Goal: Task Accomplishment & Management: Use online tool/utility

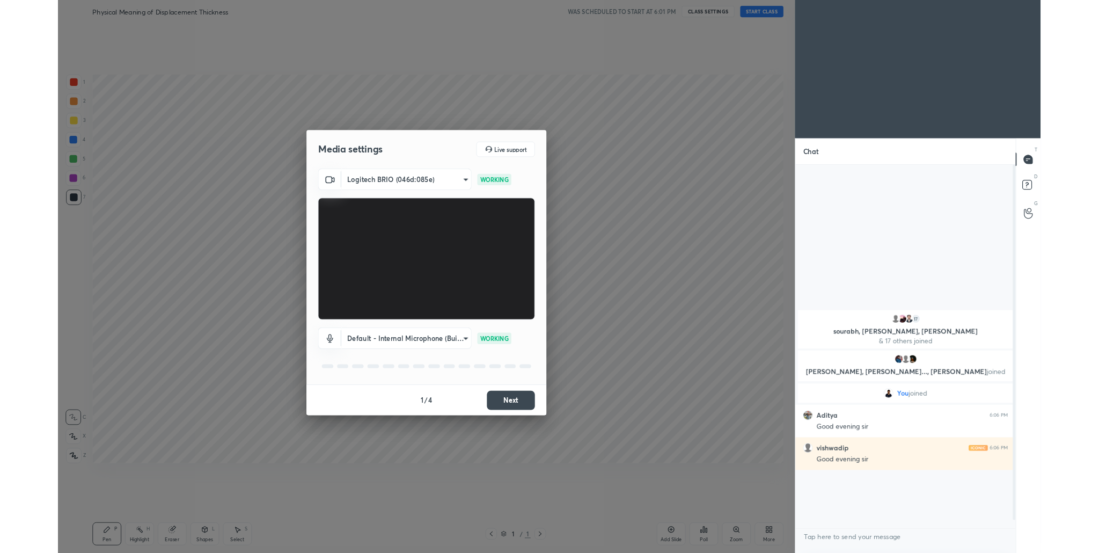
scroll to position [53191, 52893]
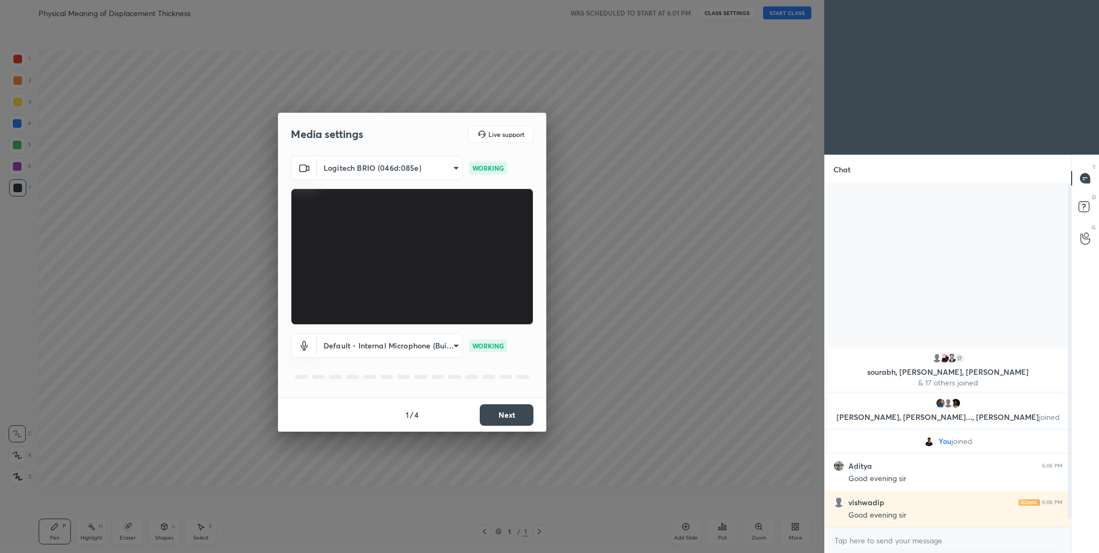
click at [472, 319] on button "Next" at bounding box center [507, 414] width 54 height 21
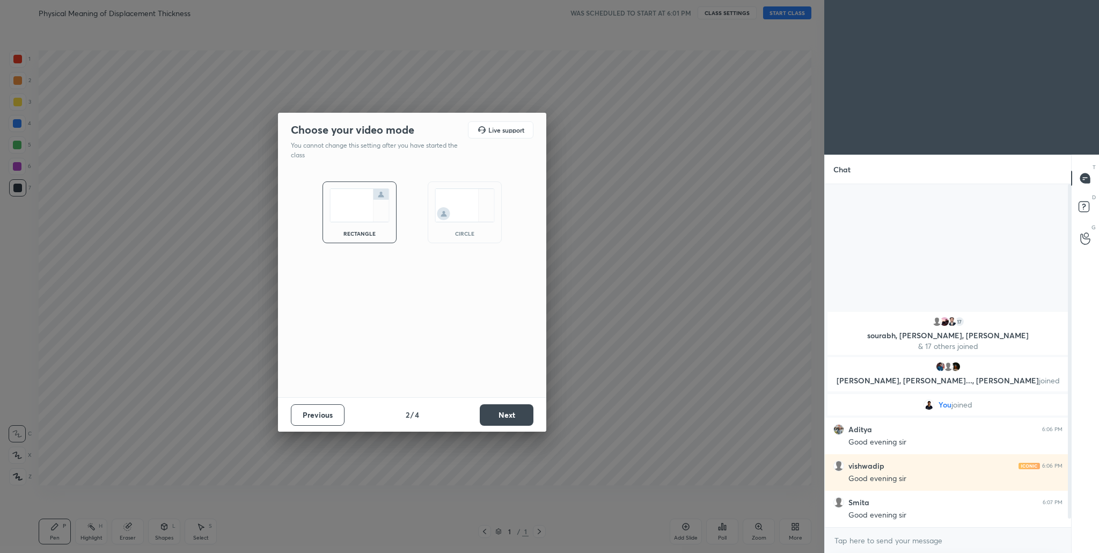
click at [472, 319] on button "Next" at bounding box center [507, 414] width 54 height 21
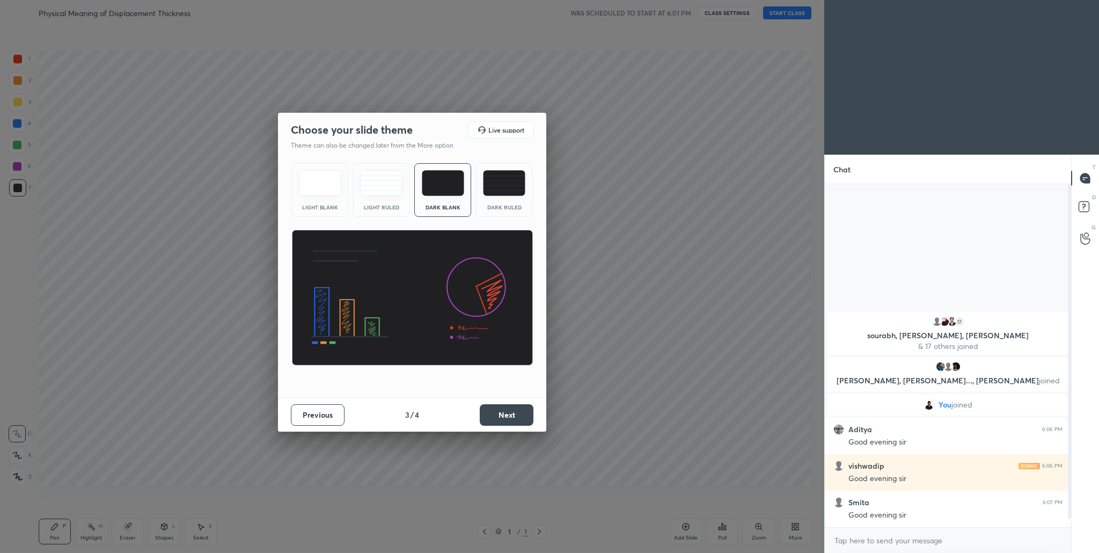
click at [472, 319] on button "Next" at bounding box center [507, 414] width 54 height 21
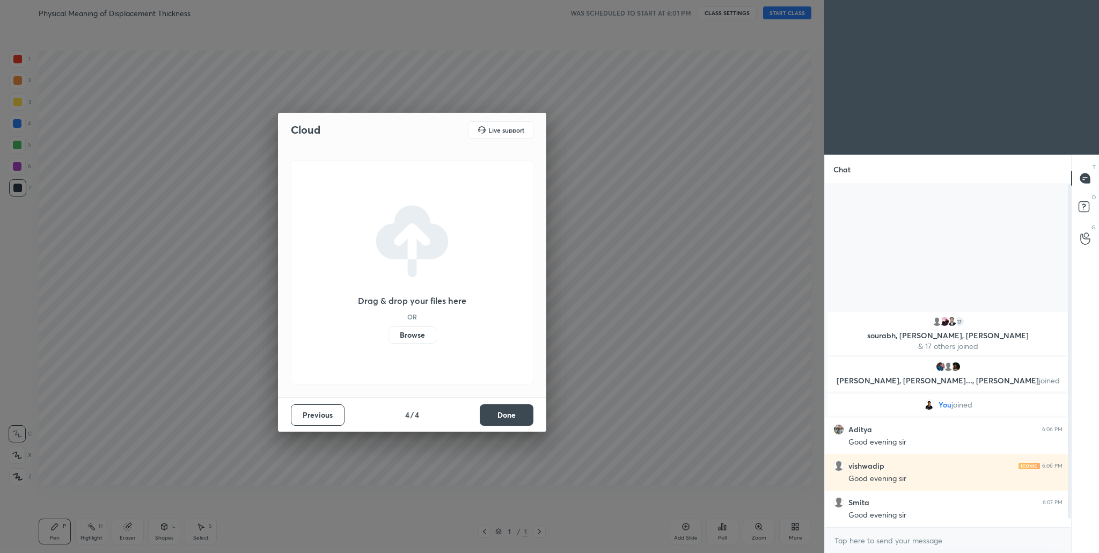
click at [472, 319] on button "Done" at bounding box center [507, 414] width 54 height 21
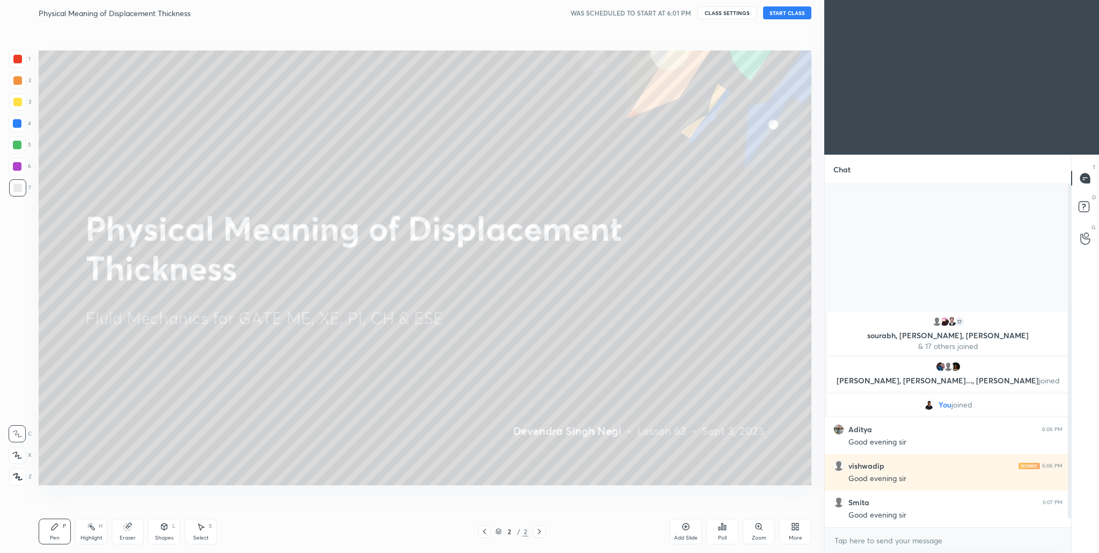
click at [472, 10] on button "START CLASS" at bounding box center [787, 12] width 48 height 13
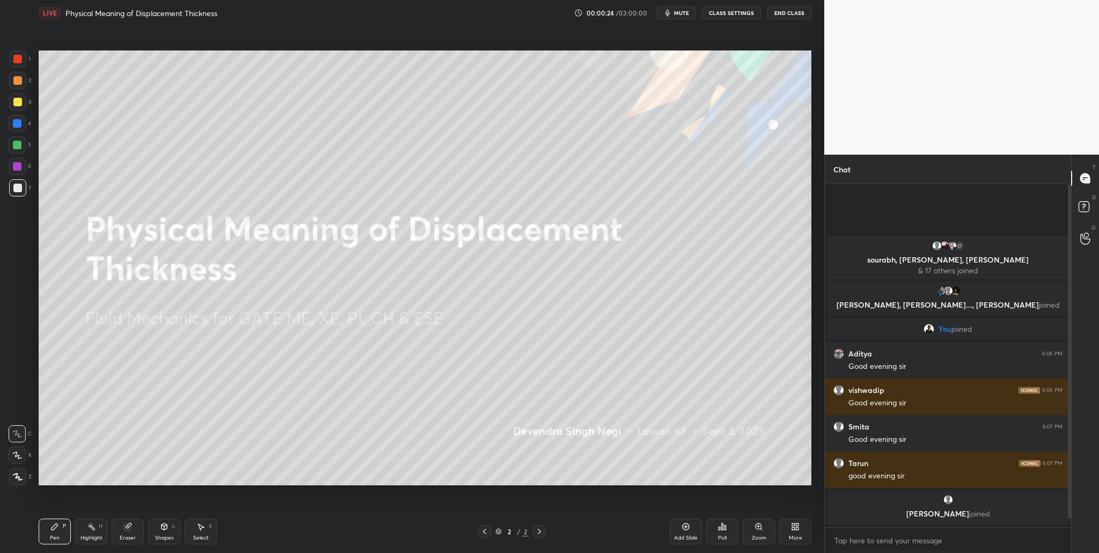
click at [472, 319] on div "More" at bounding box center [795, 531] width 32 height 26
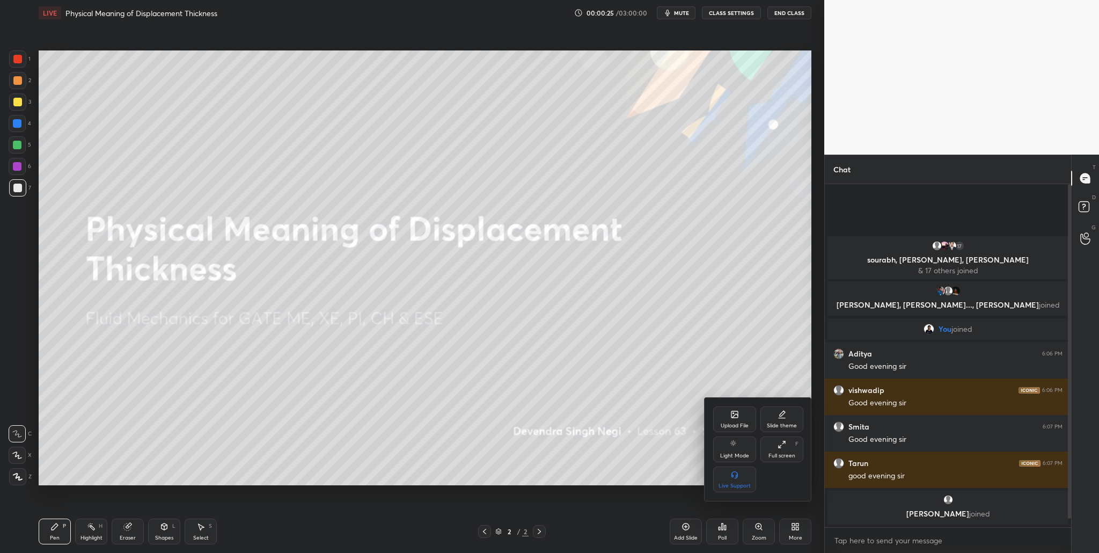
click at [472, 319] on div "Upload File" at bounding box center [735, 425] width 28 height 5
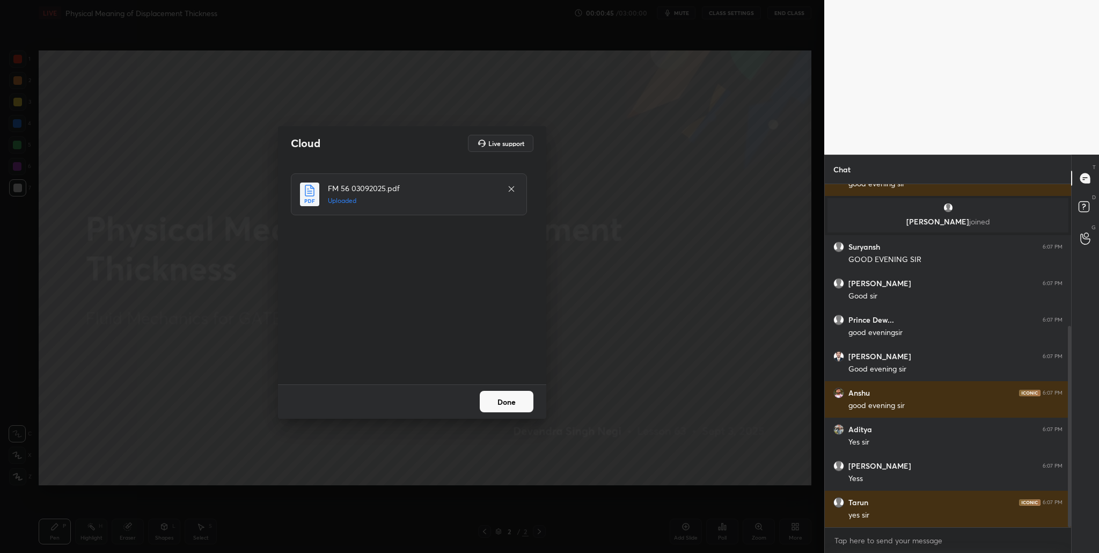
click at [472, 319] on button "Done" at bounding box center [507, 401] width 54 height 21
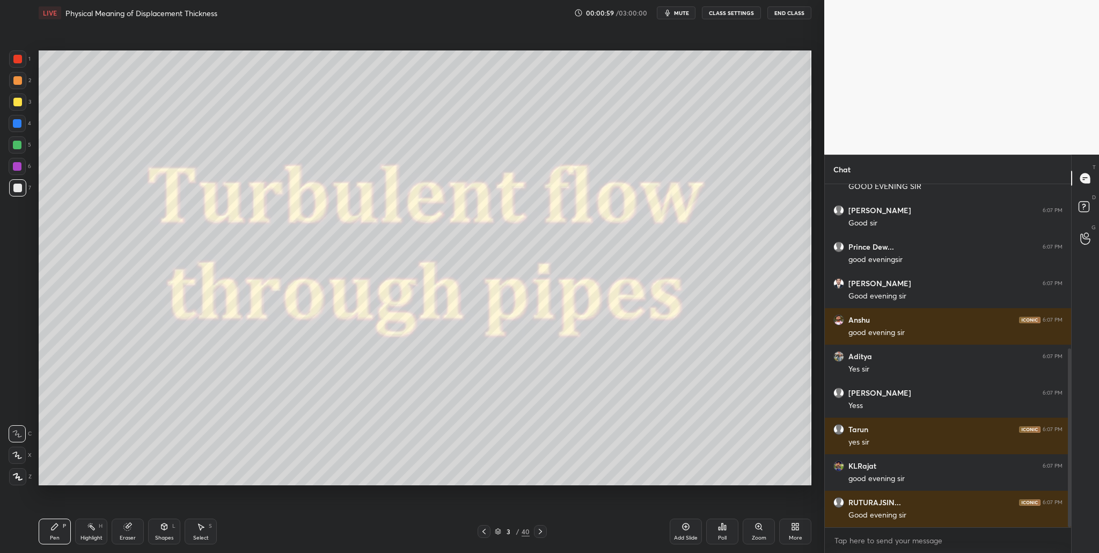
scroll to position [352, 0]
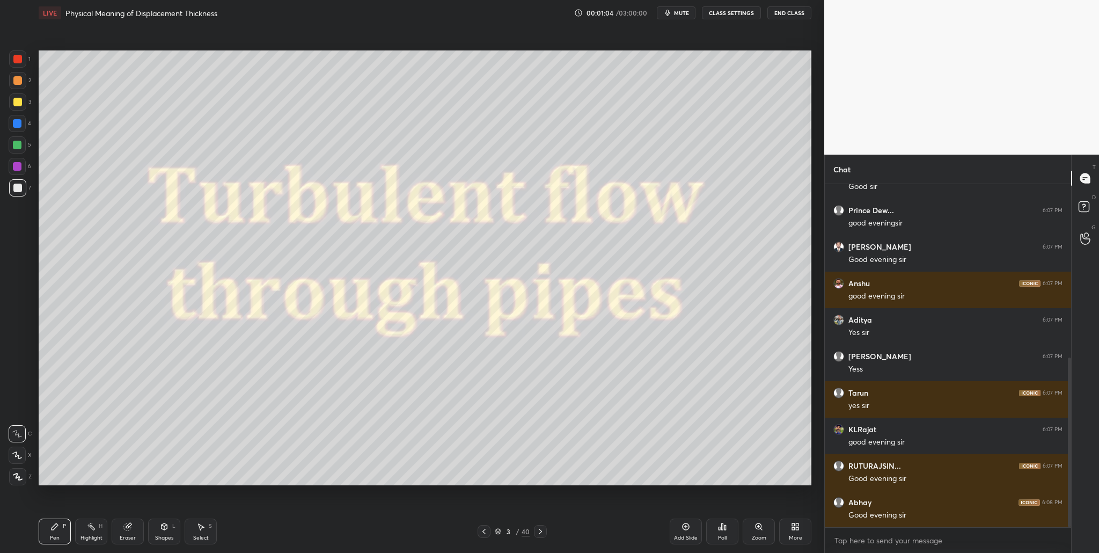
click at [16, 147] on div at bounding box center [17, 145] width 9 height 9
click at [17, 319] on icon at bounding box center [18, 477] width 10 height 8
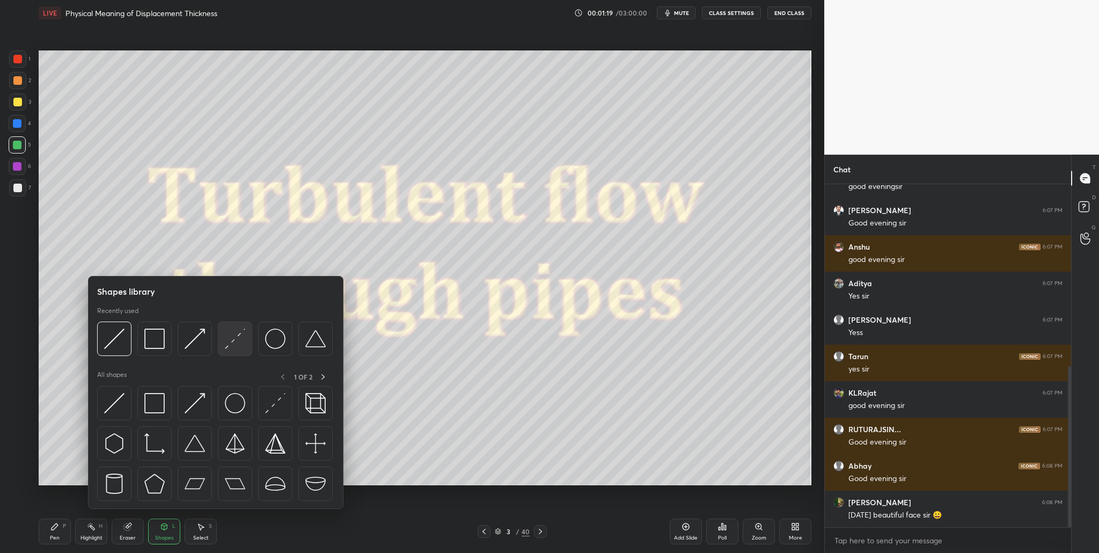
click at [237, 319] on img at bounding box center [235, 338] width 20 height 20
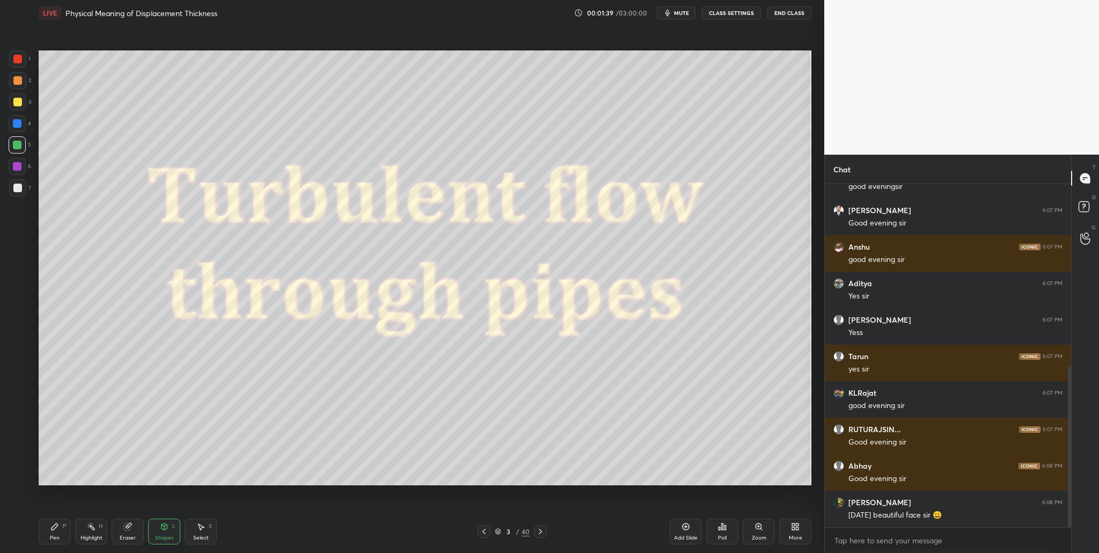
click at [472, 319] on icon at bounding box center [497, 530] width 5 height 3
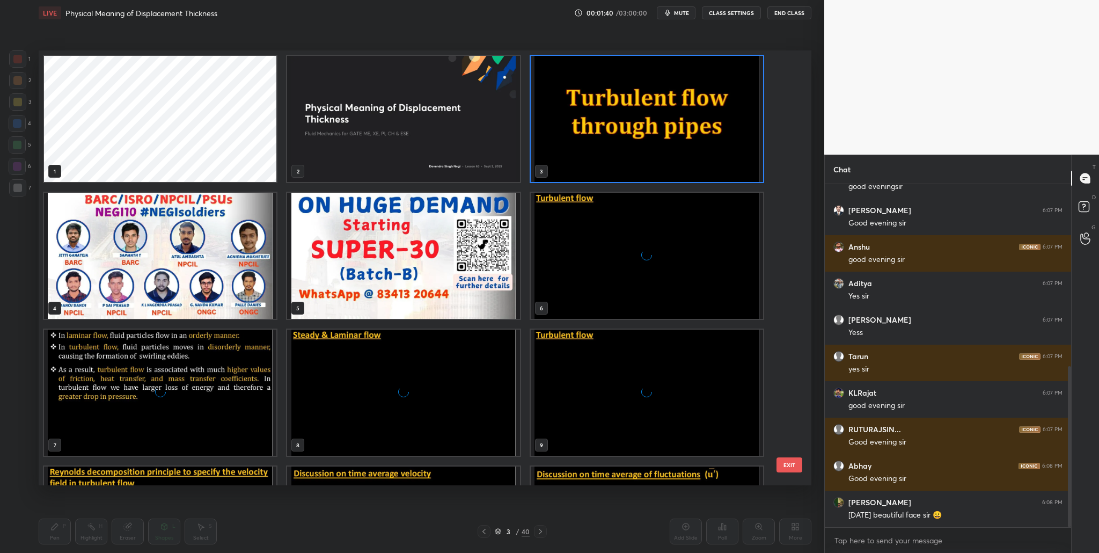
scroll to position [432, 768]
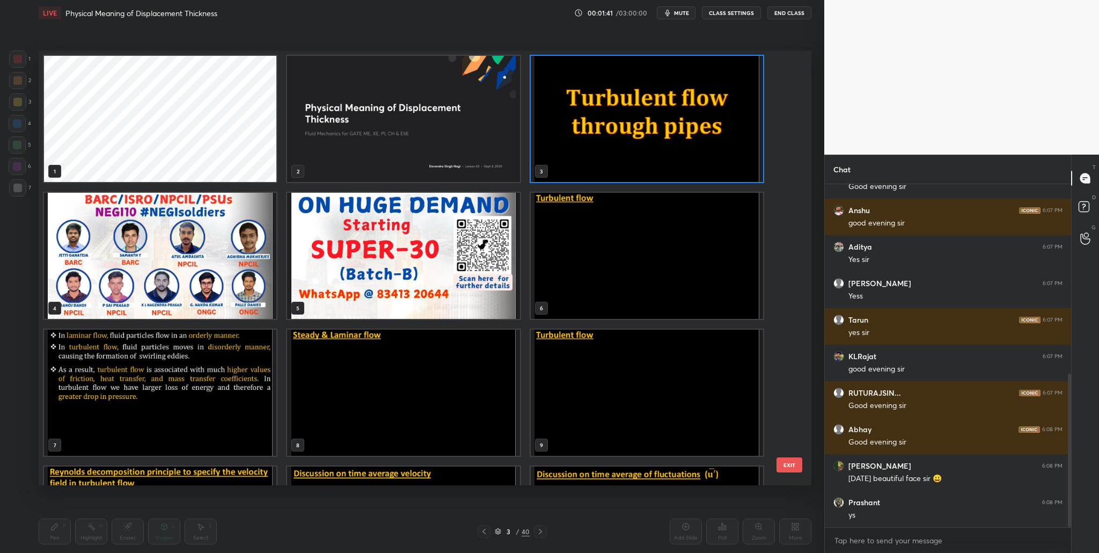
click at [472, 227] on img "grid" at bounding box center [647, 256] width 232 height 126
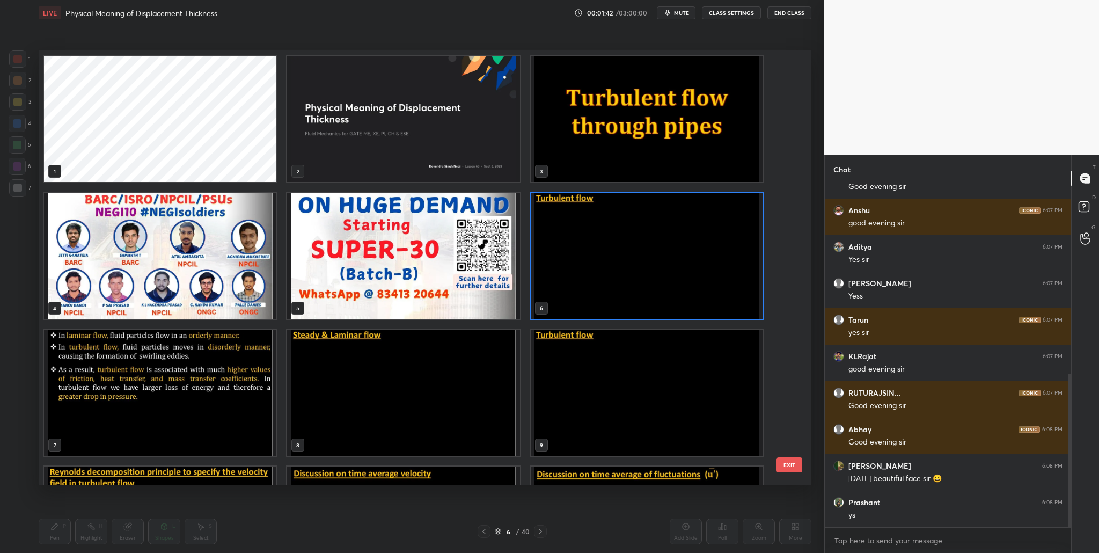
click at [472, 227] on img "grid" at bounding box center [647, 256] width 232 height 126
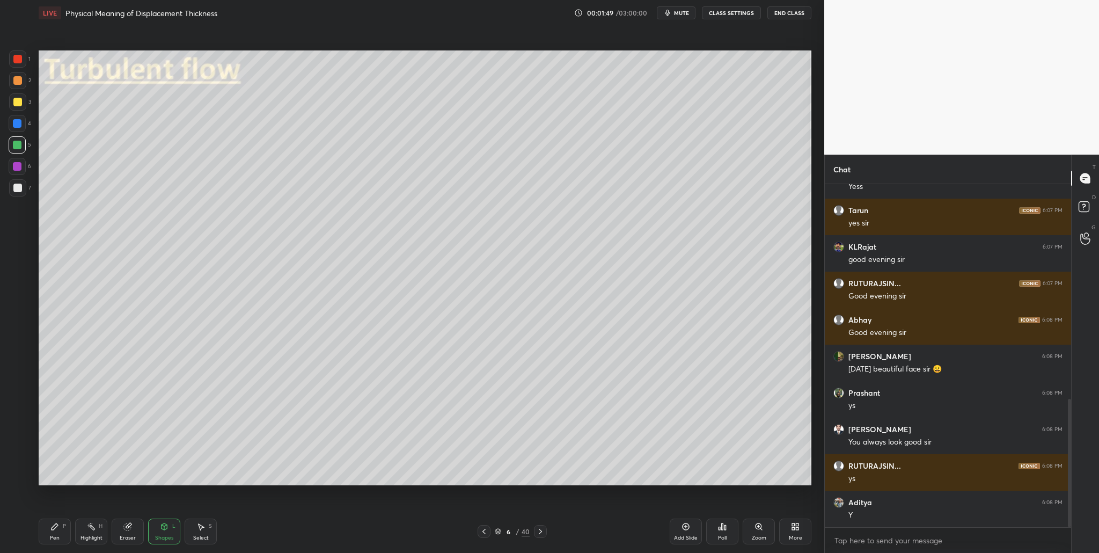
scroll to position [573, 0]
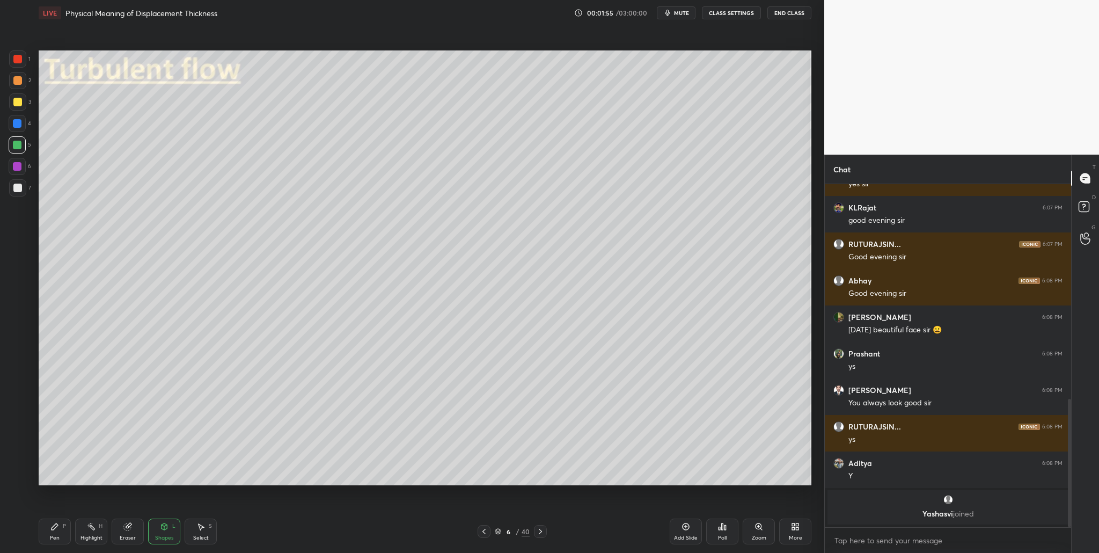
click at [14, 81] on div at bounding box center [17, 80] width 9 height 9
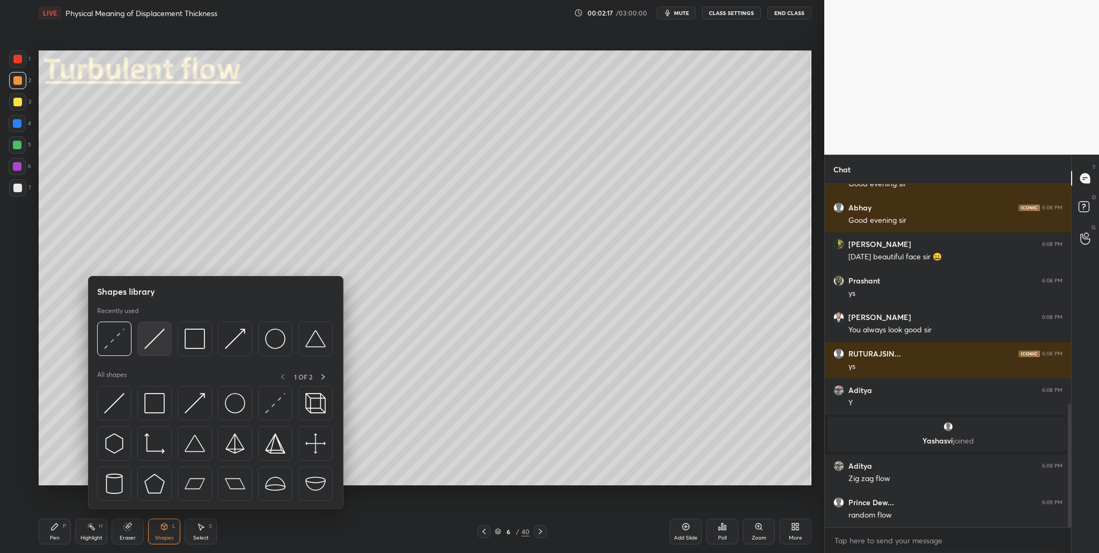
scroll to position [646, 0]
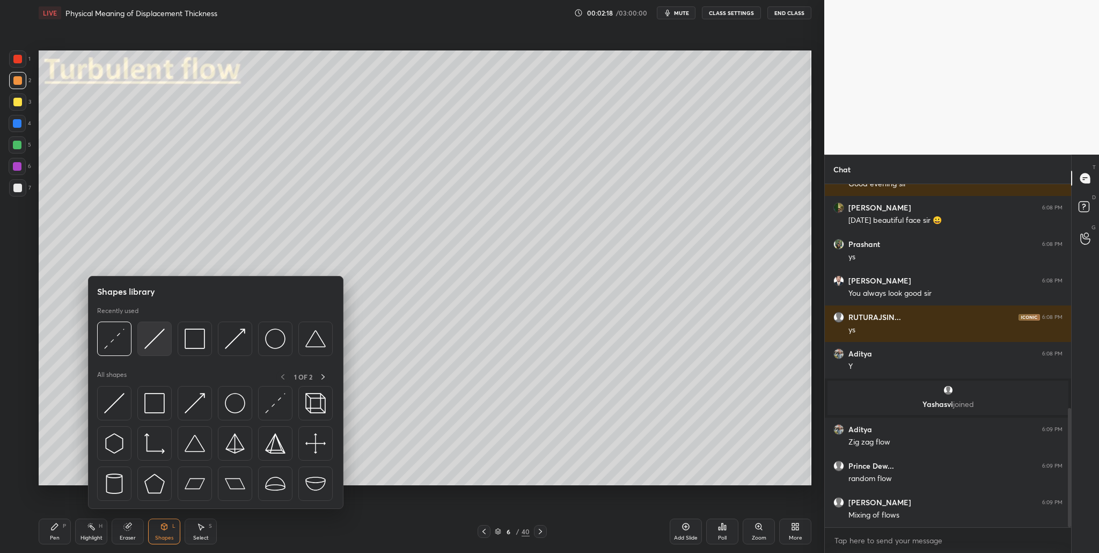
click at [153, 319] on img at bounding box center [154, 338] width 20 height 20
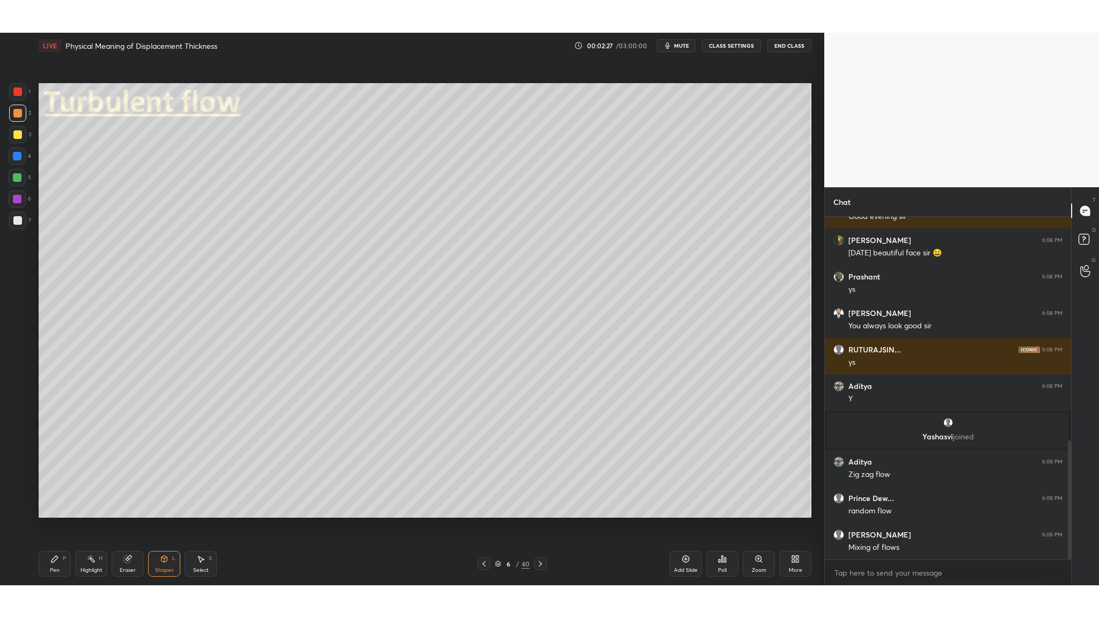
scroll to position [685, 0]
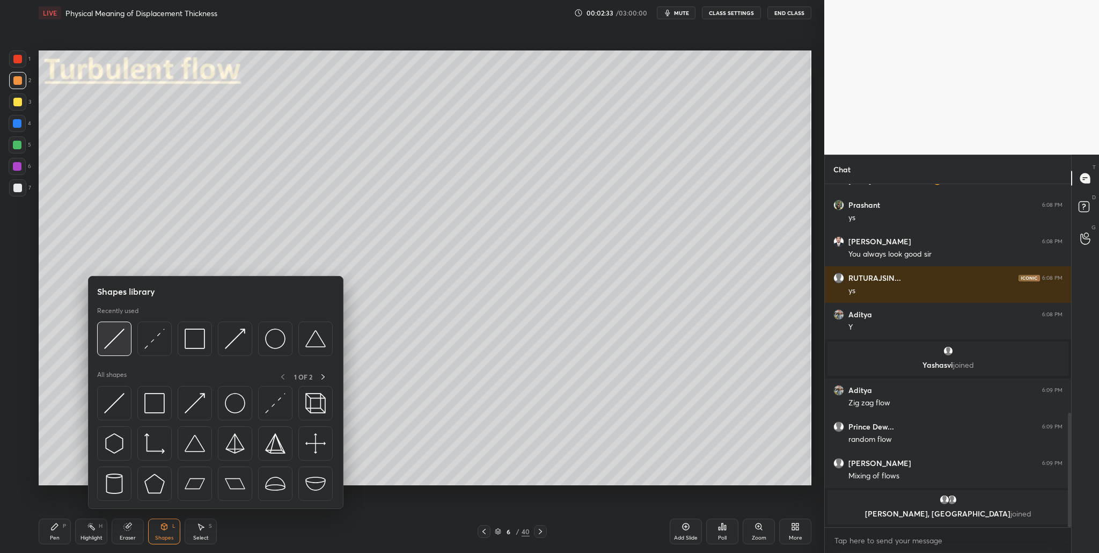
click at [116, 319] on img at bounding box center [114, 338] width 20 height 20
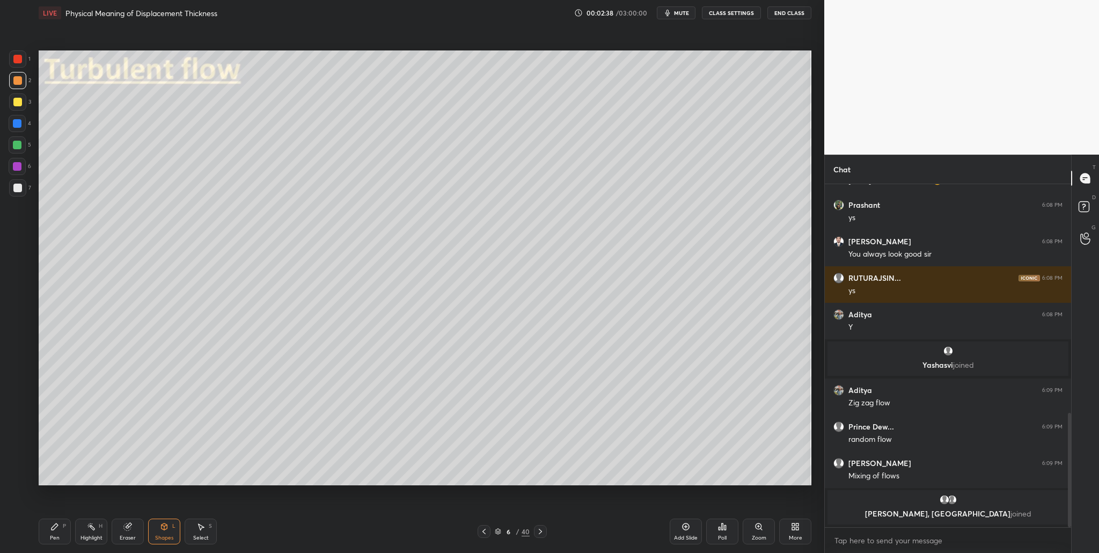
click at [16, 193] on div at bounding box center [17, 187] width 17 height 17
click at [472, 319] on div "More" at bounding box center [795, 531] width 32 height 26
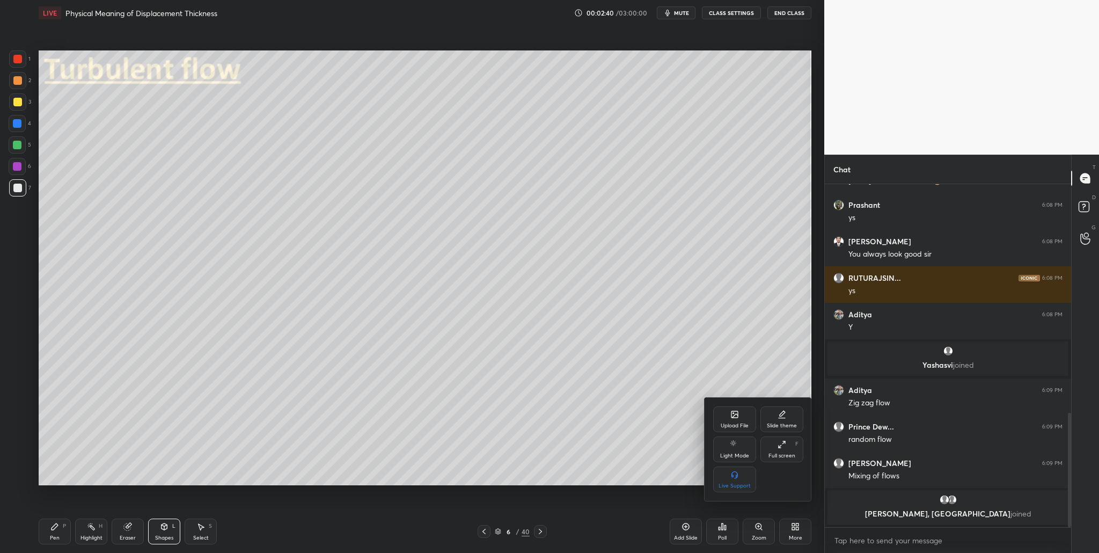
click at [472, 319] on div "Full screen F" at bounding box center [782, 449] width 43 height 26
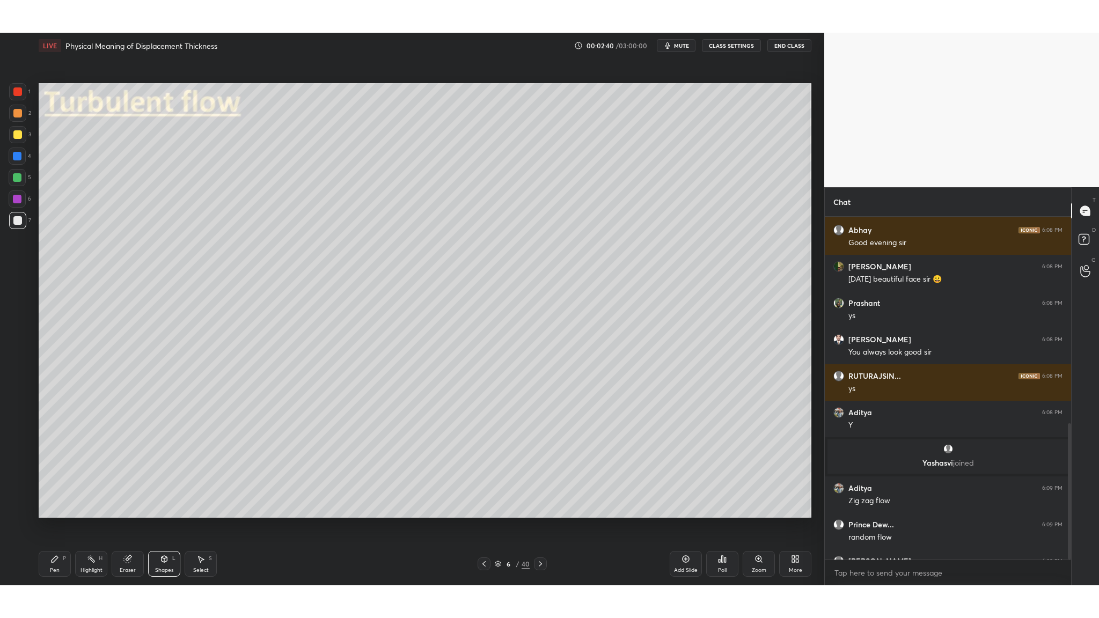
scroll to position [619, 0]
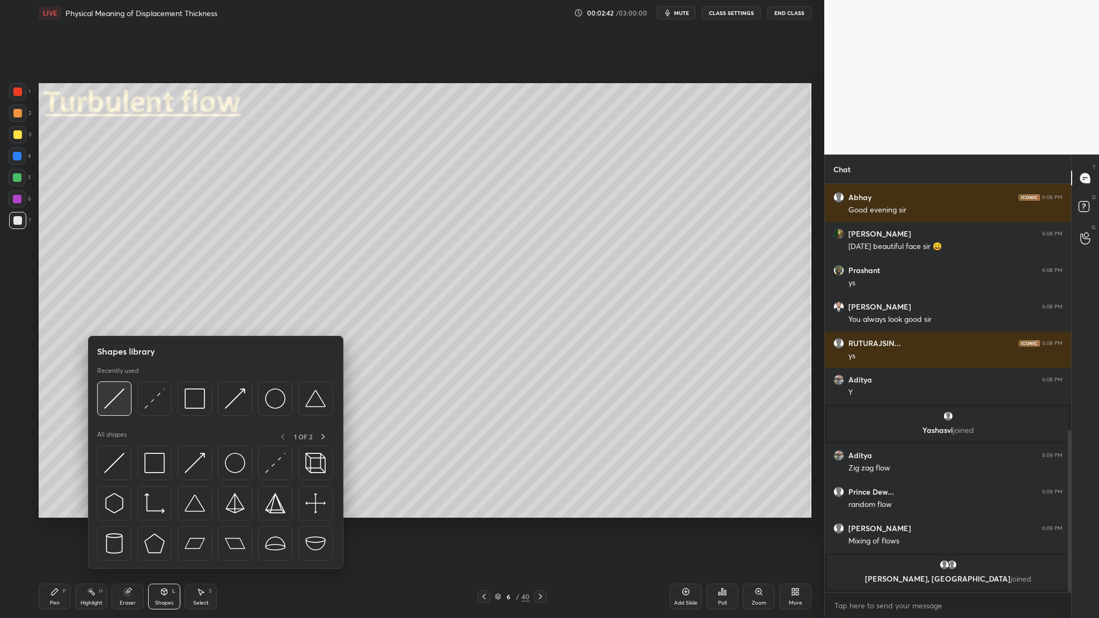
click at [113, 319] on img at bounding box center [114, 399] width 20 height 20
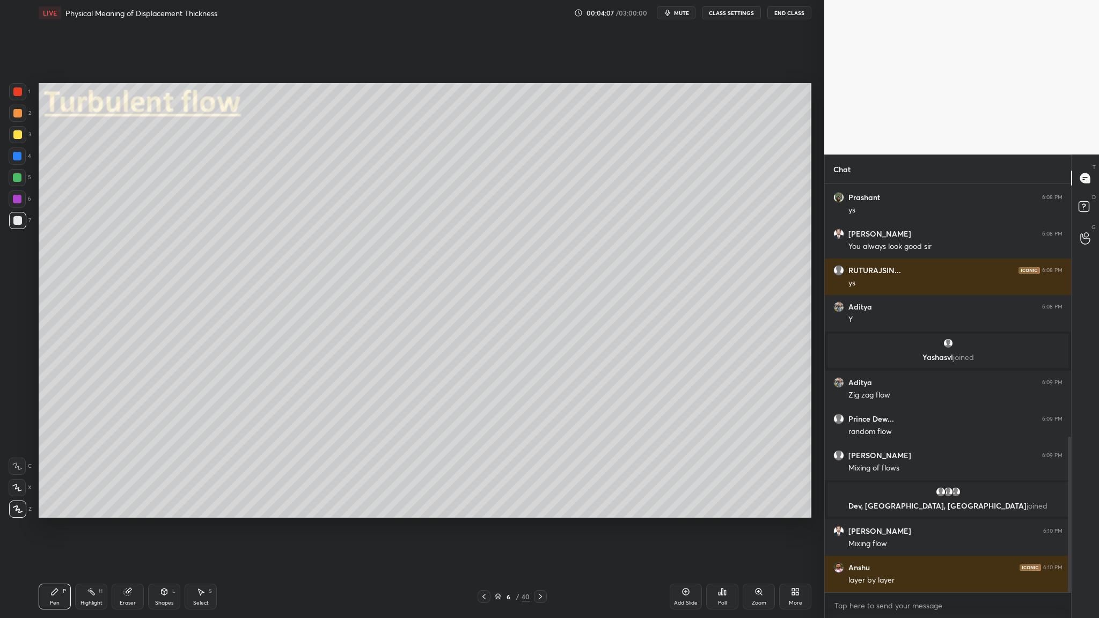
scroll to position [700, 0]
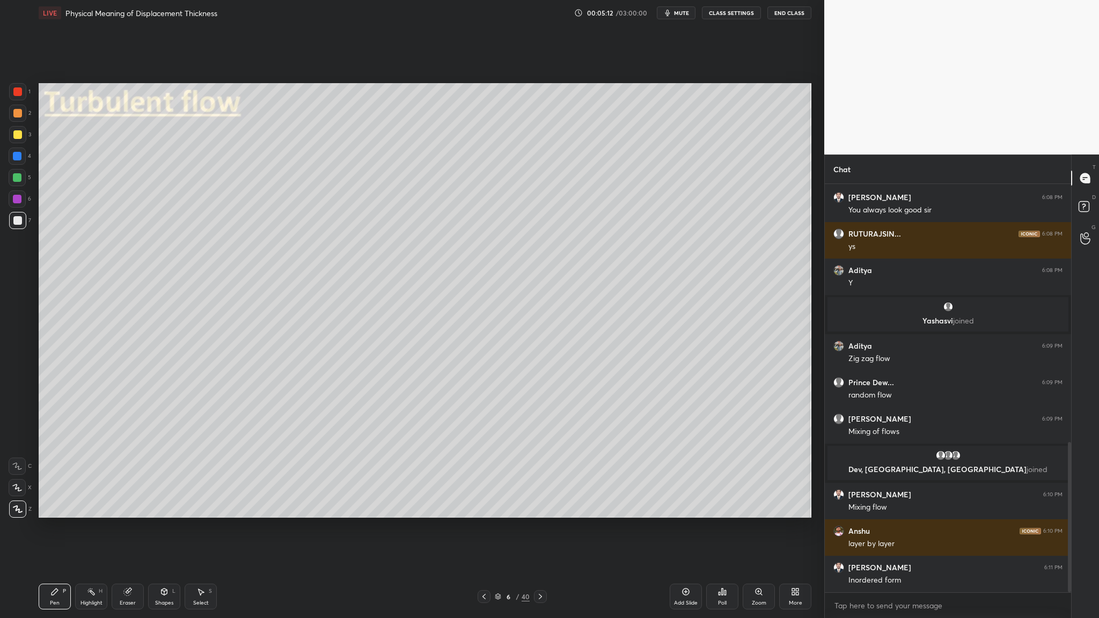
click at [16, 183] on div at bounding box center [17, 177] width 17 height 17
click at [20, 179] on div at bounding box center [17, 177] width 9 height 9
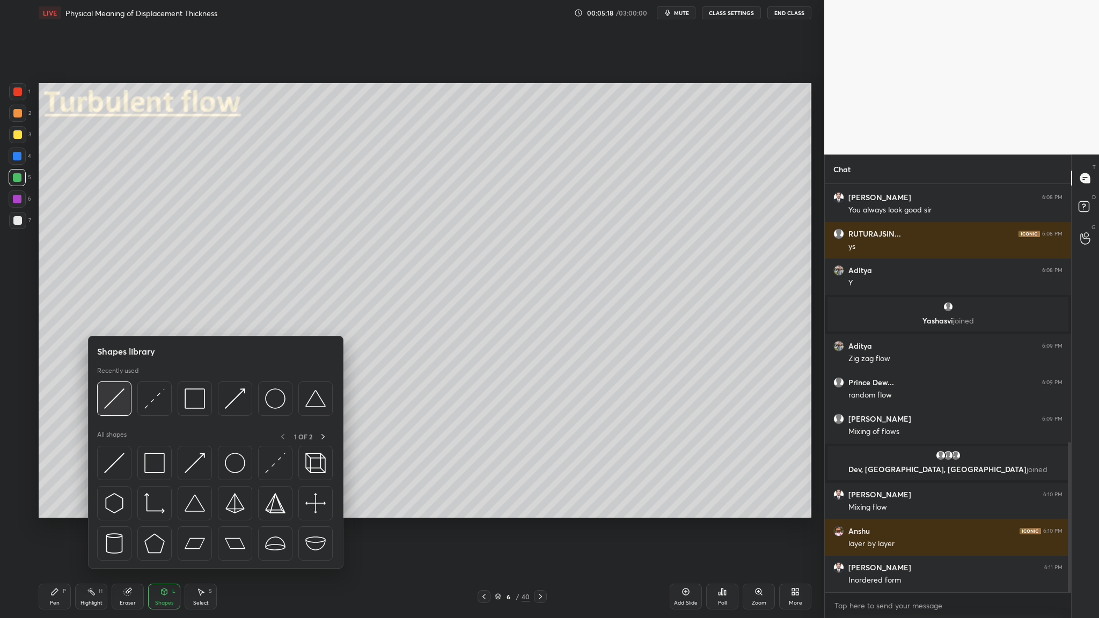
click at [113, 319] on div at bounding box center [114, 399] width 34 height 34
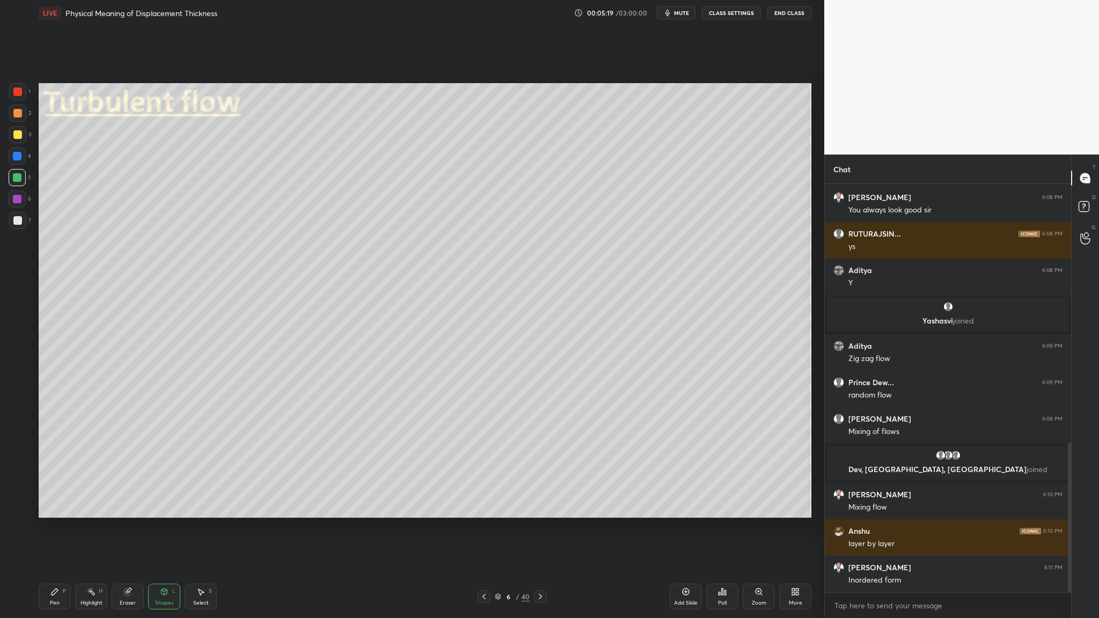
scroll to position [739, 0]
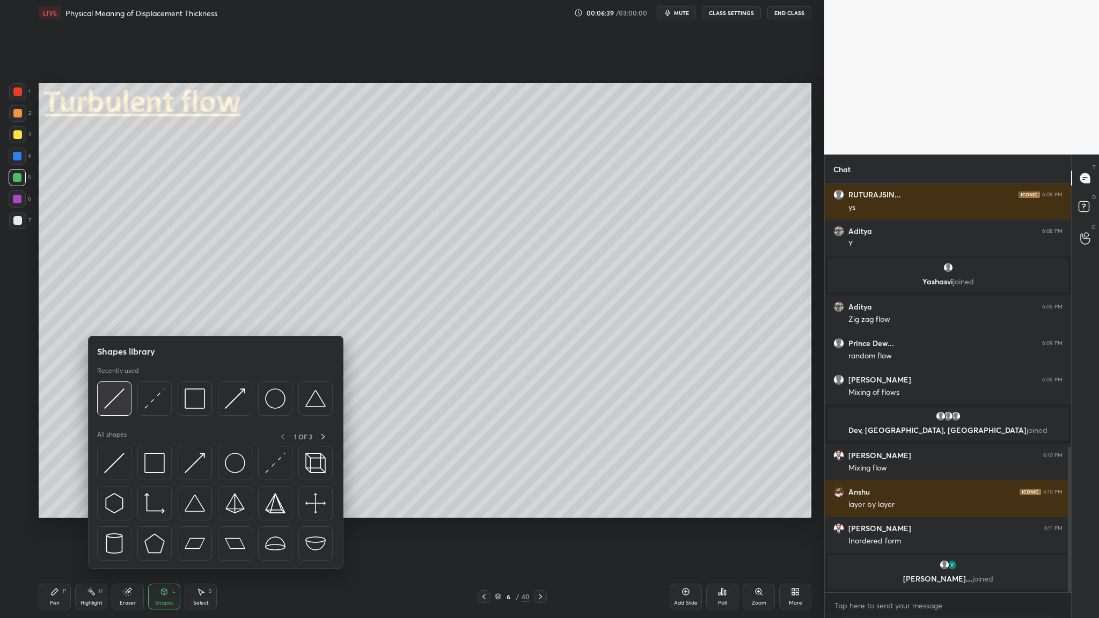
click at [112, 319] on div at bounding box center [114, 399] width 34 height 34
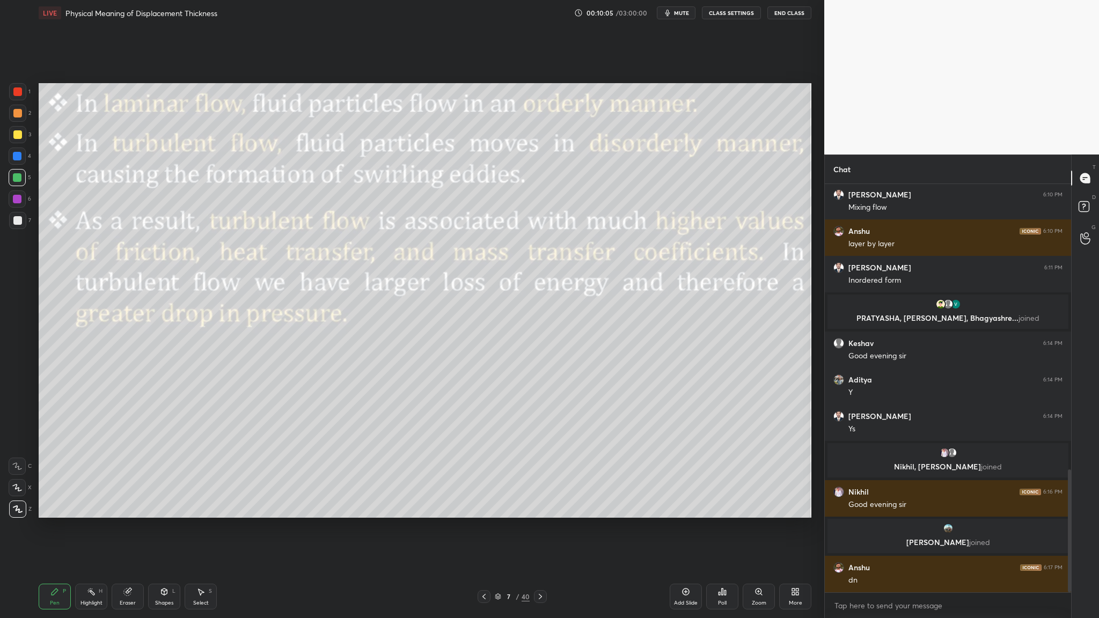
scroll to position [947, 0]
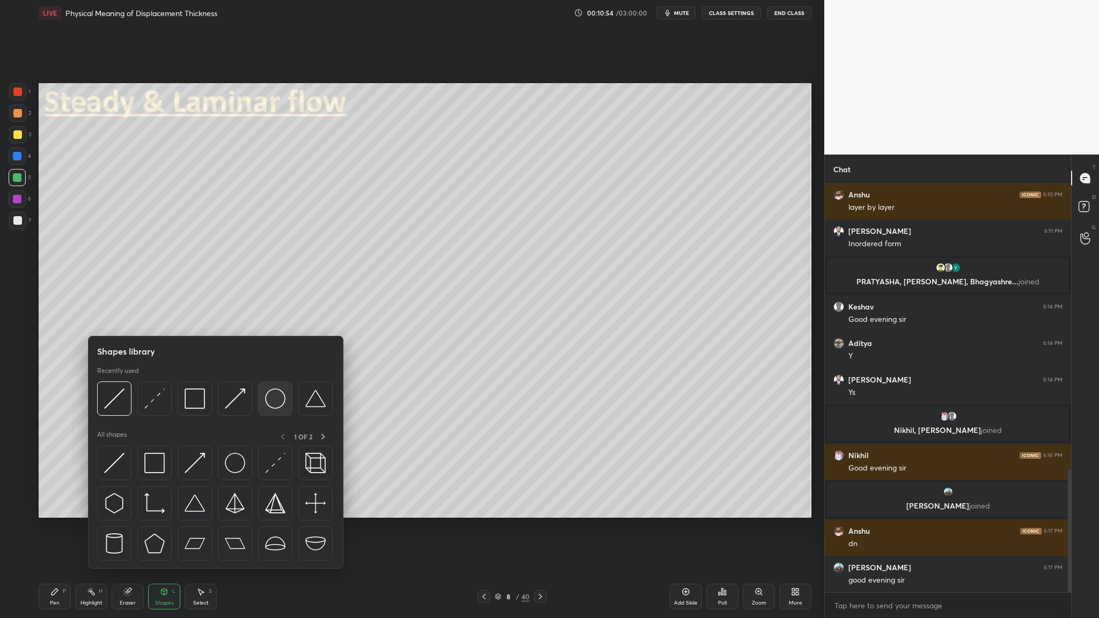
click at [275, 319] on div at bounding box center [275, 399] width 34 height 34
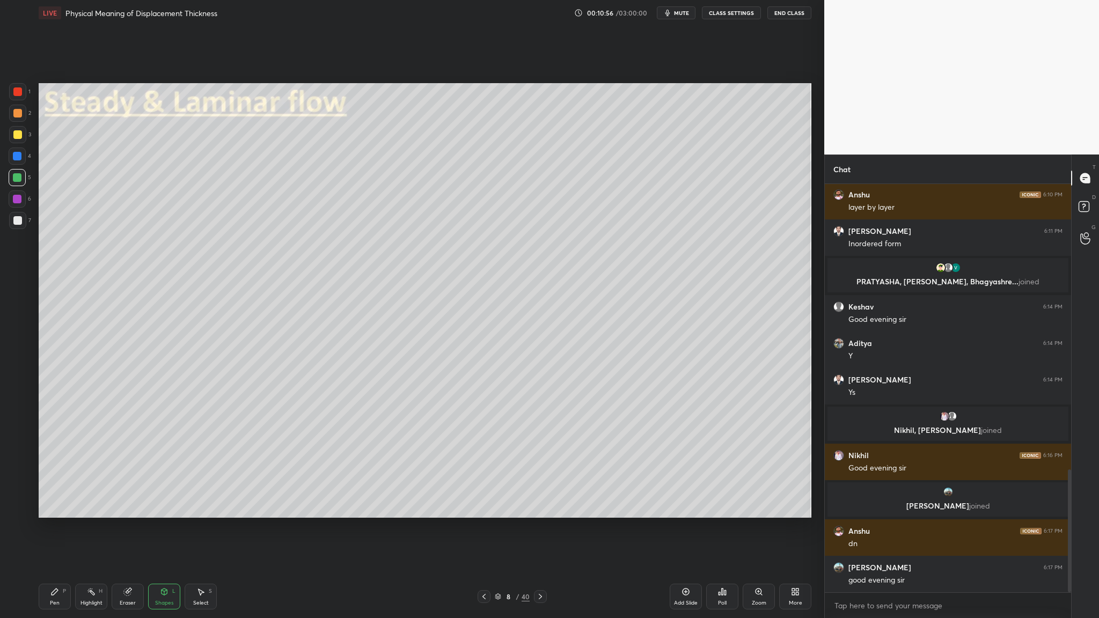
click at [19, 119] on div at bounding box center [17, 113] width 17 height 17
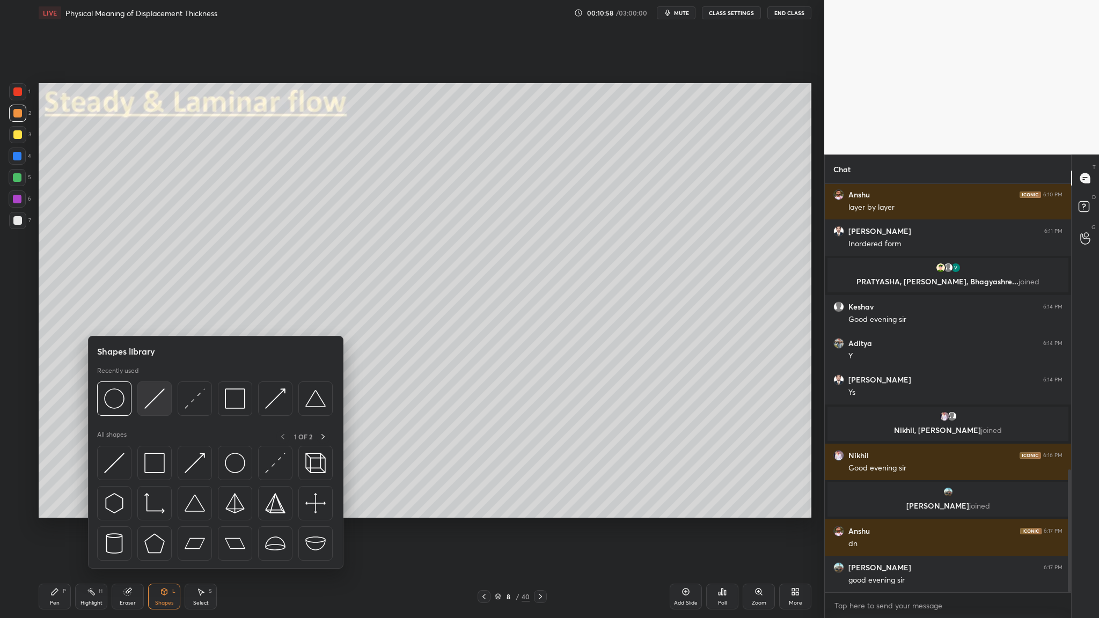
click at [157, 319] on img at bounding box center [154, 399] width 20 height 20
click at [198, 319] on img at bounding box center [195, 399] width 20 height 20
click at [273, 319] on div at bounding box center [275, 399] width 34 height 34
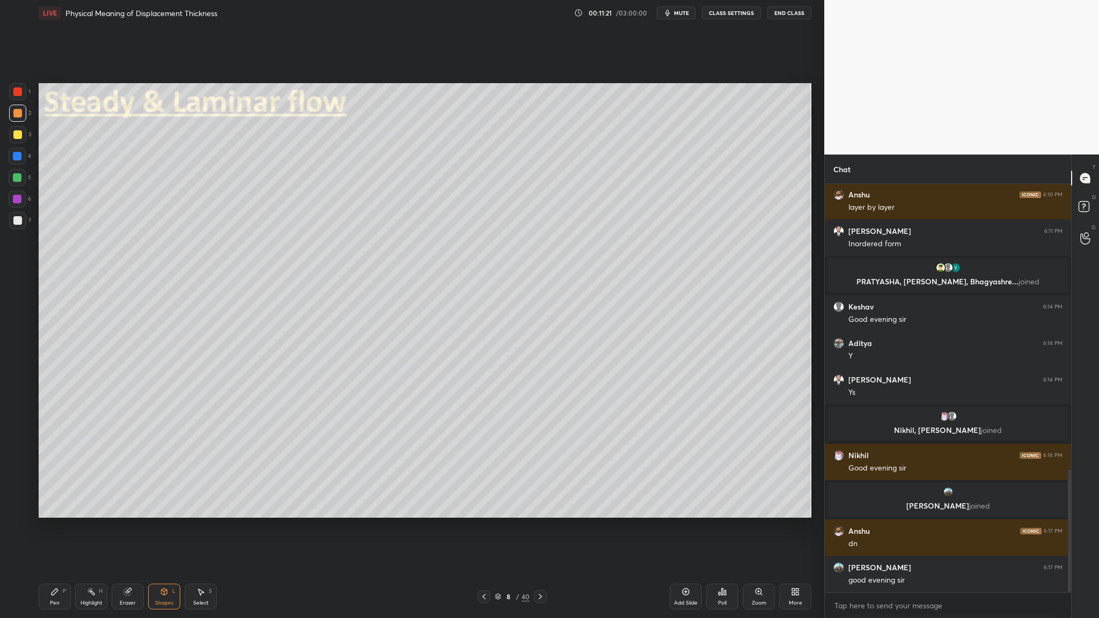
click at [17, 158] on div at bounding box center [17, 156] width 9 height 9
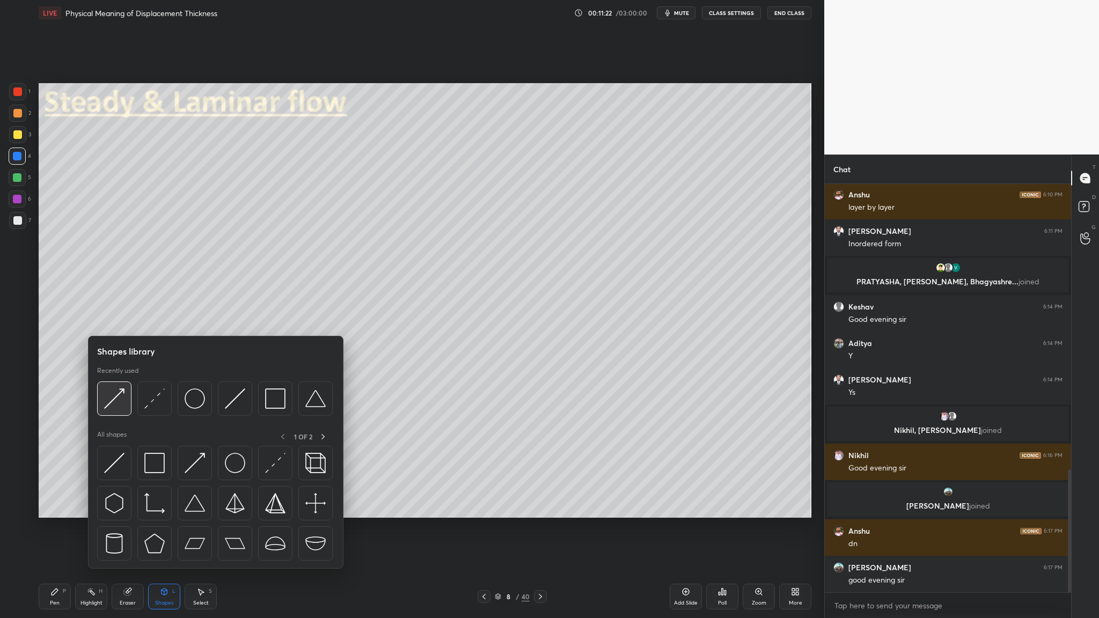
click at [114, 319] on img at bounding box center [114, 399] width 20 height 20
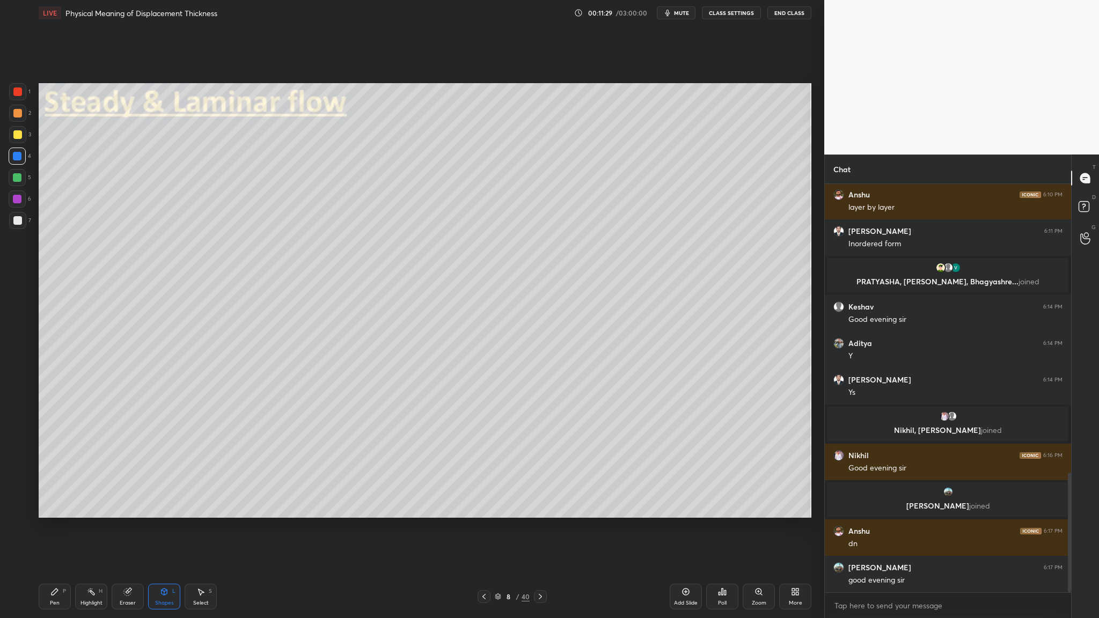
scroll to position [986, 0]
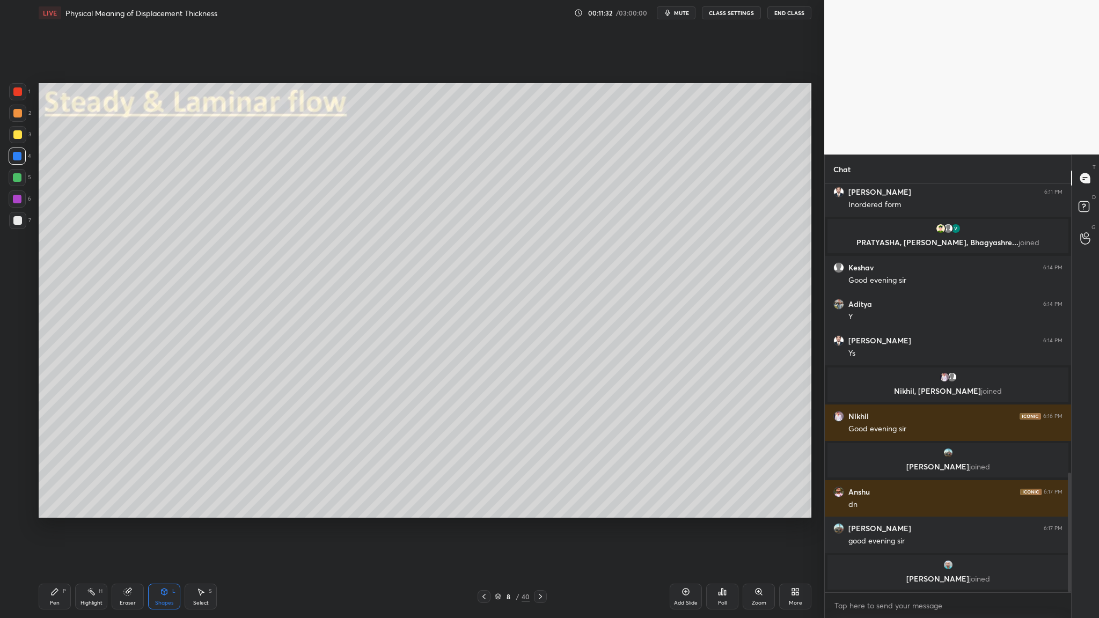
click at [16, 201] on div at bounding box center [17, 199] width 9 height 9
click at [17, 180] on div at bounding box center [17, 177] width 9 height 9
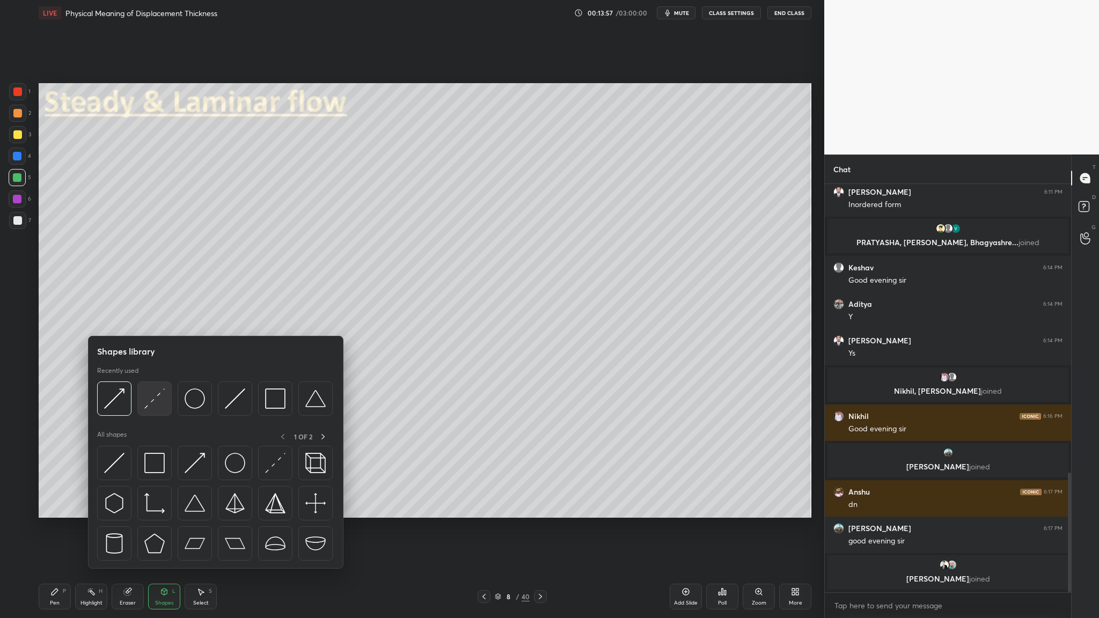
click at [162, 319] on img at bounding box center [154, 399] width 20 height 20
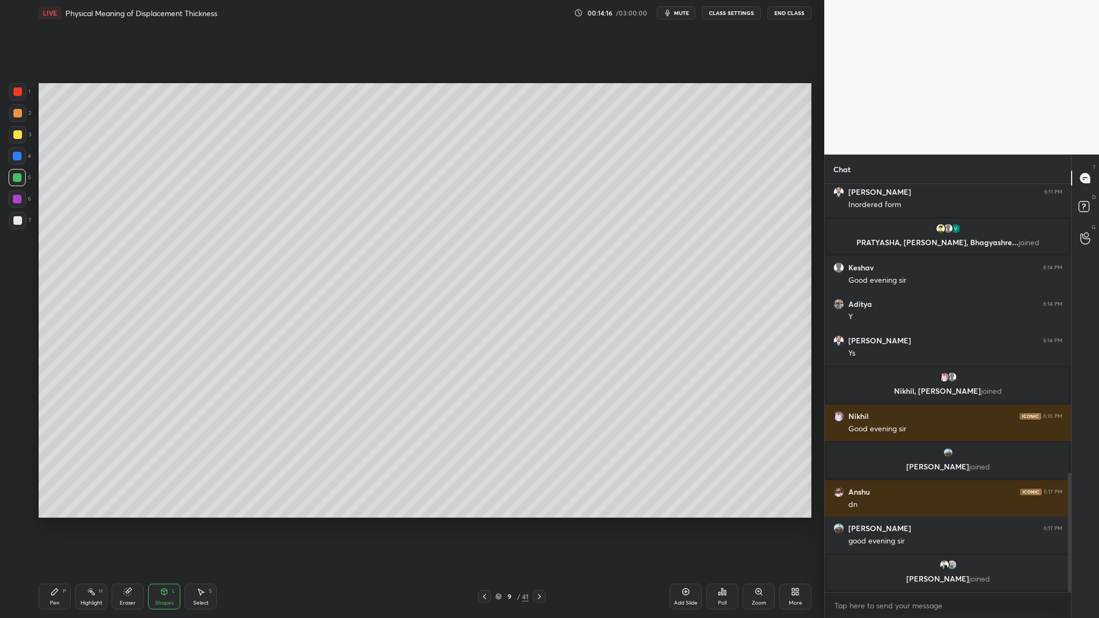
drag, startPoint x: 14, startPoint y: 116, endPoint x: 17, endPoint y: 127, distance: 11.5
click at [14, 116] on div at bounding box center [17, 113] width 9 height 9
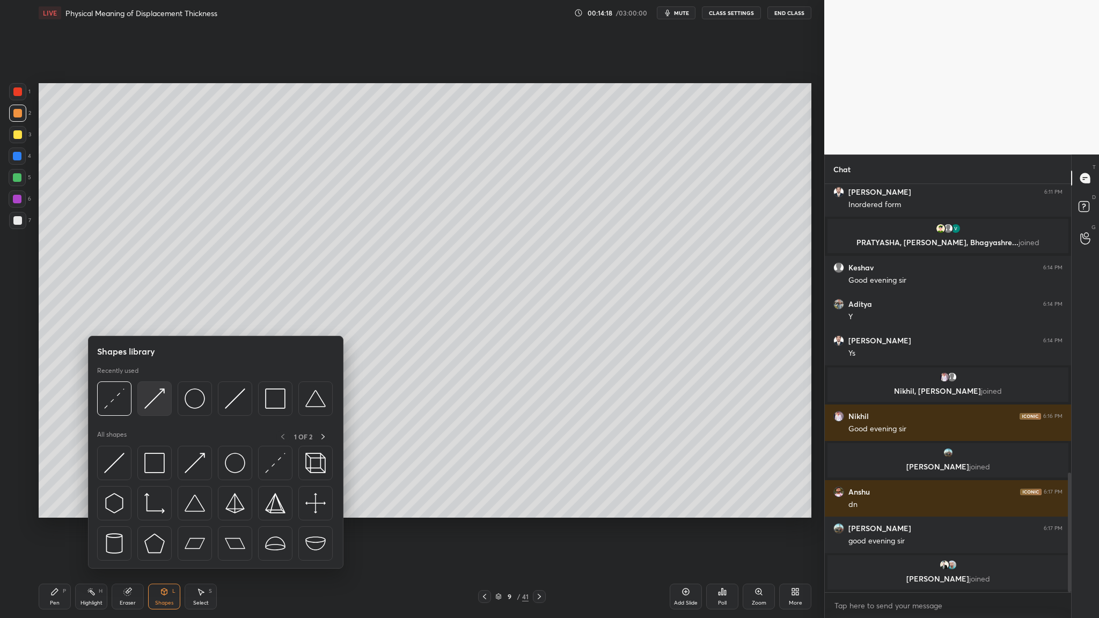
click at [158, 319] on div at bounding box center [154, 399] width 34 height 34
click at [153, 319] on div at bounding box center [154, 399] width 34 height 34
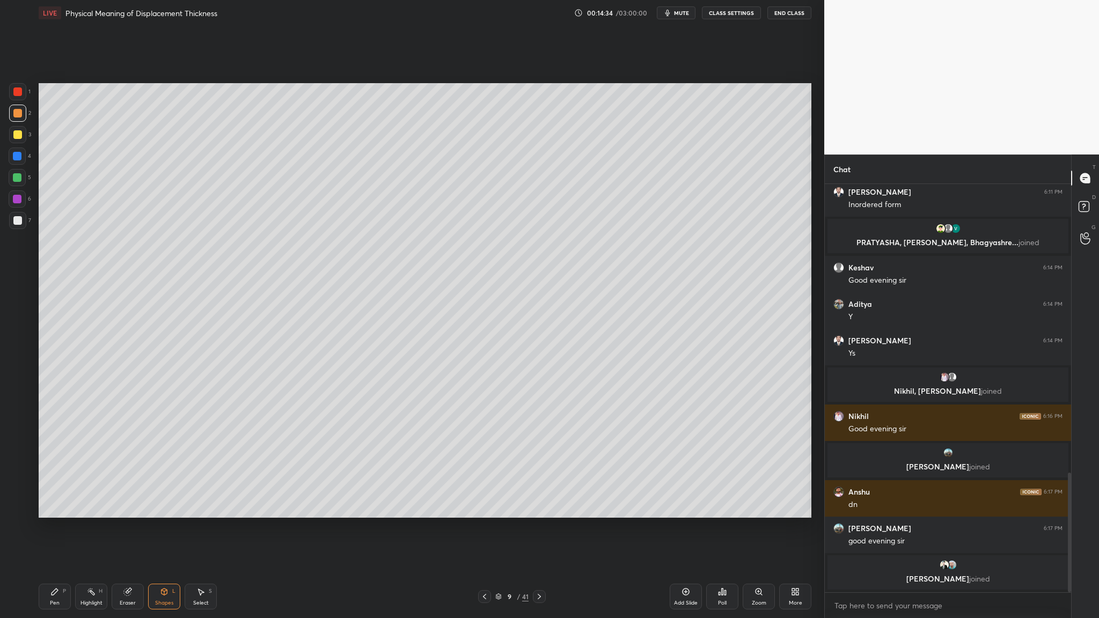
drag, startPoint x: 19, startPoint y: 130, endPoint x: 24, endPoint y: 135, distance: 7.2
click at [21, 135] on div at bounding box center [17, 134] width 9 height 9
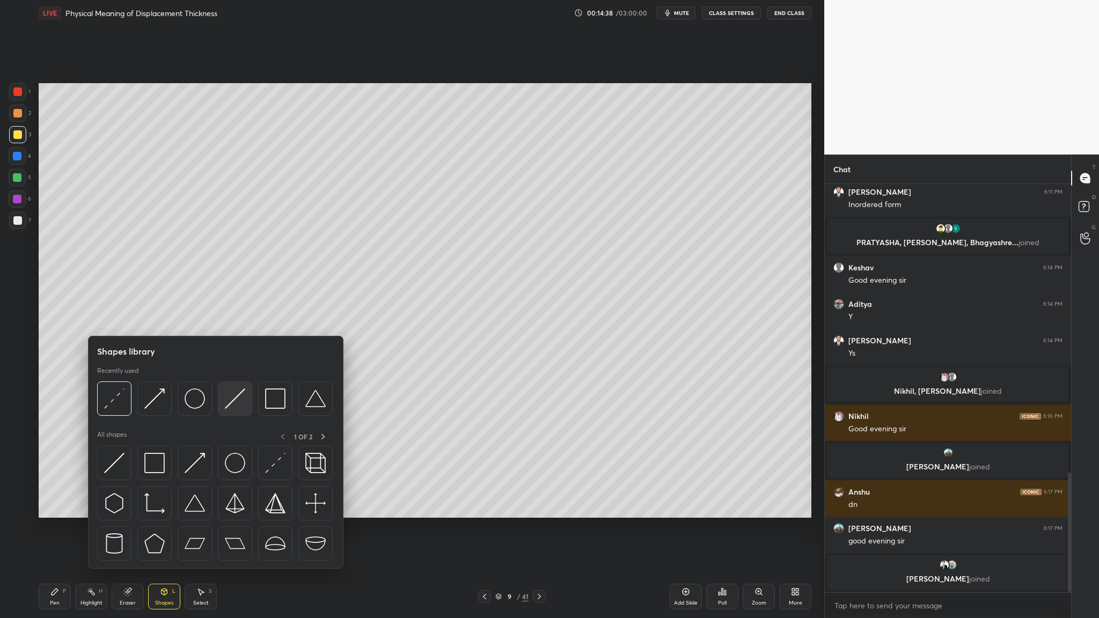
click at [237, 319] on div at bounding box center [235, 399] width 34 height 34
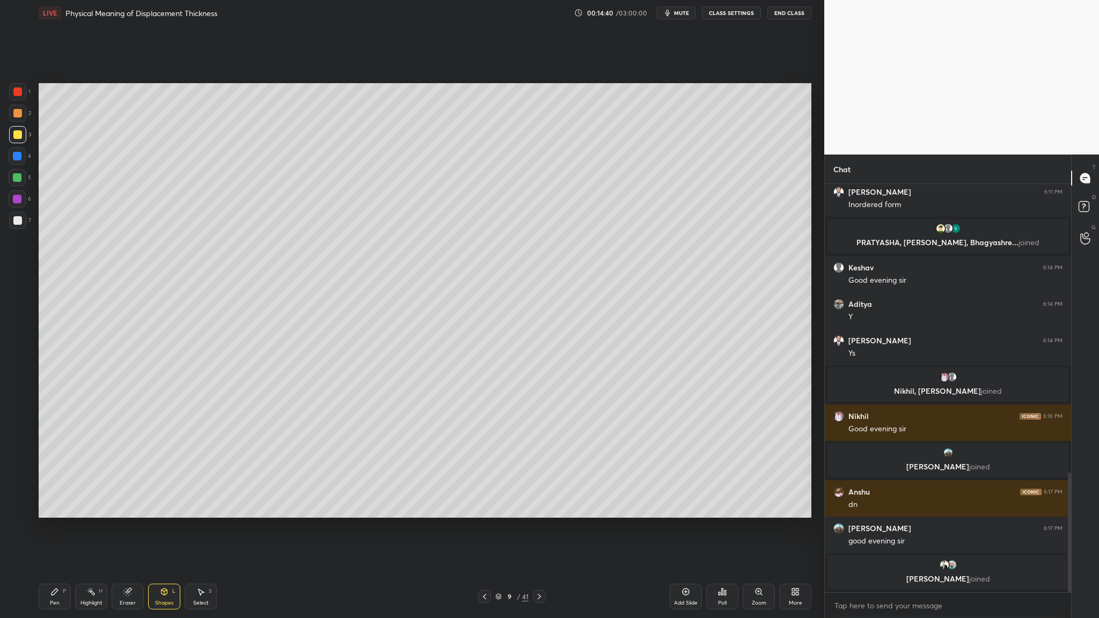
drag, startPoint x: 14, startPoint y: 134, endPoint x: 38, endPoint y: 161, distance: 35.7
click at [16, 138] on div at bounding box center [17, 134] width 9 height 9
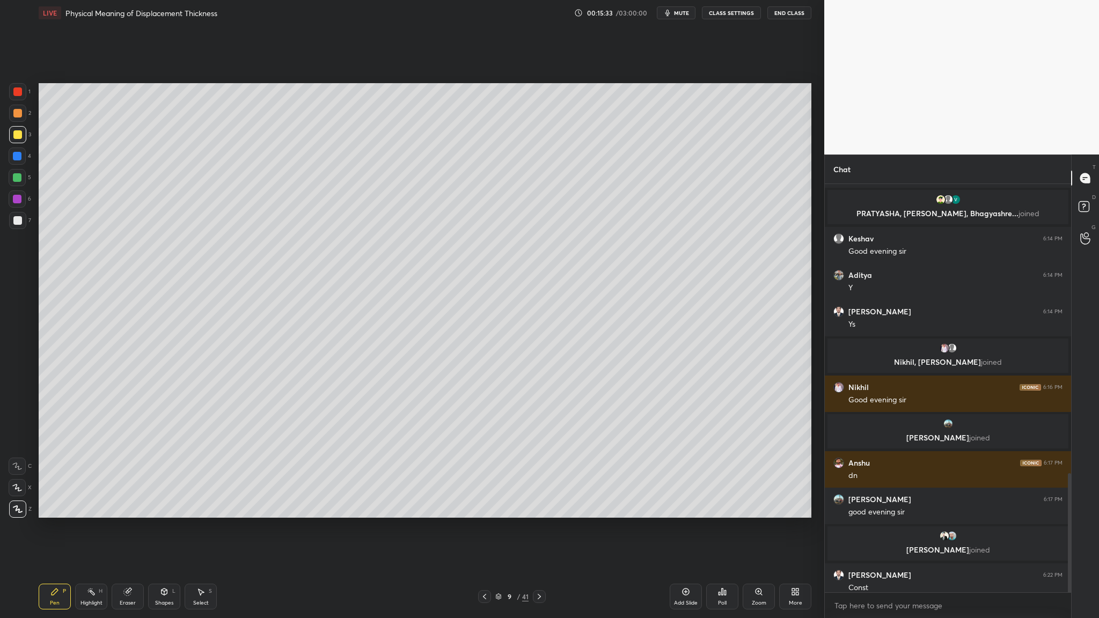
scroll to position [994, 0]
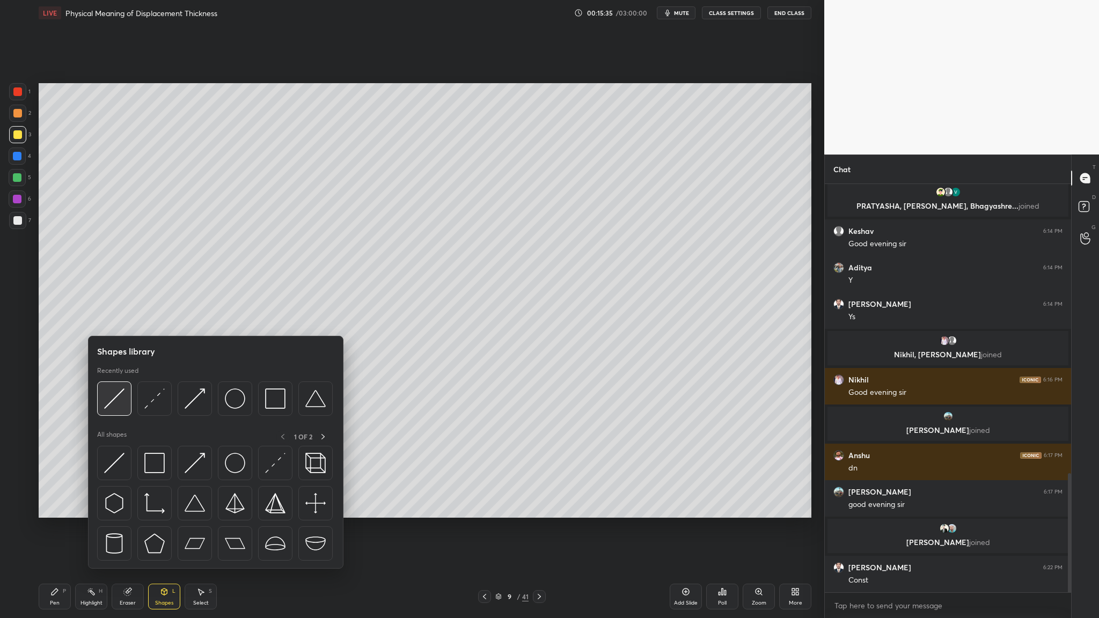
click at [112, 319] on img at bounding box center [114, 399] width 20 height 20
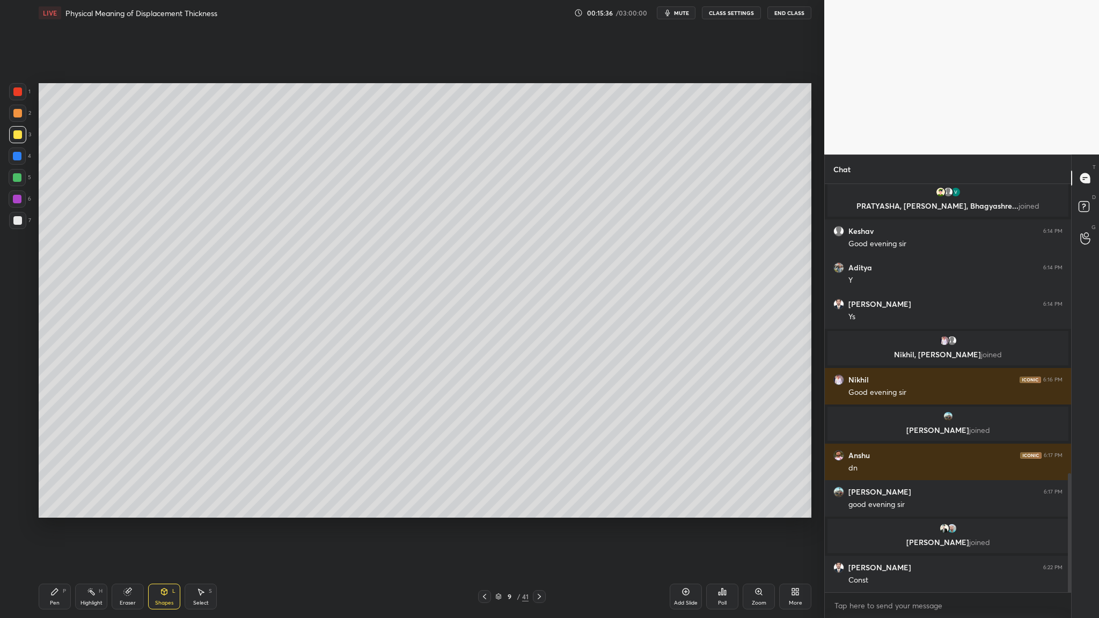
click at [17, 220] on div at bounding box center [17, 220] width 9 height 9
click at [18, 180] on div at bounding box center [17, 177] width 9 height 9
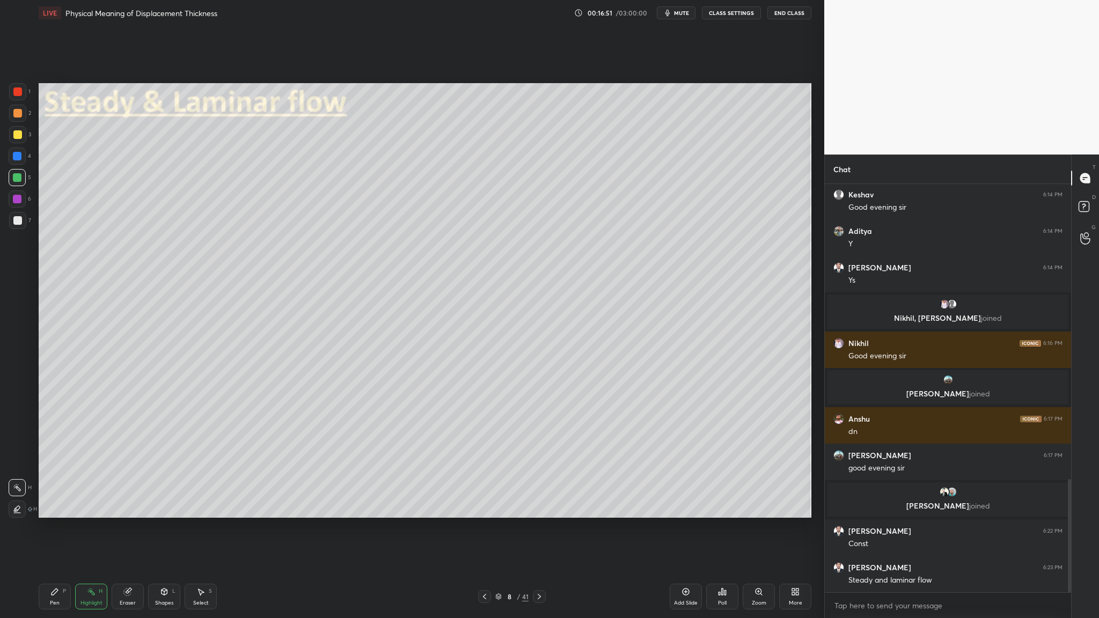
scroll to position [1067, 0]
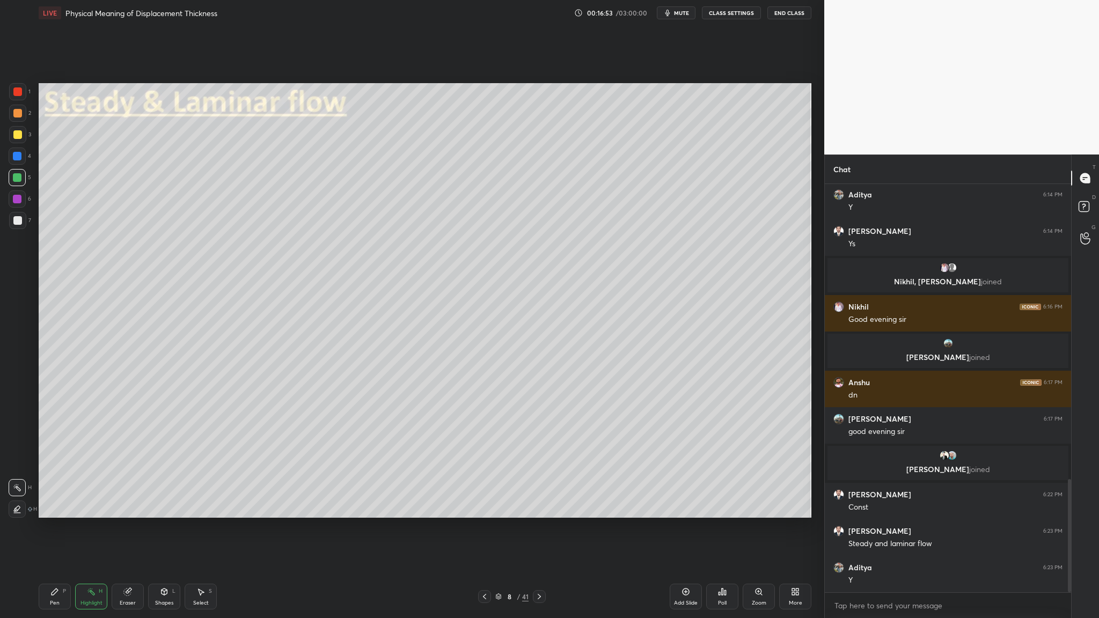
click at [204, 319] on icon at bounding box center [200, 592] width 9 height 9
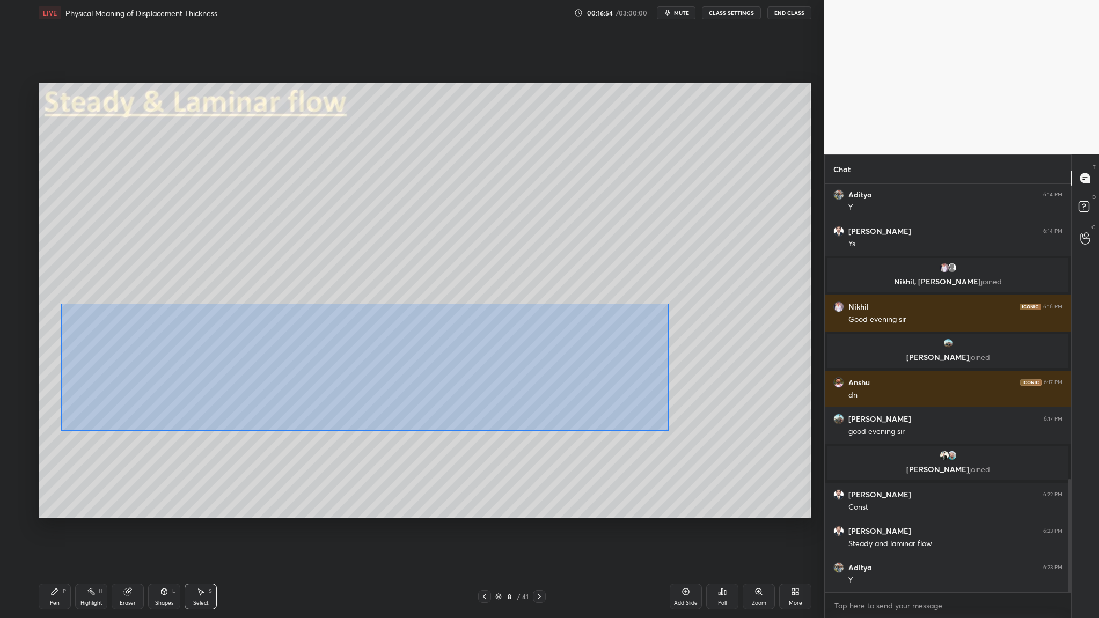
drag, startPoint x: 62, startPoint y: 304, endPoint x: 736, endPoint y: 425, distance: 684.4
click at [472, 319] on div "0 ° Undo Copy Duplicate Duplicate to new slide Delete" at bounding box center [425, 300] width 773 height 435
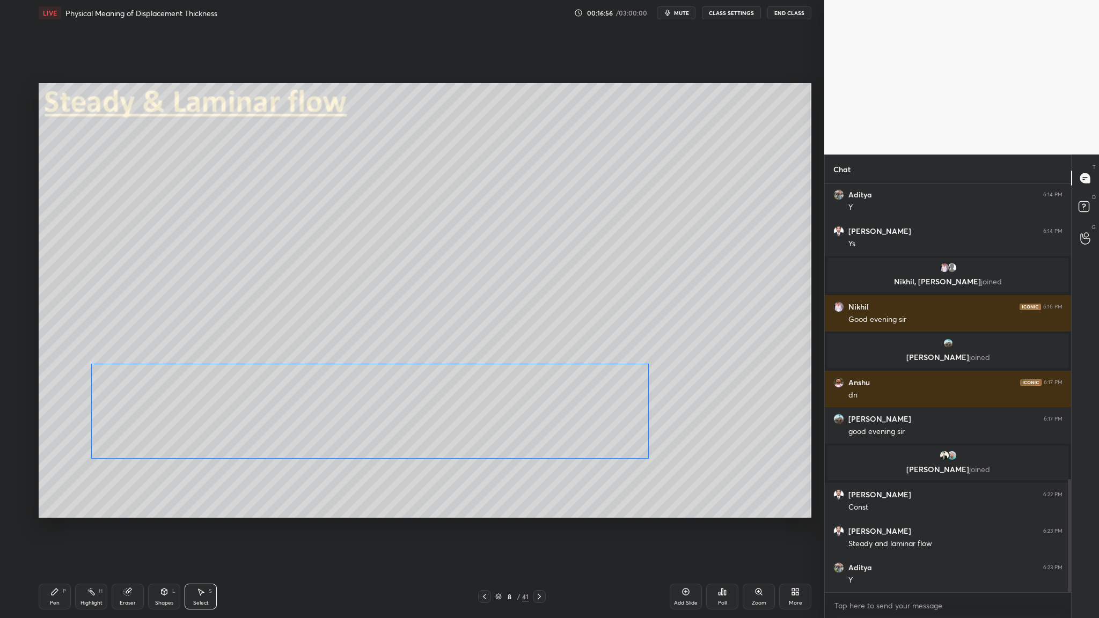
drag, startPoint x: 323, startPoint y: 381, endPoint x: 341, endPoint y: 416, distance: 39.1
click at [341, 319] on div "0 ° Undo Copy Duplicate Duplicate to new slide Delete" at bounding box center [425, 300] width 773 height 435
click at [19, 115] on div at bounding box center [17, 113] width 9 height 9
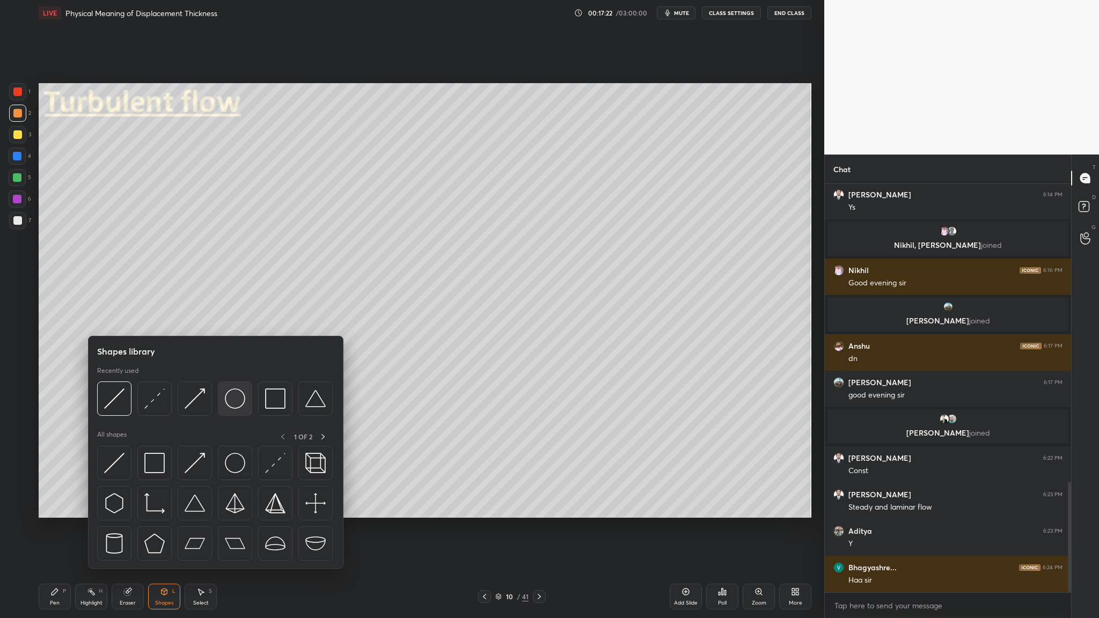
click at [241, 319] on div at bounding box center [235, 399] width 34 height 34
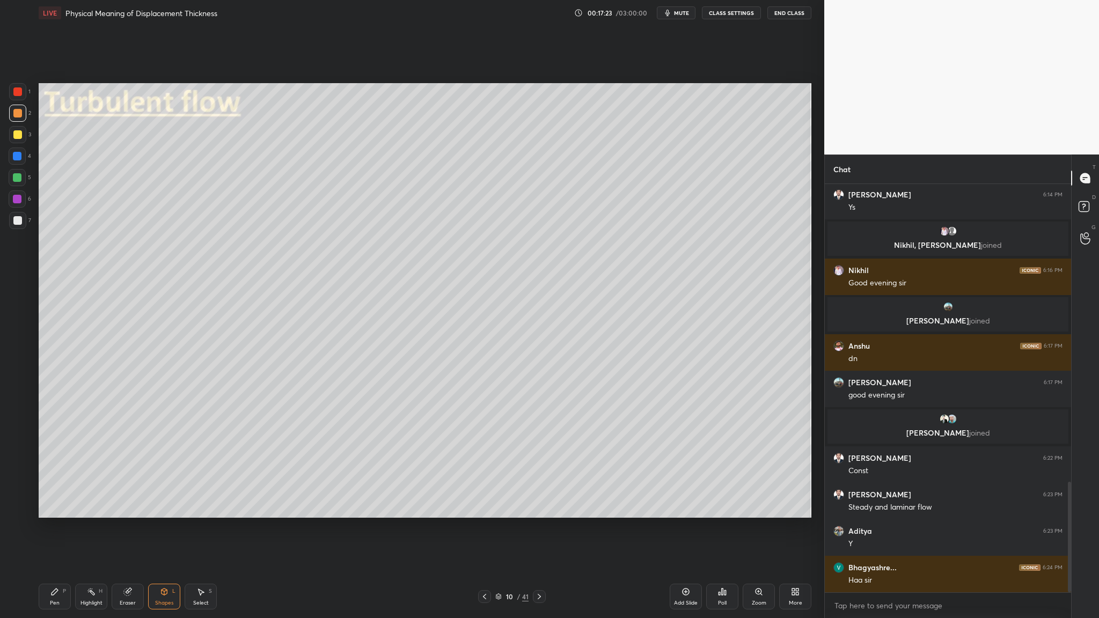
click at [10, 114] on div at bounding box center [17, 113] width 17 height 17
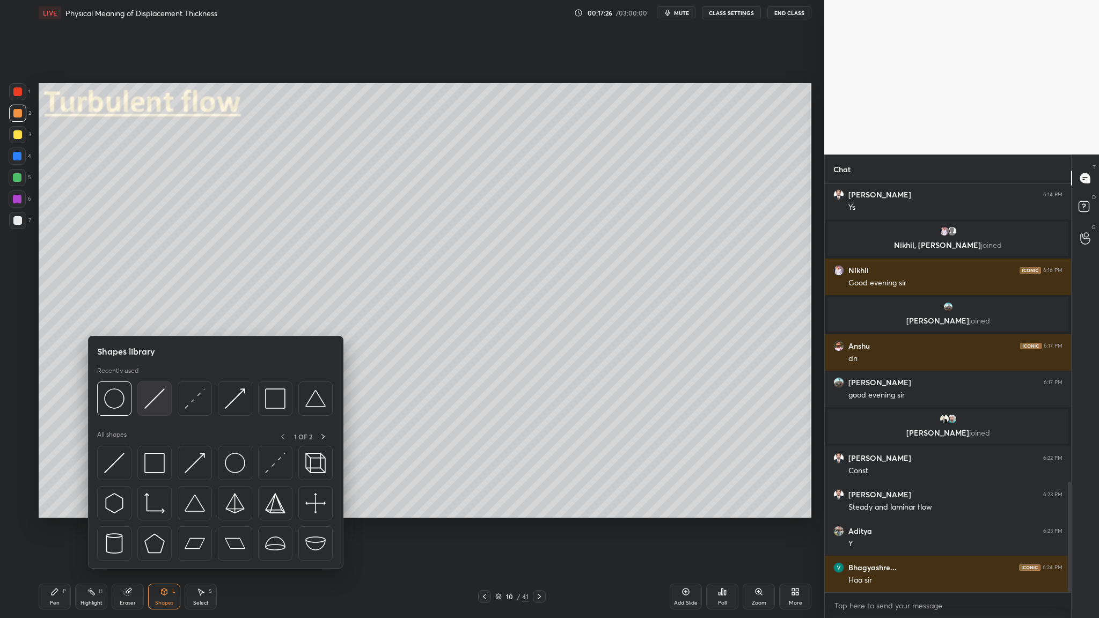
click at [162, 319] on div at bounding box center [154, 399] width 34 height 34
click at [153, 319] on img at bounding box center [154, 399] width 20 height 20
click at [198, 319] on img at bounding box center [195, 399] width 20 height 20
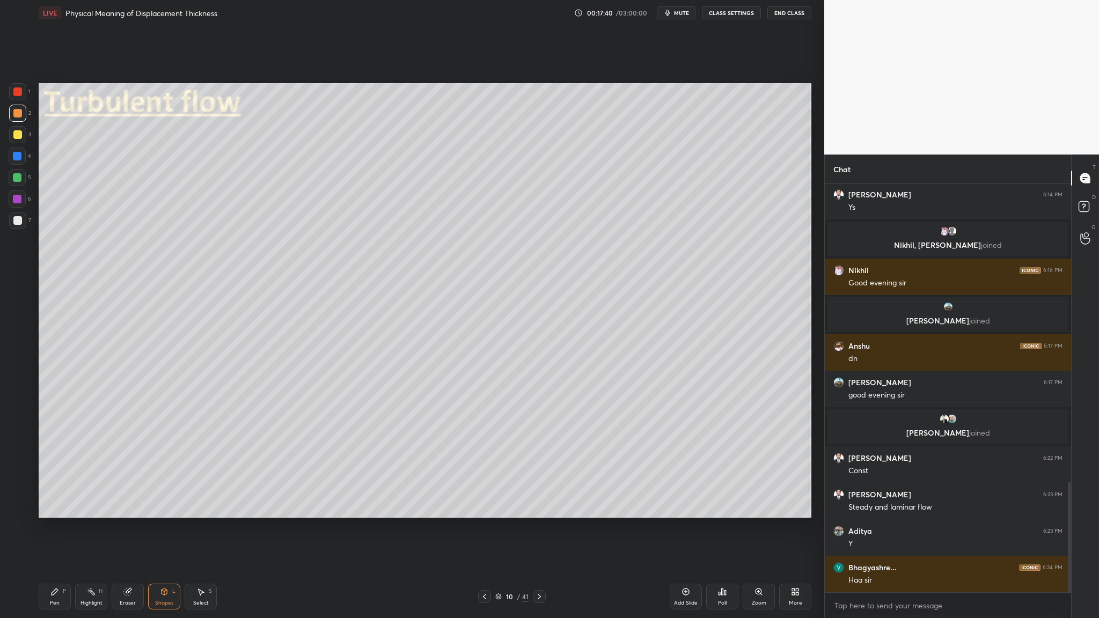
click at [17, 115] on div at bounding box center [17, 113] width 9 height 9
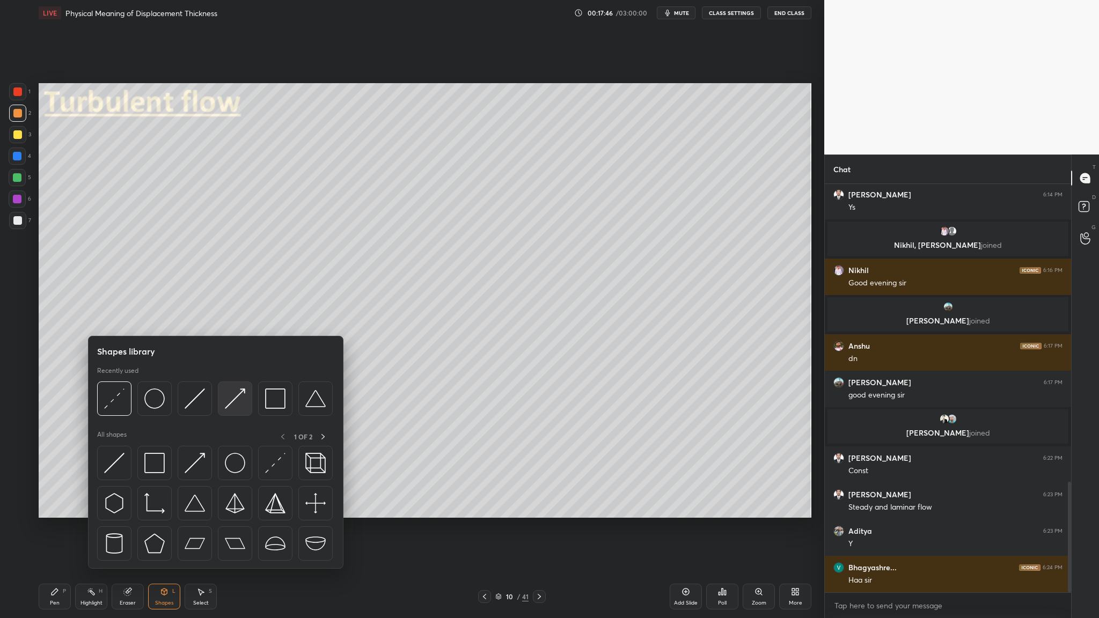
click at [239, 319] on img at bounding box center [235, 399] width 20 height 20
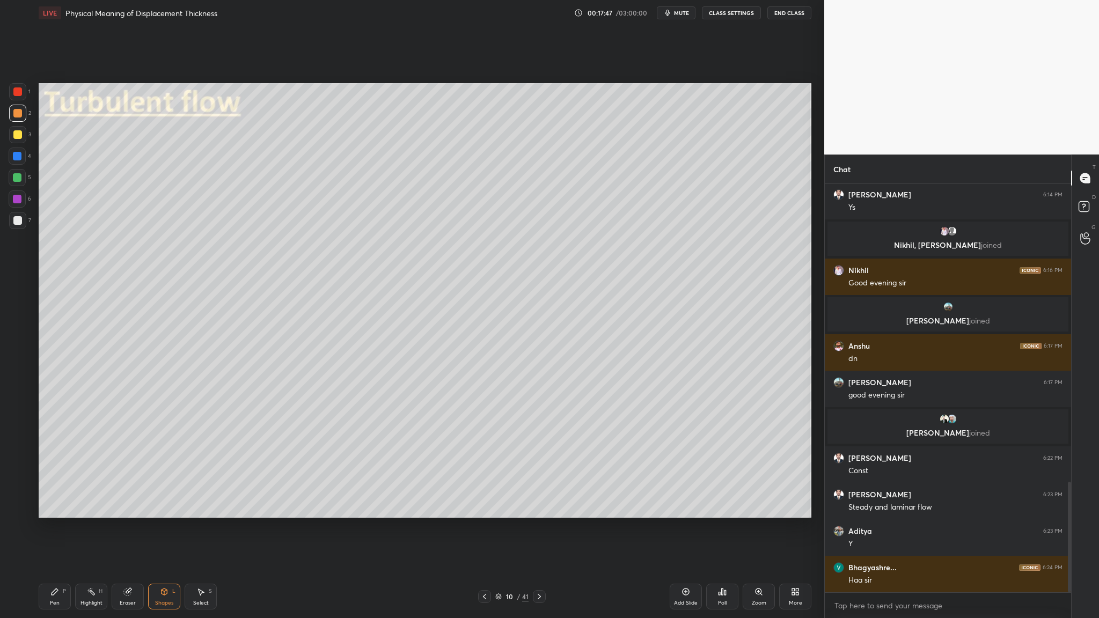
drag, startPoint x: 14, startPoint y: 156, endPoint x: 21, endPoint y: 158, distance: 6.8
click at [18, 159] on div at bounding box center [17, 156] width 9 height 9
click at [23, 116] on div at bounding box center [17, 113] width 17 height 17
click at [18, 197] on div at bounding box center [17, 199] width 9 height 9
click at [17, 178] on div at bounding box center [17, 177] width 9 height 9
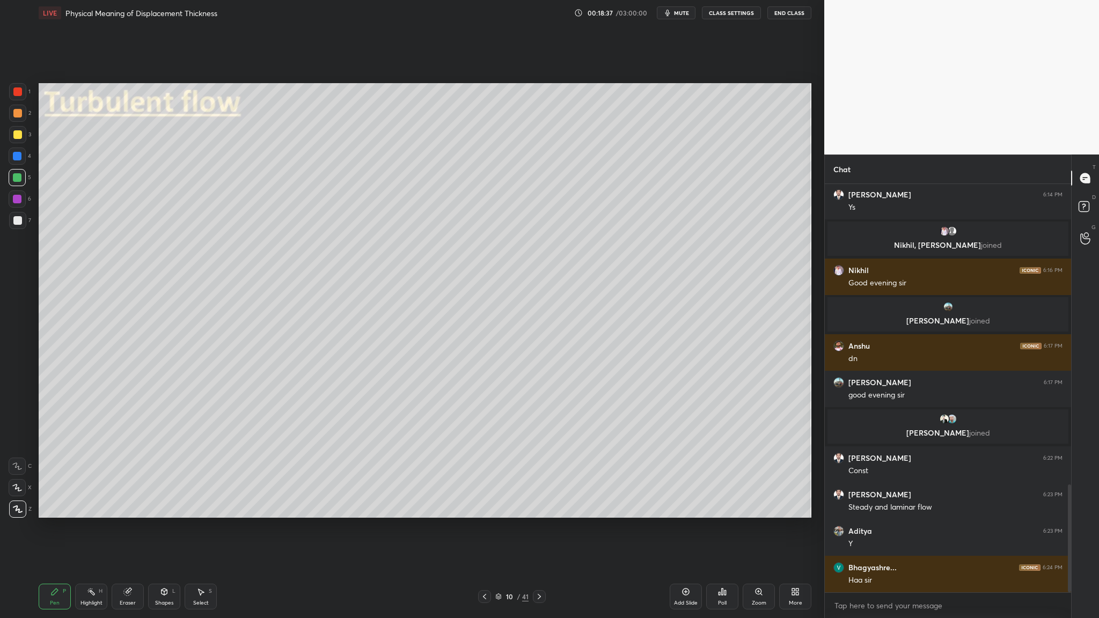
scroll to position [1140, 0]
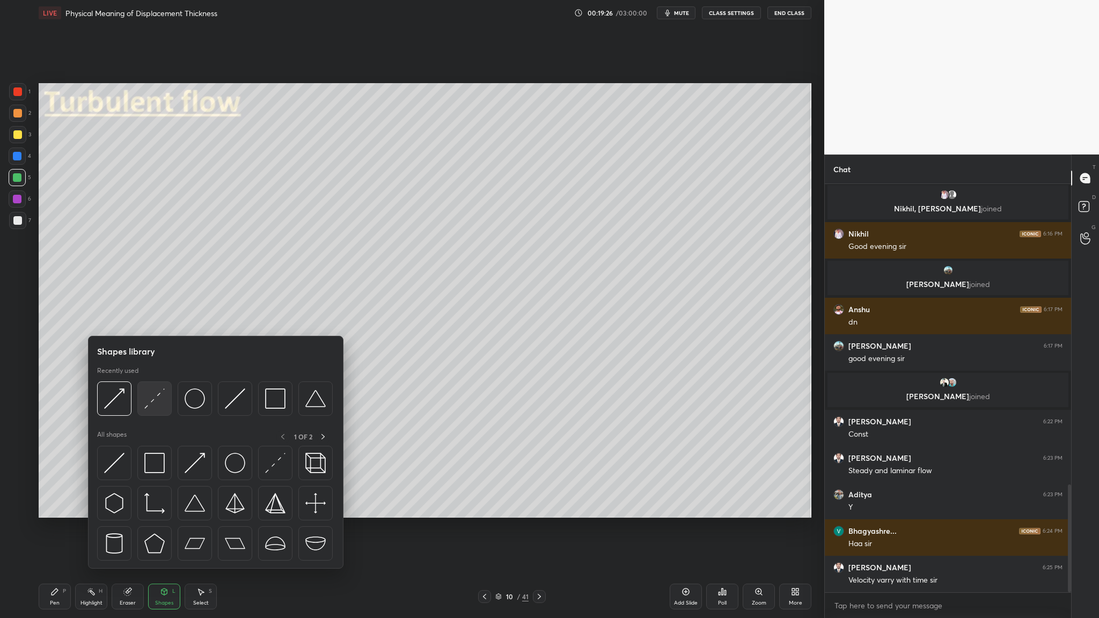
click at [150, 319] on div at bounding box center [154, 399] width 34 height 34
click at [156, 319] on img at bounding box center [154, 399] width 20 height 20
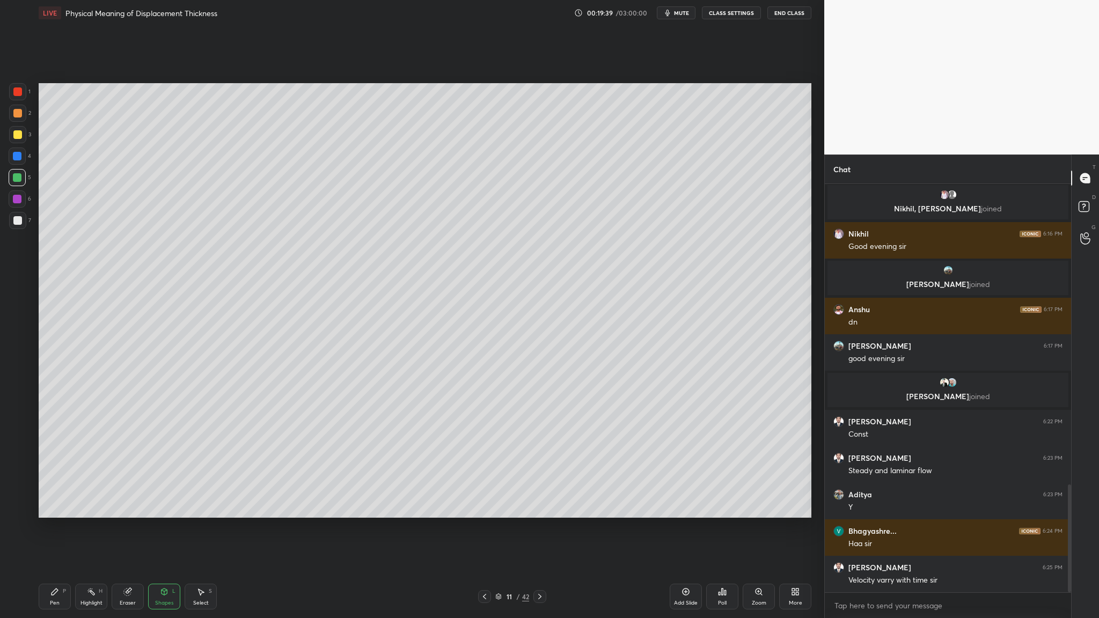
drag, startPoint x: 19, startPoint y: 116, endPoint x: 24, endPoint y: 118, distance: 5.5
click at [19, 117] on div at bounding box center [17, 113] width 9 height 9
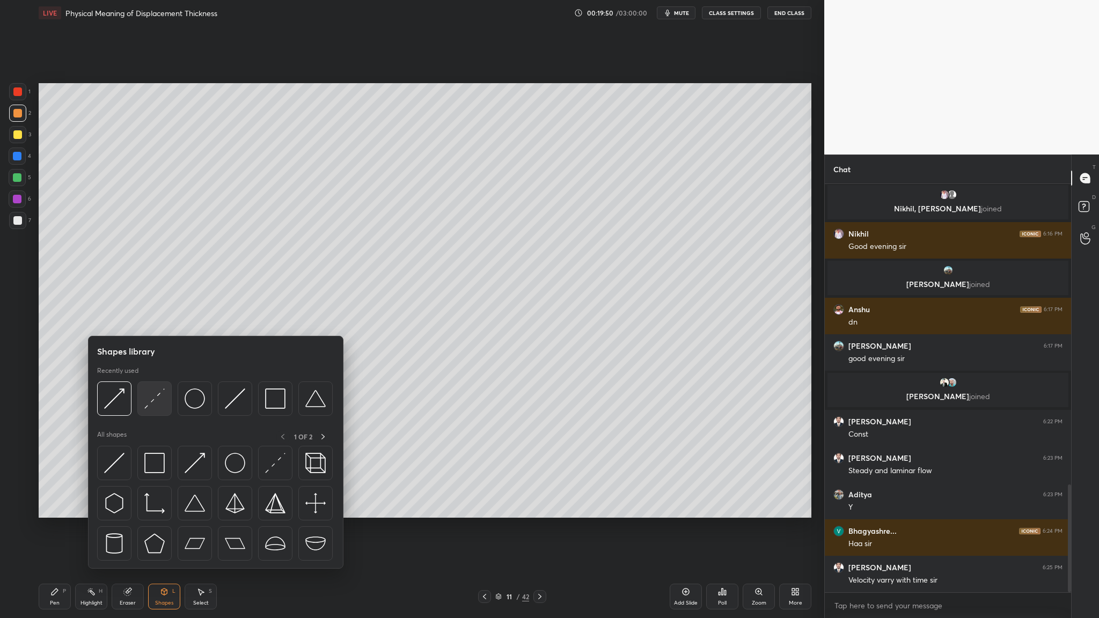
click at [152, 319] on div at bounding box center [154, 399] width 34 height 34
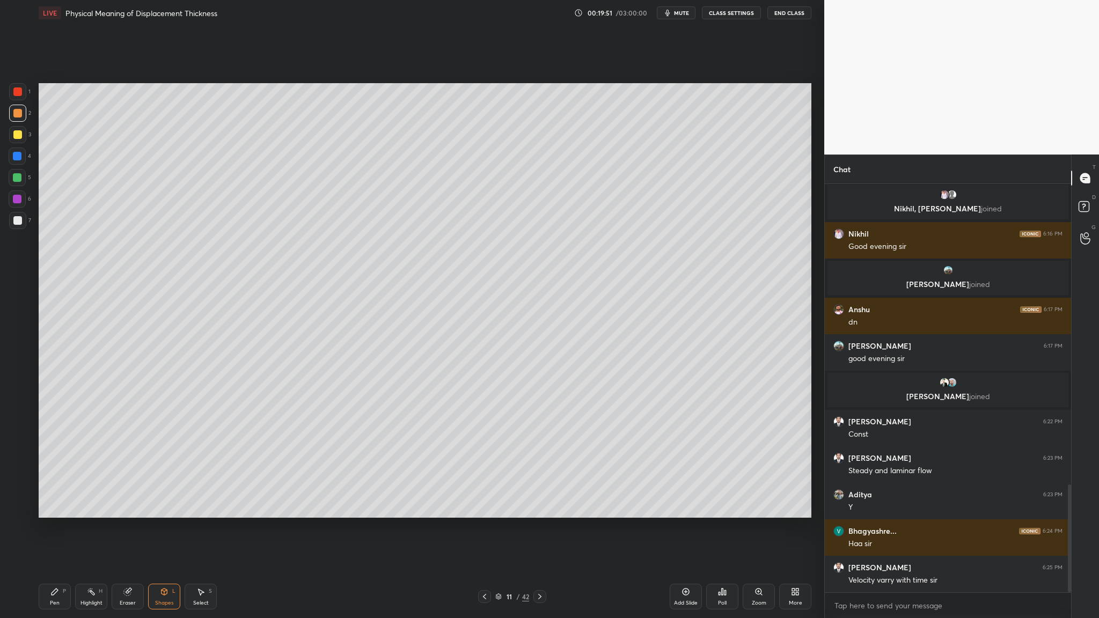
click at [23, 133] on div at bounding box center [17, 134] width 17 height 17
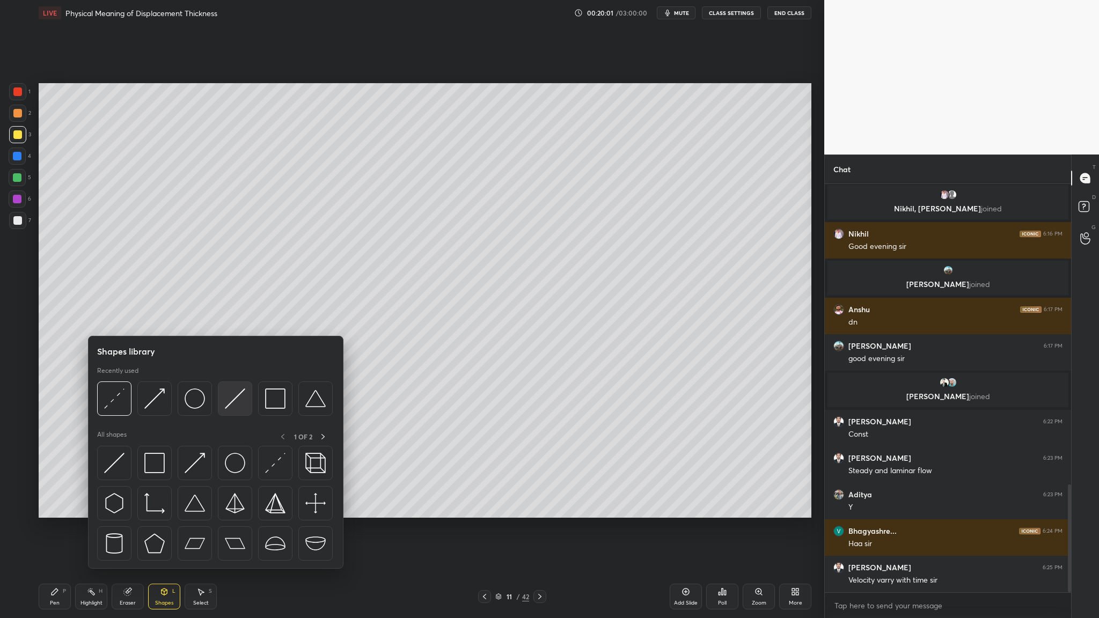
click at [240, 319] on div at bounding box center [235, 399] width 34 height 34
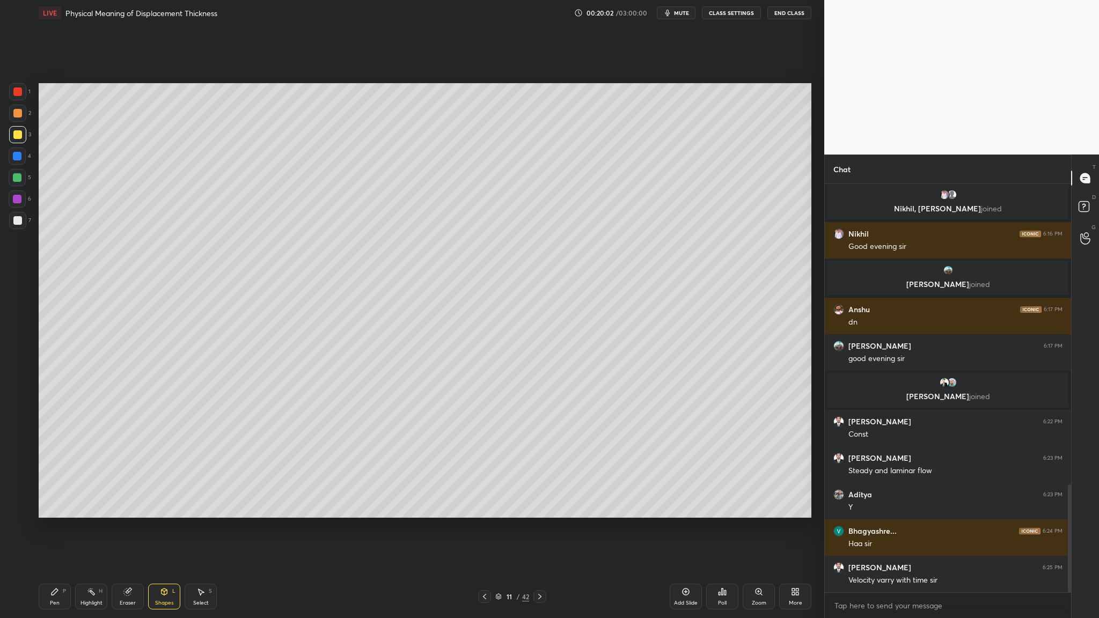
drag, startPoint x: 15, startPoint y: 135, endPoint x: 17, endPoint y: 142, distance: 7.2
click at [15, 135] on div at bounding box center [17, 134] width 9 height 9
drag, startPoint x: 14, startPoint y: 177, endPoint x: 27, endPoint y: 179, distance: 13.2
click at [16, 179] on div at bounding box center [17, 177] width 9 height 9
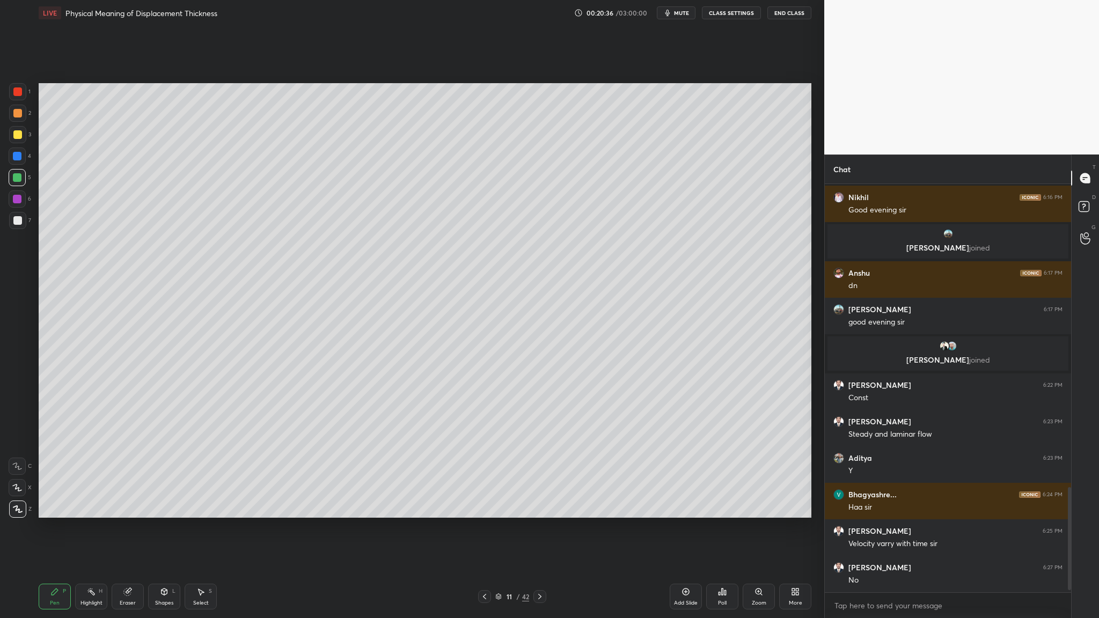
scroll to position [1213, 0]
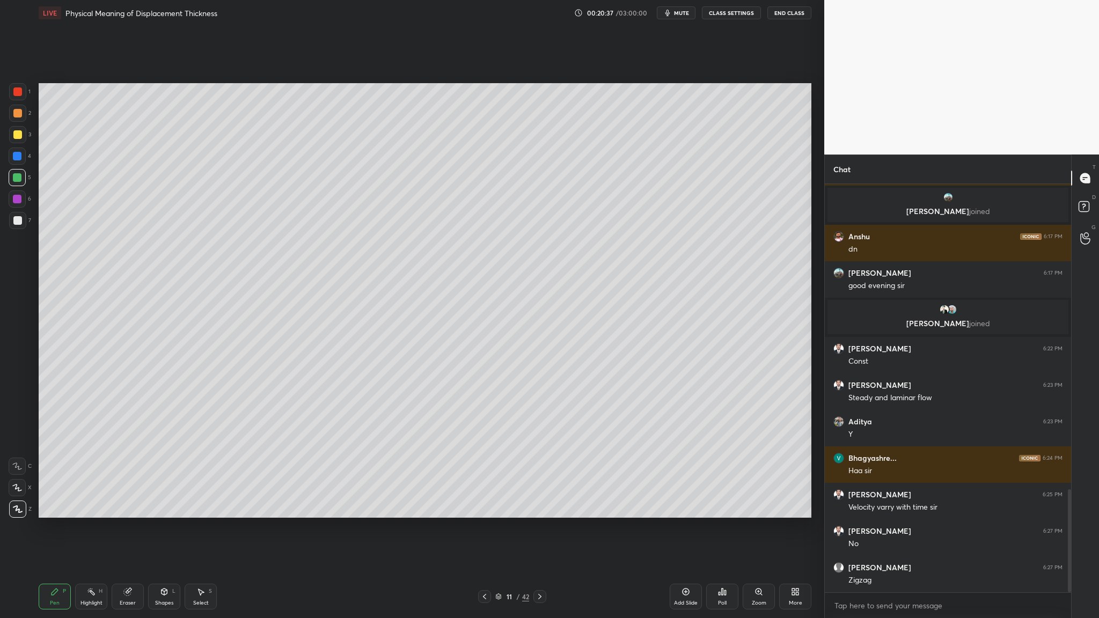
click at [15, 221] on div at bounding box center [17, 220] width 9 height 9
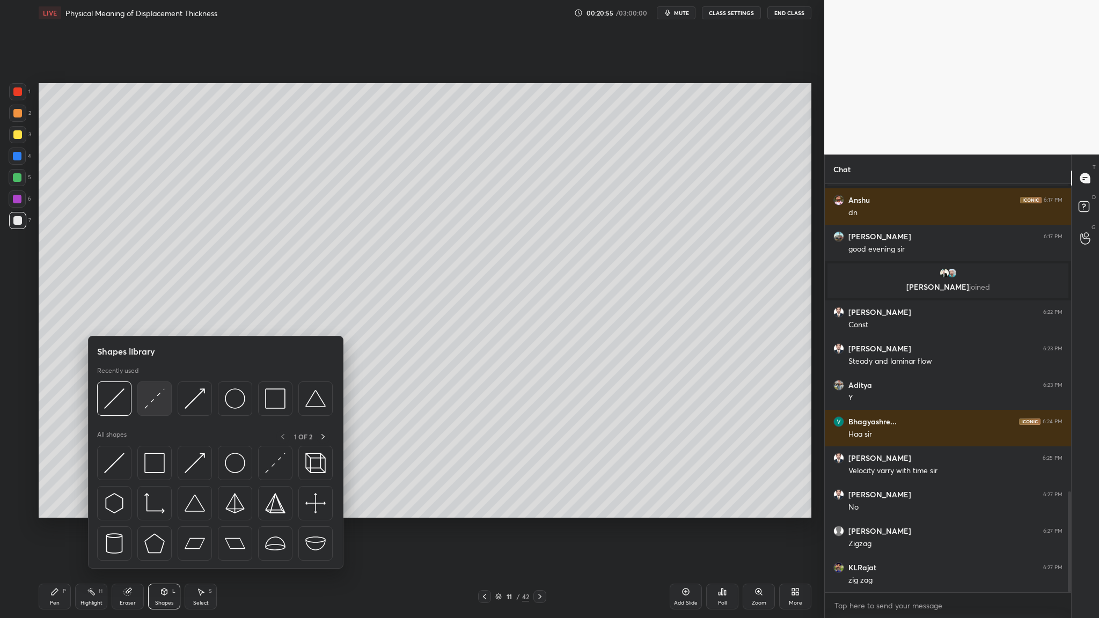
click at [138, 319] on div at bounding box center [154, 399] width 34 height 34
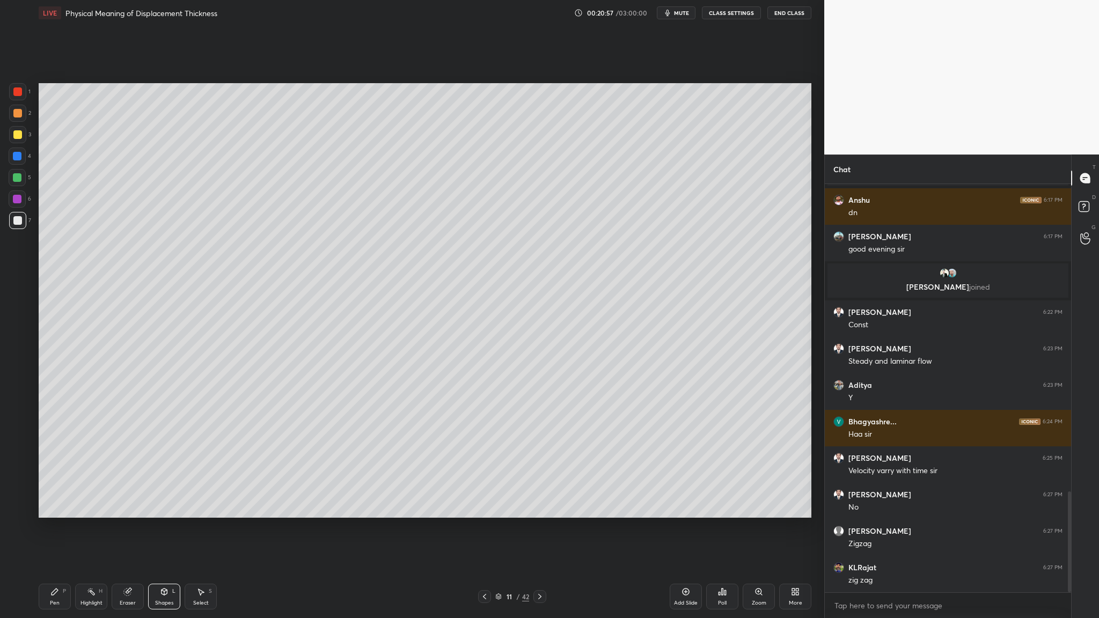
click at [15, 204] on div at bounding box center [17, 199] width 17 height 17
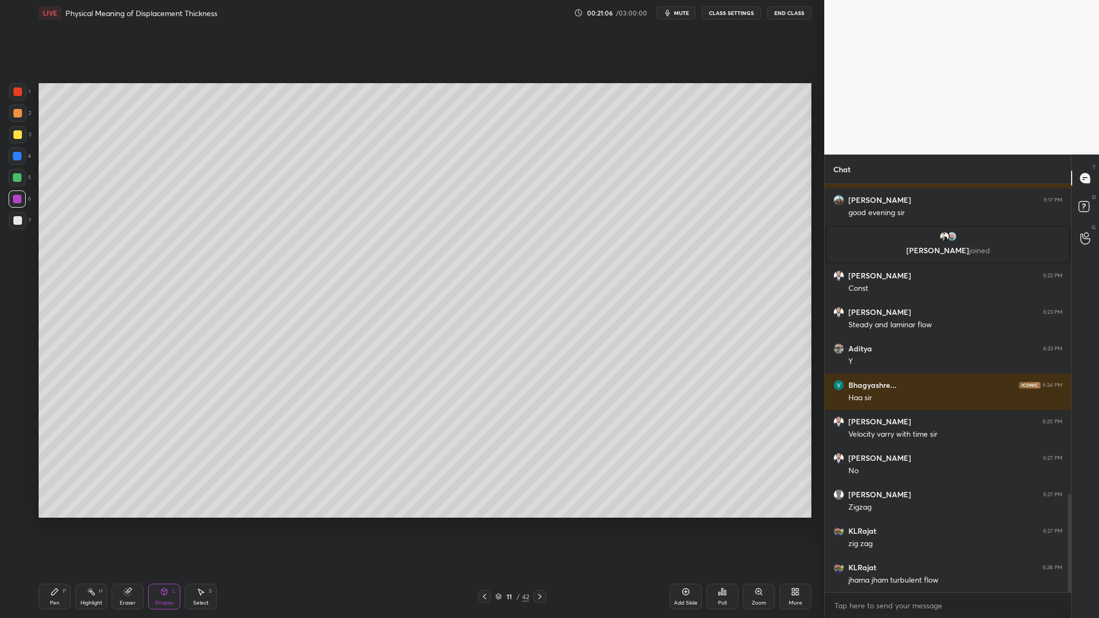
scroll to position [1322, 0]
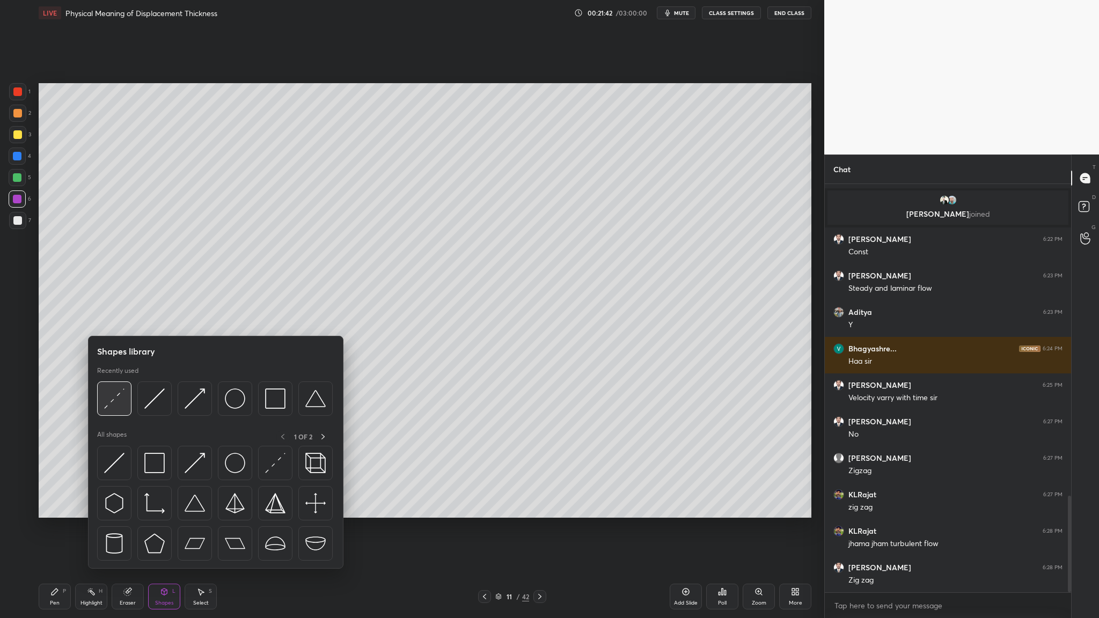
click at [115, 319] on img at bounding box center [114, 399] width 20 height 20
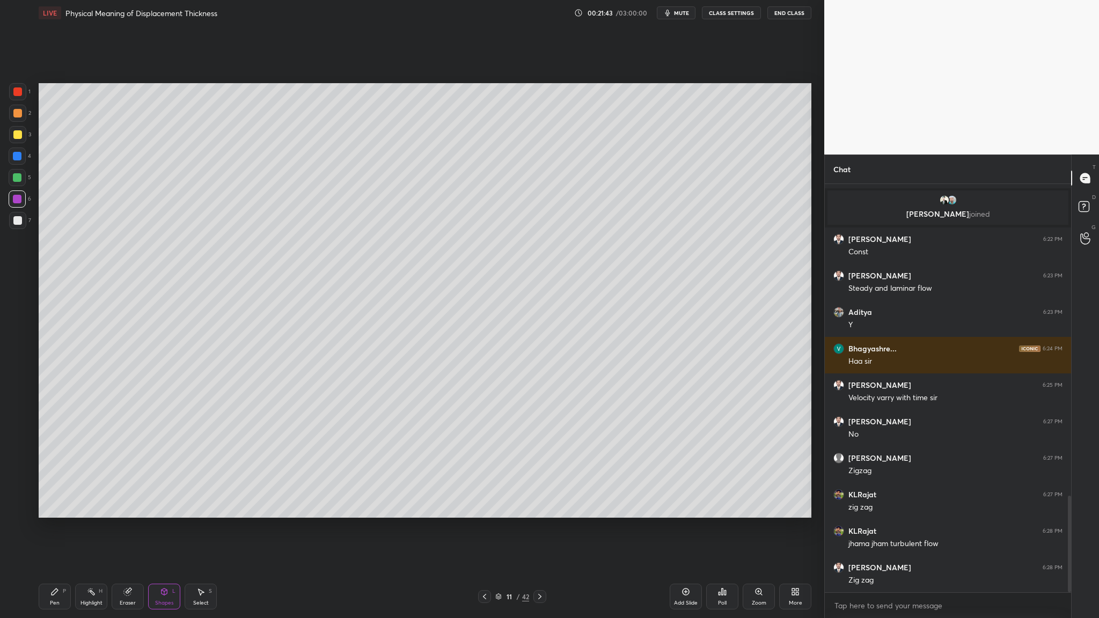
click at [11, 202] on div at bounding box center [17, 199] width 17 height 17
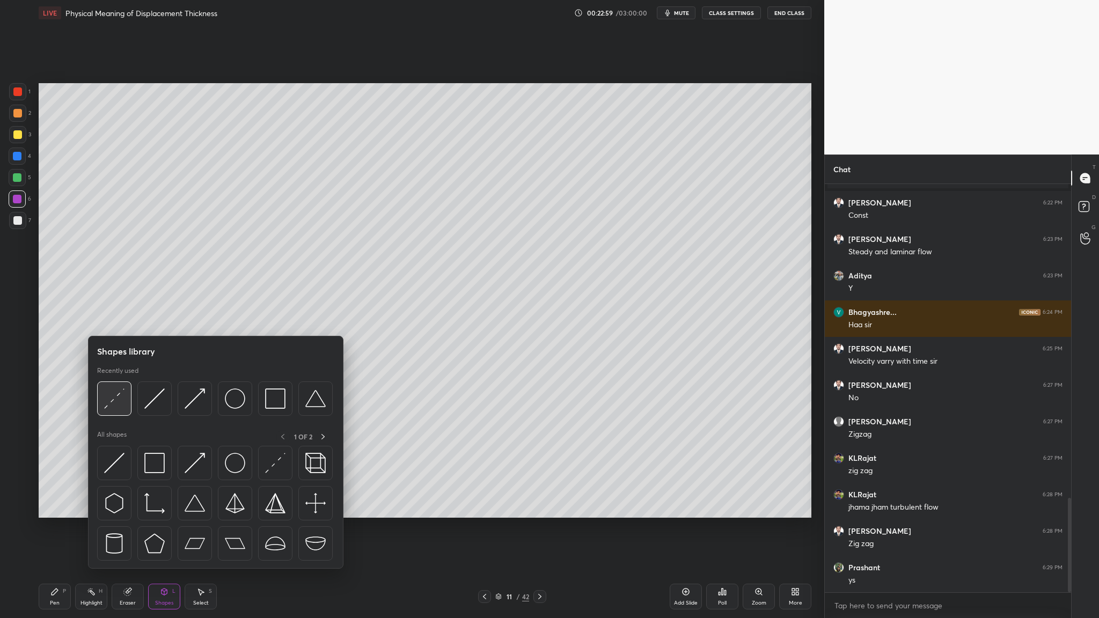
click at [122, 319] on img at bounding box center [114, 399] width 20 height 20
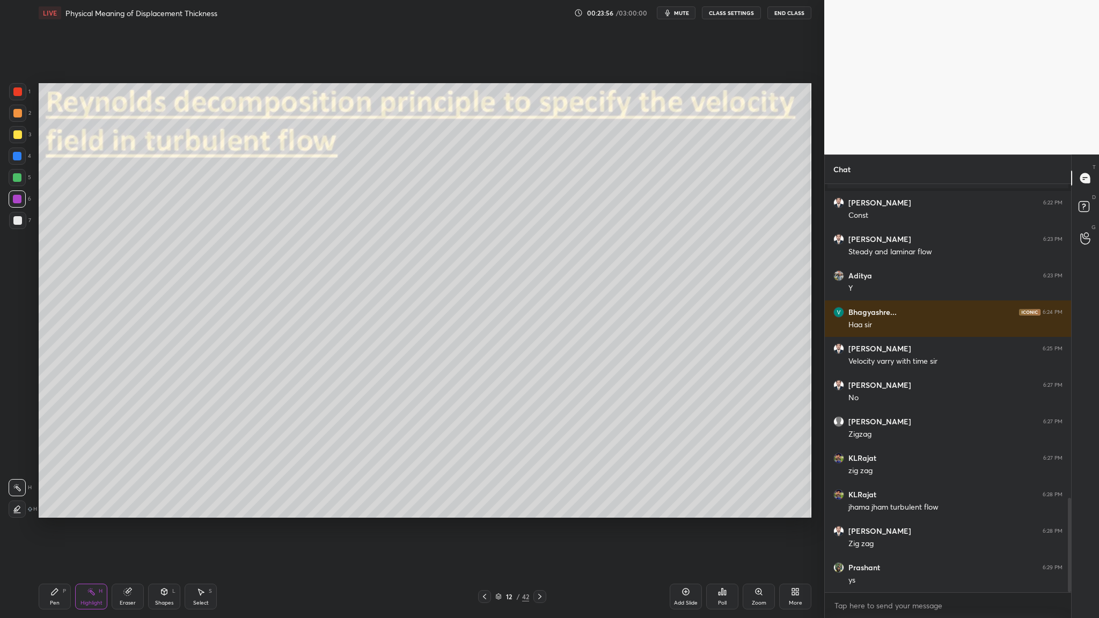
click at [17, 180] on div at bounding box center [17, 177] width 9 height 9
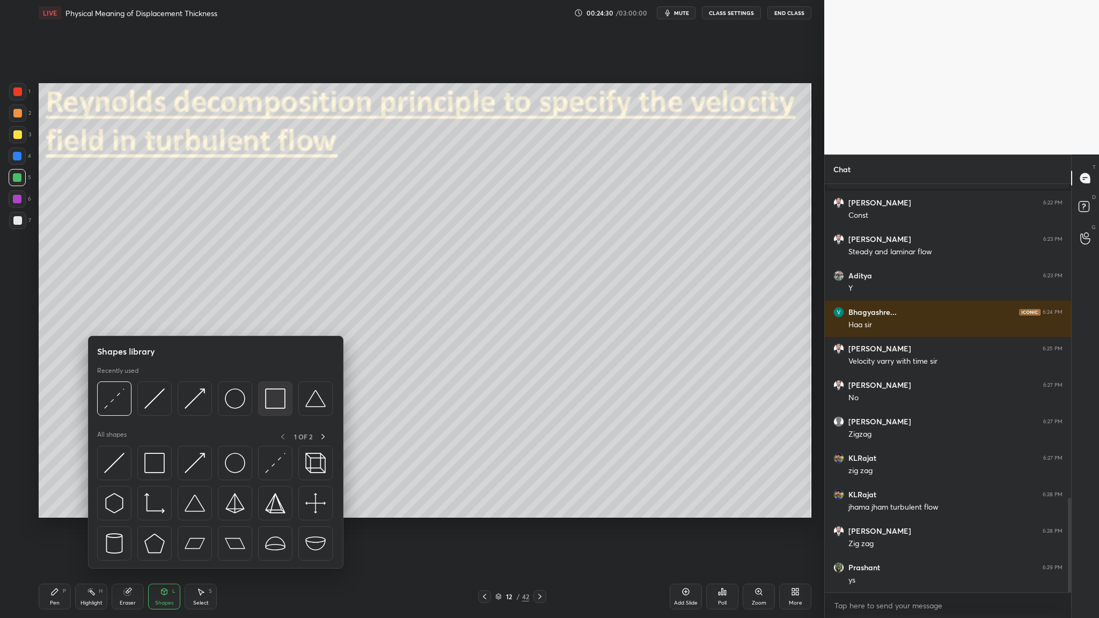
click at [277, 319] on div at bounding box center [275, 399] width 34 height 34
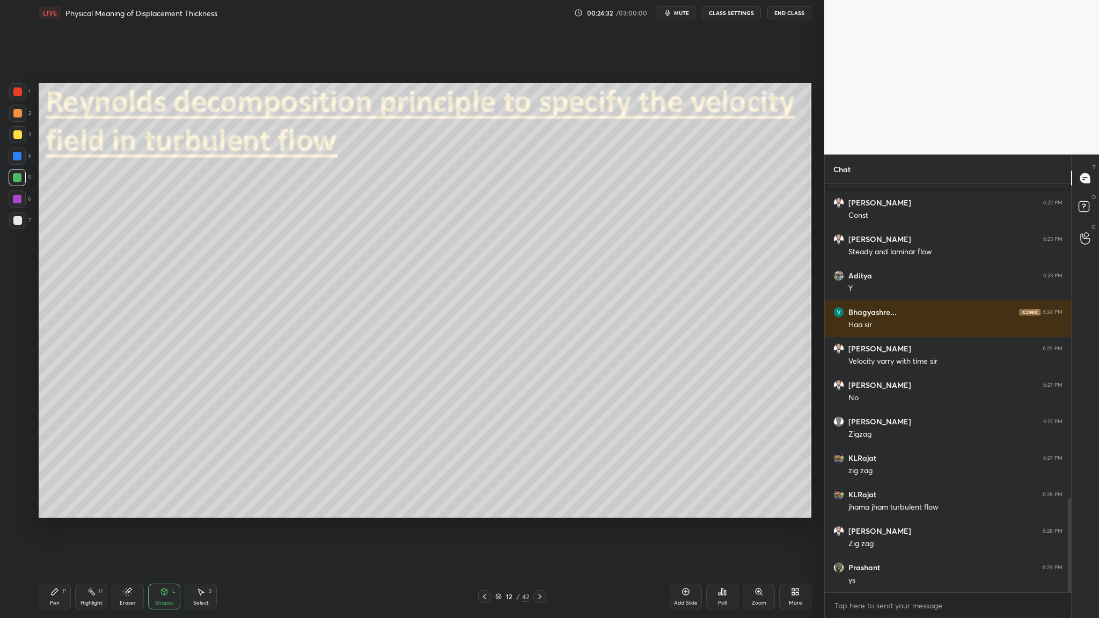
click at [20, 116] on div at bounding box center [17, 113] width 9 height 9
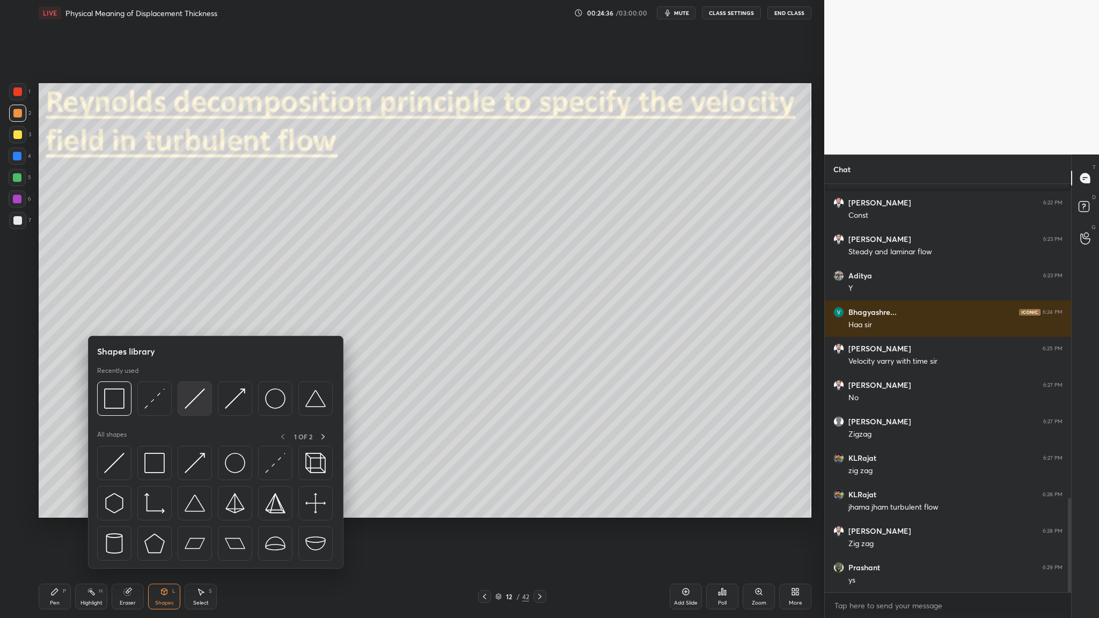
click at [196, 319] on div at bounding box center [195, 399] width 34 height 34
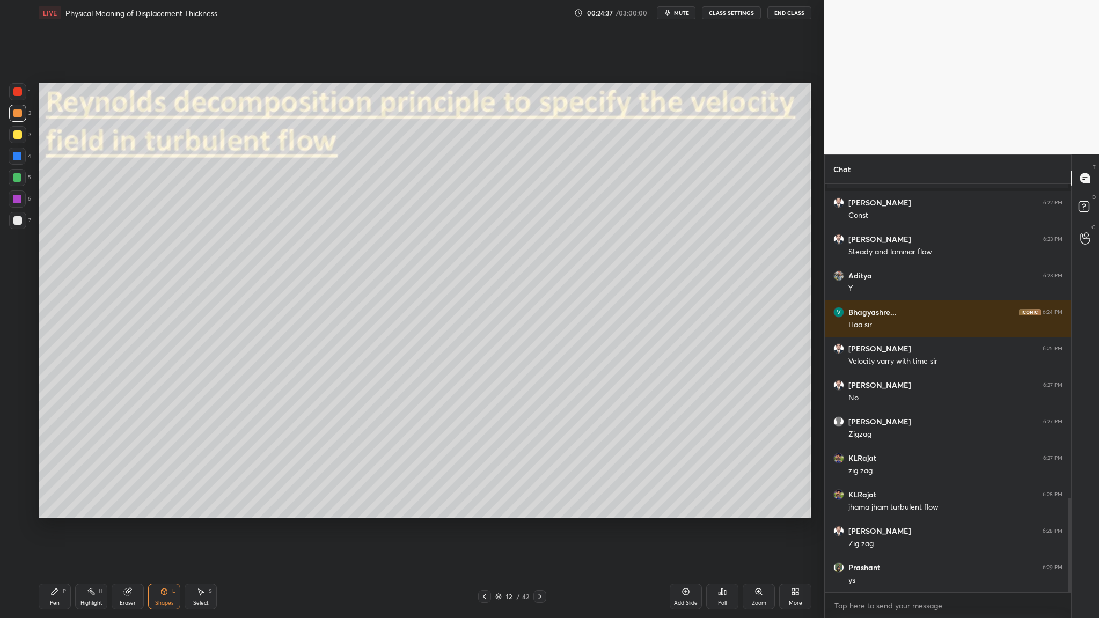
click at [21, 112] on div at bounding box center [17, 113] width 17 height 17
click at [16, 222] on div at bounding box center [17, 220] width 9 height 9
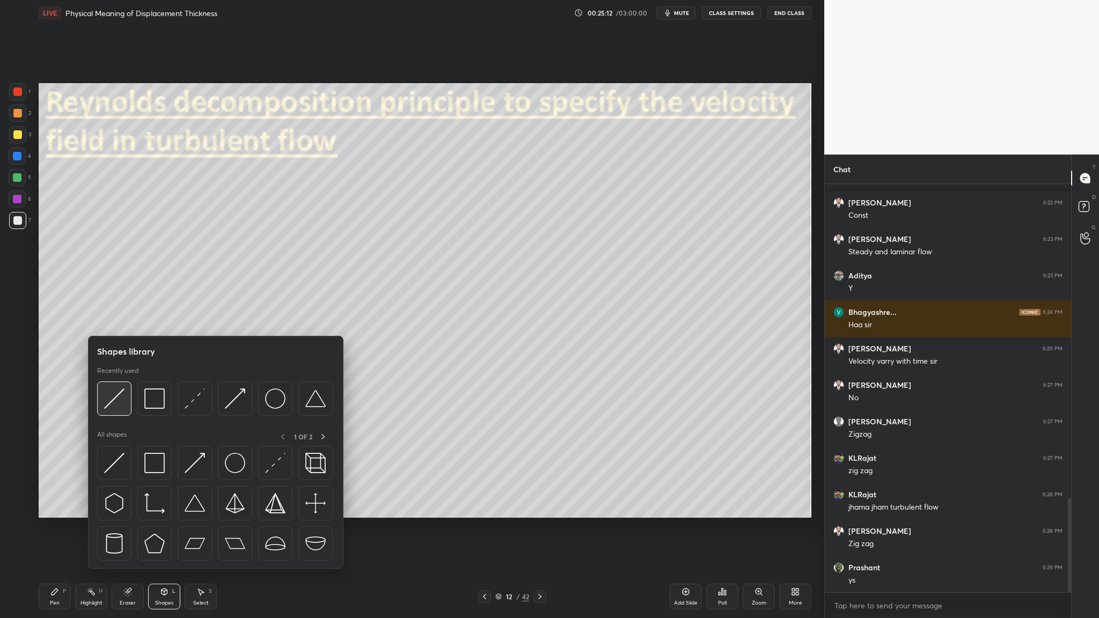
click at [110, 319] on div at bounding box center [114, 399] width 34 height 34
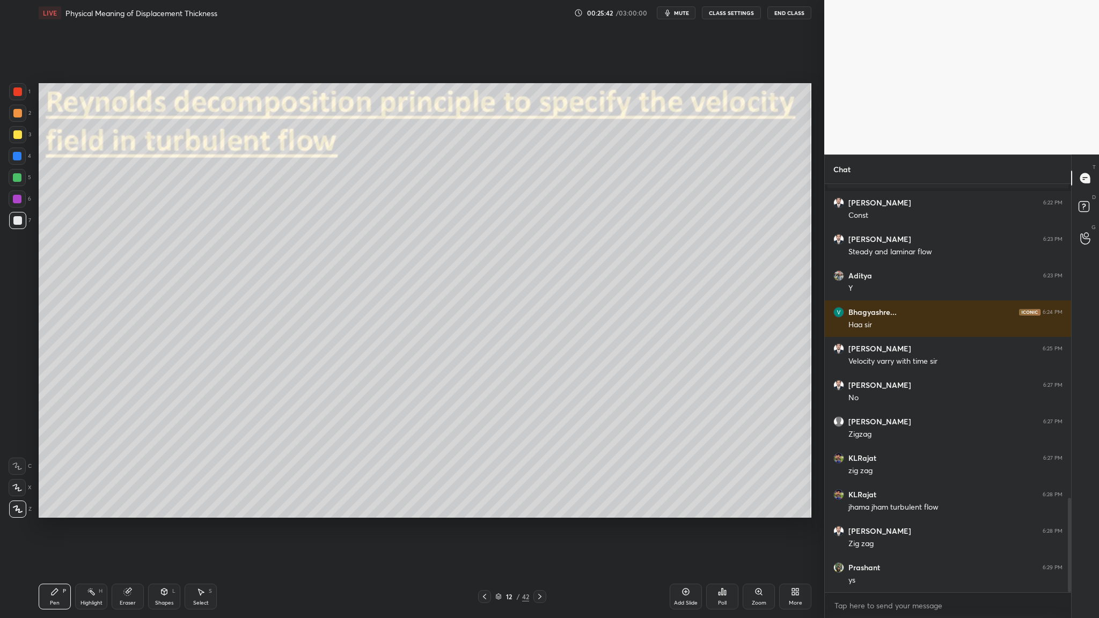
click at [18, 177] on div at bounding box center [17, 177] width 9 height 9
drag, startPoint x: 21, startPoint y: 135, endPoint x: 26, endPoint y: 143, distance: 10.1
click at [21, 137] on div at bounding box center [17, 134] width 17 height 17
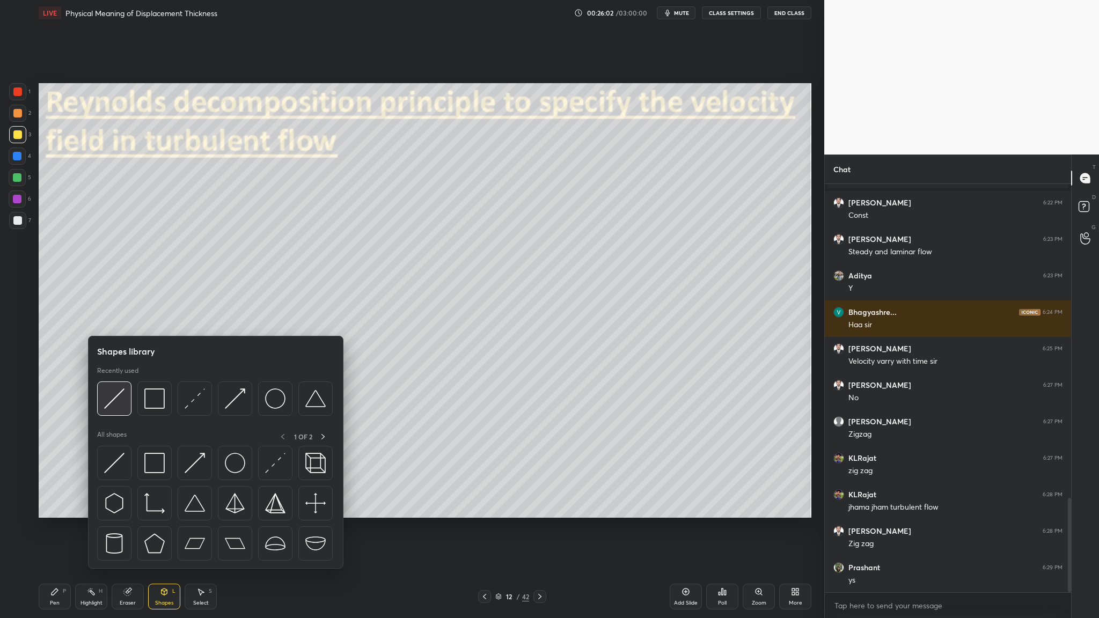
click at [113, 319] on img at bounding box center [114, 399] width 20 height 20
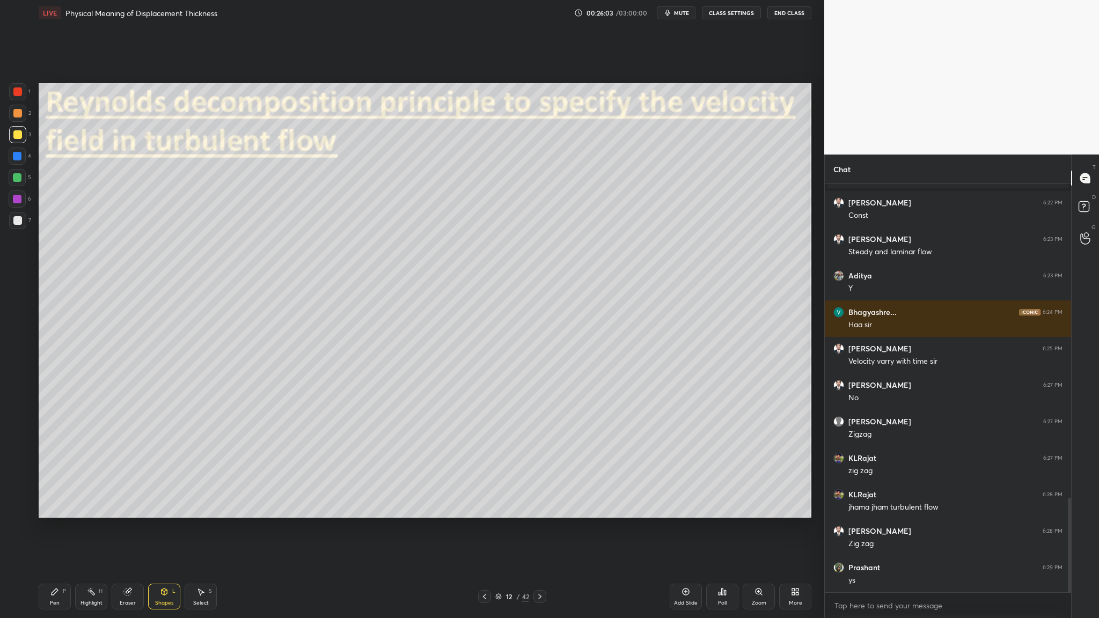
click at [16, 221] on div at bounding box center [17, 220] width 9 height 9
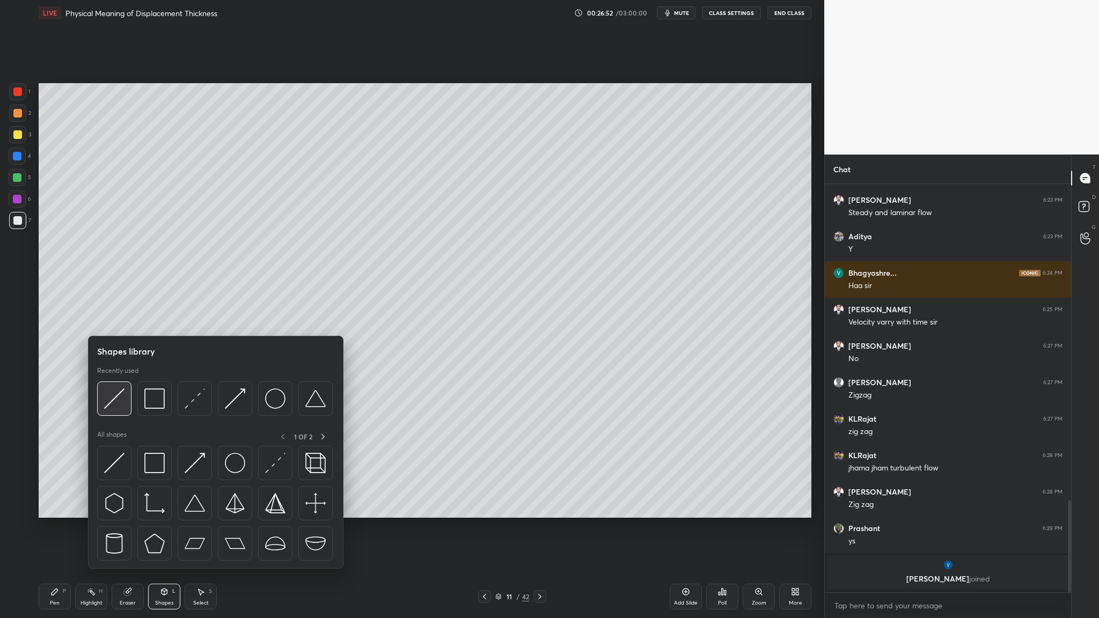
click at [117, 319] on img at bounding box center [114, 399] width 20 height 20
drag, startPoint x: 120, startPoint y: 408, endPoint x: 114, endPoint y: 408, distance: 6.5
click at [111, 319] on img at bounding box center [114, 399] width 20 height 20
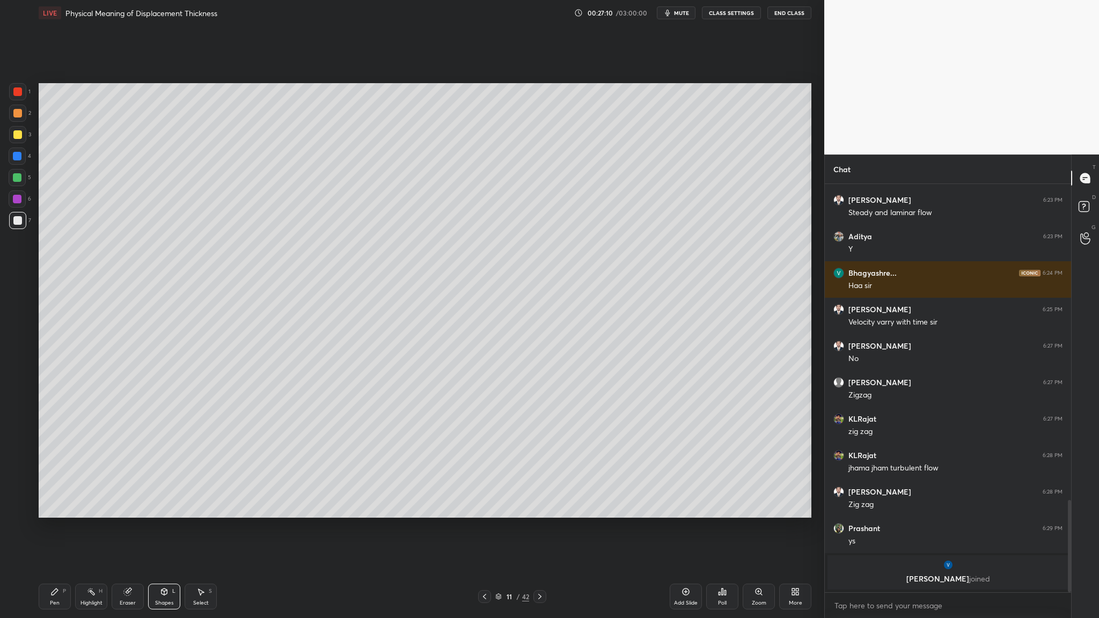
click at [20, 174] on div at bounding box center [17, 177] width 9 height 9
click at [16, 133] on div at bounding box center [17, 134] width 9 height 9
click at [13, 135] on div at bounding box center [17, 134] width 9 height 9
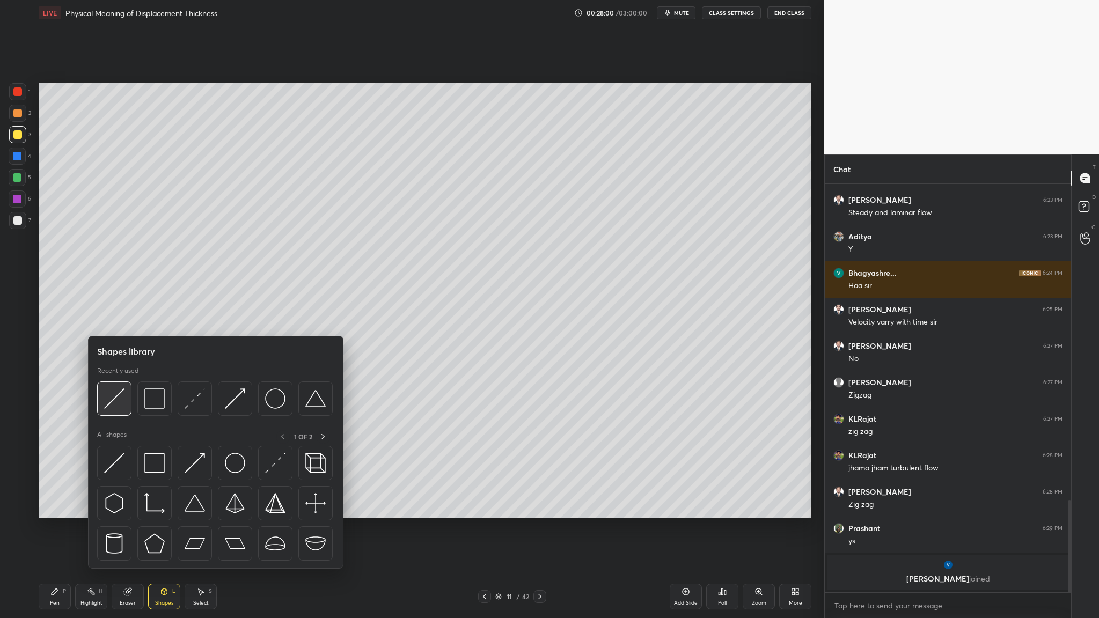
click at [121, 319] on div at bounding box center [114, 399] width 34 height 34
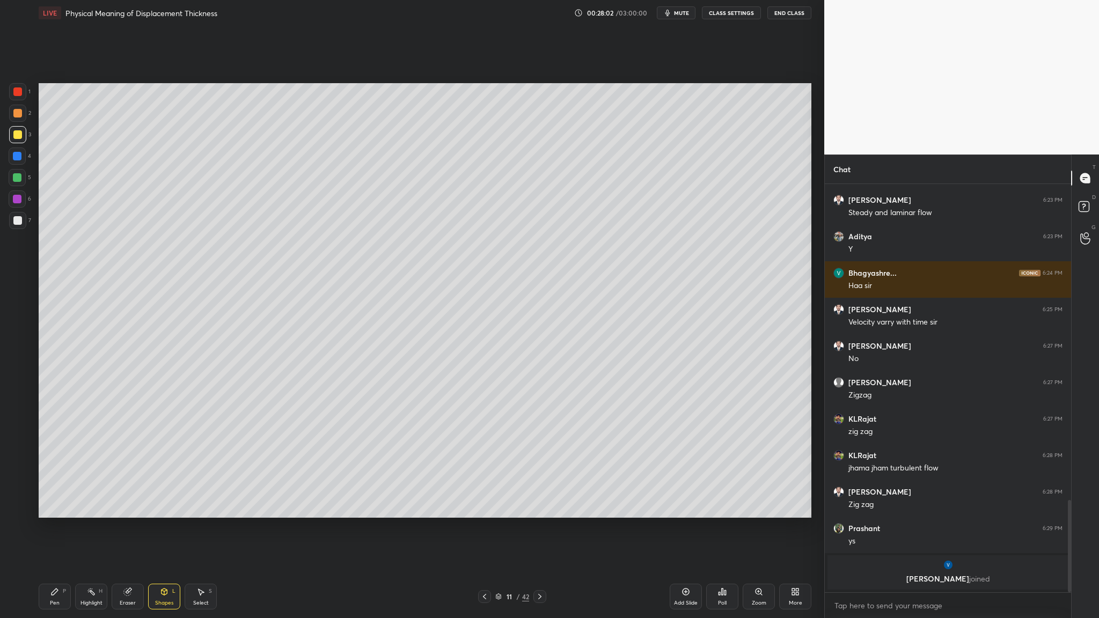
click at [21, 94] on div at bounding box center [17, 91] width 9 height 9
click at [17, 135] on div at bounding box center [17, 134] width 9 height 9
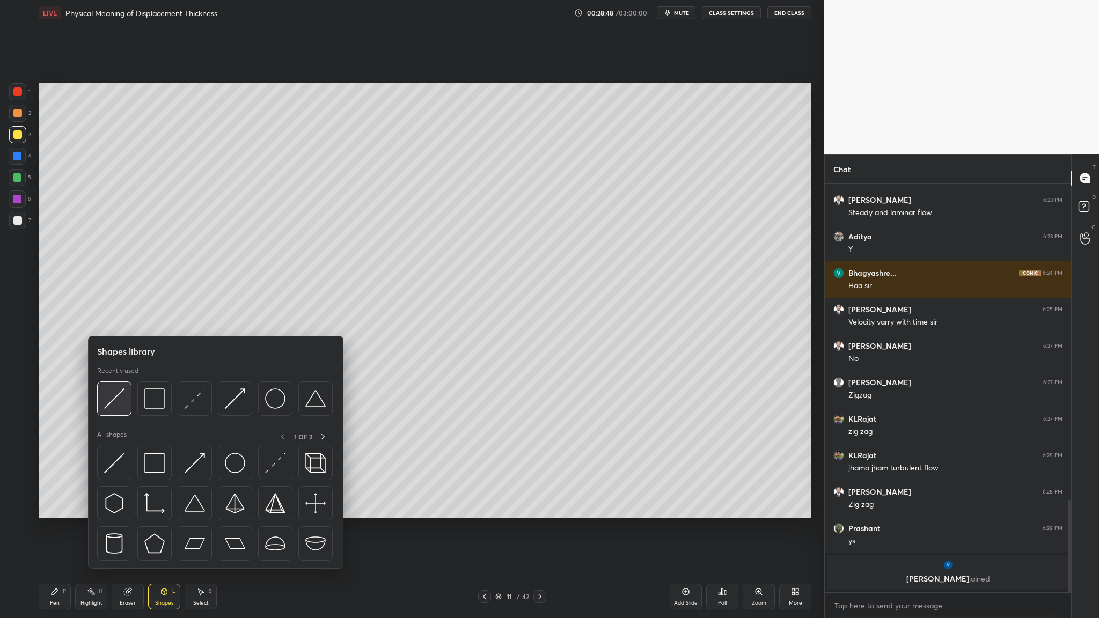
click at [114, 319] on div at bounding box center [114, 399] width 34 height 34
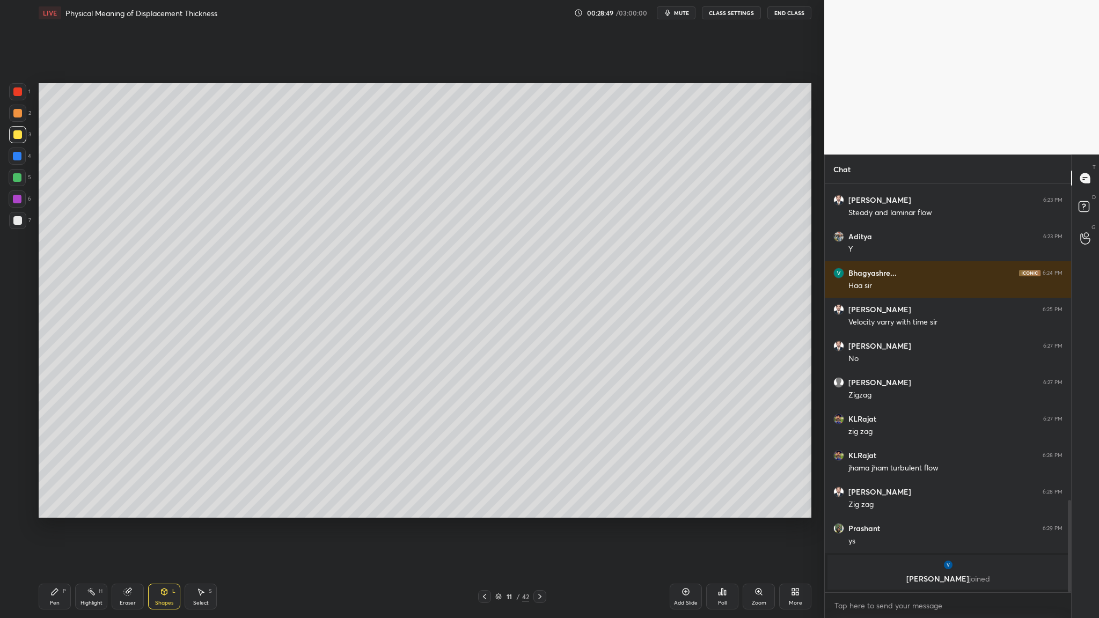
click at [18, 98] on div at bounding box center [17, 91] width 17 height 17
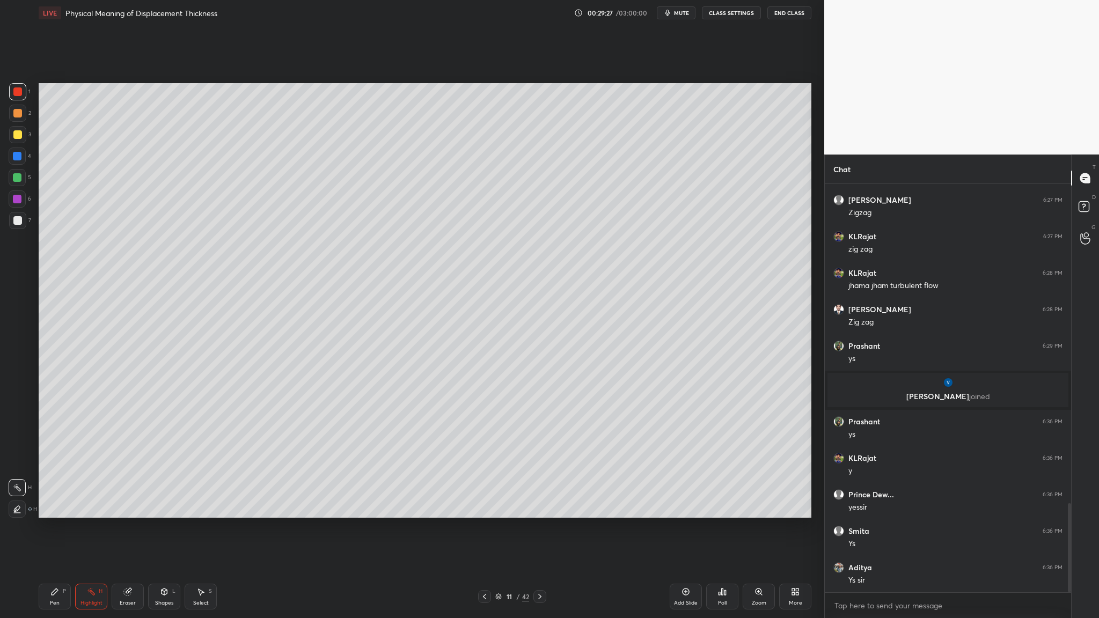
scroll to position [1498, 0]
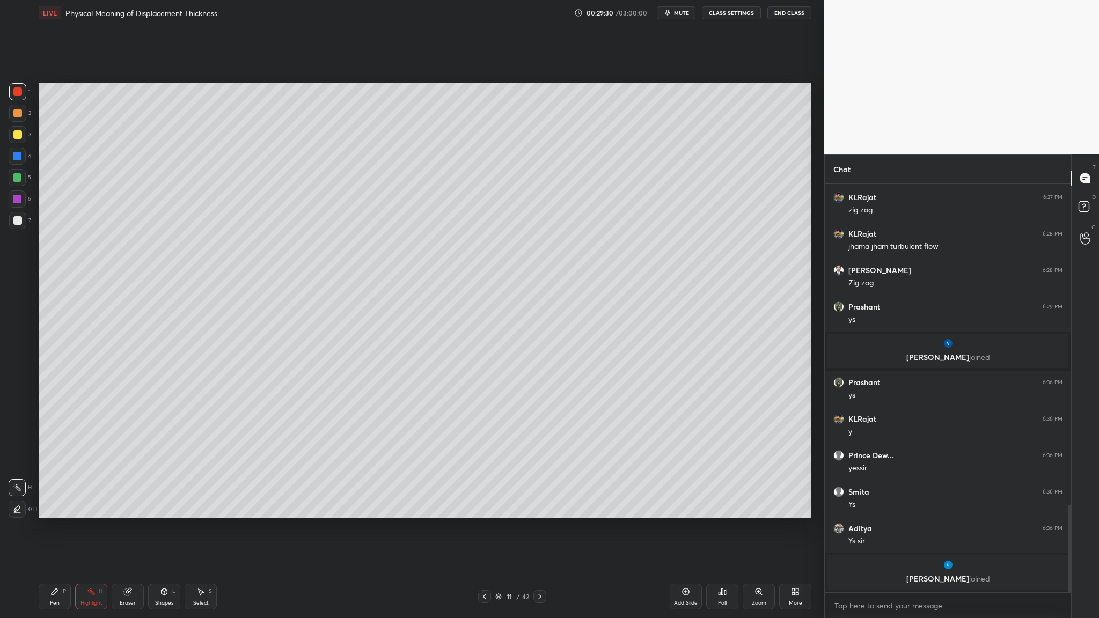
drag, startPoint x: 16, startPoint y: 138, endPoint x: 19, endPoint y: 144, distance: 6.0
click at [17, 141] on div at bounding box center [17, 134] width 17 height 17
click at [15, 179] on div at bounding box center [17, 177] width 9 height 9
click at [13, 135] on div at bounding box center [17, 134] width 9 height 9
click at [20, 92] on div at bounding box center [17, 91] width 9 height 9
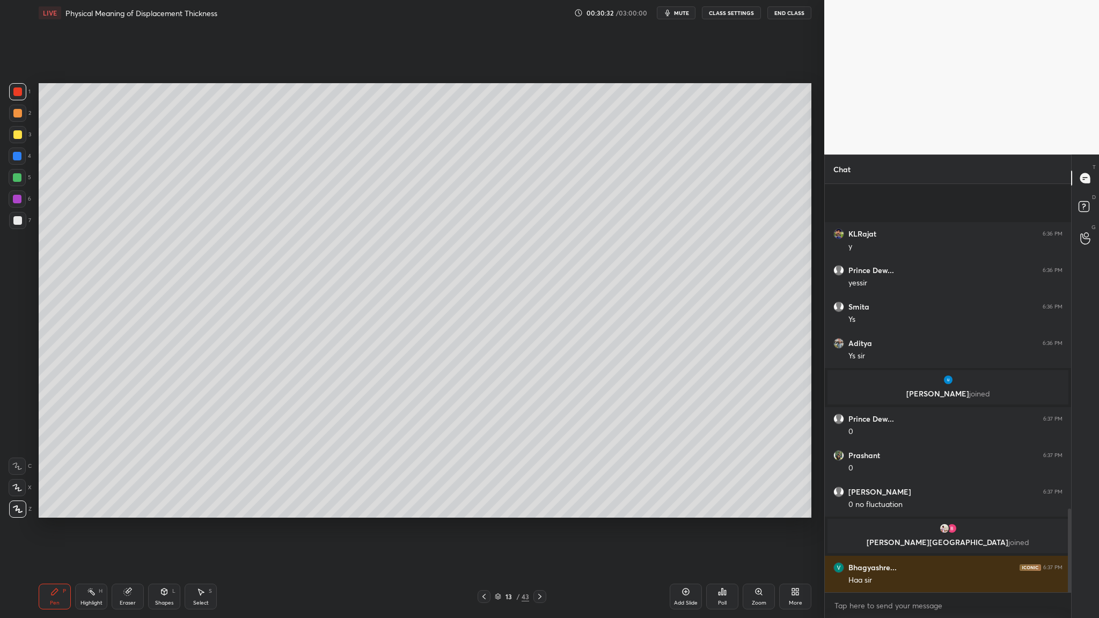
scroll to position [1579, 0]
click at [22, 118] on div at bounding box center [17, 113] width 17 height 17
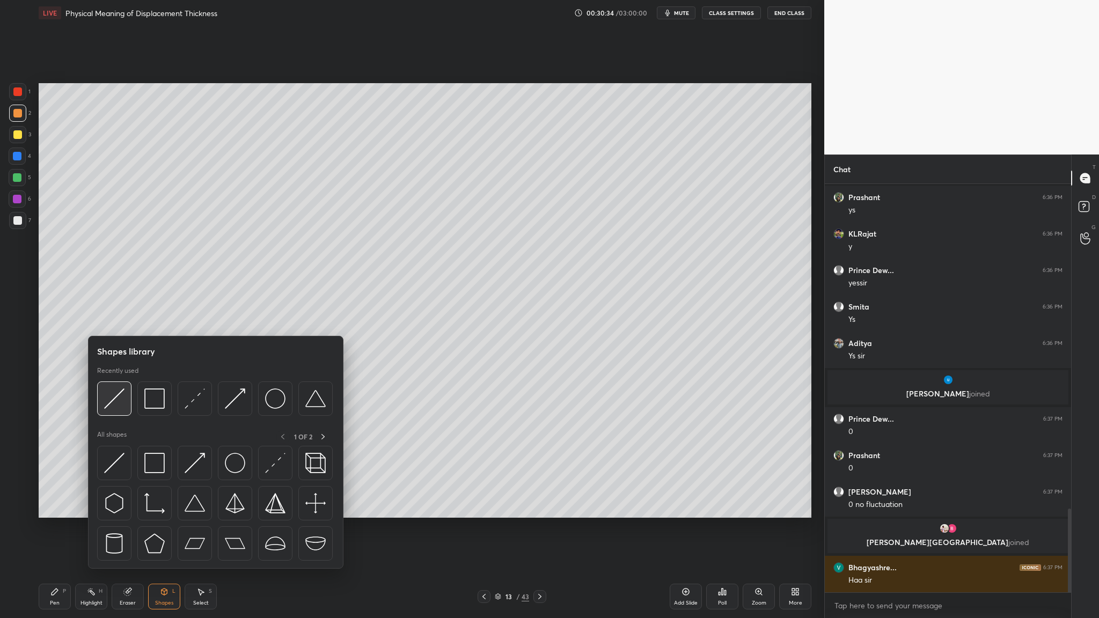
click at [119, 319] on div at bounding box center [114, 399] width 34 height 34
click at [232, 319] on div at bounding box center [235, 399] width 34 height 34
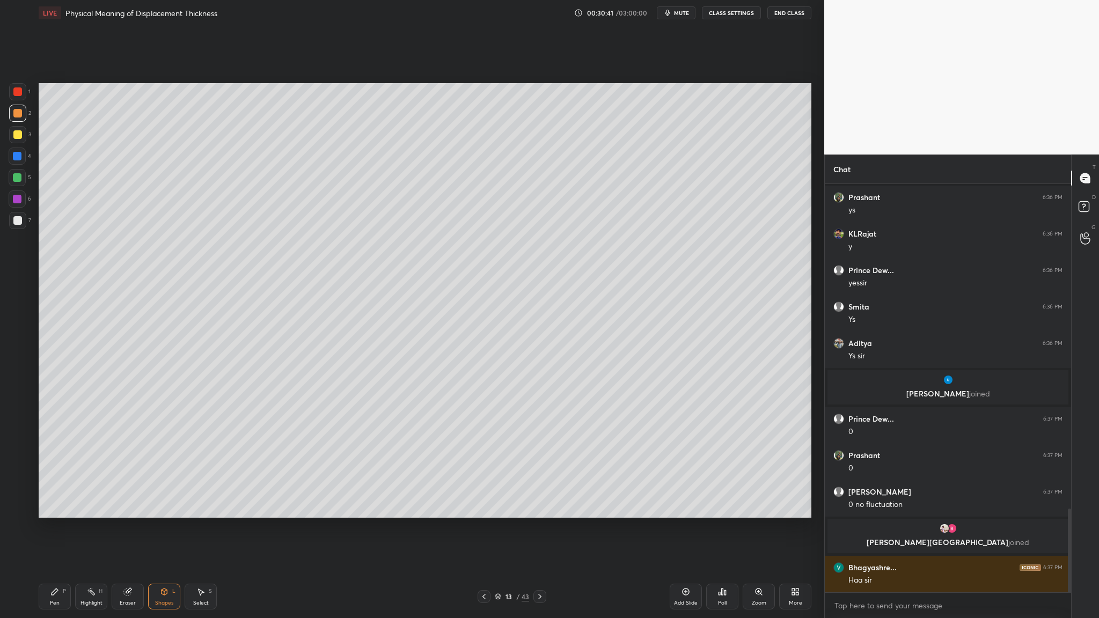
click at [18, 114] on div at bounding box center [17, 113] width 9 height 9
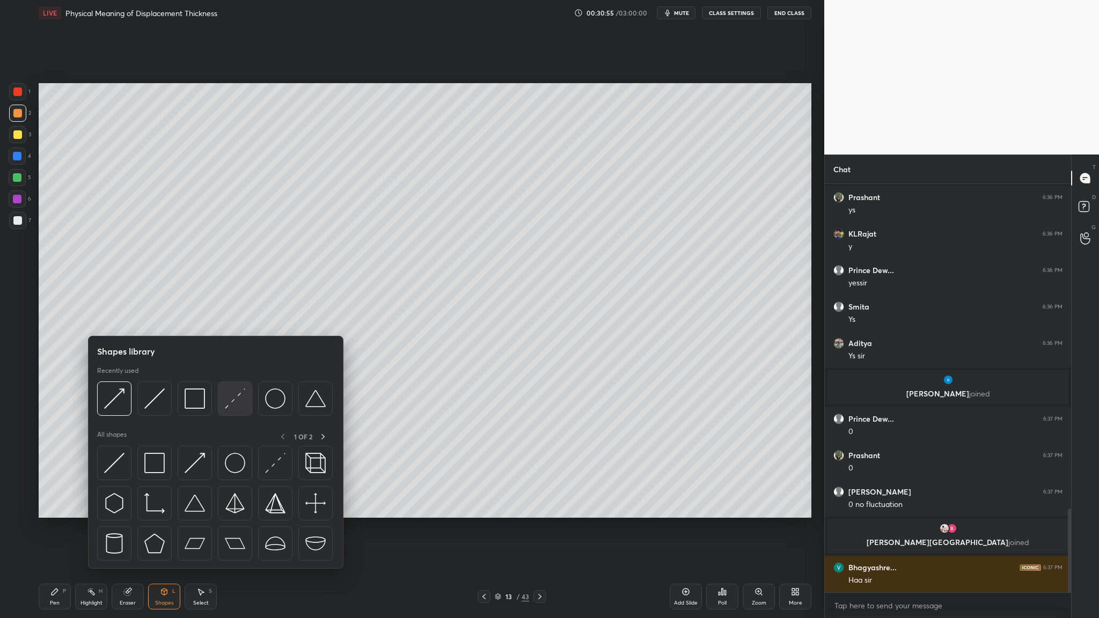
click at [232, 319] on div at bounding box center [235, 399] width 34 height 34
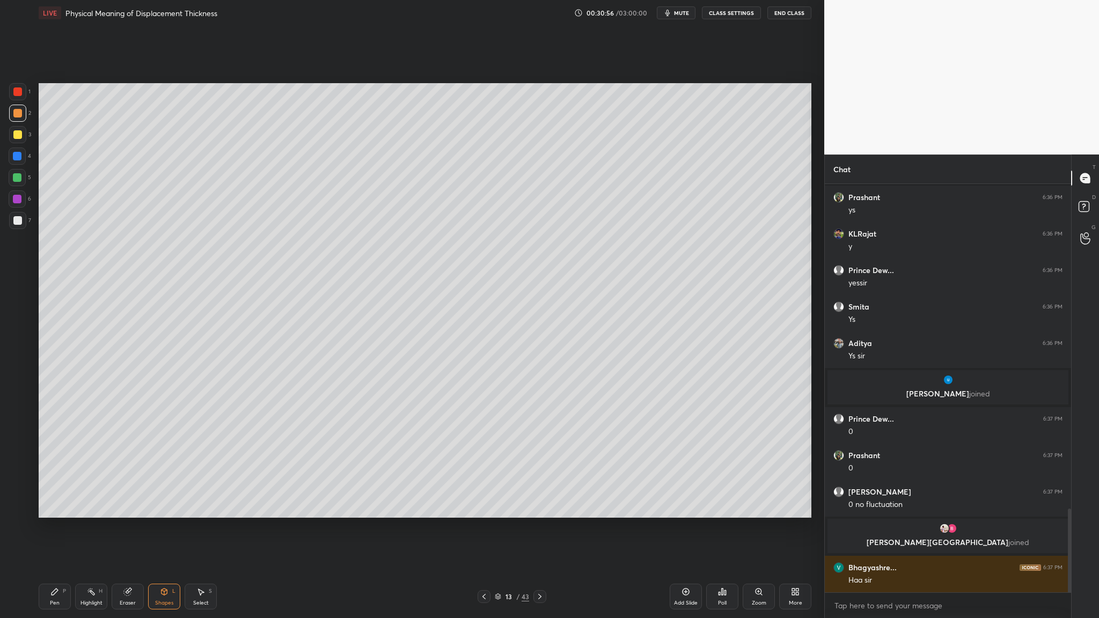
click at [16, 136] on div at bounding box center [17, 134] width 9 height 9
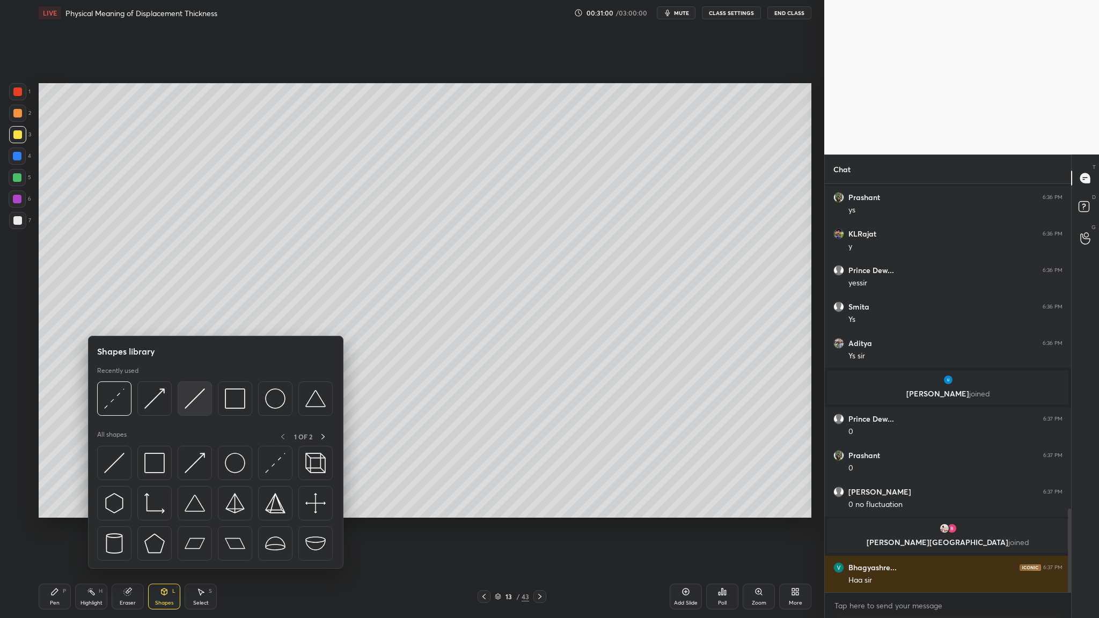
click at [195, 319] on div at bounding box center [195, 399] width 34 height 34
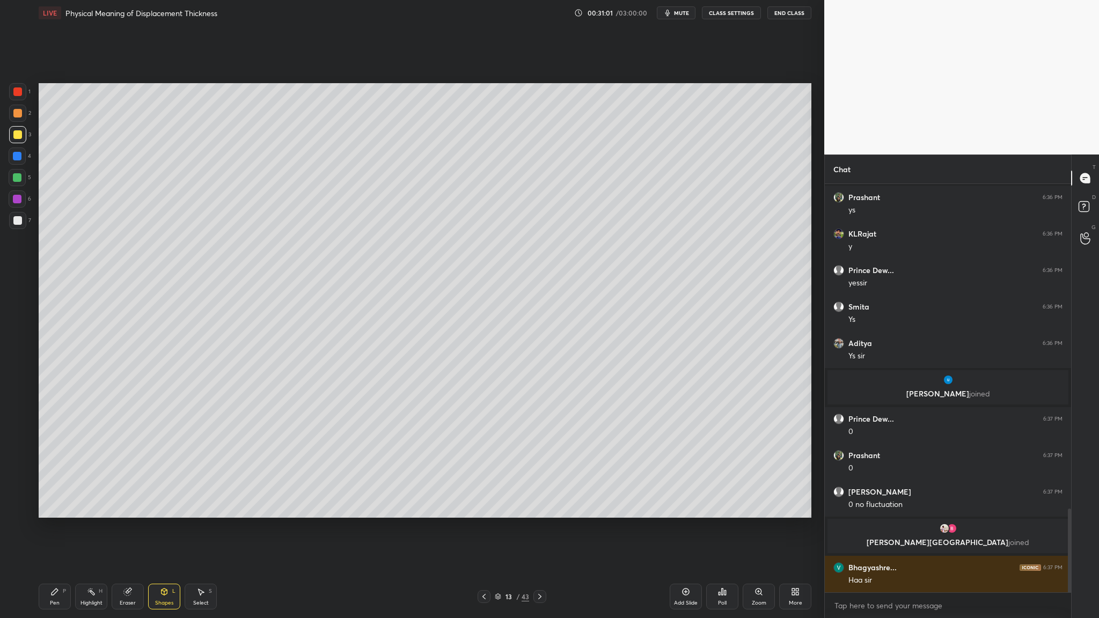
click at [17, 115] on div at bounding box center [17, 113] width 9 height 9
click at [20, 140] on div at bounding box center [17, 134] width 17 height 17
click at [17, 220] on div at bounding box center [17, 220] width 9 height 9
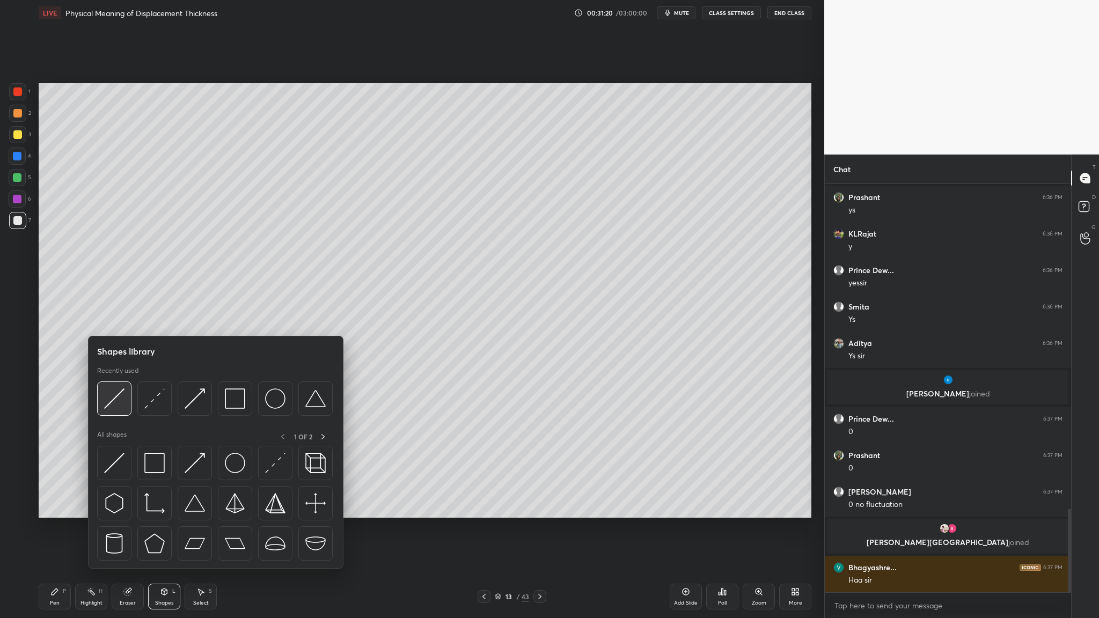
click at [123, 319] on div at bounding box center [114, 399] width 34 height 34
click at [15, 173] on div at bounding box center [17, 177] width 9 height 9
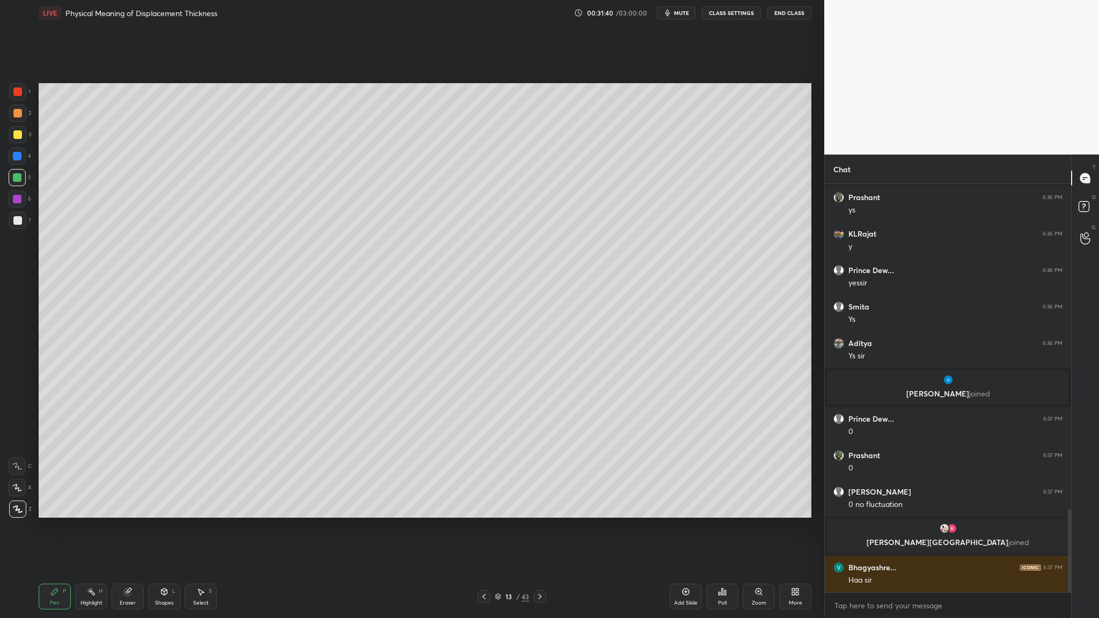
click at [18, 93] on div at bounding box center [17, 91] width 9 height 9
click at [17, 136] on div at bounding box center [17, 134] width 9 height 9
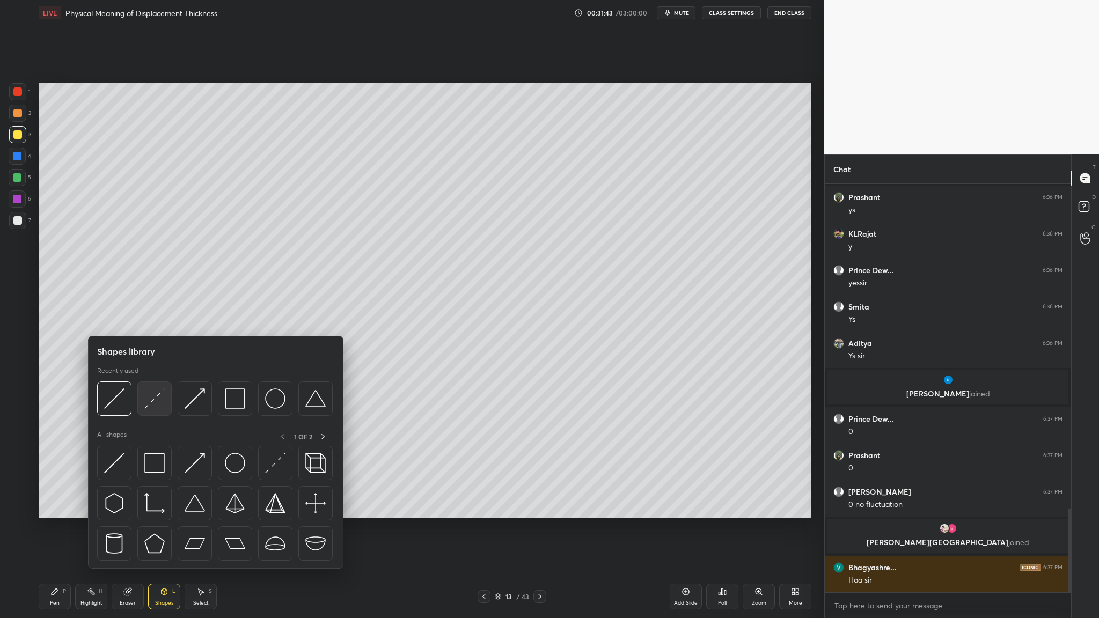
click at [158, 319] on img at bounding box center [154, 399] width 20 height 20
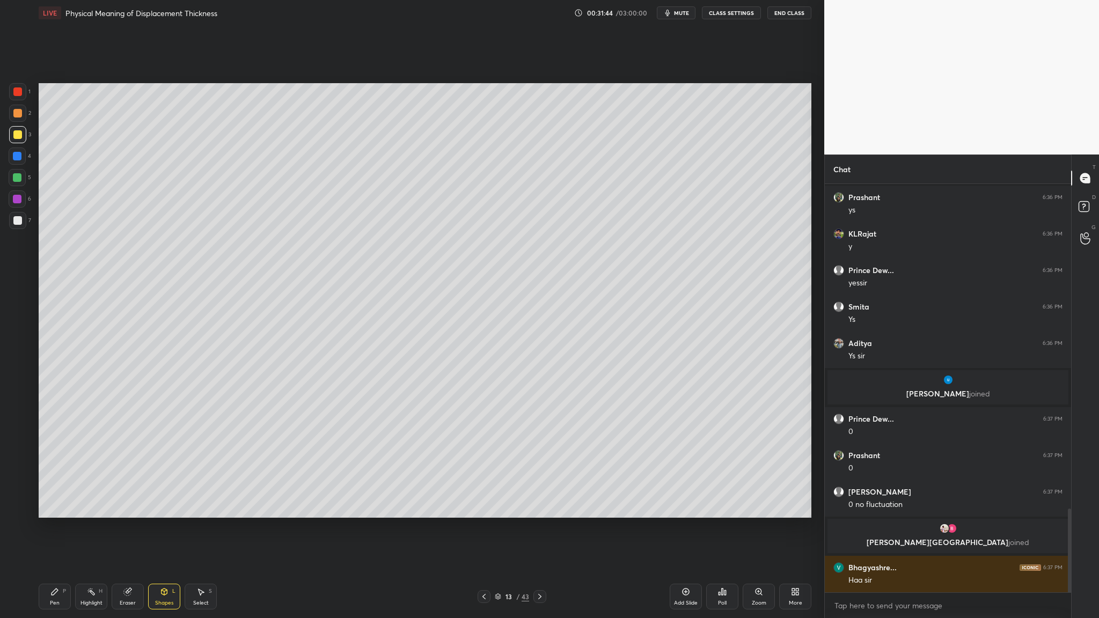
click at [16, 199] on div at bounding box center [17, 199] width 9 height 9
drag, startPoint x: 19, startPoint y: 90, endPoint x: 20, endPoint y: 106, distance: 16.1
click at [19, 90] on div at bounding box center [17, 91] width 9 height 9
click at [18, 137] on div at bounding box center [17, 134] width 9 height 9
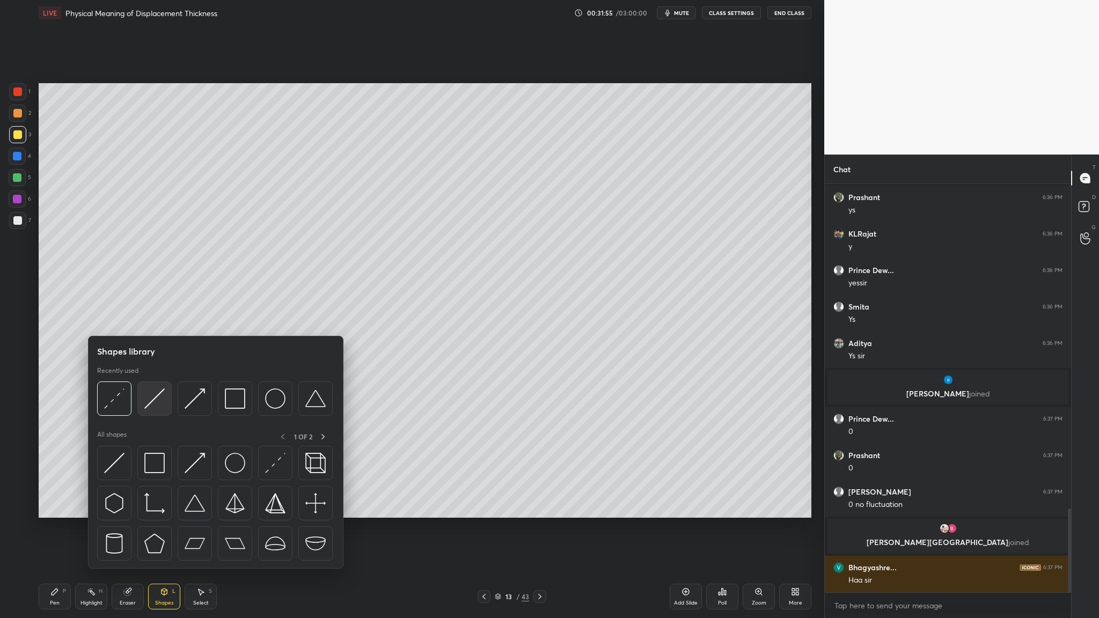
click at [155, 319] on img at bounding box center [154, 399] width 20 height 20
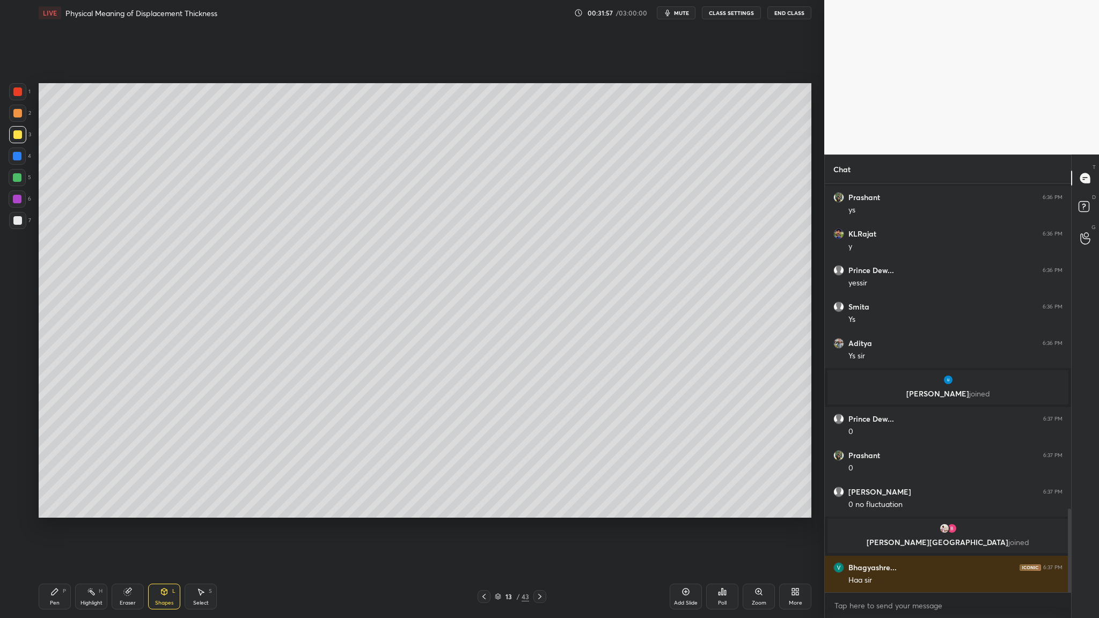
click at [16, 93] on div at bounding box center [17, 91] width 9 height 9
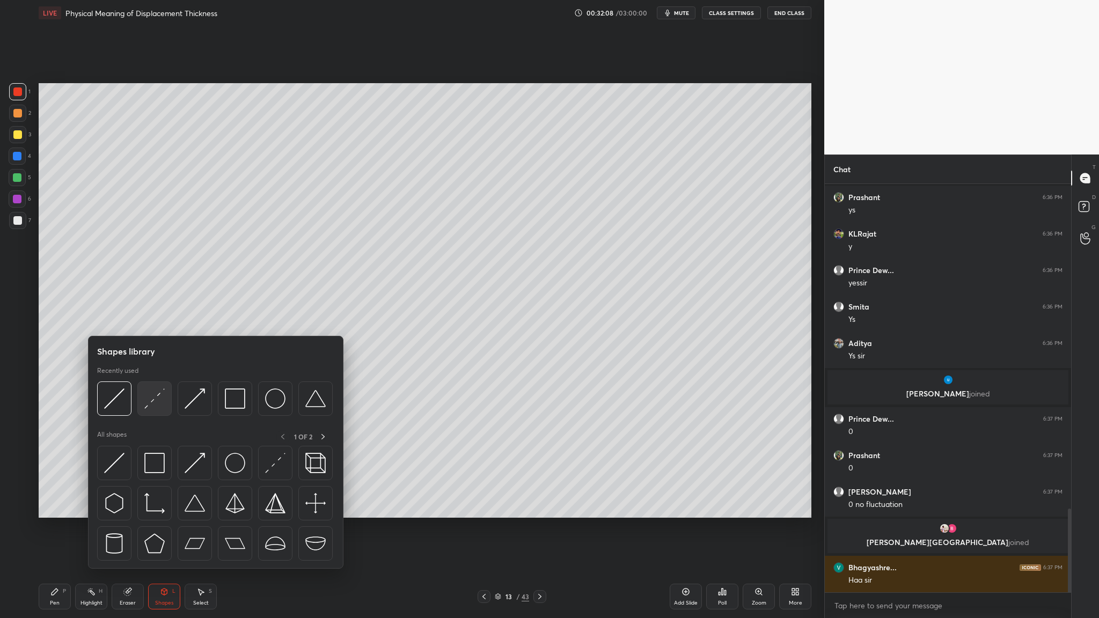
click at [151, 319] on div at bounding box center [154, 399] width 34 height 34
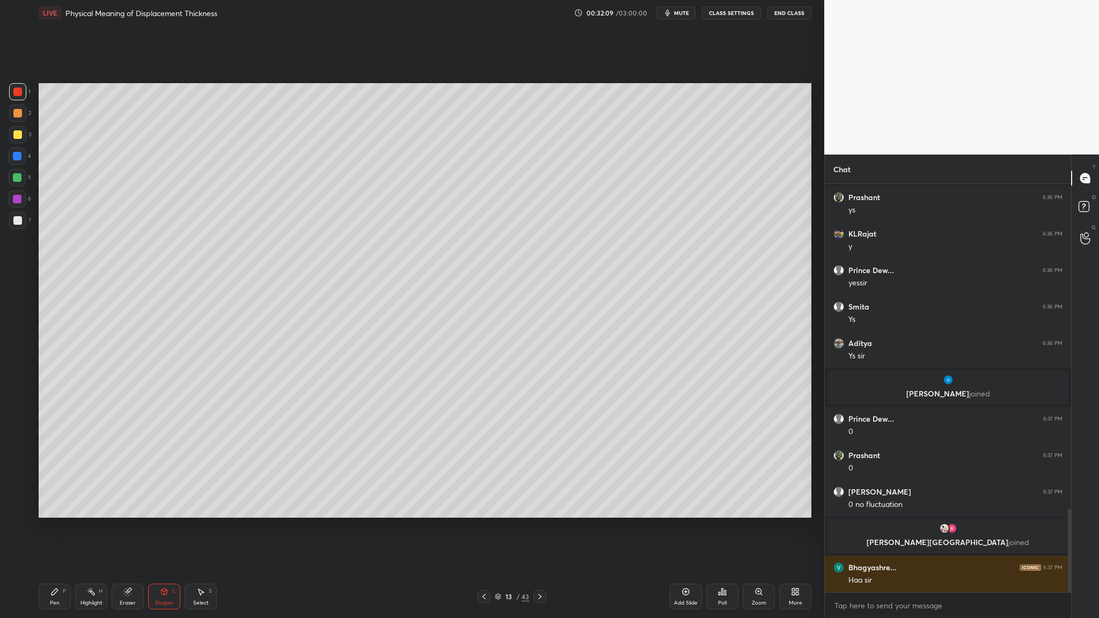
click at [20, 203] on div at bounding box center [17, 199] width 17 height 17
click at [19, 135] on div at bounding box center [17, 134] width 9 height 9
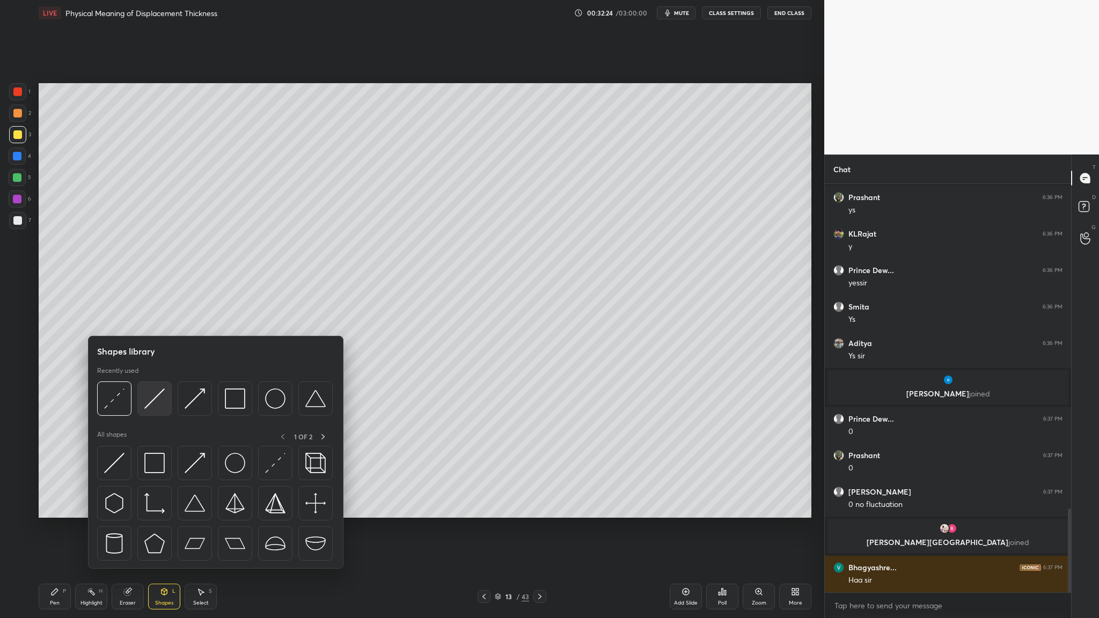
click at [155, 319] on div at bounding box center [154, 399] width 34 height 34
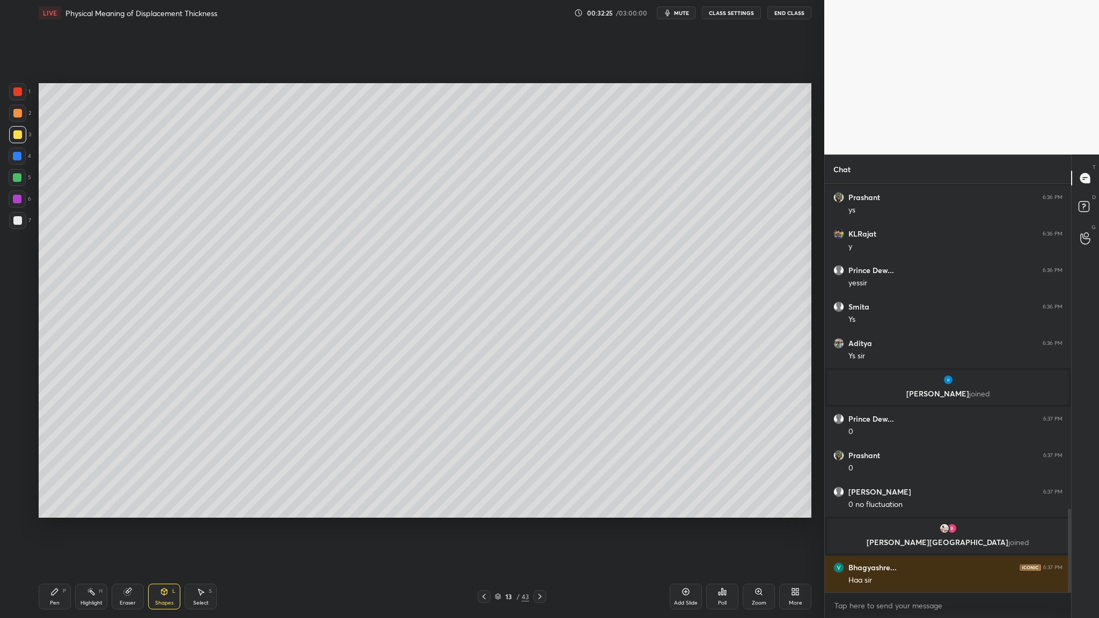
drag, startPoint x: 21, startPoint y: 87, endPoint x: 38, endPoint y: 107, distance: 25.9
click at [23, 89] on div at bounding box center [17, 91] width 17 height 17
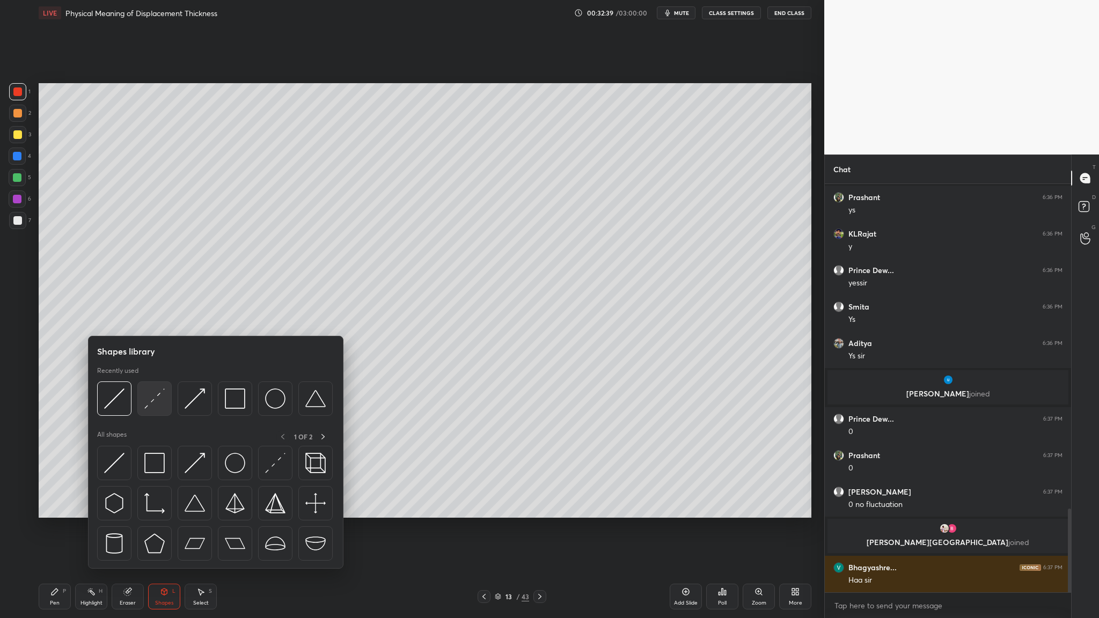
click at [150, 319] on img at bounding box center [154, 399] width 20 height 20
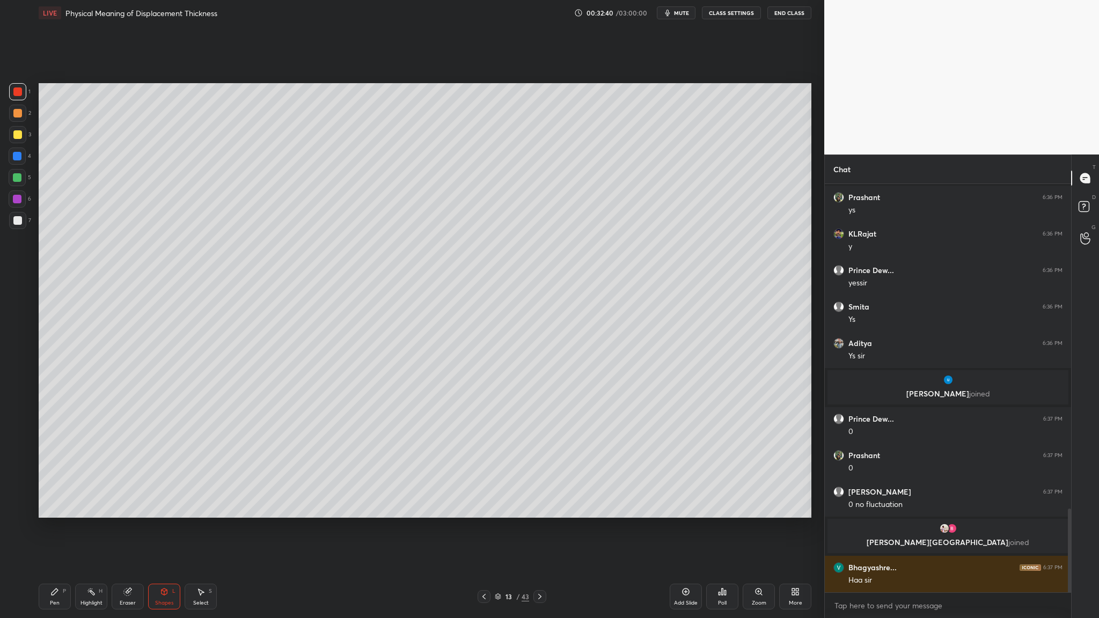
click at [20, 200] on div at bounding box center [17, 199] width 9 height 9
click at [23, 143] on div "3" at bounding box center [20, 136] width 22 height 21
click at [19, 91] on div at bounding box center [17, 91] width 9 height 9
click at [15, 219] on div at bounding box center [17, 220] width 9 height 9
click at [17, 140] on div at bounding box center [17, 134] width 17 height 17
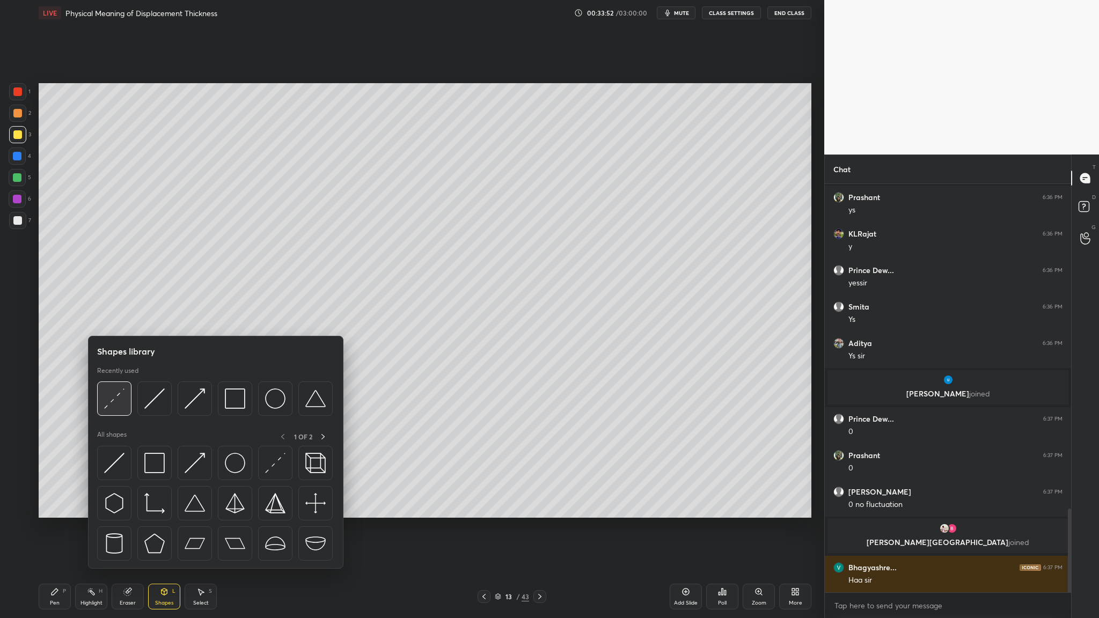
click at [111, 319] on img at bounding box center [114, 399] width 20 height 20
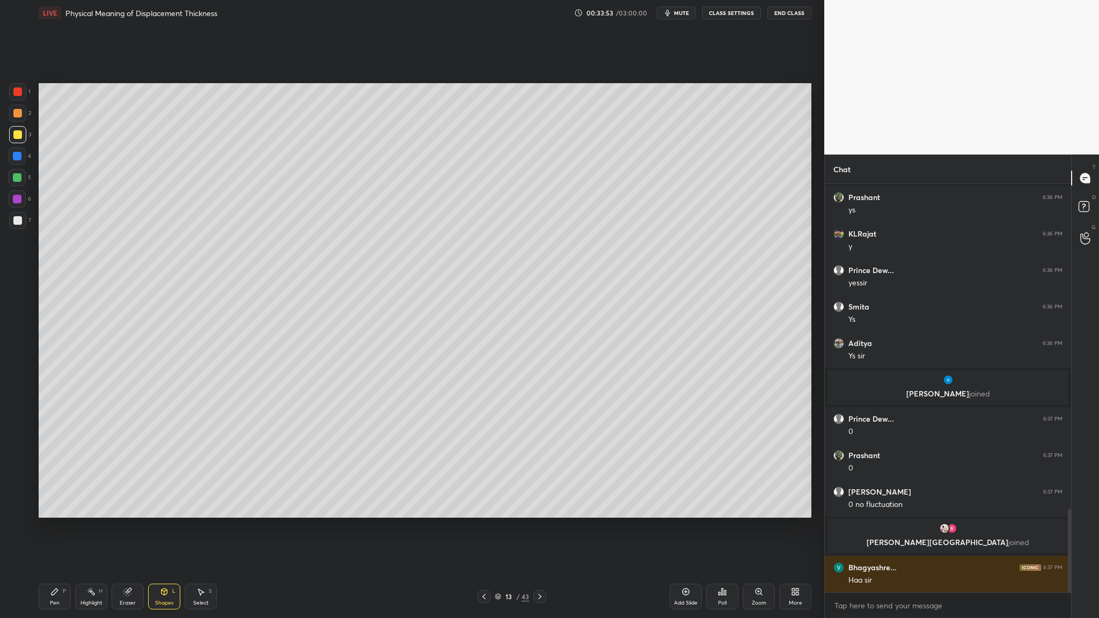
click at [15, 114] on div at bounding box center [17, 113] width 9 height 9
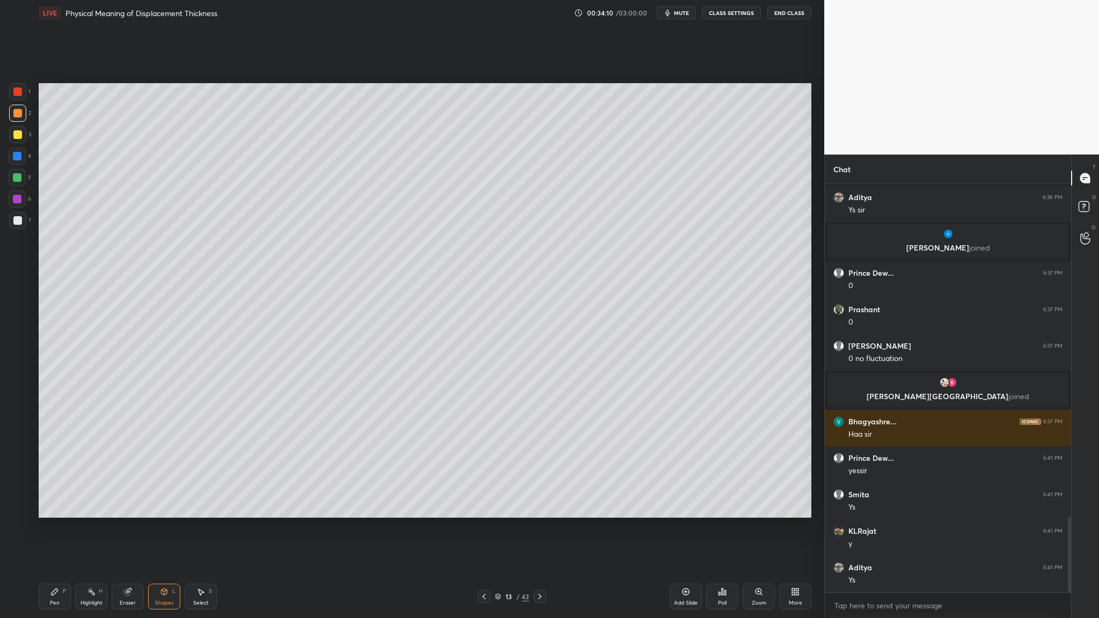
scroll to position [1798, 0]
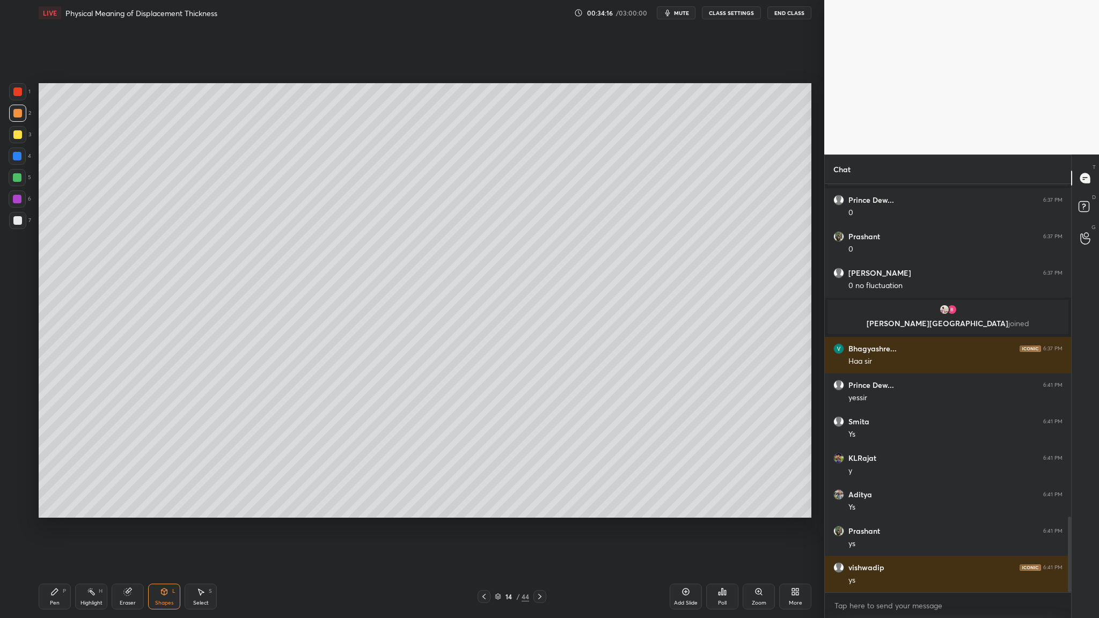
click at [18, 136] on div at bounding box center [17, 134] width 9 height 9
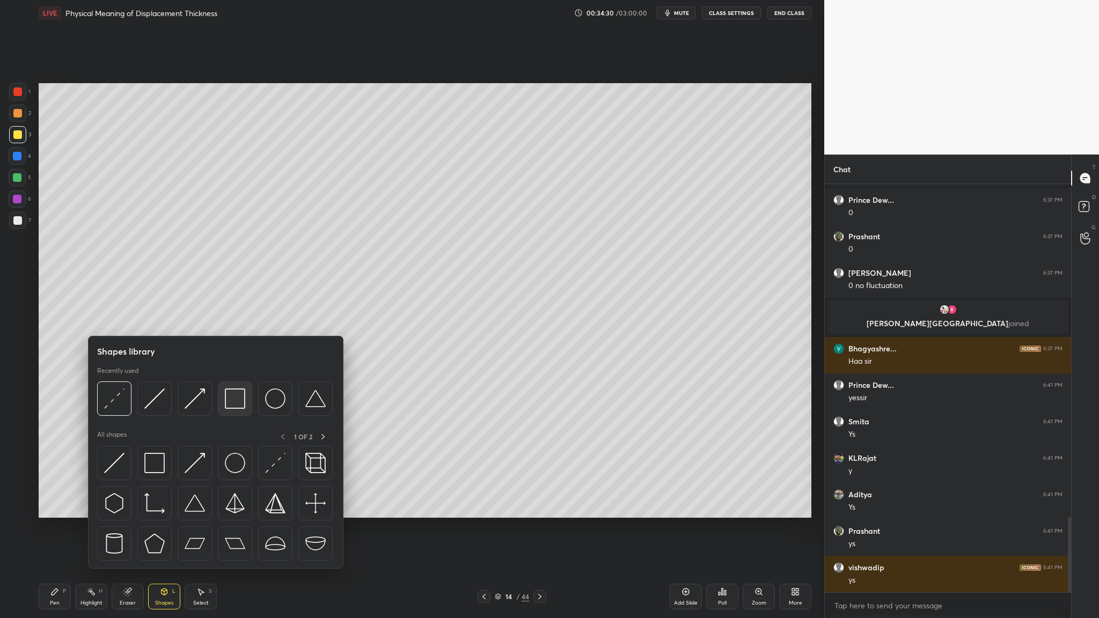
click at [233, 319] on div at bounding box center [235, 399] width 34 height 34
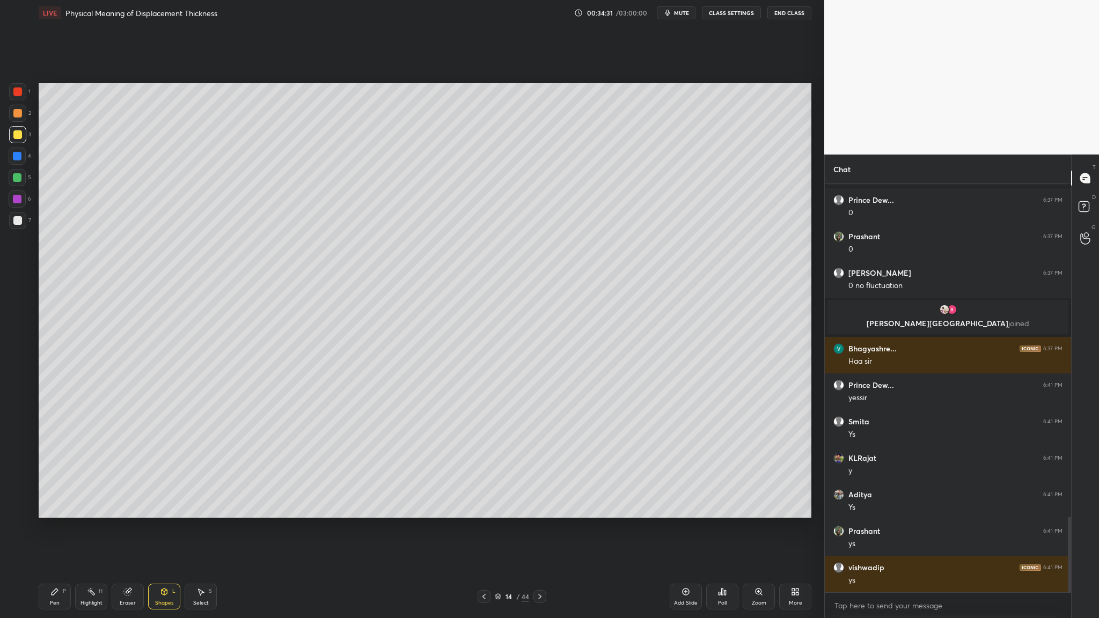
drag, startPoint x: 17, startPoint y: 112, endPoint x: 32, endPoint y: 107, distance: 15.3
click at [17, 112] on div at bounding box center [17, 113] width 9 height 9
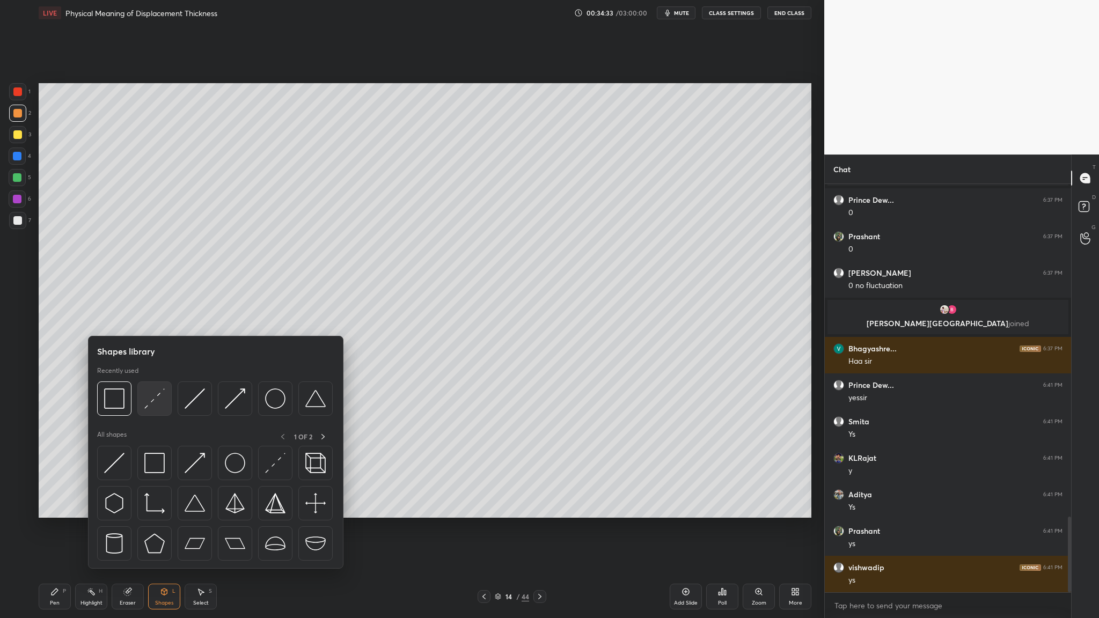
scroll to position [1834, 0]
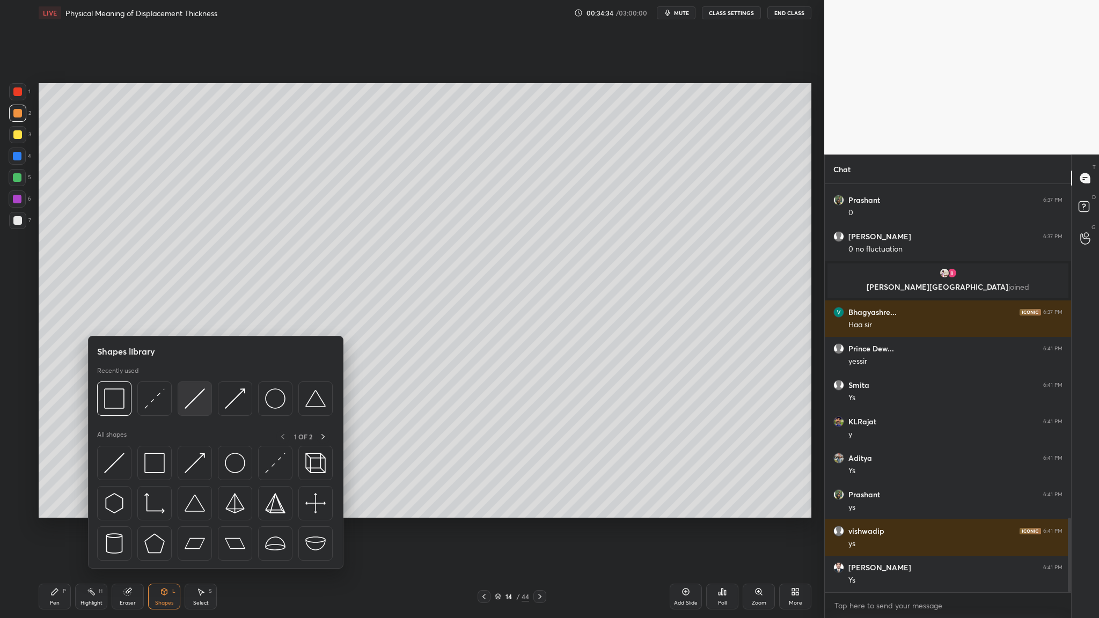
click at [200, 319] on div at bounding box center [195, 399] width 34 height 34
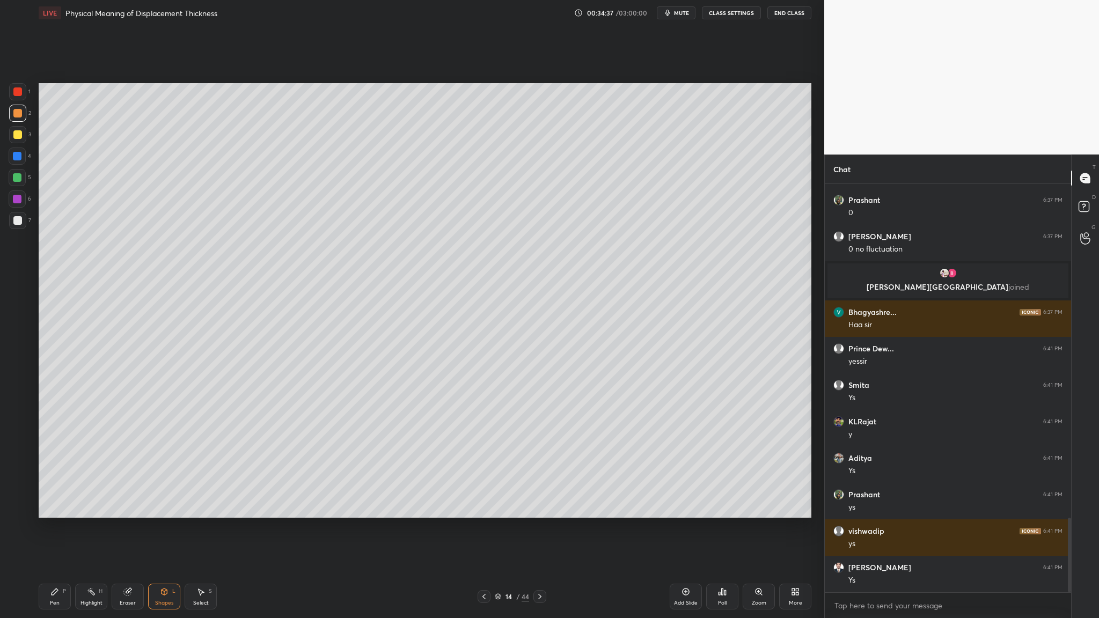
click at [14, 222] on div at bounding box center [17, 220] width 9 height 9
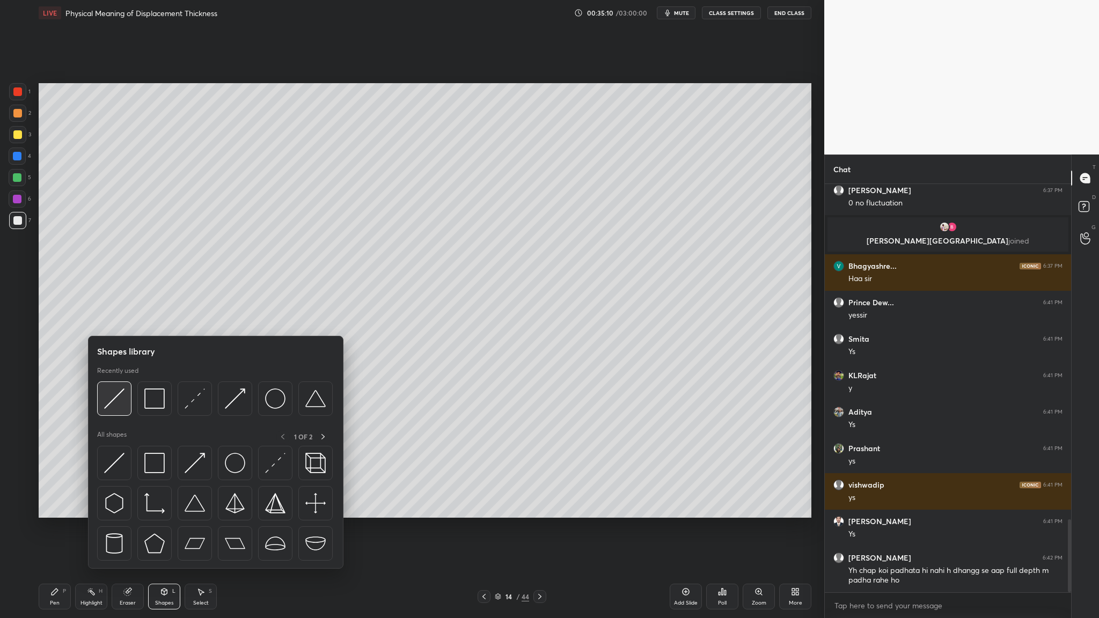
click at [117, 319] on div at bounding box center [114, 399] width 34 height 34
click at [119, 319] on img at bounding box center [114, 399] width 20 height 20
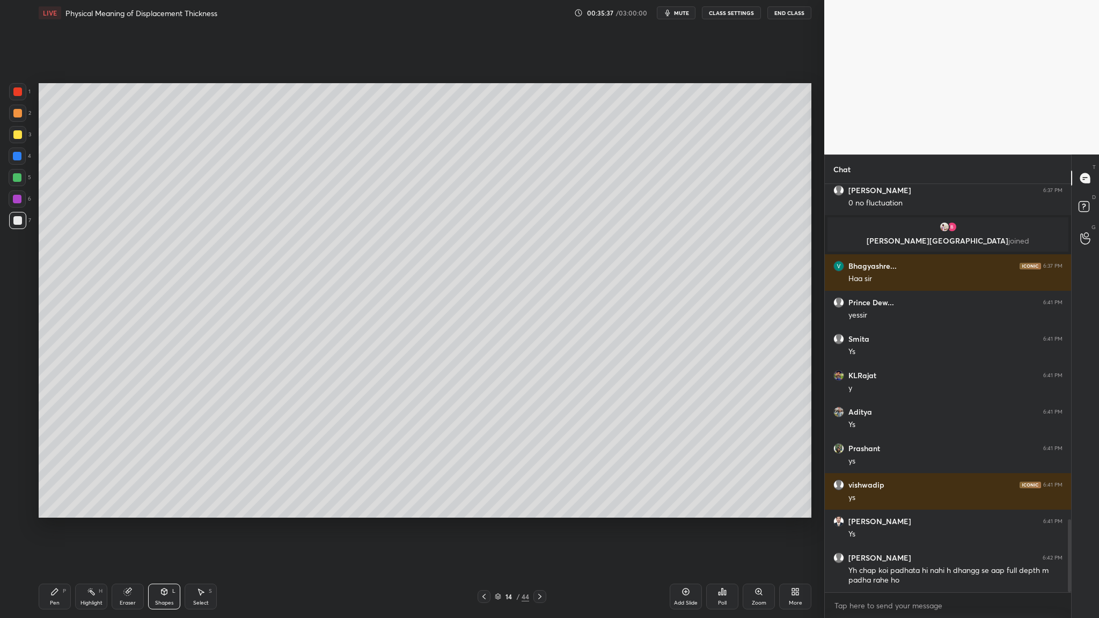
drag, startPoint x: 23, startPoint y: 91, endPoint x: 36, endPoint y: 106, distance: 20.6
click at [23, 93] on div at bounding box center [17, 91] width 17 height 17
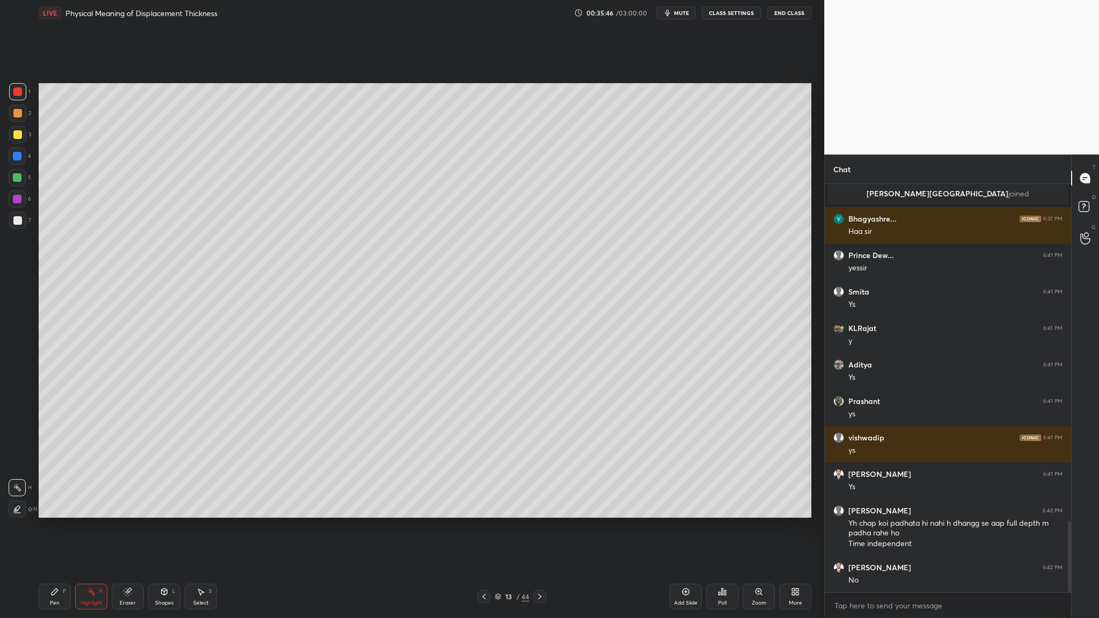
scroll to position [1964, 0]
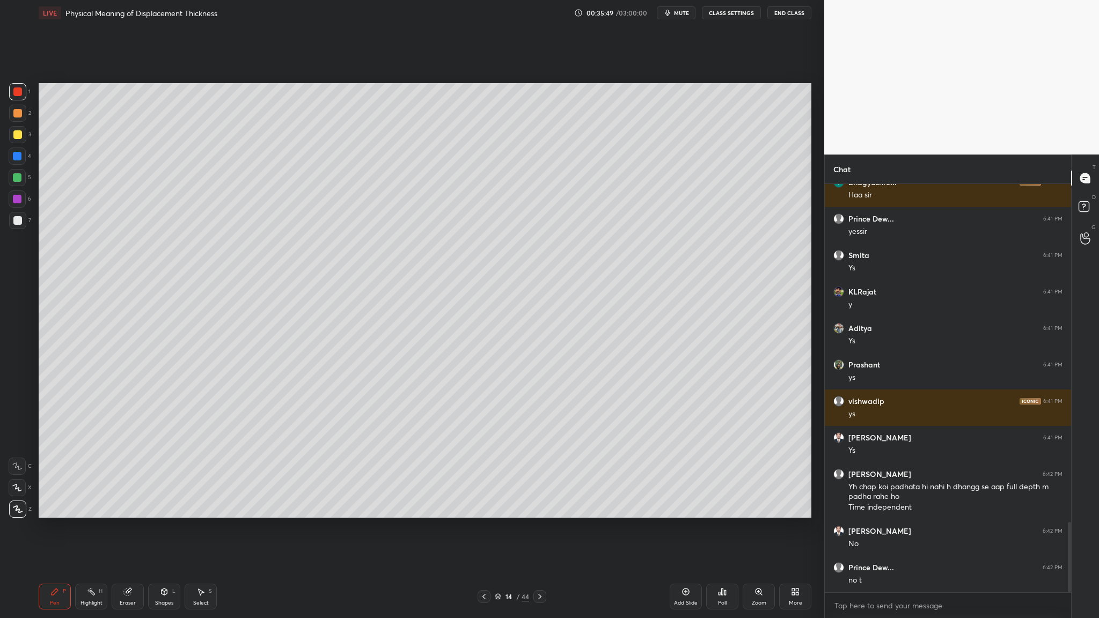
click at [13, 220] on div at bounding box center [17, 220] width 9 height 9
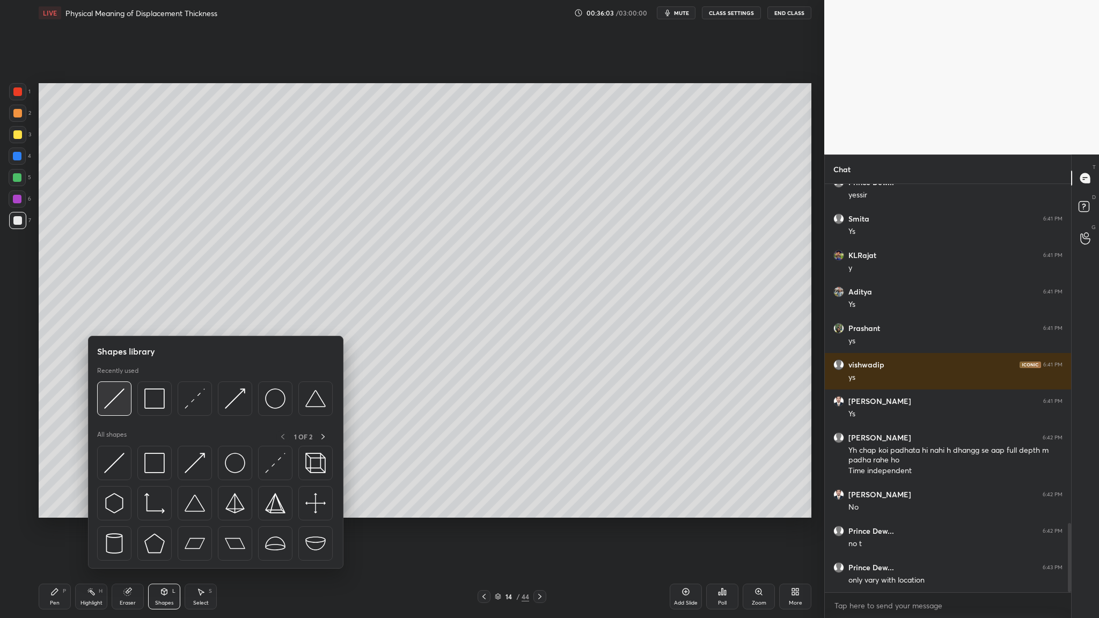
click at [108, 319] on img at bounding box center [114, 399] width 20 height 20
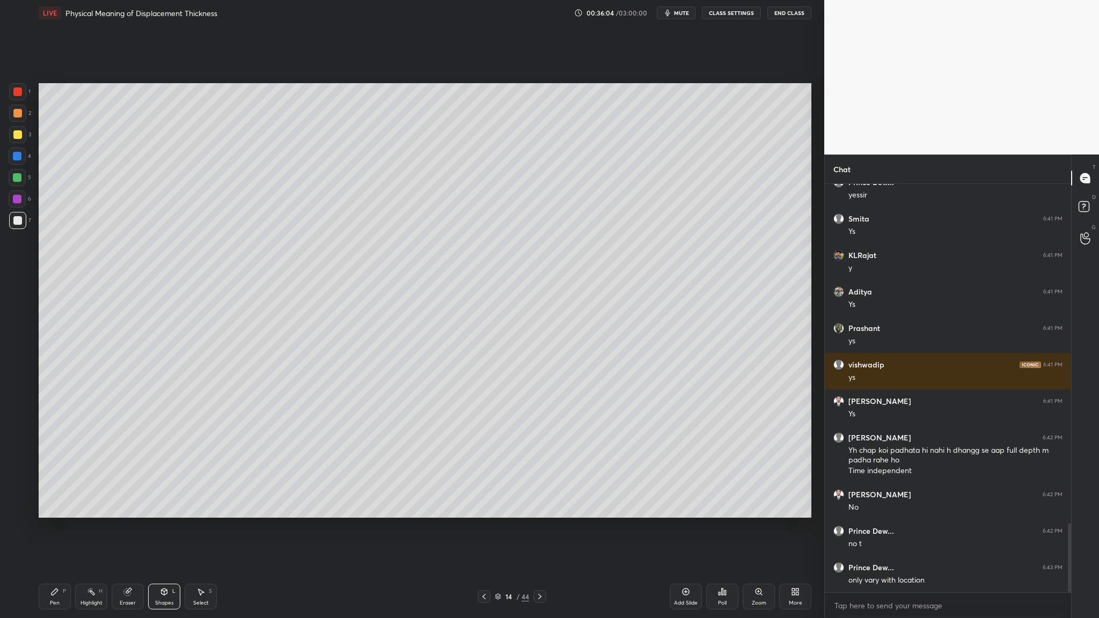
click at [14, 221] on div at bounding box center [17, 220] width 9 height 9
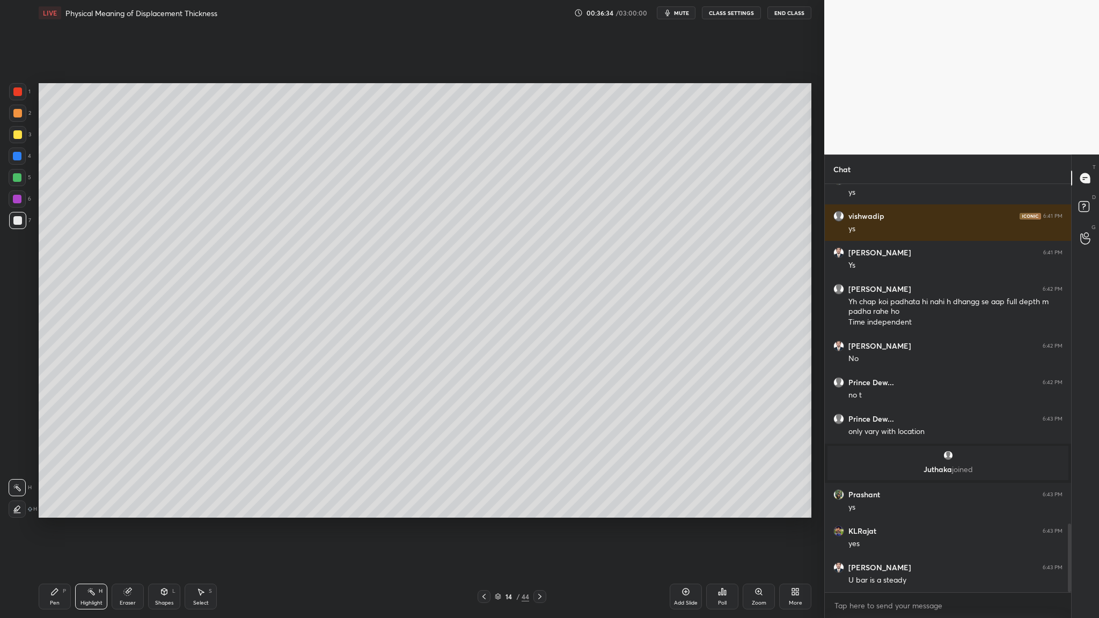
scroll to position [2055, 0]
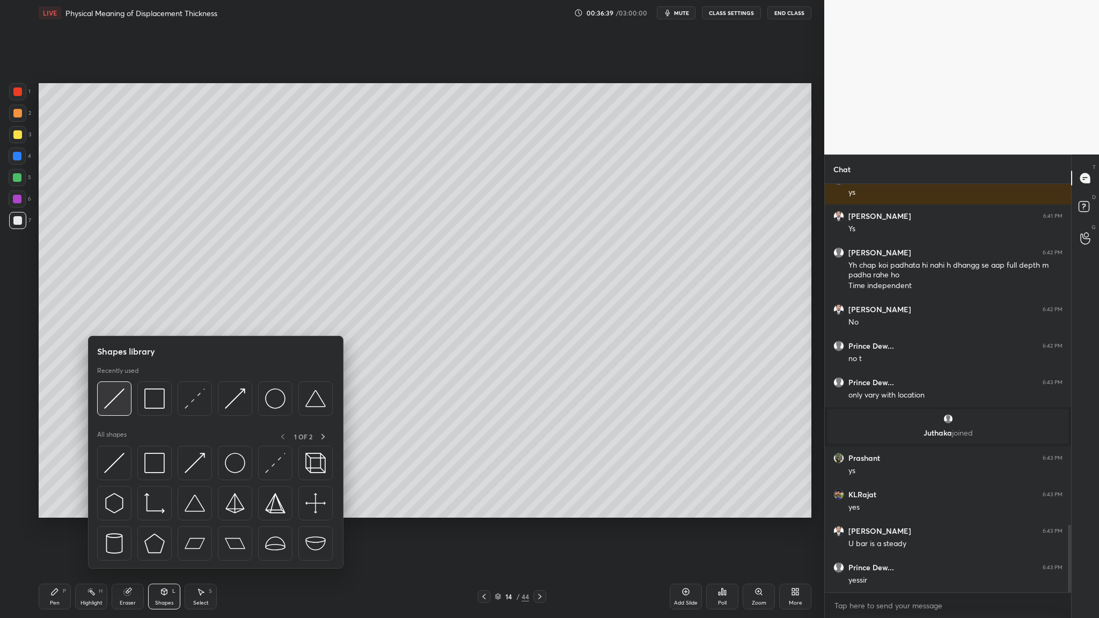
click at [119, 319] on div at bounding box center [114, 399] width 34 height 34
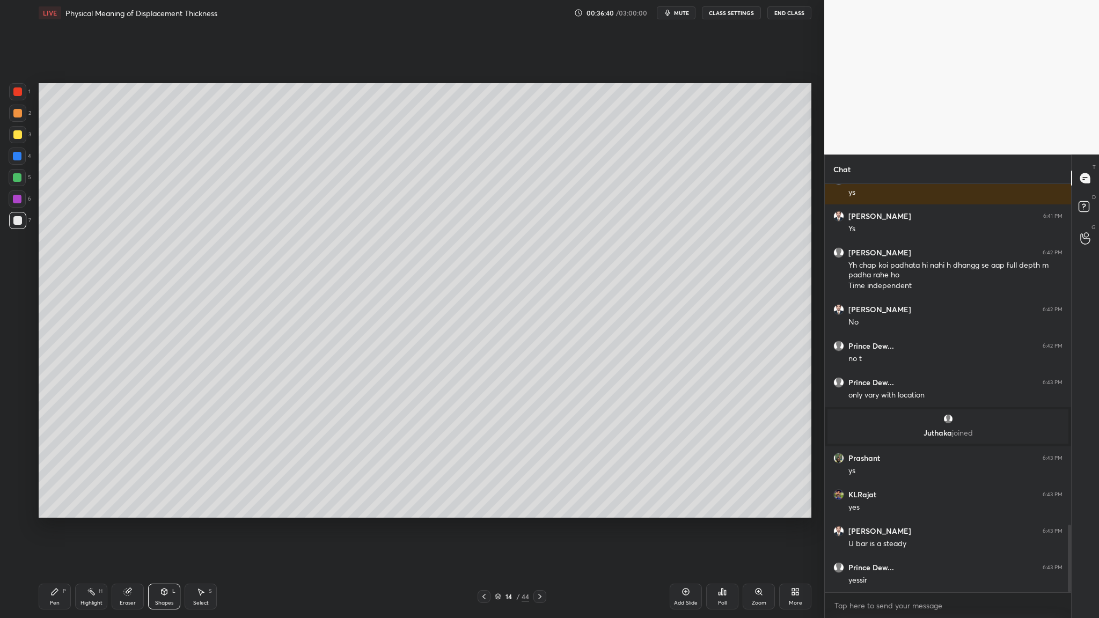
click at [18, 141] on div at bounding box center [17, 134] width 17 height 17
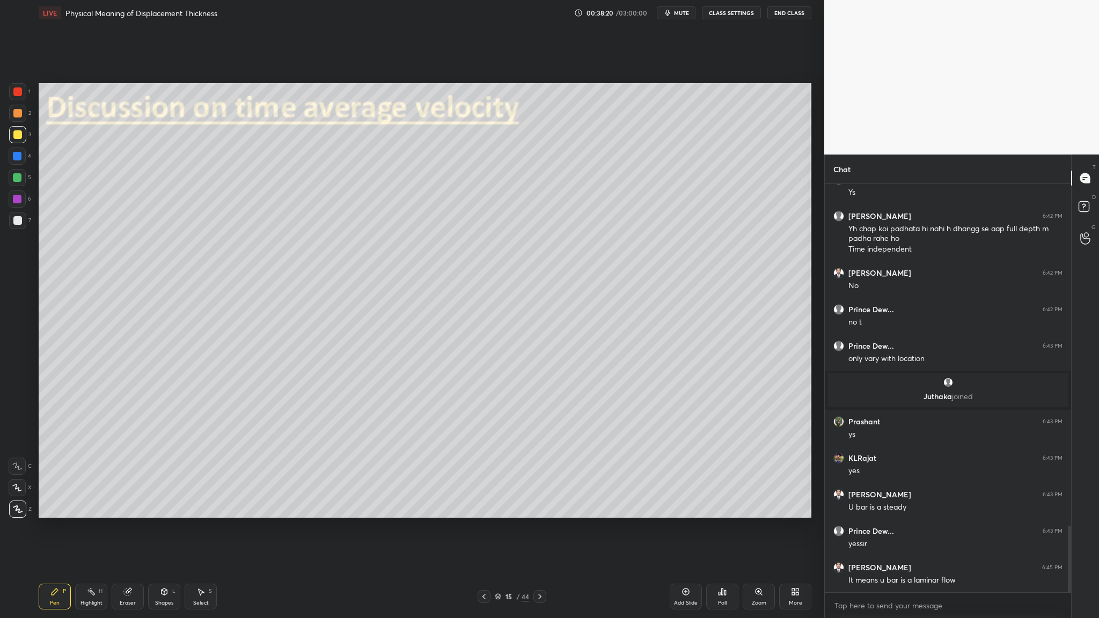
click at [20, 223] on div at bounding box center [17, 220] width 9 height 9
drag, startPoint x: 205, startPoint y: 585, endPoint x: 179, endPoint y: 529, distance: 61.3
click at [204, 319] on div "Pen P Highlight H Eraser Shapes L Select S 15 / 44 Add Slide Poll Zoom More" at bounding box center [425, 596] width 773 height 43
drag, startPoint x: 206, startPoint y: 597, endPoint x: 206, endPoint y: 584, distance: 13.4
click at [206, 319] on div "Select S" at bounding box center [201, 597] width 32 height 26
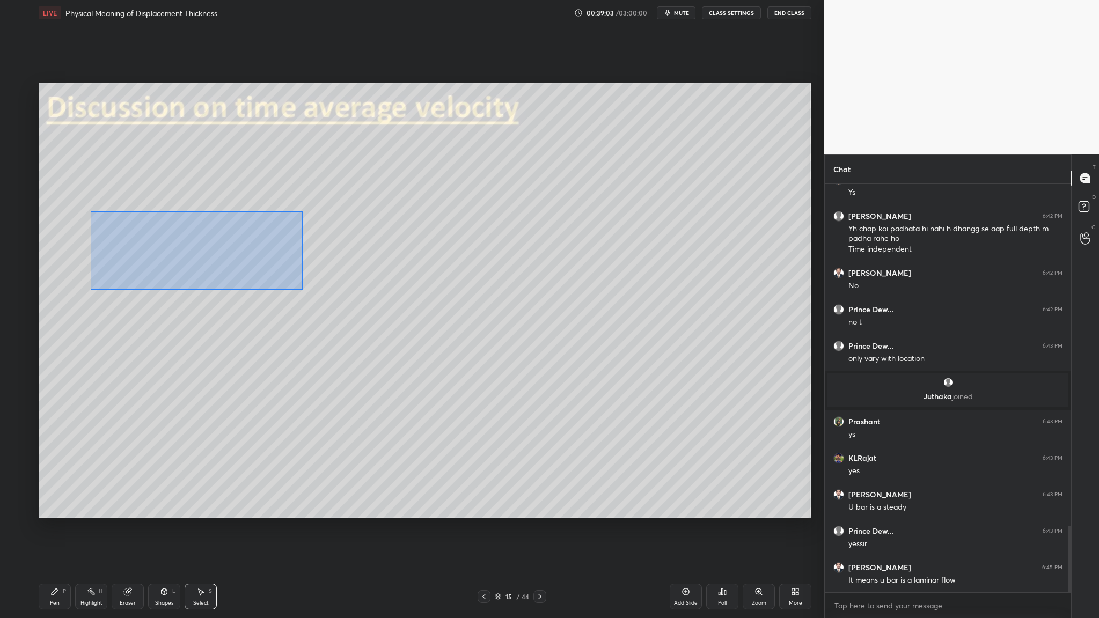
drag, startPoint x: 92, startPoint y: 211, endPoint x: 222, endPoint y: 271, distance: 143.6
click at [297, 289] on div "0 ° Undo Copy Duplicate Duplicate to new slide Delete" at bounding box center [425, 300] width 773 height 435
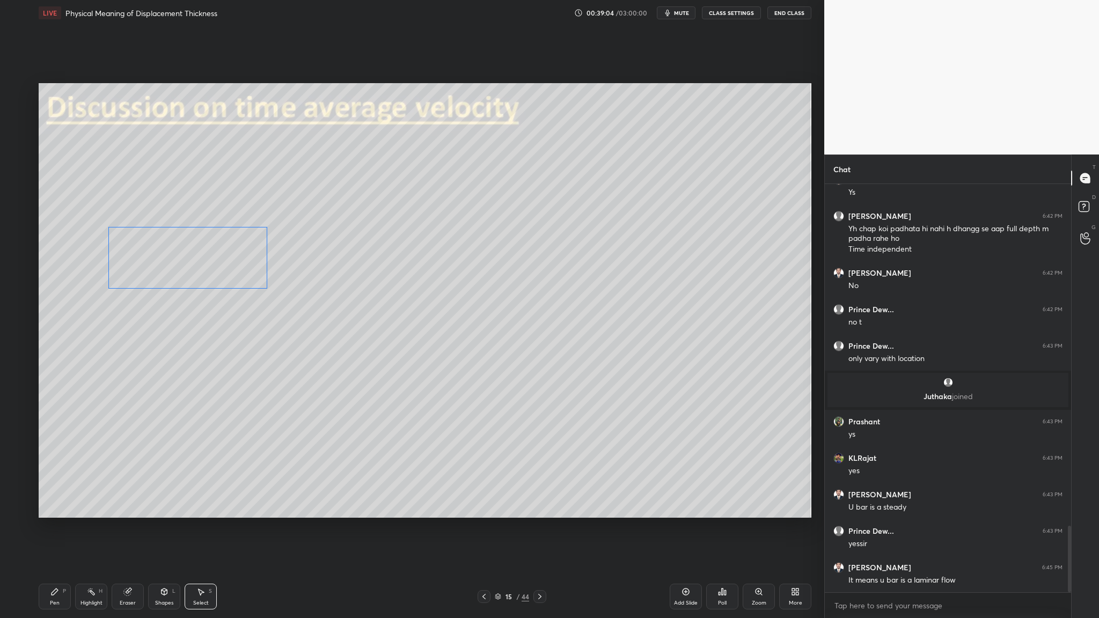
drag, startPoint x: 170, startPoint y: 254, endPoint x: 166, endPoint y: 265, distance: 11.2
click at [166, 267] on div "0 ° Undo Copy Duplicate Duplicate to new slide Delete" at bounding box center [425, 300] width 773 height 435
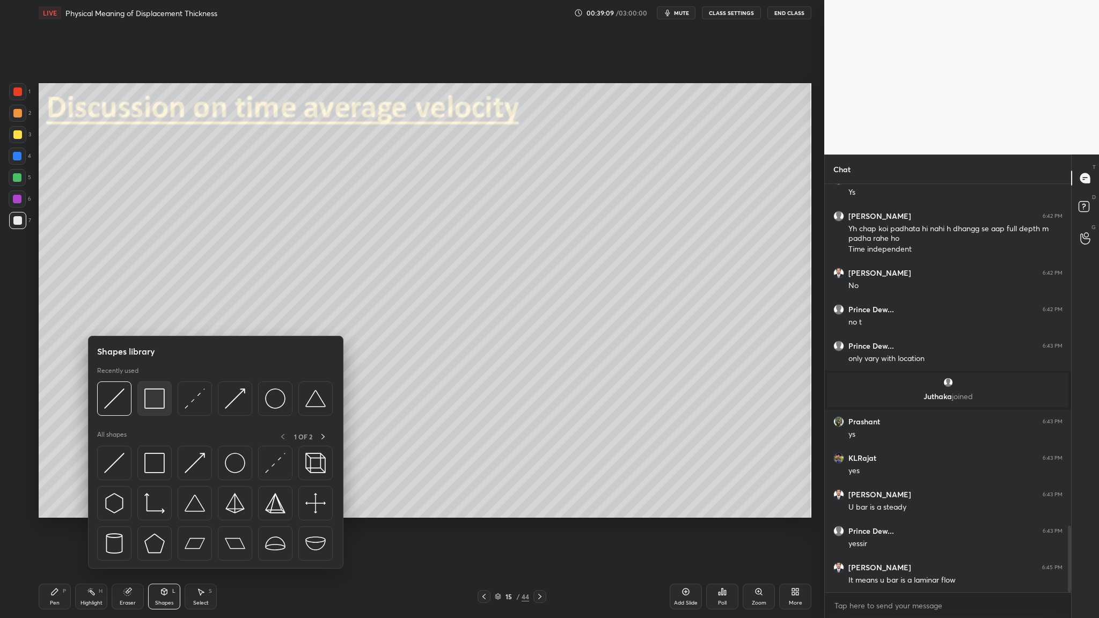
click at [158, 319] on img at bounding box center [154, 399] width 20 height 20
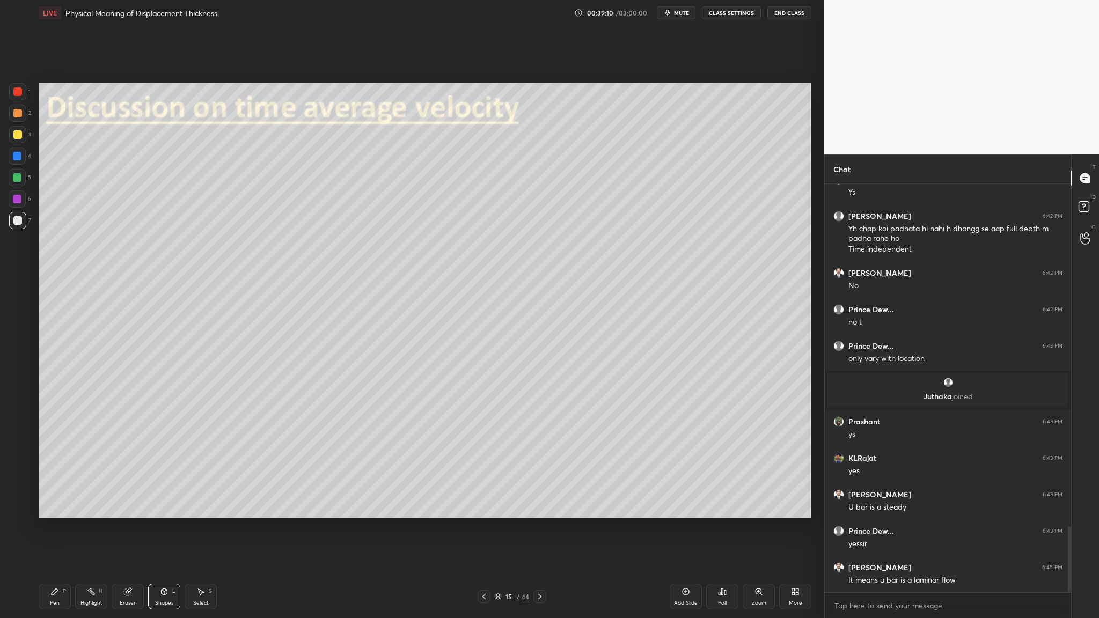
scroll to position [2128, 0]
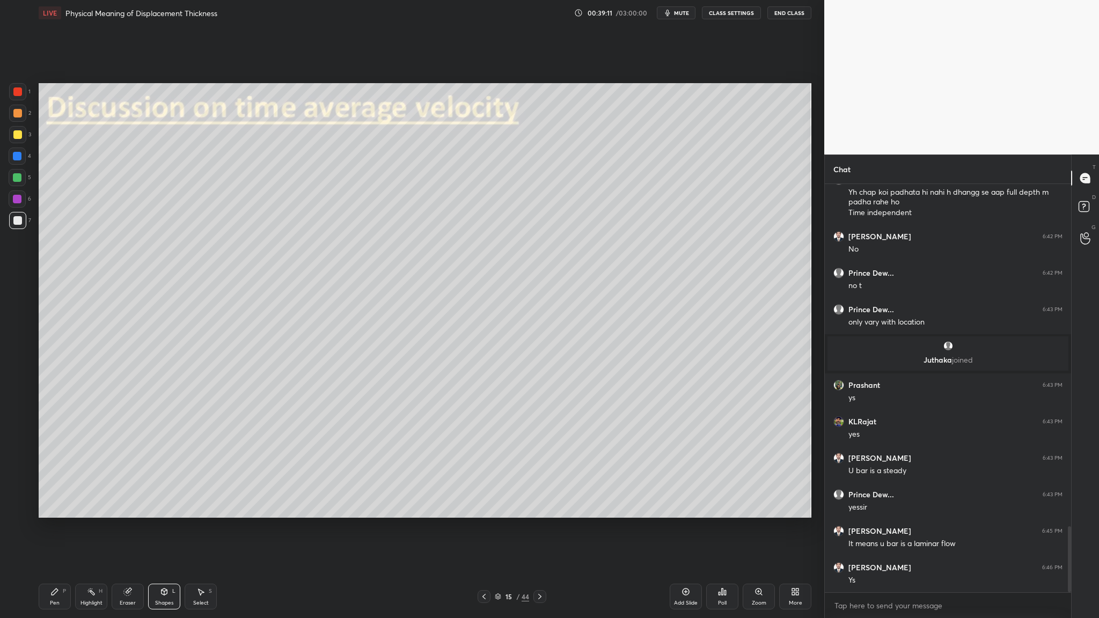
click at [17, 117] on div at bounding box center [17, 113] width 9 height 9
drag, startPoint x: 17, startPoint y: 114, endPoint x: 24, endPoint y: 120, distance: 9.1
click at [20, 115] on div at bounding box center [17, 113] width 9 height 9
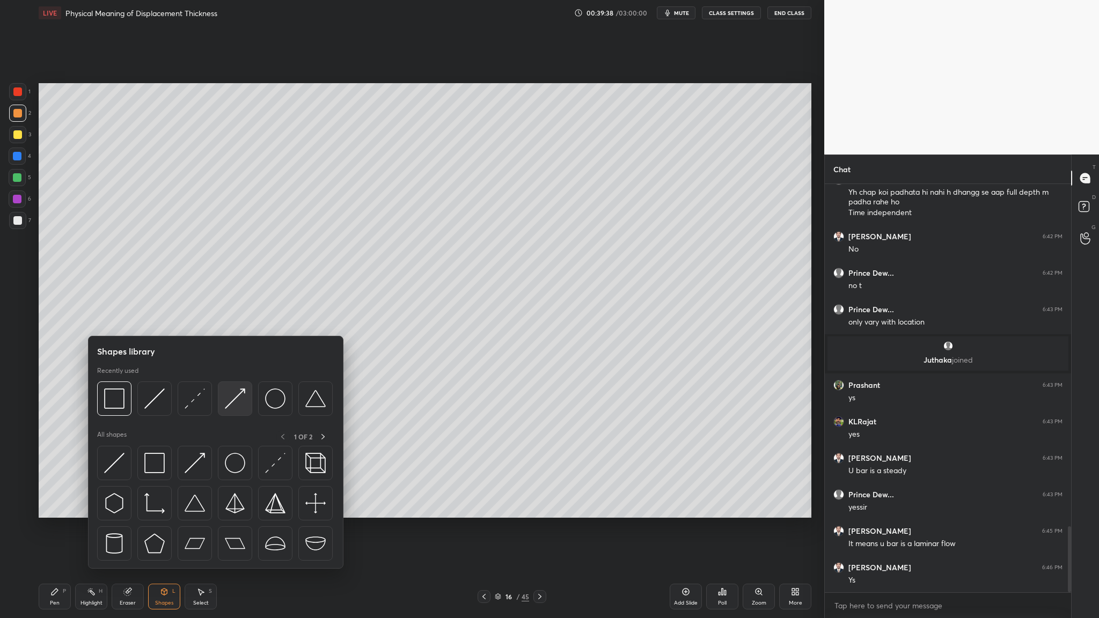
click at [237, 319] on img at bounding box center [235, 399] width 20 height 20
click at [245, 319] on div at bounding box center [235, 399] width 34 height 34
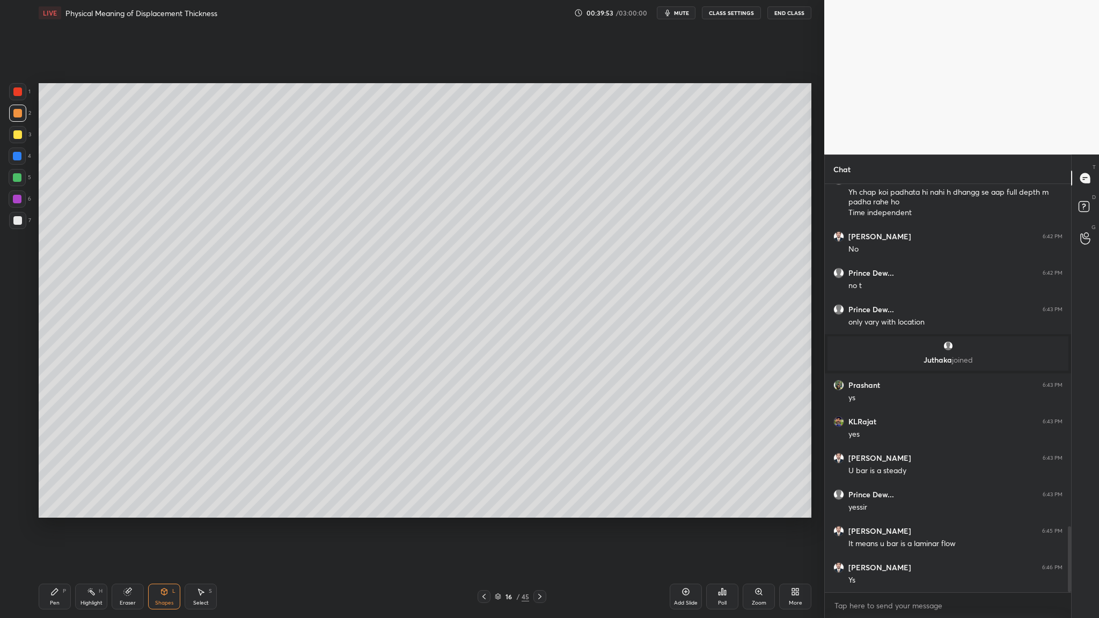
click at [19, 137] on div at bounding box center [17, 134] width 9 height 9
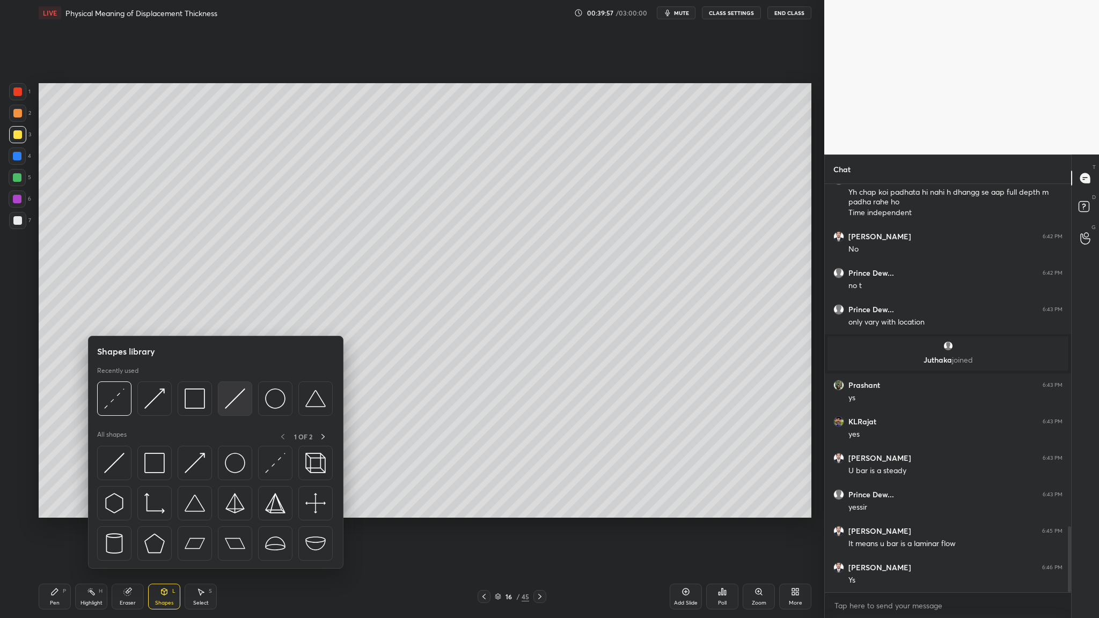
click at [239, 319] on div at bounding box center [235, 399] width 34 height 34
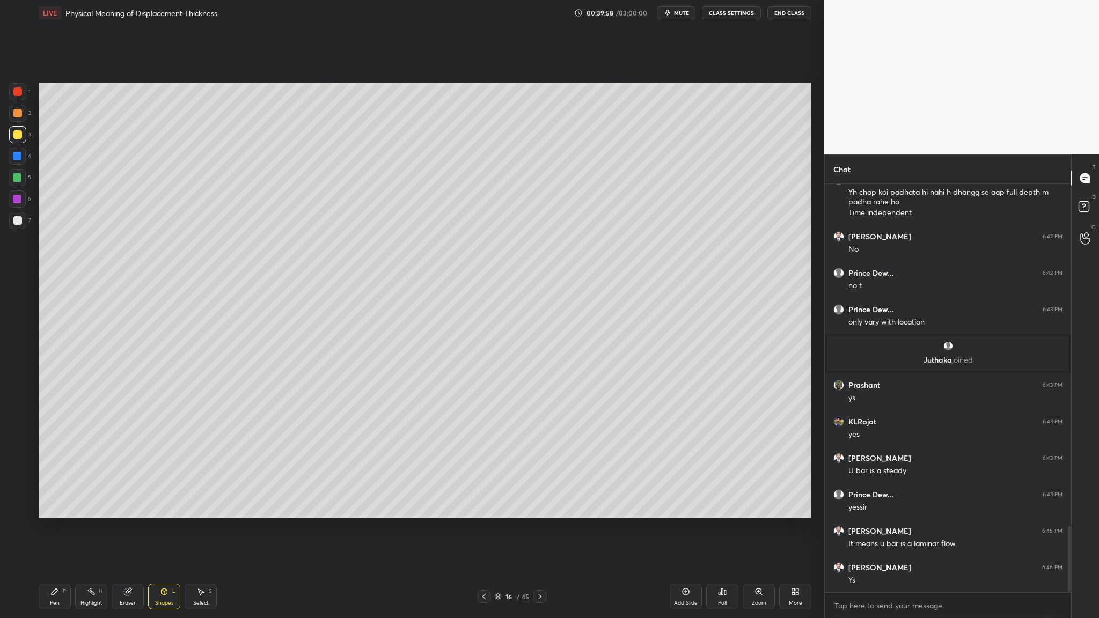
drag, startPoint x: 15, startPoint y: 141, endPoint x: 18, endPoint y: 148, distance: 8.2
click at [16, 143] on div at bounding box center [17, 134] width 17 height 17
click at [18, 180] on div at bounding box center [17, 177] width 9 height 9
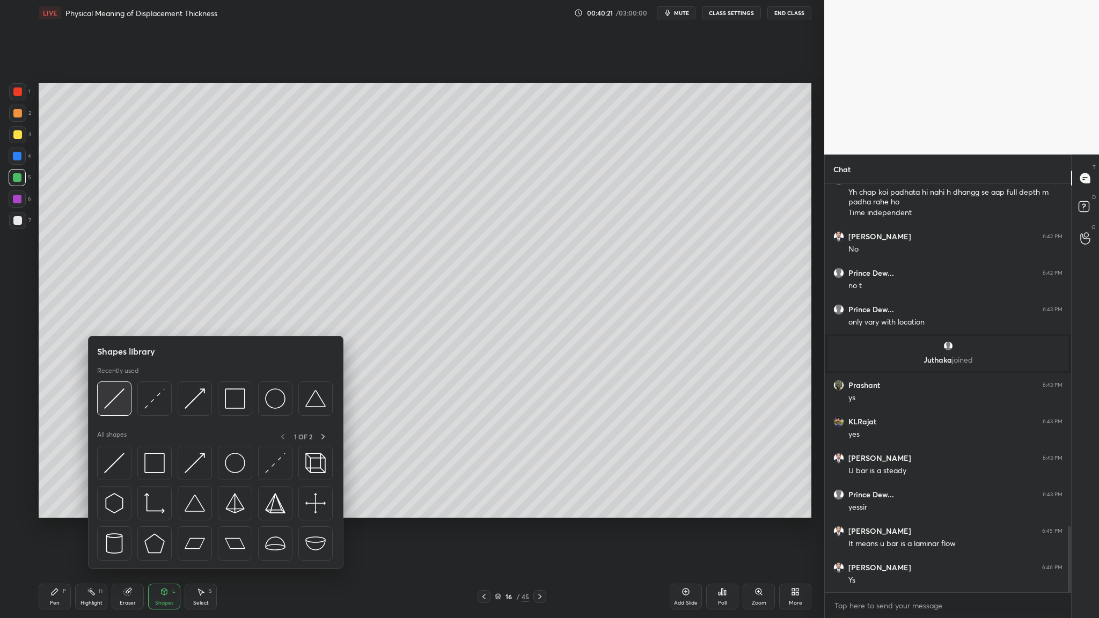
click at [120, 319] on div at bounding box center [114, 399] width 34 height 34
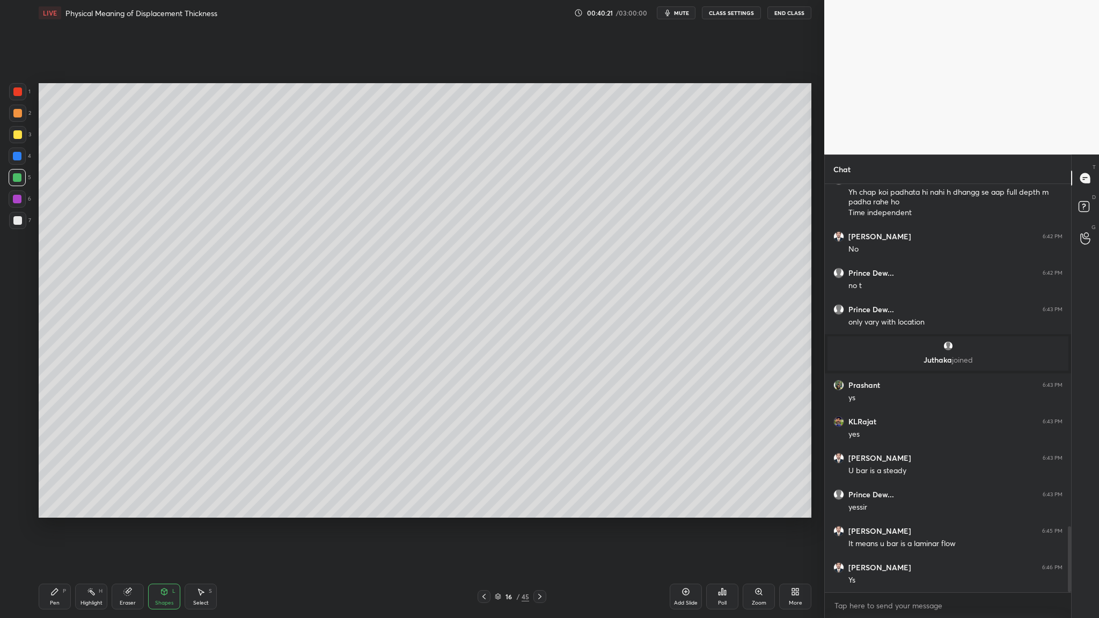
click at [18, 219] on div at bounding box center [17, 220] width 9 height 9
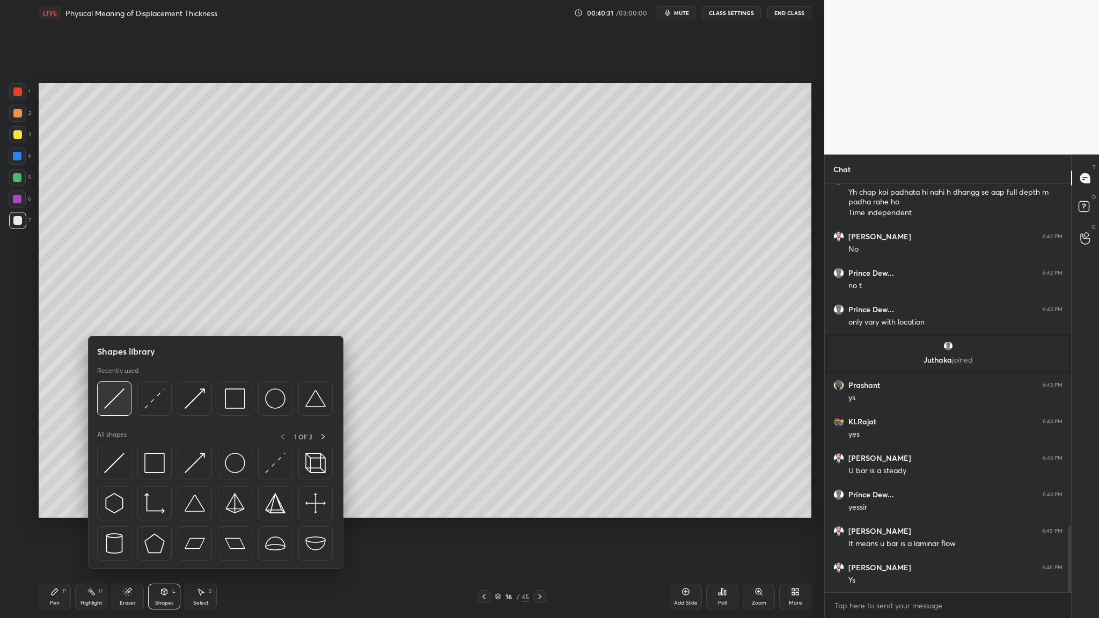
click at [119, 319] on img at bounding box center [114, 399] width 20 height 20
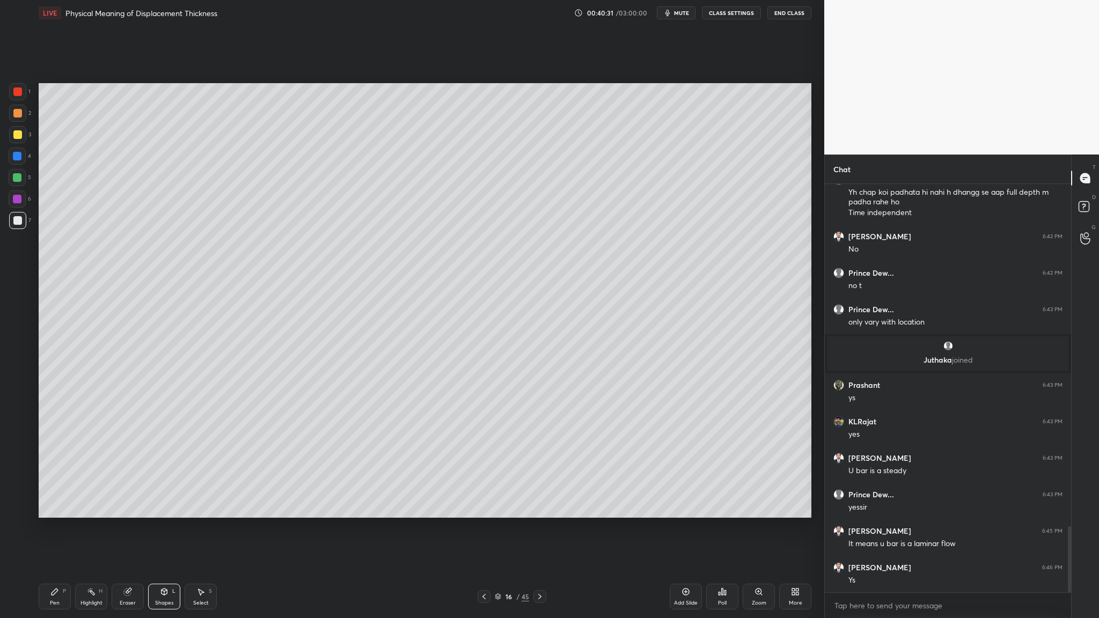
click at [12, 175] on div at bounding box center [17, 177] width 17 height 17
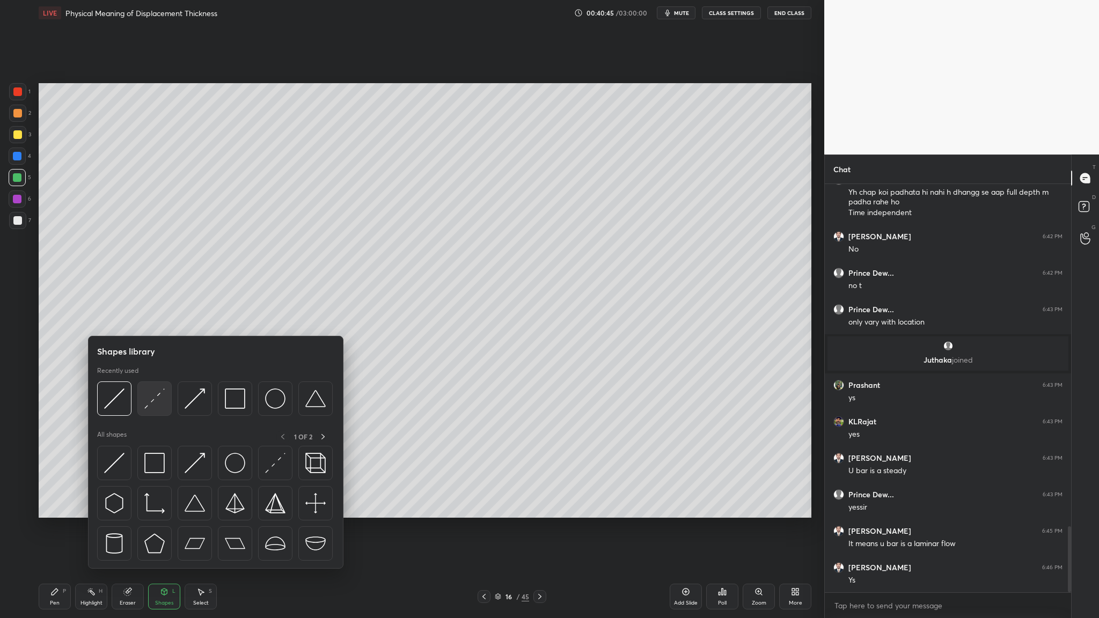
click at [151, 319] on div at bounding box center [154, 399] width 34 height 34
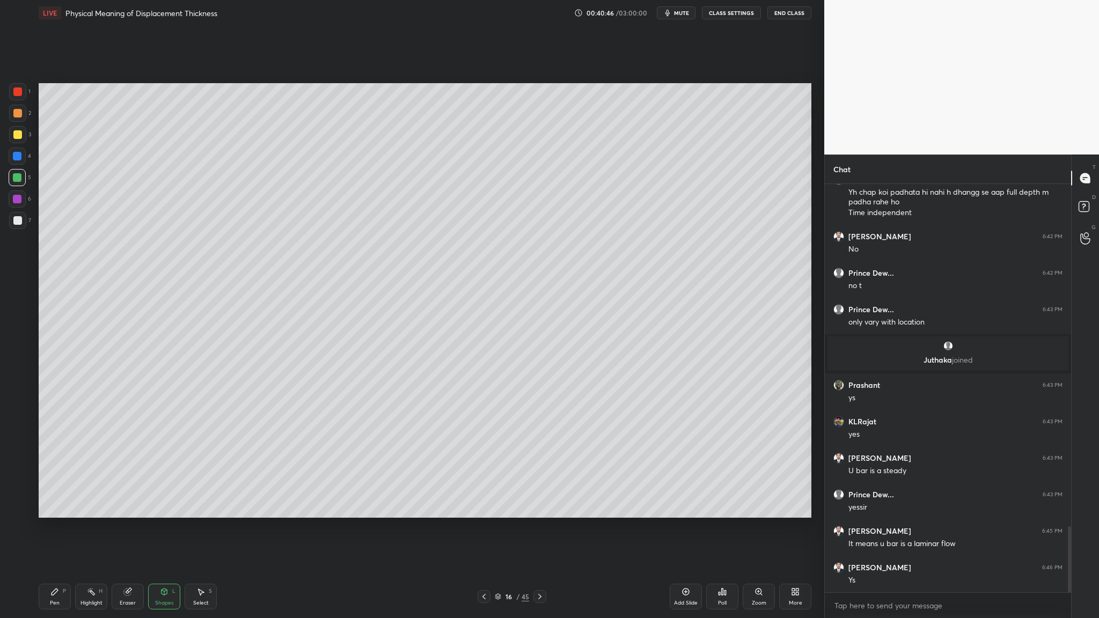
click at [16, 98] on div at bounding box center [17, 91] width 17 height 17
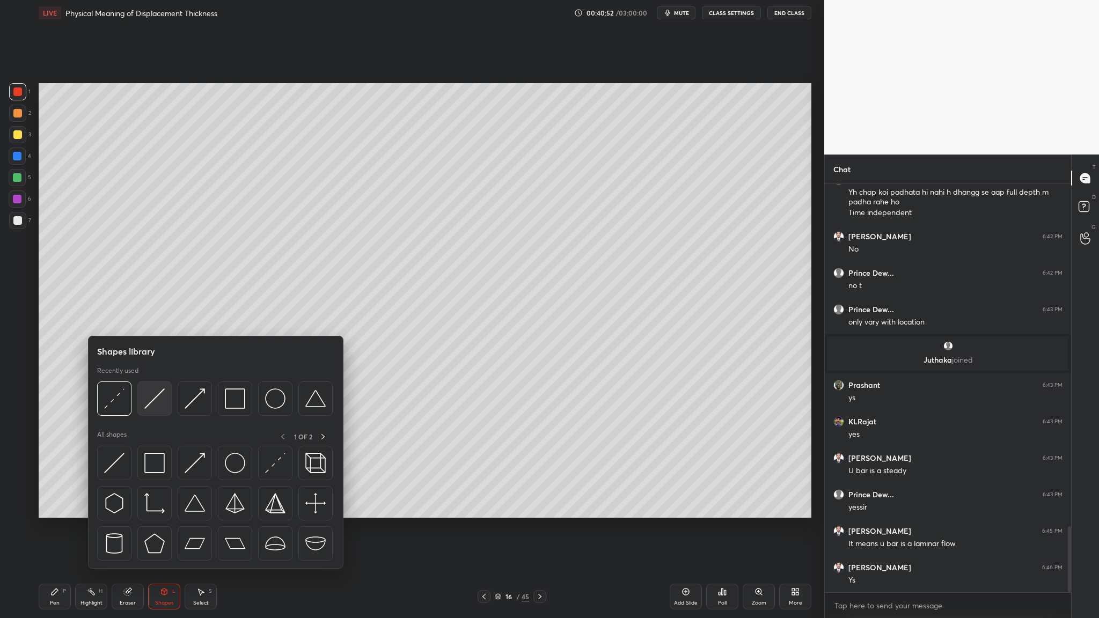
click at [152, 319] on div at bounding box center [154, 399] width 34 height 34
click at [148, 319] on img at bounding box center [154, 399] width 20 height 20
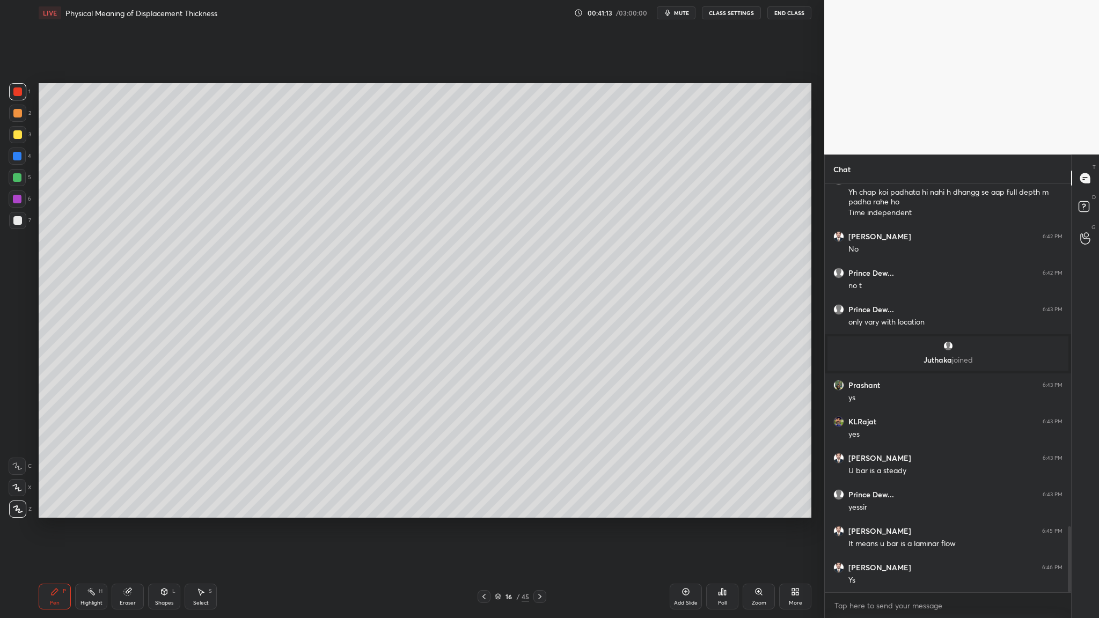
drag, startPoint x: 23, startPoint y: 134, endPoint x: 30, endPoint y: 141, distance: 9.9
click at [23, 136] on div at bounding box center [17, 134] width 17 height 17
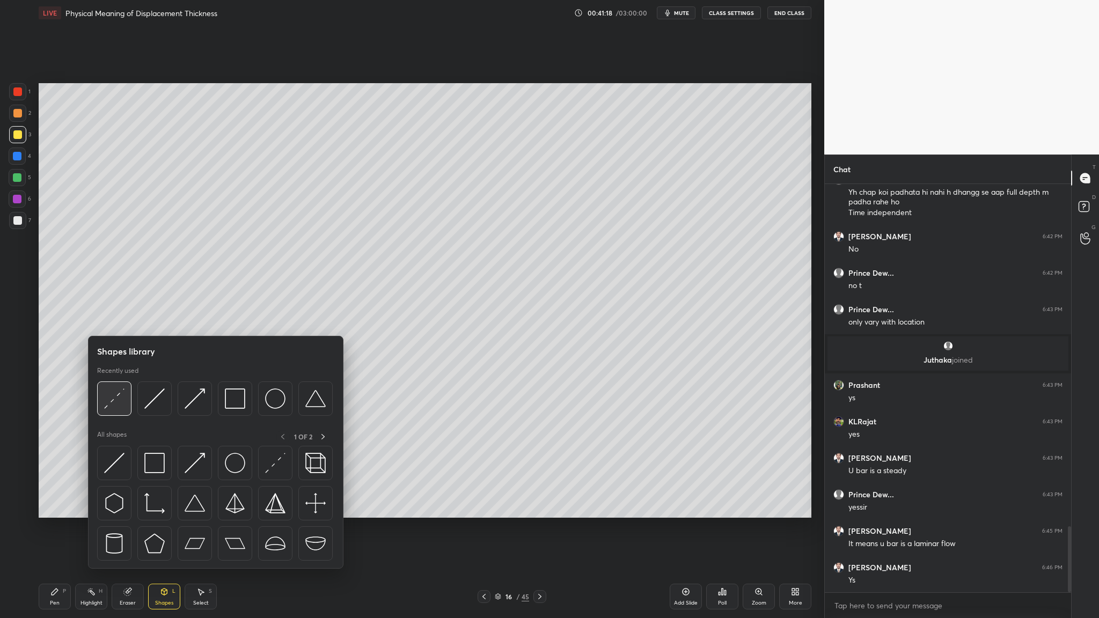
click at [116, 319] on img at bounding box center [114, 399] width 20 height 20
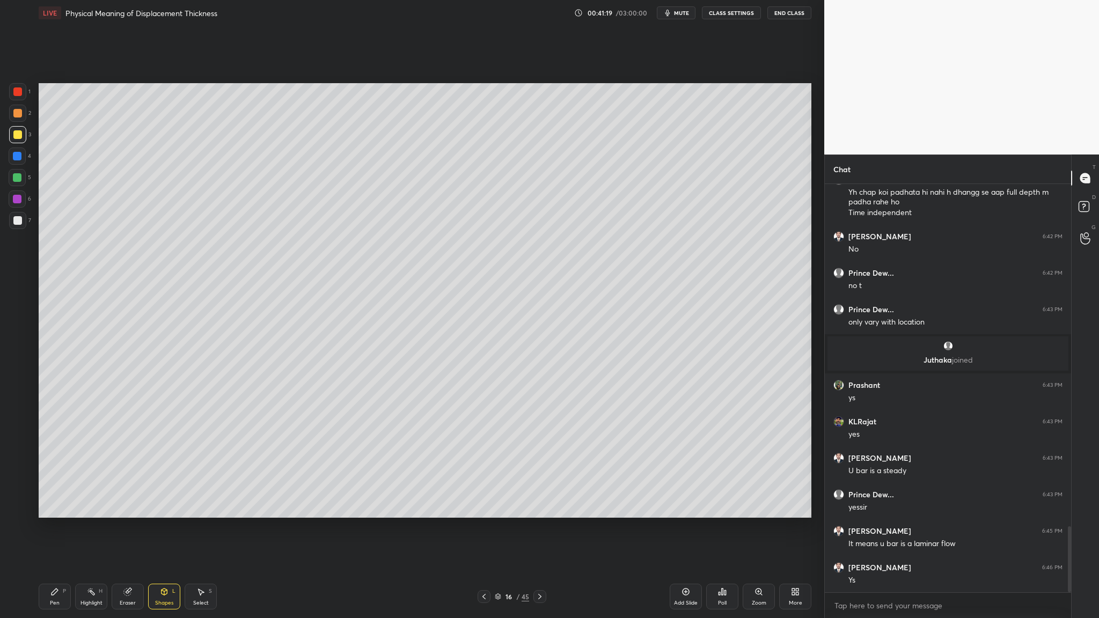
drag, startPoint x: 17, startPoint y: 92, endPoint x: 21, endPoint y: 100, distance: 8.9
click at [17, 94] on div at bounding box center [17, 91] width 9 height 9
click at [14, 203] on div at bounding box center [17, 199] width 9 height 9
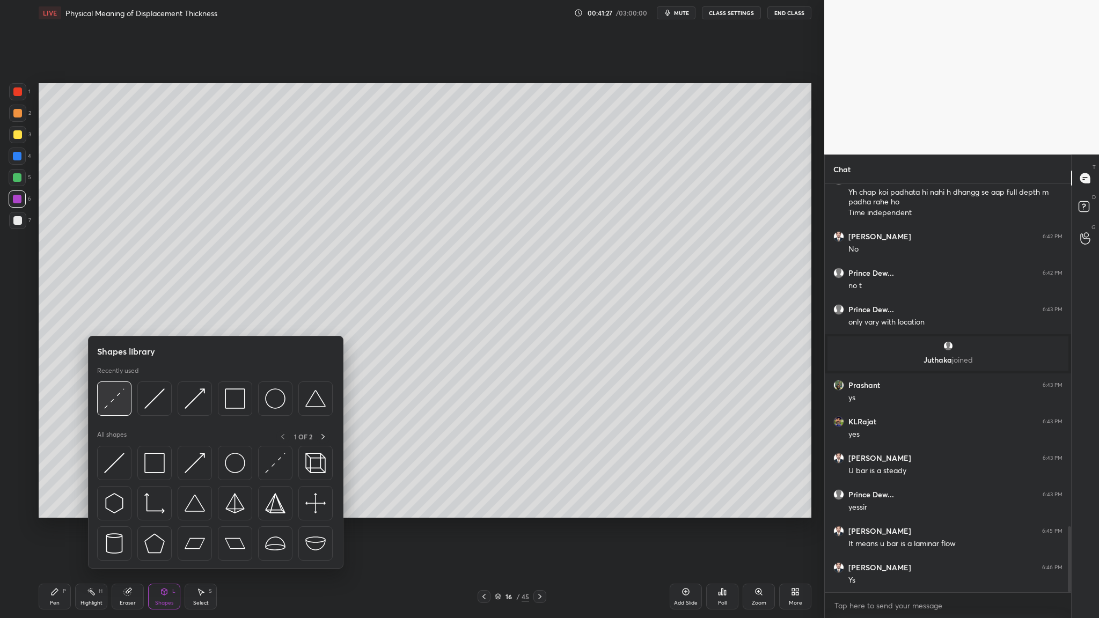
click at [112, 319] on div at bounding box center [114, 399] width 34 height 34
click at [154, 319] on div at bounding box center [154, 399] width 34 height 34
click at [118, 319] on div at bounding box center [114, 399] width 34 height 34
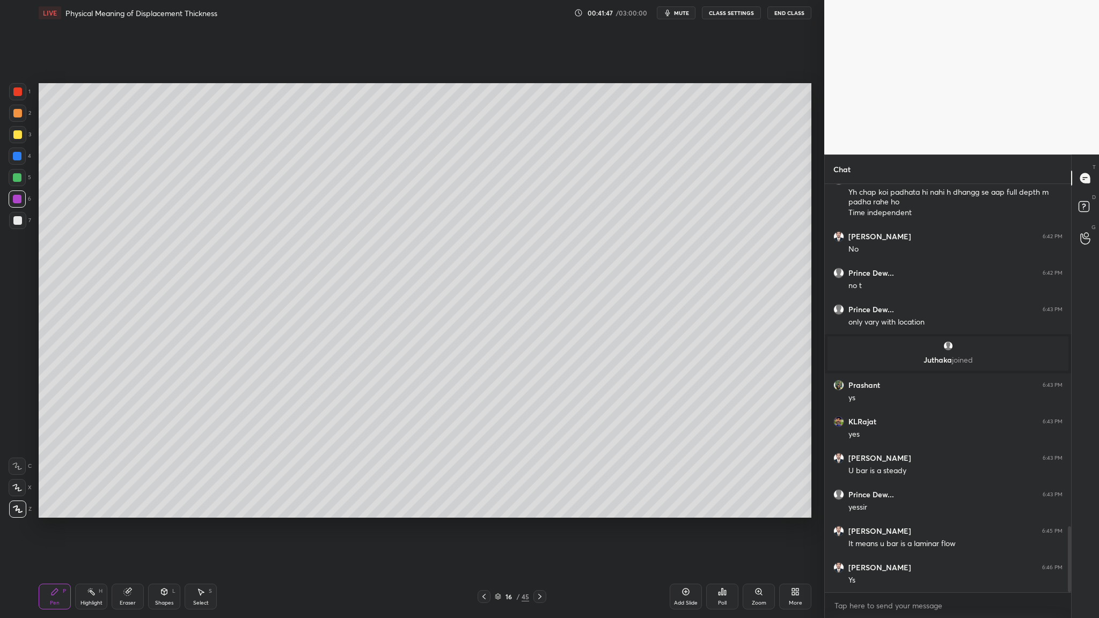
drag, startPoint x: 17, startPoint y: 136, endPoint x: 21, endPoint y: 144, distance: 8.7
click at [19, 140] on div at bounding box center [17, 134] width 17 height 17
drag, startPoint x: 17, startPoint y: 197, endPoint x: 37, endPoint y: 196, distance: 19.9
click at [20, 196] on div at bounding box center [17, 199] width 9 height 9
click at [13, 200] on div at bounding box center [17, 199] width 9 height 9
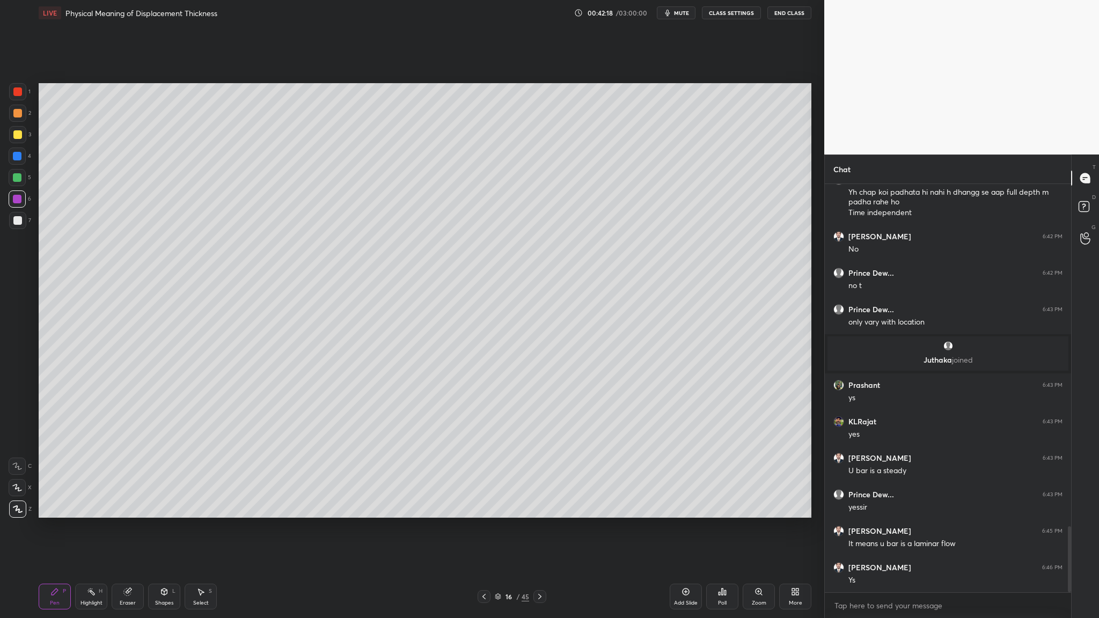
click at [14, 201] on div at bounding box center [17, 199] width 9 height 9
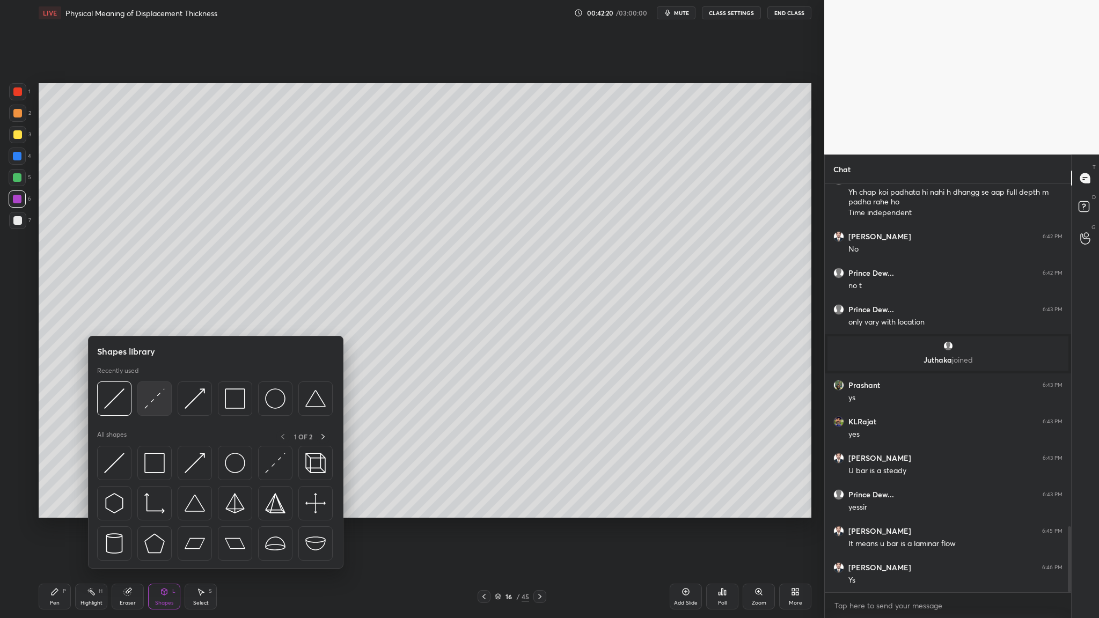
click at [153, 319] on img at bounding box center [154, 399] width 20 height 20
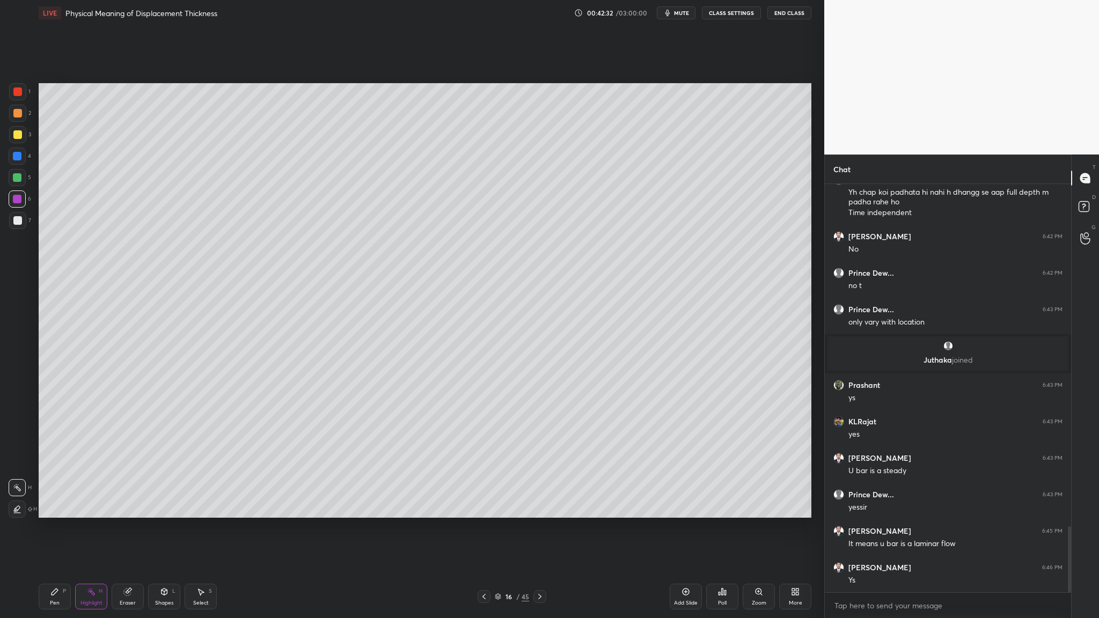
click at [15, 179] on div at bounding box center [17, 177] width 9 height 9
drag, startPoint x: 13, startPoint y: 225, endPoint x: 20, endPoint y: 229, distance: 7.7
click at [13, 225] on div at bounding box center [17, 220] width 17 height 17
click at [14, 143] on div "3" at bounding box center [20, 136] width 22 height 21
drag, startPoint x: 16, startPoint y: 158, endPoint x: 29, endPoint y: 162, distance: 13.9
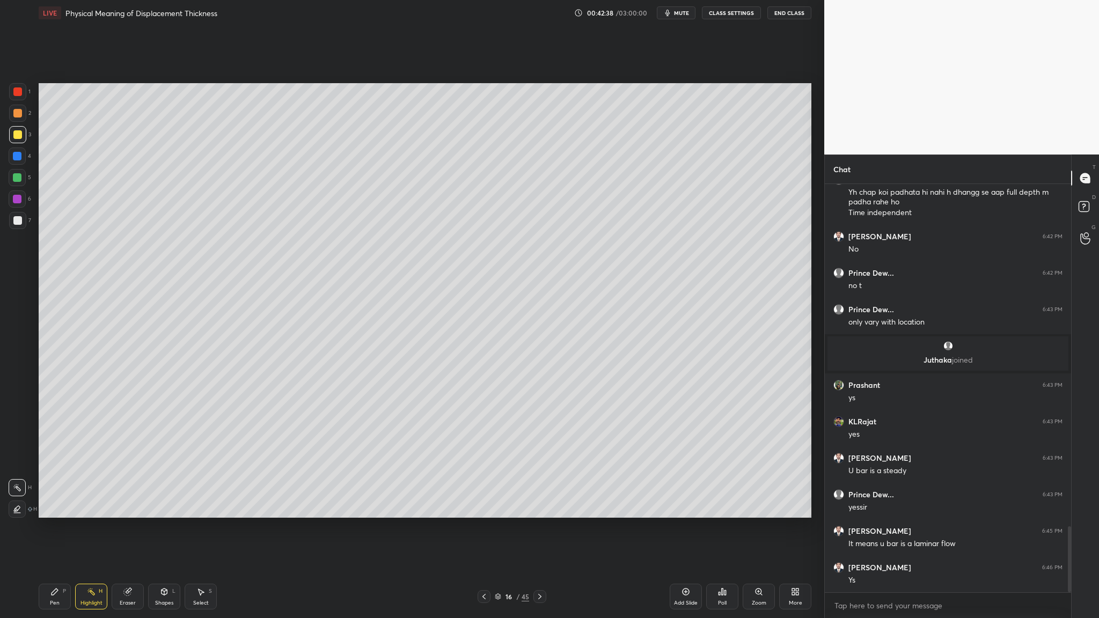
click at [17, 159] on div at bounding box center [17, 156] width 9 height 9
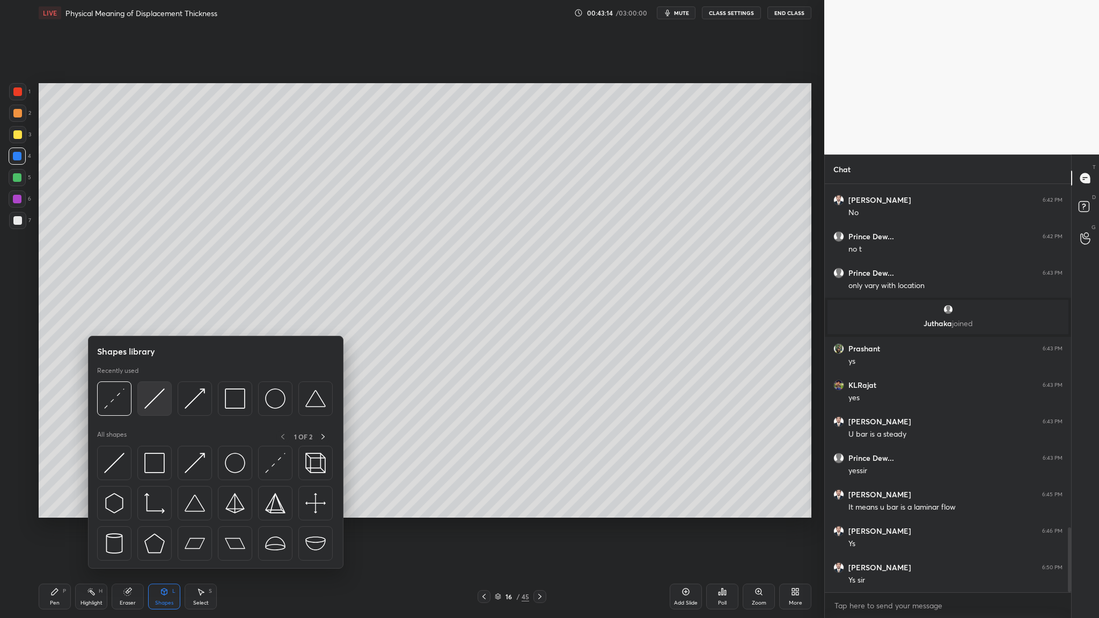
click at [154, 319] on div at bounding box center [154, 399] width 34 height 34
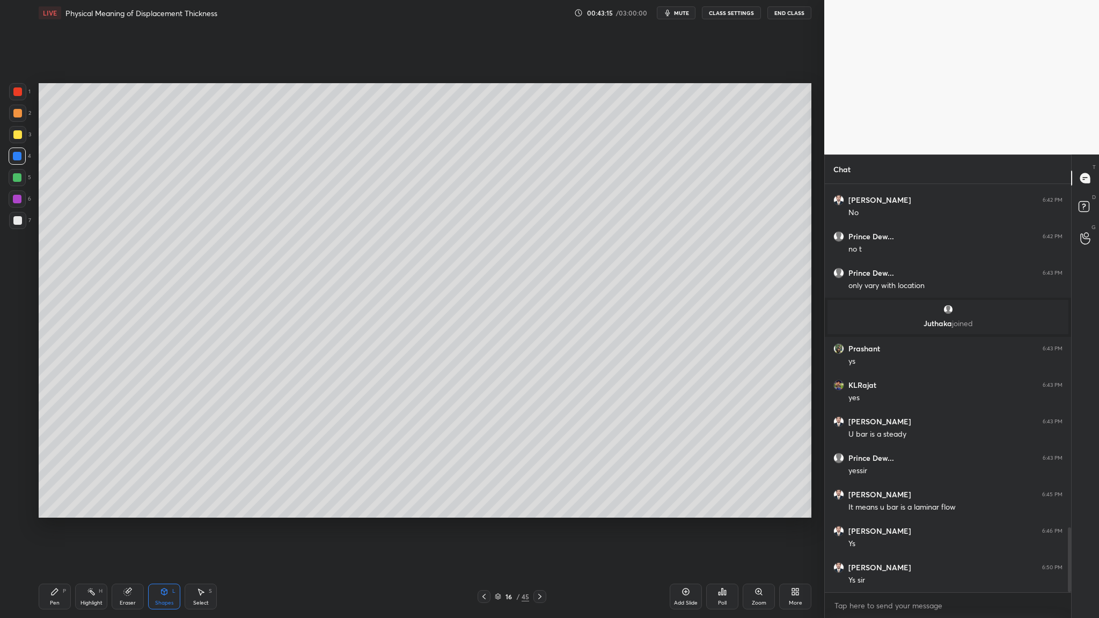
drag, startPoint x: 17, startPoint y: 159, endPoint x: 19, endPoint y: 166, distance: 7.3
click at [18, 166] on div "4" at bounding box center [20, 158] width 23 height 21
click at [19, 229] on div at bounding box center [17, 220] width 17 height 17
drag, startPoint x: 14, startPoint y: 159, endPoint x: 34, endPoint y: 169, distance: 22.1
click at [18, 162] on div at bounding box center [17, 156] width 17 height 17
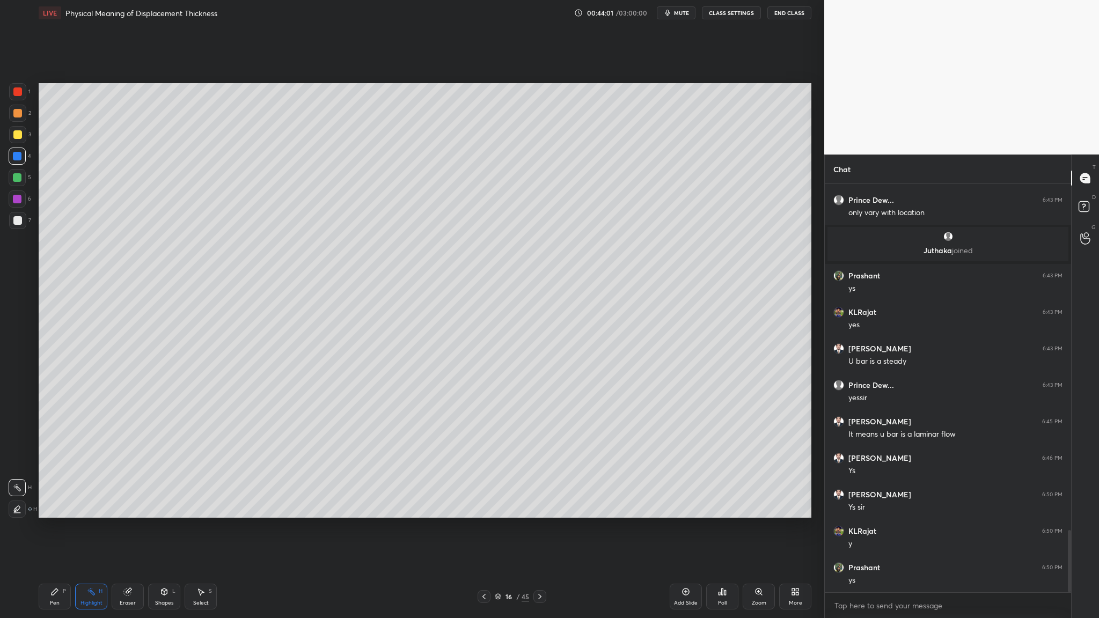
scroll to position [2274, 0]
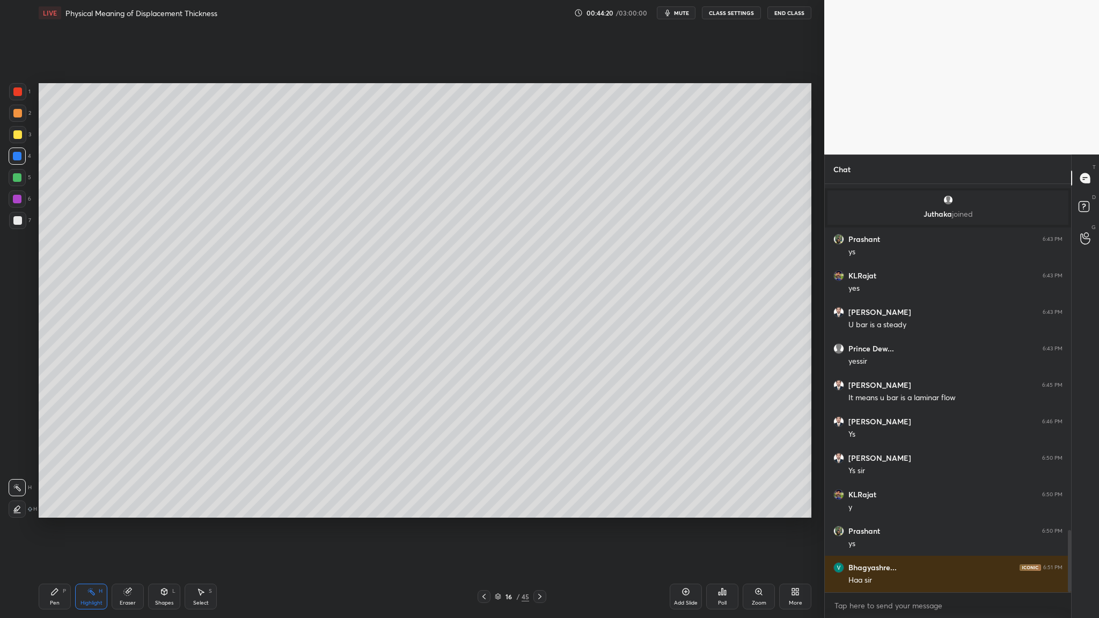
click at [11, 179] on div at bounding box center [17, 177] width 17 height 17
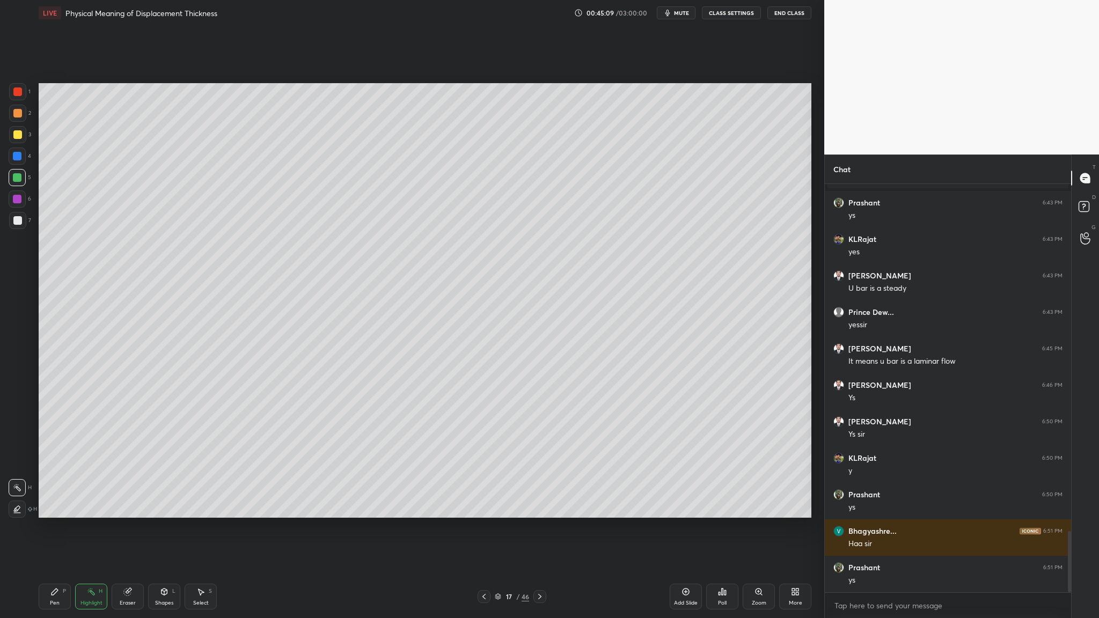
click at [21, 223] on div at bounding box center [17, 220] width 17 height 17
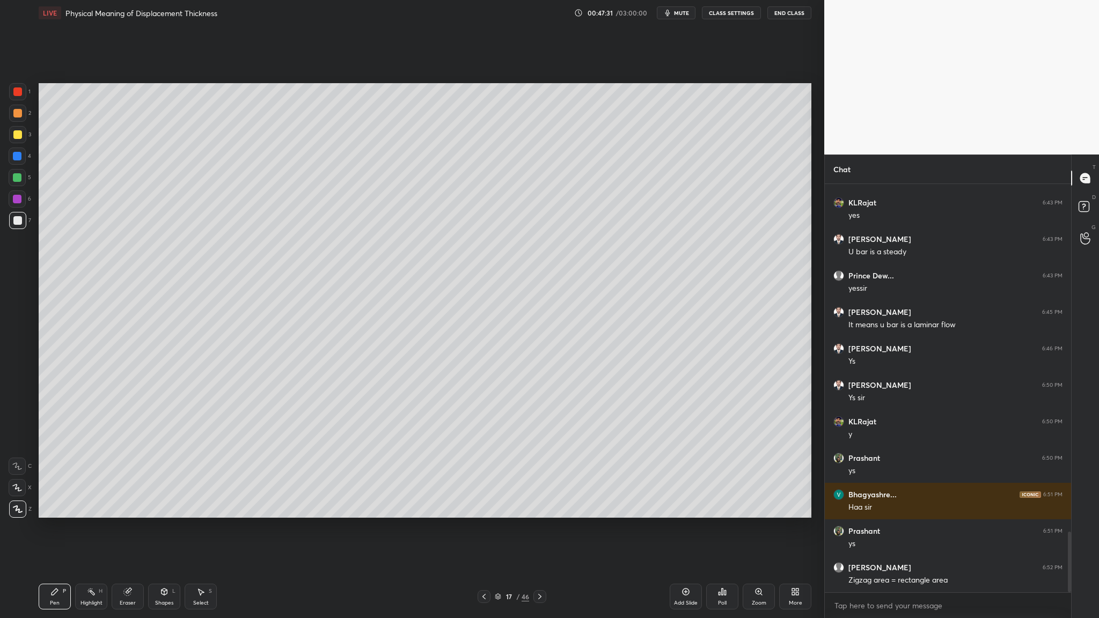
click at [18, 133] on div at bounding box center [17, 134] width 9 height 9
click at [17, 223] on div at bounding box center [17, 220] width 9 height 9
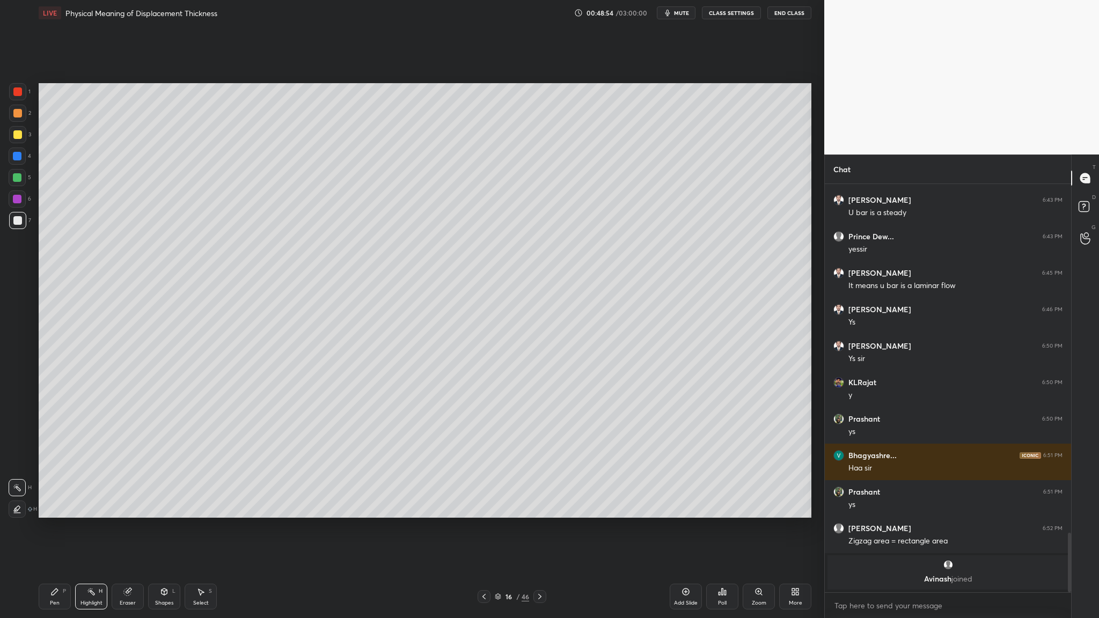
drag, startPoint x: 19, startPoint y: 179, endPoint x: 28, endPoint y: 183, distance: 10.1
click at [20, 179] on div at bounding box center [17, 177] width 9 height 9
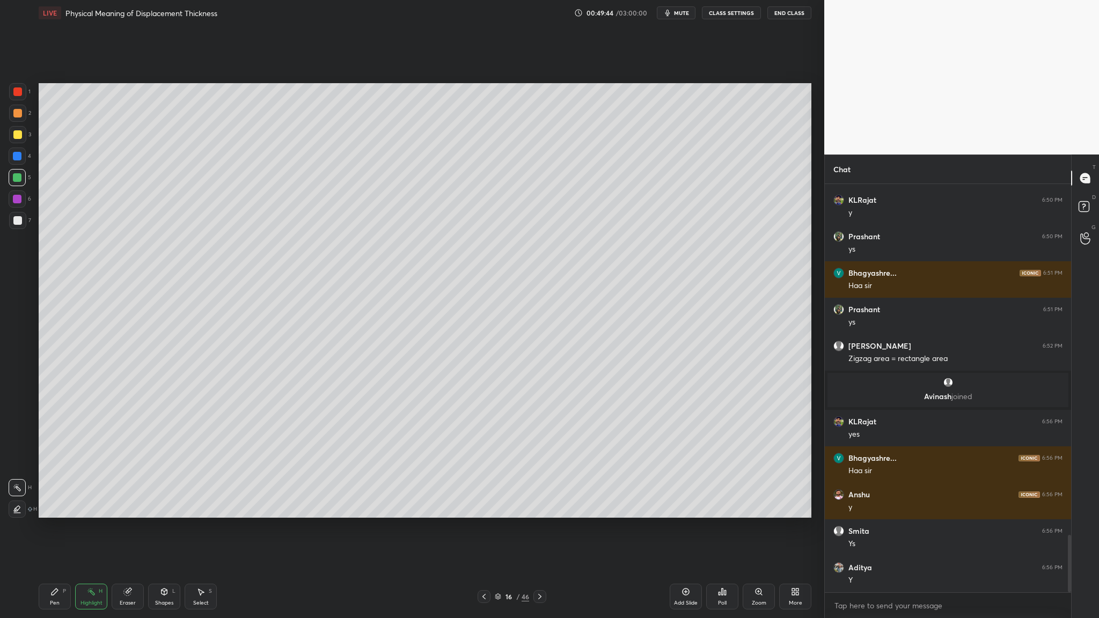
scroll to position [2484, 0]
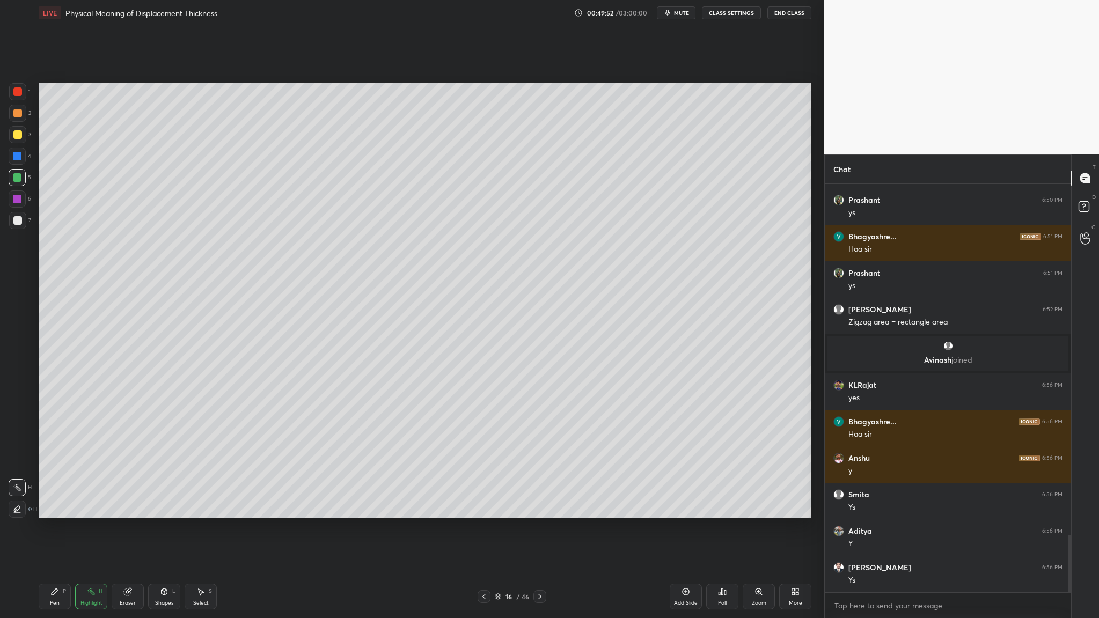
drag, startPoint x: 16, startPoint y: 158, endPoint x: 24, endPoint y: 161, distance: 9.2
click at [16, 158] on div at bounding box center [17, 156] width 9 height 9
drag, startPoint x: 20, startPoint y: 223, endPoint x: 26, endPoint y: 224, distance: 6.0
click at [19, 223] on div at bounding box center [17, 220] width 9 height 9
click at [20, 221] on div at bounding box center [17, 220] width 9 height 9
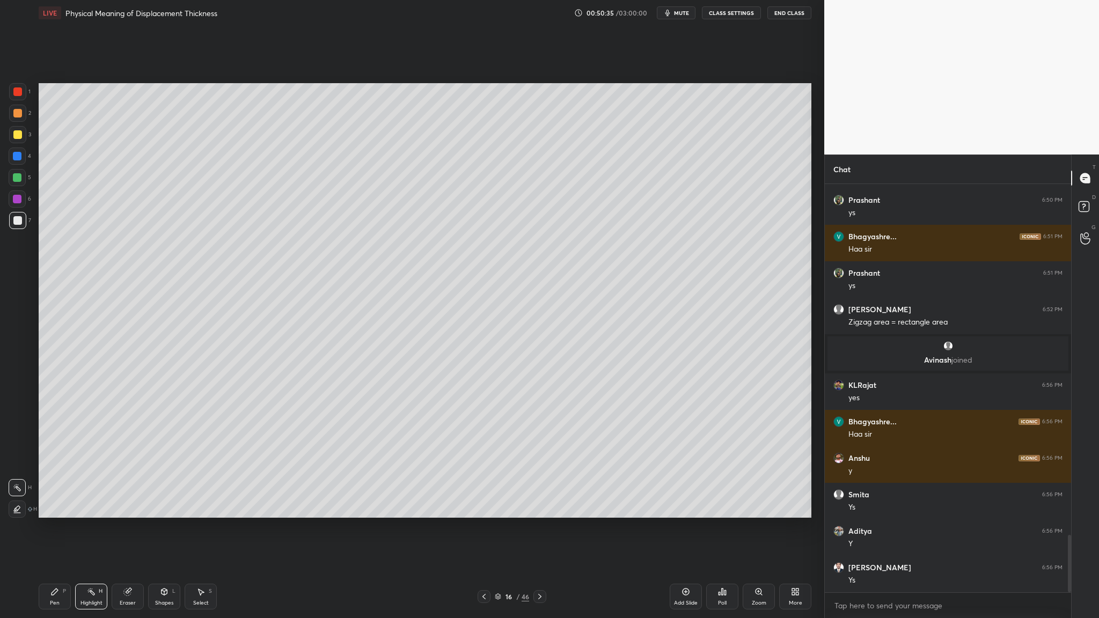
click at [26, 223] on div at bounding box center [17, 220] width 17 height 17
drag, startPoint x: 13, startPoint y: 222, endPoint x: 28, endPoint y: 224, distance: 14.7
click at [13, 223] on div at bounding box center [17, 220] width 9 height 9
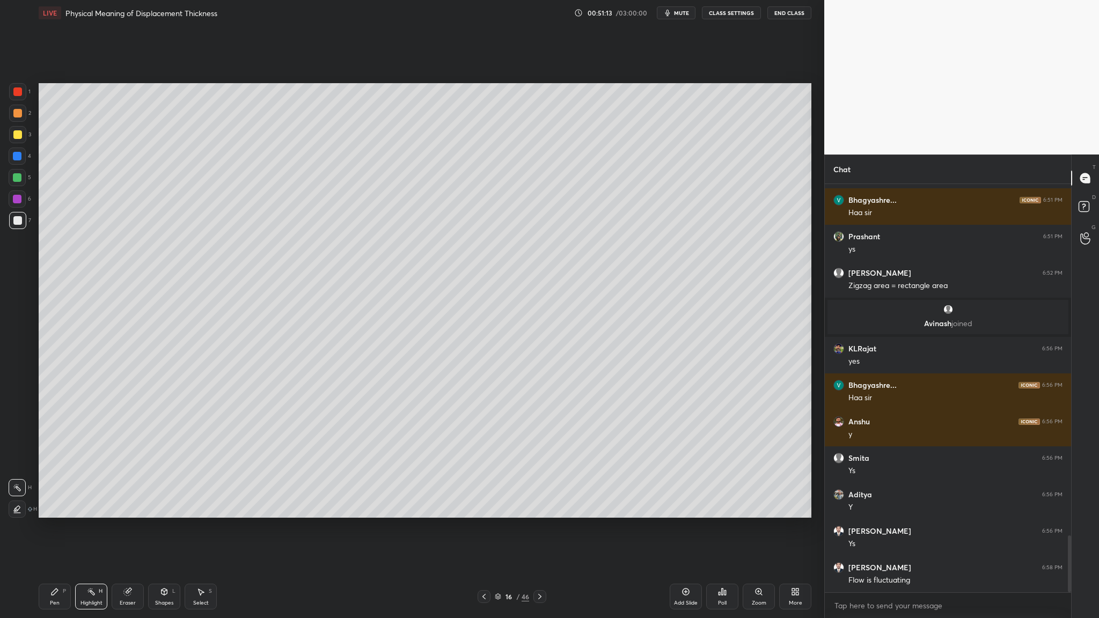
drag, startPoint x: 15, startPoint y: 220, endPoint x: 33, endPoint y: 223, distance: 17.9
click at [21, 223] on div at bounding box center [17, 220] width 9 height 9
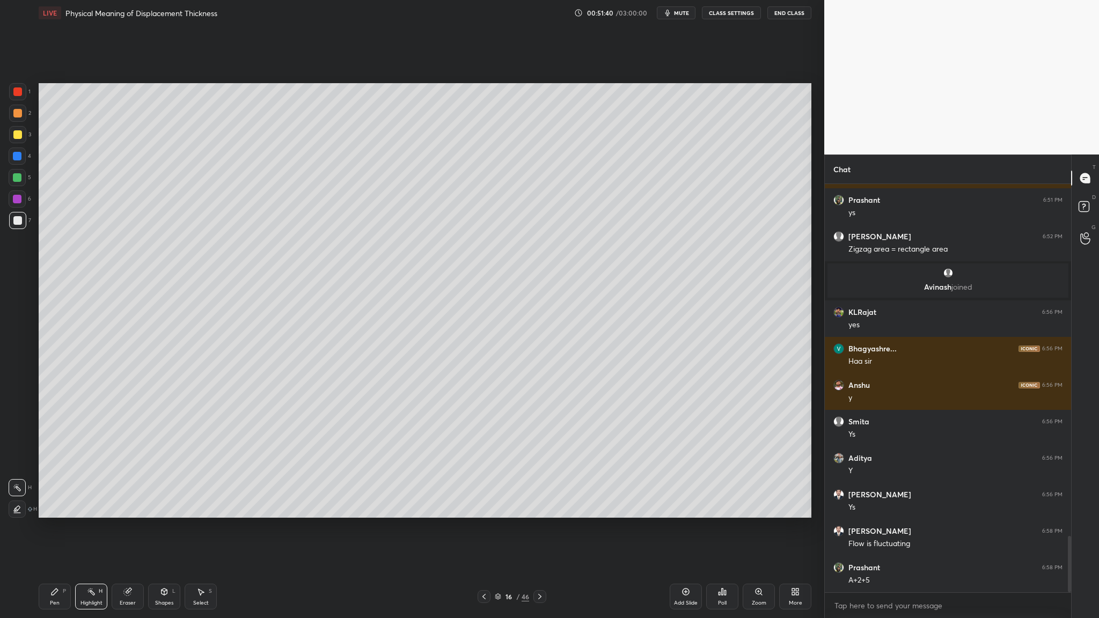
drag, startPoint x: 13, startPoint y: 213, endPoint x: 29, endPoint y: 218, distance: 16.5
click at [12, 213] on div at bounding box center [17, 220] width 17 height 17
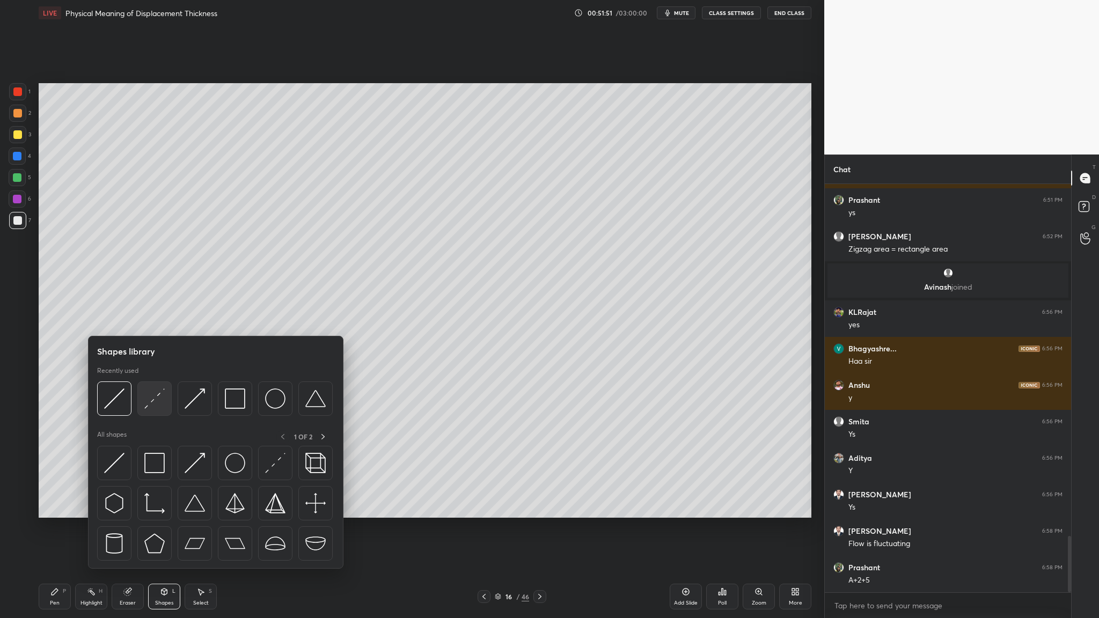
click at [159, 319] on div at bounding box center [154, 399] width 34 height 34
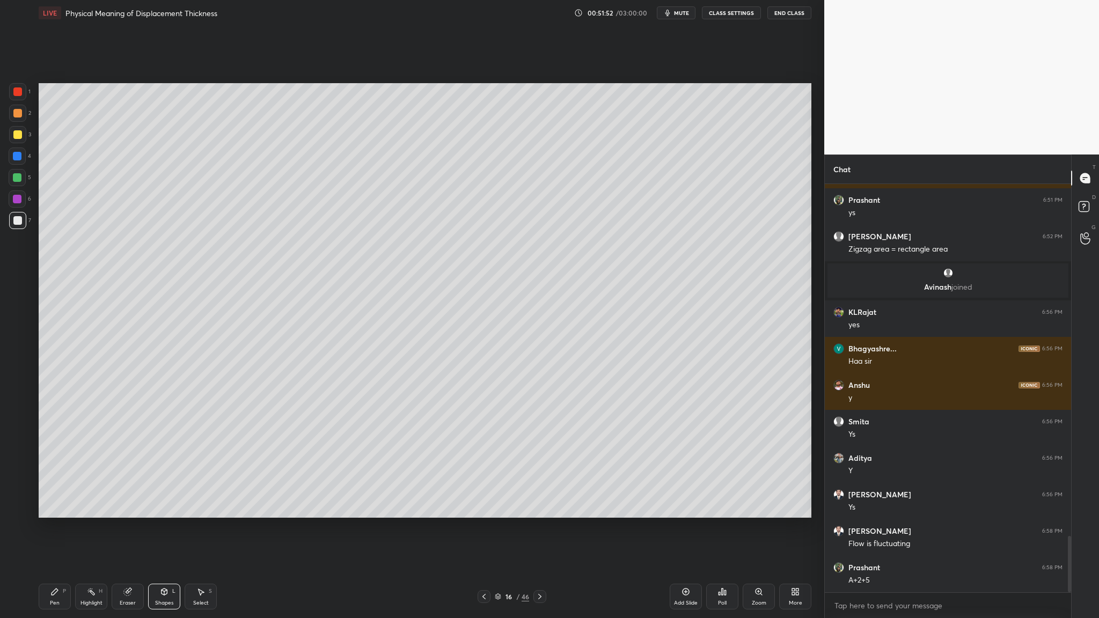
click at [16, 161] on div at bounding box center [17, 156] width 17 height 17
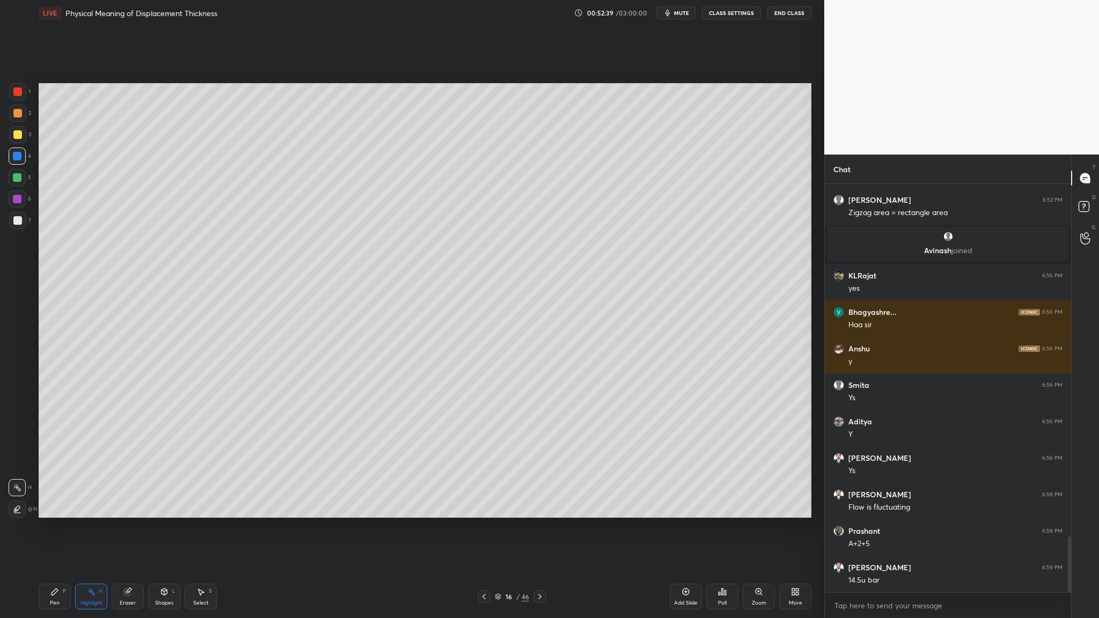
drag, startPoint x: 19, startPoint y: 155, endPoint x: 35, endPoint y: 162, distance: 17.1
click at [25, 159] on div at bounding box center [17, 156] width 17 height 17
click at [18, 221] on div at bounding box center [17, 220] width 9 height 9
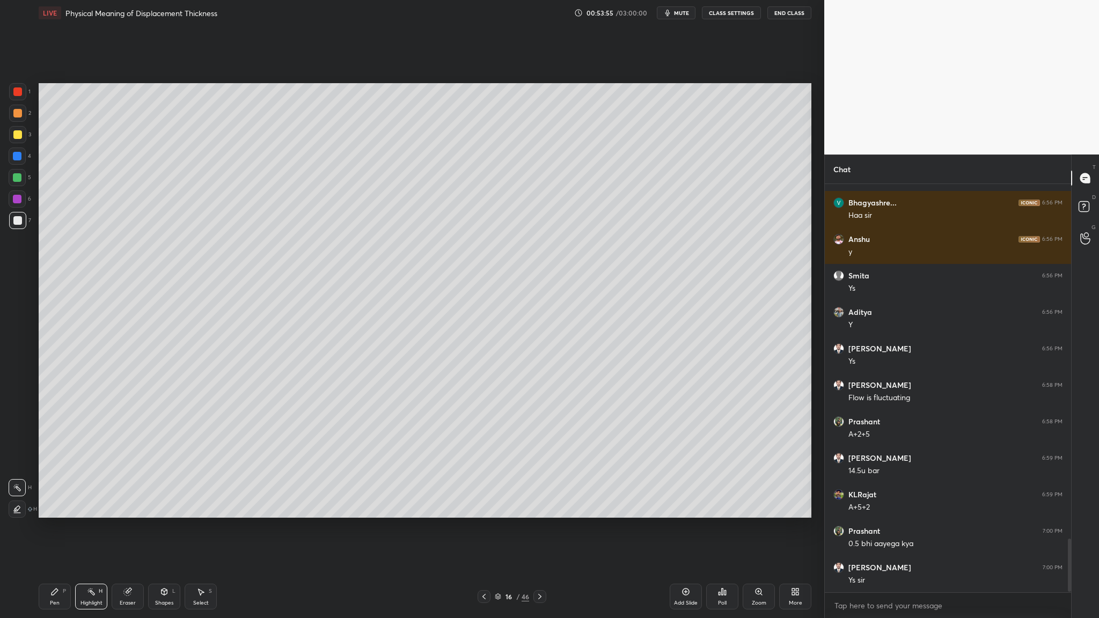
scroll to position [2739, 0]
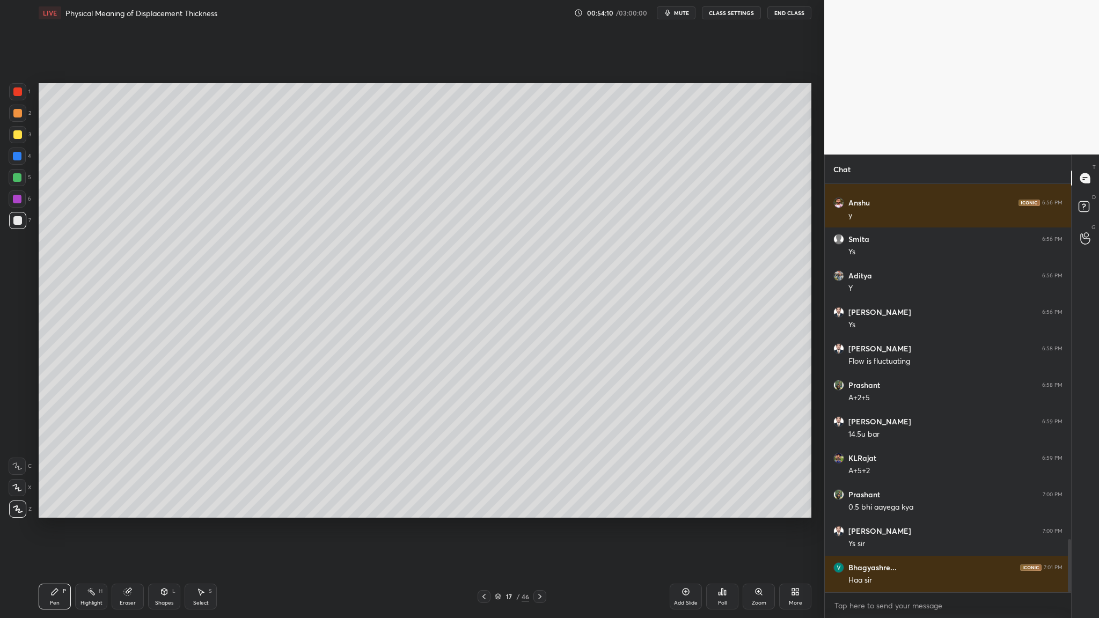
click at [17, 176] on div at bounding box center [17, 177] width 9 height 9
click at [20, 134] on div at bounding box center [17, 134] width 9 height 9
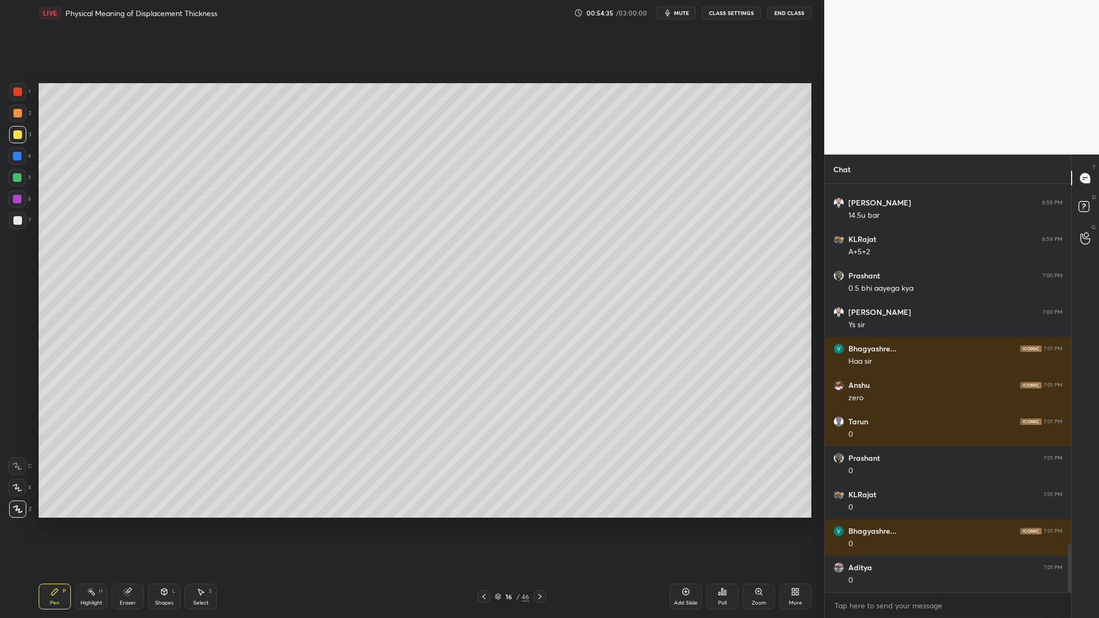
scroll to position [2995, 0]
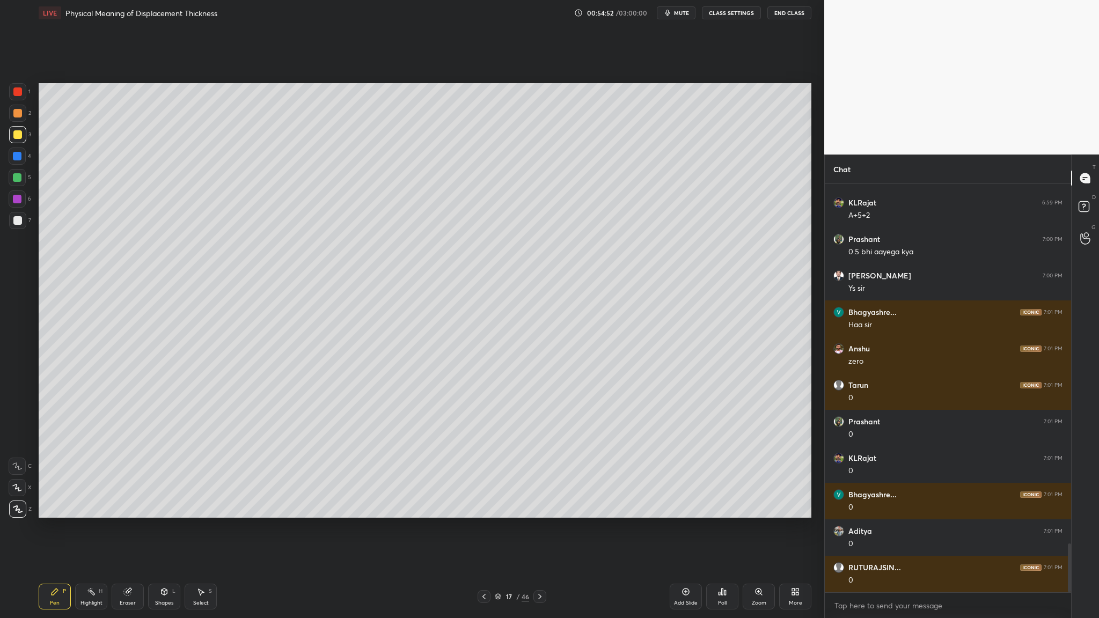
click at [19, 141] on div at bounding box center [17, 134] width 17 height 17
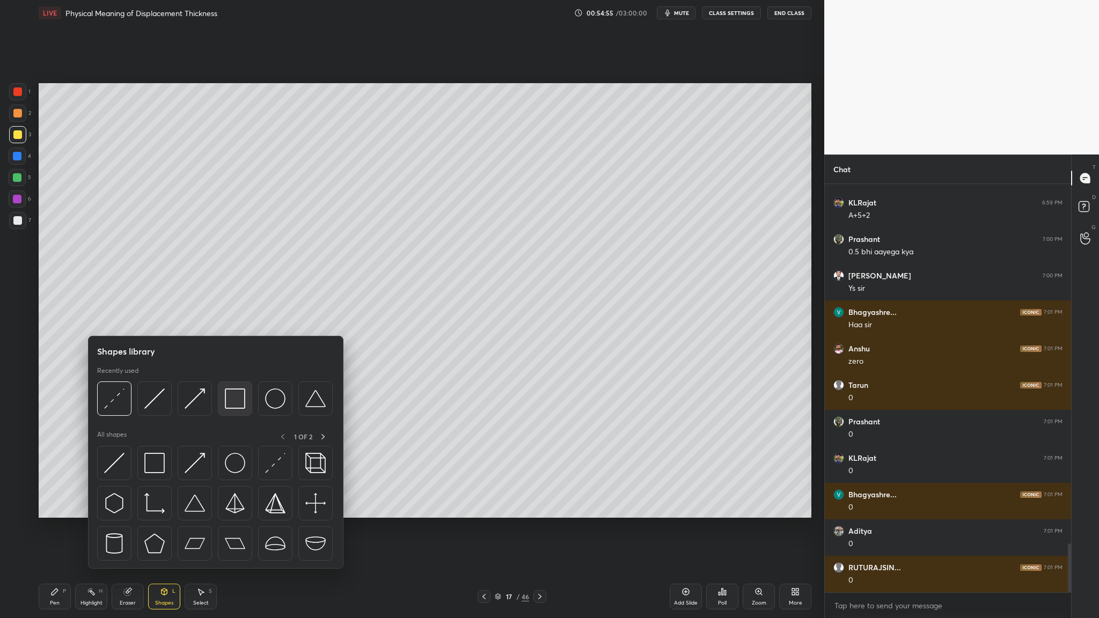
click at [242, 319] on img at bounding box center [235, 399] width 20 height 20
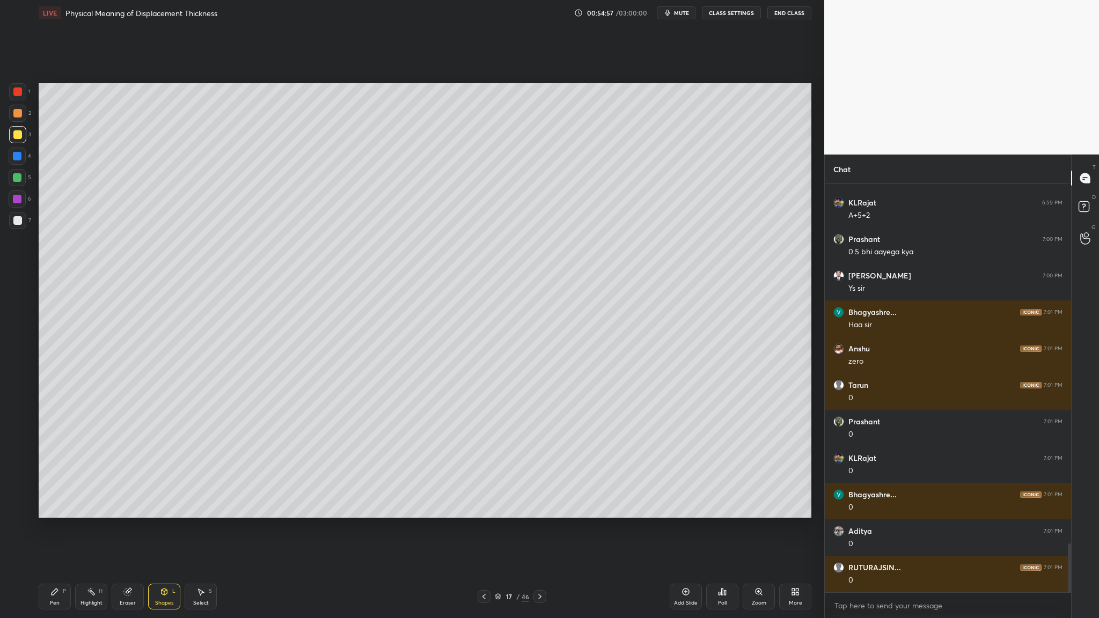
drag, startPoint x: 20, startPoint y: 110, endPoint x: 33, endPoint y: 172, distance: 63.6
click at [20, 113] on div at bounding box center [17, 113] width 9 height 9
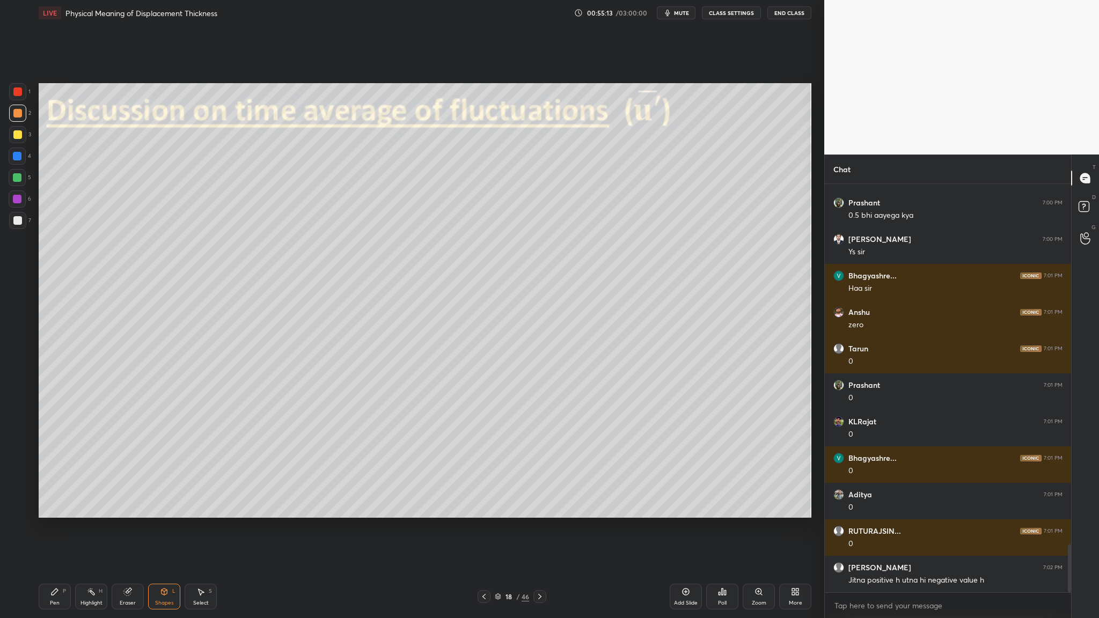
scroll to position [3068, 0]
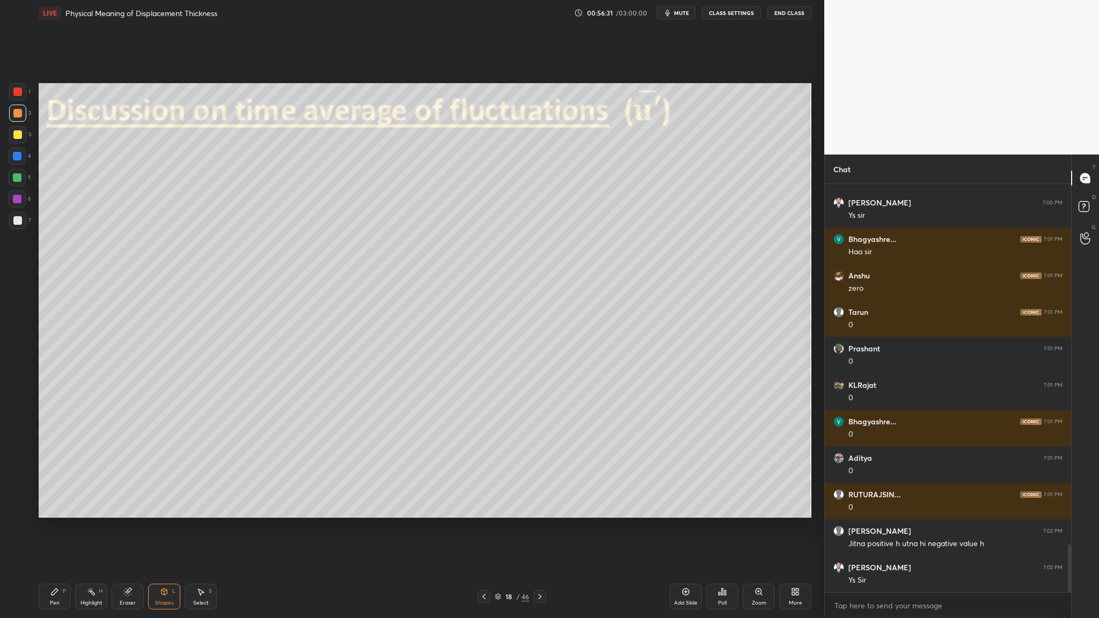
drag, startPoint x: 19, startPoint y: 133, endPoint x: 31, endPoint y: 134, distance: 11.9
click at [19, 133] on div at bounding box center [17, 134] width 9 height 9
click at [13, 182] on div at bounding box center [17, 177] width 17 height 17
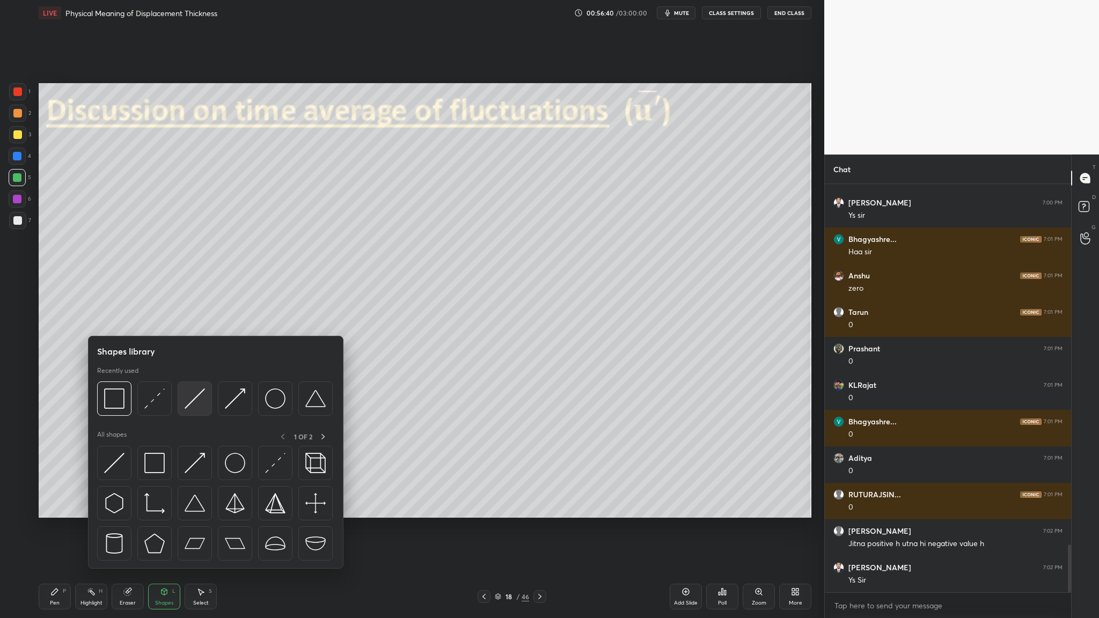
click at [198, 319] on img at bounding box center [195, 399] width 20 height 20
click at [240, 319] on img at bounding box center [235, 399] width 20 height 20
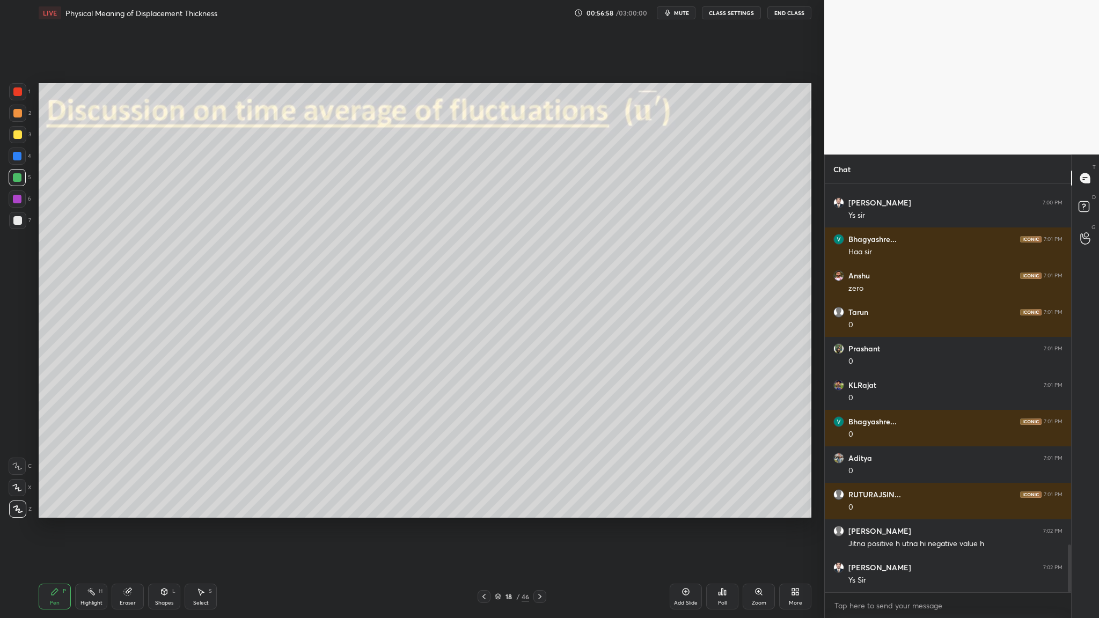
drag, startPoint x: 17, startPoint y: 220, endPoint x: 25, endPoint y: 223, distance: 8.7
click at [18, 221] on div at bounding box center [17, 220] width 9 height 9
drag, startPoint x: 16, startPoint y: 198, endPoint x: 24, endPoint y: 198, distance: 8.1
click at [18, 198] on div at bounding box center [17, 199] width 9 height 9
drag, startPoint x: 14, startPoint y: 223, endPoint x: 27, endPoint y: 279, distance: 56.8
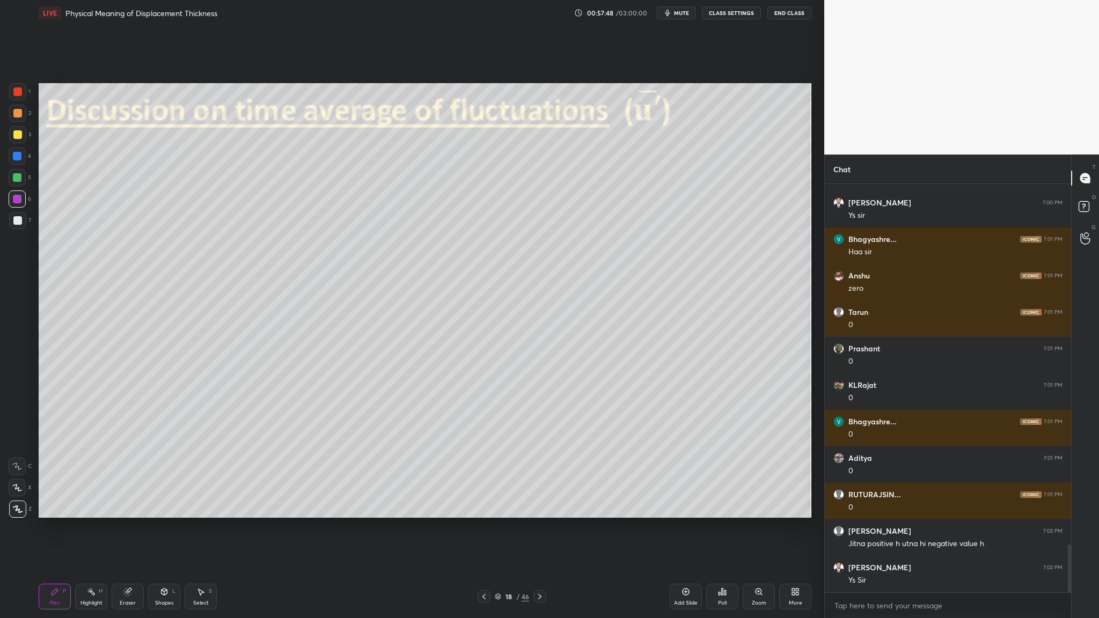
click at [16, 224] on div at bounding box center [17, 220] width 9 height 9
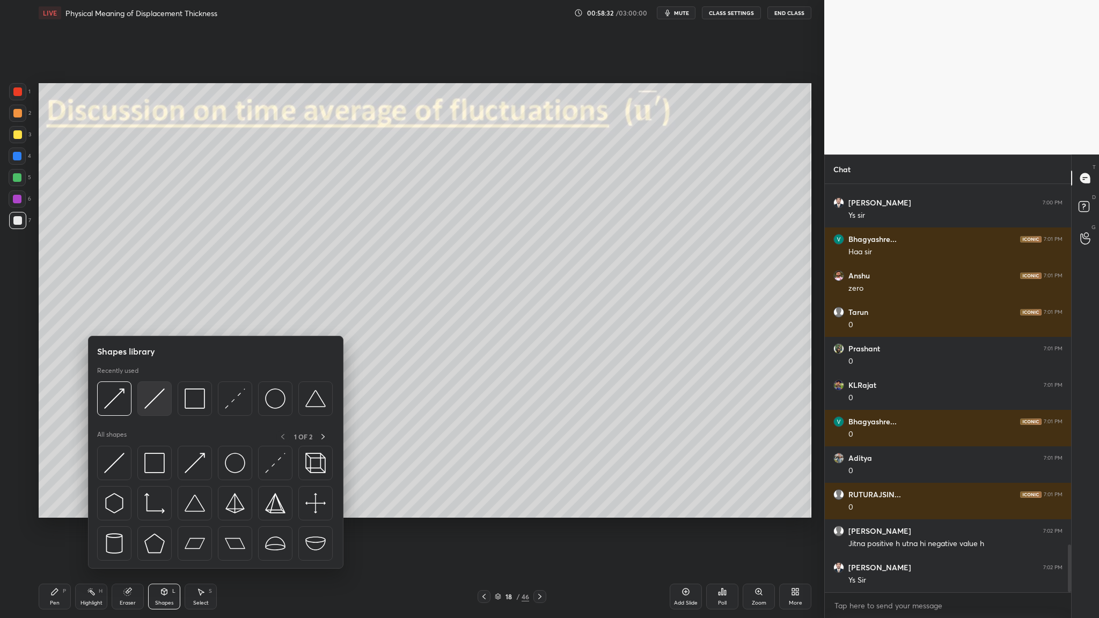
click at [155, 319] on img at bounding box center [154, 399] width 20 height 20
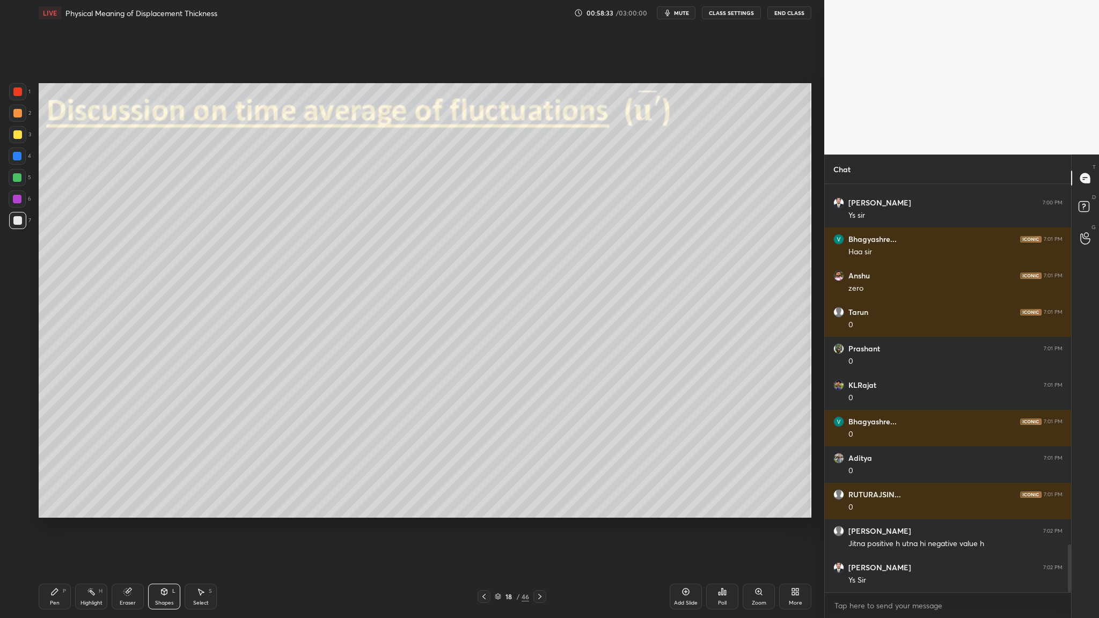
drag, startPoint x: 17, startPoint y: 111, endPoint x: 32, endPoint y: 115, distance: 16.0
click at [17, 113] on div at bounding box center [17, 113] width 9 height 9
click at [22, 222] on div at bounding box center [17, 220] width 17 height 17
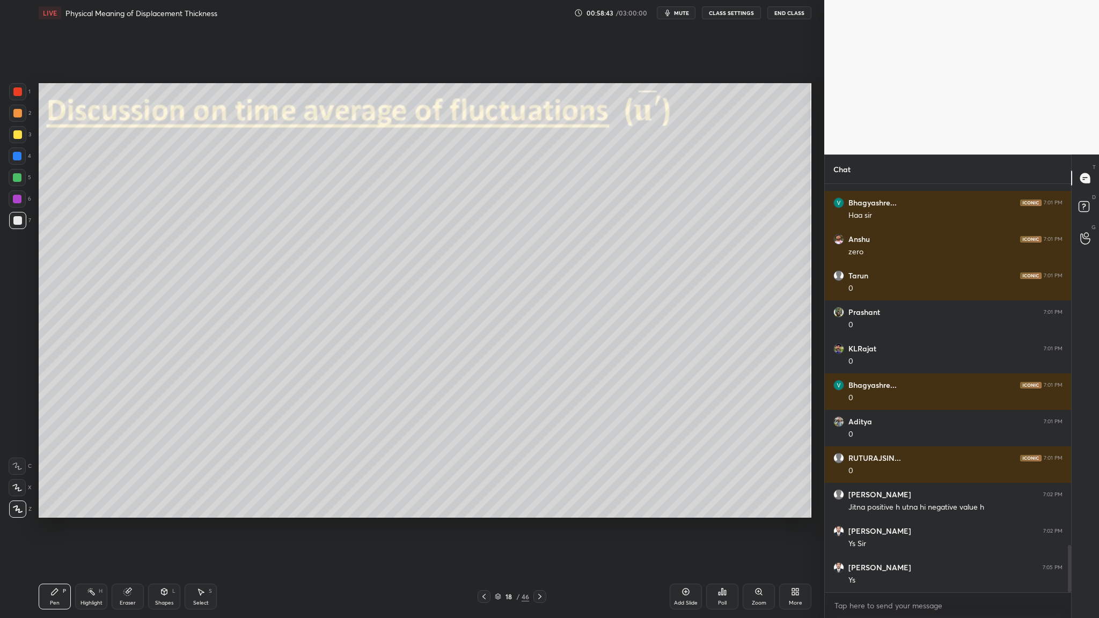
click at [11, 95] on div at bounding box center [17, 91] width 17 height 17
click at [17, 218] on div at bounding box center [17, 220] width 9 height 9
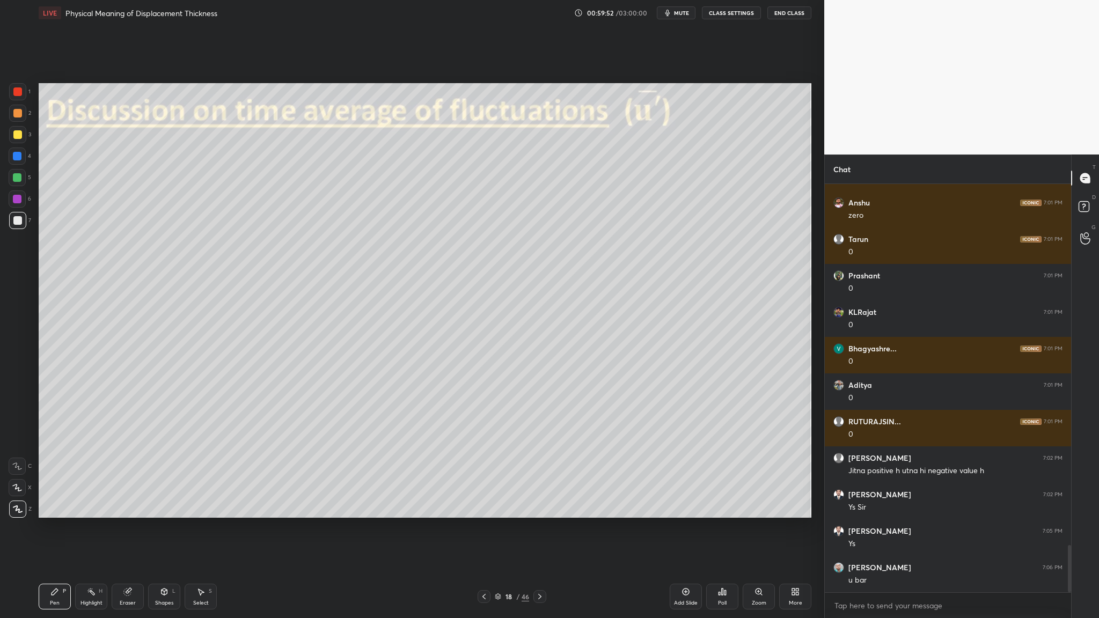
click at [19, 225] on div at bounding box center [17, 220] width 17 height 17
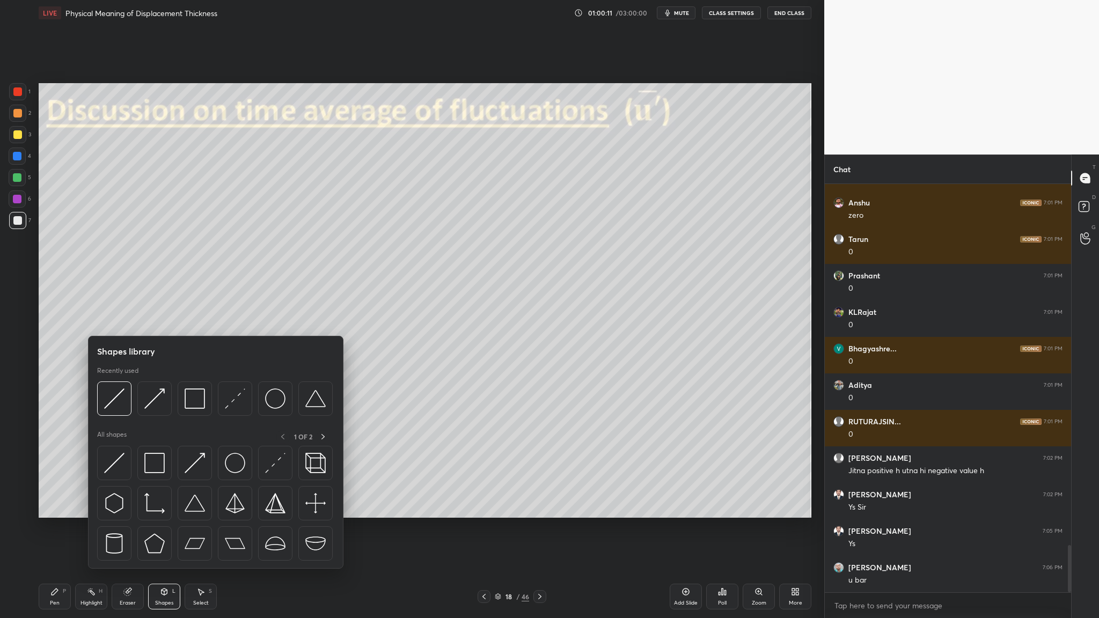
click at [18, 96] on div at bounding box center [17, 91] width 9 height 9
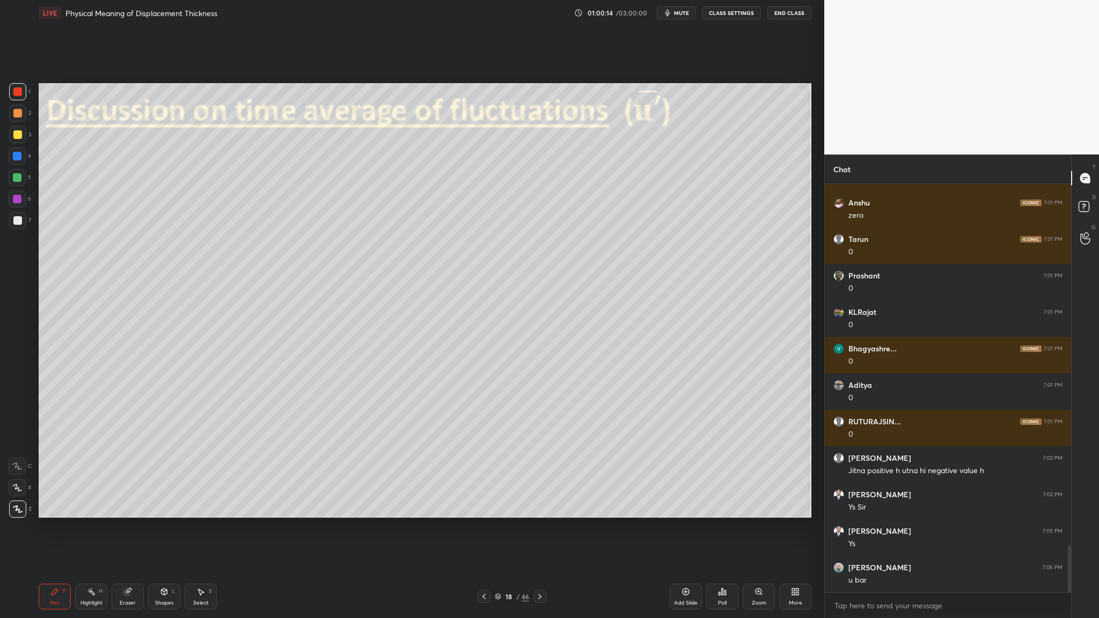
click at [13, 222] on div at bounding box center [17, 220] width 9 height 9
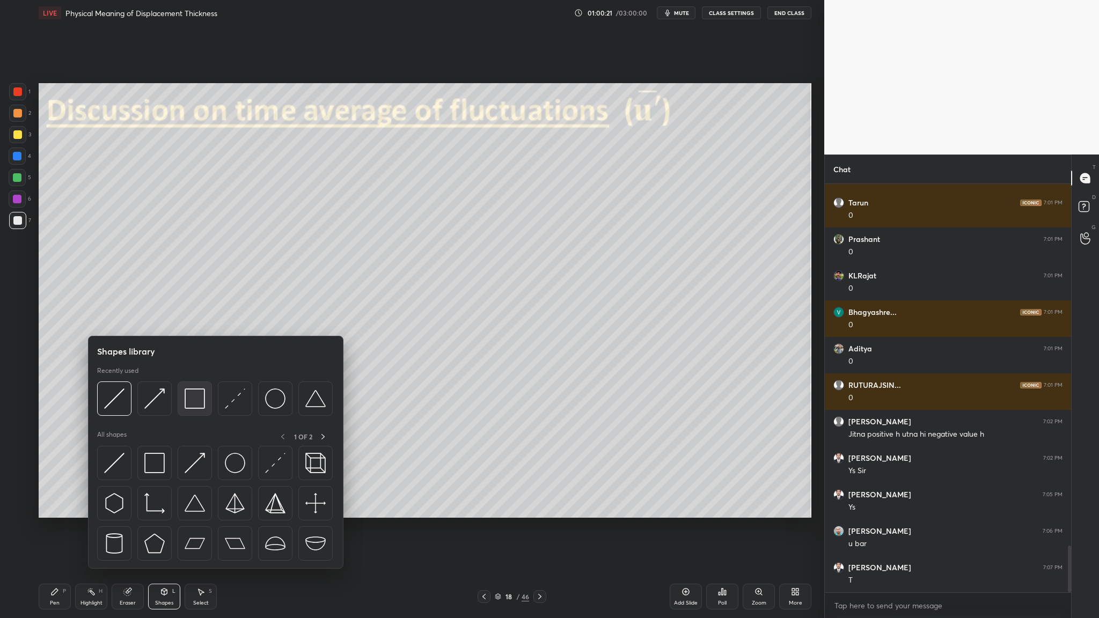
click at [200, 319] on div at bounding box center [195, 399] width 34 height 34
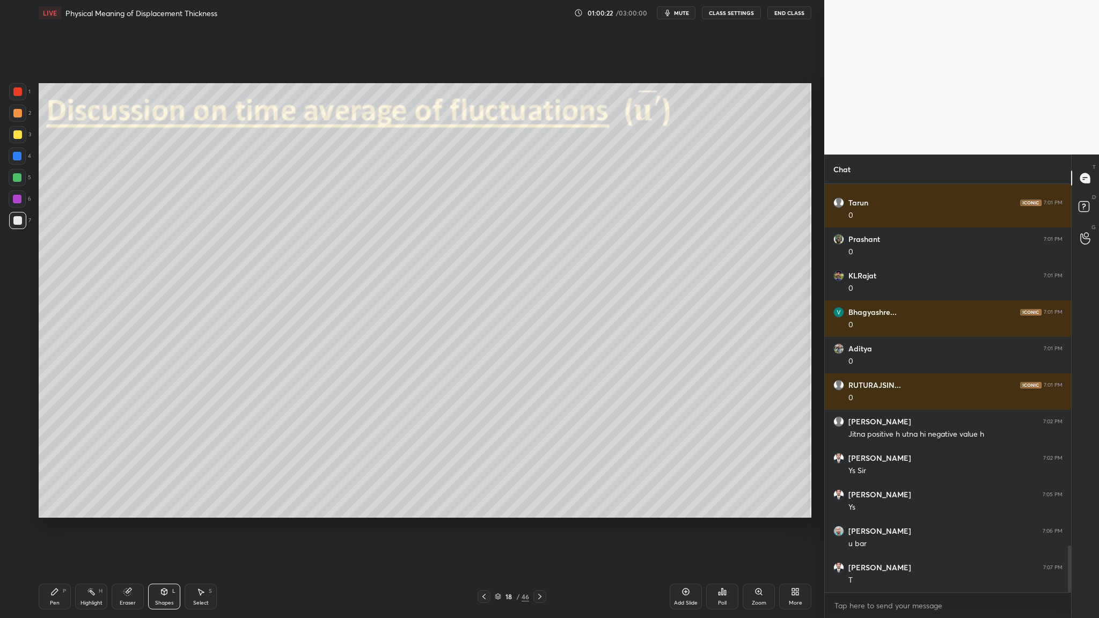
click at [17, 179] on div at bounding box center [17, 177] width 9 height 9
drag, startPoint x: 16, startPoint y: 113, endPoint x: 24, endPoint y: 122, distance: 12.6
click at [18, 118] on div at bounding box center [17, 113] width 17 height 17
click at [16, 92] on div at bounding box center [17, 91] width 9 height 9
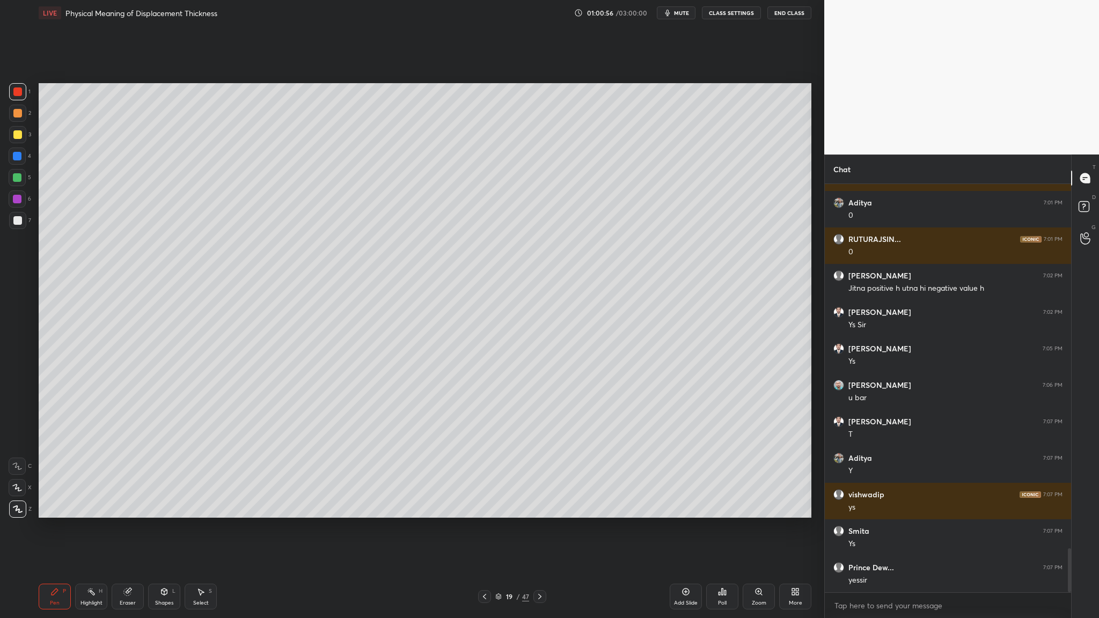
scroll to position [3360, 0]
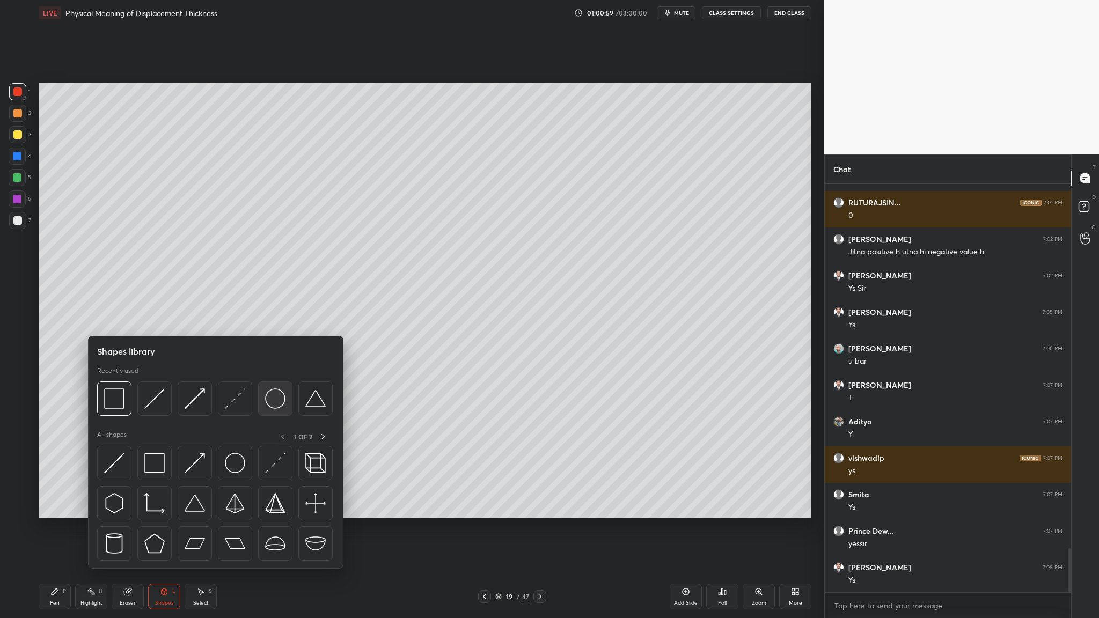
click at [276, 319] on div at bounding box center [275, 399] width 34 height 34
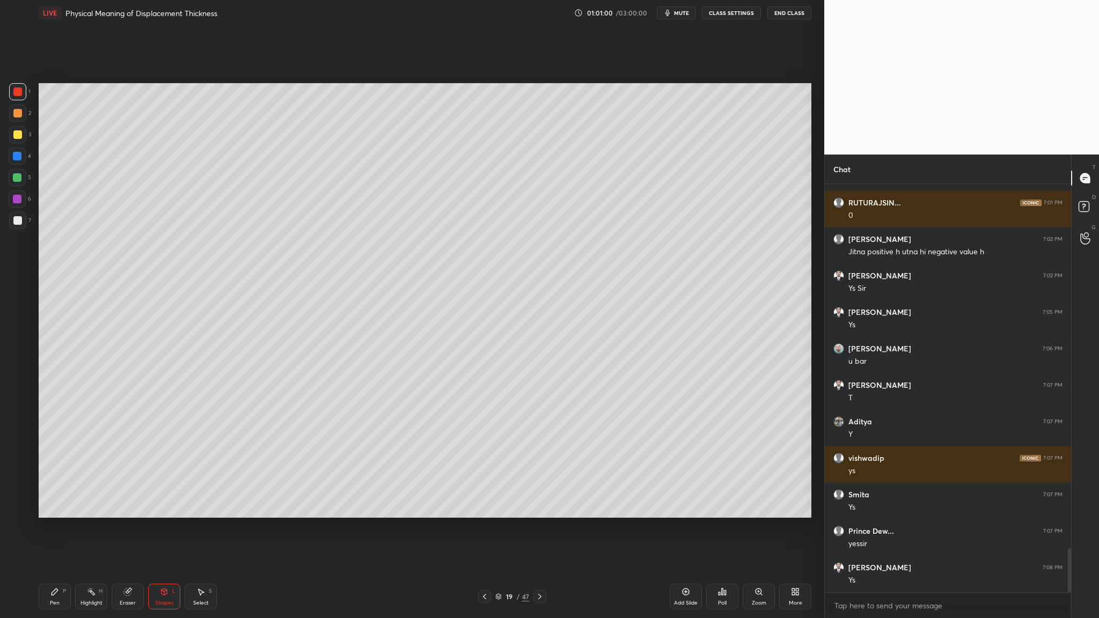
drag, startPoint x: 16, startPoint y: 113, endPoint x: 27, endPoint y: 115, distance: 11.5
click at [19, 114] on div at bounding box center [17, 113] width 9 height 9
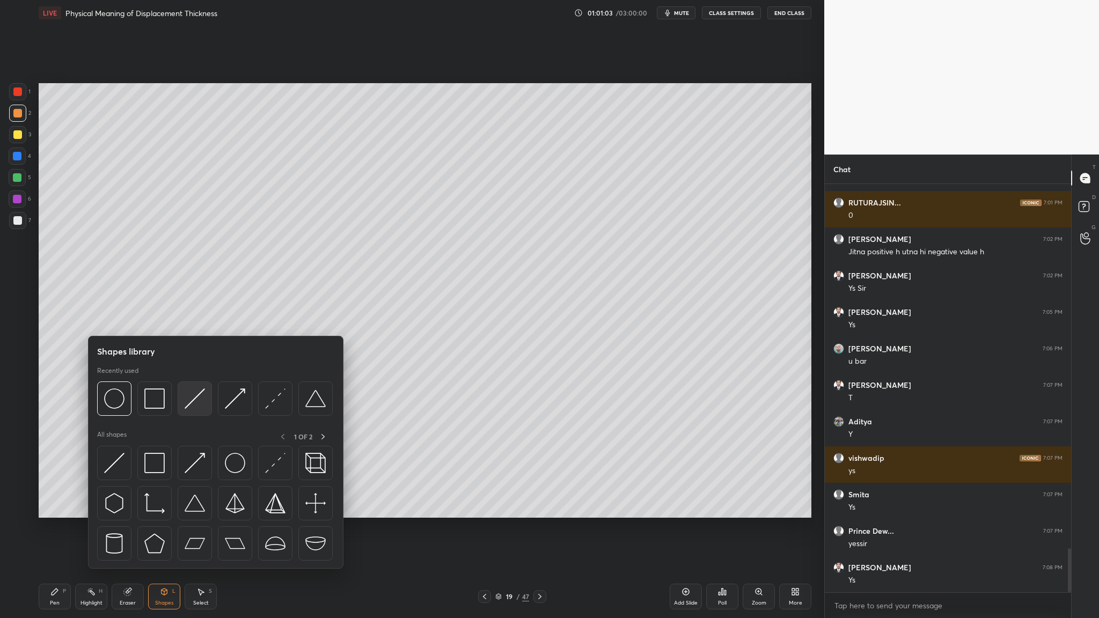
click at [201, 319] on div at bounding box center [195, 399] width 34 height 34
click at [155, 319] on img at bounding box center [154, 399] width 20 height 20
click at [275, 319] on img at bounding box center [275, 399] width 20 height 20
click at [268, 319] on img at bounding box center [275, 399] width 20 height 20
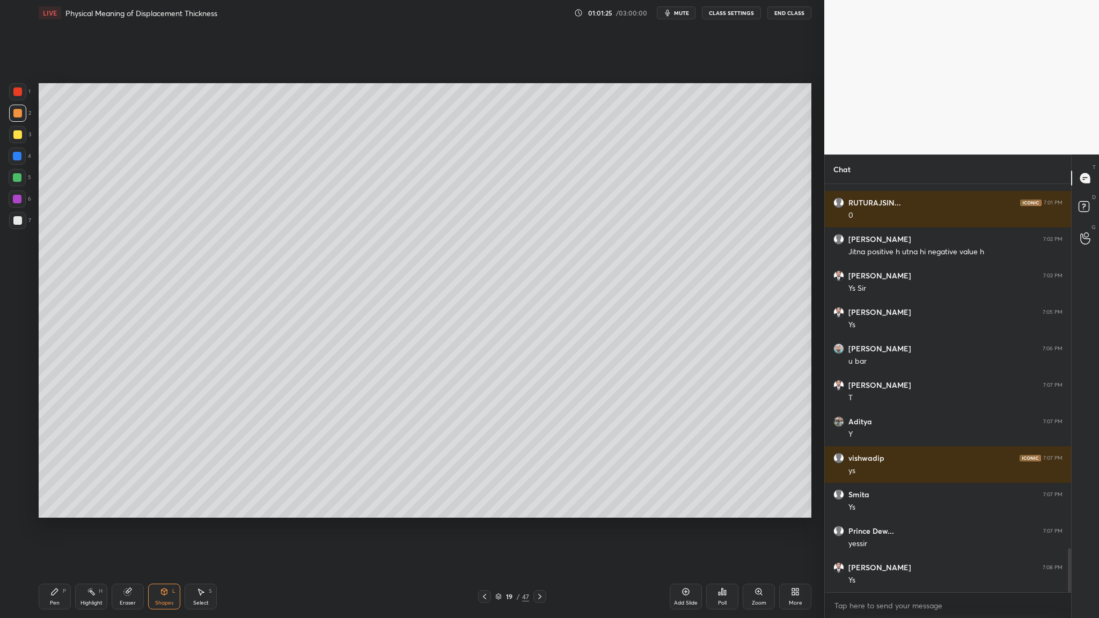
click at [19, 179] on div at bounding box center [17, 177] width 9 height 9
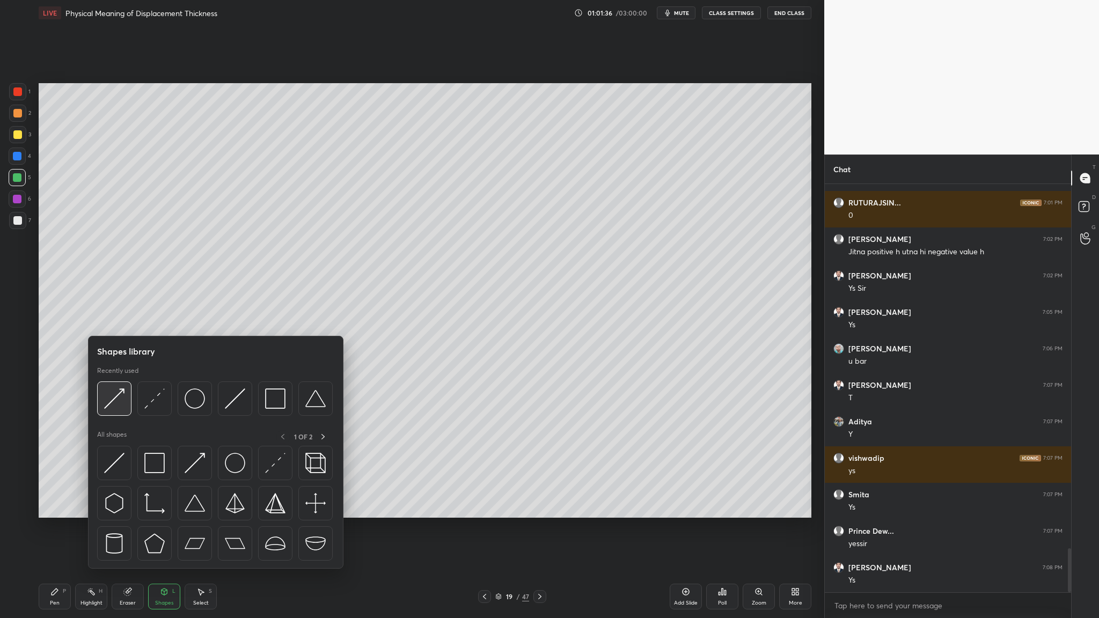
click at [116, 319] on div at bounding box center [114, 399] width 34 height 34
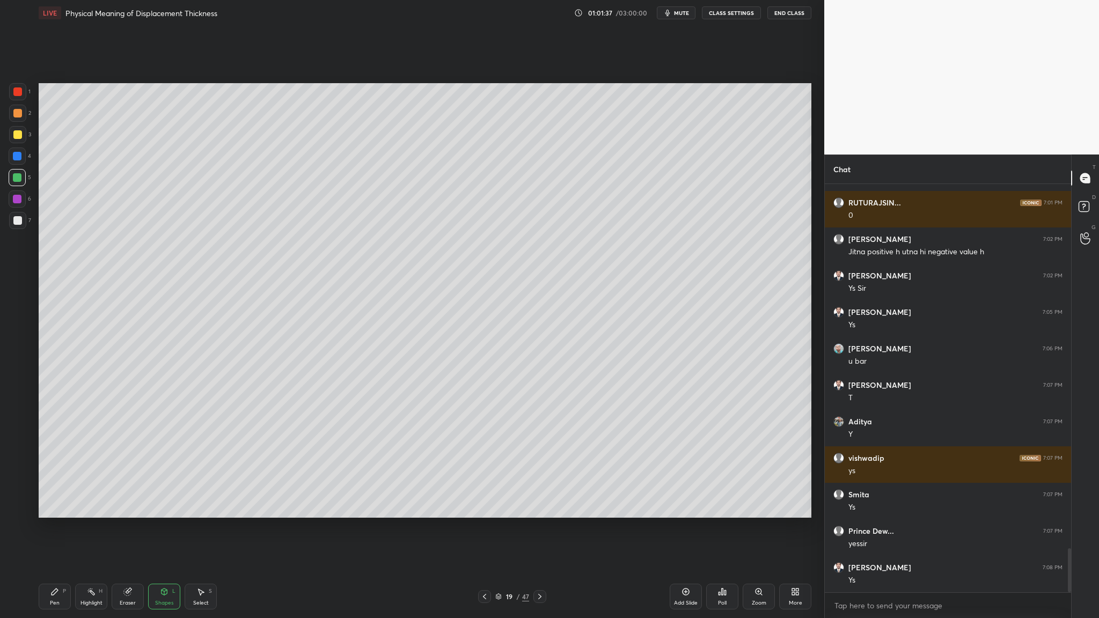
click at [20, 155] on div at bounding box center [17, 156] width 9 height 9
click at [20, 181] on div at bounding box center [17, 177] width 9 height 9
click at [14, 224] on div at bounding box center [17, 220] width 9 height 9
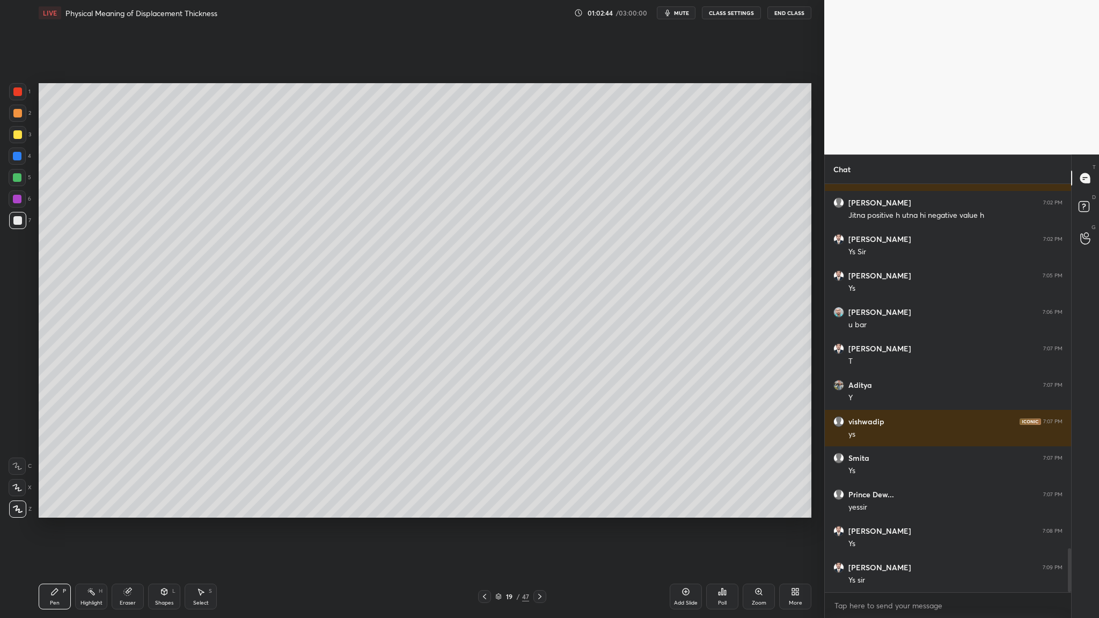
click at [21, 221] on div at bounding box center [17, 220] width 9 height 9
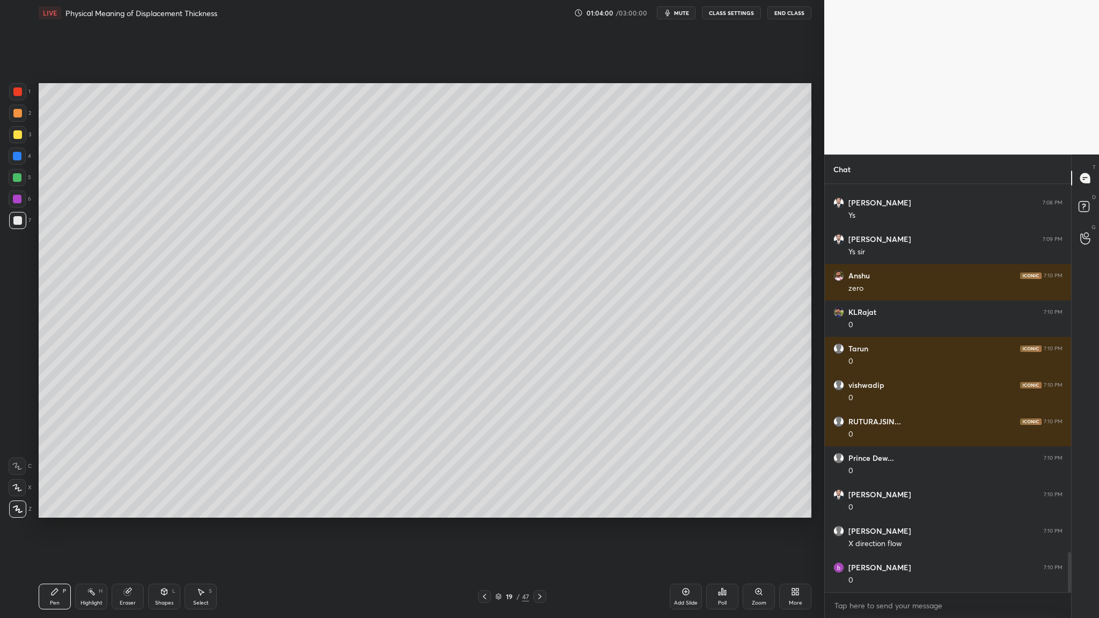
scroll to position [3764, 0]
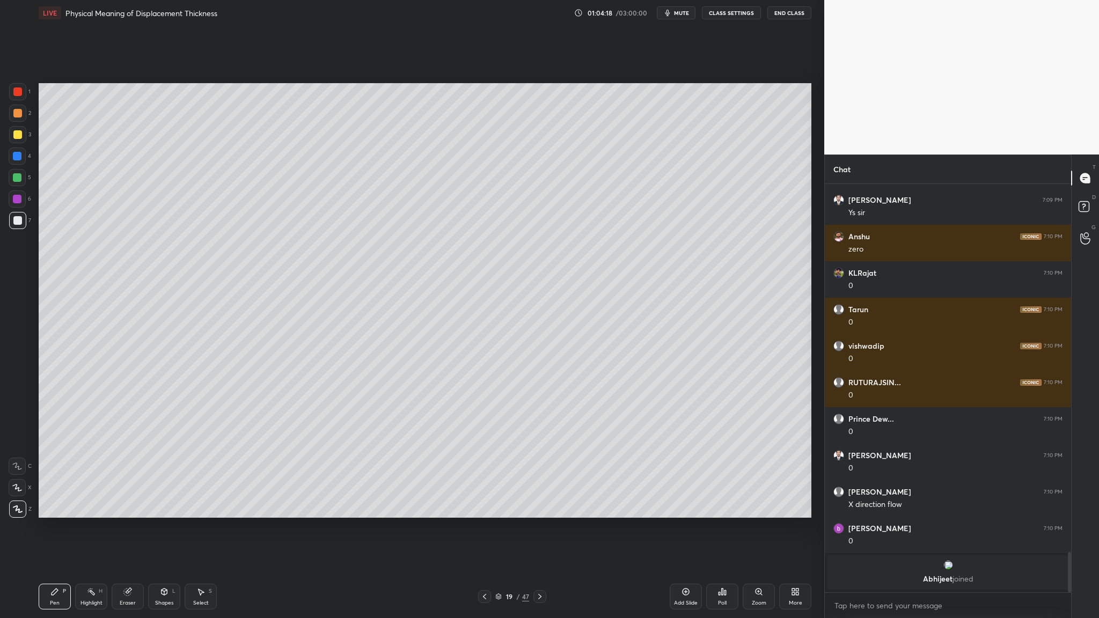
click at [14, 223] on div at bounding box center [17, 220] width 9 height 9
click at [19, 144] on div "3" at bounding box center [20, 136] width 22 height 21
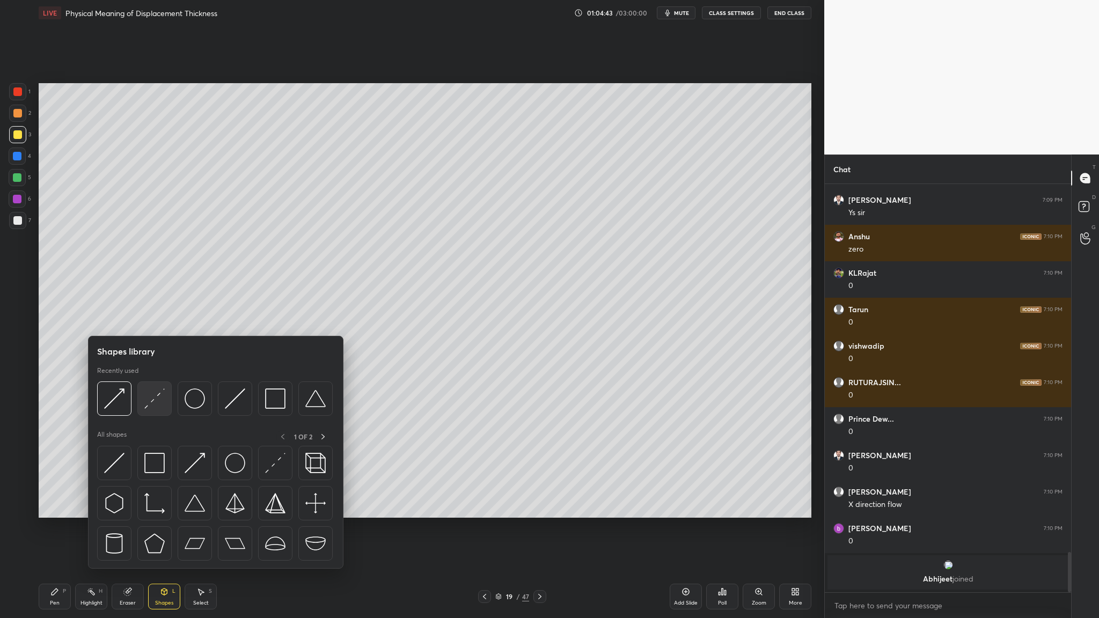
click at [146, 319] on div at bounding box center [154, 399] width 34 height 34
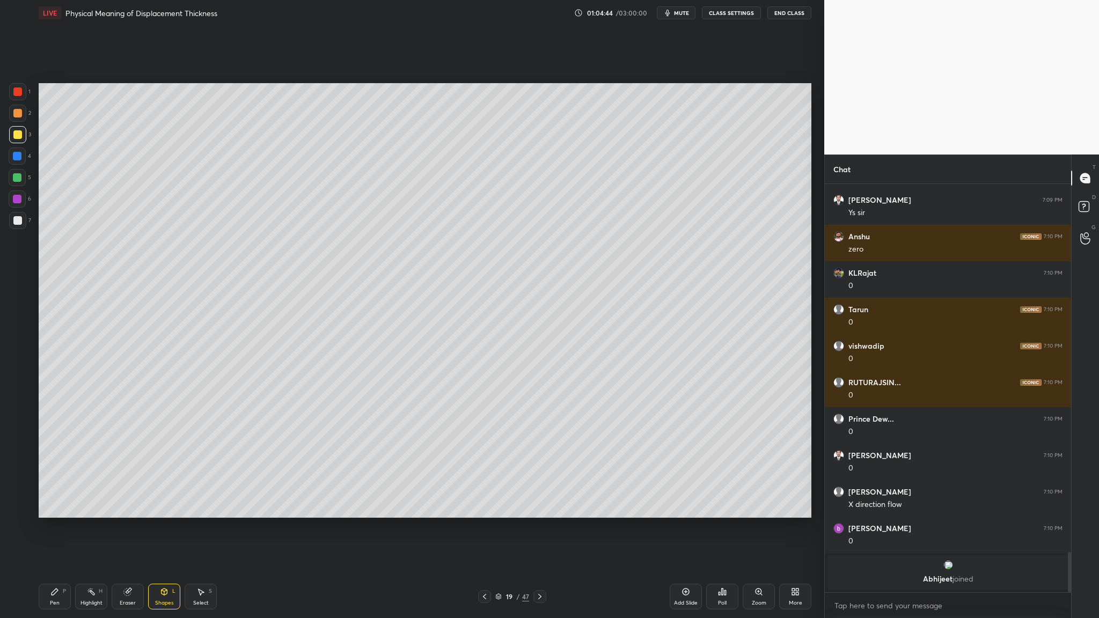
click at [17, 138] on div at bounding box center [17, 134] width 9 height 9
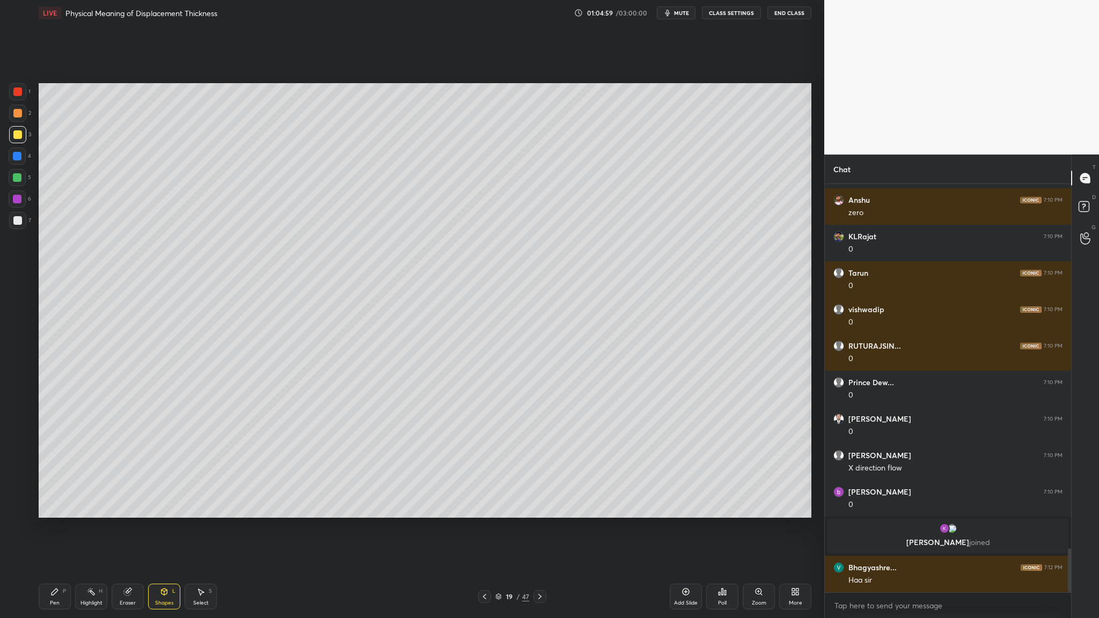
scroll to position [3405, 0]
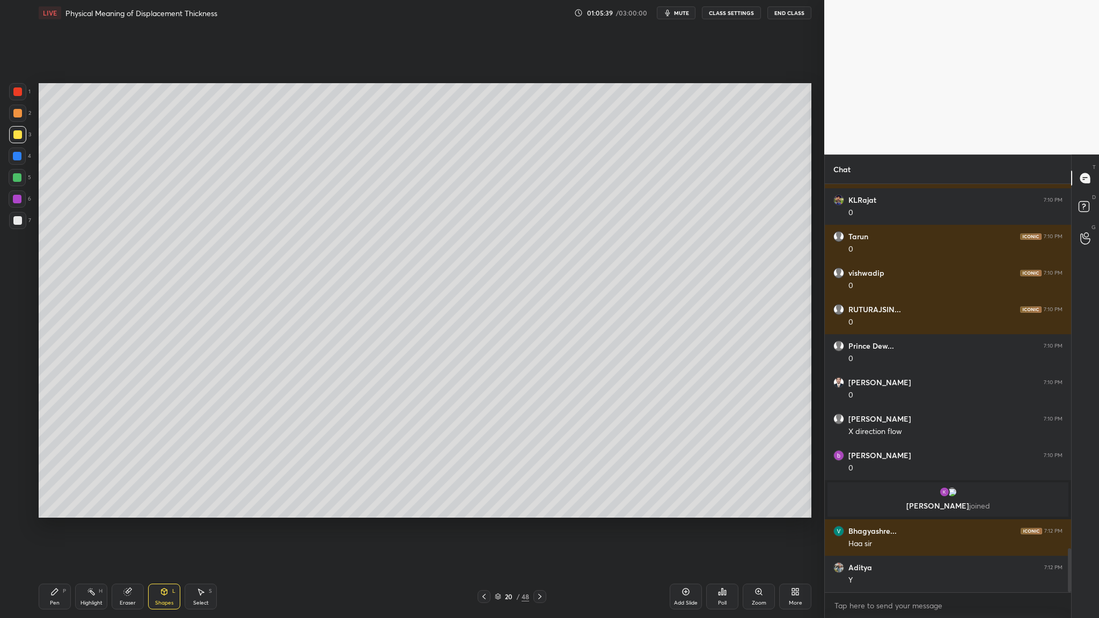
click at [17, 117] on div at bounding box center [17, 113] width 9 height 9
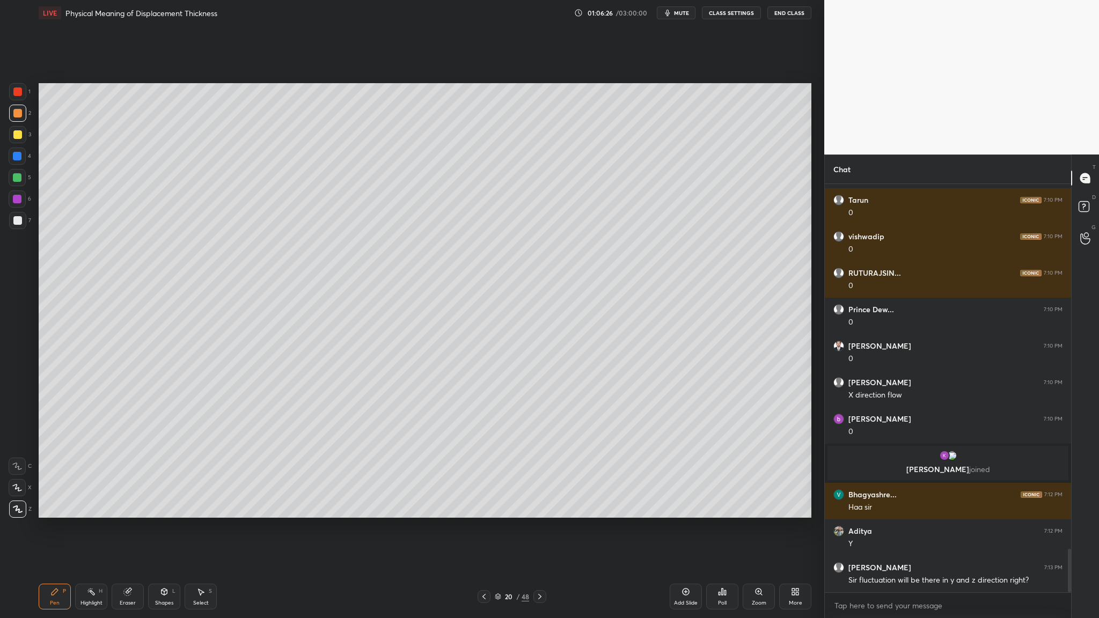
click at [17, 221] on div at bounding box center [17, 220] width 9 height 9
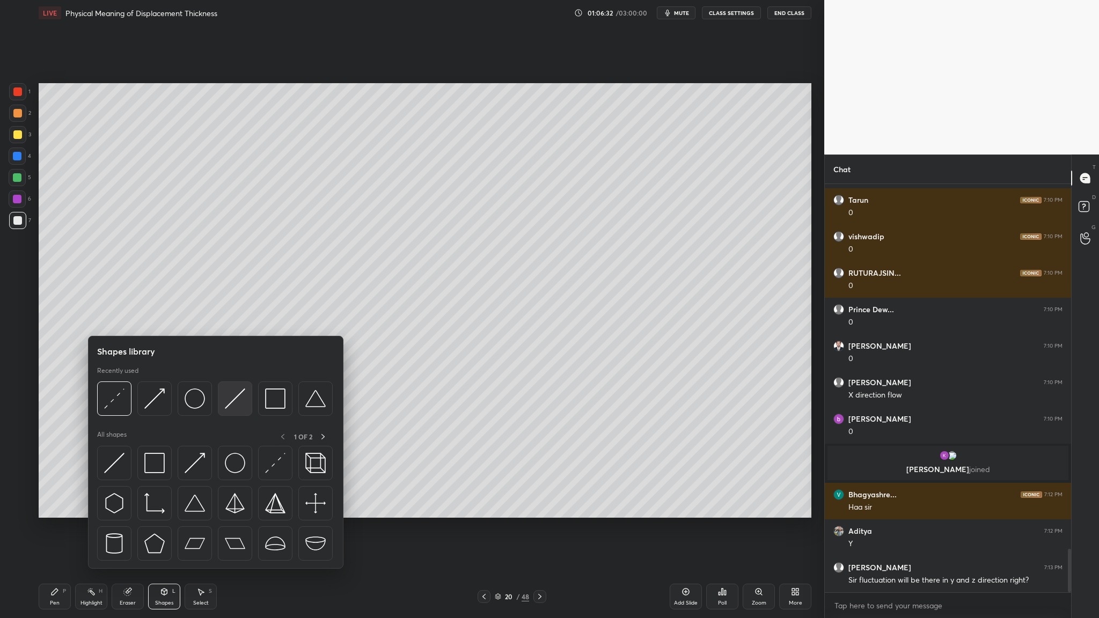
click at [246, 319] on div at bounding box center [235, 399] width 34 height 34
click at [115, 319] on div at bounding box center [114, 399] width 34 height 34
click at [154, 319] on img at bounding box center [154, 399] width 20 height 20
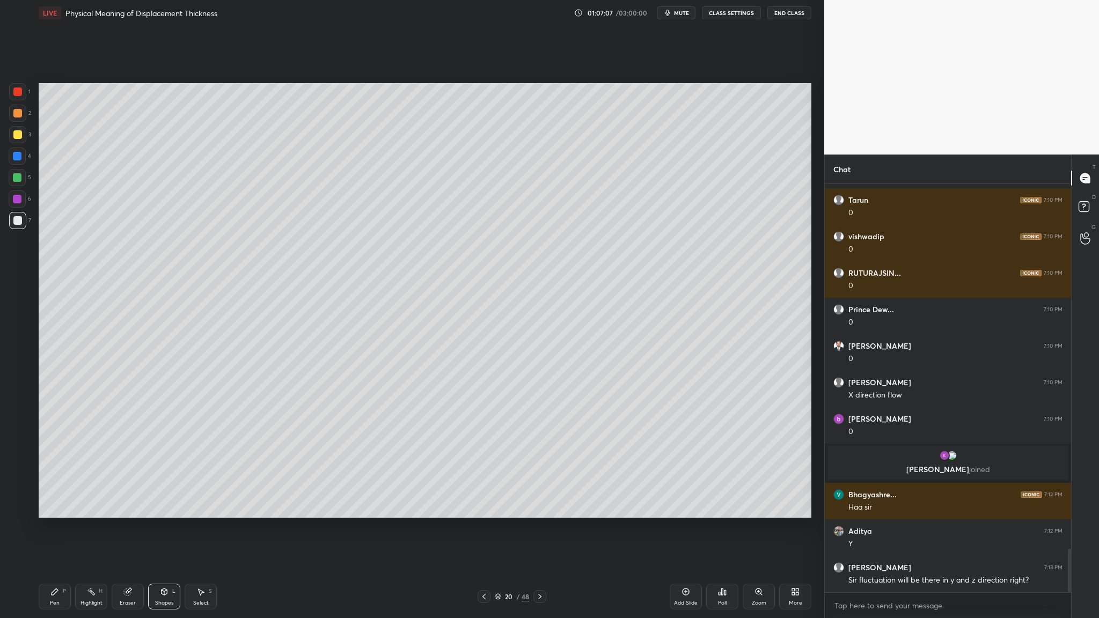
click at [19, 113] on div at bounding box center [17, 113] width 9 height 9
click at [14, 221] on div at bounding box center [17, 220] width 9 height 9
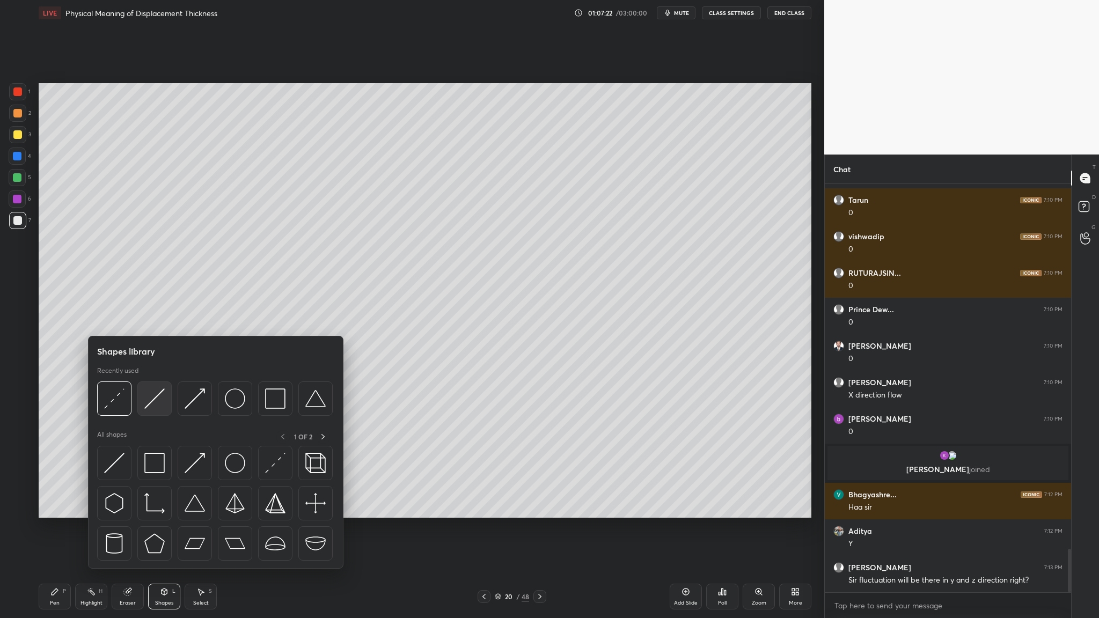
click at [166, 319] on div at bounding box center [154, 399] width 34 height 34
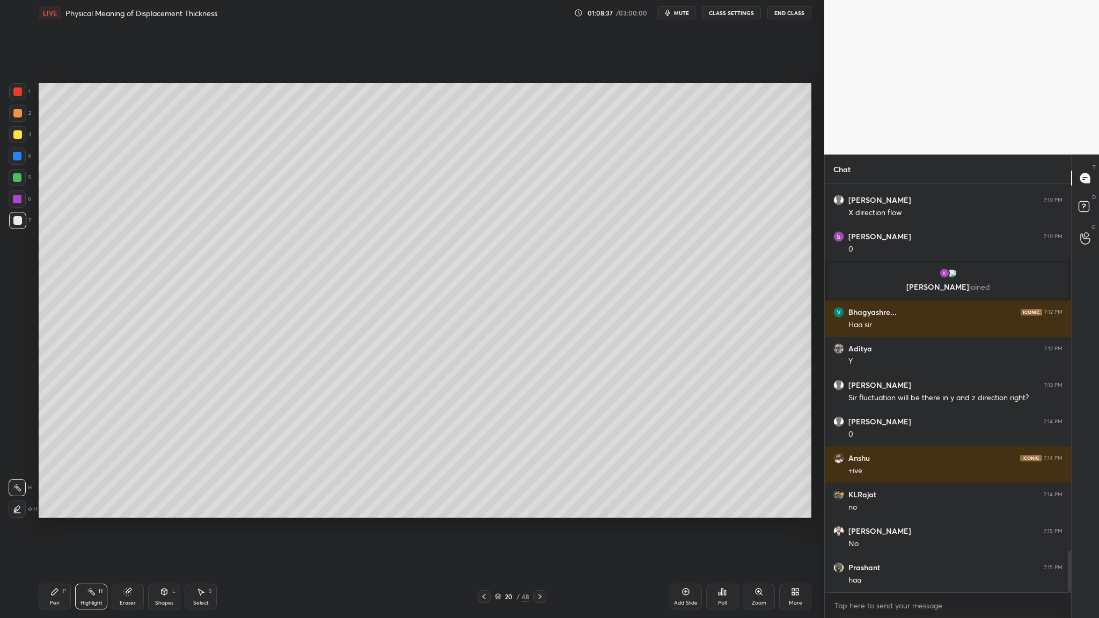
scroll to position [3661, 0]
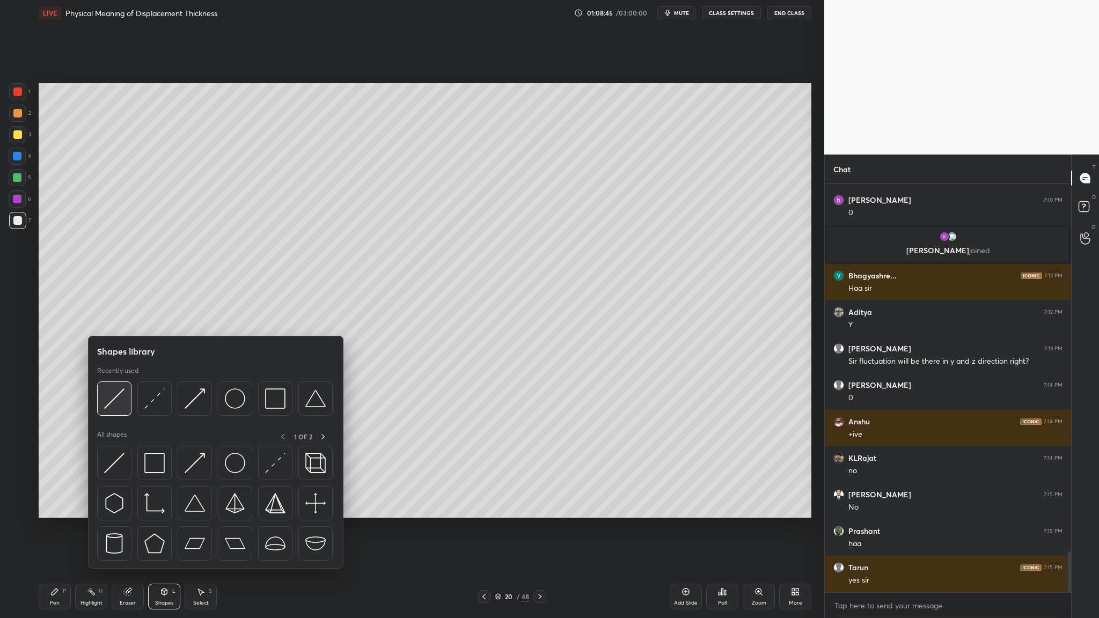
click at [112, 319] on div at bounding box center [114, 399] width 34 height 34
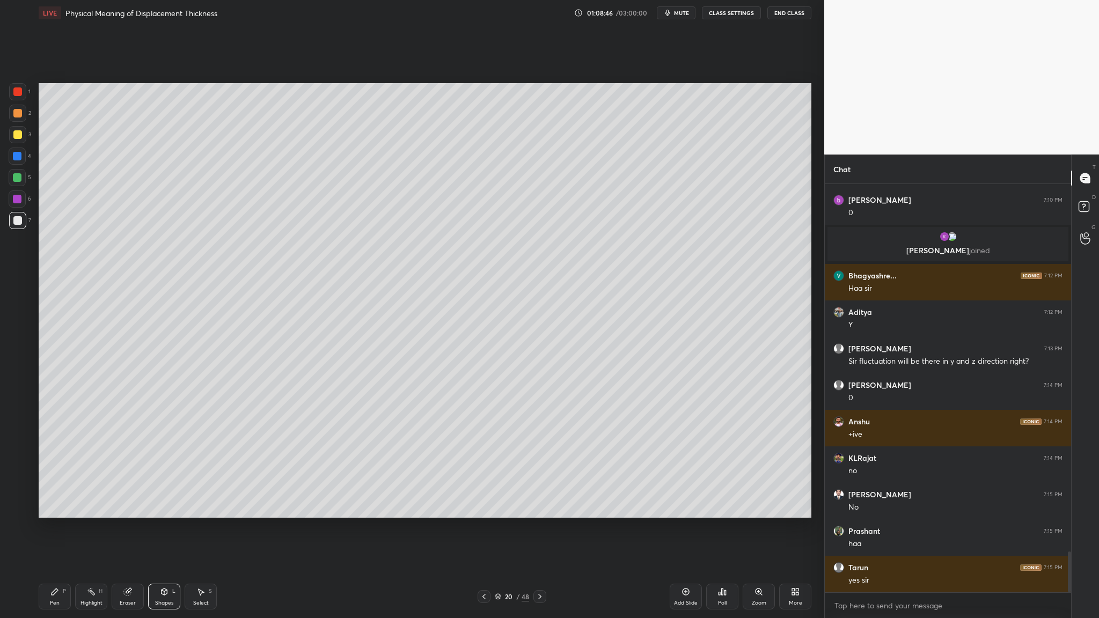
click at [13, 112] on div at bounding box center [17, 113] width 9 height 9
click at [16, 223] on div at bounding box center [17, 220] width 9 height 9
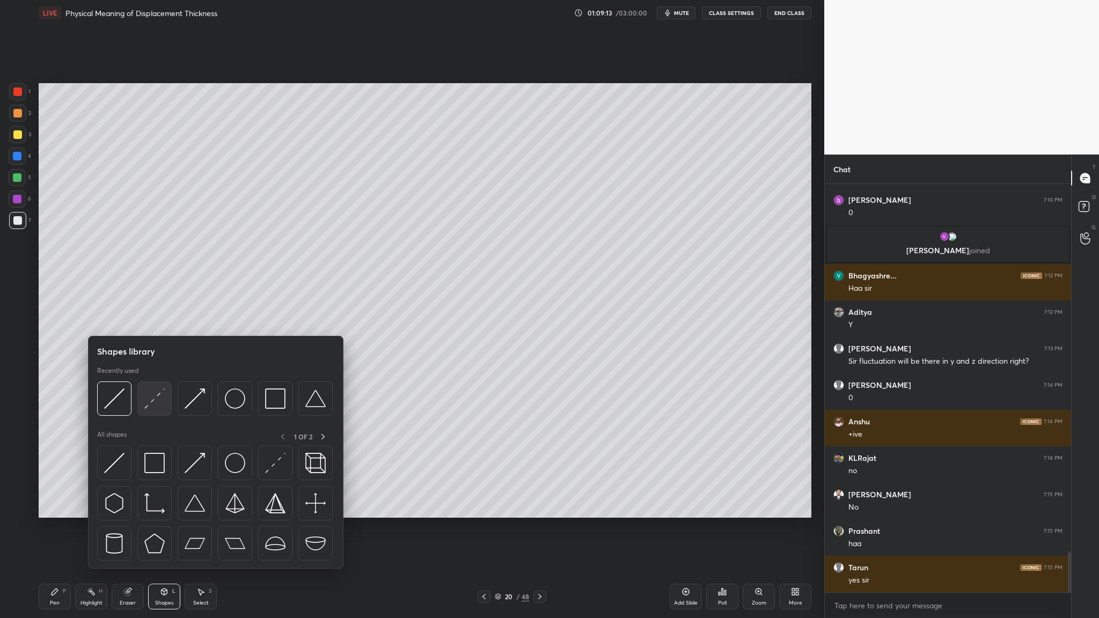
click at [153, 319] on img at bounding box center [154, 399] width 20 height 20
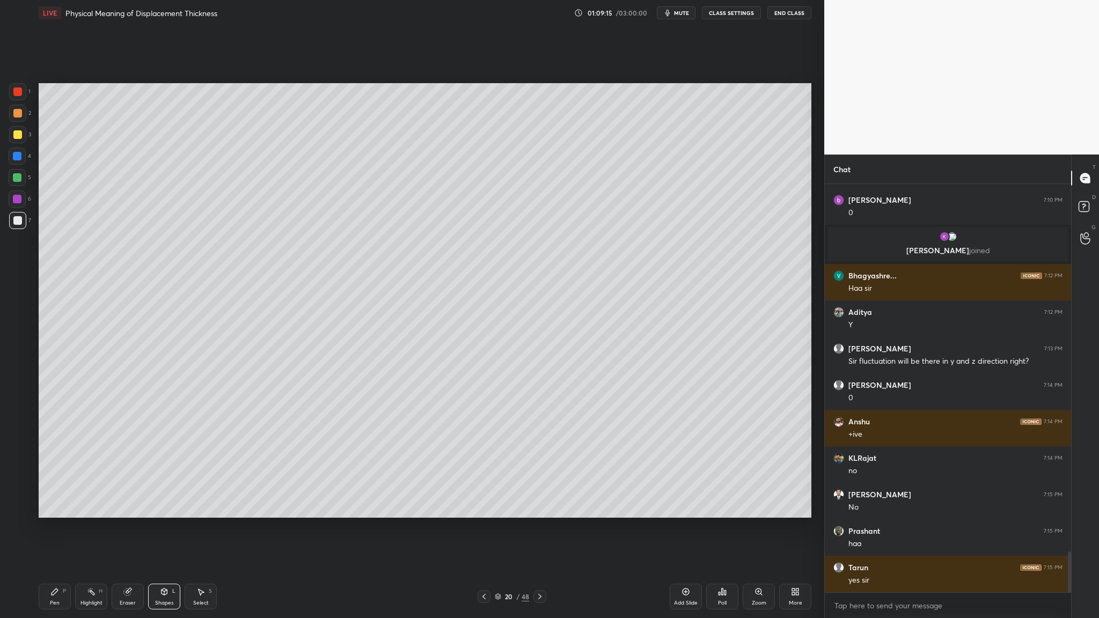
click at [11, 172] on div at bounding box center [17, 177] width 17 height 17
click at [472, 319] on icon at bounding box center [498, 597] width 6 height 6
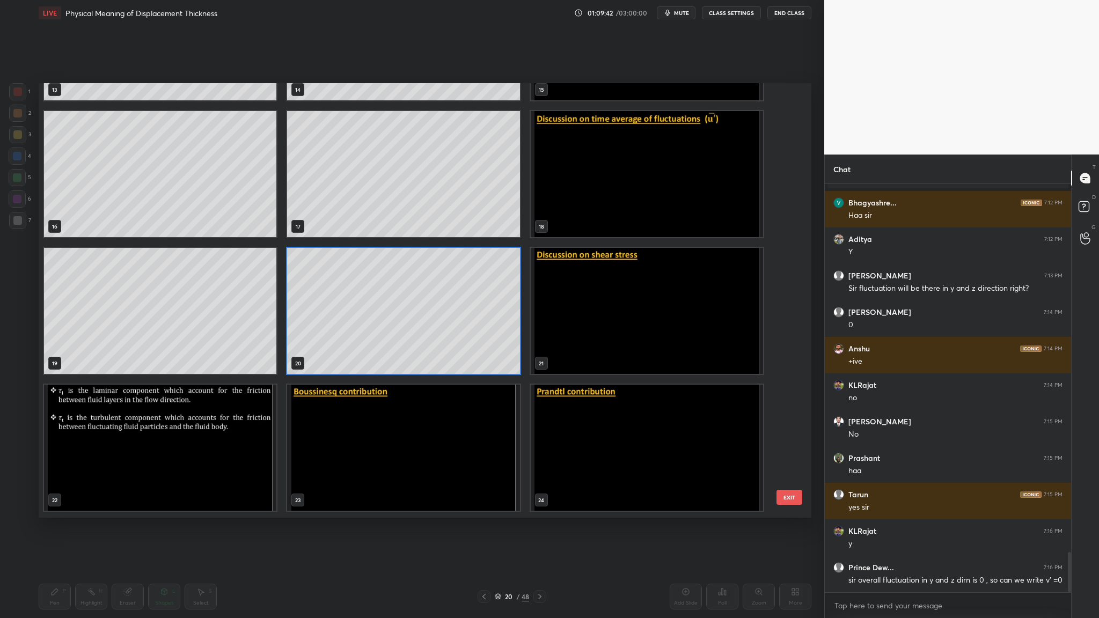
scroll to position [3770, 0]
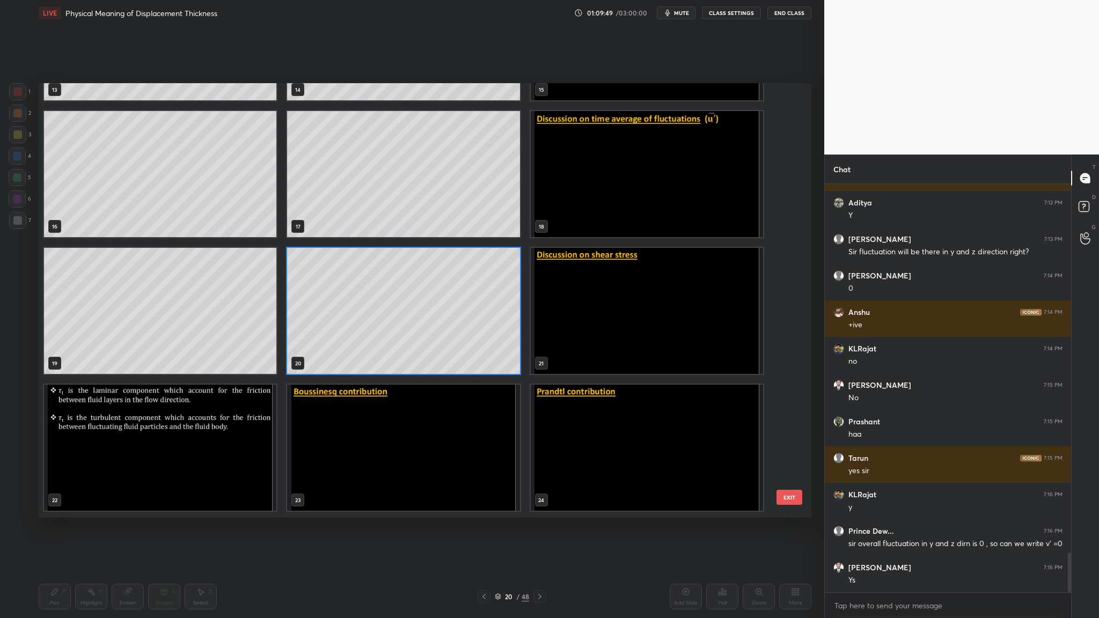
click at [472, 318] on img "grid" at bounding box center [647, 311] width 232 height 126
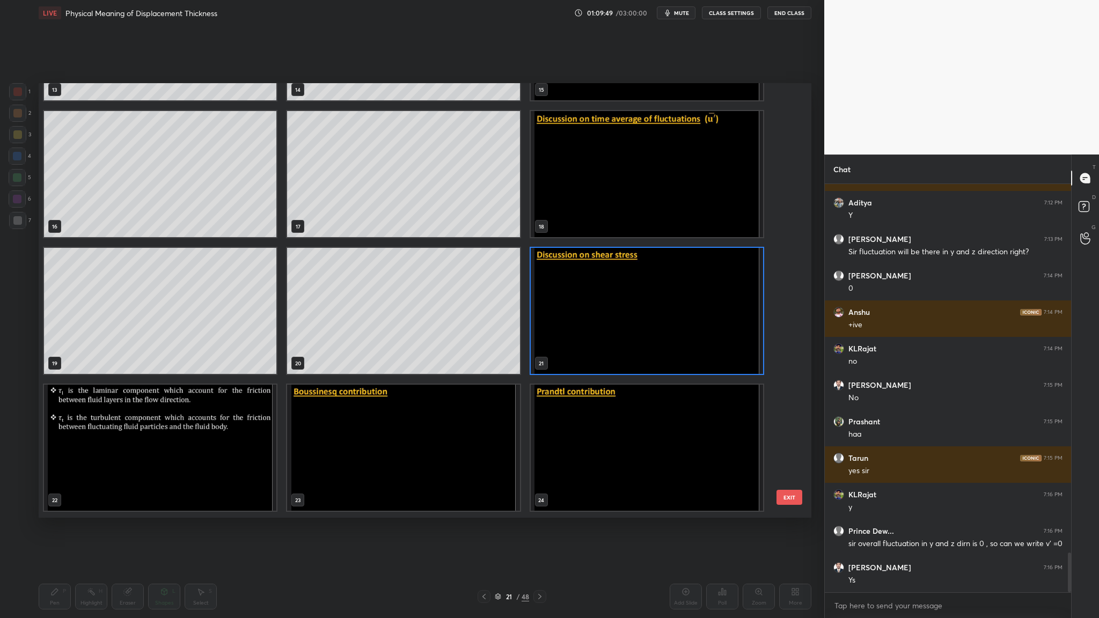
click at [472, 318] on img "grid" at bounding box center [647, 311] width 232 height 126
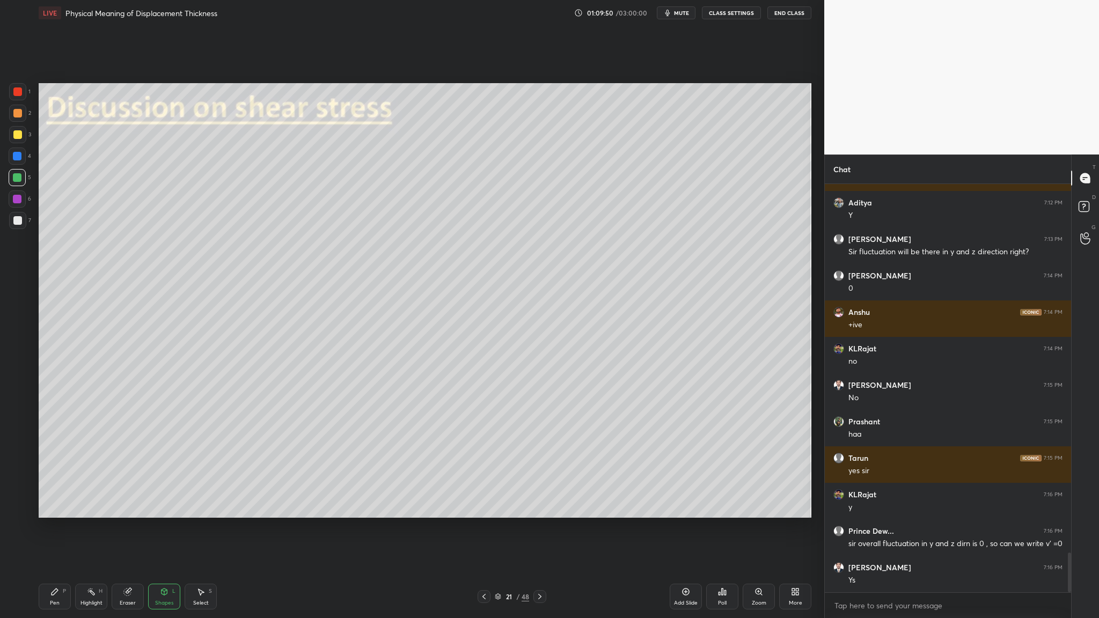
scroll to position [3807, 0]
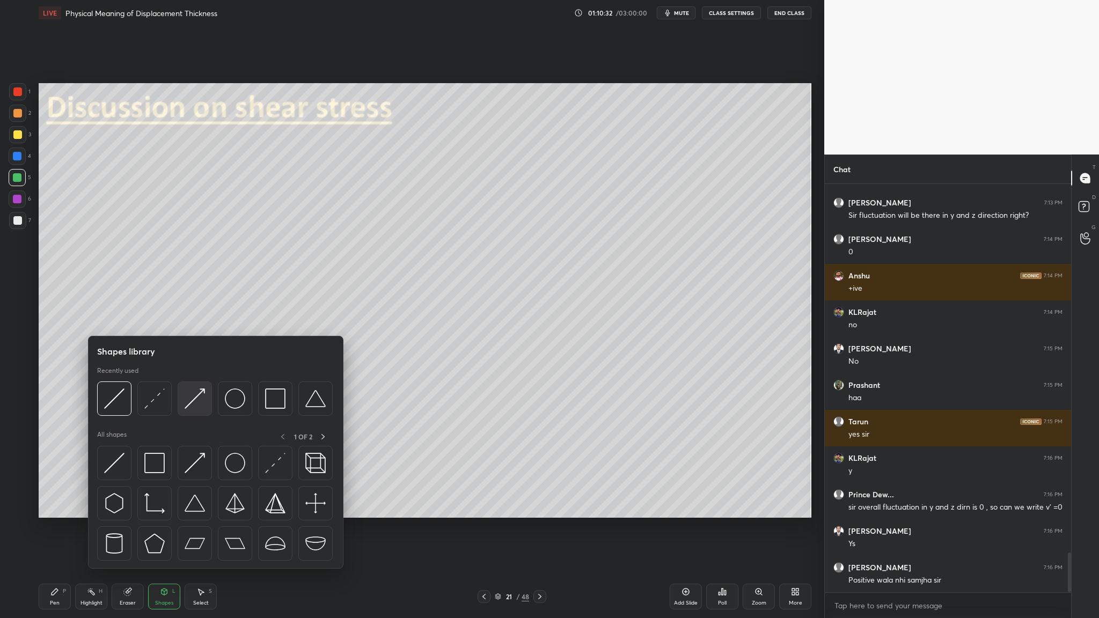
click at [200, 319] on div at bounding box center [195, 399] width 34 height 34
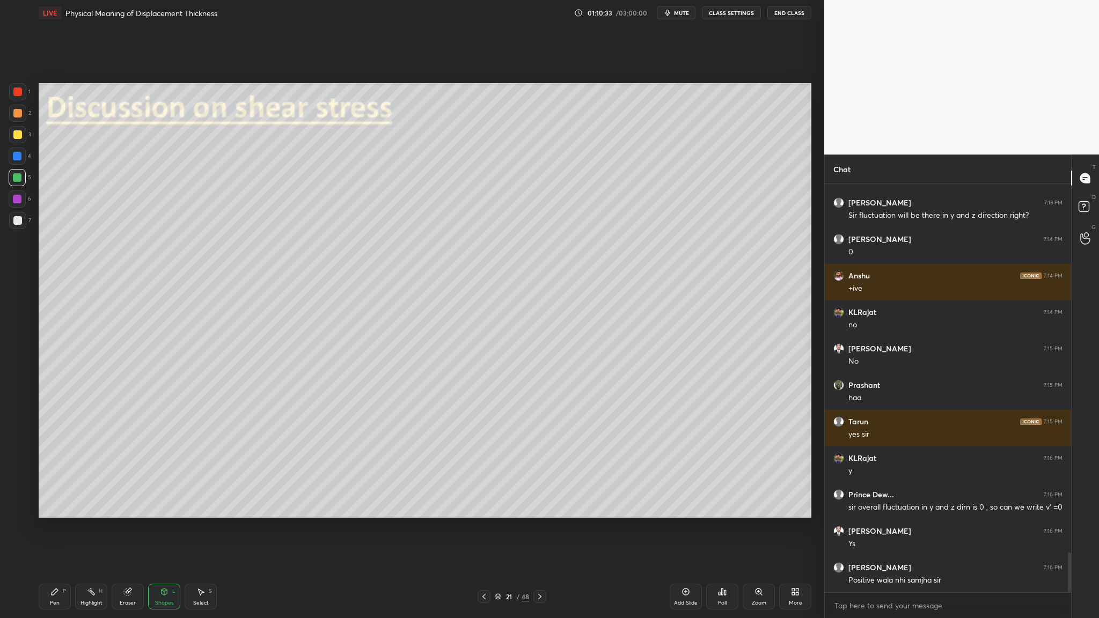
drag, startPoint x: 15, startPoint y: 159, endPoint x: 21, endPoint y: 160, distance: 6.0
click at [16, 159] on div at bounding box center [17, 156] width 9 height 9
click at [12, 219] on div at bounding box center [17, 220] width 17 height 17
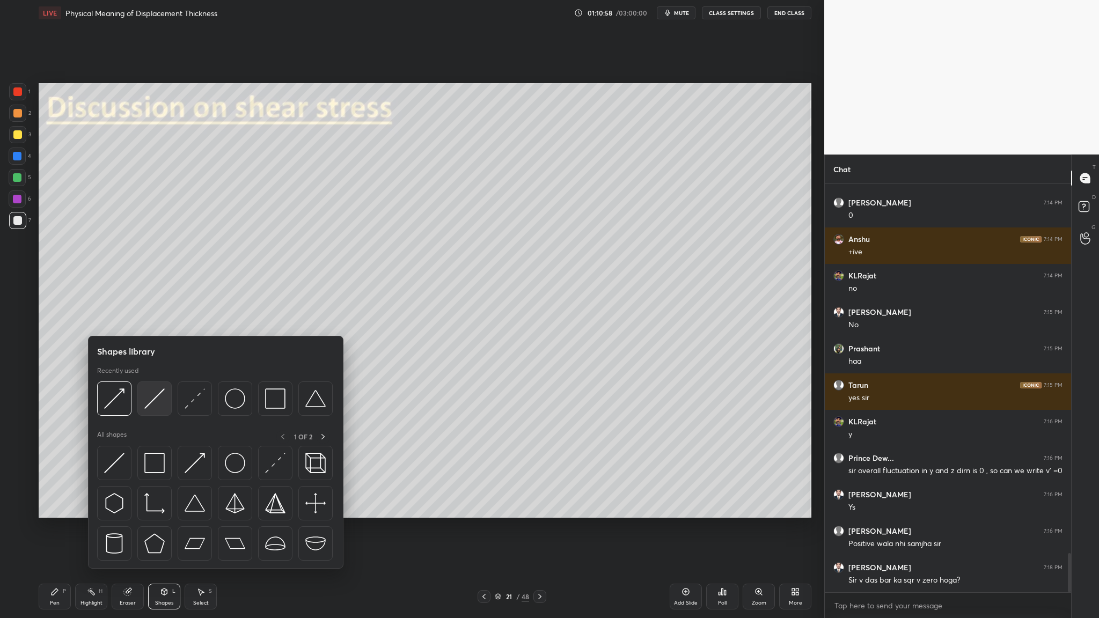
click at [155, 319] on img at bounding box center [154, 399] width 20 height 20
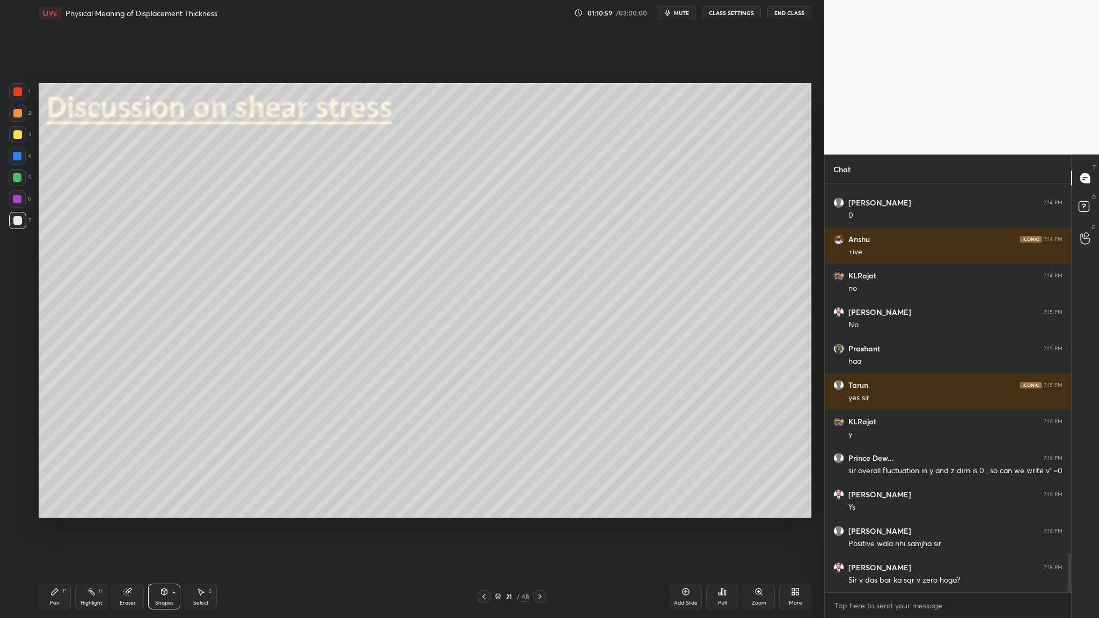
click at [16, 177] on div at bounding box center [17, 177] width 9 height 9
click at [17, 155] on div at bounding box center [17, 156] width 9 height 9
click at [16, 200] on div at bounding box center [17, 199] width 9 height 9
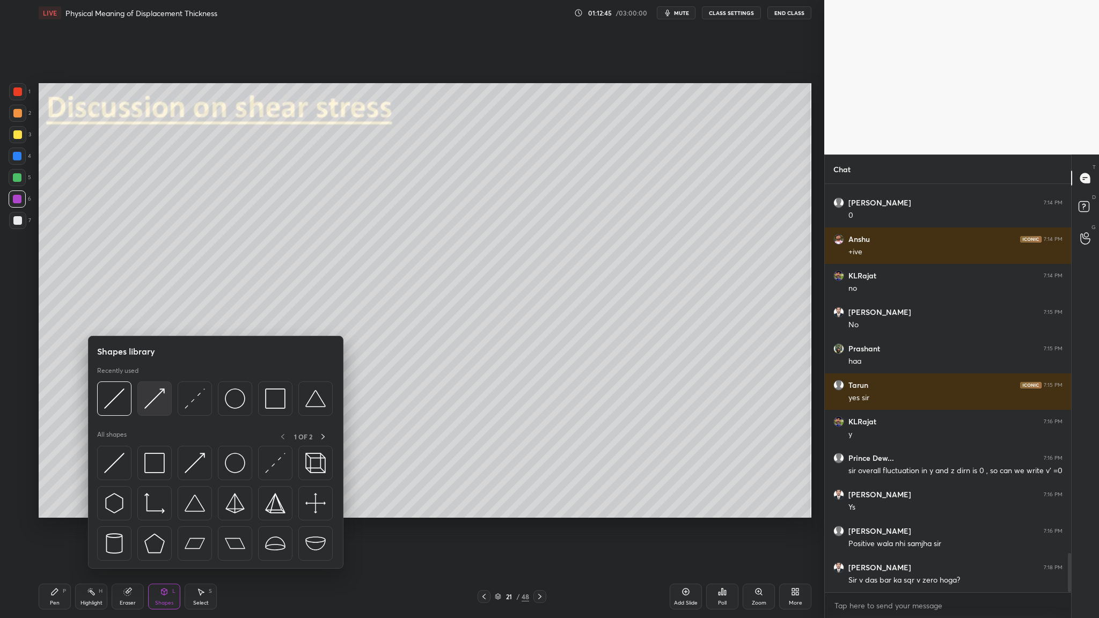
click at [152, 319] on div at bounding box center [154, 399] width 34 height 34
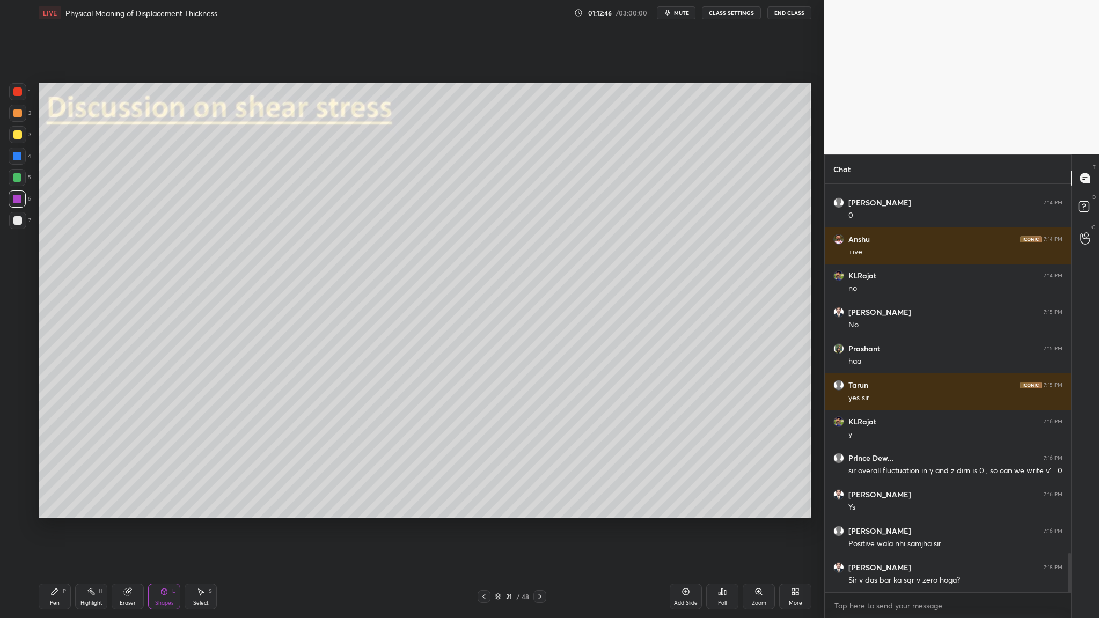
click at [15, 221] on div at bounding box center [17, 220] width 9 height 9
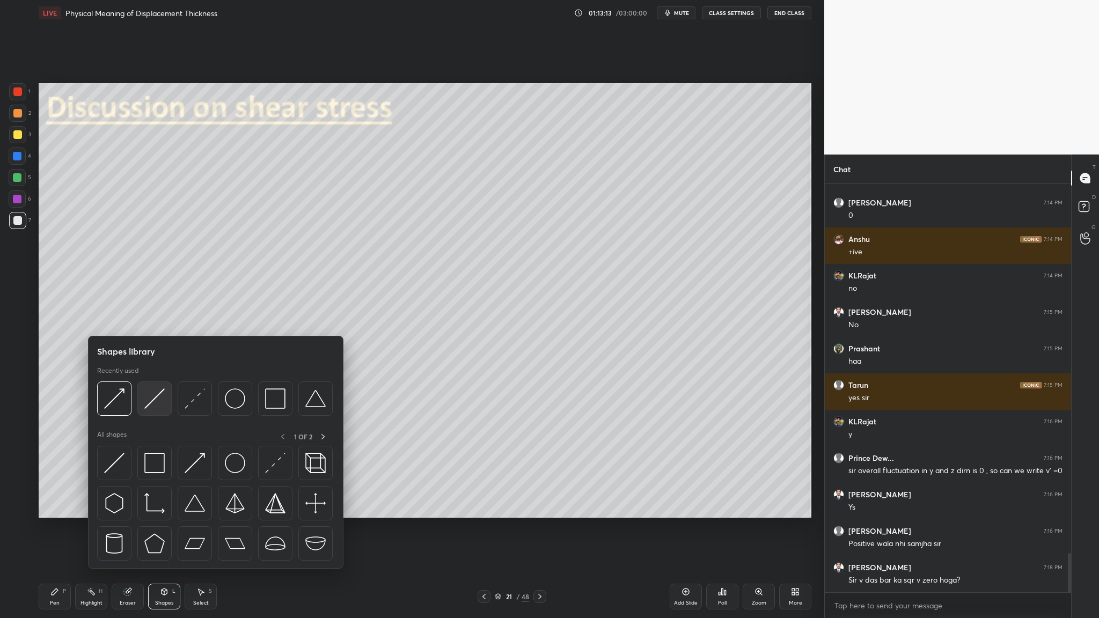
click at [153, 319] on div at bounding box center [154, 399] width 34 height 34
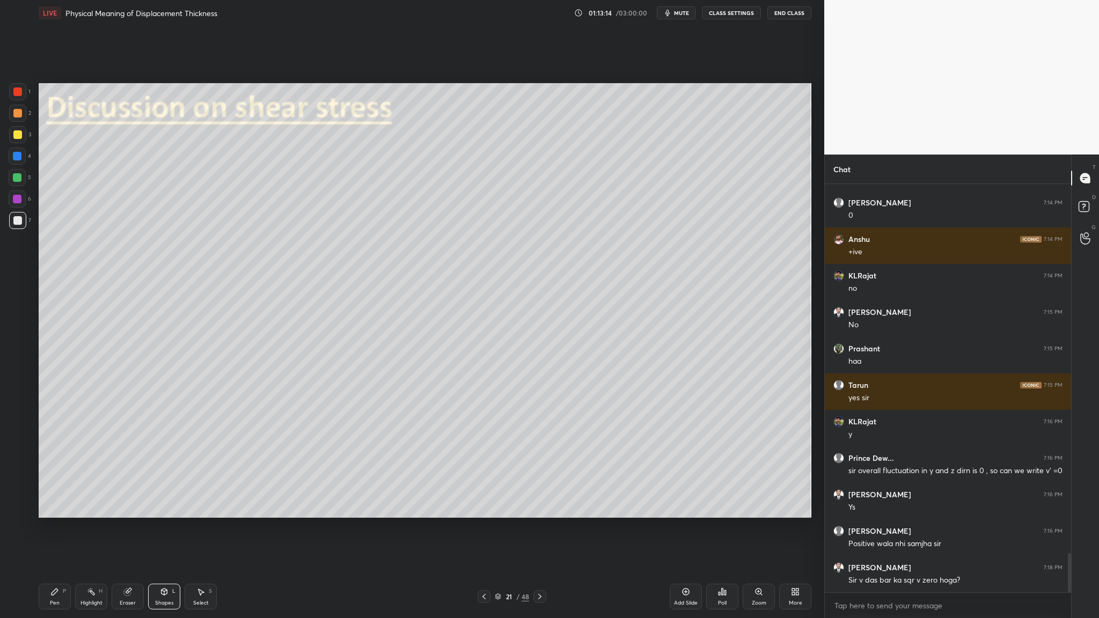
drag, startPoint x: 18, startPoint y: 222, endPoint x: 33, endPoint y: 230, distance: 16.3
click at [20, 223] on div at bounding box center [17, 220] width 9 height 9
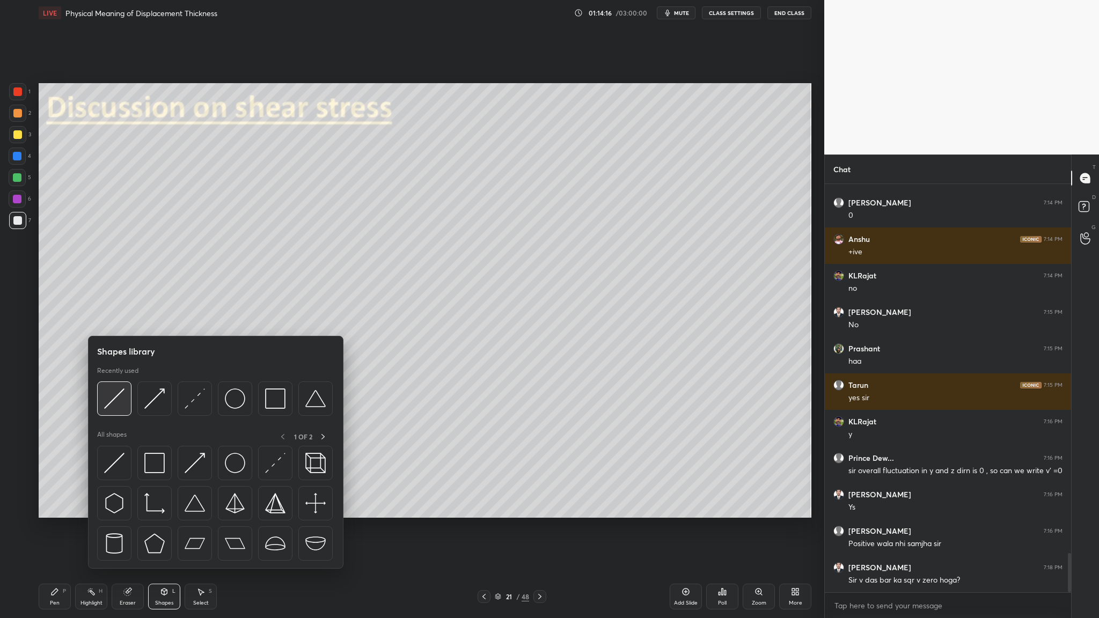
click at [109, 319] on img at bounding box center [114, 399] width 20 height 20
click at [112, 319] on div at bounding box center [114, 399] width 34 height 34
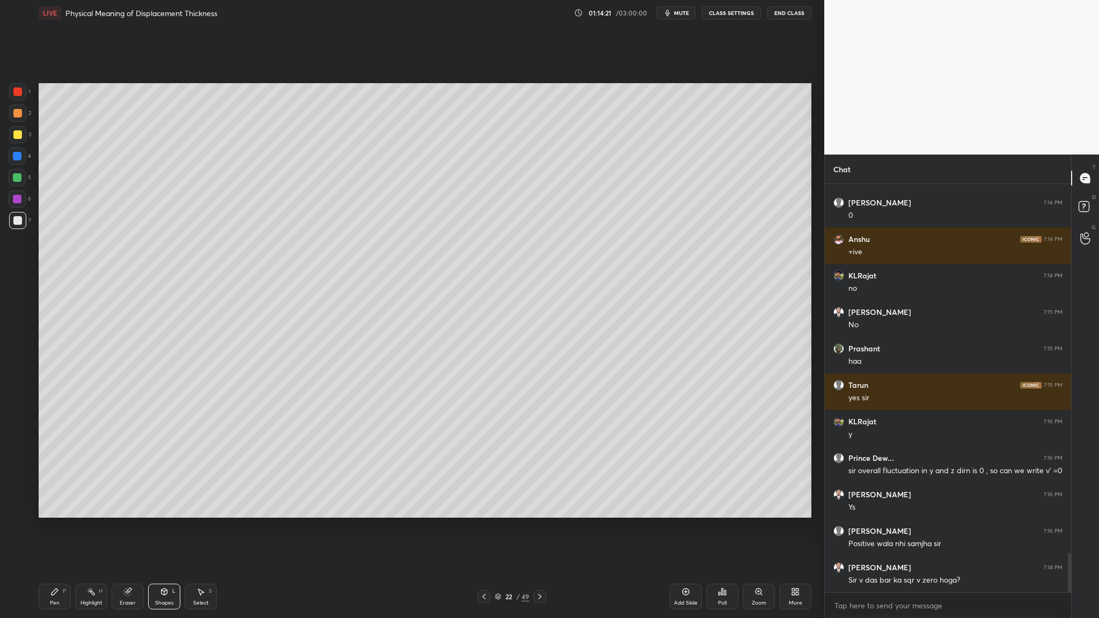
click at [13, 109] on div at bounding box center [17, 113] width 17 height 17
click at [13, 224] on div at bounding box center [17, 220] width 17 height 17
click at [465, 319] on div "Setting up your live class Poll for secs No correct answer Start poll" at bounding box center [425, 301] width 782 height 550
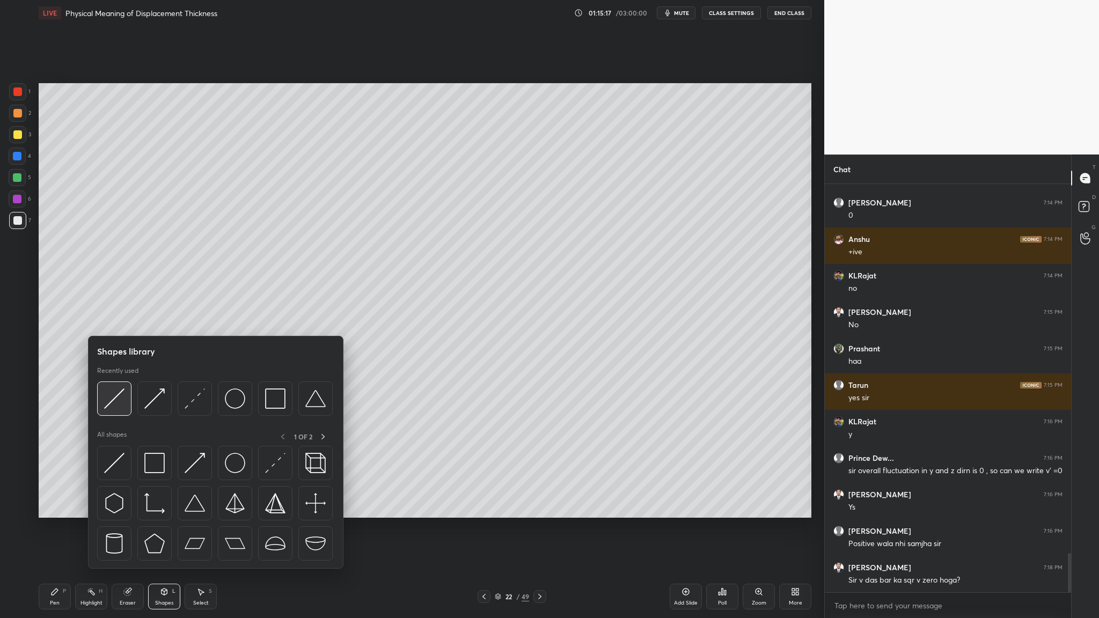
click at [114, 319] on img at bounding box center [114, 399] width 20 height 20
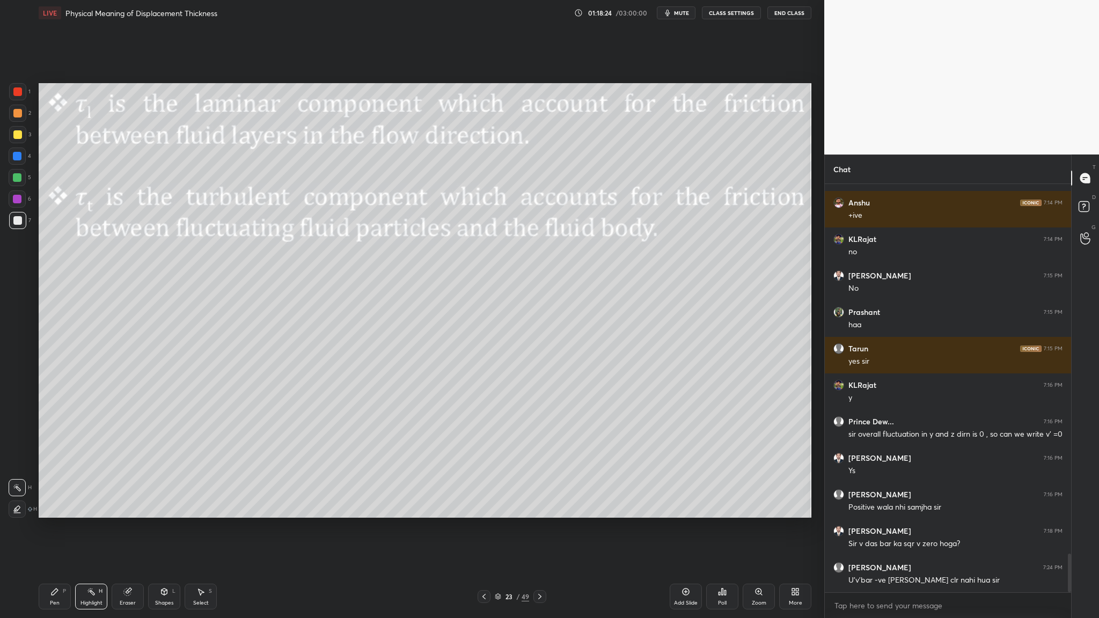
scroll to position [3916, 0]
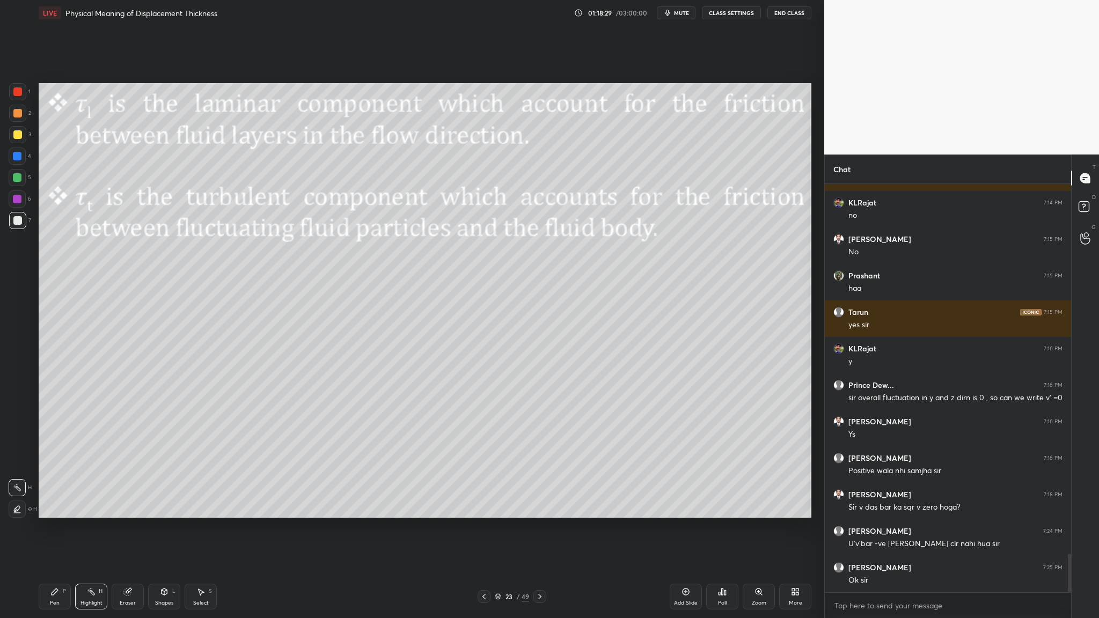
click at [472, 319] on icon at bounding box center [498, 597] width 6 height 6
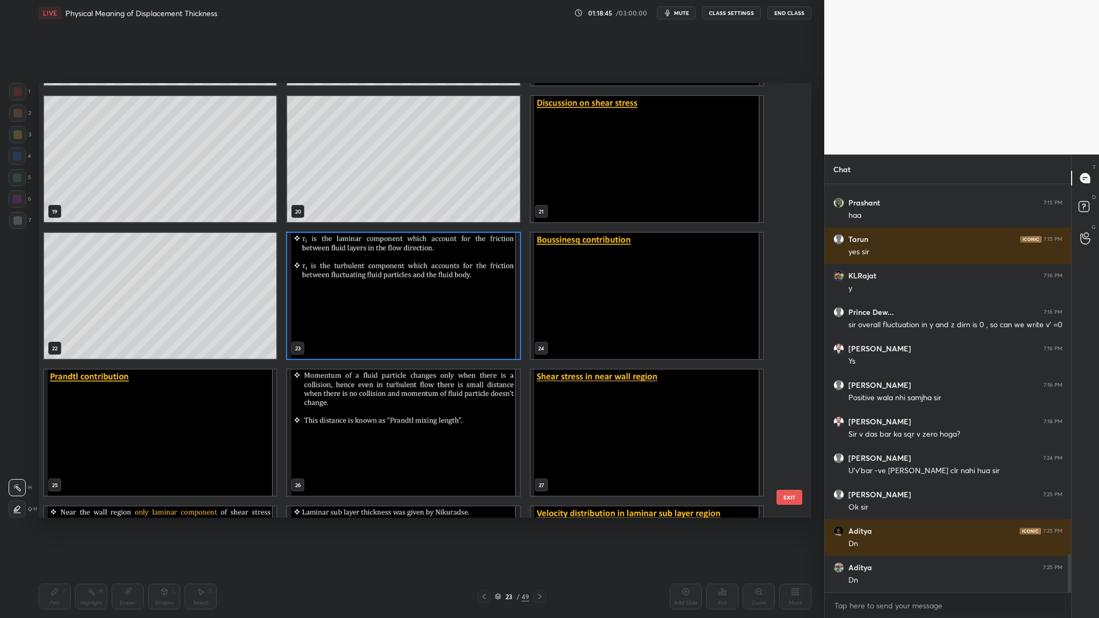
scroll to position [816, 0]
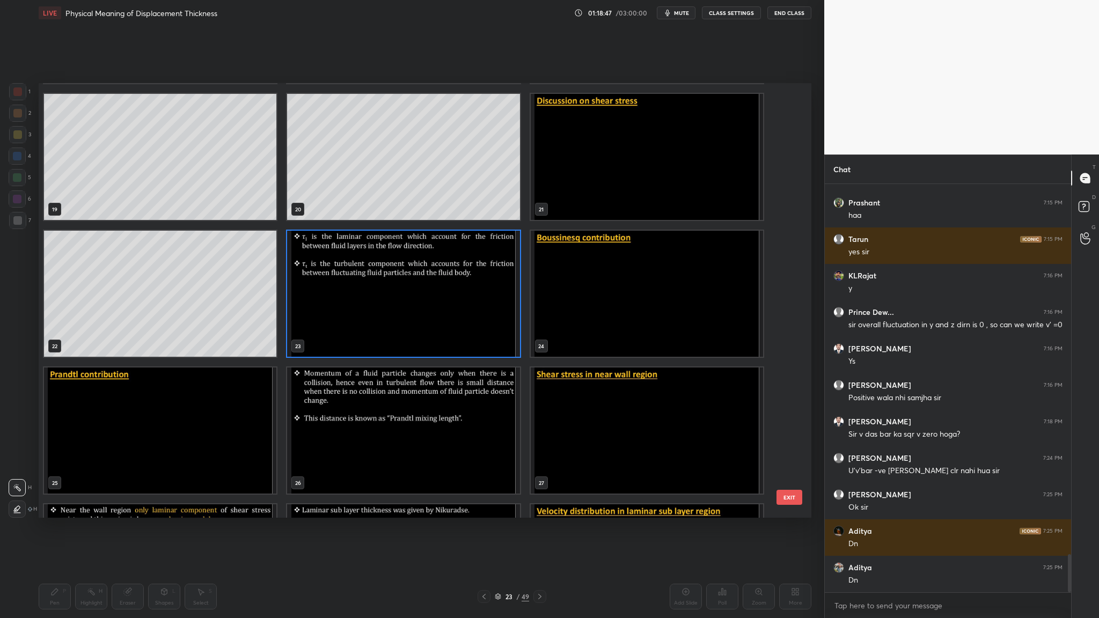
click at [381, 319] on img "grid" at bounding box center [403, 294] width 232 height 126
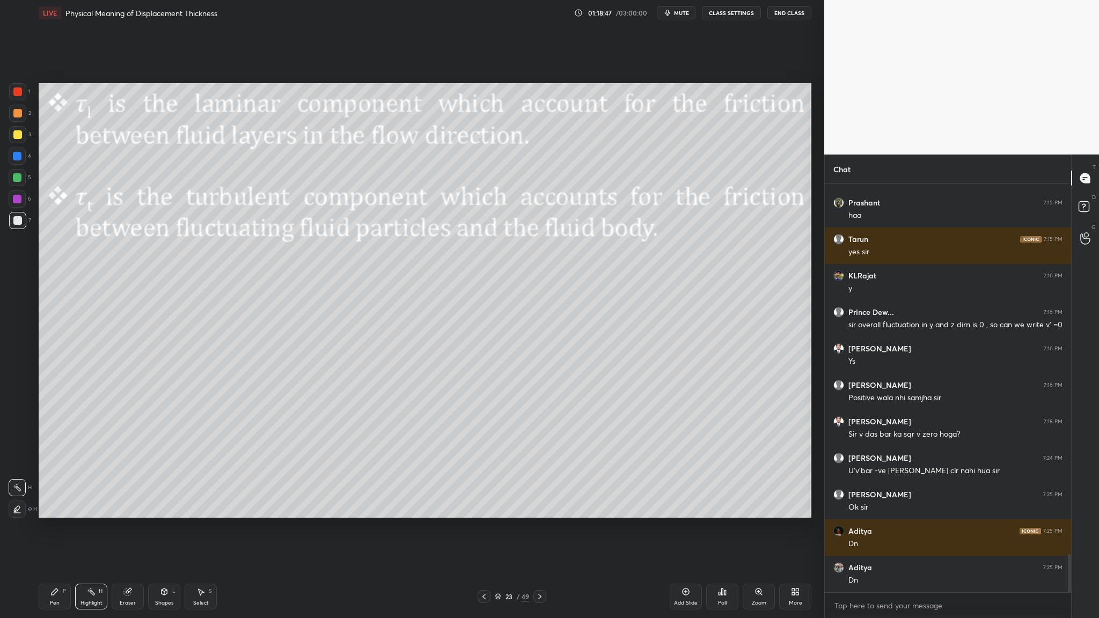
click at [381, 319] on img "grid" at bounding box center [403, 294] width 232 height 126
click at [18, 141] on div at bounding box center [17, 134] width 17 height 17
click at [19, 180] on div at bounding box center [17, 177] width 9 height 9
click at [20, 223] on div at bounding box center [17, 220] width 9 height 9
click at [472, 319] on icon at bounding box center [497, 598] width 5 height 2
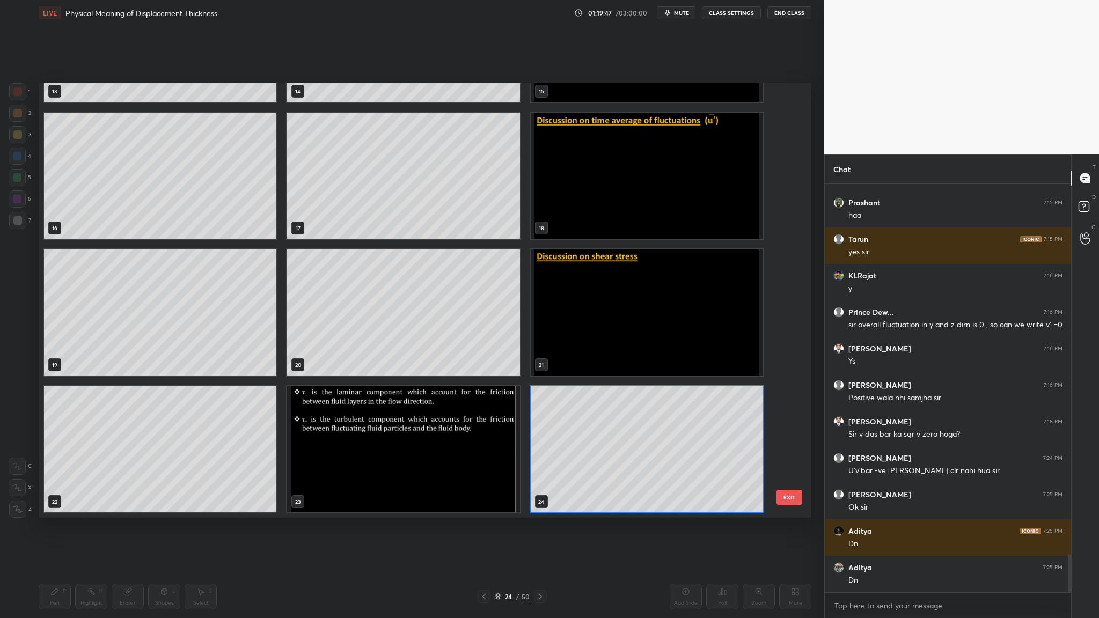
scroll to position [432, 768]
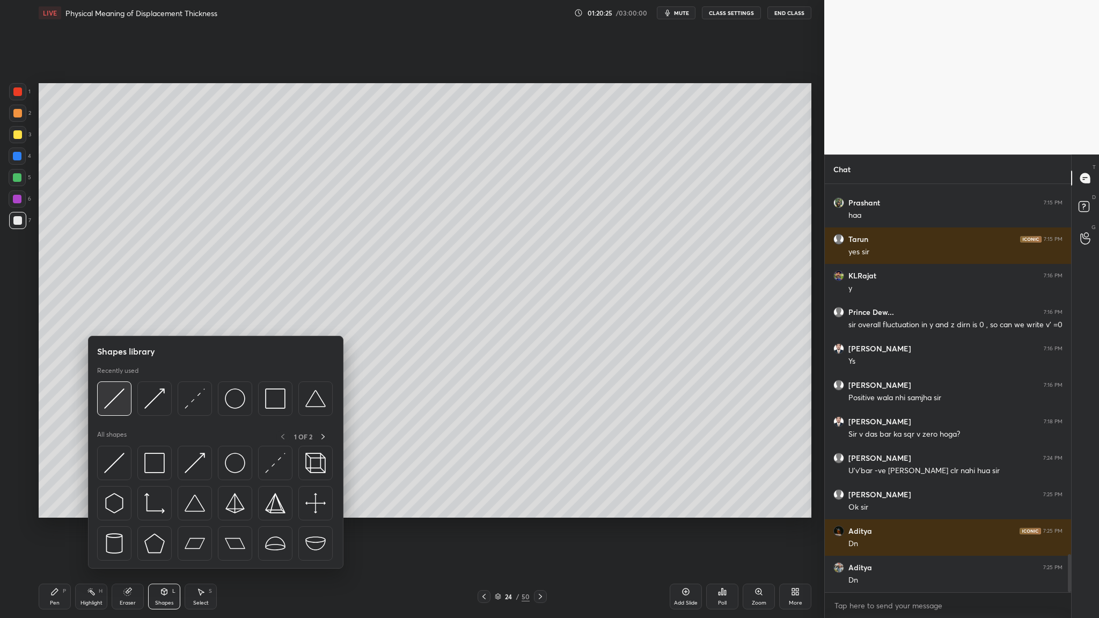
click at [119, 319] on div at bounding box center [114, 399] width 34 height 34
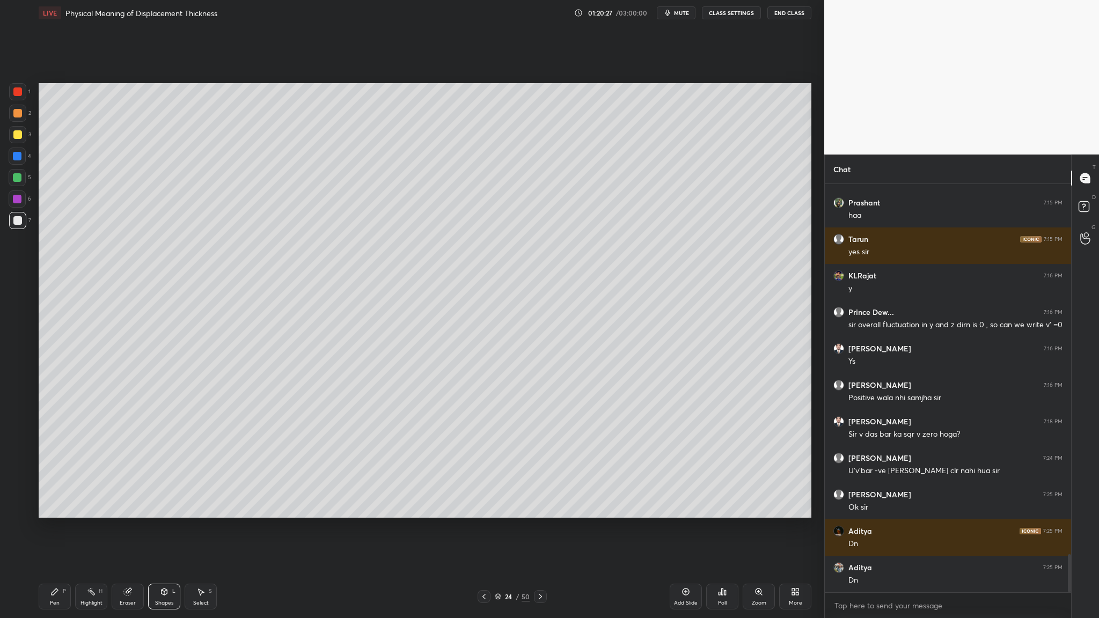
drag, startPoint x: 21, startPoint y: 118, endPoint x: 30, endPoint y: 118, distance: 8.6
click at [21, 118] on div at bounding box center [17, 113] width 17 height 17
click at [15, 224] on div at bounding box center [17, 220] width 9 height 9
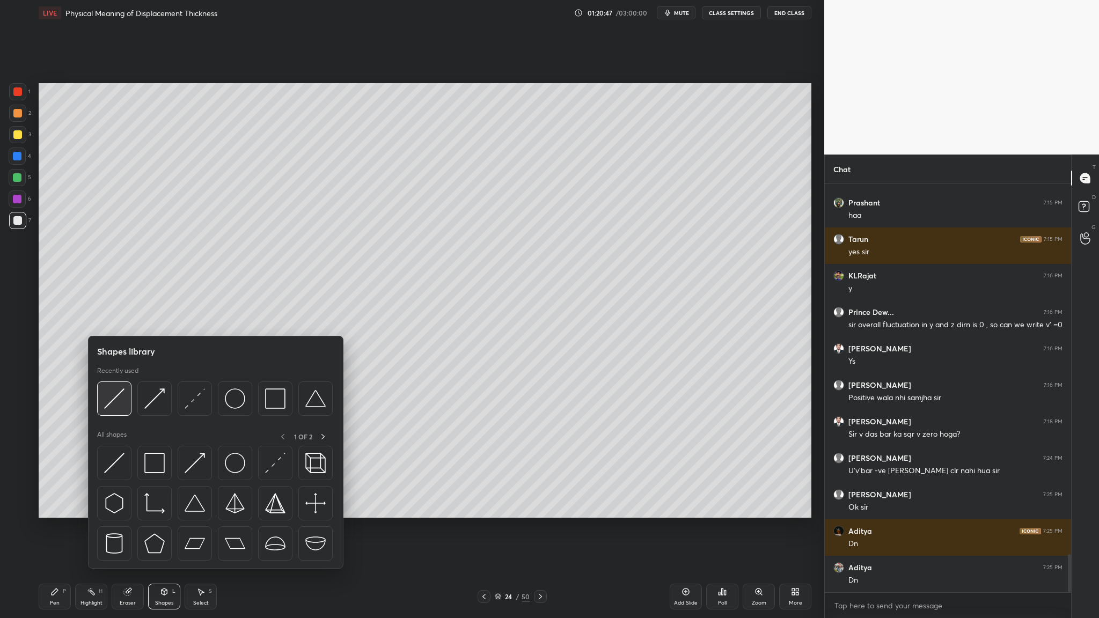
click at [112, 319] on div at bounding box center [114, 399] width 34 height 34
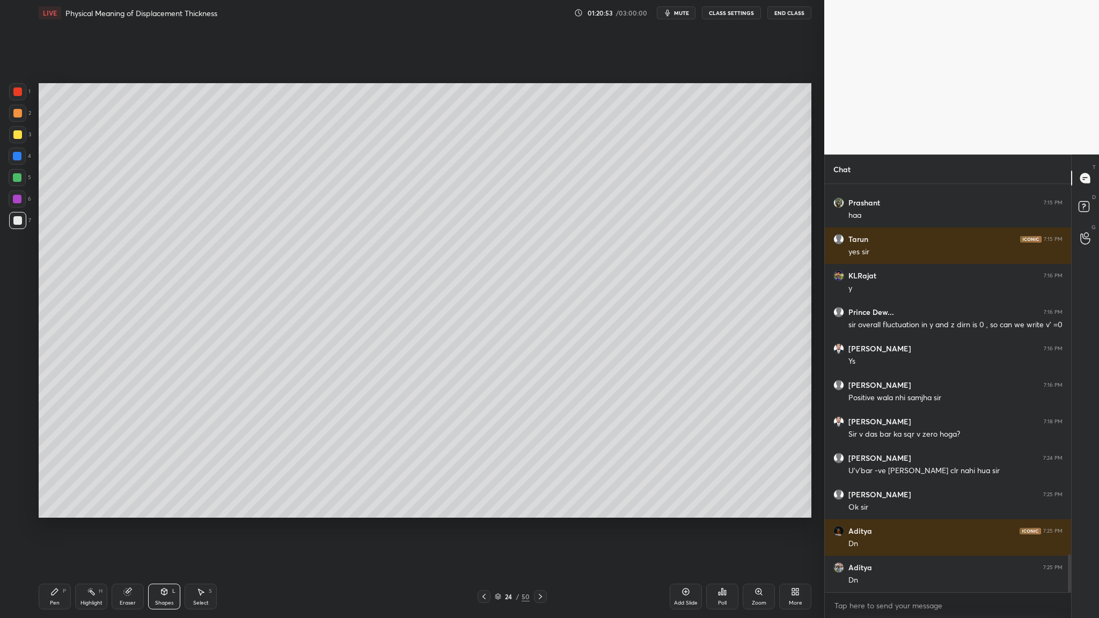
click at [15, 220] on div at bounding box center [17, 220] width 9 height 9
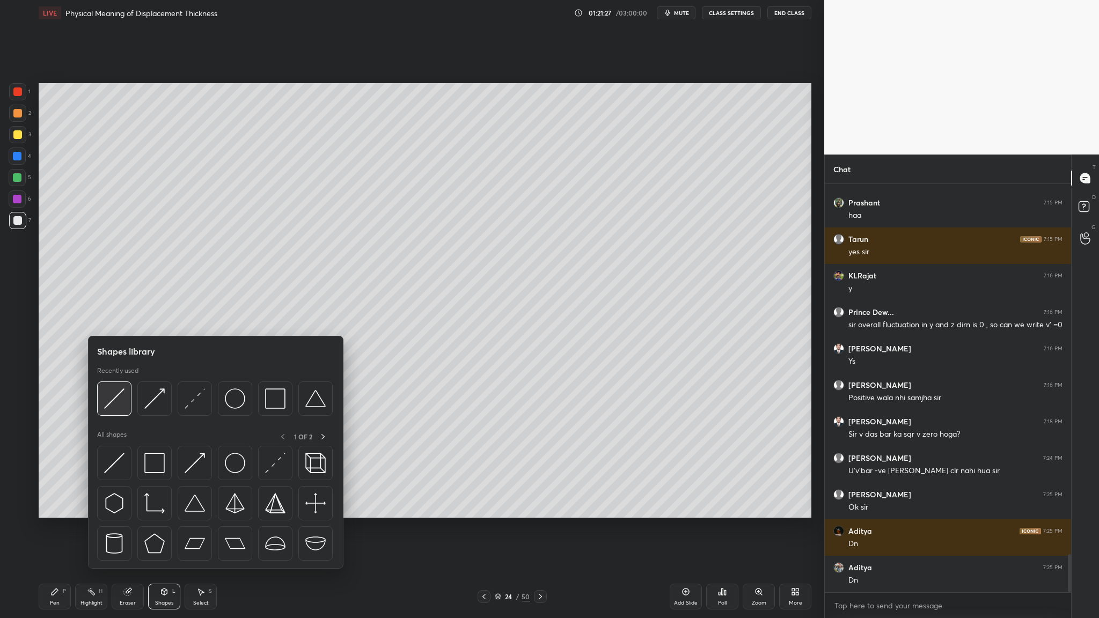
click at [115, 319] on img at bounding box center [114, 399] width 20 height 20
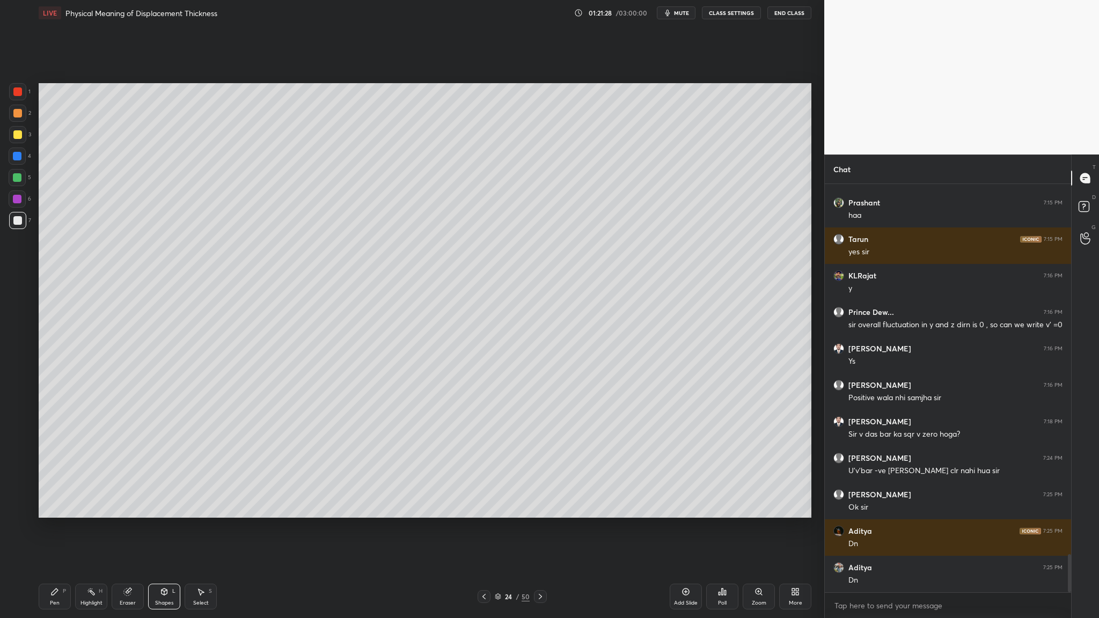
click at [20, 96] on div at bounding box center [17, 91] width 17 height 17
click at [17, 139] on div at bounding box center [17, 134] width 17 height 17
click at [22, 222] on div at bounding box center [17, 220] width 17 height 17
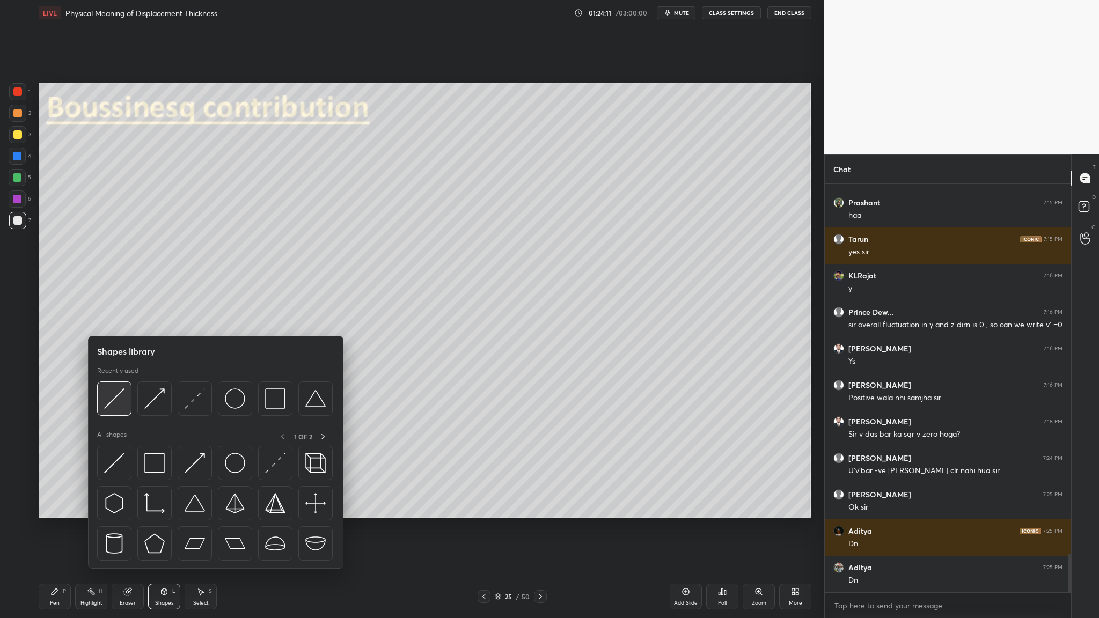
click at [114, 319] on img at bounding box center [114, 399] width 20 height 20
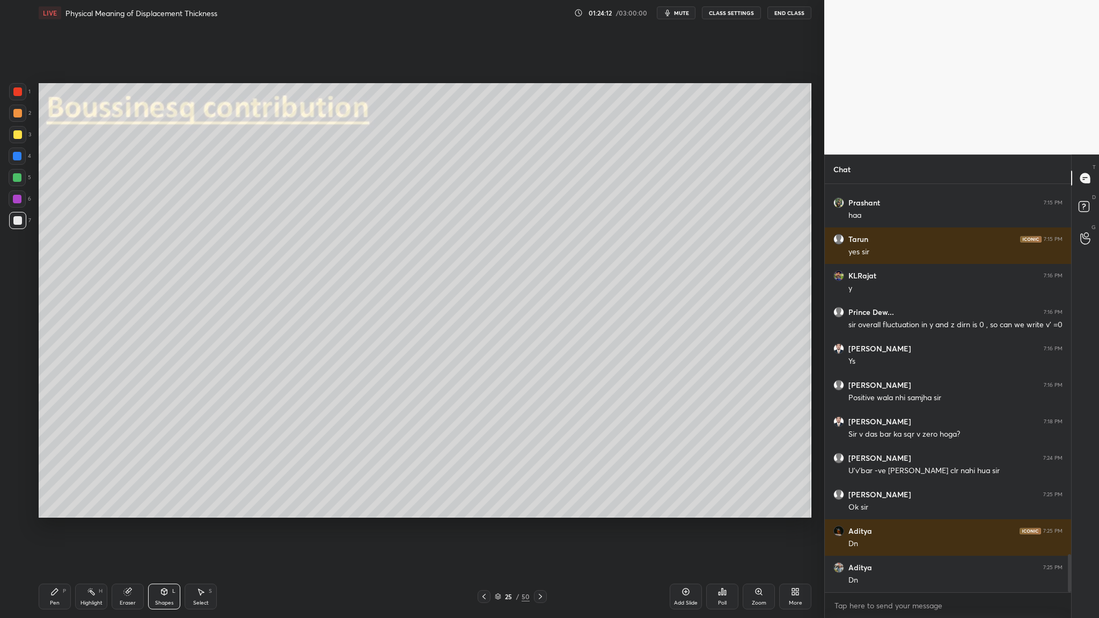
drag, startPoint x: 20, startPoint y: 109, endPoint x: 36, endPoint y: 111, distance: 16.2
click at [20, 110] on div at bounding box center [17, 113] width 9 height 9
click at [16, 224] on div at bounding box center [17, 220] width 17 height 17
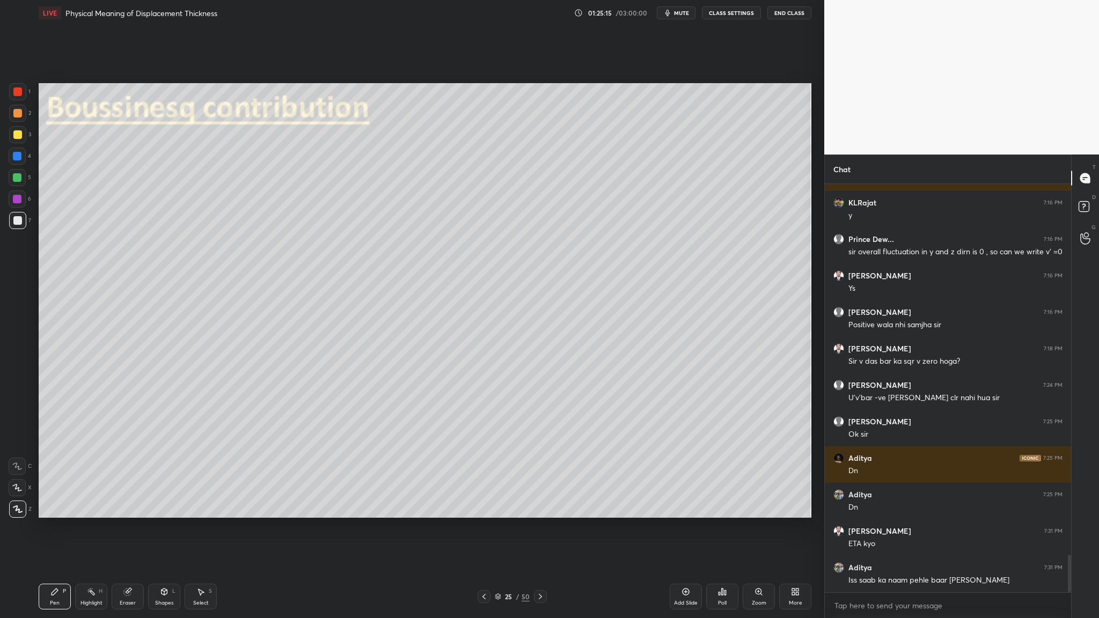
scroll to position [4099, 0]
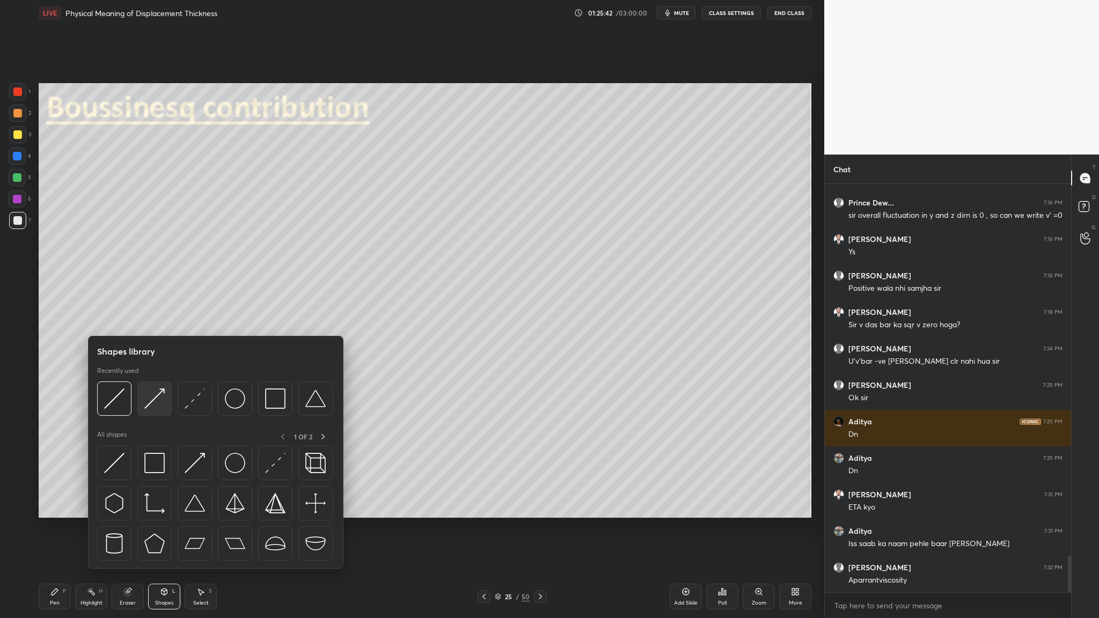
click at [159, 319] on div at bounding box center [154, 399] width 34 height 34
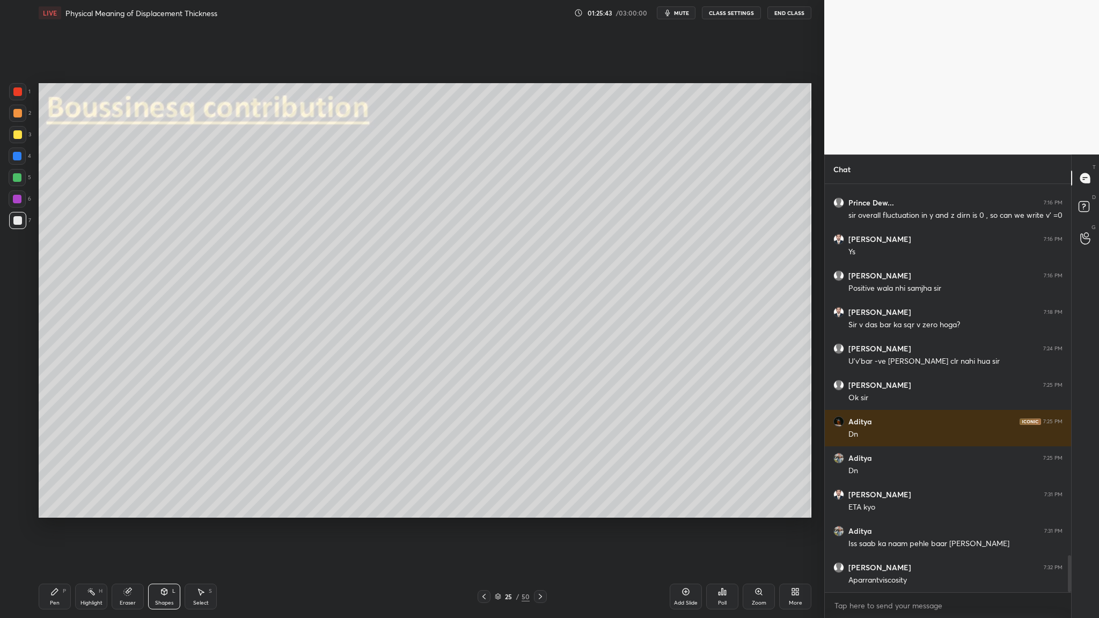
click at [20, 136] on div at bounding box center [17, 134] width 9 height 9
click at [18, 94] on div at bounding box center [17, 91] width 9 height 9
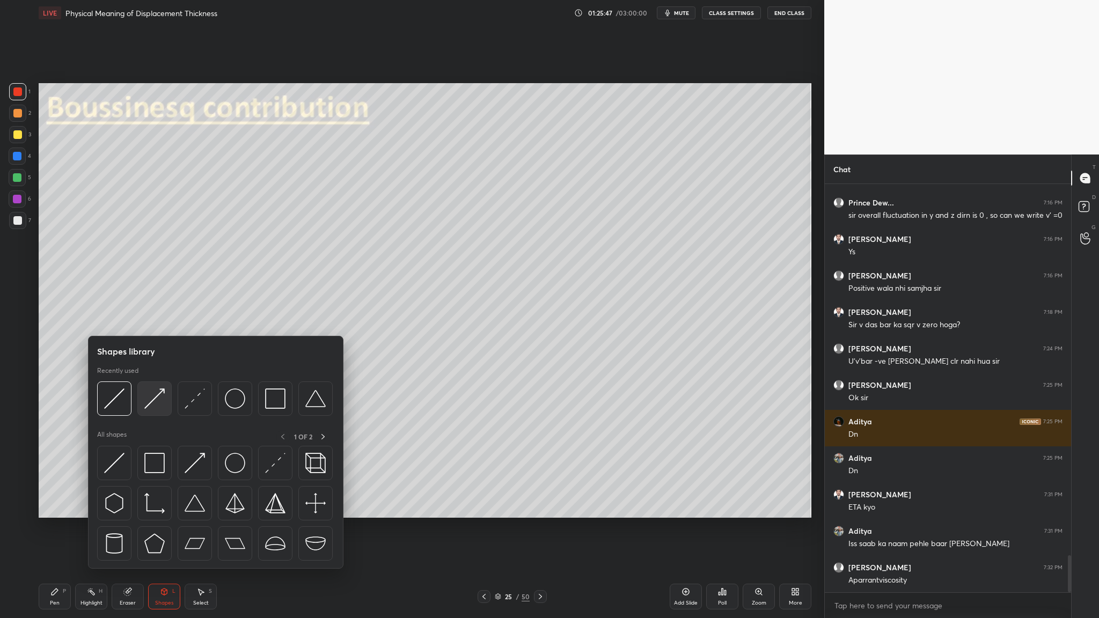
click at [154, 319] on div at bounding box center [154, 399] width 34 height 34
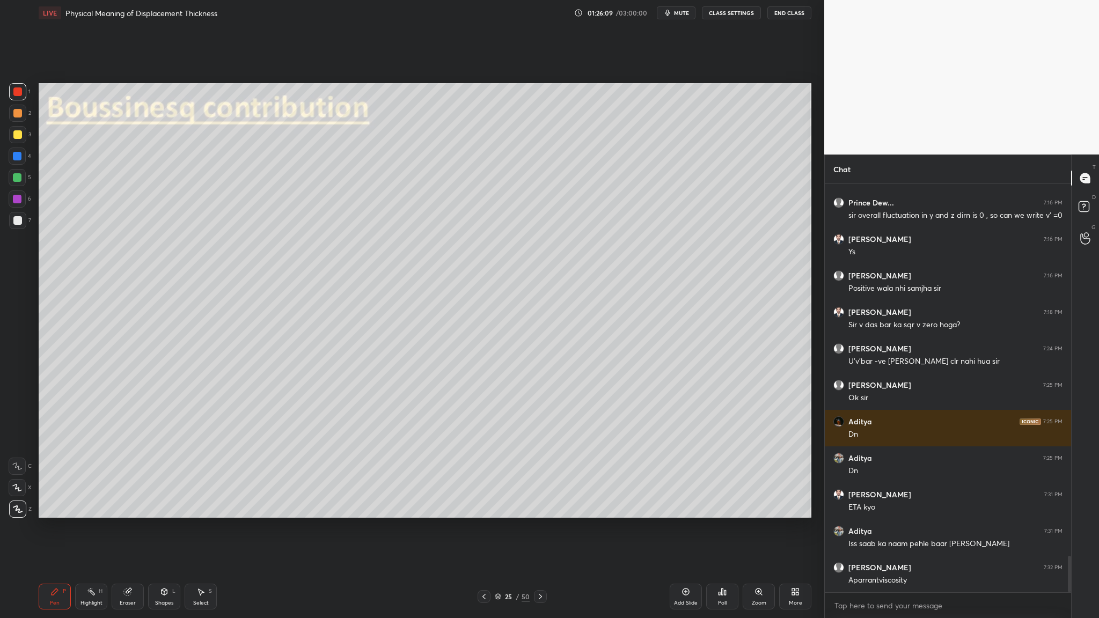
scroll to position [4135, 0]
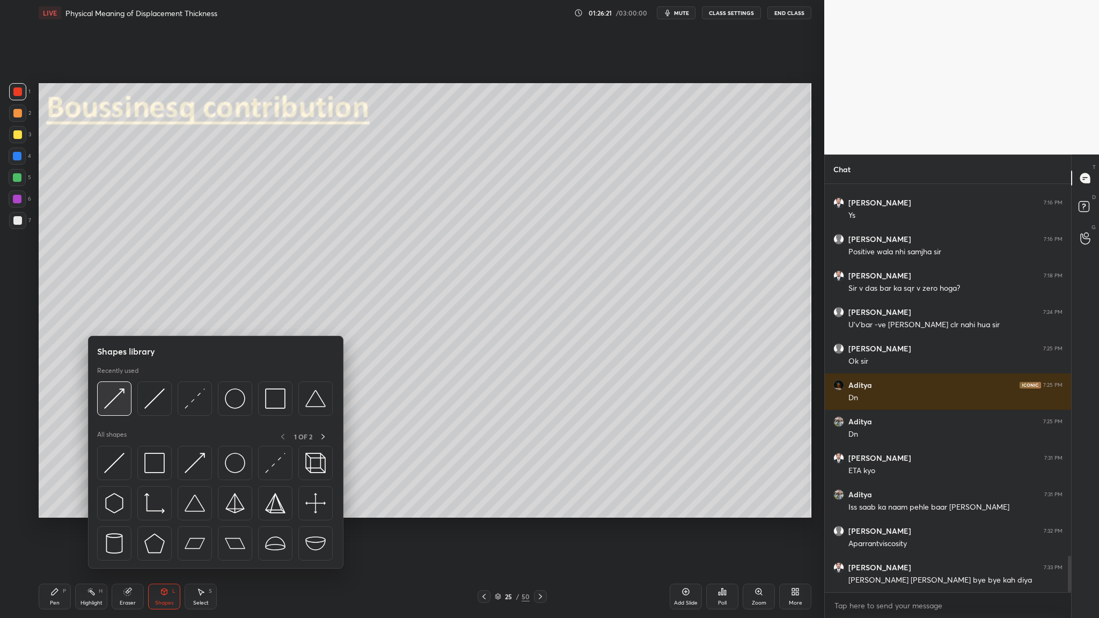
click at [114, 319] on img at bounding box center [114, 399] width 20 height 20
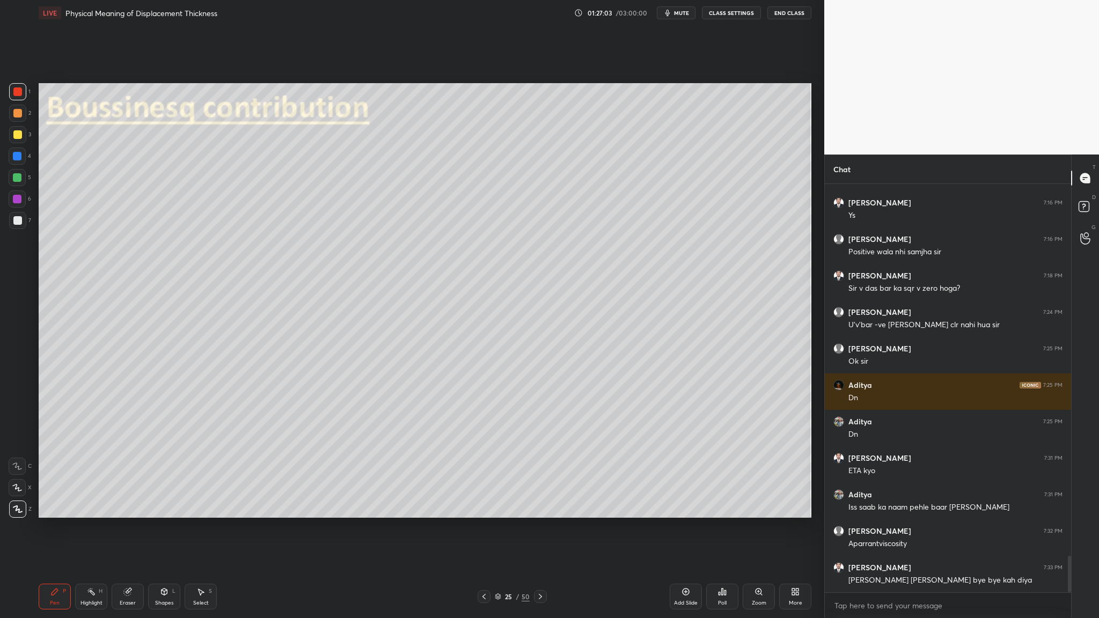
click at [11, 175] on div at bounding box center [17, 177] width 17 height 17
drag, startPoint x: 17, startPoint y: 97, endPoint x: 23, endPoint y: 102, distance: 7.6
click at [18, 98] on div at bounding box center [17, 91] width 17 height 17
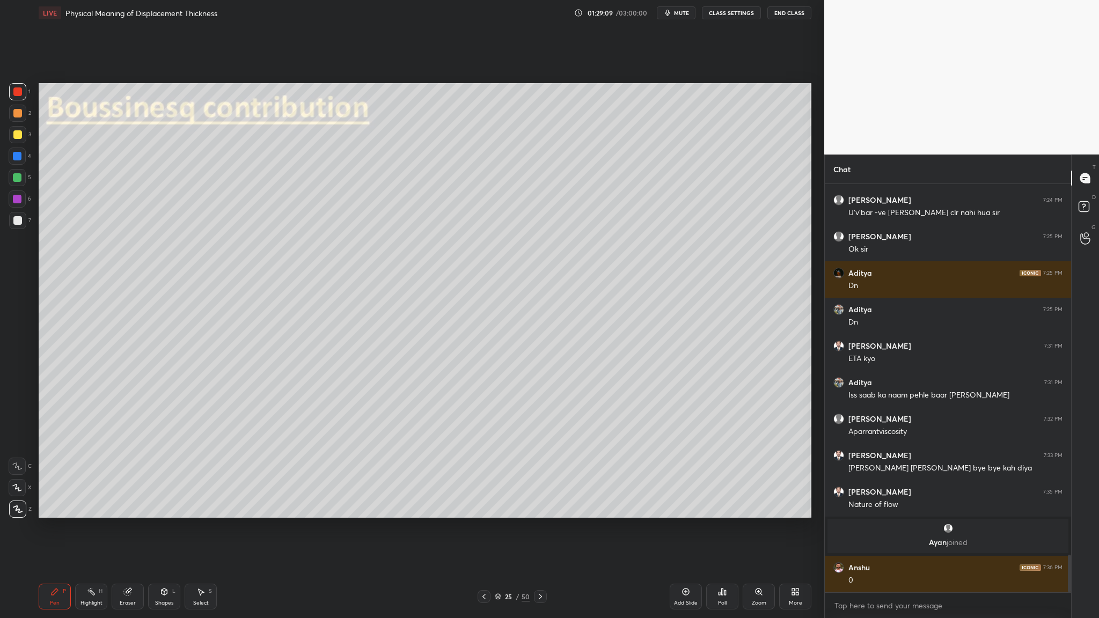
scroll to position [4049, 0]
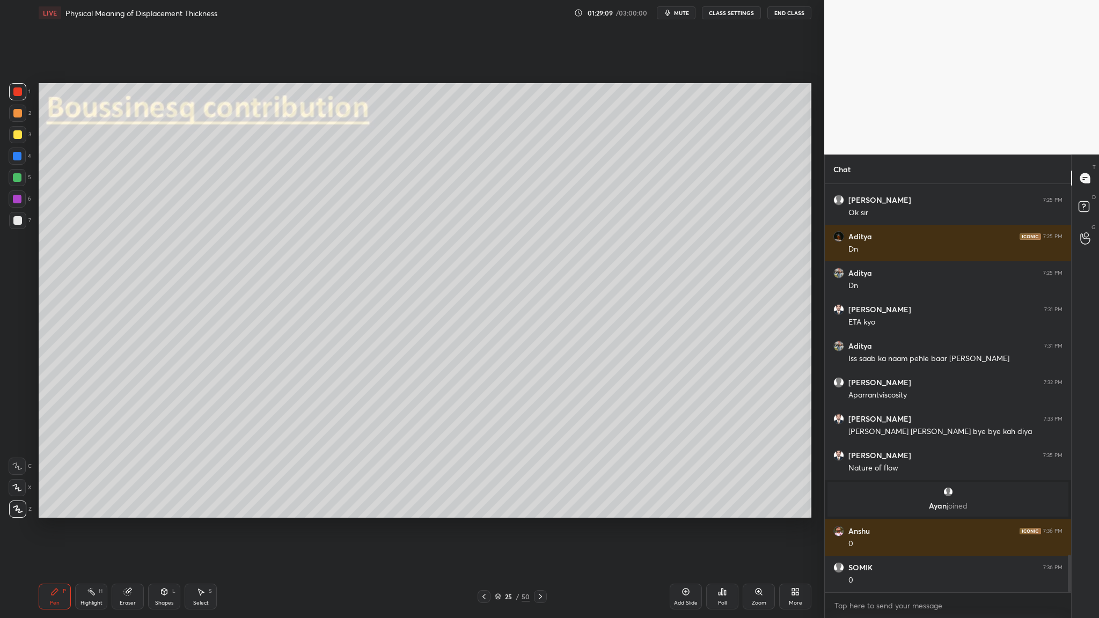
click at [16, 112] on div at bounding box center [17, 113] width 9 height 9
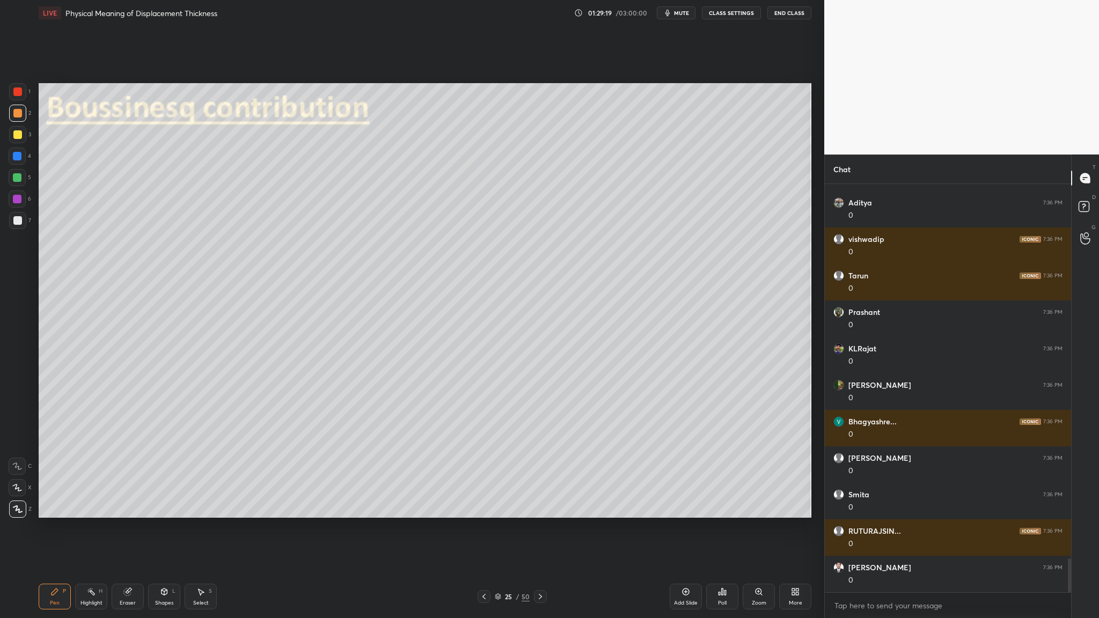
scroll to position [4487, 0]
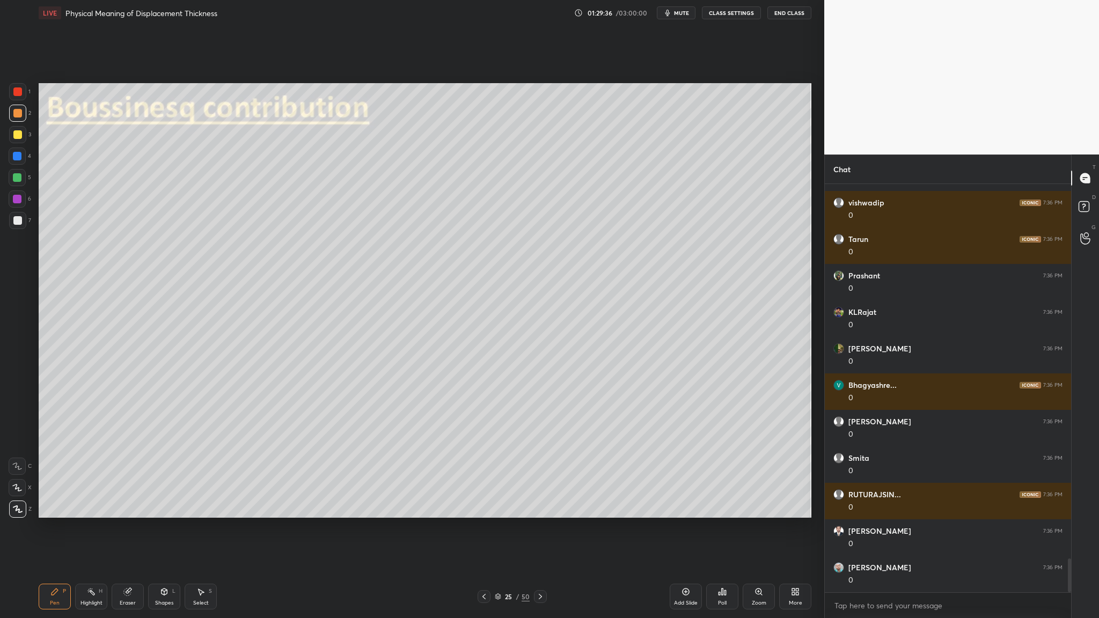
click at [19, 217] on div at bounding box center [17, 220] width 9 height 9
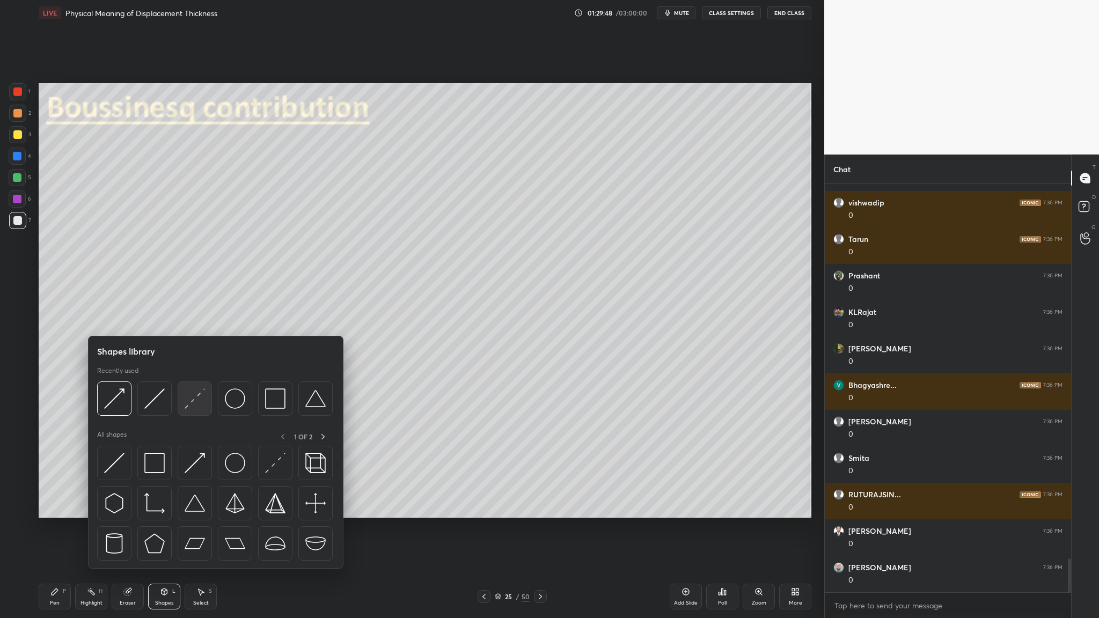
click at [199, 319] on img at bounding box center [195, 399] width 20 height 20
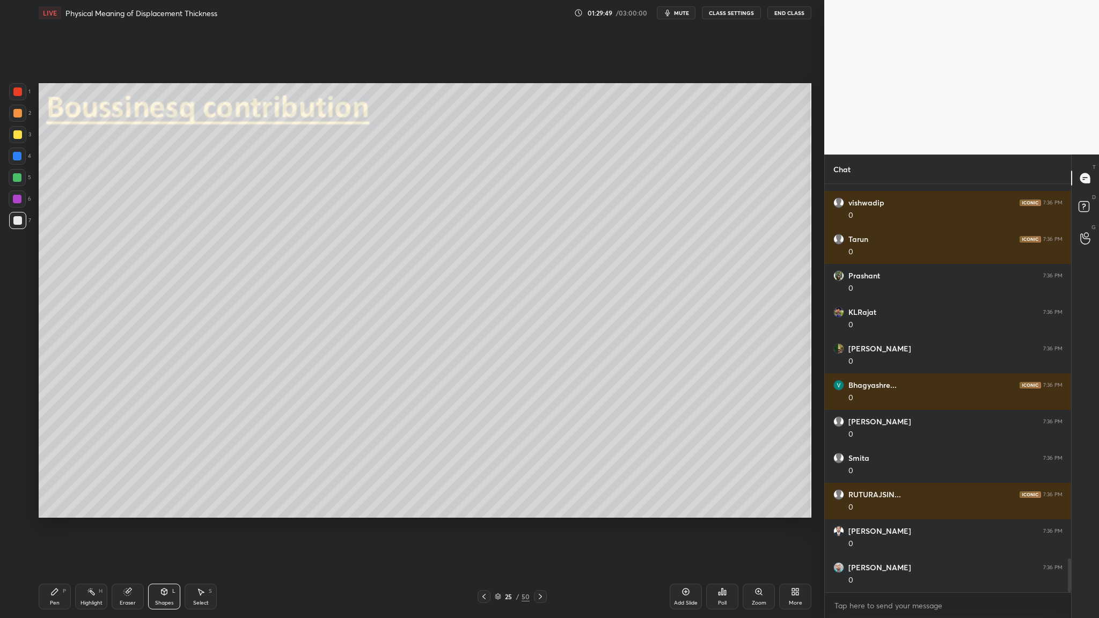
drag, startPoint x: 23, startPoint y: 176, endPoint x: 36, endPoint y: 181, distance: 14.5
click at [24, 178] on div at bounding box center [17, 177] width 17 height 17
click at [20, 137] on div at bounding box center [17, 134] width 17 height 17
click at [18, 224] on div at bounding box center [17, 220] width 9 height 9
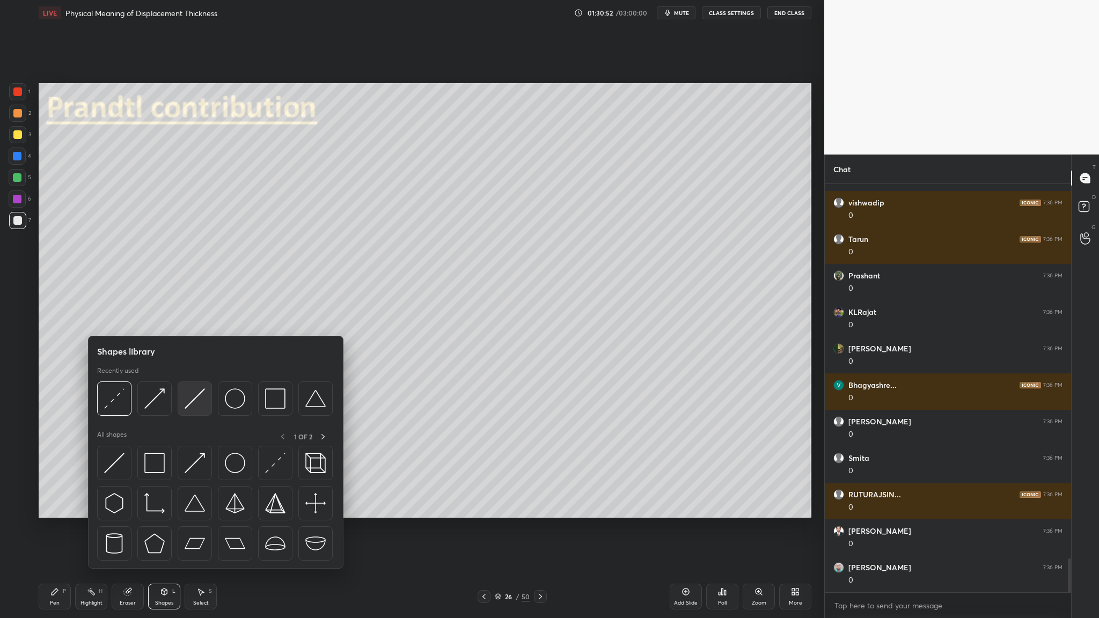
click at [203, 319] on img at bounding box center [195, 399] width 20 height 20
click at [120, 319] on img at bounding box center [114, 399] width 20 height 20
click at [115, 319] on div at bounding box center [114, 399] width 34 height 34
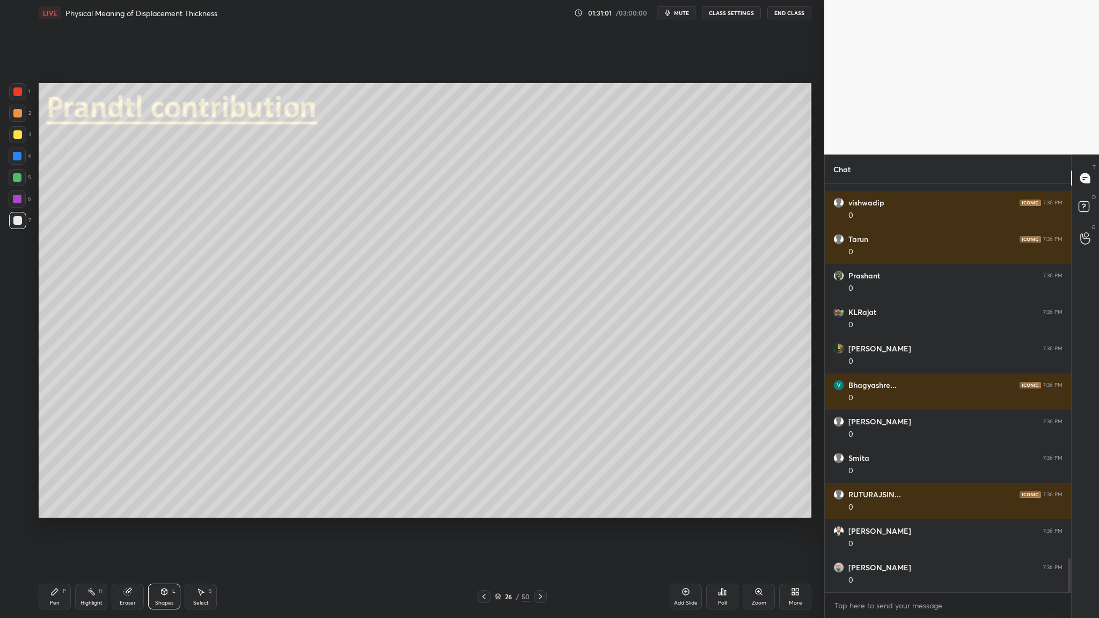
click at [23, 114] on div at bounding box center [17, 113] width 17 height 17
click at [18, 223] on div at bounding box center [17, 220] width 9 height 9
click at [199, 319] on div "Select S" at bounding box center [201, 597] width 32 height 26
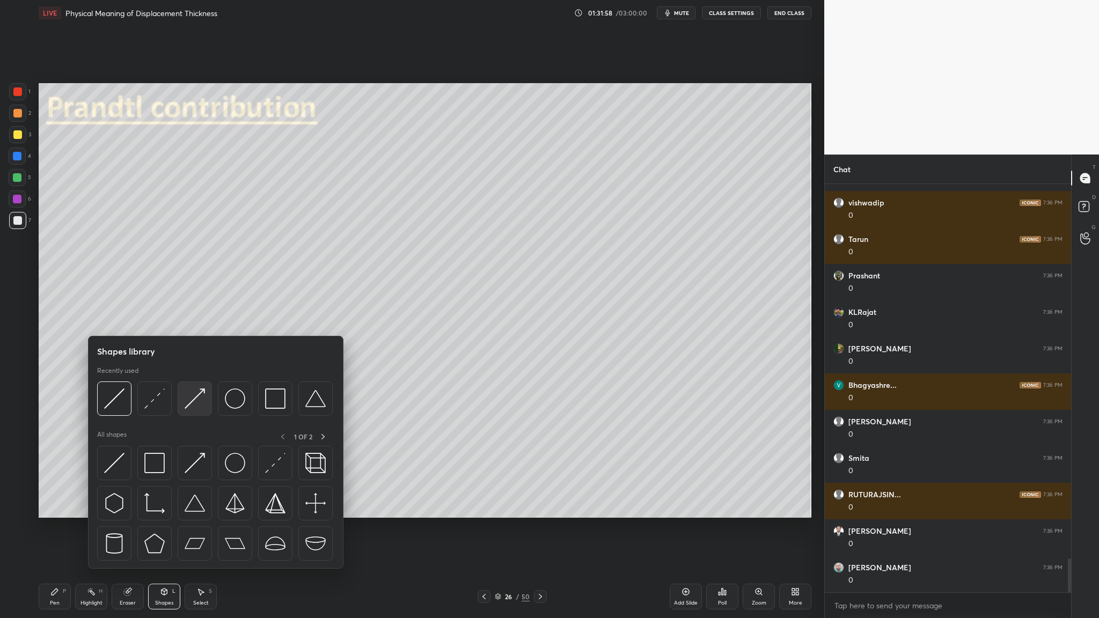
click at [199, 319] on div at bounding box center [195, 399] width 34 height 34
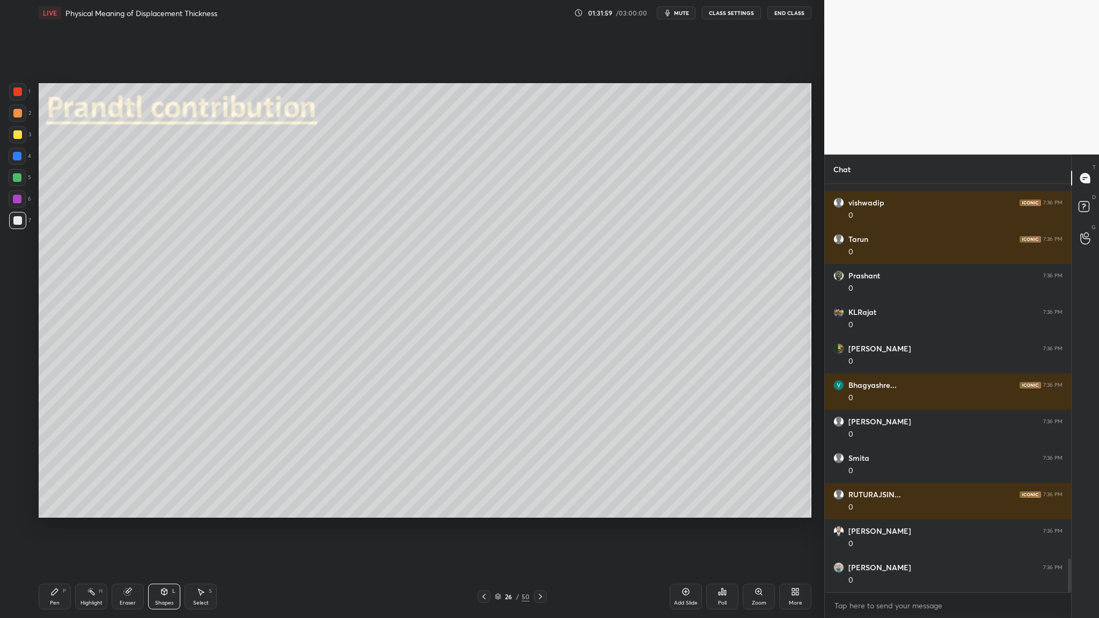
click at [19, 93] on div at bounding box center [17, 91] width 9 height 9
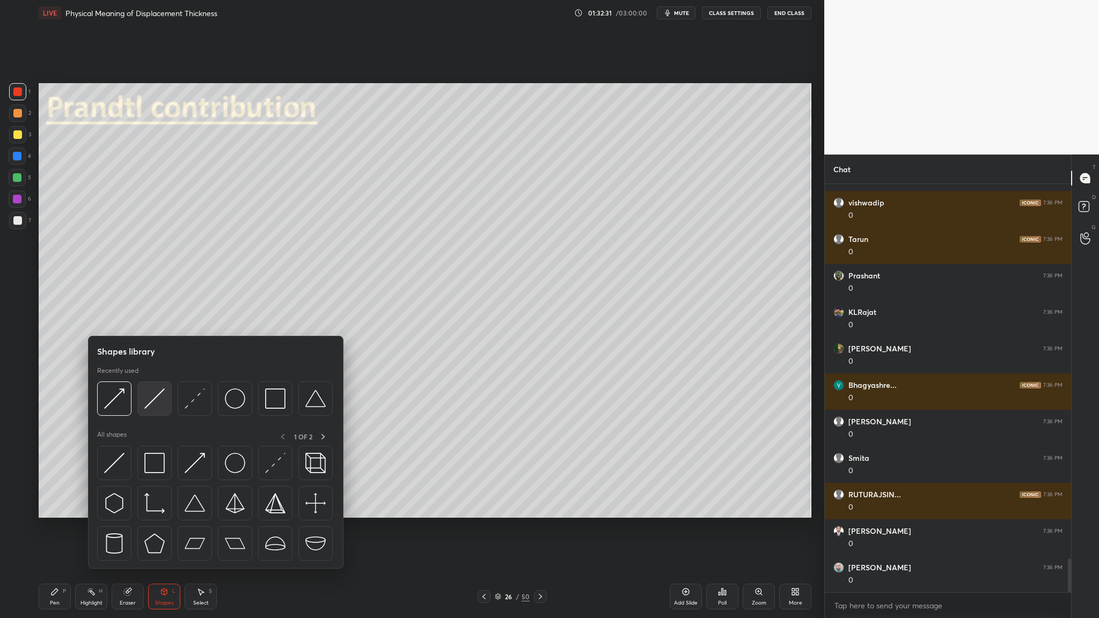
click at [156, 319] on div at bounding box center [154, 399] width 34 height 34
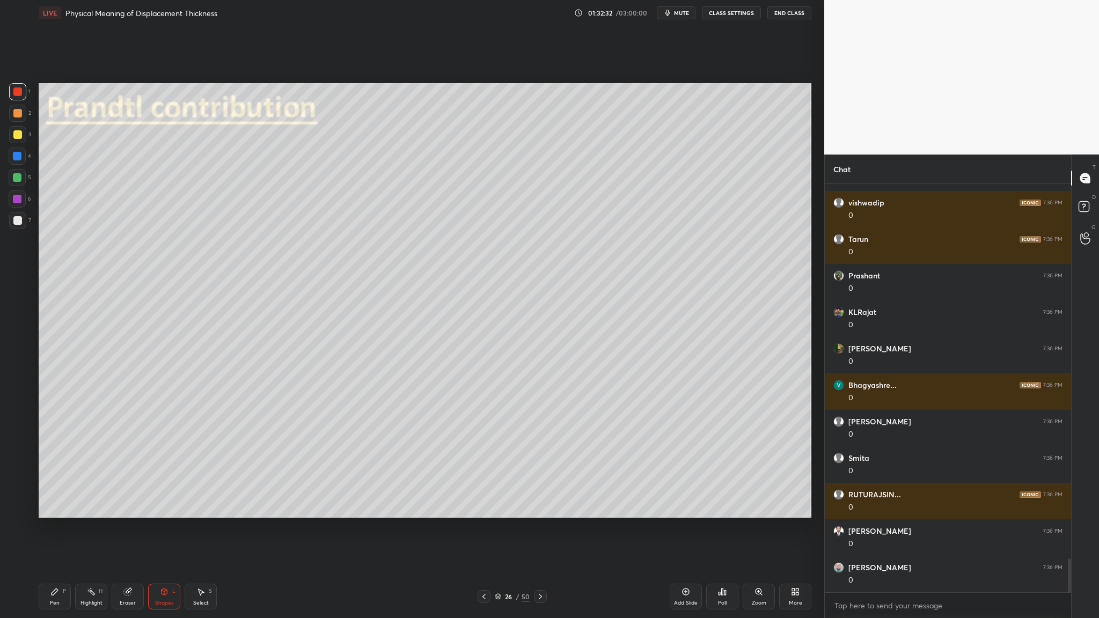
drag, startPoint x: 17, startPoint y: 157, endPoint x: 31, endPoint y: 156, distance: 14.6
click at [13, 156] on div at bounding box center [17, 156] width 9 height 9
click at [17, 200] on div at bounding box center [17, 199] width 9 height 9
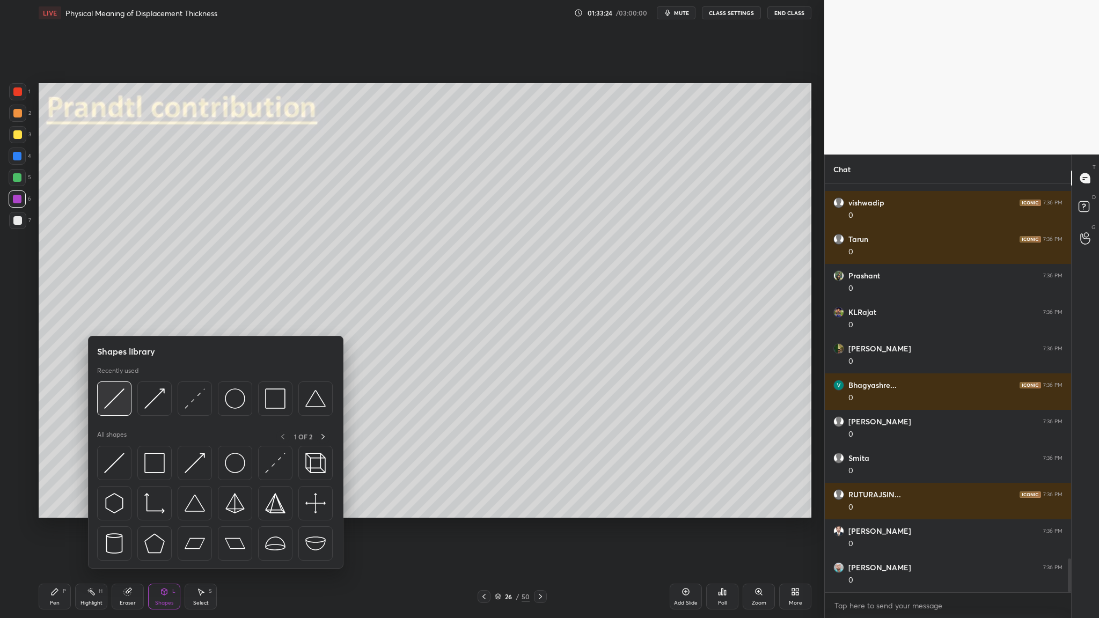
click at [118, 319] on div at bounding box center [114, 399] width 34 height 34
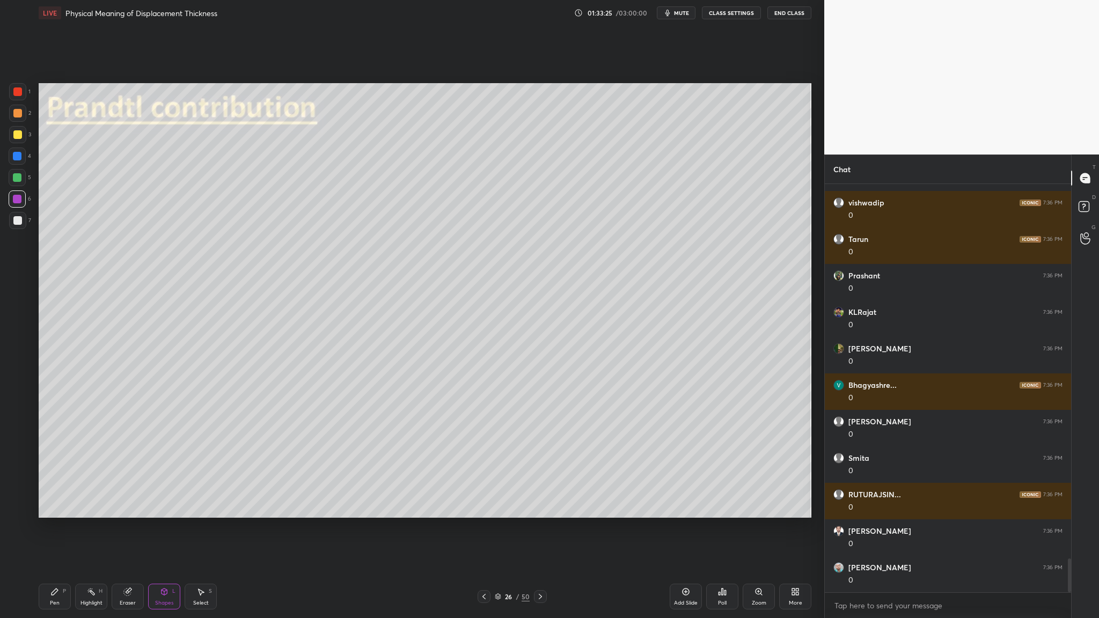
click at [17, 199] on div at bounding box center [17, 199] width 9 height 9
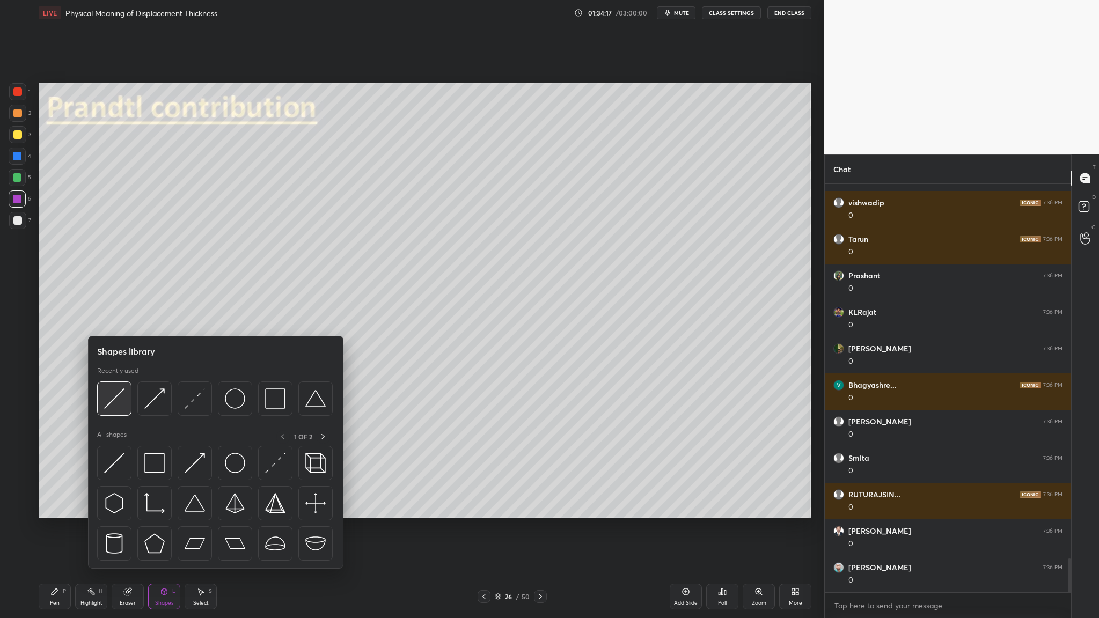
click at [123, 319] on img at bounding box center [114, 399] width 20 height 20
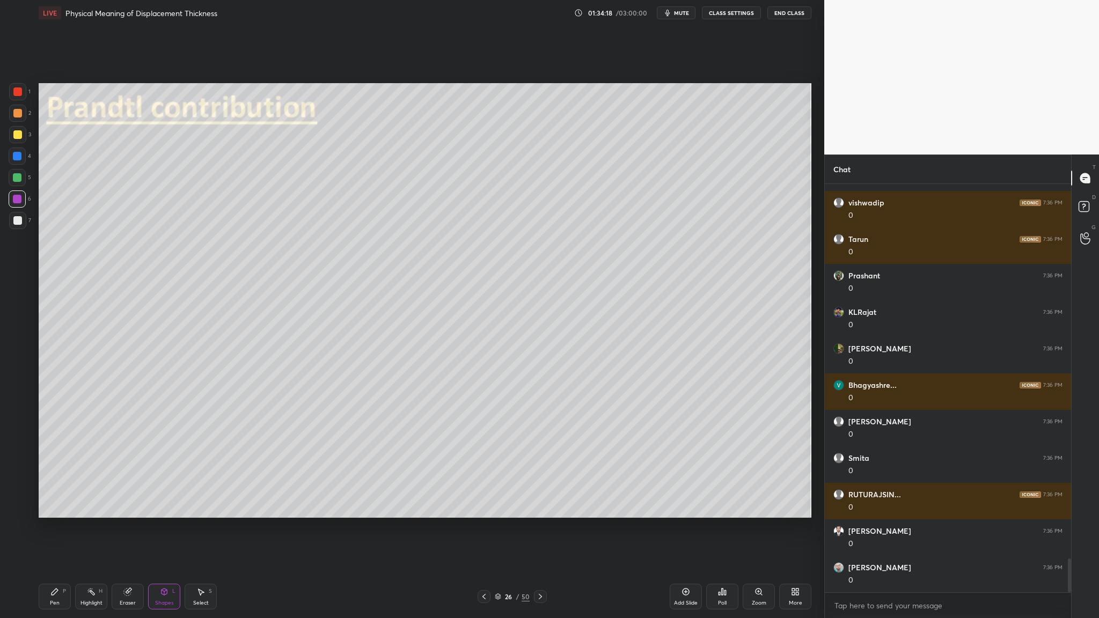
click at [17, 115] on div at bounding box center [17, 113] width 9 height 9
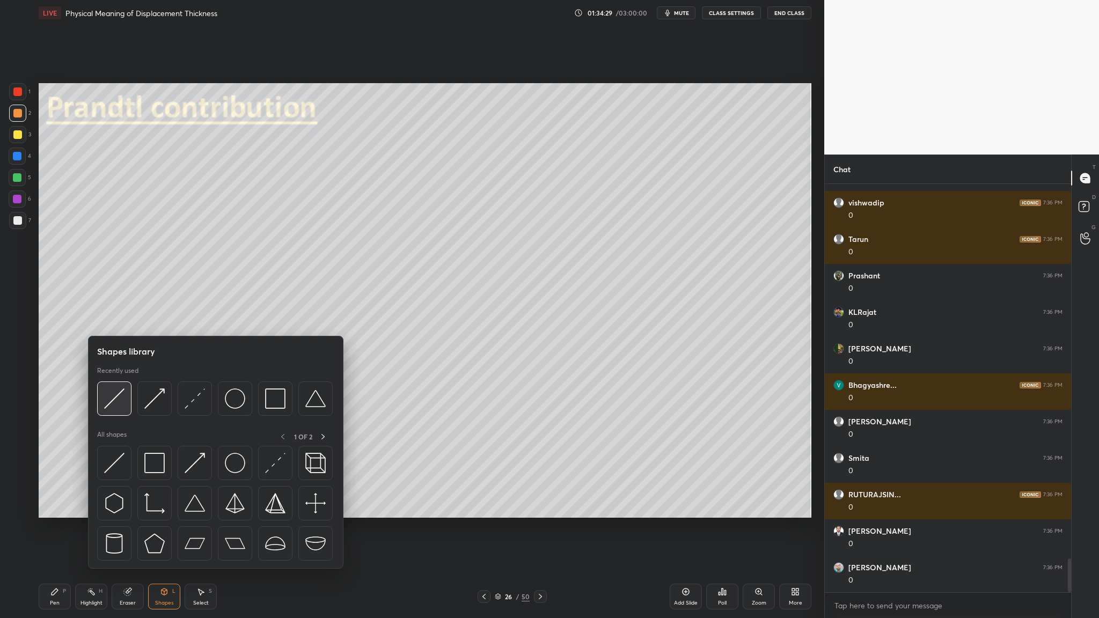
click at [115, 319] on div at bounding box center [114, 399] width 34 height 34
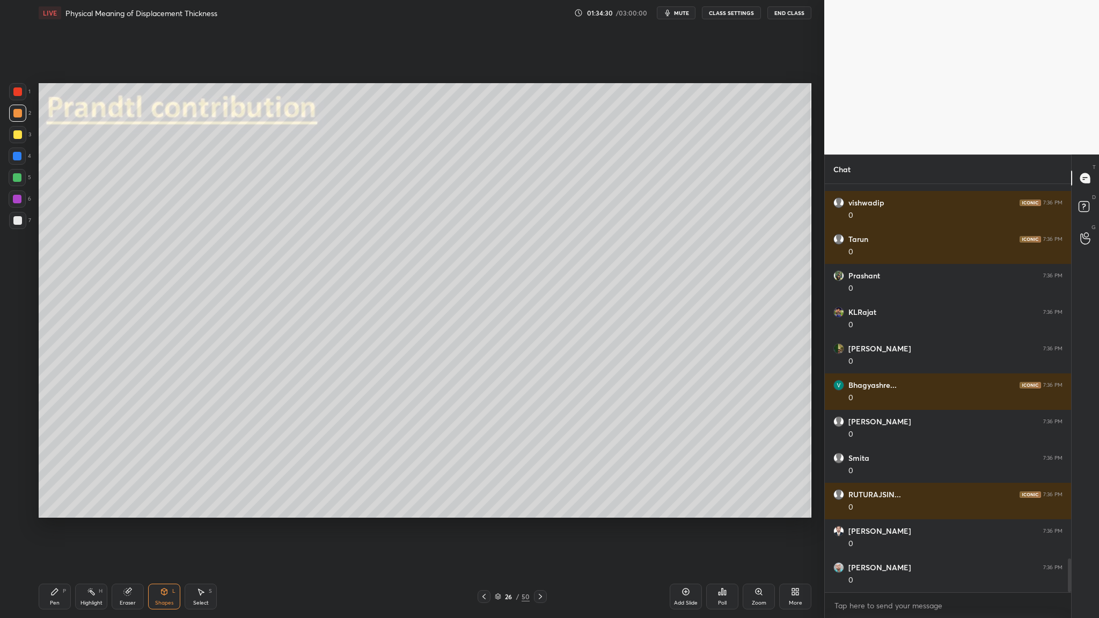
click at [23, 160] on div at bounding box center [17, 156] width 17 height 17
click at [20, 203] on div at bounding box center [17, 199] width 17 height 17
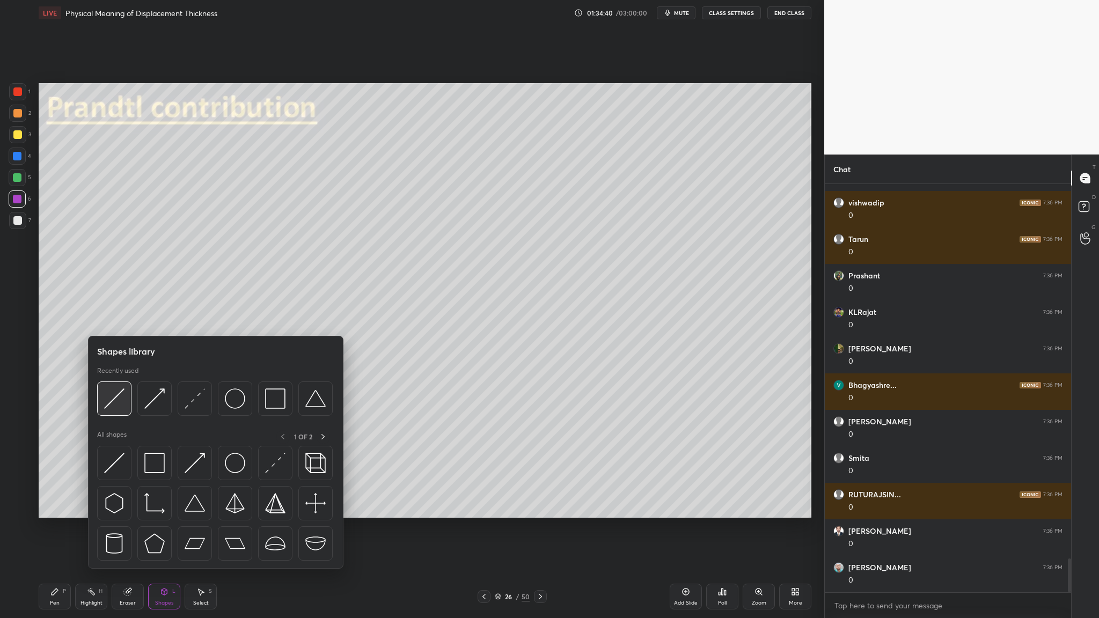
click at [114, 319] on img at bounding box center [114, 399] width 20 height 20
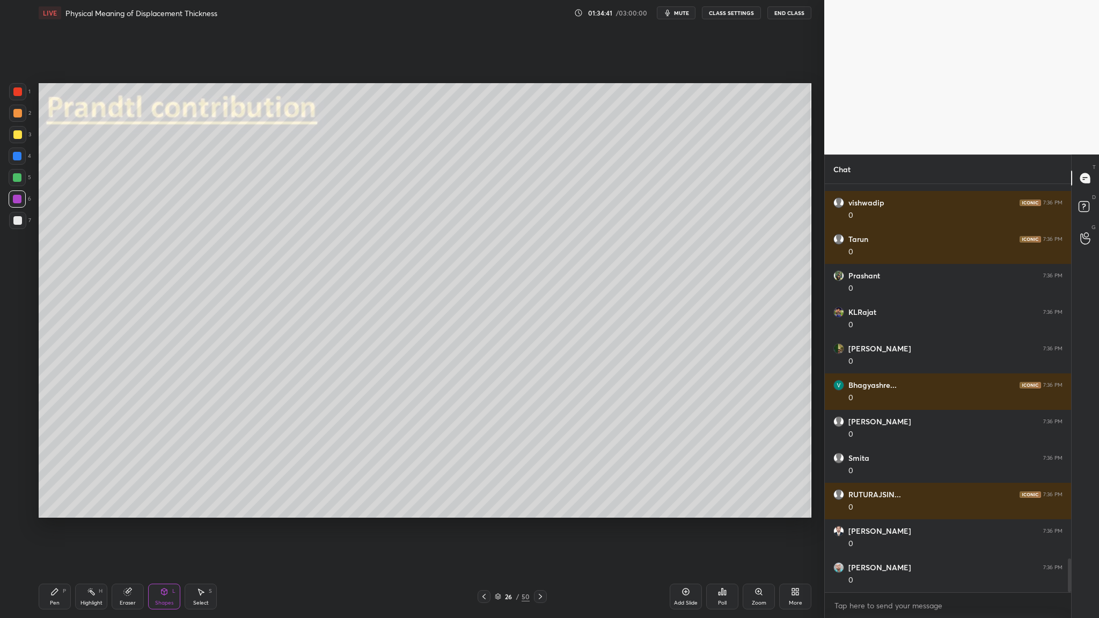
click at [20, 165] on div "4" at bounding box center [20, 158] width 23 height 21
click at [20, 201] on div at bounding box center [17, 199] width 9 height 9
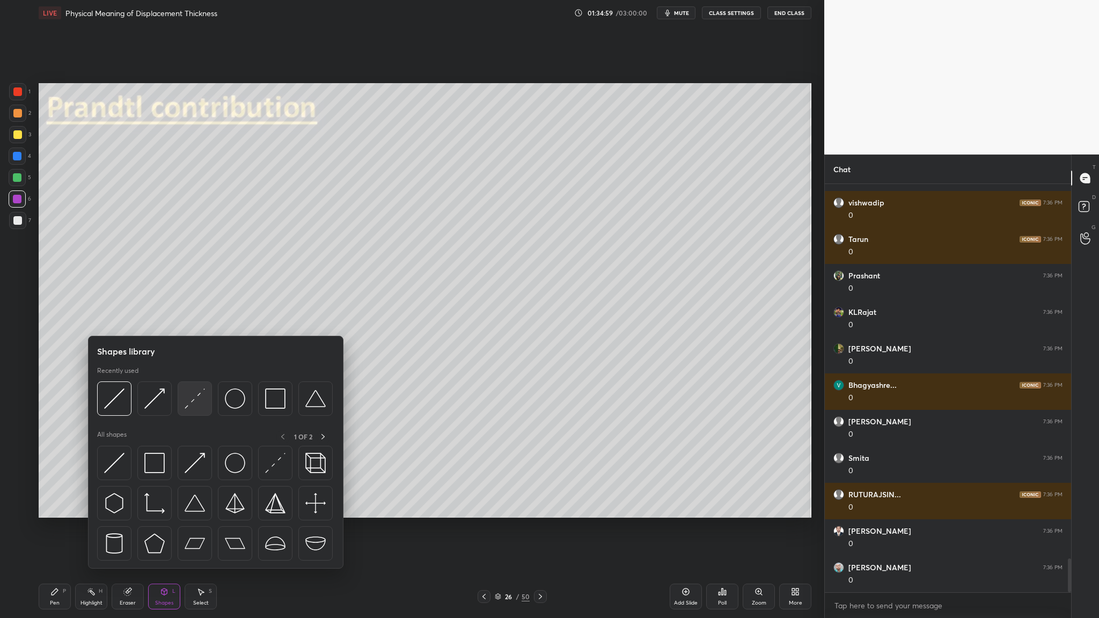
click at [193, 319] on div at bounding box center [195, 399] width 34 height 34
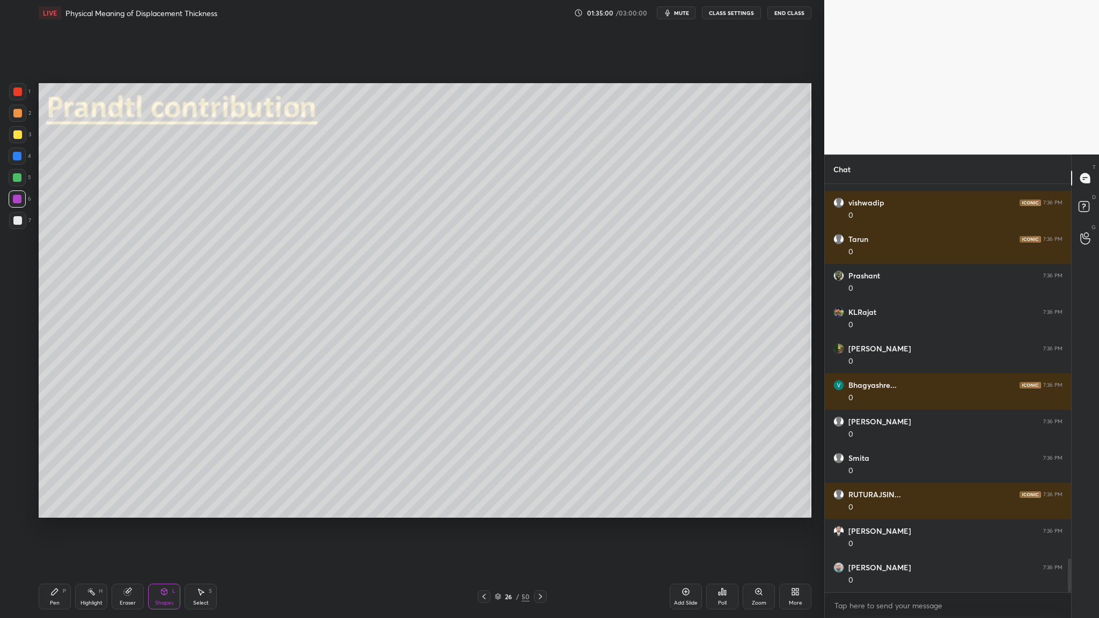
drag, startPoint x: 16, startPoint y: 113, endPoint x: 25, endPoint y: 120, distance: 11.5
click at [19, 114] on div at bounding box center [17, 113] width 9 height 9
click at [16, 113] on div at bounding box center [17, 113] width 9 height 9
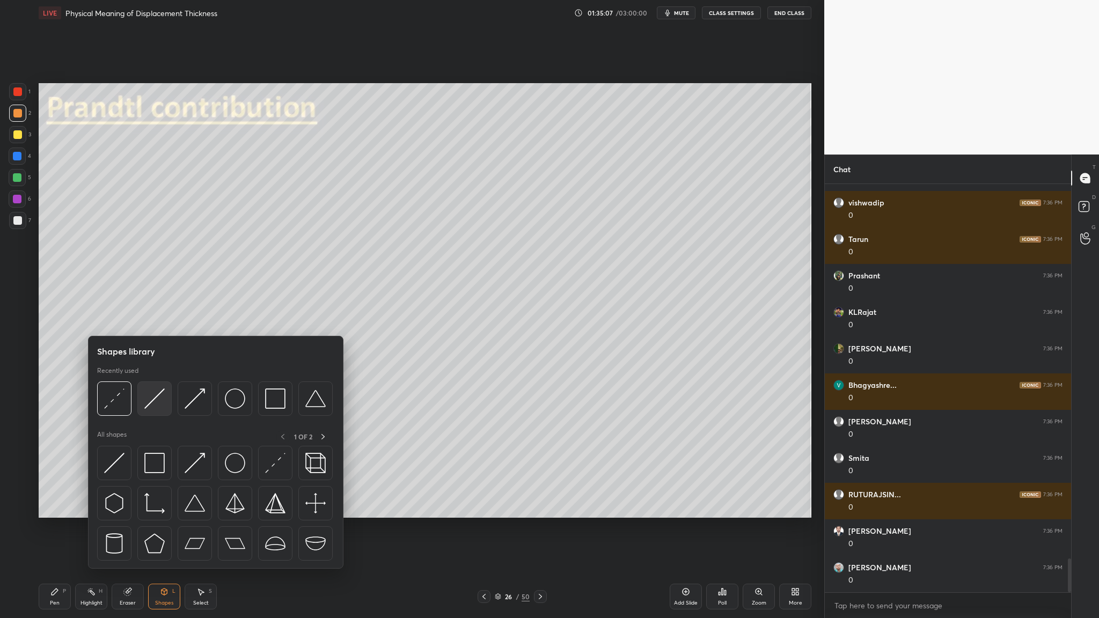
click at [156, 319] on div at bounding box center [154, 399] width 34 height 34
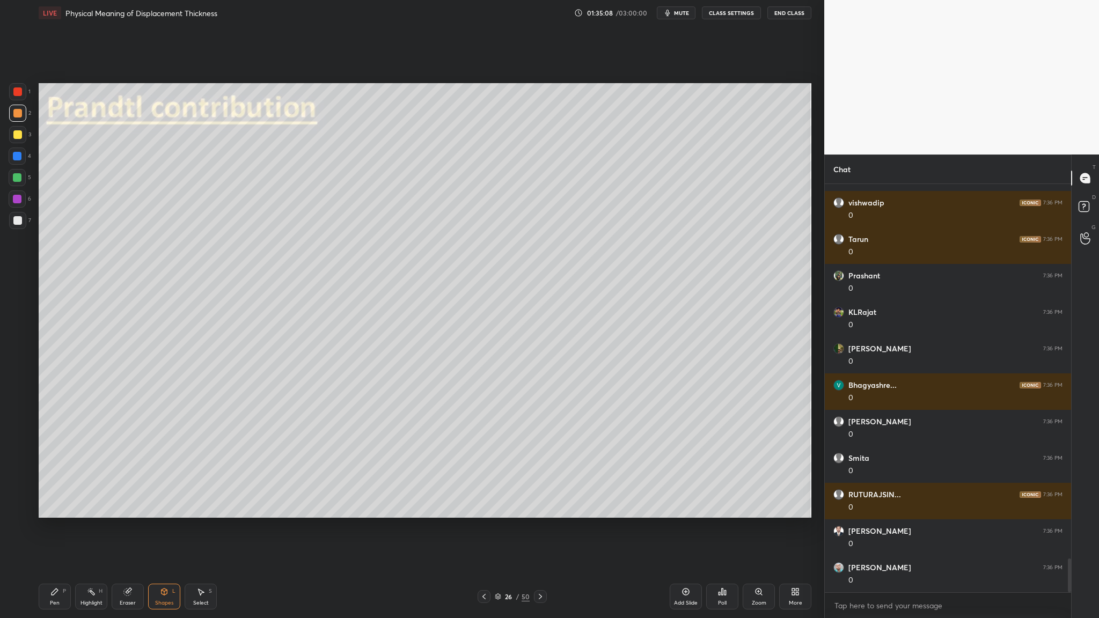
drag, startPoint x: 17, startPoint y: 95, endPoint x: 20, endPoint y: 105, distance: 10.2
click at [17, 97] on div at bounding box center [17, 91] width 17 height 17
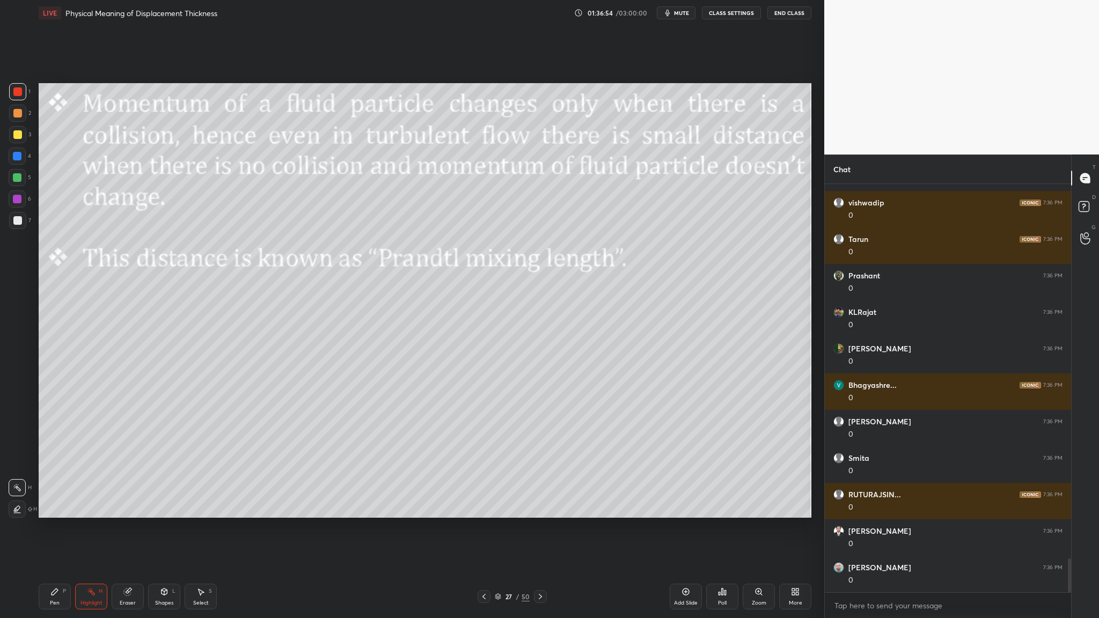
click at [15, 182] on div at bounding box center [17, 177] width 17 height 17
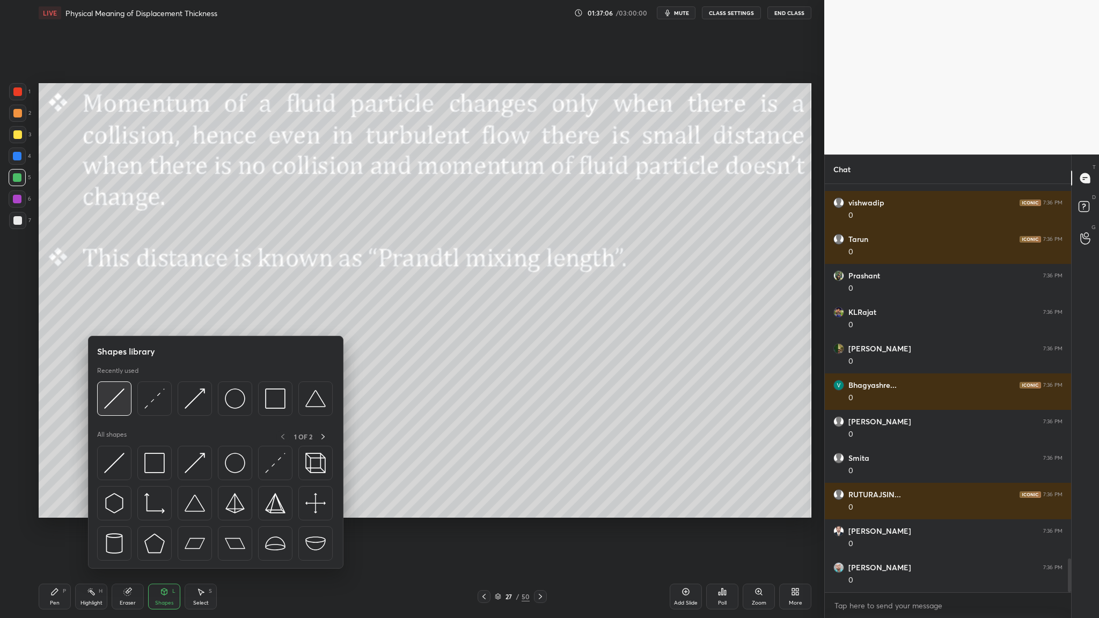
click at [116, 319] on div at bounding box center [114, 399] width 34 height 34
click at [125, 319] on div at bounding box center [114, 399] width 34 height 34
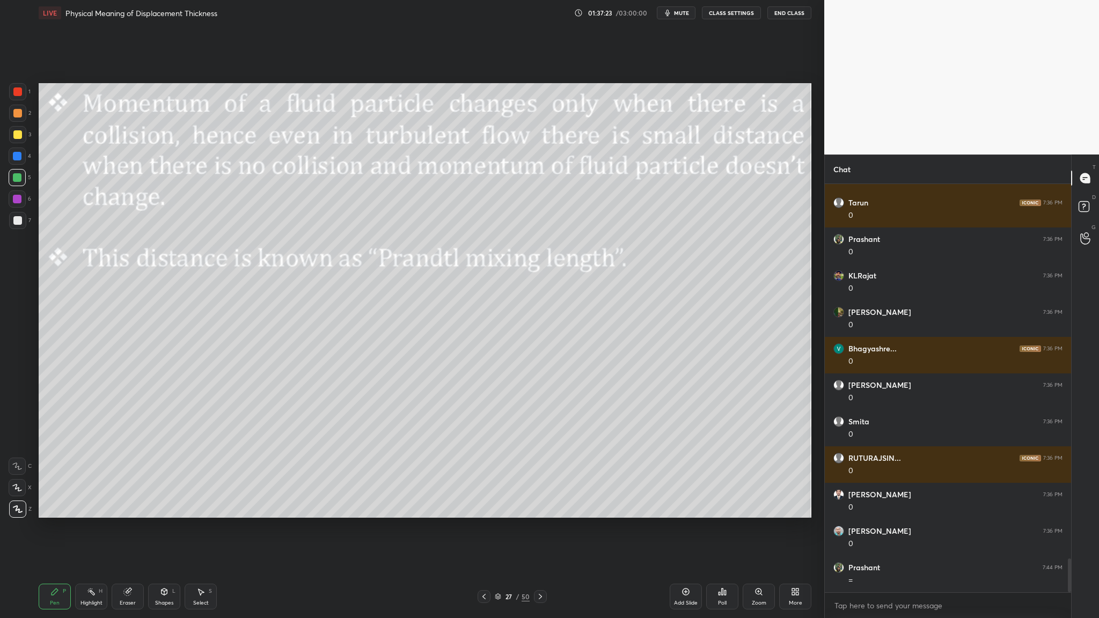
scroll to position [4560, 0]
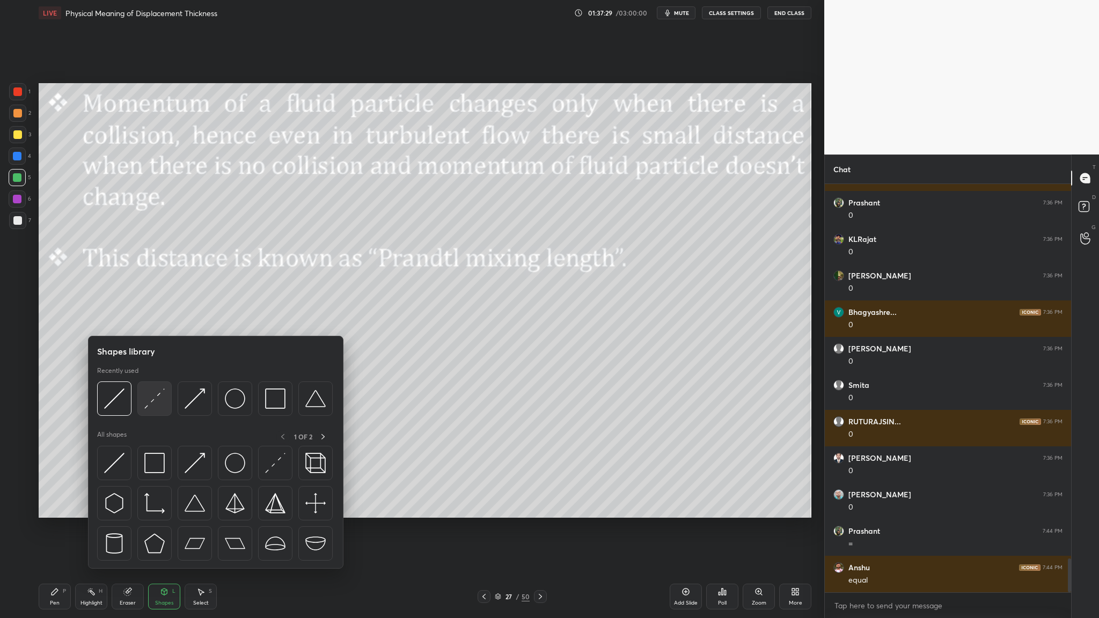
click at [154, 319] on div at bounding box center [154, 399] width 34 height 34
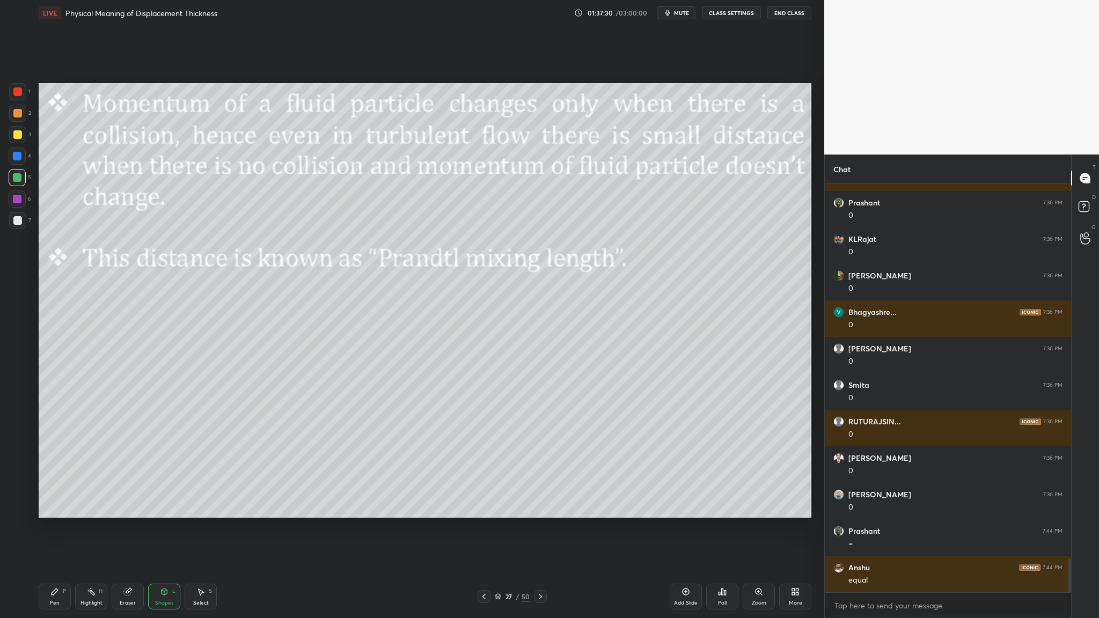
click at [21, 184] on div at bounding box center [17, 177] width 17 height 17
drag, startPoint x: 11, startPoint y: 111, endPoint x: 17, endPoint y: 117, distance: 8.3
click at [14, 114] on div at bounding box center [17, 113] width 17 height 17
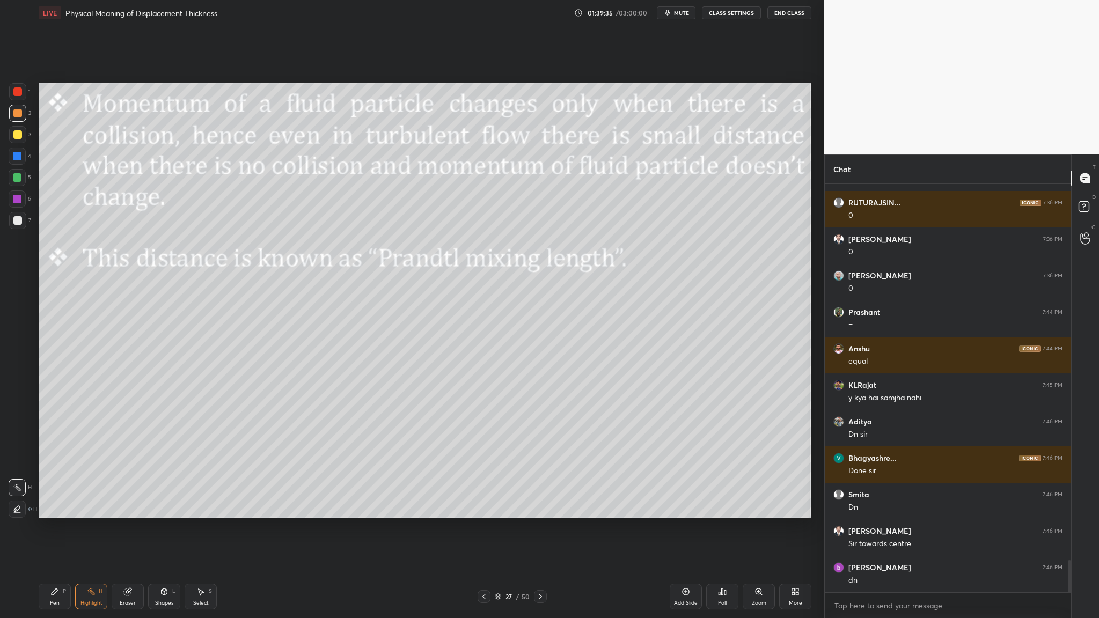
scroll to position [4816, 0]
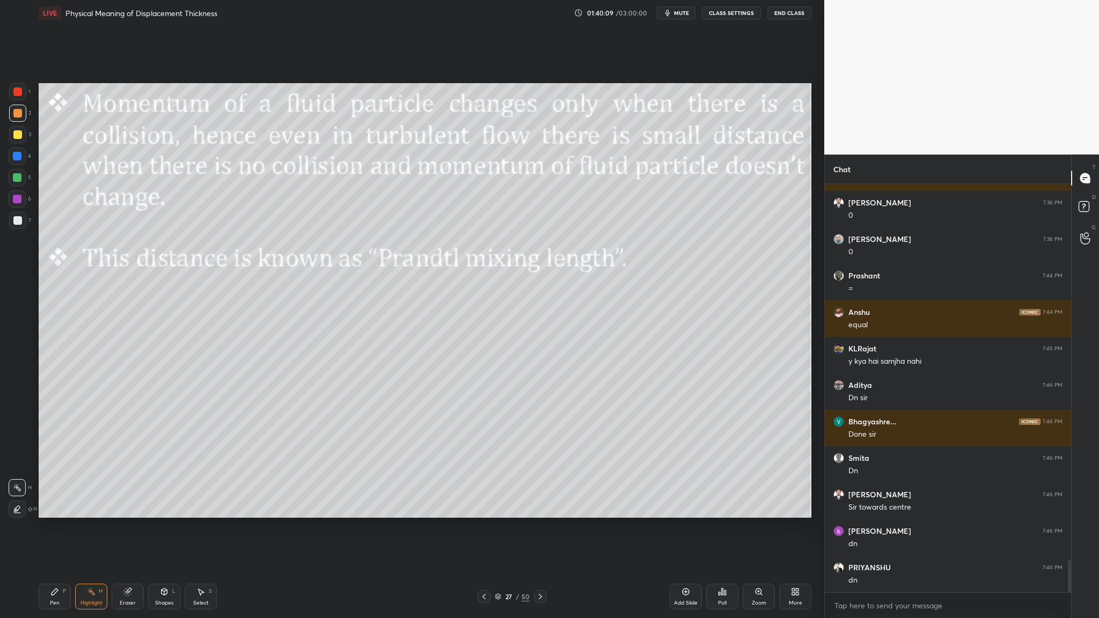
click at [472, 319] on icon at bounding box center [497, 598] width 5 height 2
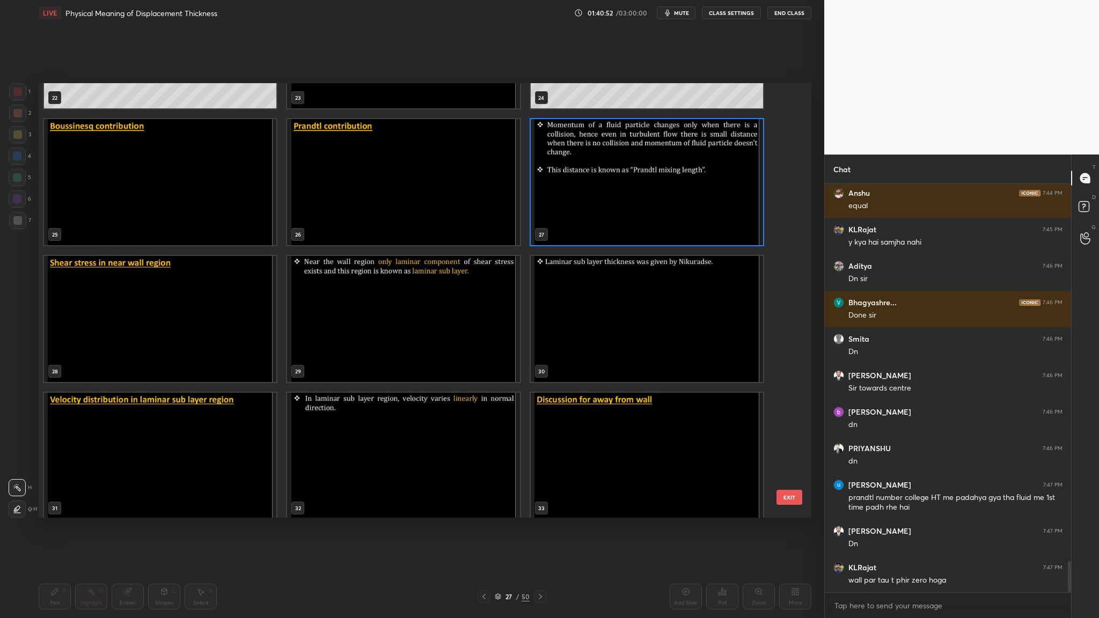
scroll to position [4974, 0]
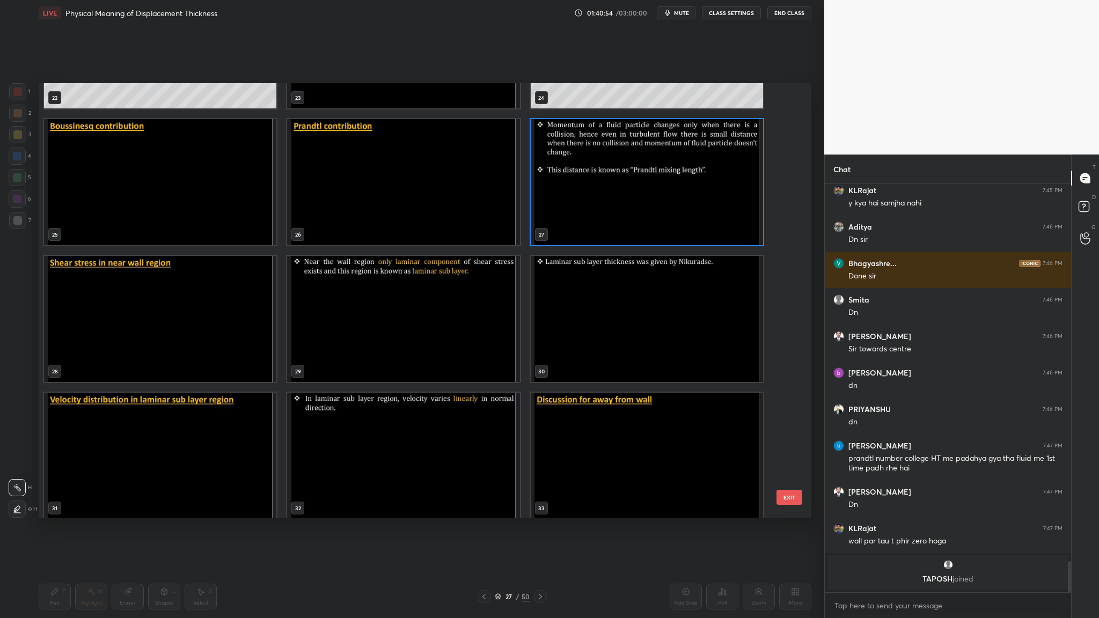
click at [184, 319] on img "grid" at bounding box center [160, 319] width 232 height 126
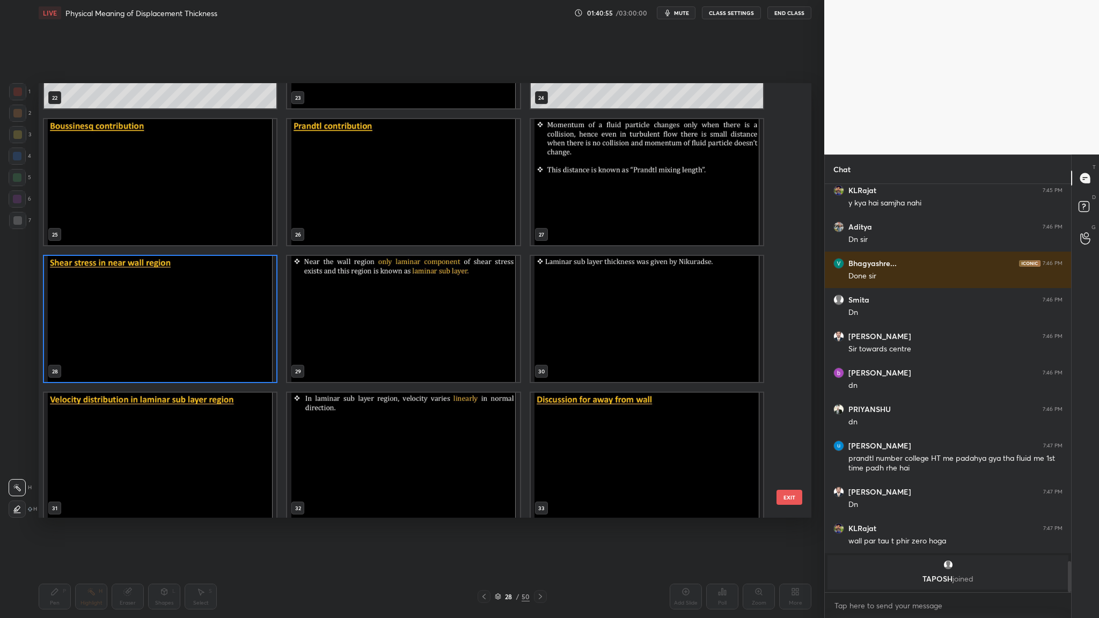
click at [184, 319] on img "grid" at bounding box center [160, 319] width 232 height 126
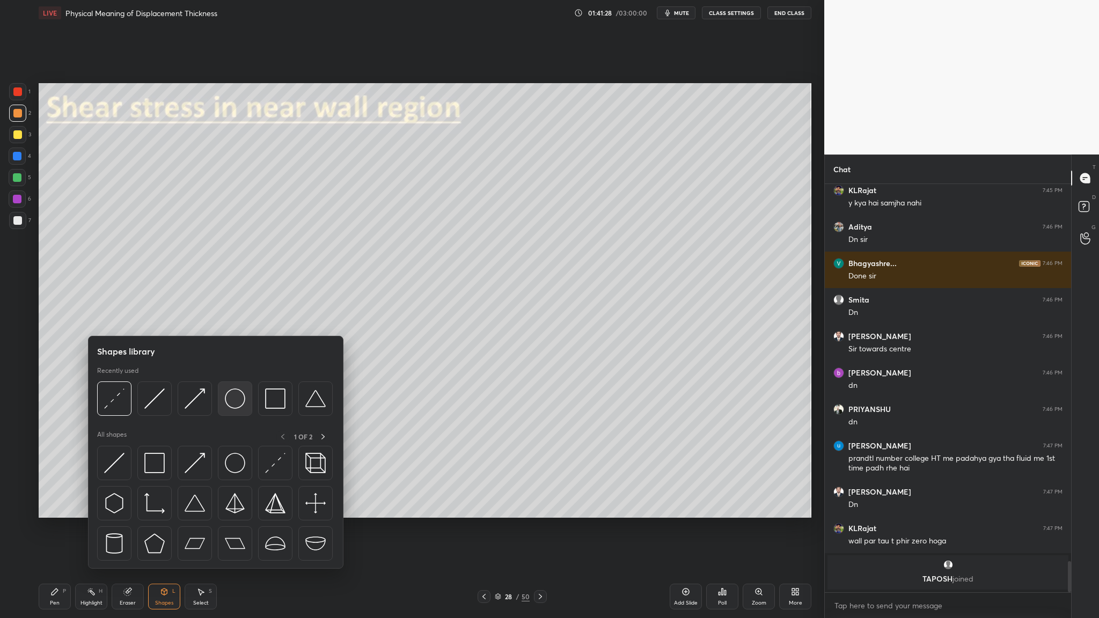
click at [237, 319] on div at bounding box center [235, 399] width 34 height 34
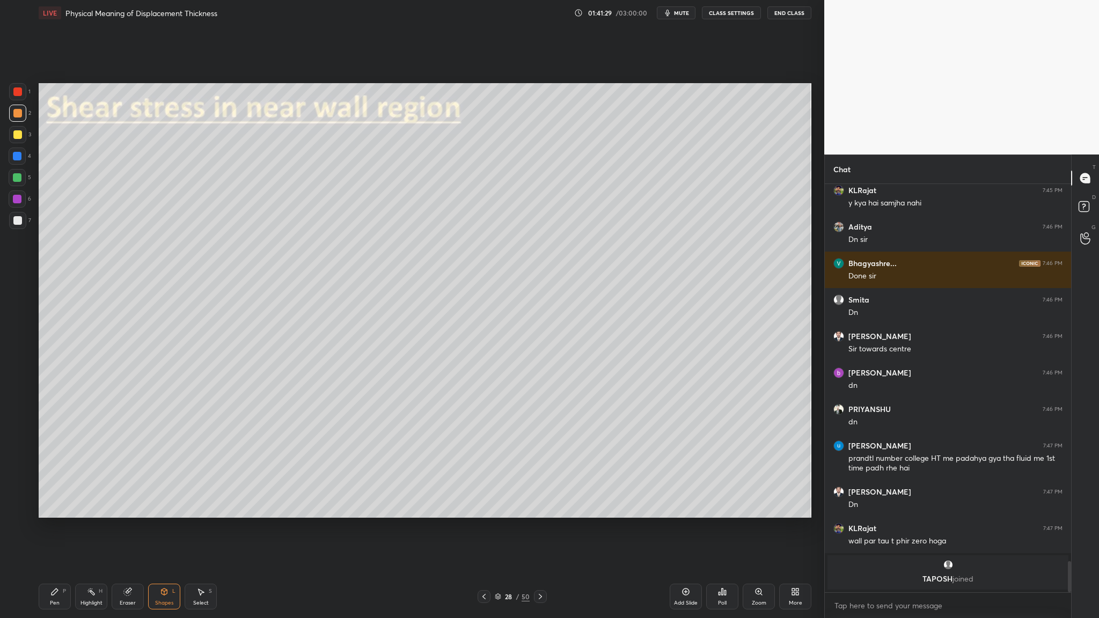
click at [20, 115] on div at bounding box center [17, 113] width 9 height 9
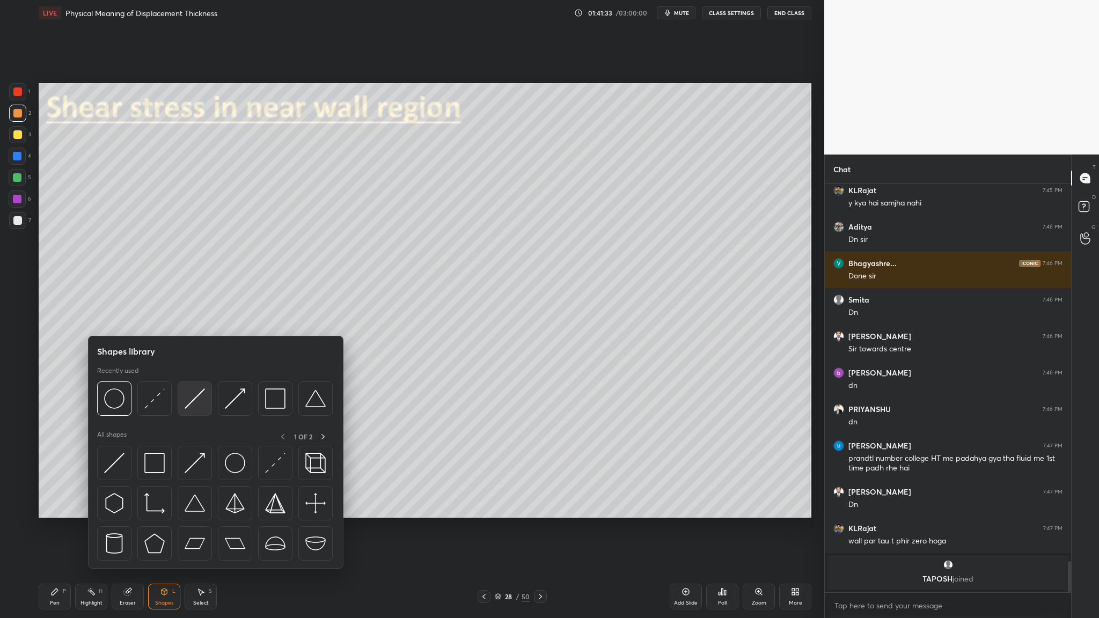
click at [197, 319] on img at bounding box center [195, 399] width 20 height 20
click at [151, 319] on img at bounding box center [154, 399] width 20 height 20
click at [196, 319] on img at bounding box center [195, 399] width 20 height 20
click at [235, 319] on div at bounding box center [235, 399] width 34 height 34
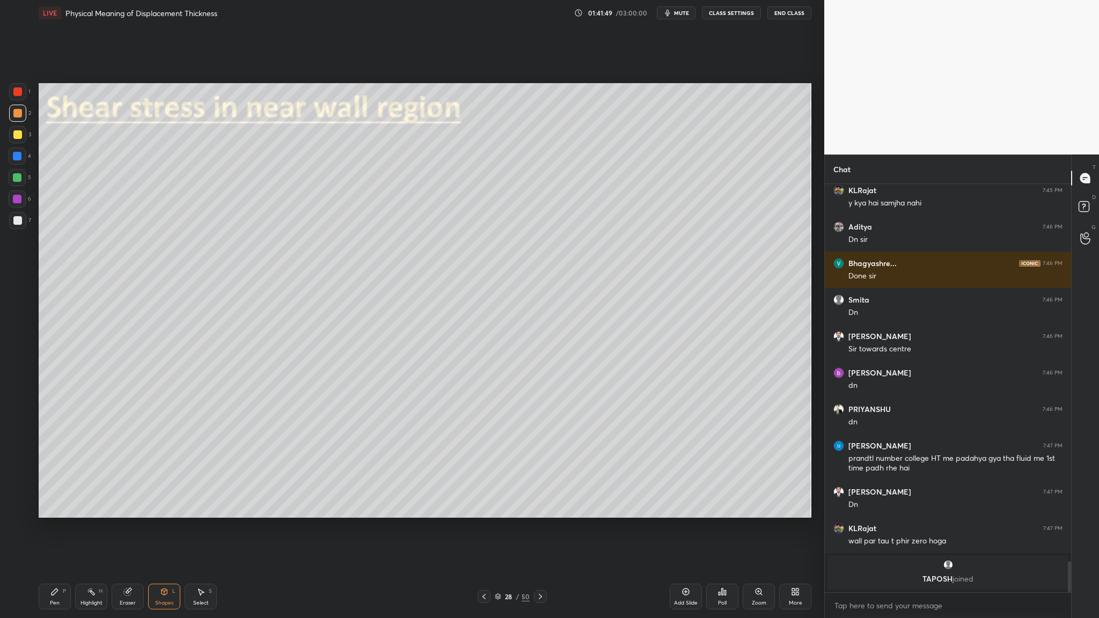
click at [18, 155] on div at bounding box center [17, 156] width 9 height 9
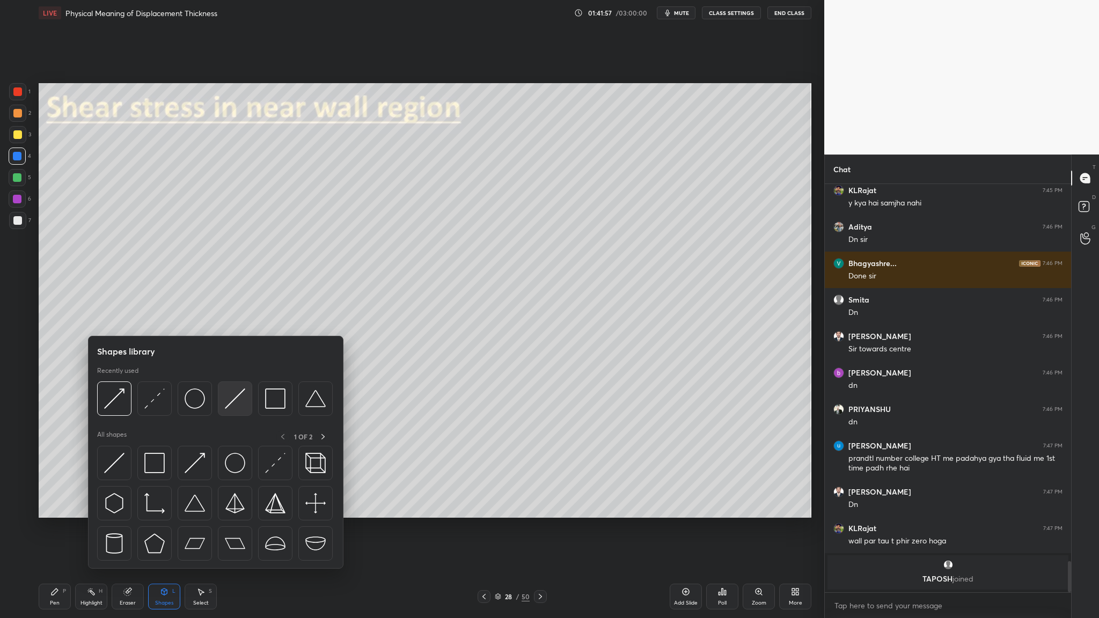
click at [229, 319] on div at bounding box center [235, 399] width 34 height 34
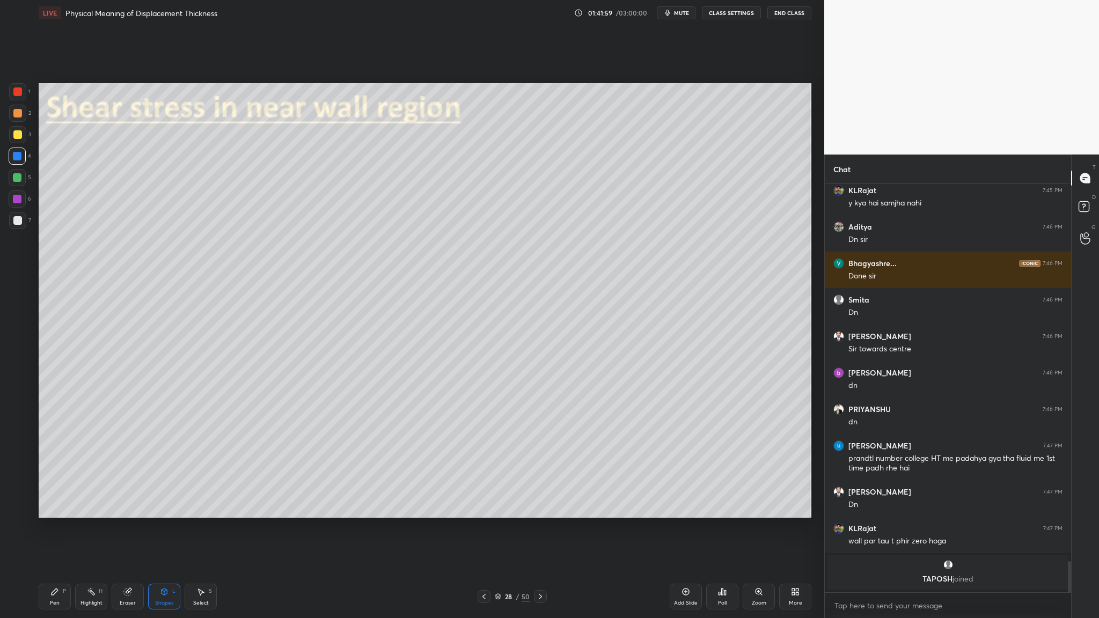
click at [18, 162] on div at bounding box center [17, 156] width 17 height 17
click at [18, 181] on div at bounding box center [17, 177] width 9 height 9
click at [21, 220] on div at bounding box center [17, 220] width 9 height 9
drag, startPoint x: 18, startPoint y: 178, endPoint x: 23, endPoint y: 204, distance: 26.2
click at [19, 182] on div at bounding box center [17, 177] width 17 height 17
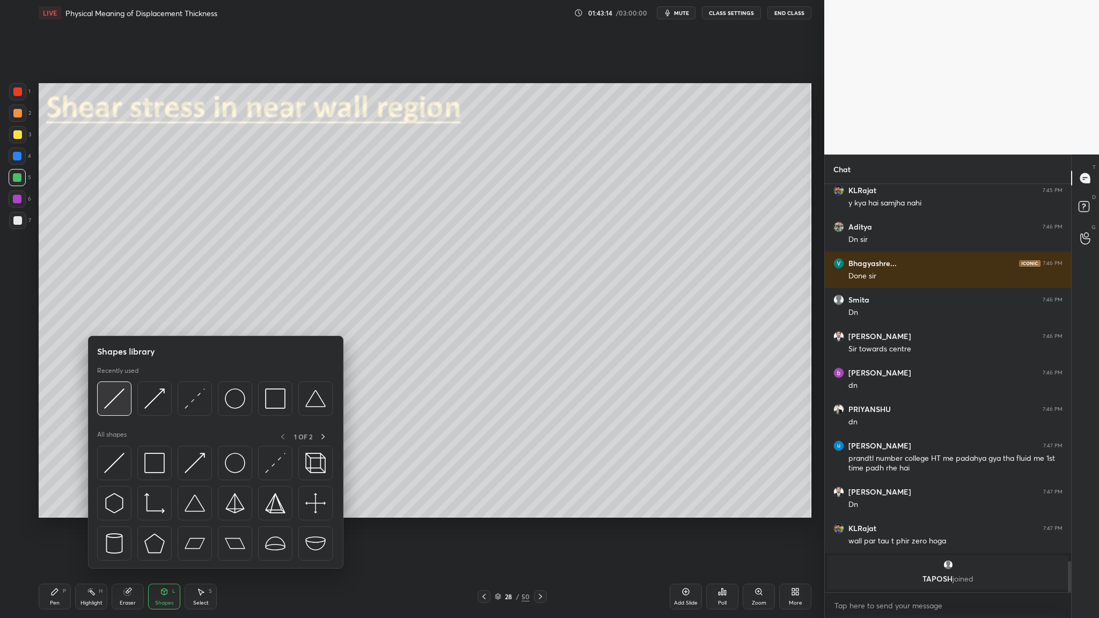
click at [118, 319] on div at bounding box center [114, 399] width 34 height 34
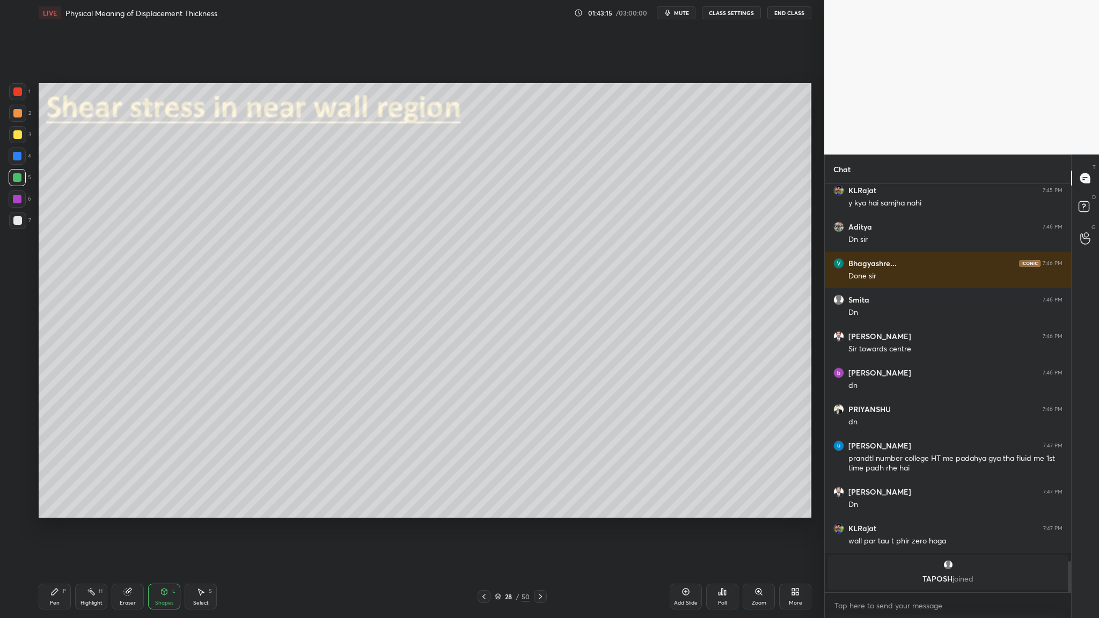
click at [19, 115] on div at bounding box center [17, 113] width 9 height 9
drag, startPoint x: 16, startPoint y: 202, endPoint x: 19, endPoint y: 194, distance: 8.7
click at [17, 202] on div at bounding box center [17, 199] width 9 height 9
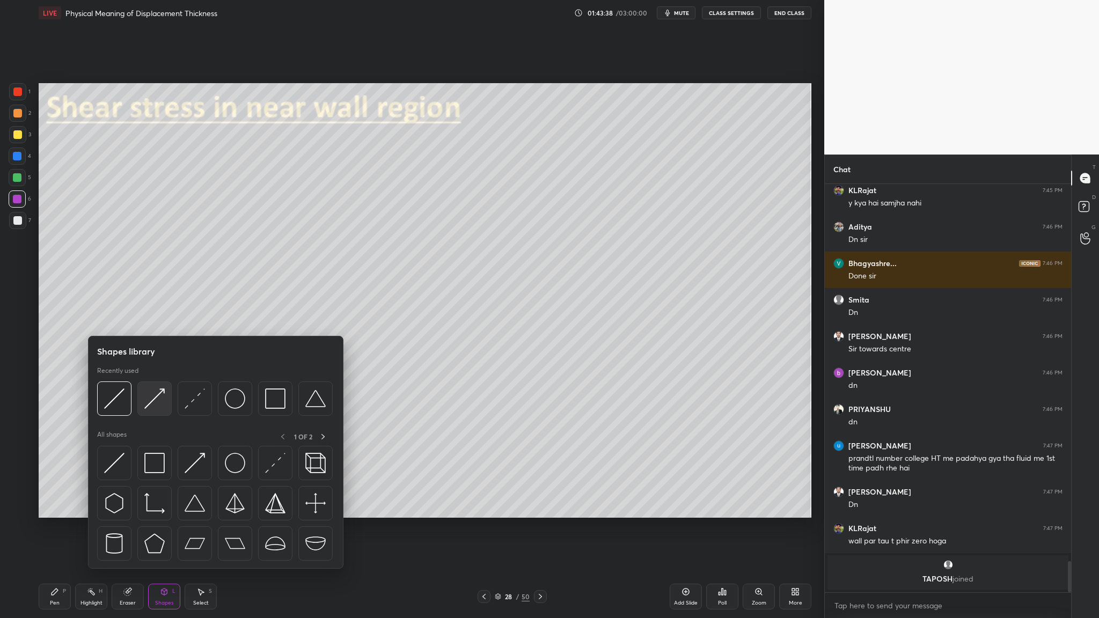
click at [159, 319] on div at bounding box center [154, 399] width 34 height 34
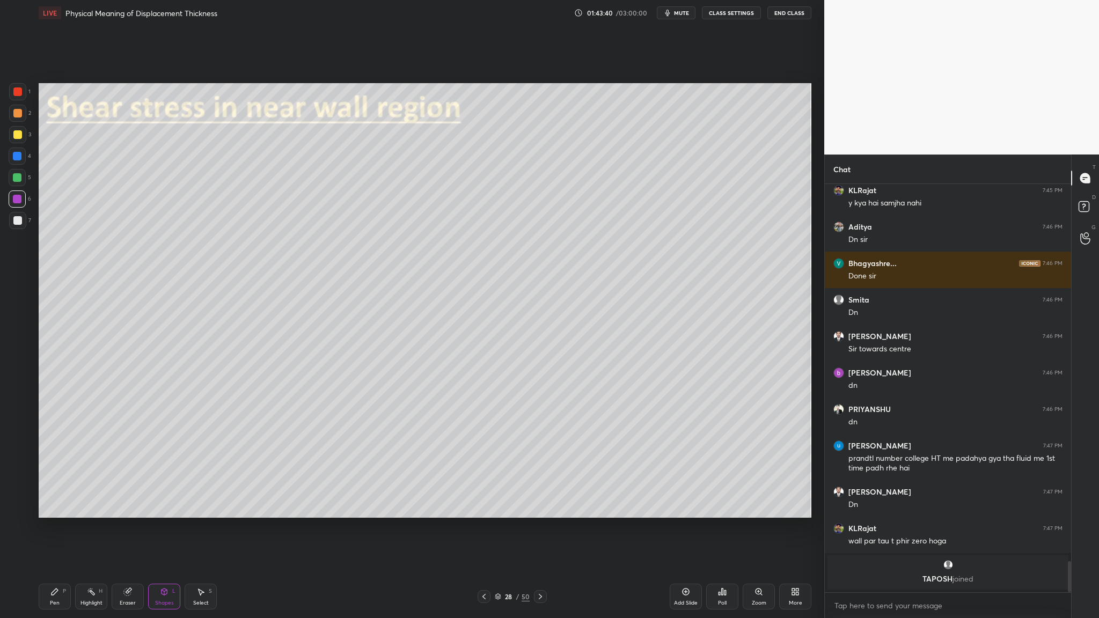
drag, startPoint x: 16, startPoint y: 177, endPoint x: 18, endPoint y: 182, distance: 6.5
click at [16, 177] on div at bounding box center [17, 177] width 9 height 9
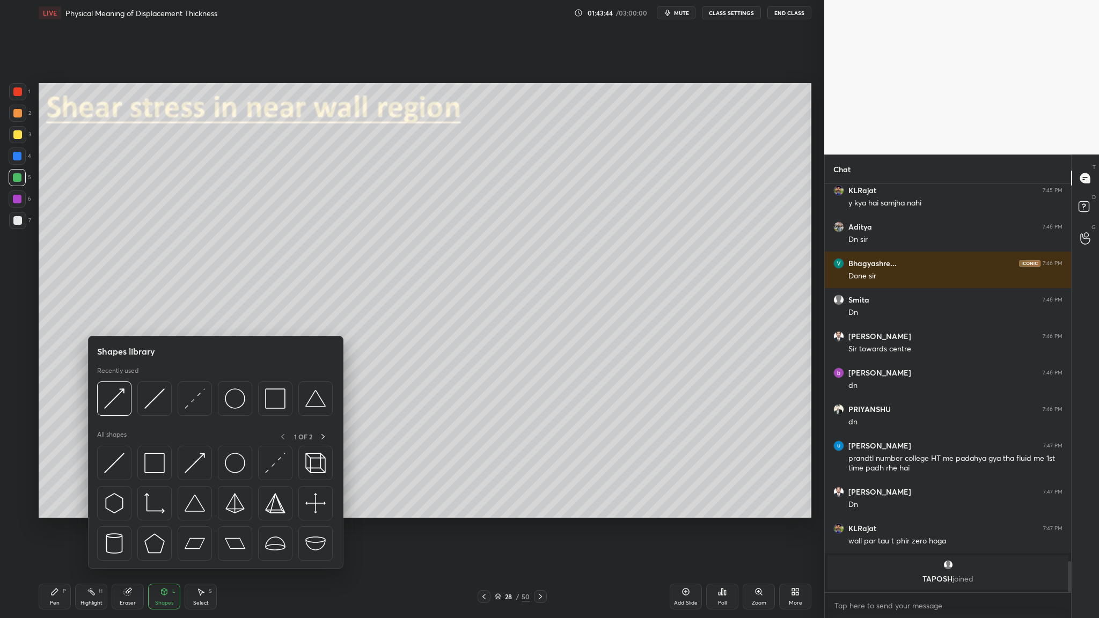
click at [162, 319] on div at bounding box center [215, 402] width 236 height 40
click at [154, 319] on div at bounding box center [154, 399] width 34 height 34
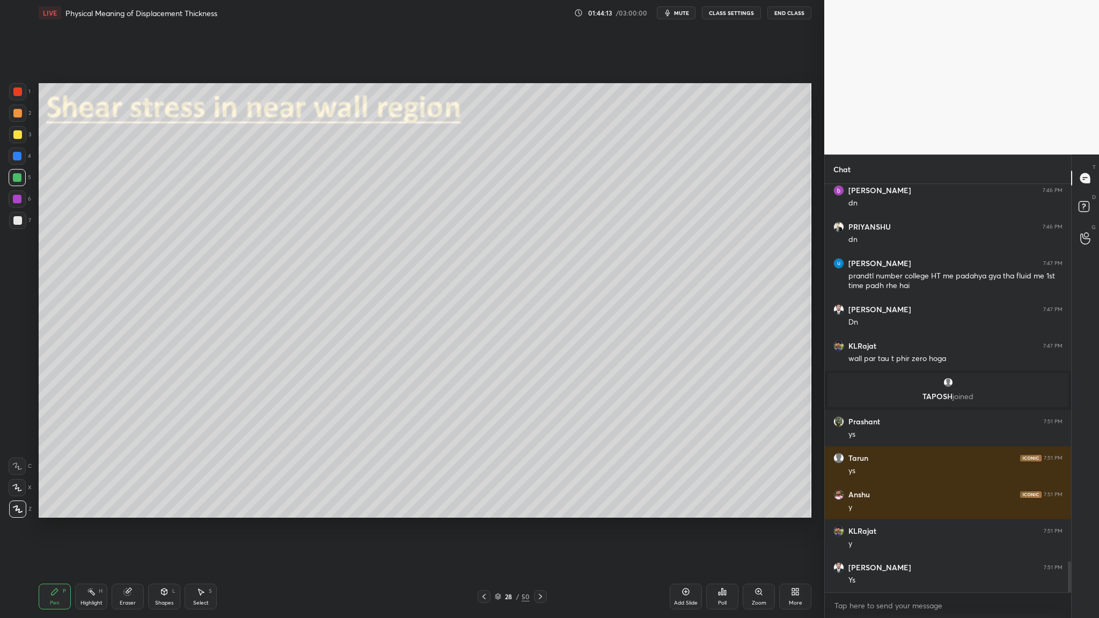
scroll to position [4930, 0]
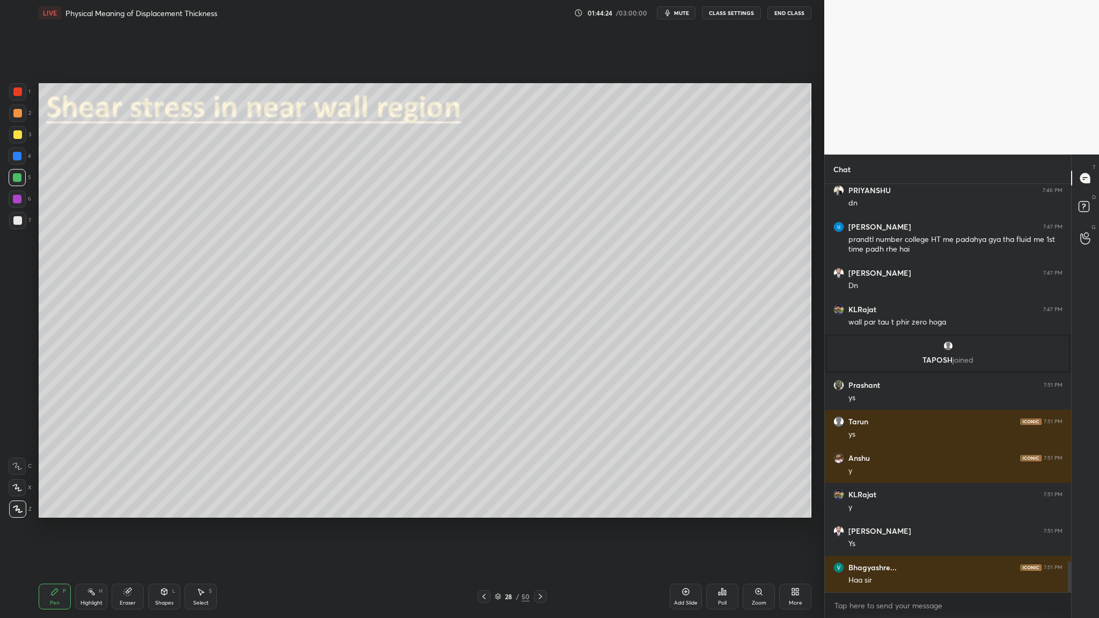
click at [16, 221] on div at bounding box center [17, 220] width 9 height 9
click at [20, 201] on div at bounding box center [17, 199] width 9 height 9
drag, startPoint x: 21, startPoint y: 224, endPoint x: 27, endPoint y: 230, distance: 8.7
click at [21, 224] on div at bounding box center [17, 220] width 17 height 17
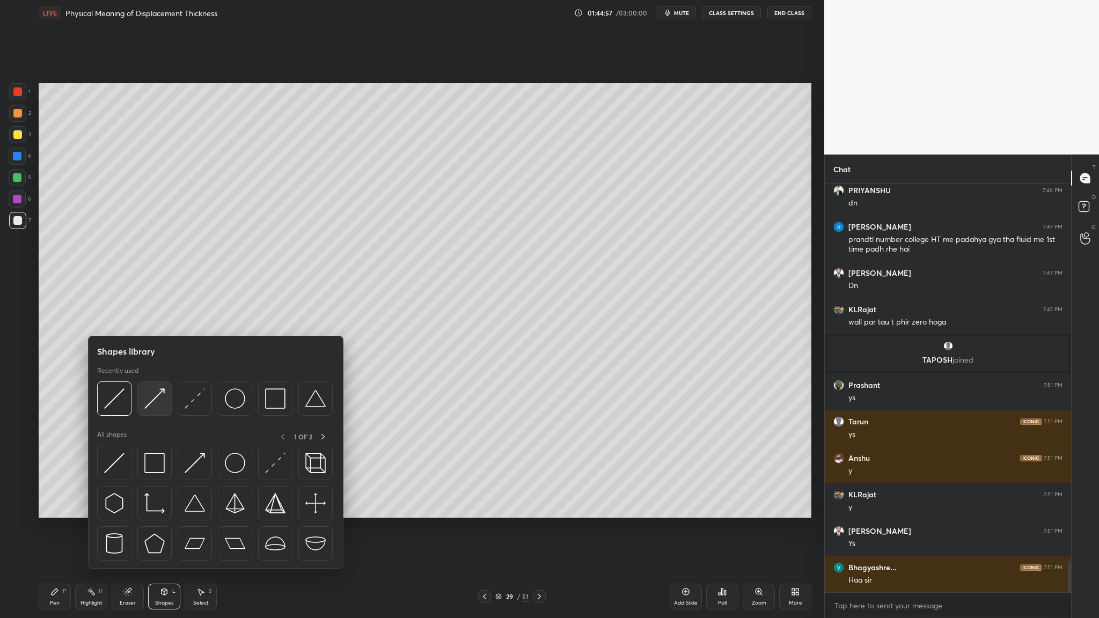
click at [153, 319] on div at bounding box center [154, 399] width 34 height 34
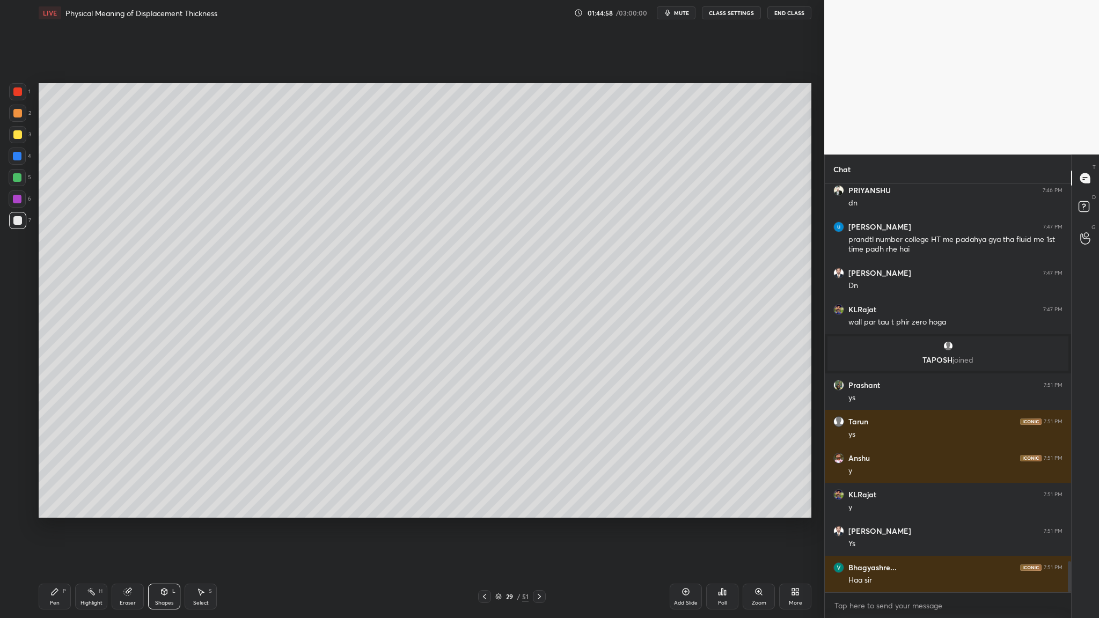
click at [18, 95] on div at bounding box center [17, 91] width 9 height 9
click at [18, 223] on div at bounding box center [17, 220] width 9 height 9
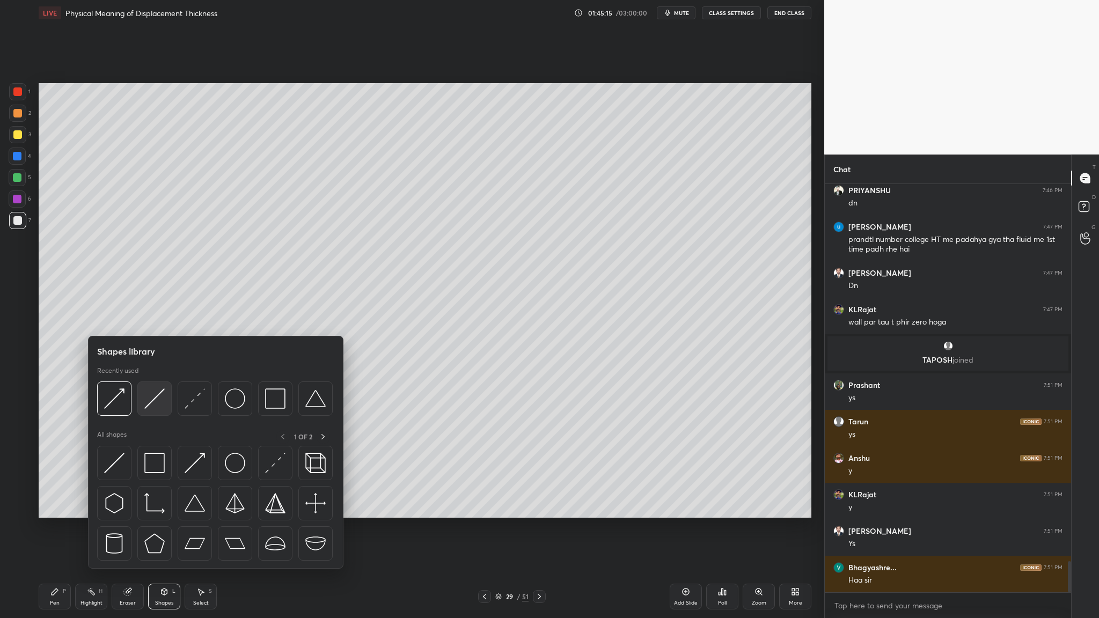
click at [162, 319] on div at bounding box center [154, 399] width 34 height 34
click at [287, 319] on div at bounding box center [275, 399] width 34 height 34
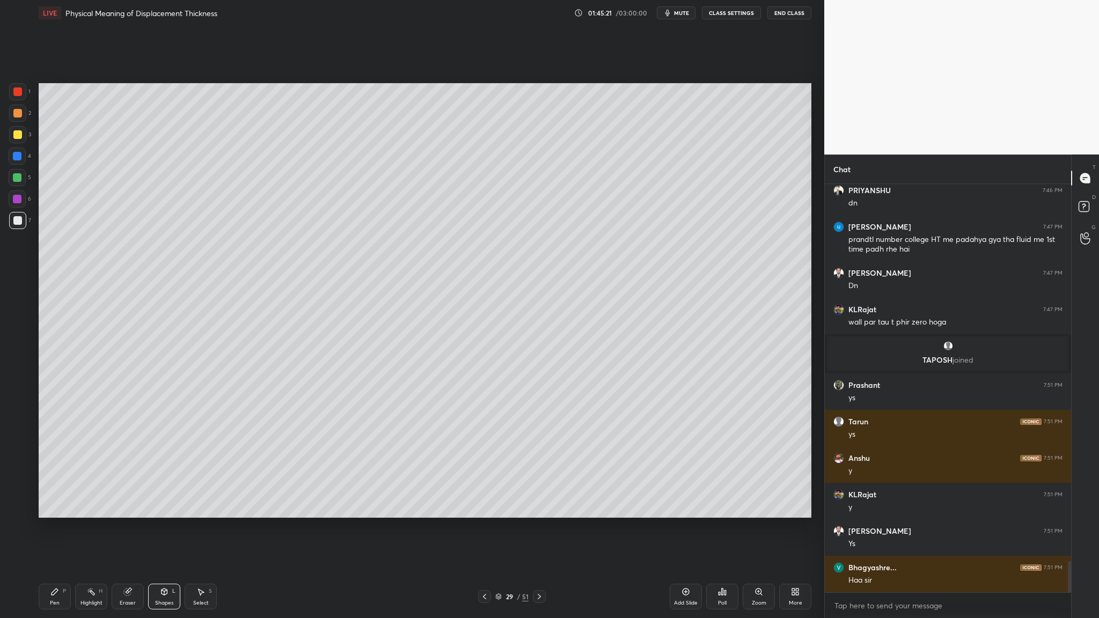
click at [21, 115] on div at bounding box center [17, 113] width 9 height 9
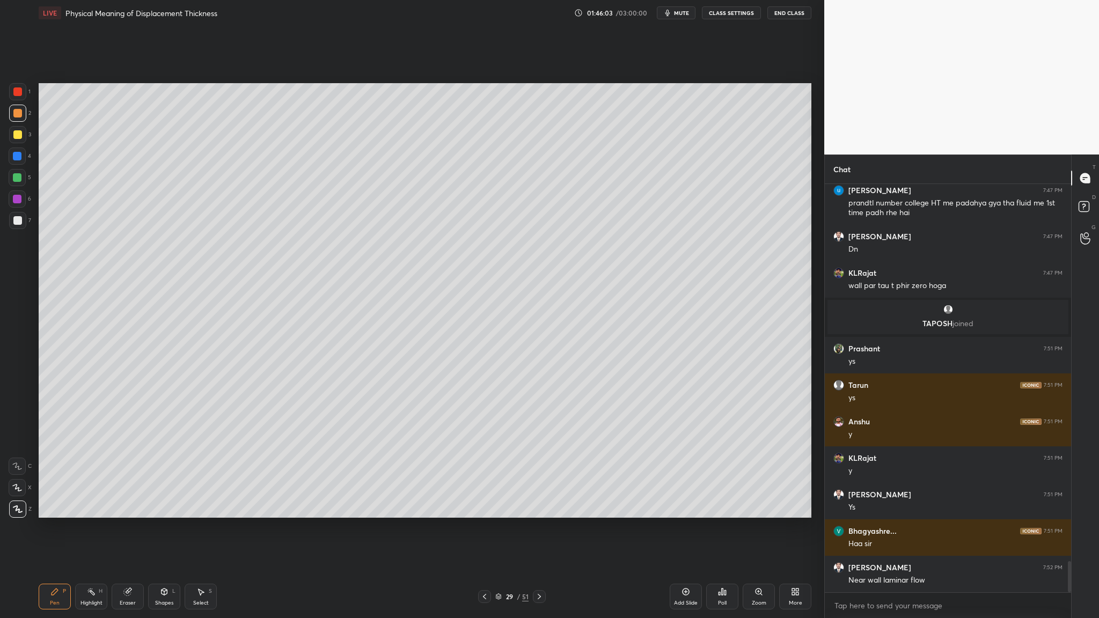
click at [19, 108] on div at bounding box center [17, 113] width 17 height 17
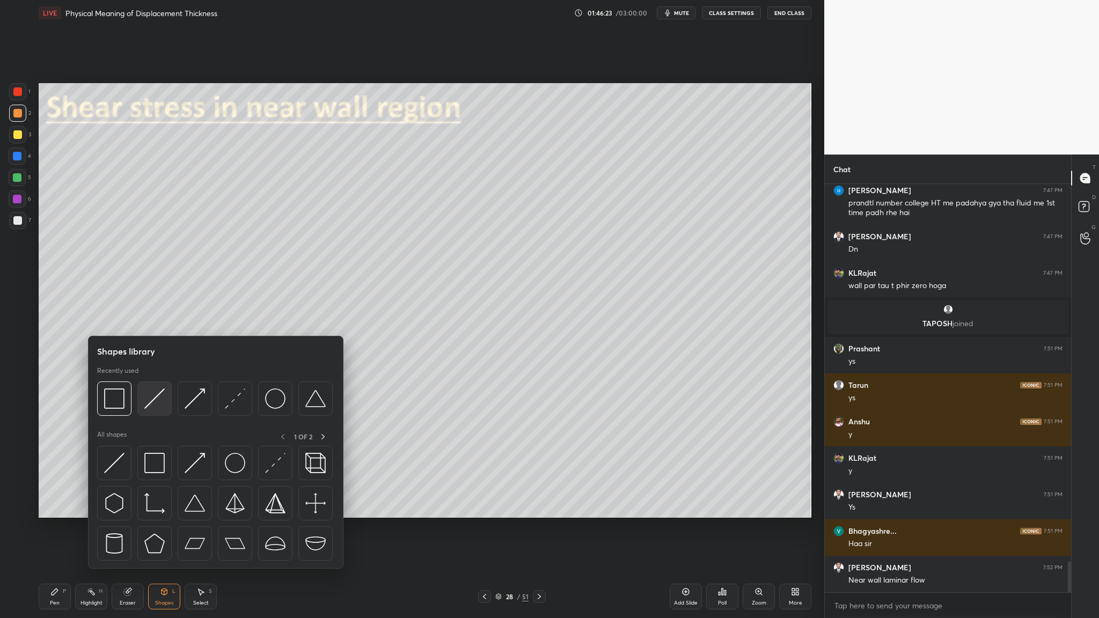
click at [152, 319] on div at bounding box center [154, 399] width 34 height 34
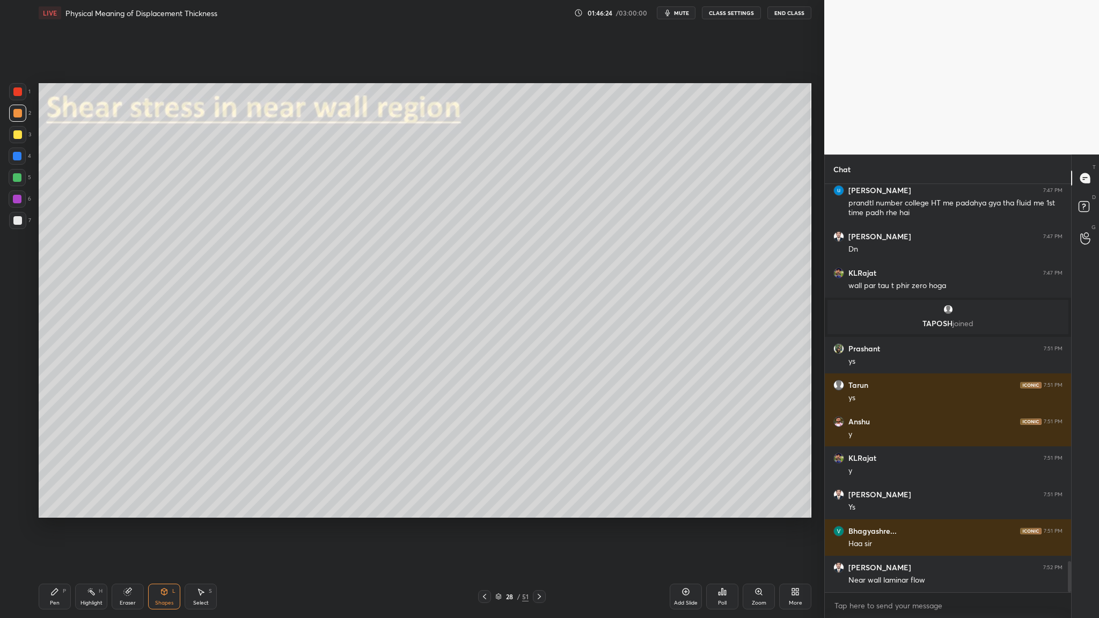
click at [19, 165] on div "4" at bounding box center [20, 158] width 23 height 21
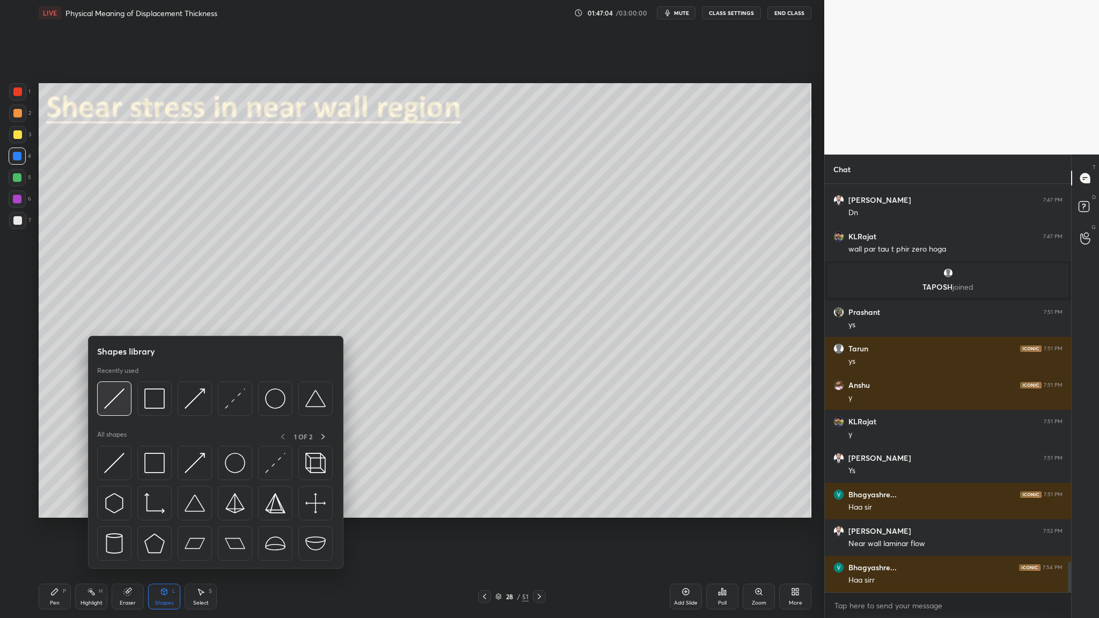
click at [118, 319] on div at bounding box center [114, 399] width 34 height 34
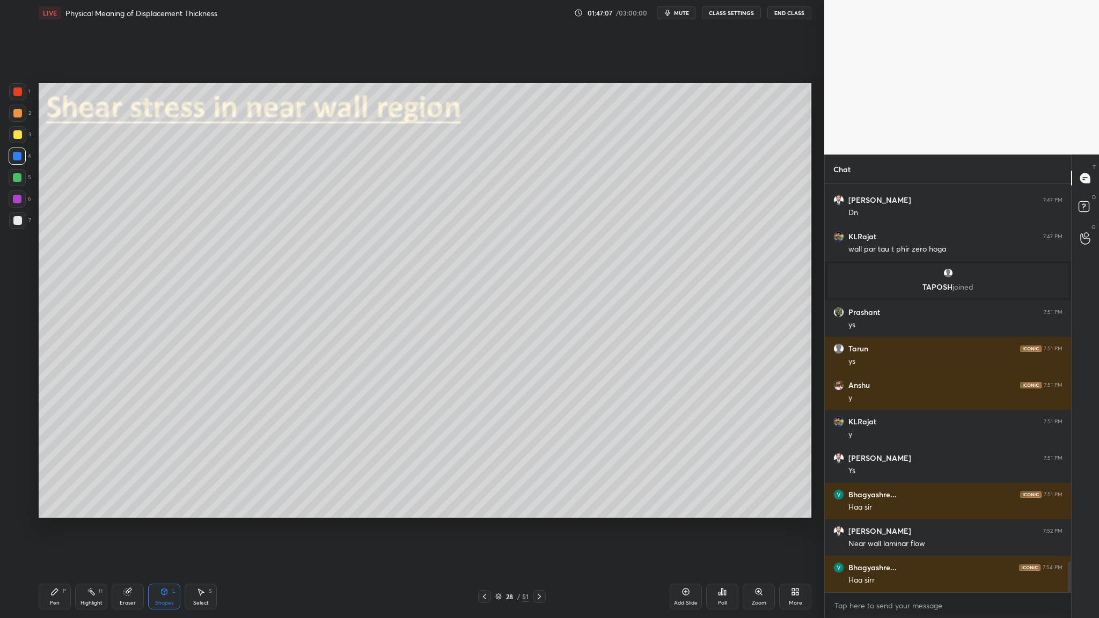
click at [18, 139] on div at bounding box center [17, 134] width 17 height 17
click at [24, 99] on div at bounding box center [17, 91] width 17 height 17
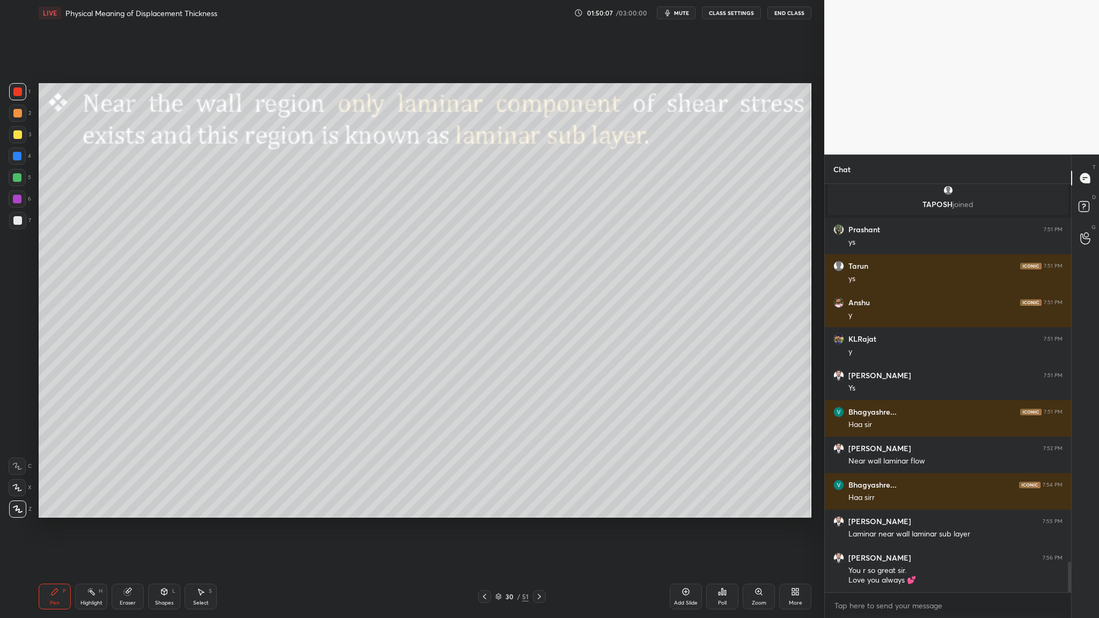
scroll to position [5122, 0]
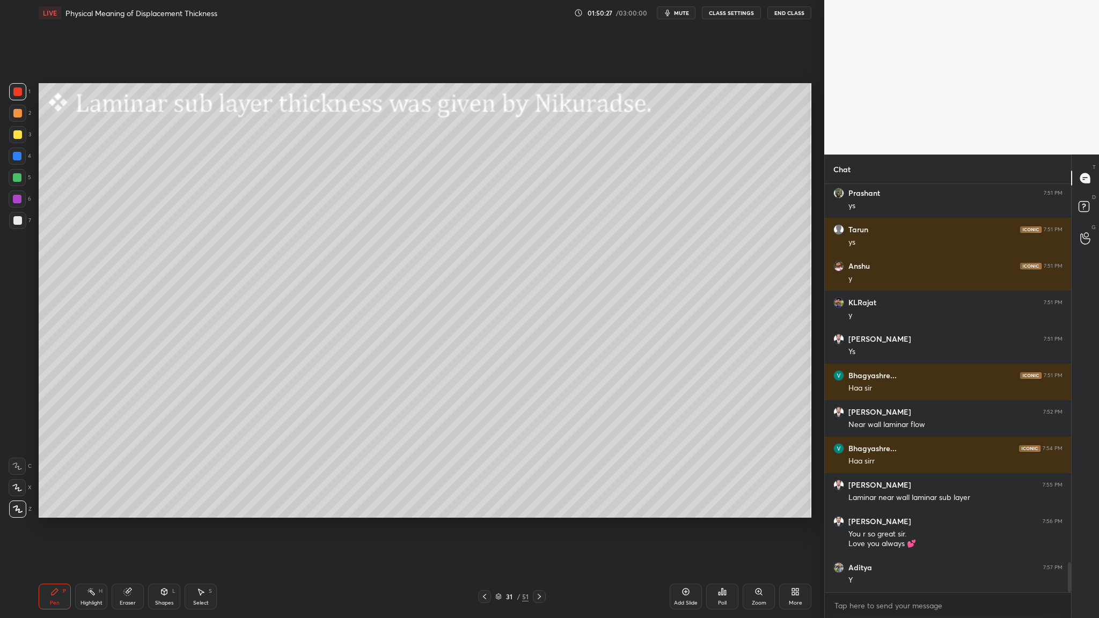
click at [19, 133] on div at bounding box center [17, 134] width 9 height 9
click at [18, 224] on div at bounding box center [17, 220] width 9 height 9
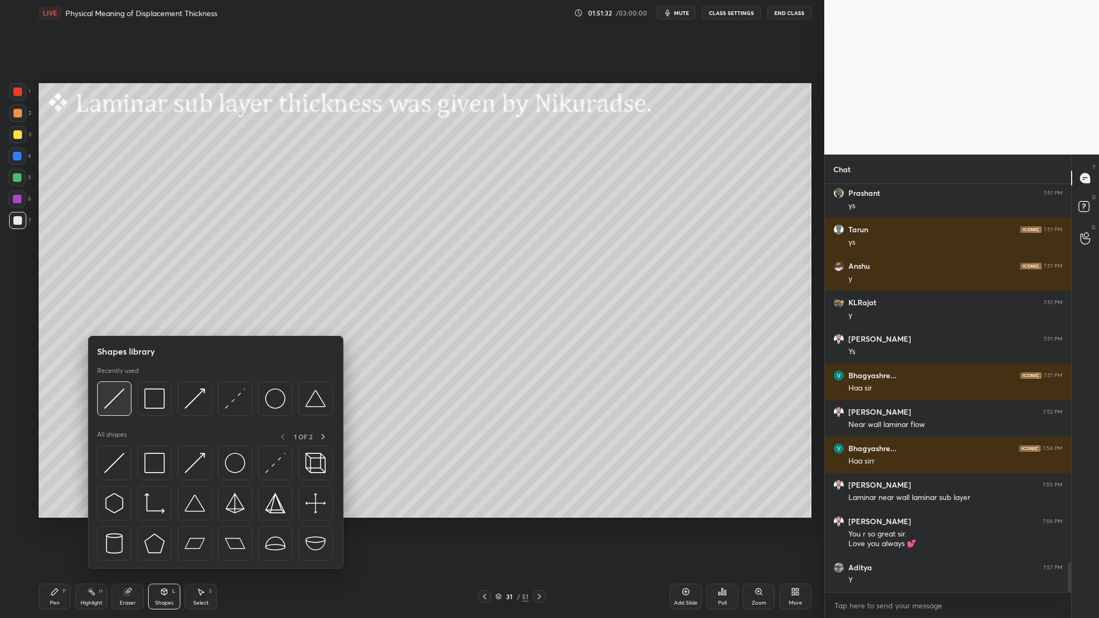
click at [115, 319] on div at bounding box center [114, 399] width 34 height 34
click at [151, 319] on img at bounding box center [154, 399] width 20 height 20
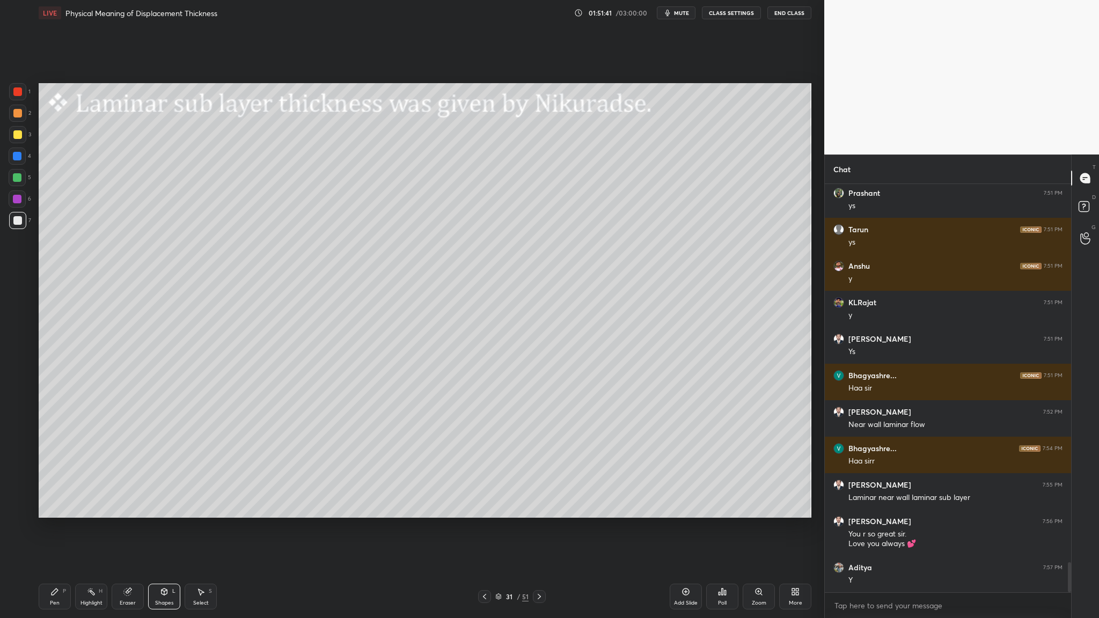
click at [18, 114] on div at bounding box center [17, 113] width 9 height 9
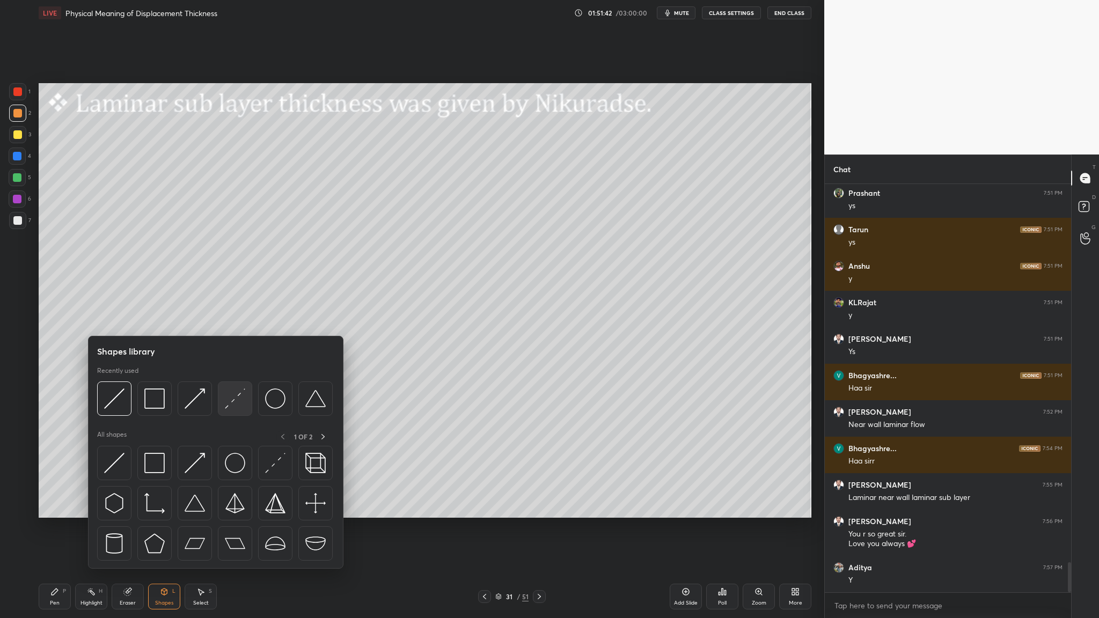
click at [233, 319] on img at bounding box center [235, 399] width 20 height 20
click at [160, 319] on div at bounding box center [215, 402] width 236 height 40
click at [158, 319] on div at bounding box center [215, 402] width 236 height 40
click at [155, 319] on img at bounding box center [154, 399] width 20 height 20
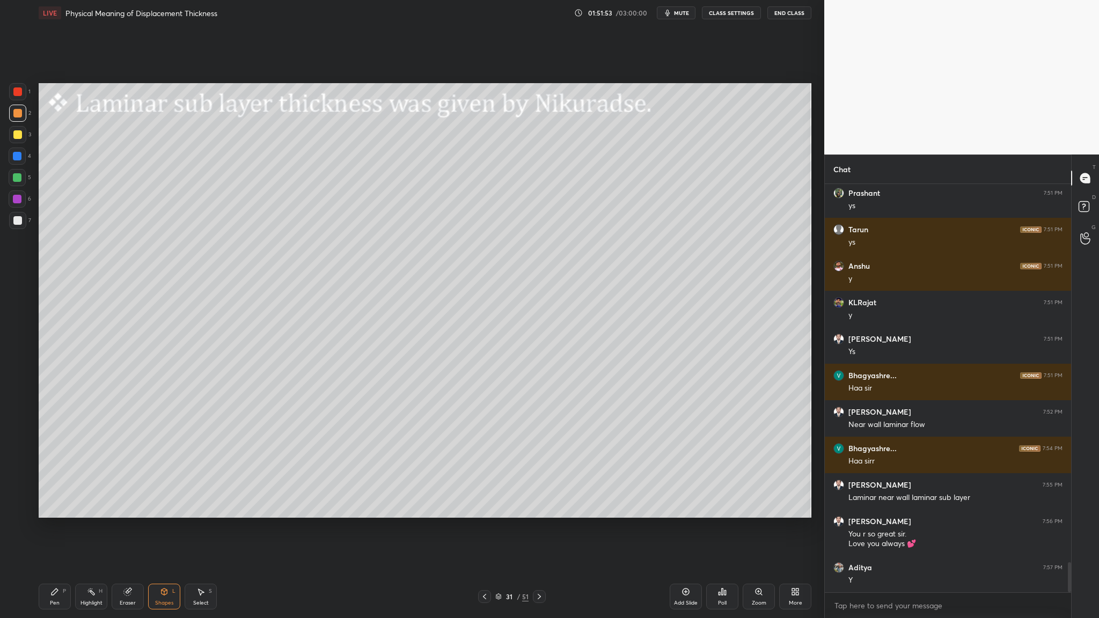
click at [15, 218] on div at bounding box center [17, 220] width 9 height 9
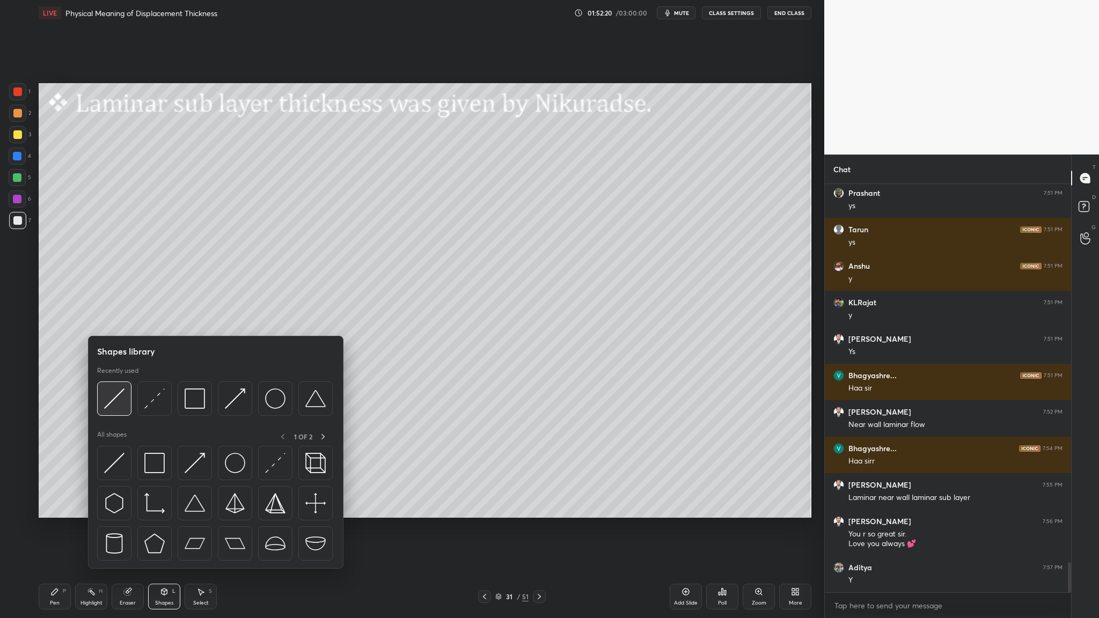
click at [113, 319] on img at bounding box center [114, 399] width 20 height 20
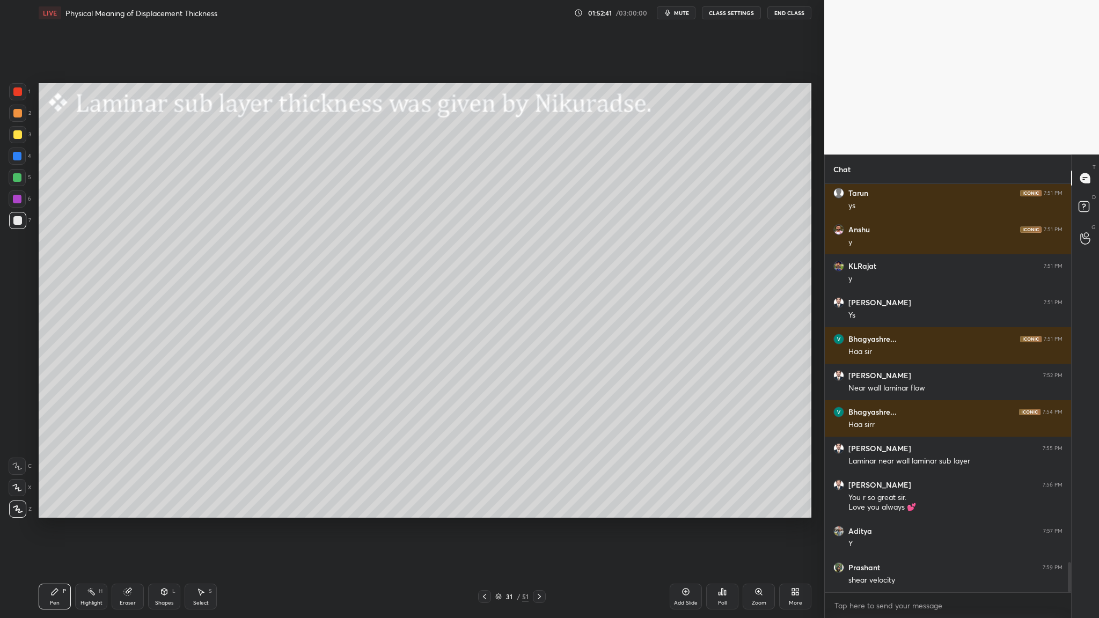
scroll to position [5169, 0]
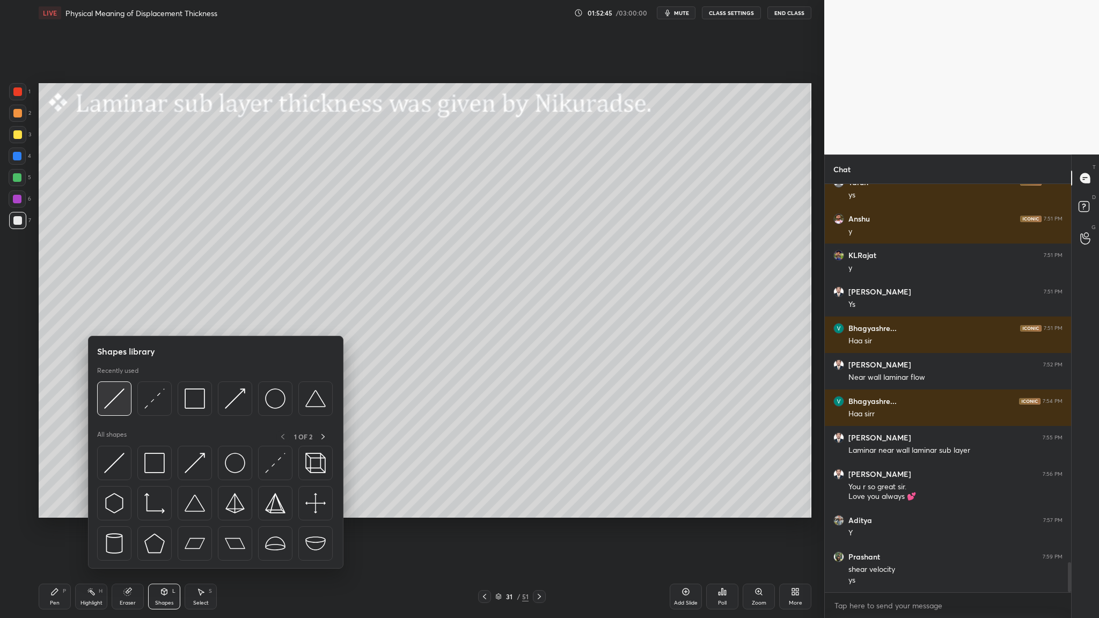
click at [115, 319] on div at bounding box center [114, 399] width 34 height 34
click at [111, 319] on div at bounding box center [114, 399] width 34 height 34
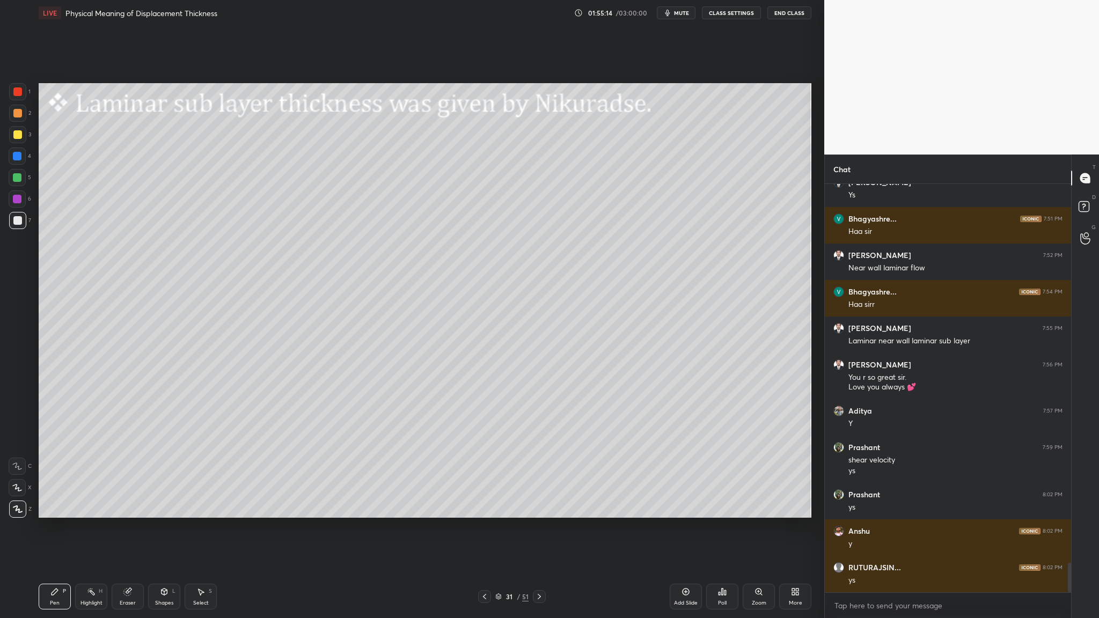
scroll to position [5315, 0]
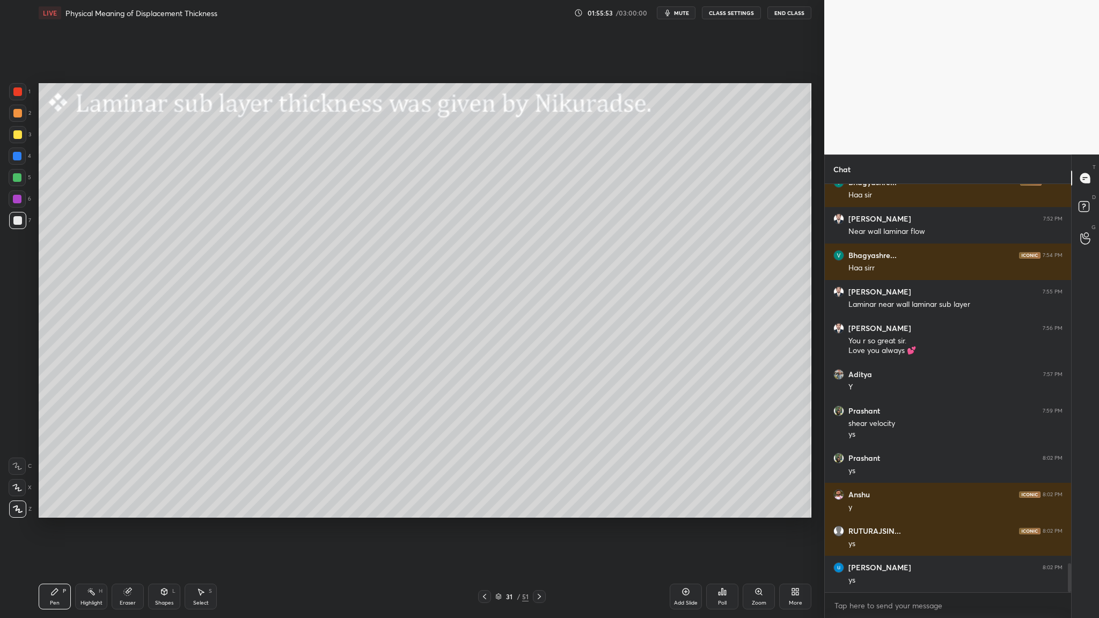
click at [19, 117] on div at bounding box center [17, 113] width 9 height 9
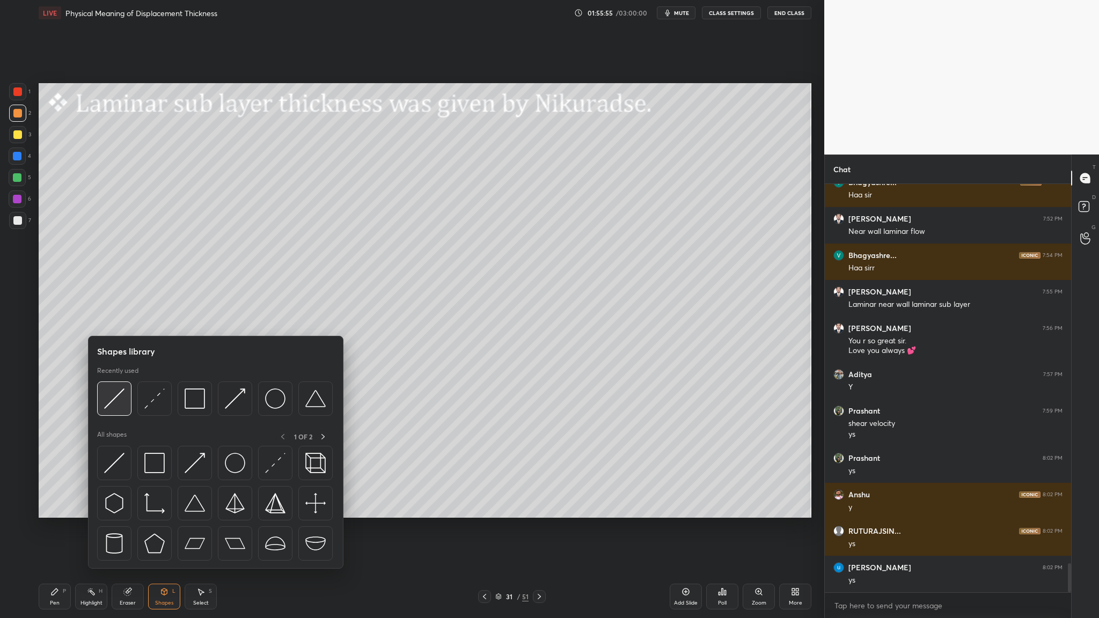
click at [121, 319] on img at bounding box center [114, 399] width 20 height 20
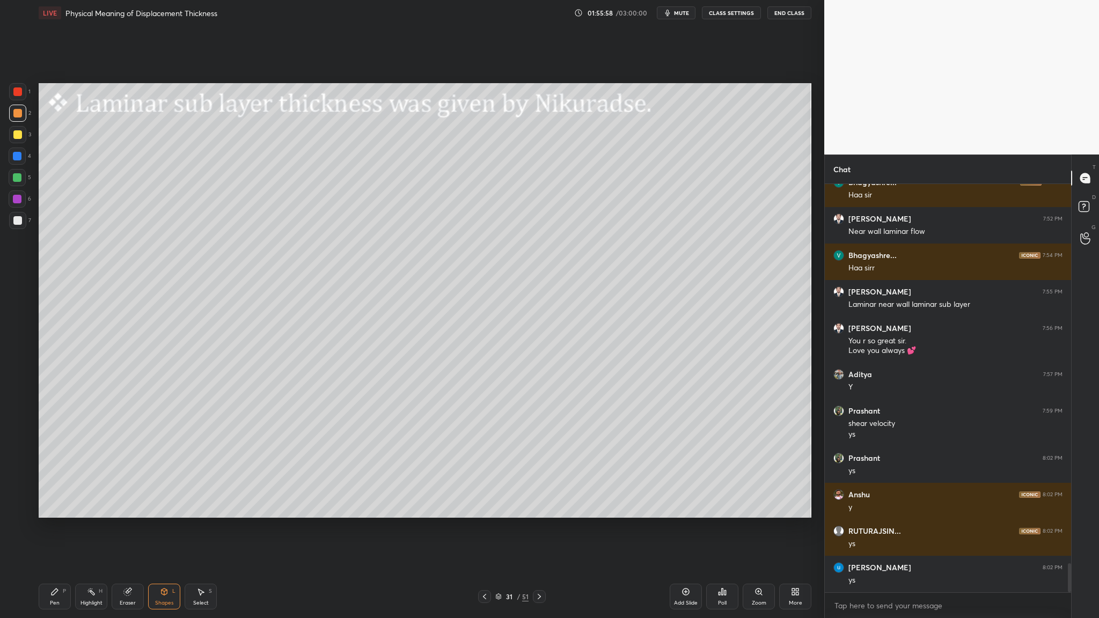
click at [20, 222] on div at bounding box center [17, 220] width 9 height 9
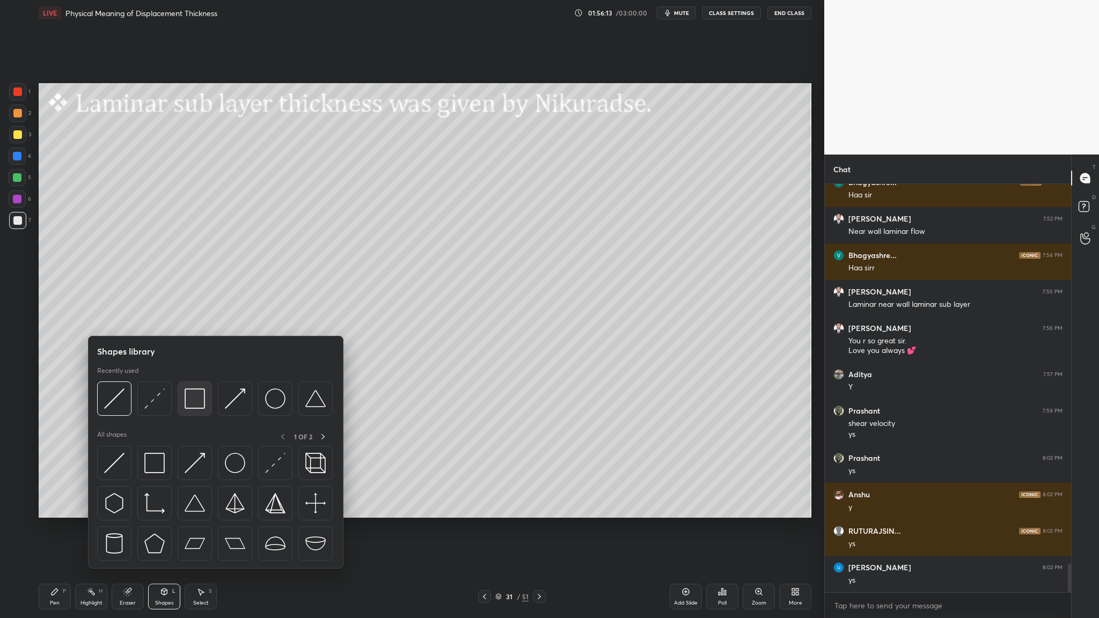
click at [200, 319] on div at bounding box center [195, 399] width 34 height 34
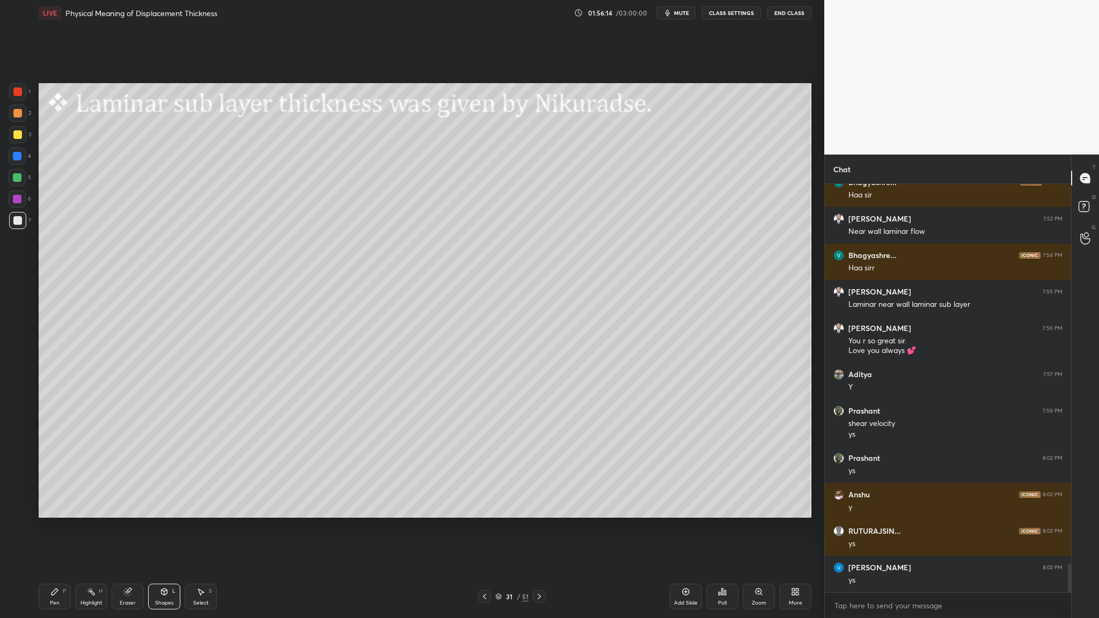
click at [20, 113] on div at bounding box center [17, 113] width 9 height 9
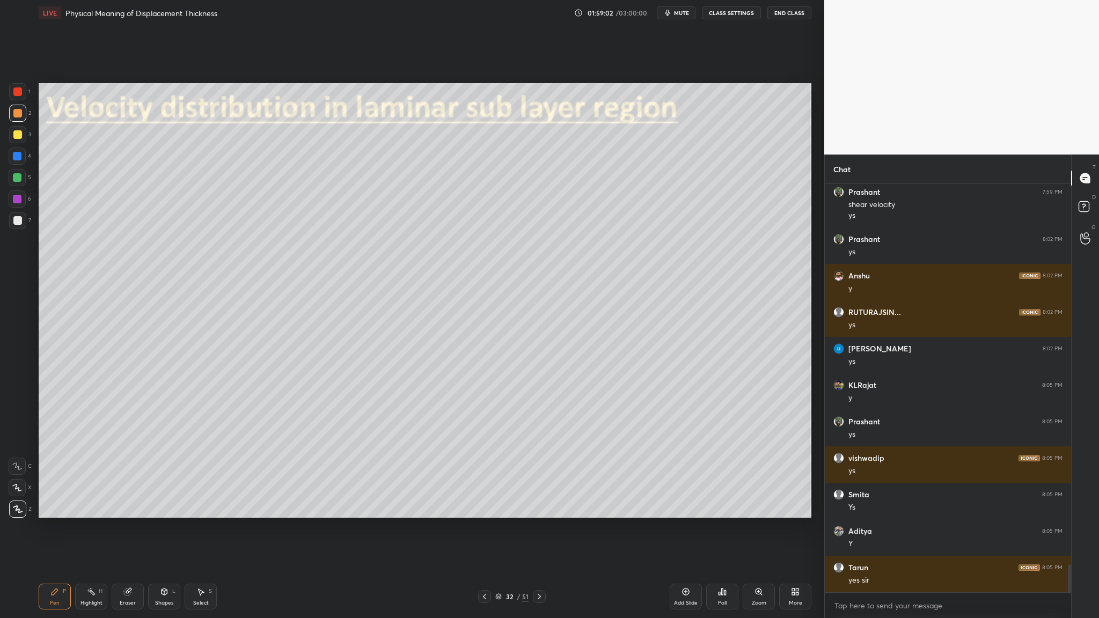
scroll to position [5570, 0]
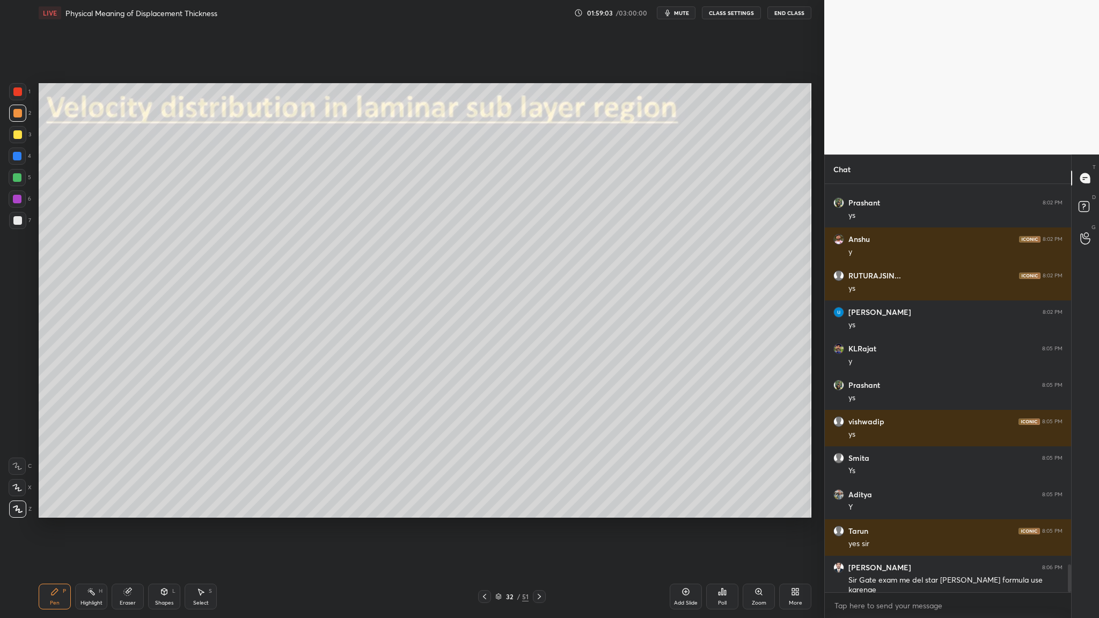
click at [12, 227] on div at bounding box center [17, 220] width 17 height 17
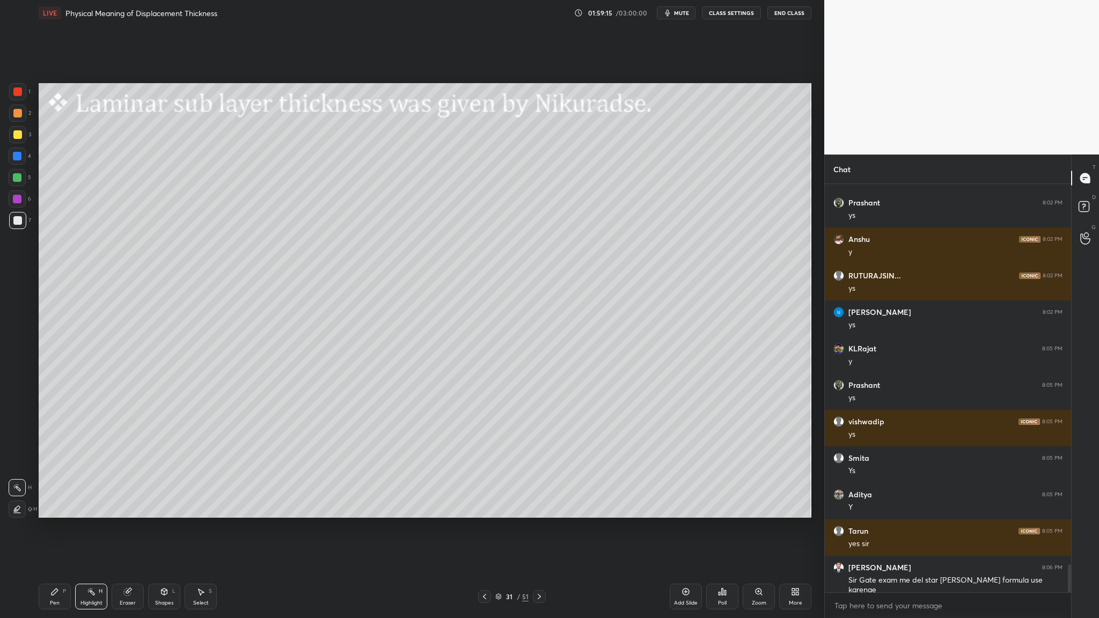
click at [16, 181] on div at bounding box center [17, 177] width 9 height 9
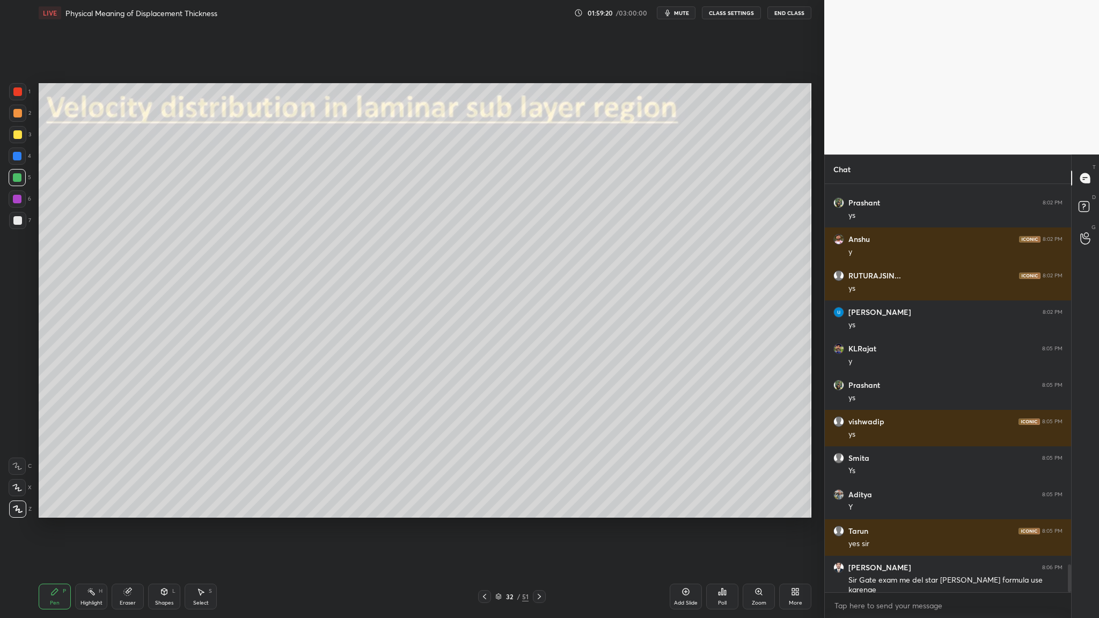
click at [27, 220] on div "7" at bounding box center [20, 220] width 22 height 17
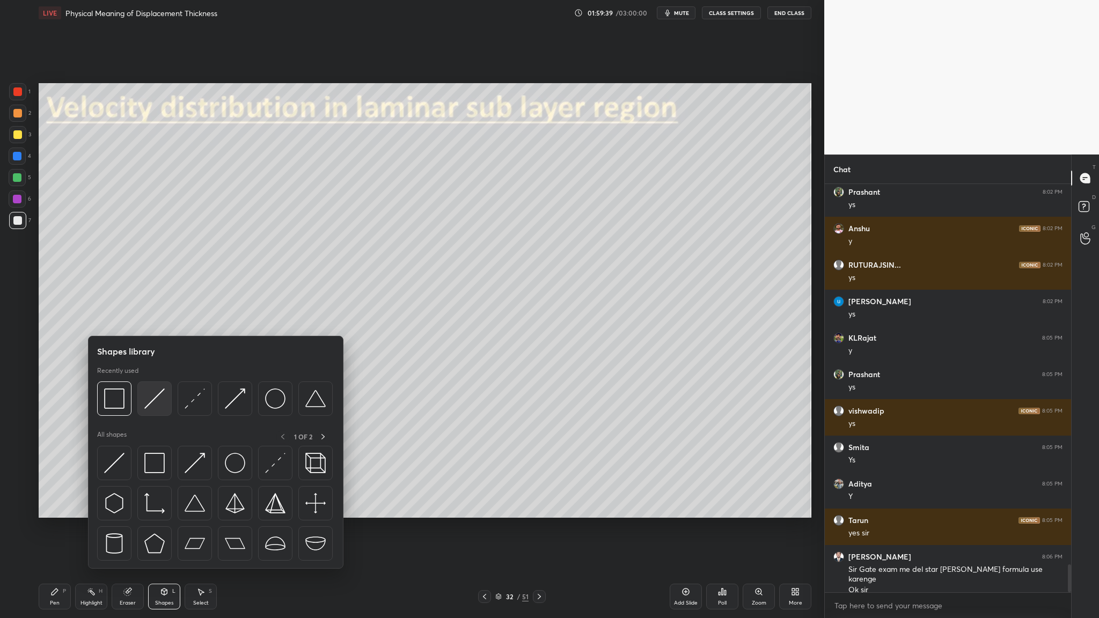
click at [154, 319] on div at bounding box center [154, 399] width 34 height 34
click at [236, 319] on div at bounding box center [235, 399] width 34 height 34
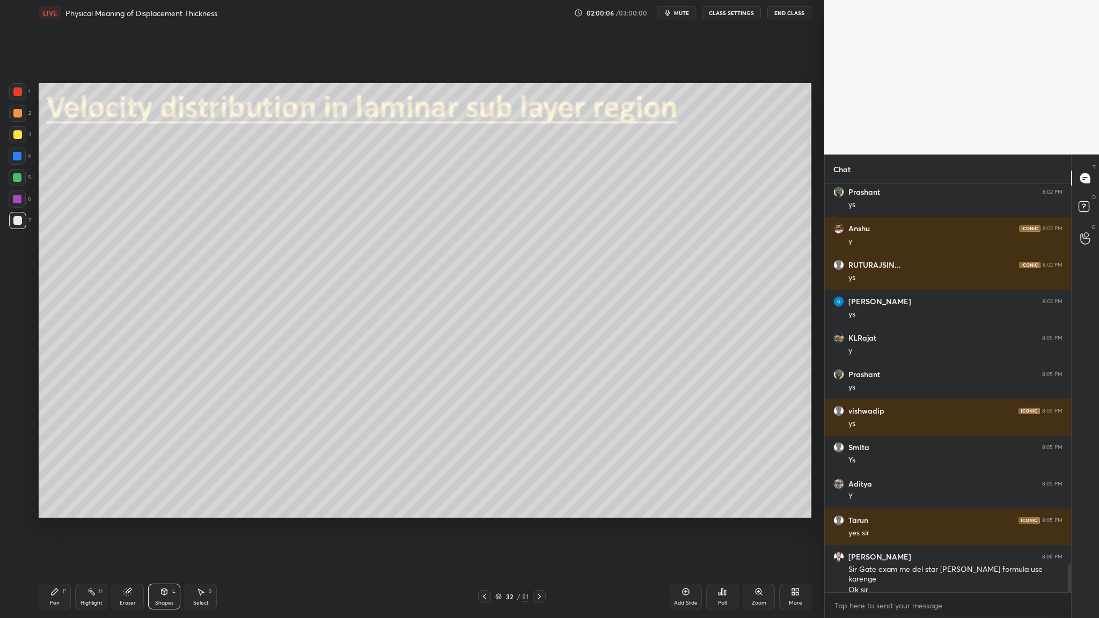
click at [19, 98] on div at bounding box center [17, 91] width 17 height 17
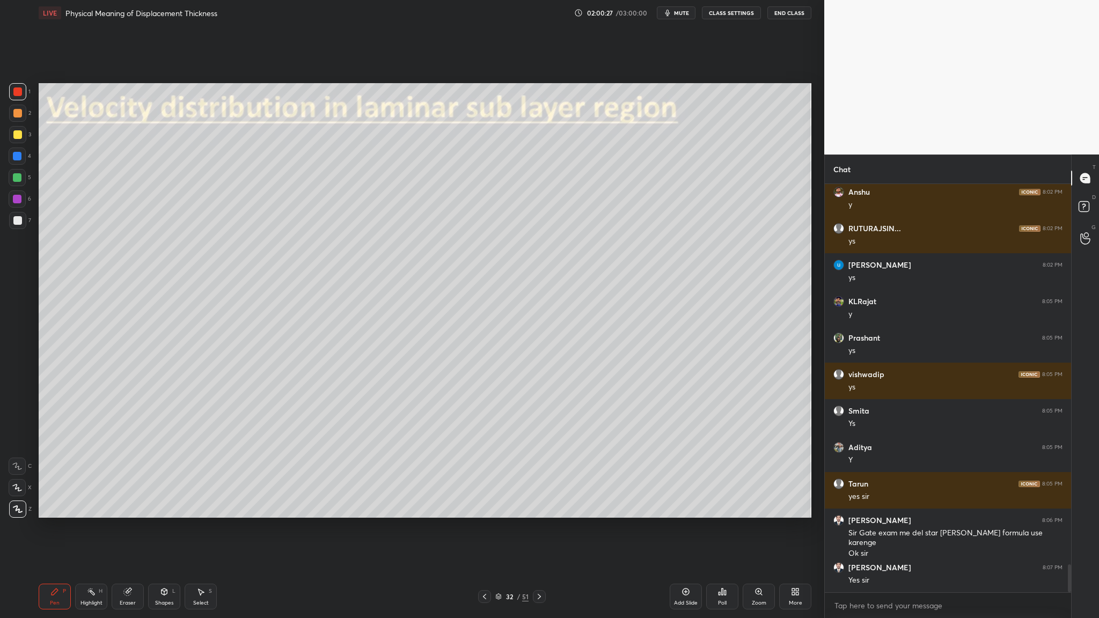
click at [22, 222] on div at bounding box center [17, 220] width 17 height 17
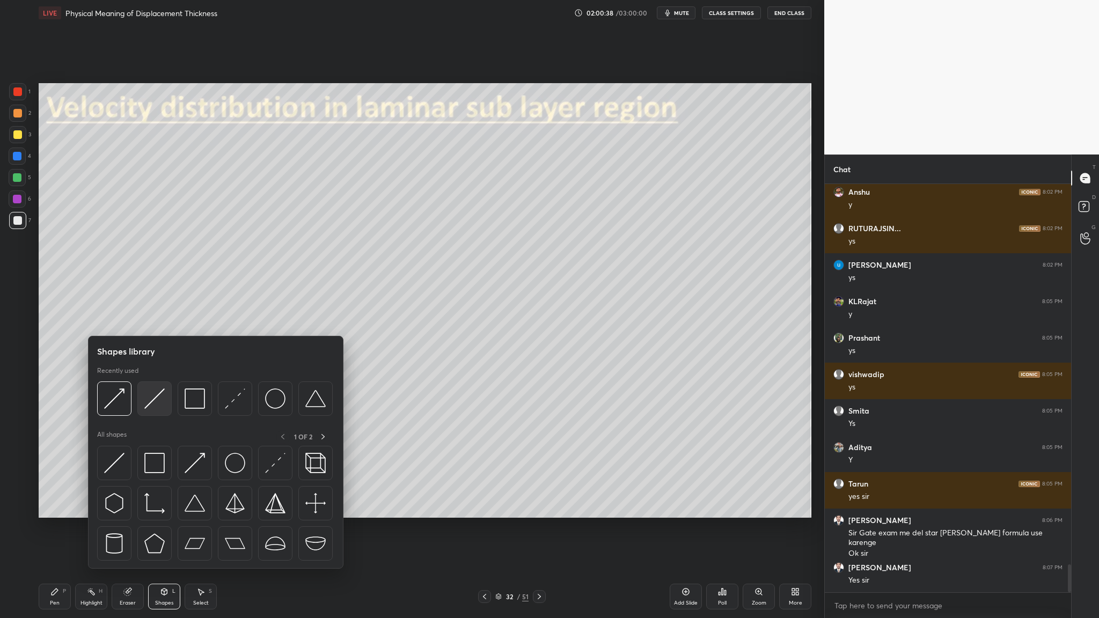
click at [160, 319] on img at bounding box center [154, 399] width 20 height 20
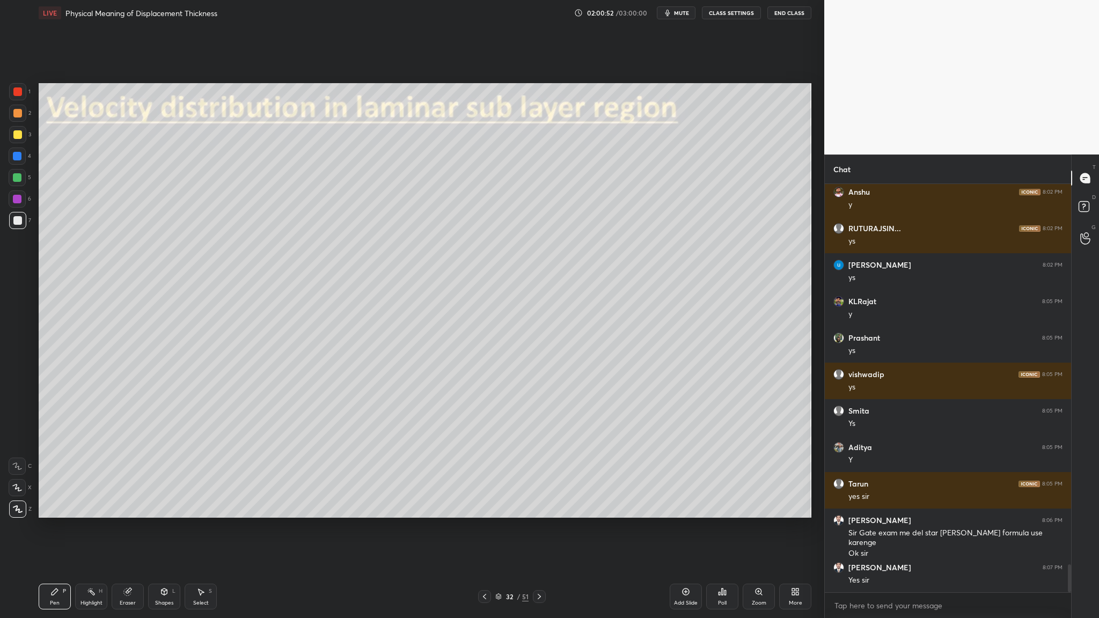
scroll to position [5628, 0]
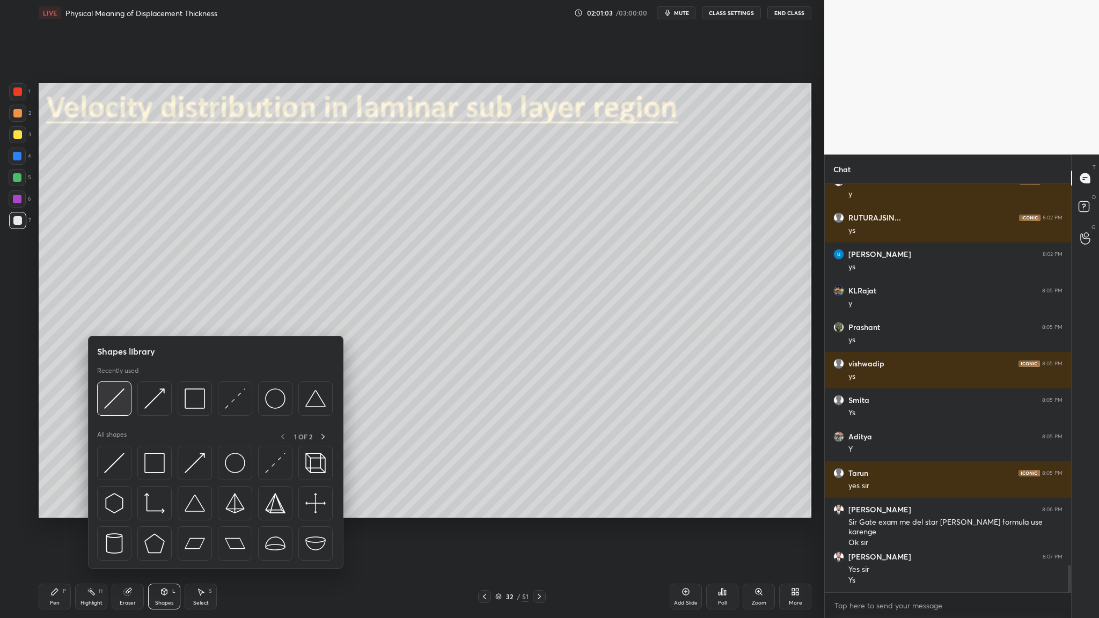
click at [113, 319] on img at bounding box center [114, 399] width 20 height 20
click at [115, 319] on img at bounding box center [114, 399] width 20 height 20
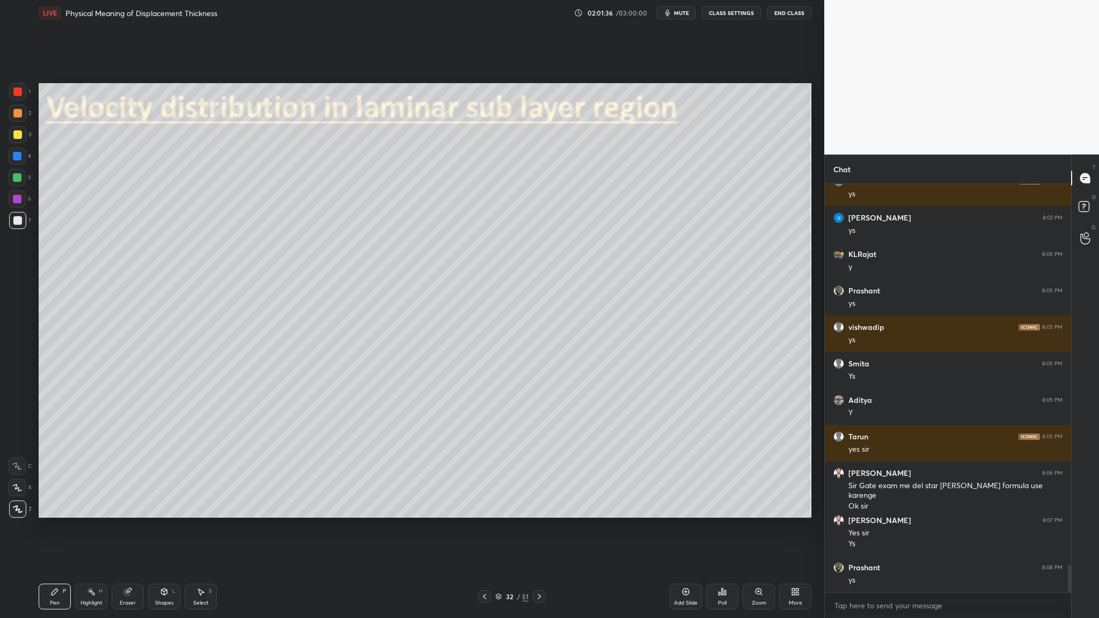
scroll to position [5701, 0]
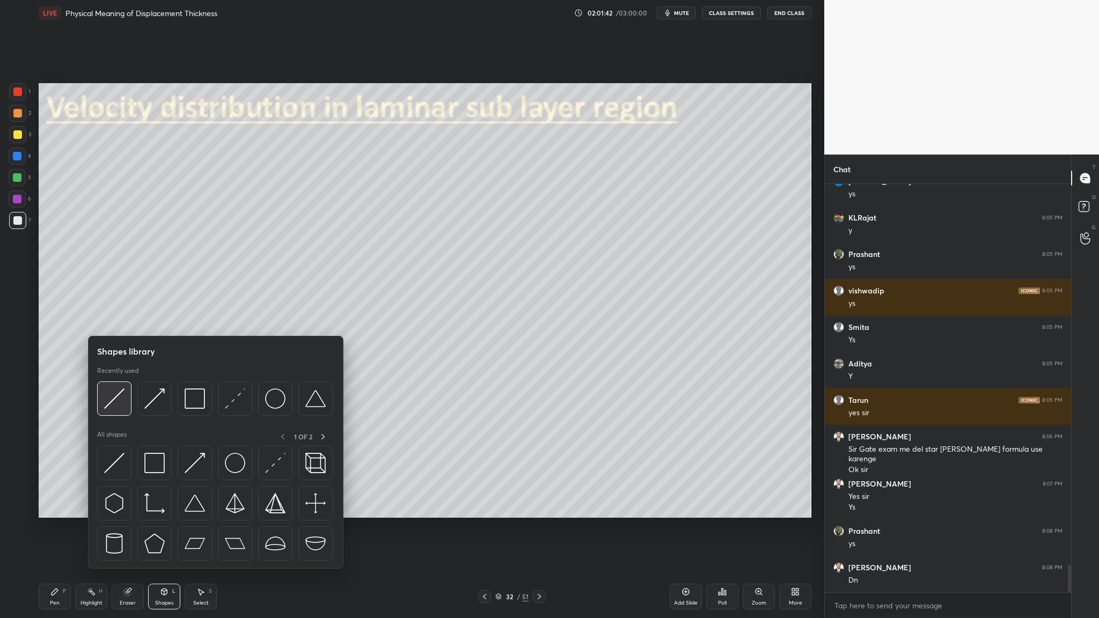
click at [110, 319] on img at bounding box center [114, 399] width 20 height 20
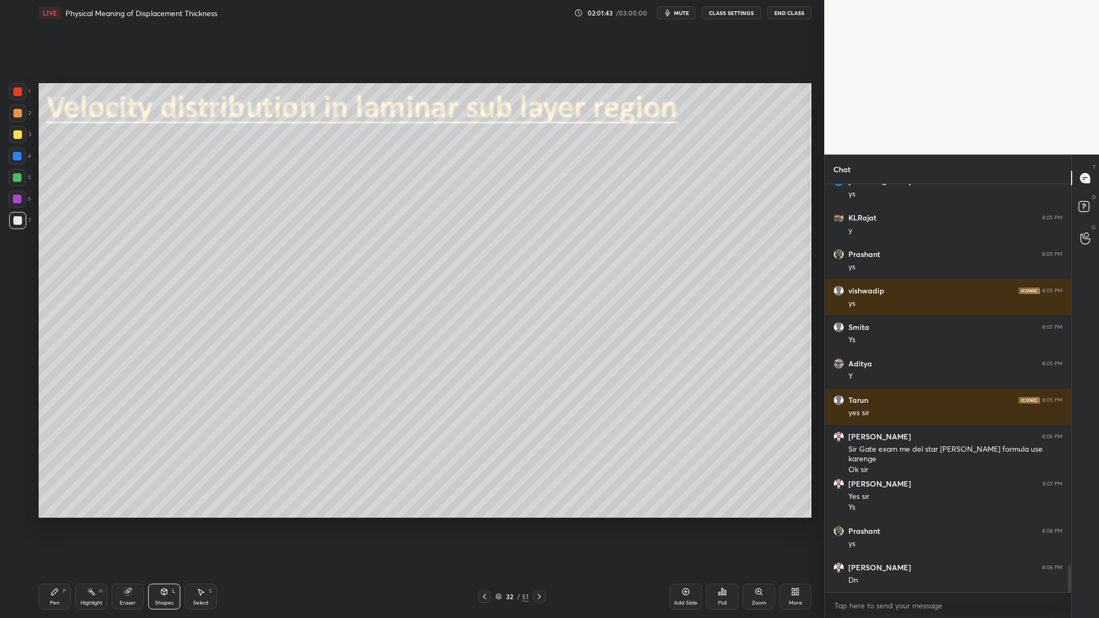
click at [20, 118] on div at bounding box center [17, 113] width 17 height 17
click at [16, 224] on div at bounding box center [17, 220] width 9 height 9
drag, startPoint x: 17, startPoint y: 202, endPoint x: 31, endPoint y: 204, distance: 14.7
click at [17, 202] on div at bounding box center [17, 199] width 9 height 9
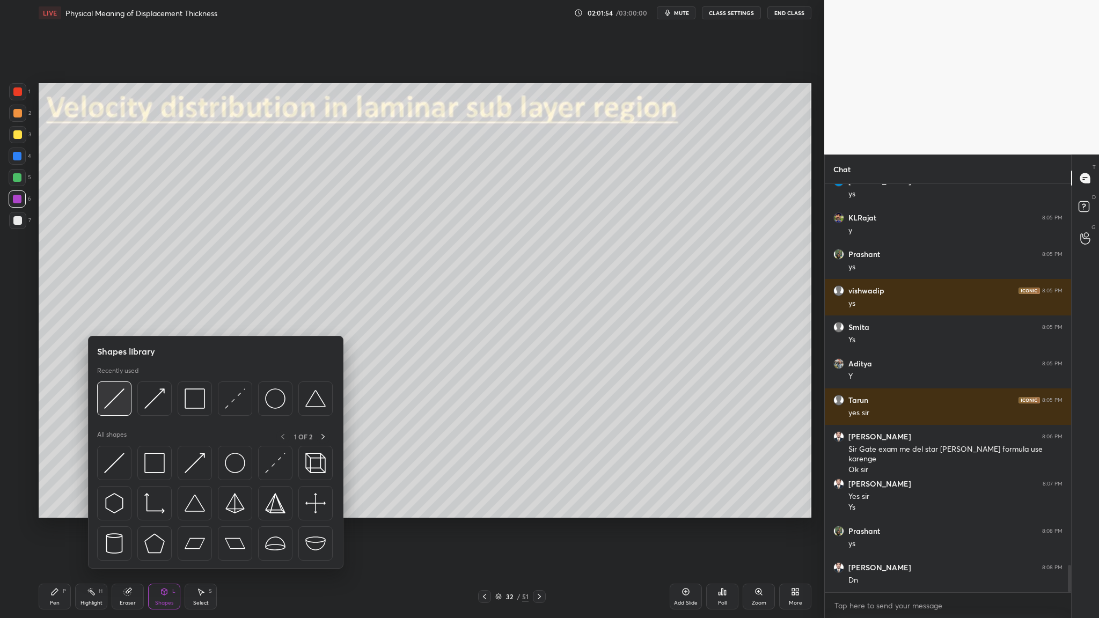
click at [111, 319] on div at bounding box center [114, 399] width 34 height 34
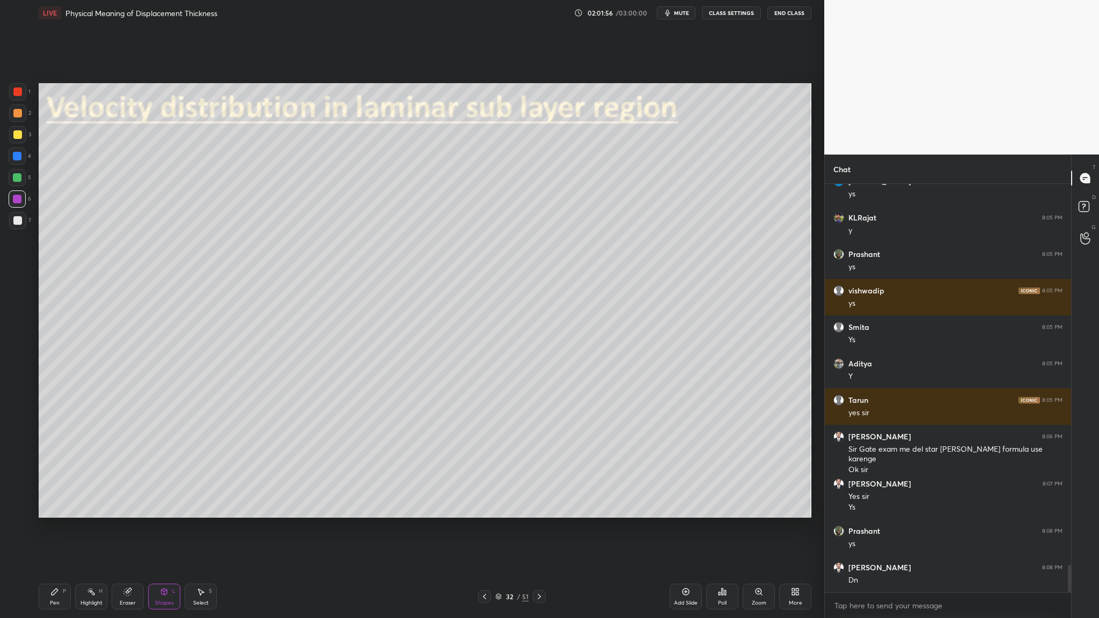
scroll to position [5738, 0]
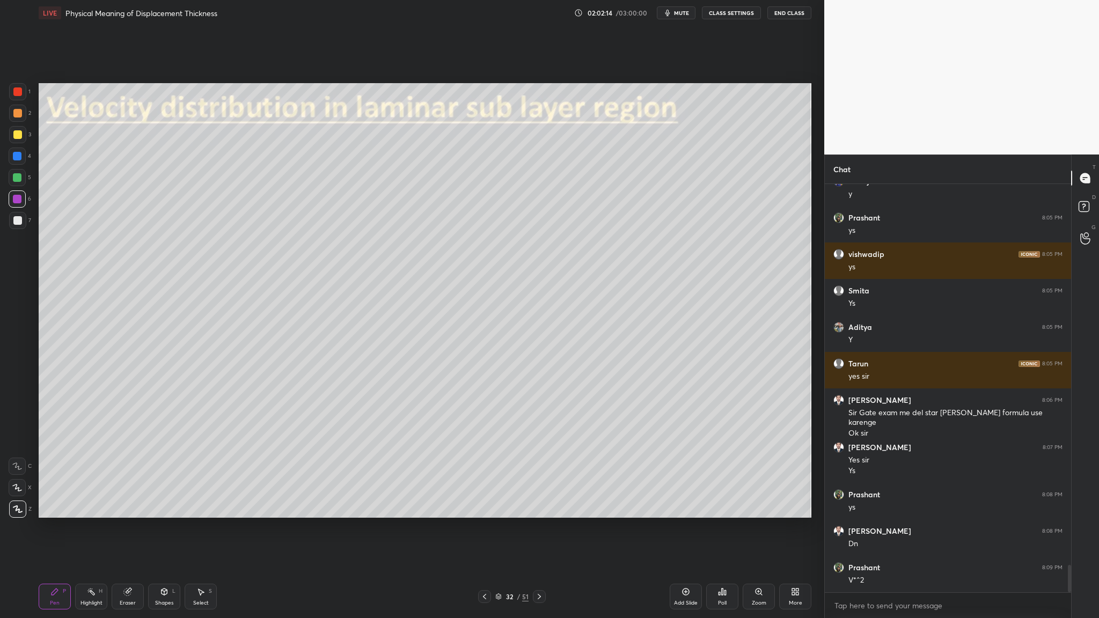
click at [18, 224] on div at bounding box center [17, 220] width 9 height 9
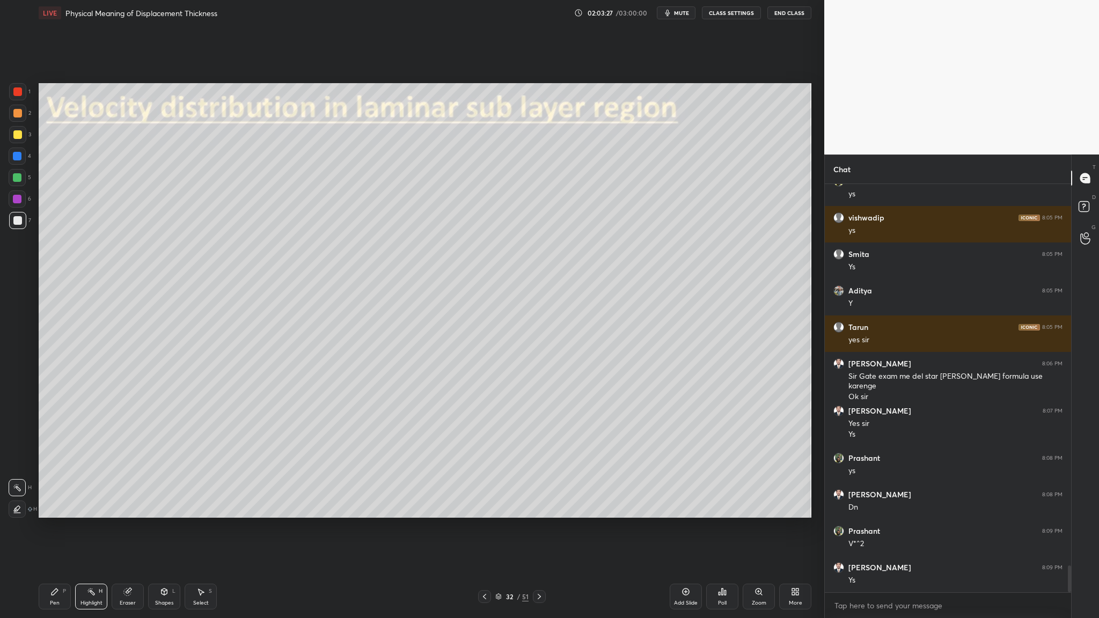
drag, startPoint x: 17, startPoint y: 179, endPoint x: 26, endPoint y: 179, distance: 9.1
click at [19, 179] on div at bounding box center [17, 177] width 9 height 9
click at [17, 224] on div at bounding box center [17, 220] width 9 height 9
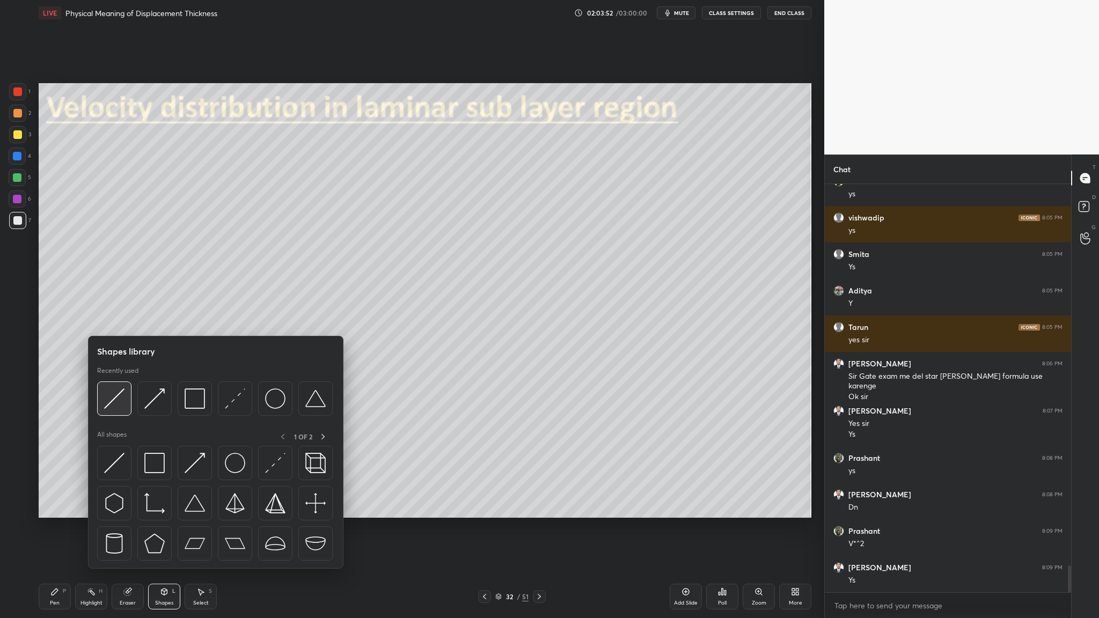
click at [114, 319] on img at bounding box center [114, 399] width 20 height 20
click at [116, 319] on div at bounding box center [114, 399] width 34 height 34
click at [236, 319] on img at bounding box center [235, 399] width 20 height 20
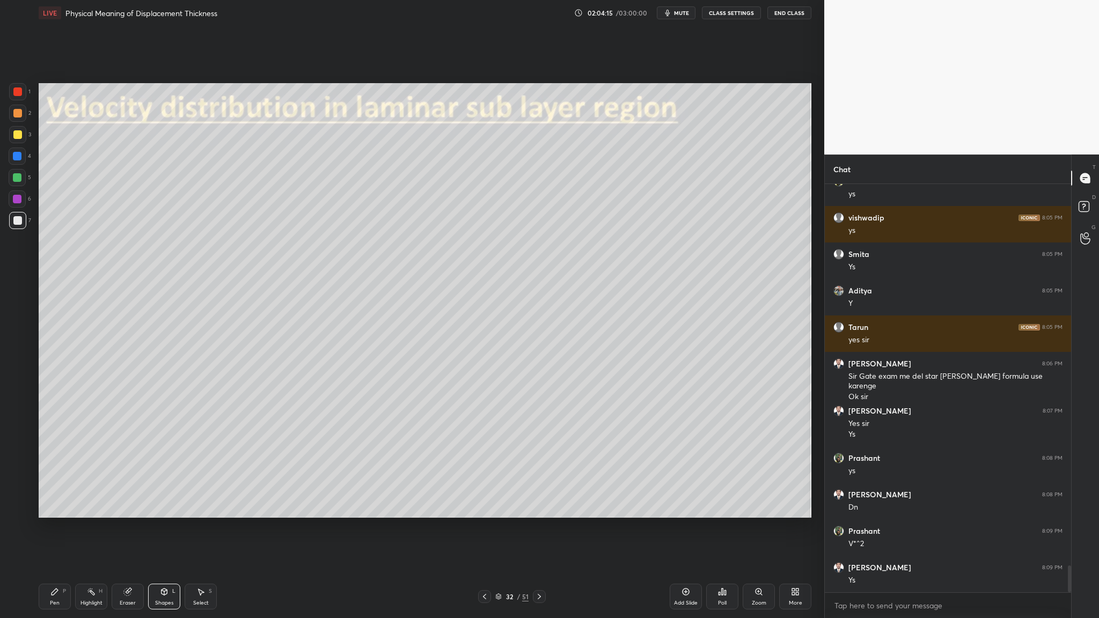
drag, startPoint x: 19, startPoint y: 118, endPoint x: 25, endPoint y: 121, distance: 6.7
click at [21, 120] on div at bounding box center [17, 113] width 17 height 17
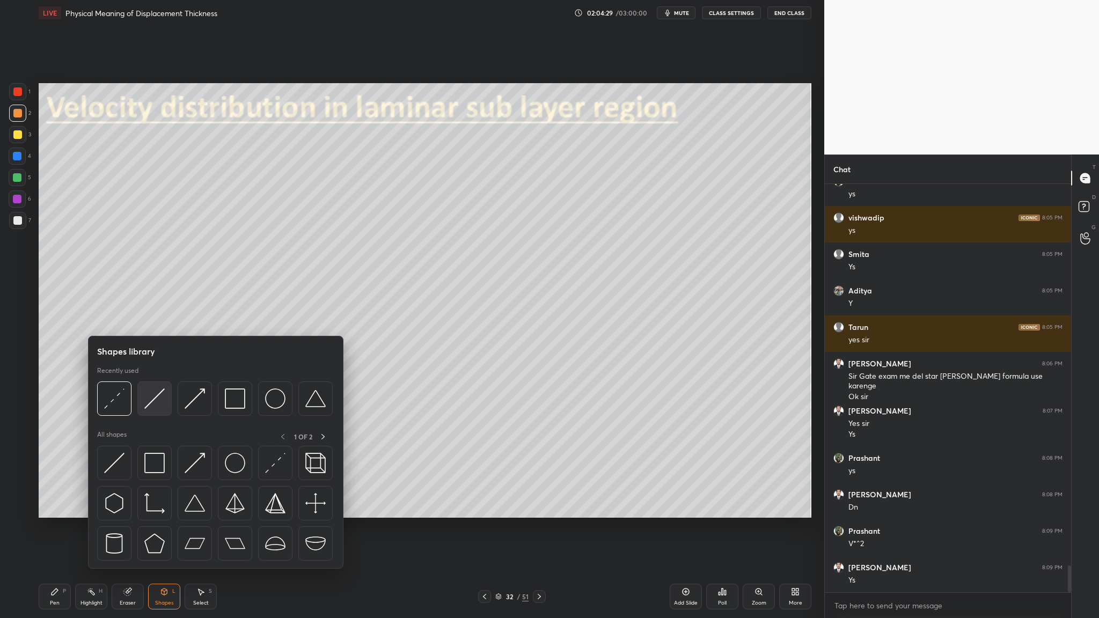
click at [154, 319] on div at bounding box center [154, 399] width 34 height 34
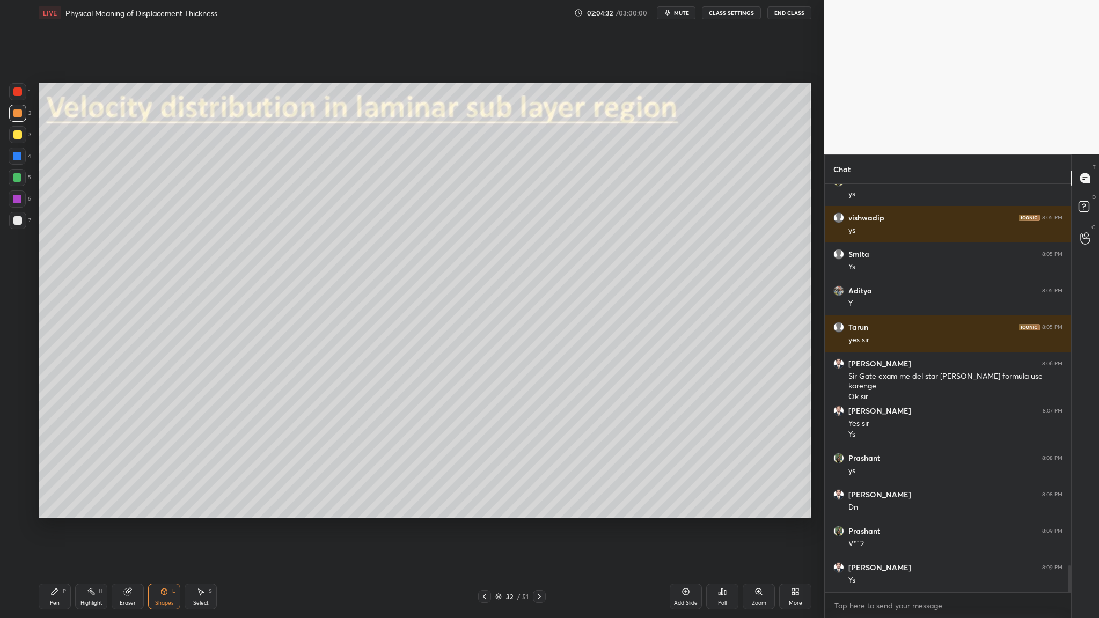
click at [17, 114] on div at bounding box center [17, 113] width 9 height 9
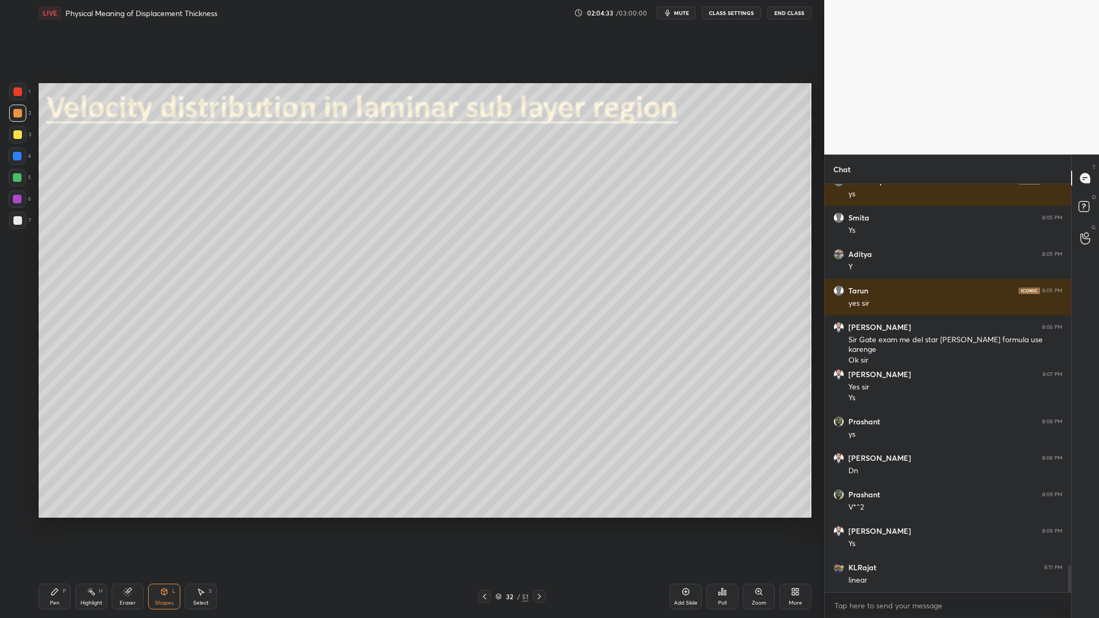
click at [17, 96] on div at bounding box center [17, 91] width 17 height 17
click at [24, 223] on div at bounding box center [17, 220] width 17 height 17
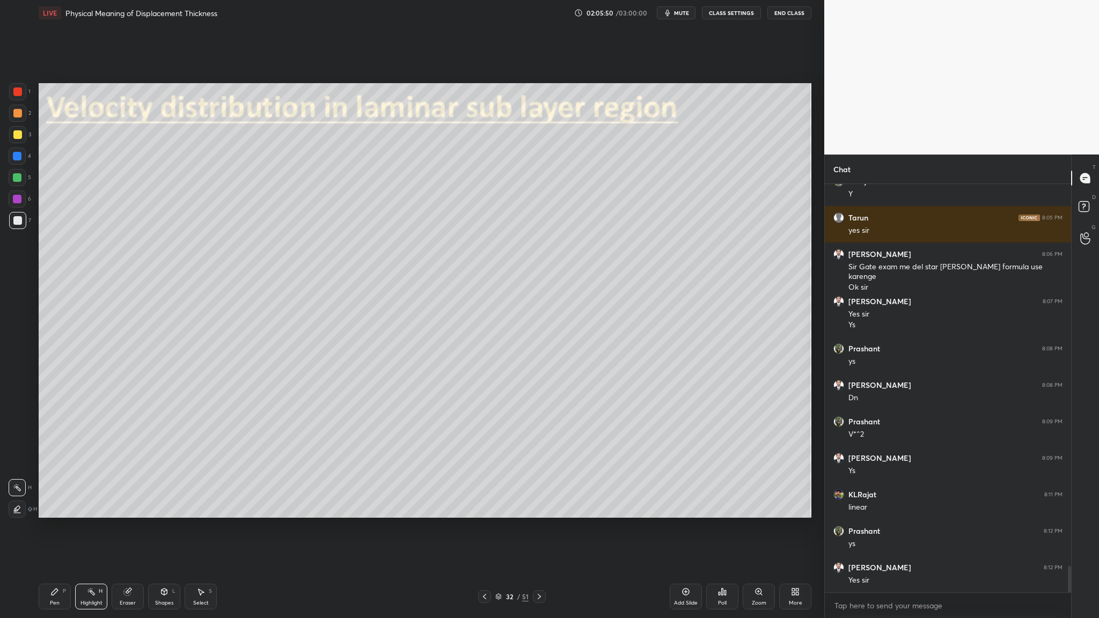
scroll to position [5920, 0]
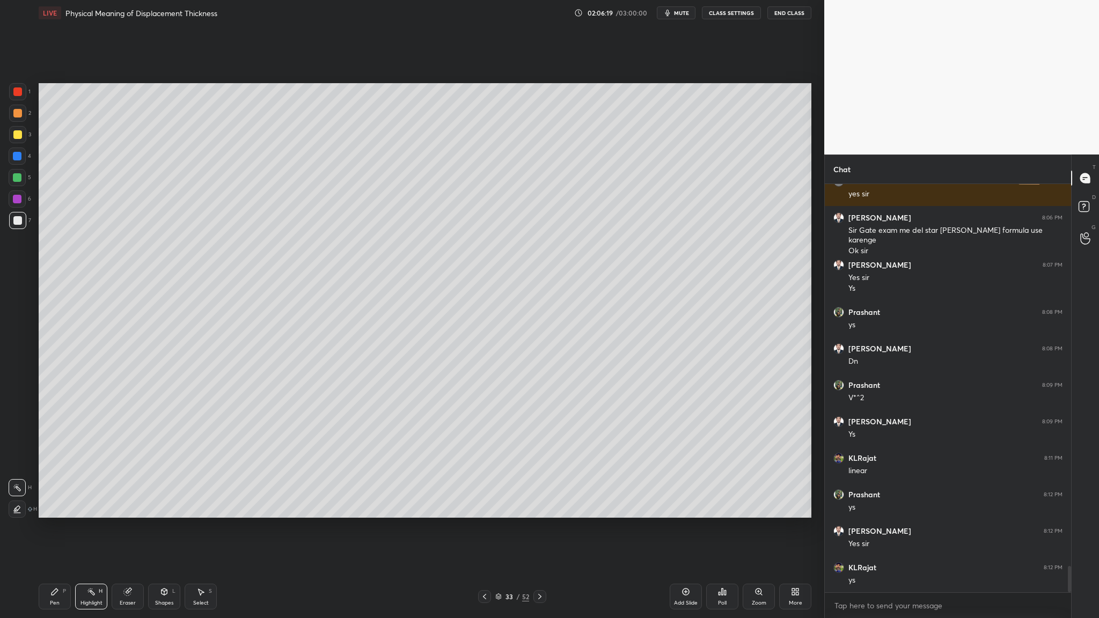
click at [20, 178] on div at bounding box center [17, 177] width 9 height 9
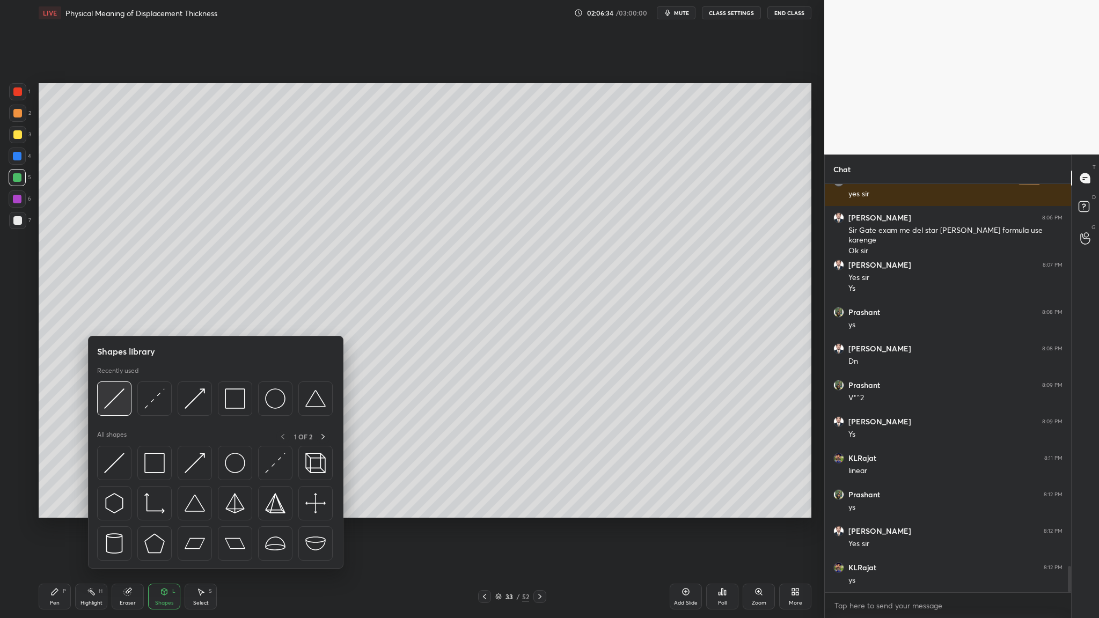
click at [116, 319] on img at bounding box center [114, 399] width 20 height 20
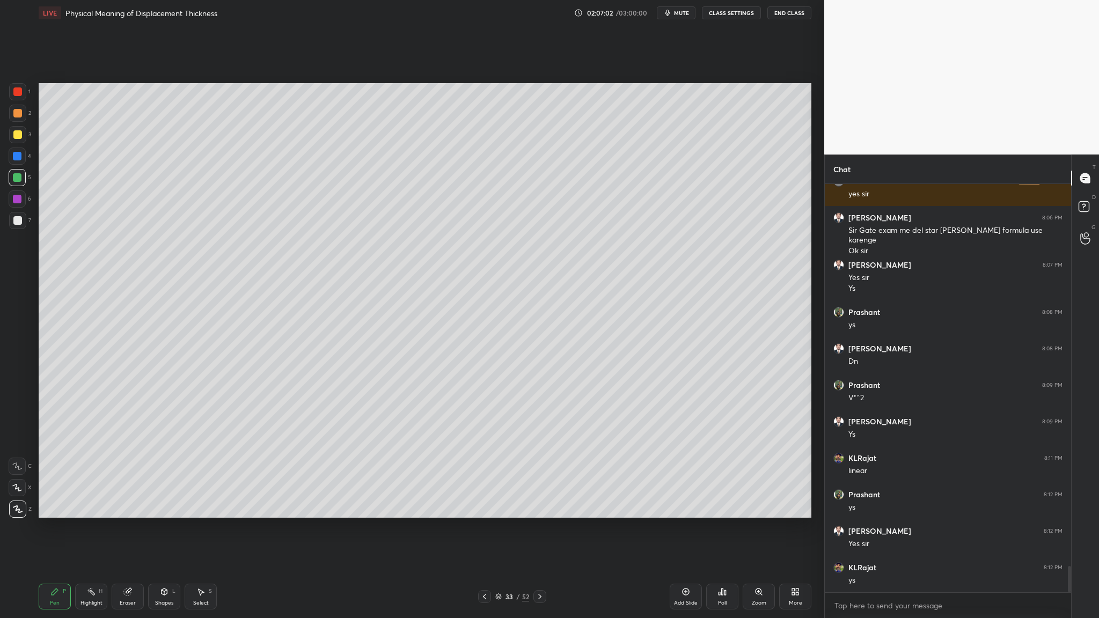
click at [25, 224] on div at bounding box center [17, 220] width 17 height 17
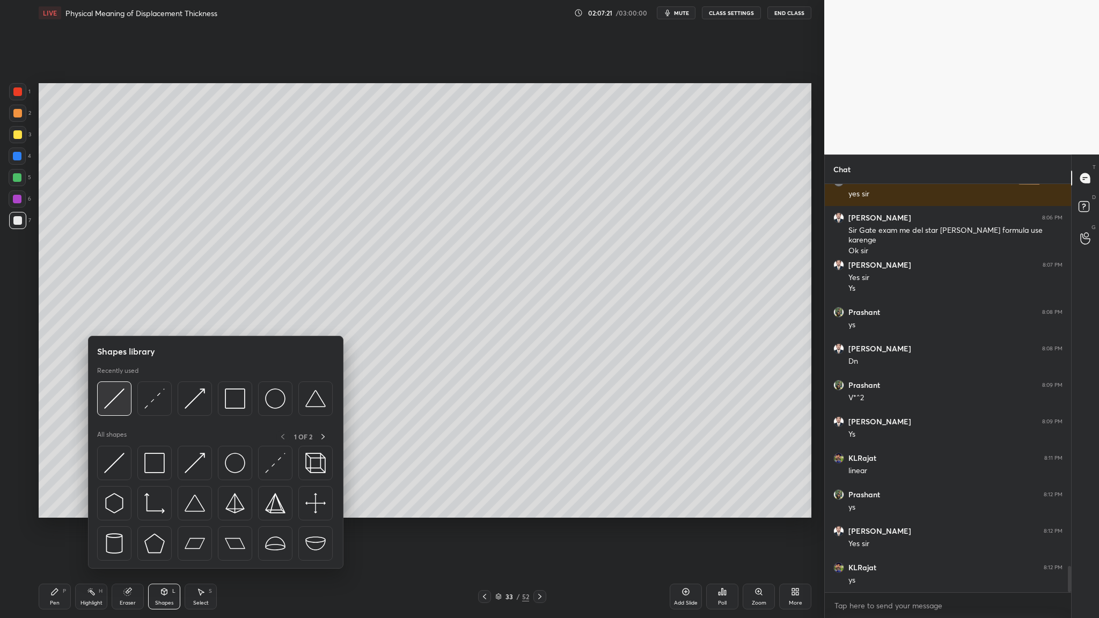
click at [119, 319] on img at bounding box center [114, 399] width 20 height 20
click at [118, 319] on div at bounding box center [114, 399] width 34 height 34
click at [112, 319] on img at bounding box center [114, 399] width 20 height 20
click at [240, 319] on div at bounding box center [235, 399] width 34 height 34
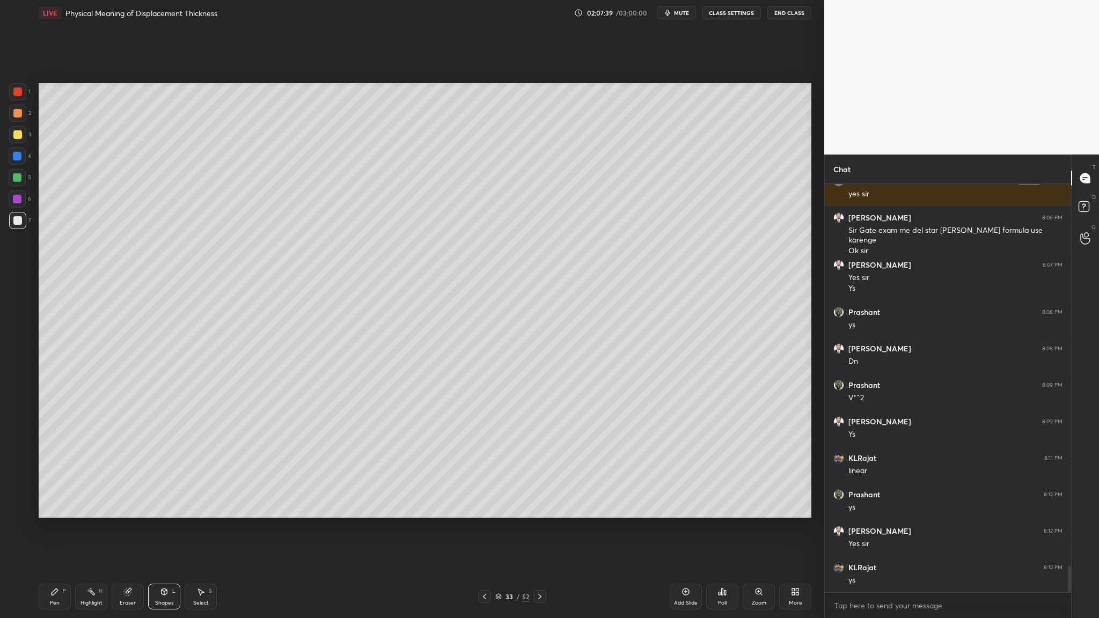
drag, startPoint x: 19, startPoint y: 116, endPoint x: 28, endPoint y: 137, distance: 23.1
click at [21, 122] on div "2" at bounding box center [20, 115] width 22 height 21
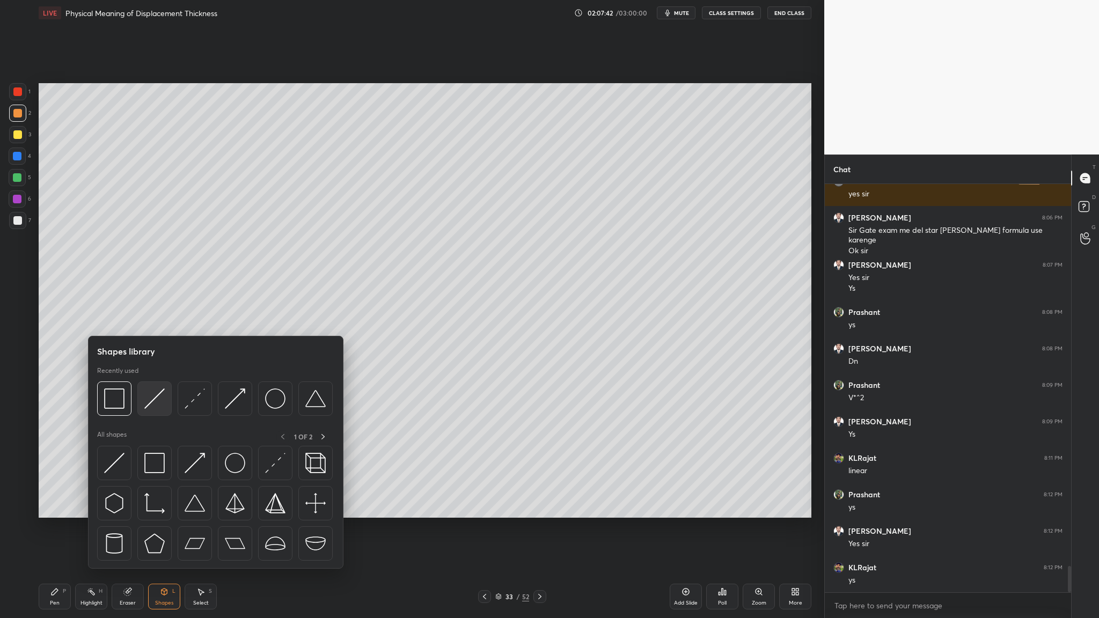
click at [154, 319] on div at bounding box center [154, 399] width 34 height 34
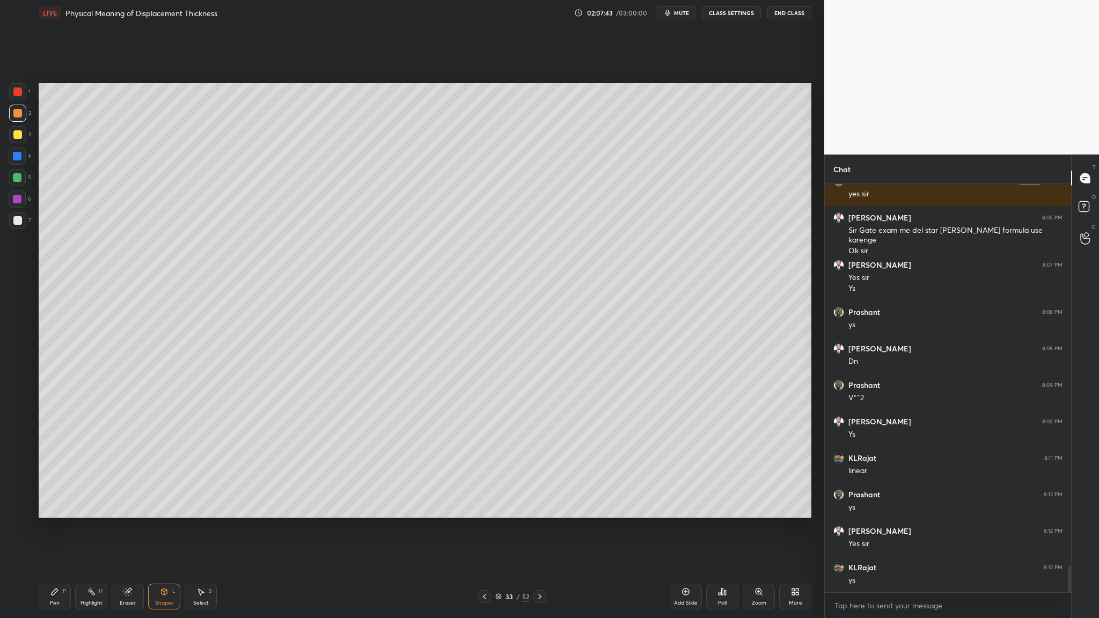
drag, startPoint x: 15, startPoint y: 115, endPoint x: 28, endPoint y: 116, distance: 13.5
click at [16, 115] on div at bounding box center [17, 113] width 9 height 9
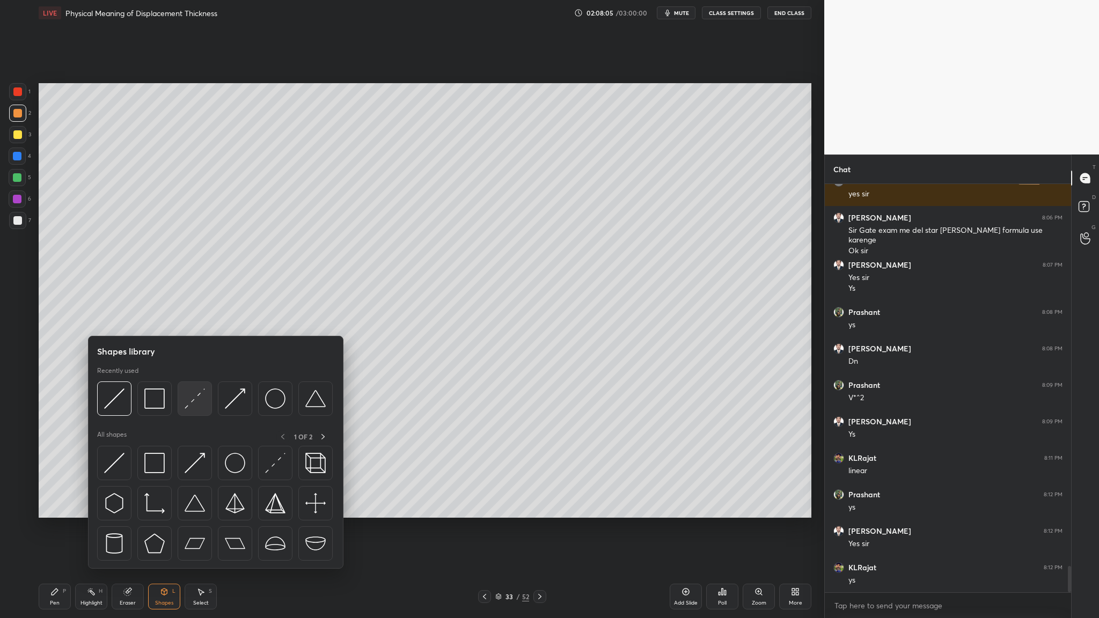
click at [189, 319] on div at bounding box center [195, 399] width 34 height 34
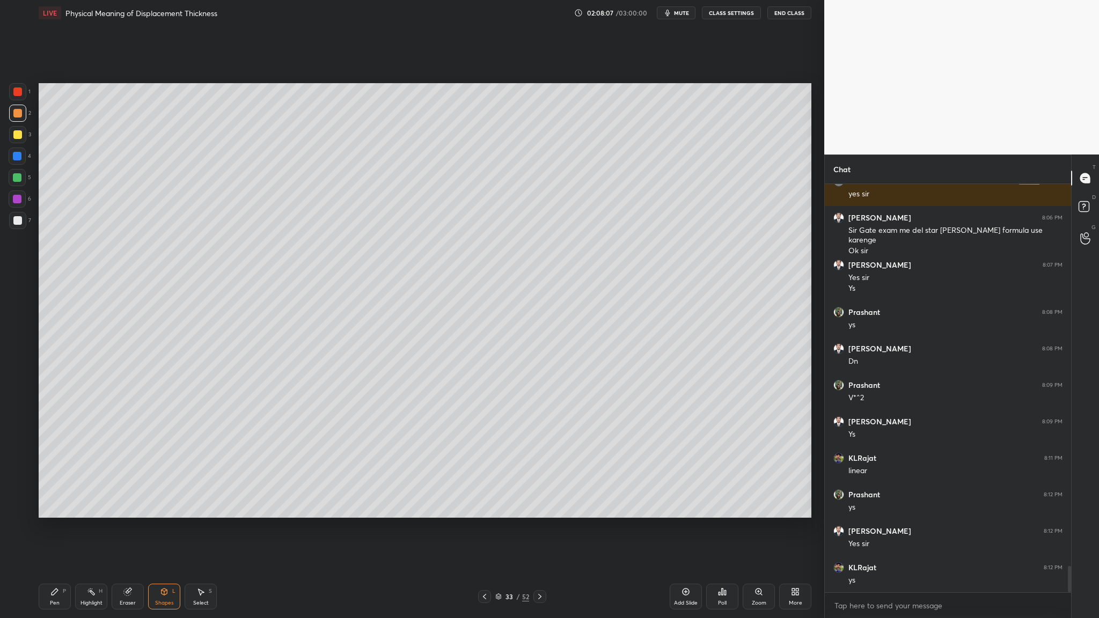
click at [20, 138] on div at bounding box center [17, 134] width 9 height 9
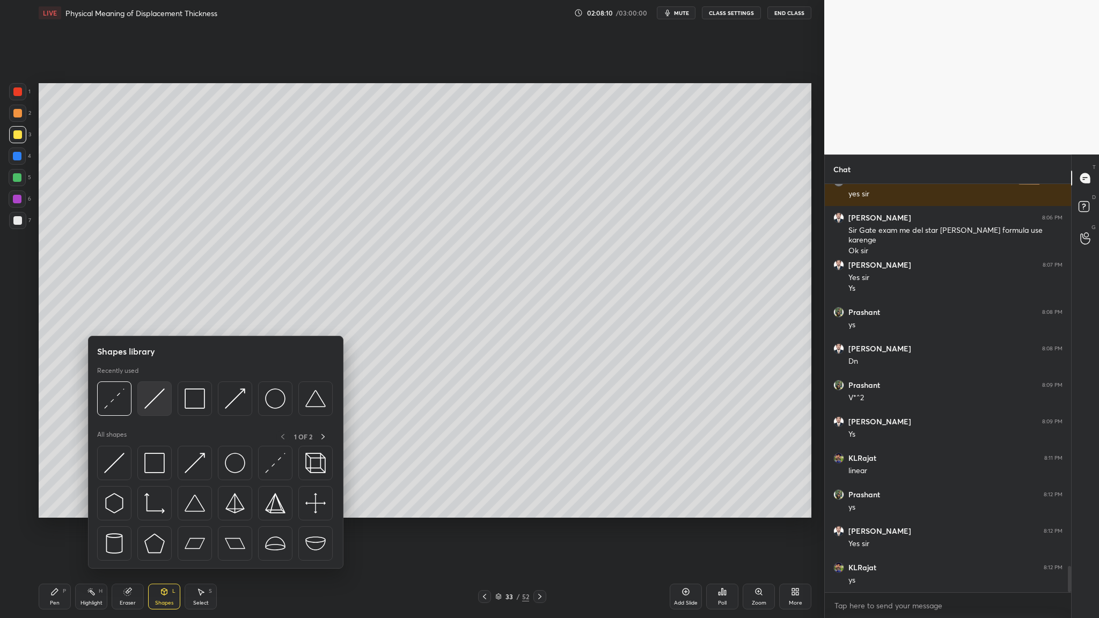
click at [148, 319] on div at bounding box center [154, 399] width 34 height 34
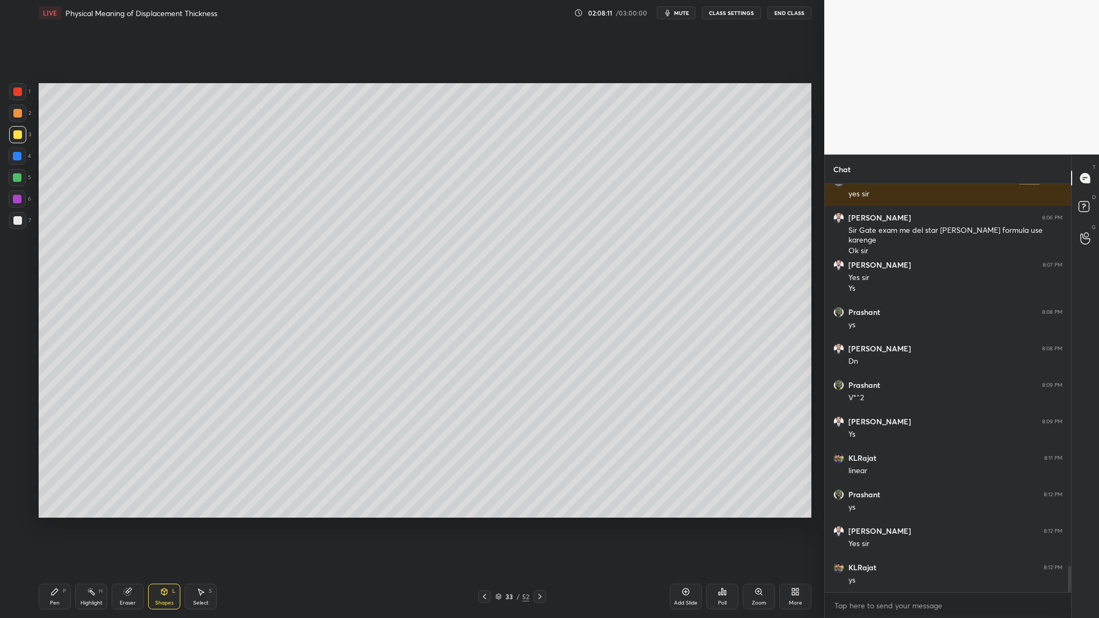
click at [16, 118] on div at bounding box center [17, 113] width 17 height 17
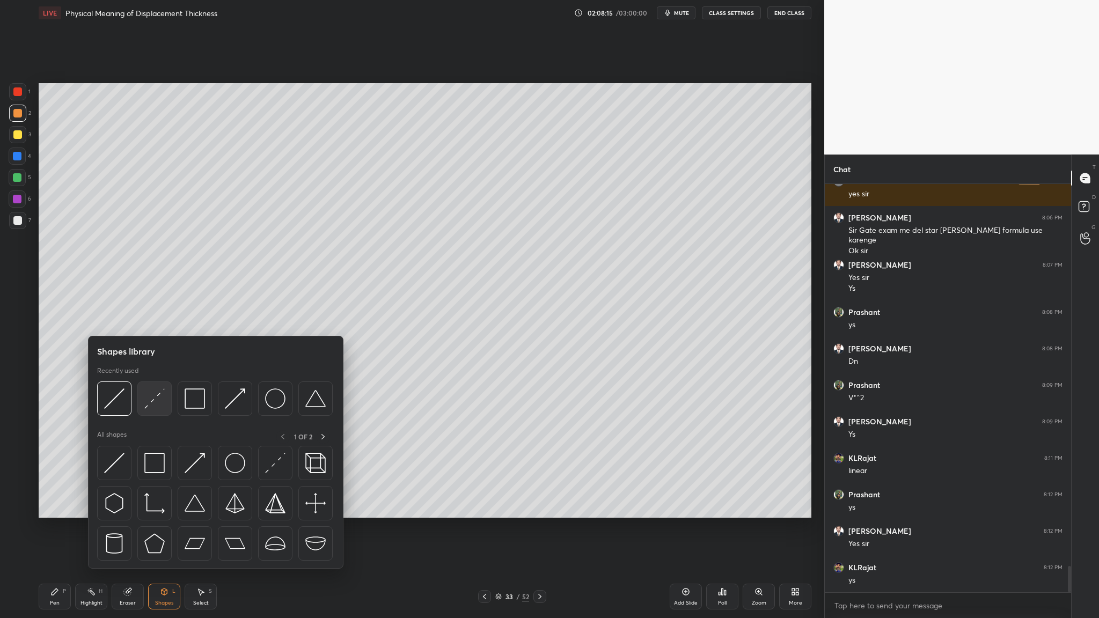
click at [162, 319] on img at bounding box center [154, 399] width 20 height 20
click at [116, 319] on div at bounding box center [114, 399] width 34 height 34
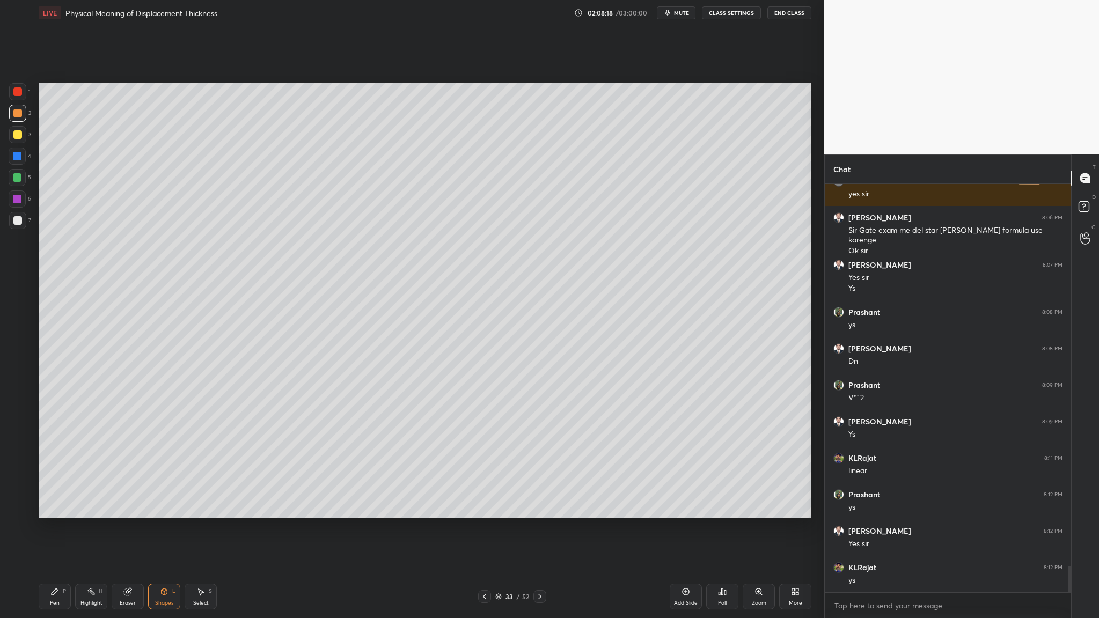
click at [19, 136] on div at bounding box center [17, 134] width 9 height 9
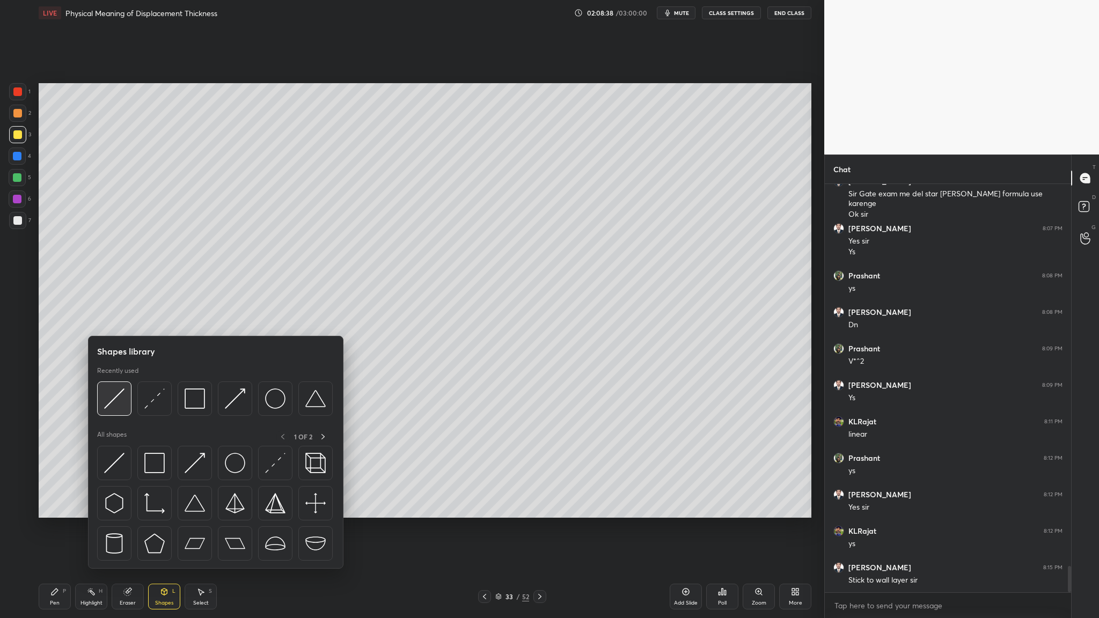
click at [117, 319] on div at bounding box center [114, 399] width 34 height 34
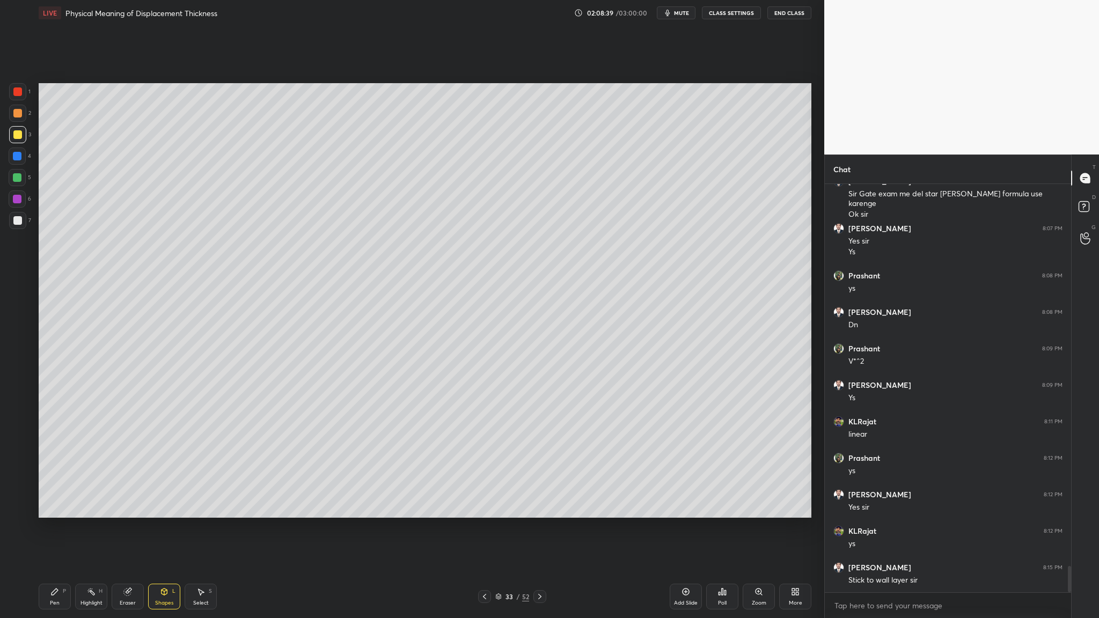
click at [21, 163] on div at bounding box center [17, 156] width 17 height 17
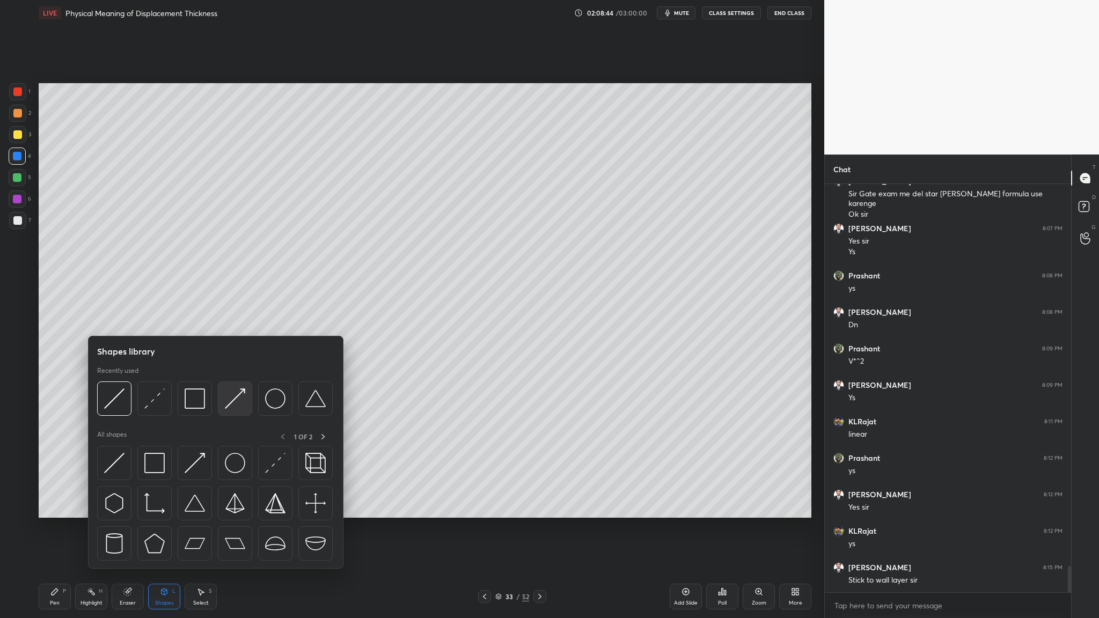
click at [239, 319] on img at bounding box center [235, 399] width 20 height 20
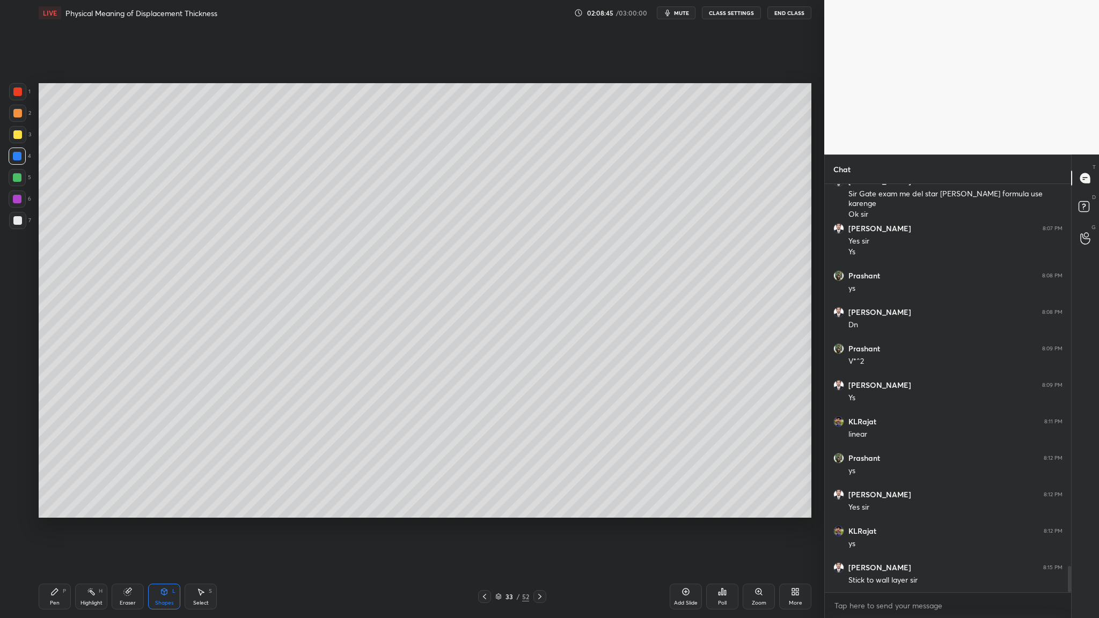
drag, startPoint x: 20, startPoint y: 158, endPoint x: 26, endPoint y: 159, distance: 6.0
click at [22, 159] on div at bounding box center [17, 156] width 17 height 17
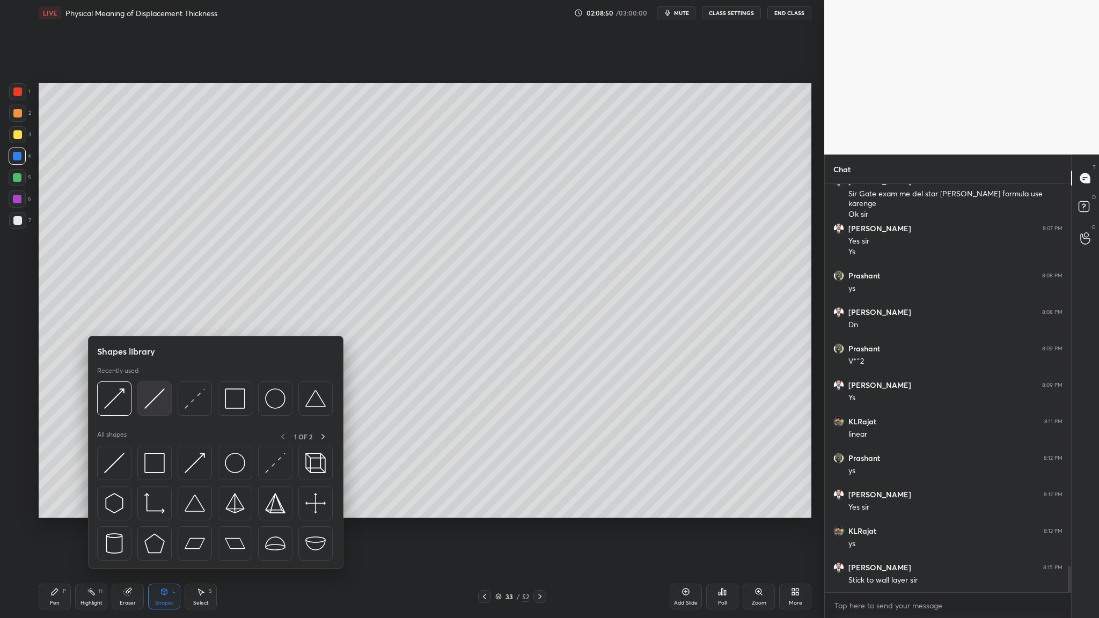
click at [148, 319] on div at bounding box center [154, 399] width 34 height 34
click at [158, 319] on div at bounding box center [154, 399] width 34 height 34
click at [114, 319] on div at bounding box center [114, 399] width 34 height 34
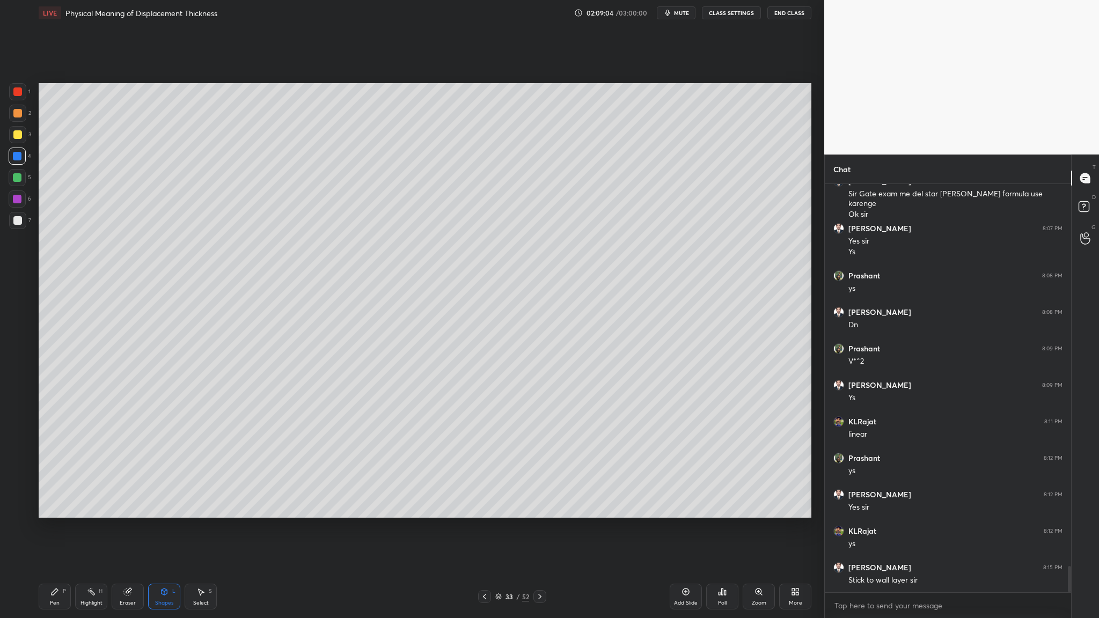
click at [18, 185] on div at bounding box center [17, 177] width 17 height 17
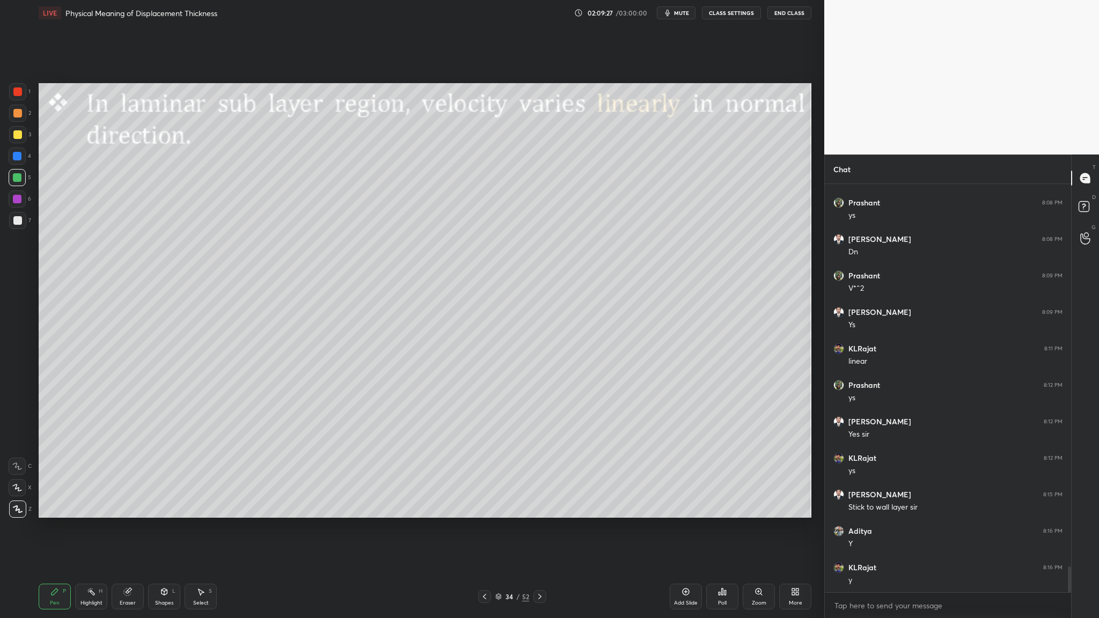
scroll to position [6066, 0]
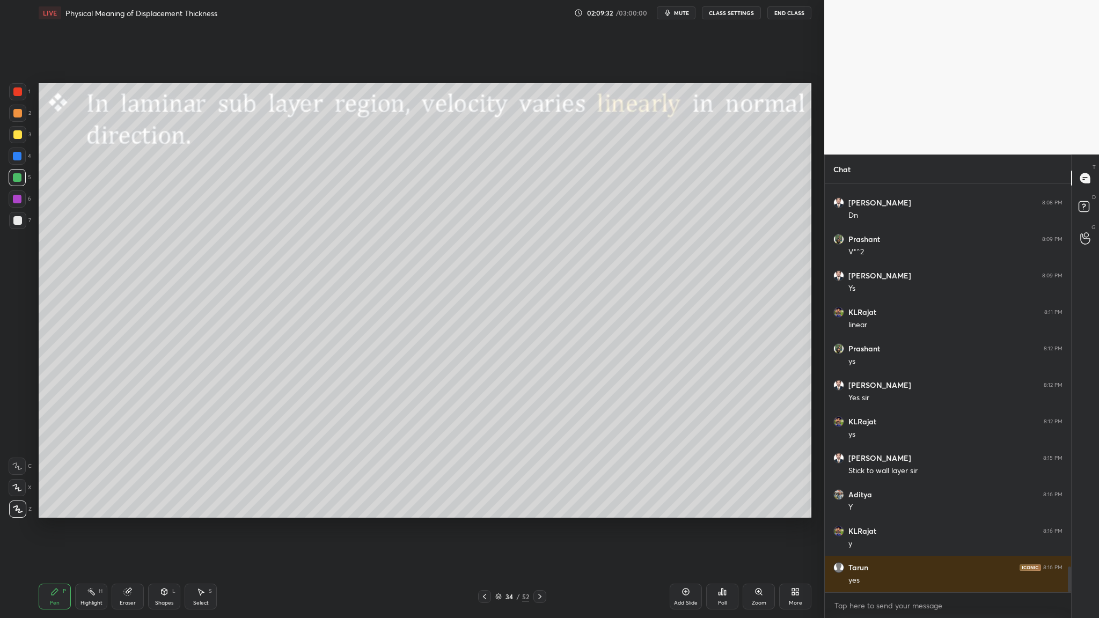
click at [22, 182] on div at bounding box center [17, 177] width 17 height 17
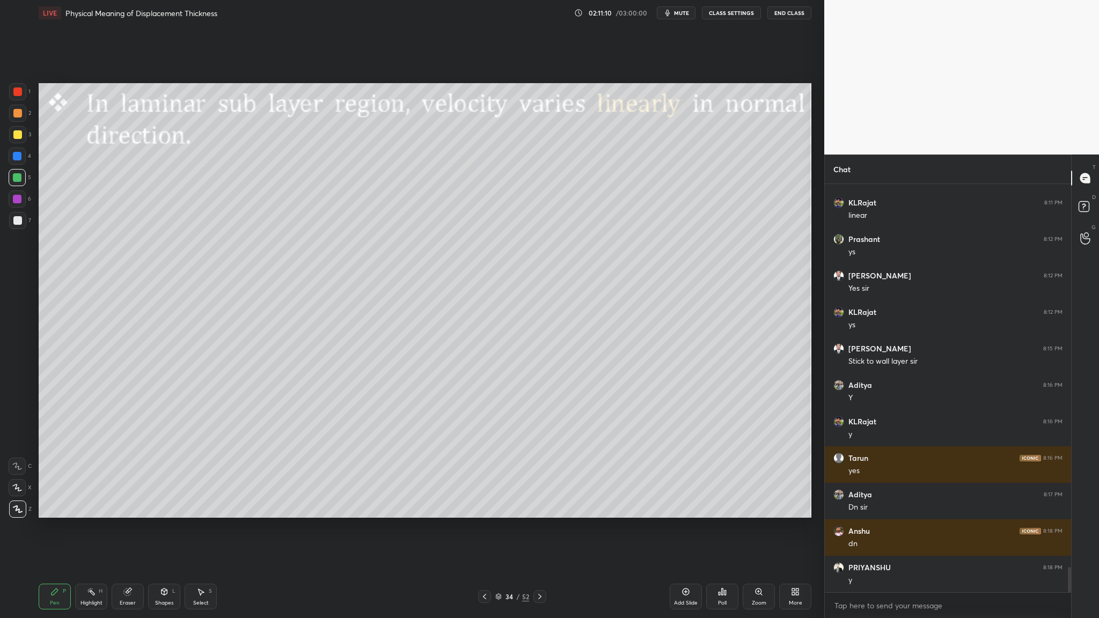
scroll to position [6212, 0]
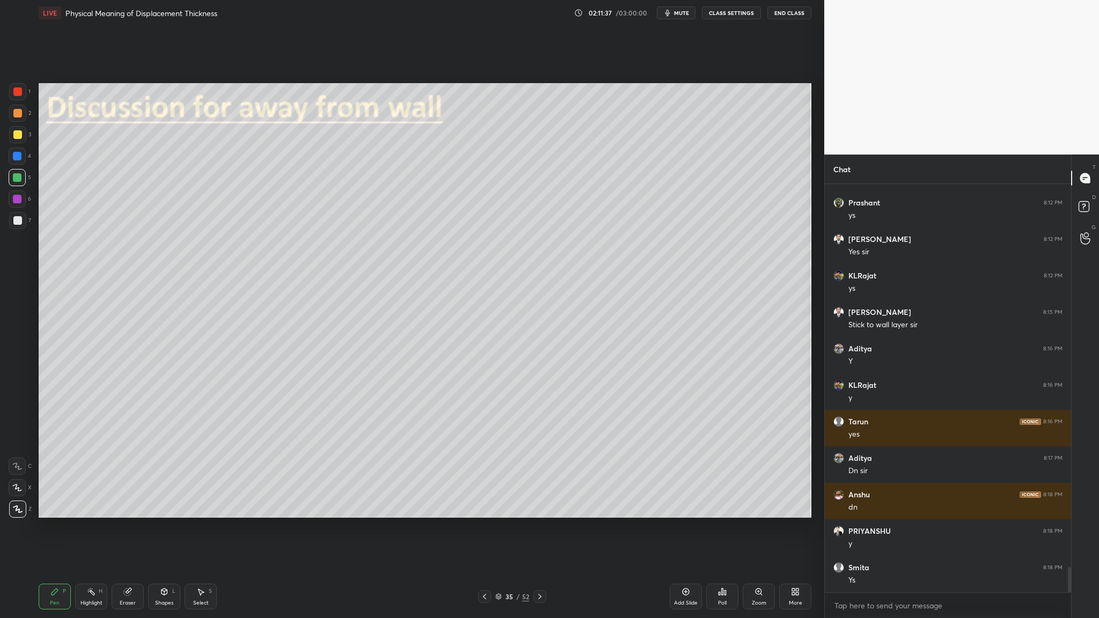
drag, startPoint x: 19, startPoint y: 229, endPoint x: 27, endPoint y: 226, distance: 8.7
click at [20, 229] on div "7" at bounding box center [20, 222] width 22 height 21
click at [20, 181] on div at bounding box center [17, 177] width 9 height 9
click at [16, 221] on div at bounding box center [17, 220] width 9 height 9
drag, startPoint x: 24, startPoint y: 179, endPoint x: 25, endPoint y: 187, distance: 8.1
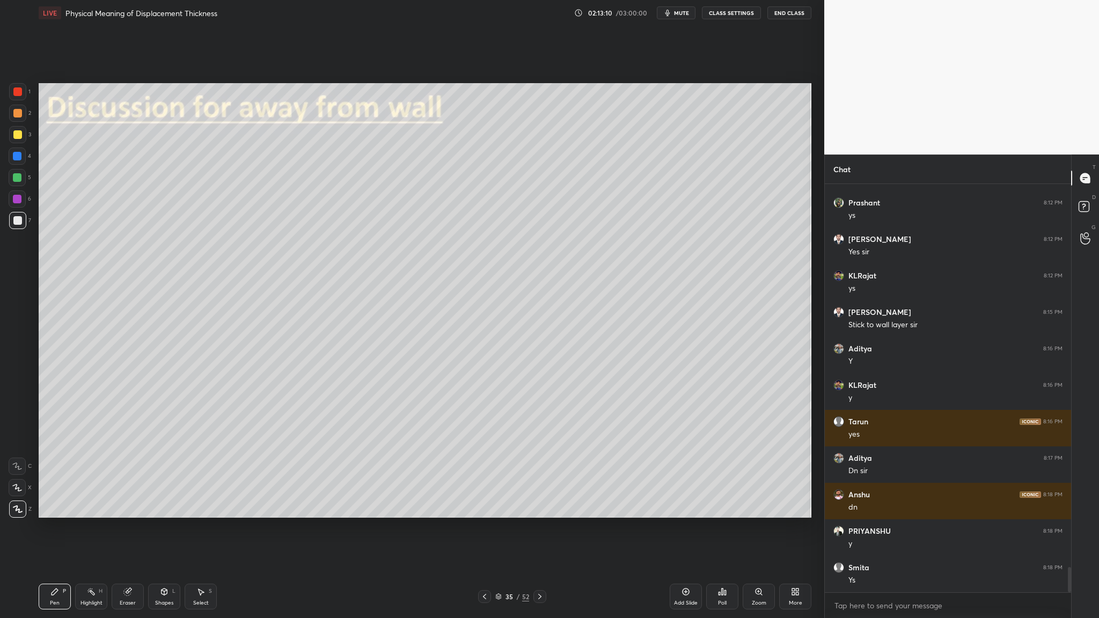
click at [23, 180] on div at bounding box center [17, 177] width 17 height 17
click at [17, 224] on div at bounding box center [17, 220] width 9 height 9
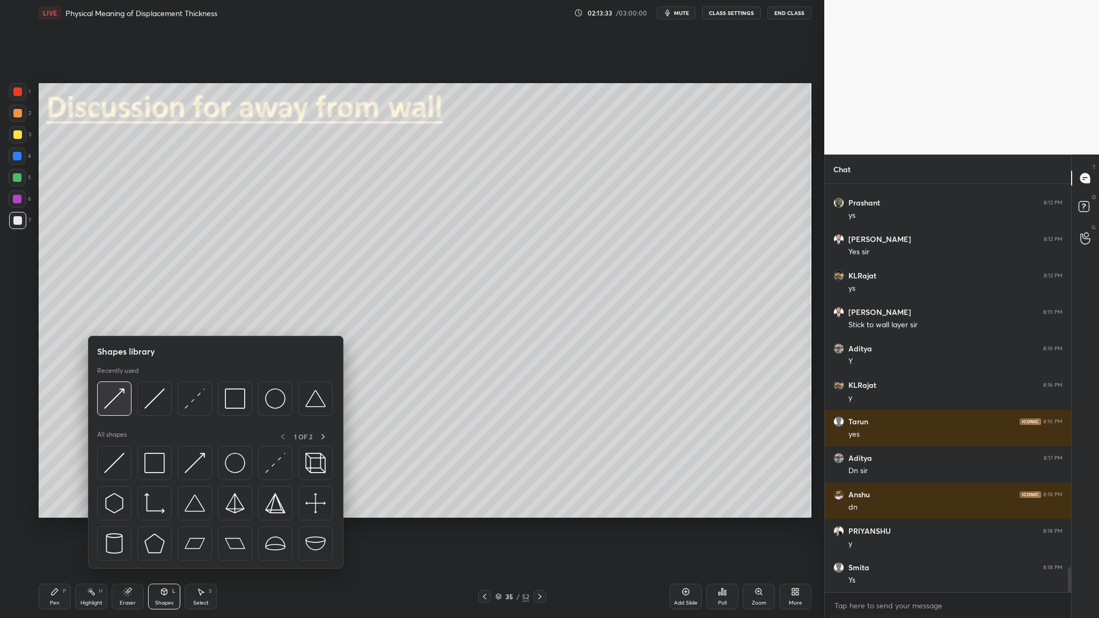
click at [125, 319] on div at bounding box center [114, 399] width 34 height 34
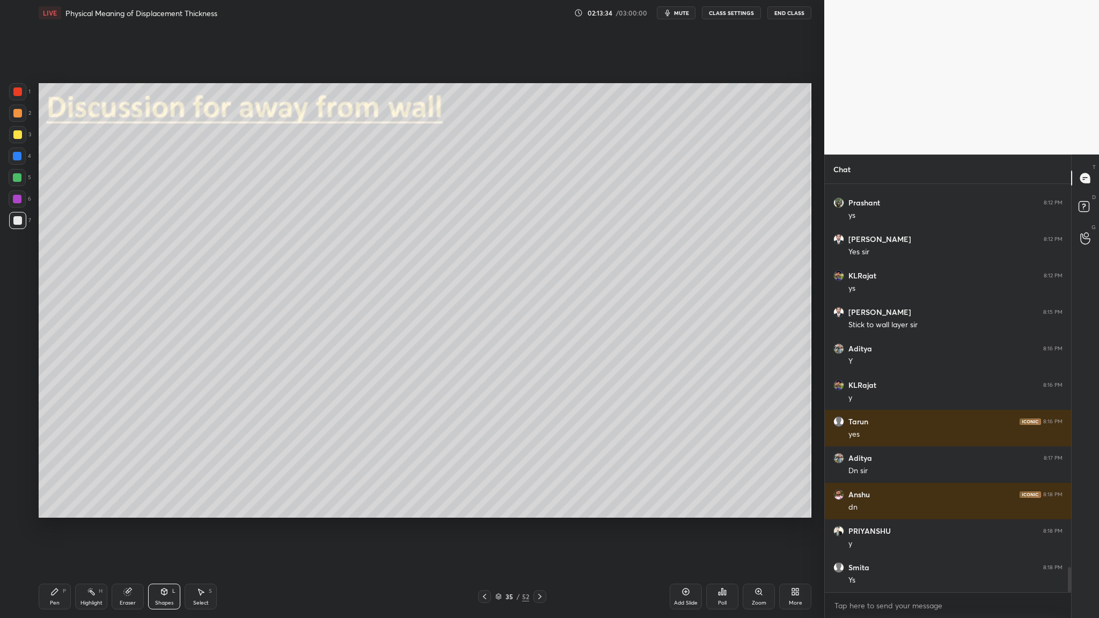
click at [20, 93] on div at bounding box center [17, 91] width 9 height 9
drag, startPoint x: 20, startPoint y: 221, endPoint x: 26, endPoint y: 224, distance: 6.5
click at [20, 221] on div at bounding box center [17, 220] width 9 height 9
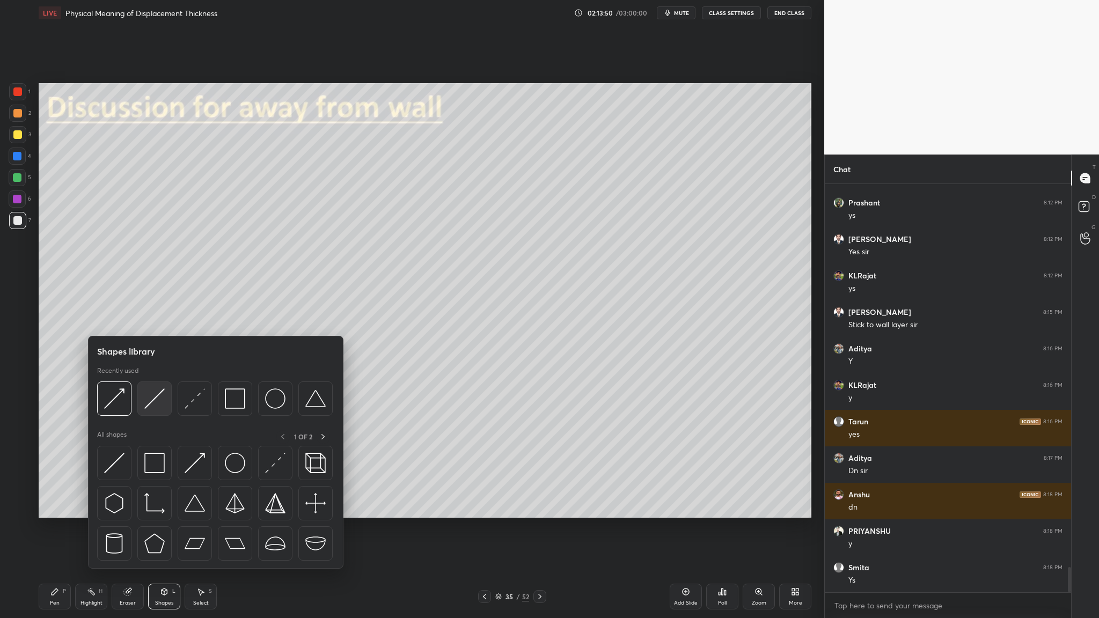
click at [157, 319] on div at bounding box center [154, 399] width 34 height 34
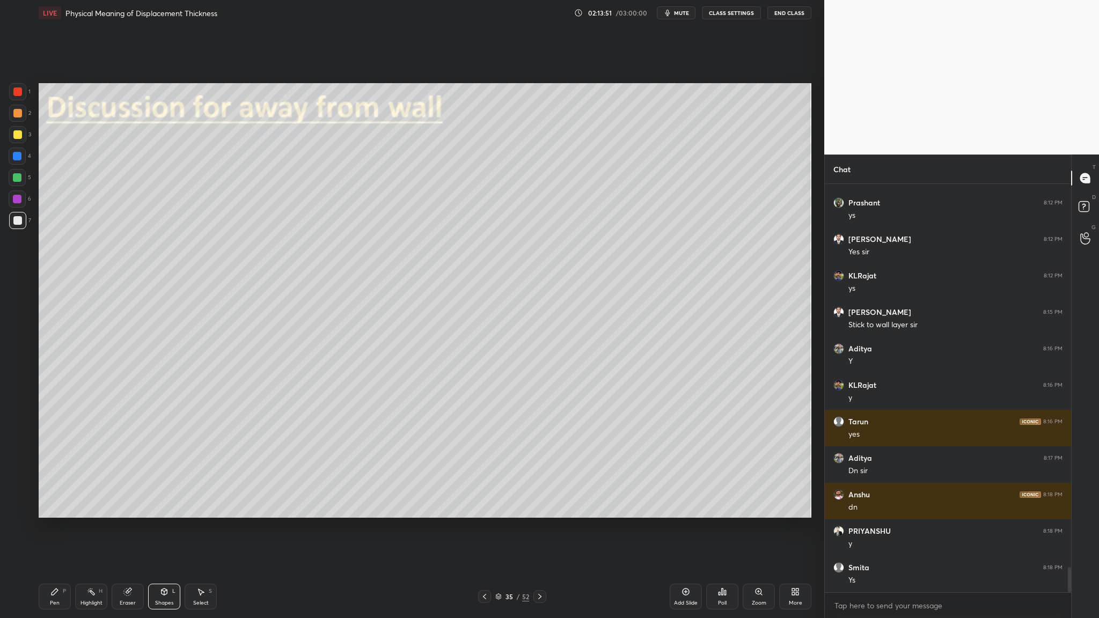
click at [17, 122] on div "2" at bounding box center [20, 115] width 22 height 21
drag, startPoint x: 18, startPoint y: 224, endPoint x: 33, endPoint y: 226, distance: 15.1
click at [18, 225] on div at bounding box center [17, 220] width 17 height 17
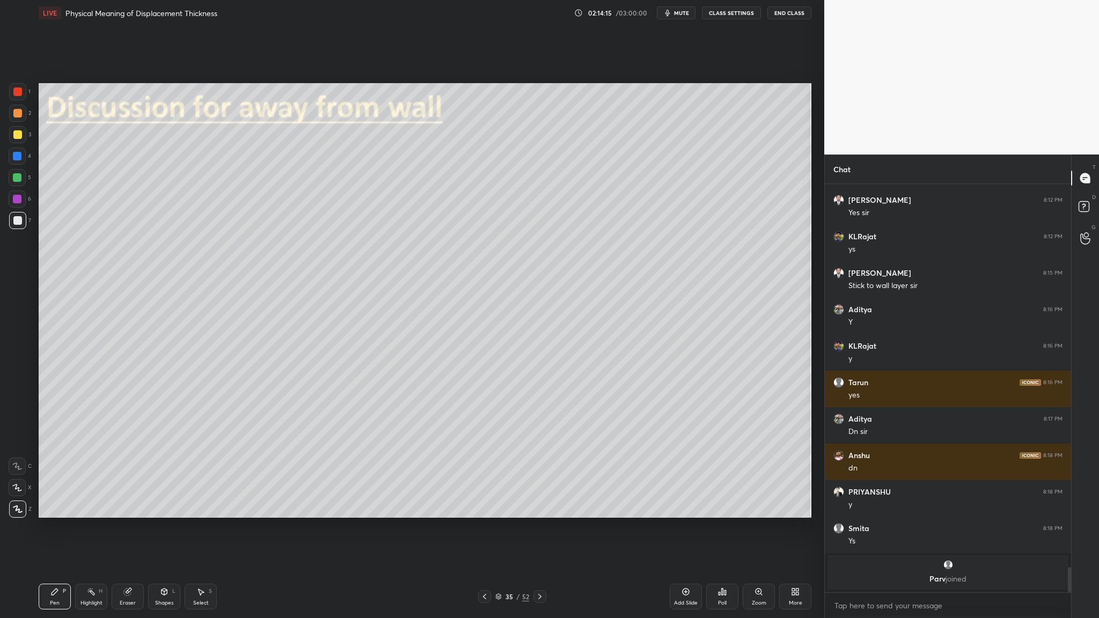
click at [192, 319] on div "Select S" at bounding box center [201, 597] width 32 height 26
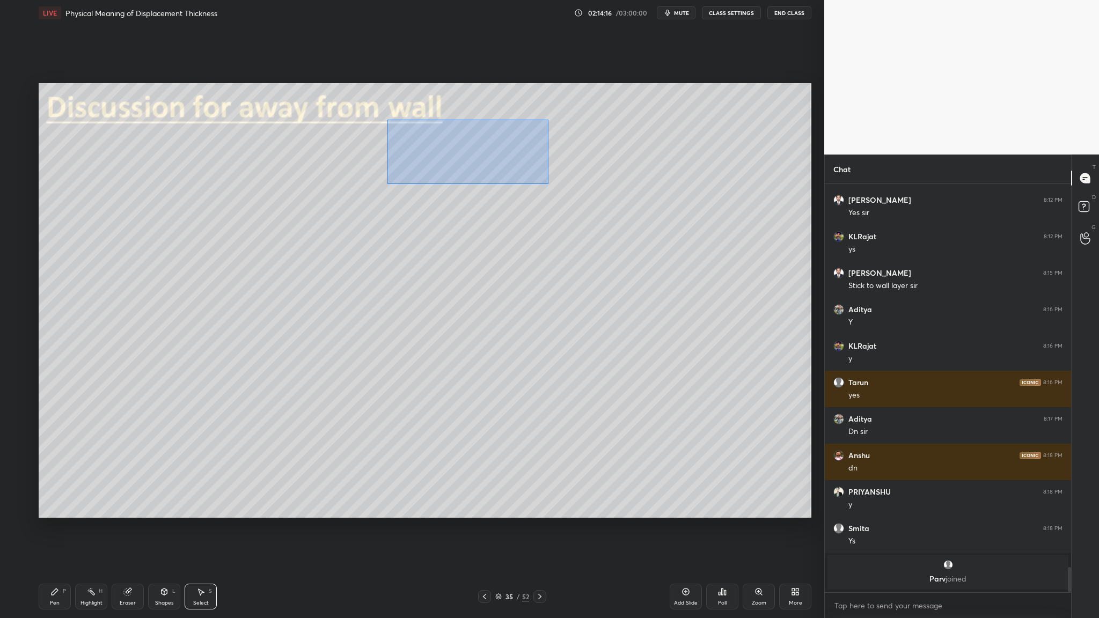
drag, startPoint x: 389, startPoint y: 121, endPoint x: 561, endPoint y: 183, distance: 183.7
click at [472, 192] on div "0 ° Undo Copy Duplicate Duplicate to new slide Delete" at bounding box center [425, 300] width 773 height 435
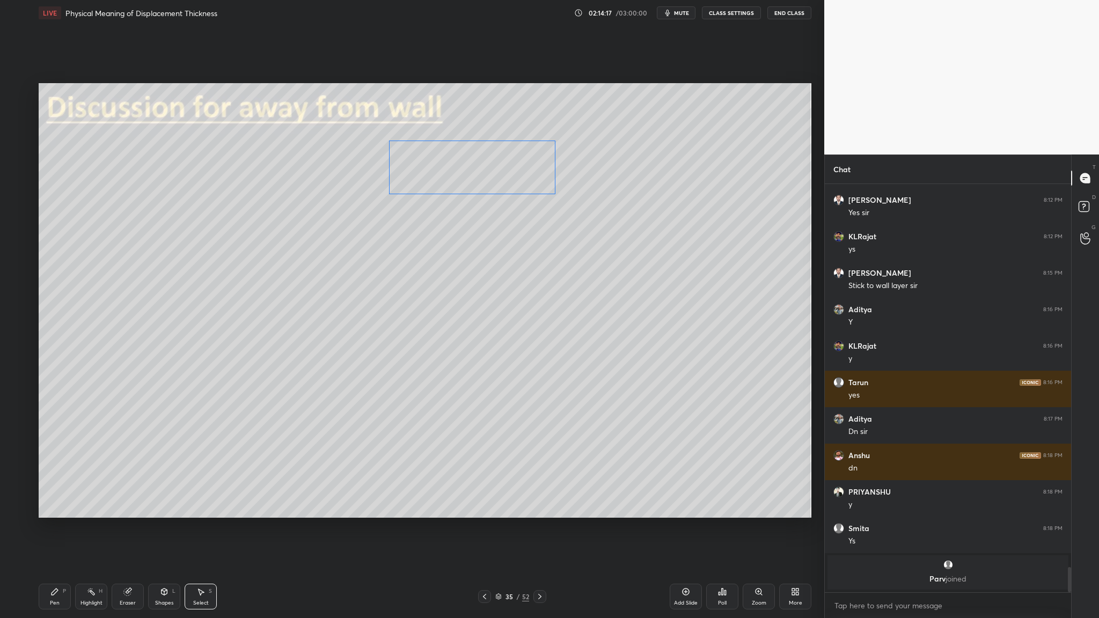
drag, startPoint x: 479, startPoint y: 157, endPoint x: 479, endPoint y: 175, distance: 18.2
click at [472, 175] on div "0 ° Undo Copy Duplicate Duplicate to new slide Delete" at bounding box center [425, 300] width 773 height 435
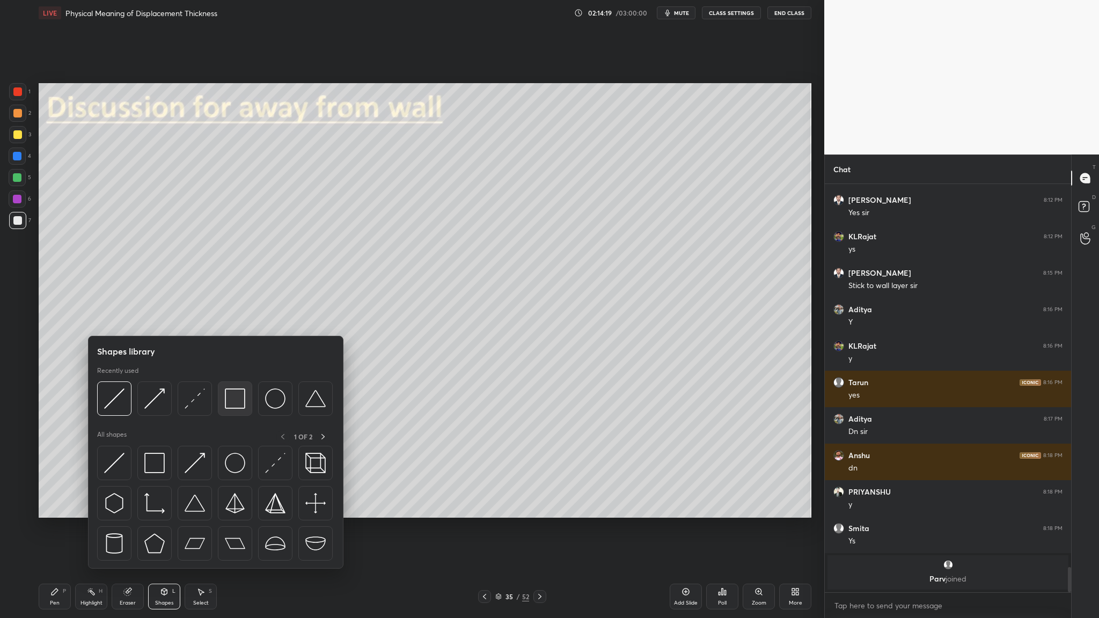
click at [230, 319] on div at bounding box center [235, 399] width 34 height 34
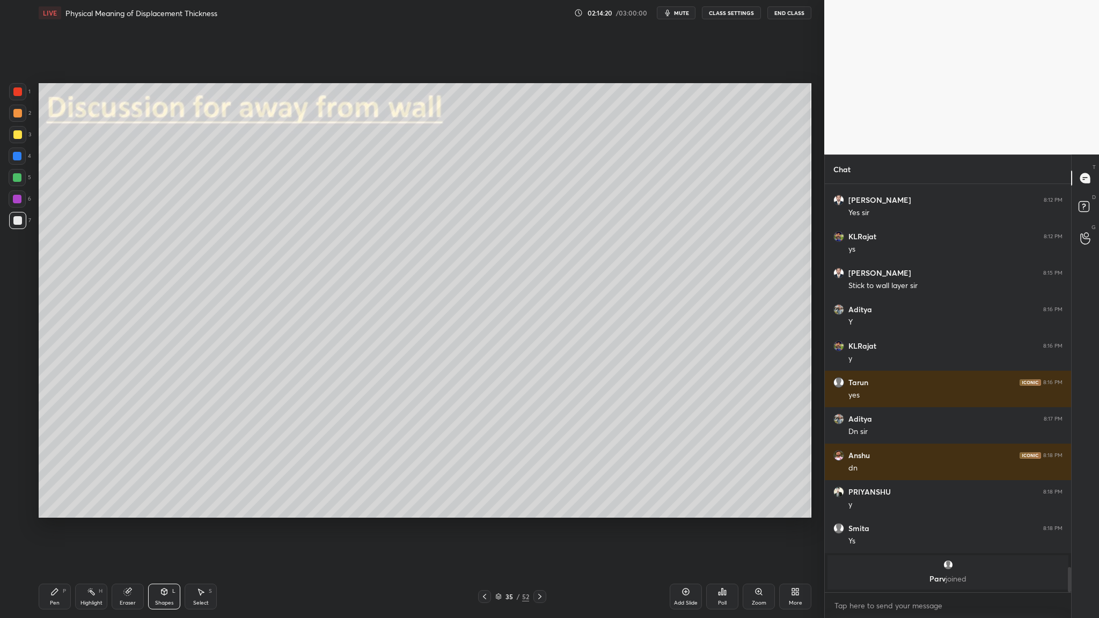
click at [17, 116] on div at bounding box center [17, 113] width 9 height 9
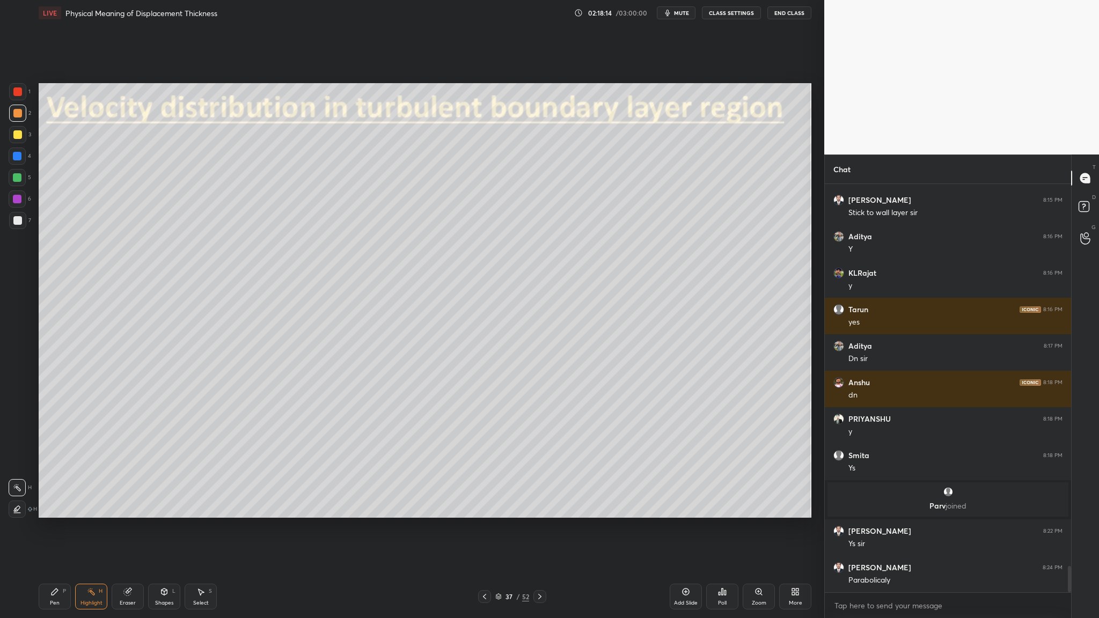
scroll to position [5942, 0]
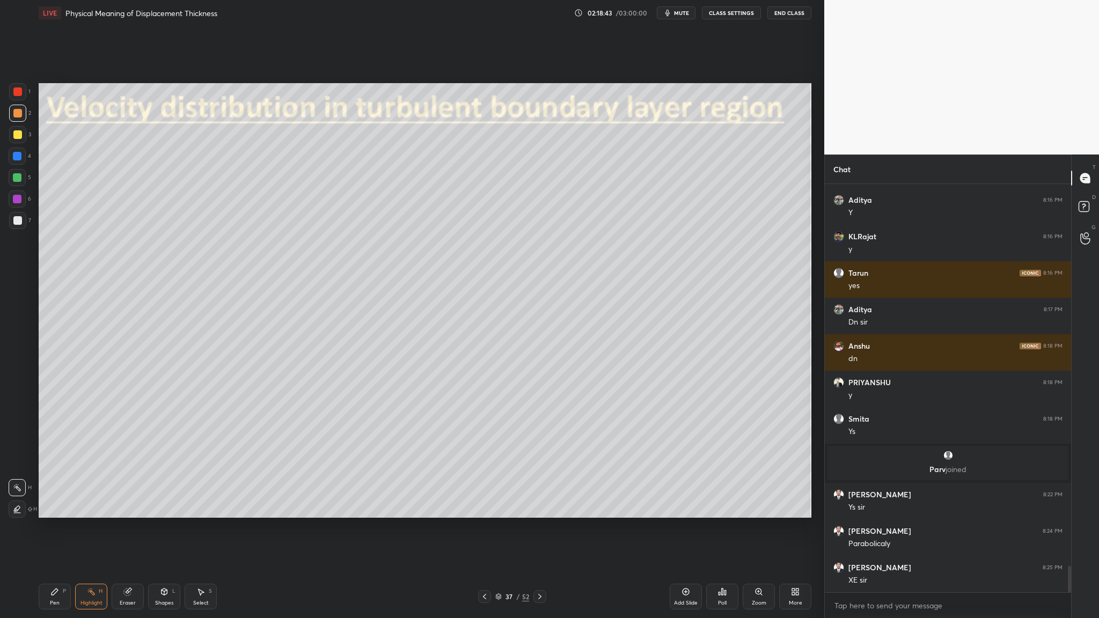
click at [18, 180] on div at bounding box center [17, 177] width 9 height 9
click at [16, 135] on div at bounding box center [17, 134] width 9 height 9
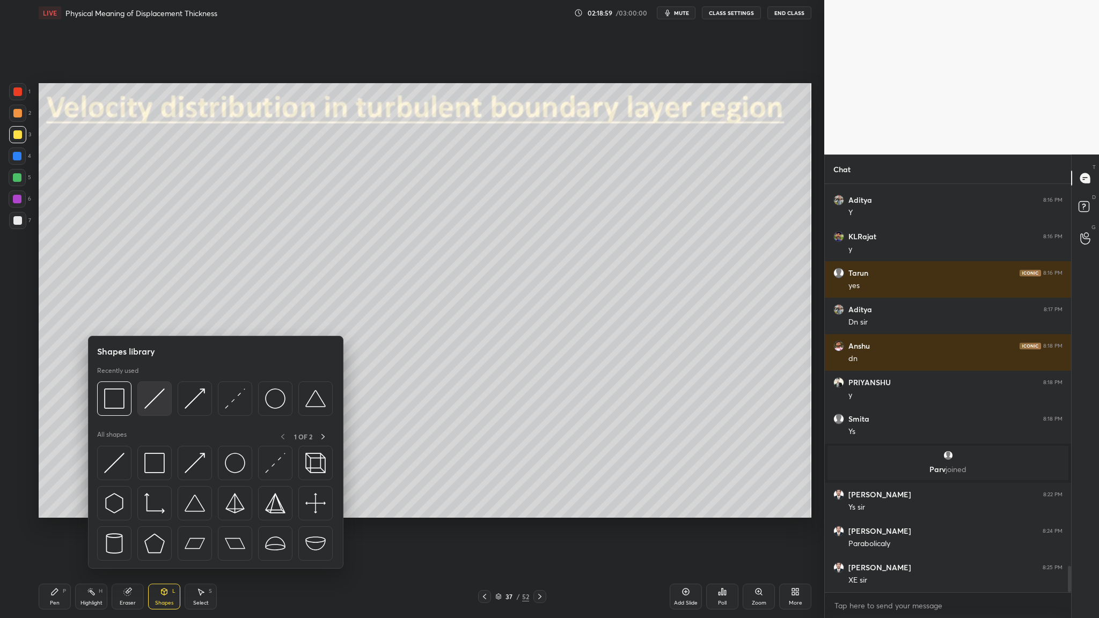
click at [151, 319] on img at bounding box center [154, 399] width 20 height 20
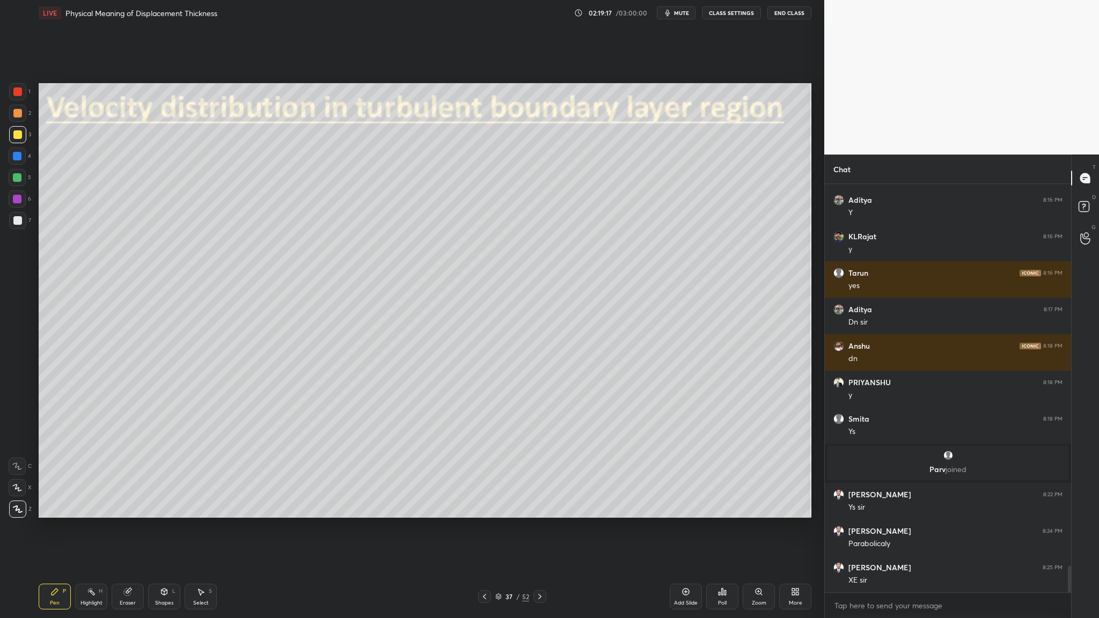
click at [20, 179] on div at bounding box center [17, 177] width 9 height 9
drag, startPoint x: 23, startPoint y: 220, endPoint x: 33, endPoint y: 219, distance: 9.7
click at [23, 220] on div at bounding box center [17, 220] width 17 height 17
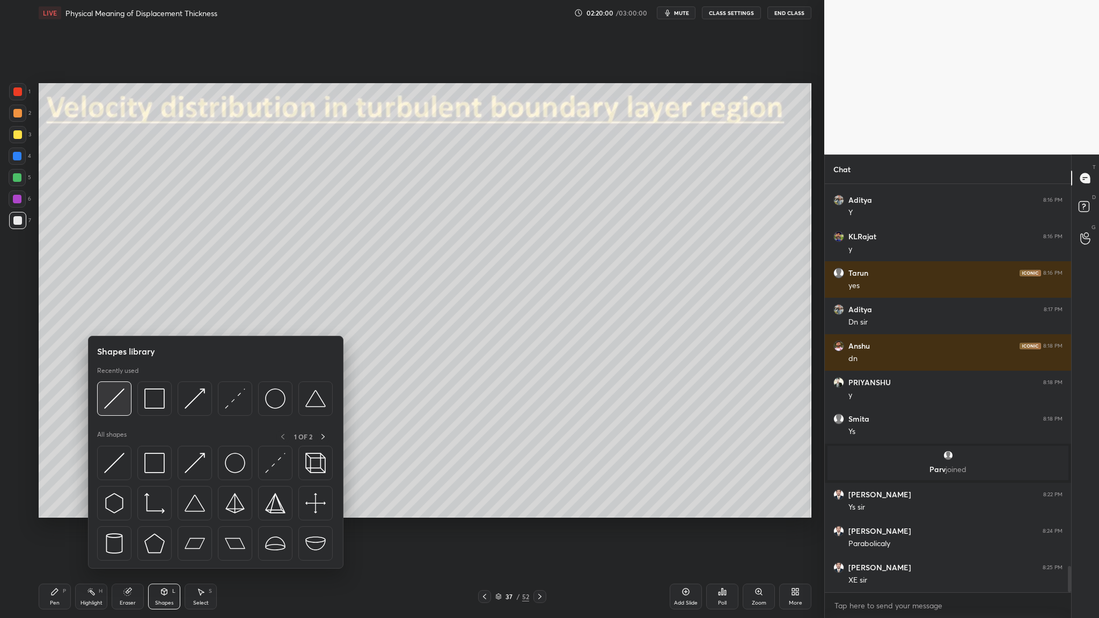
click at [112, 319] on div at bounding box center [114, 399] width 34 height 34
click at [111, 319] on img at bounding box center [114, 399] width 20 height 20
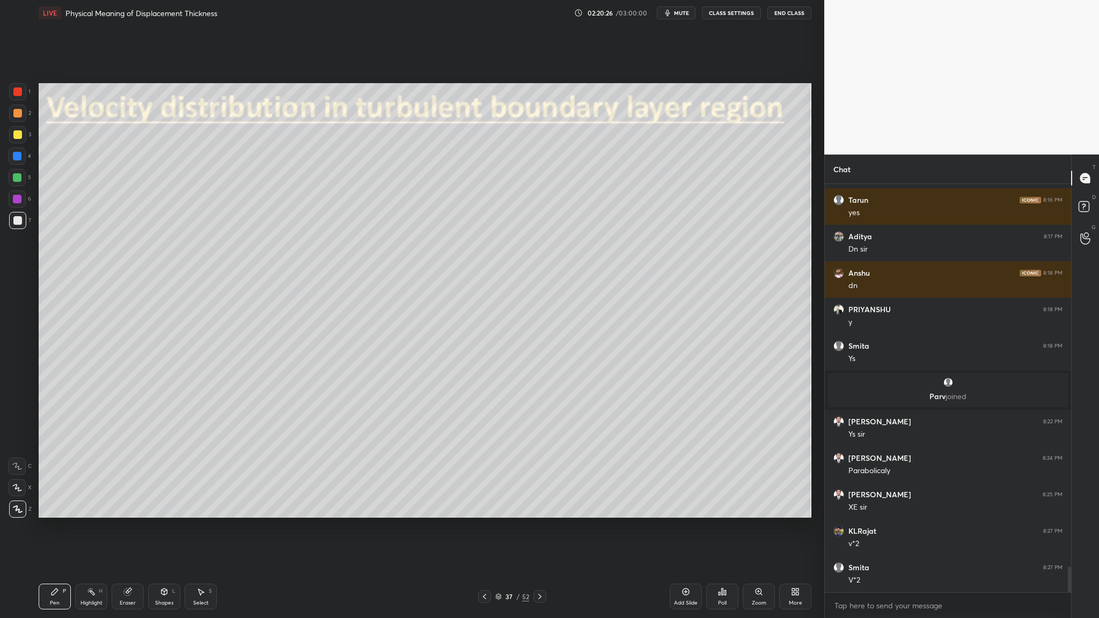
scroll to position [6051, 0]
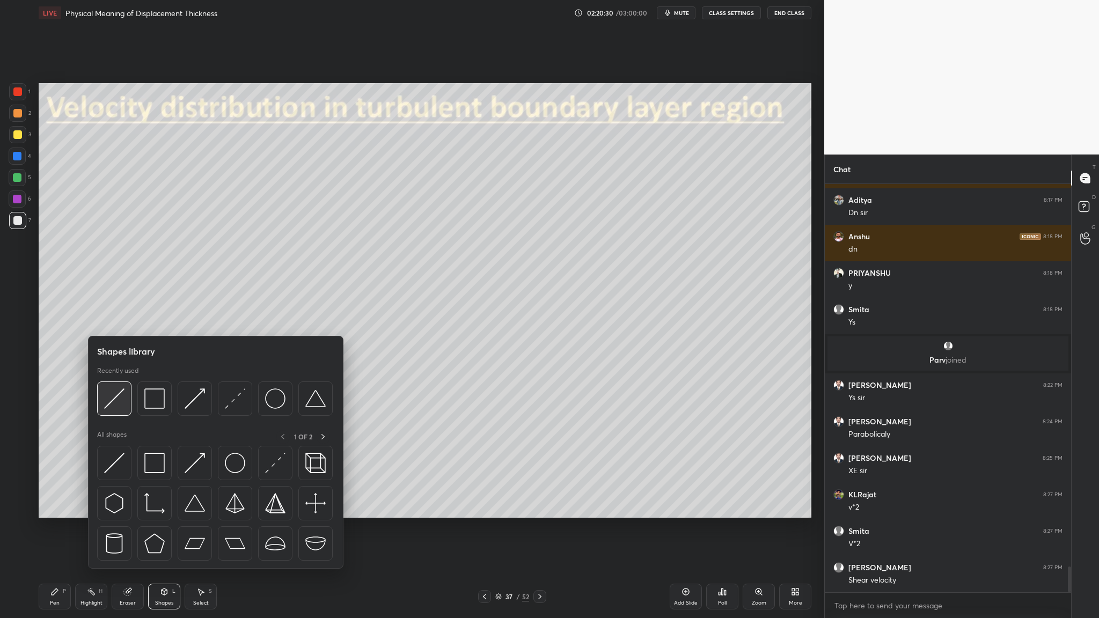
click at [119, 319] on div at bounding box center [114, 399] width 34 height 34
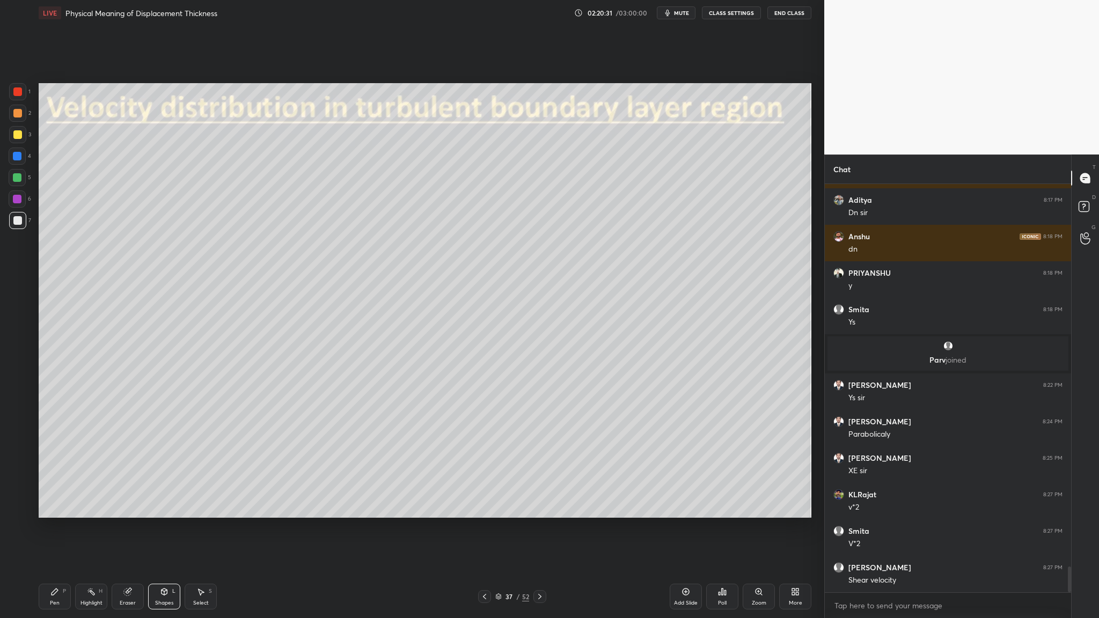
scroll to position [6088, 0]
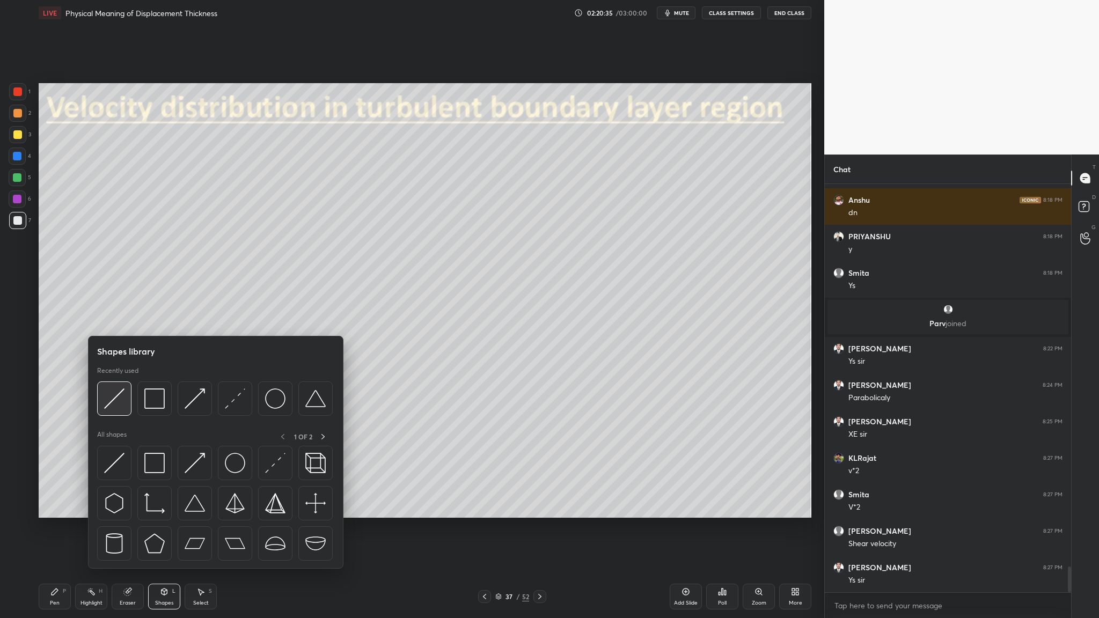
click at [112, 319] on div at bounding box center [114, 399] width 34 height 34
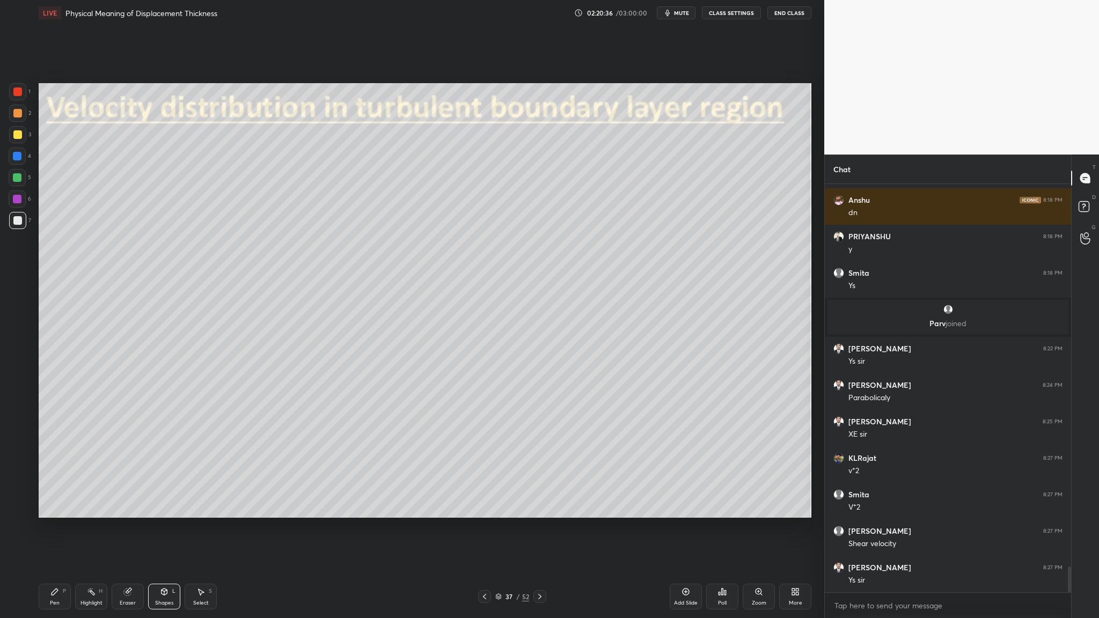
click at [20, 118] on div at bounding box center [17, 113] width 17 height 17
drag, startPoint x: 21, startPoint y: 218, endPoint x: 33, endPoint y: 218, distance: 11.3
click at [21, 218] on div at bounding box center [17, 220] width 17 height 17
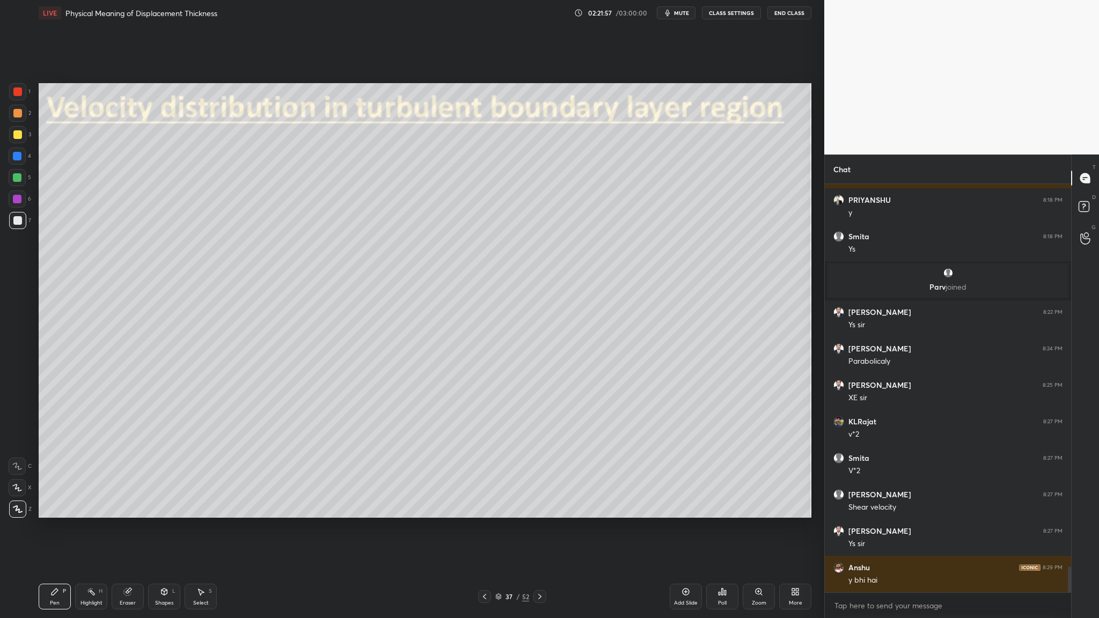
scroll to position [6161, 0]
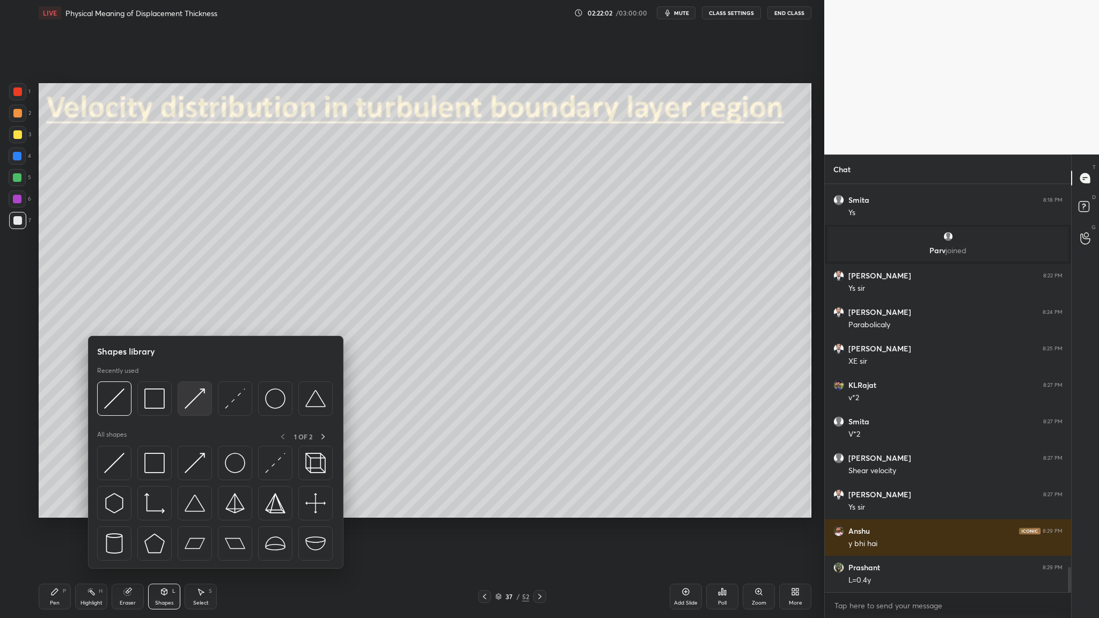
click at [194, 319] on img at bounding box center [195, 399] width 20 height 20
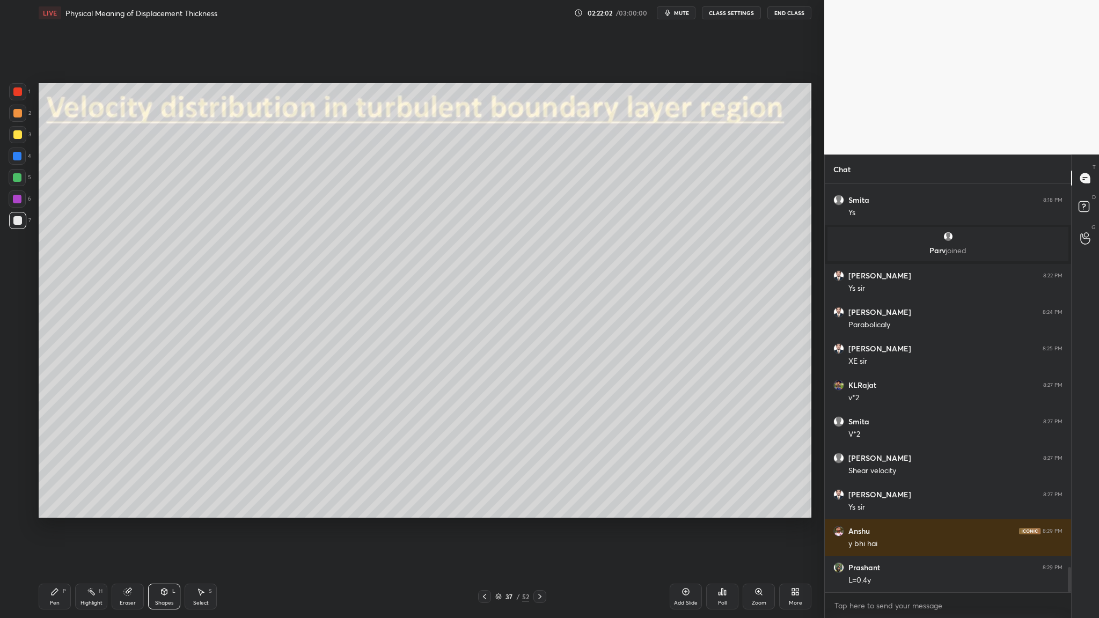
scroll to position [6197, 0]
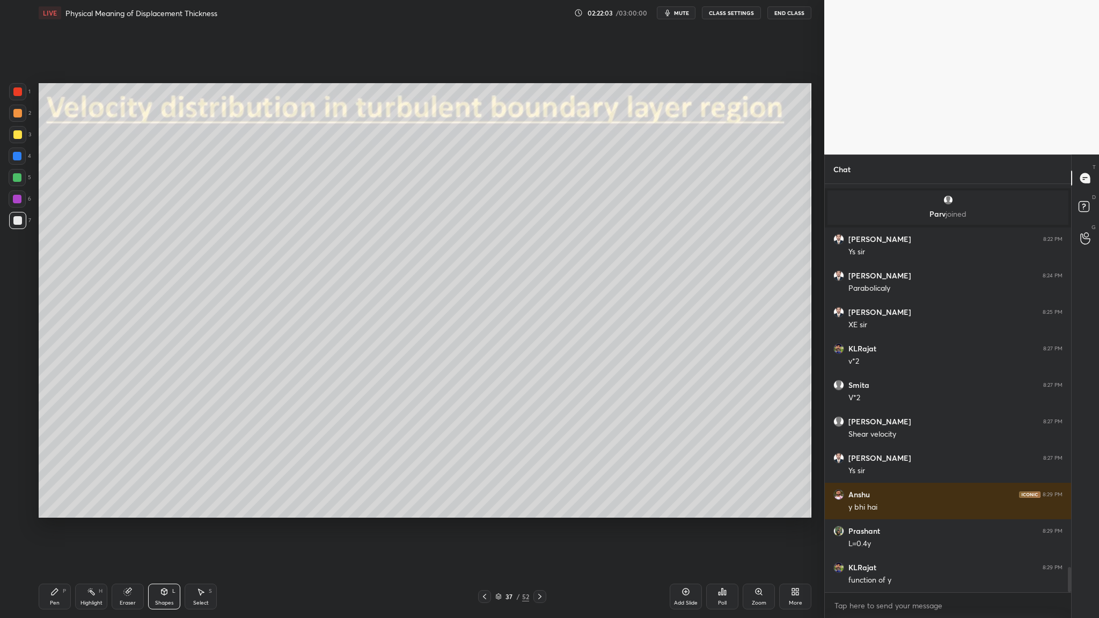
drag, startPoint x: 18, startPoint y: 98, endPoint x: 23, endPoint y: 103, distance: 6.9
click at [20, 100] on div "1" at bounding box center [19, 93] width 21 height 21
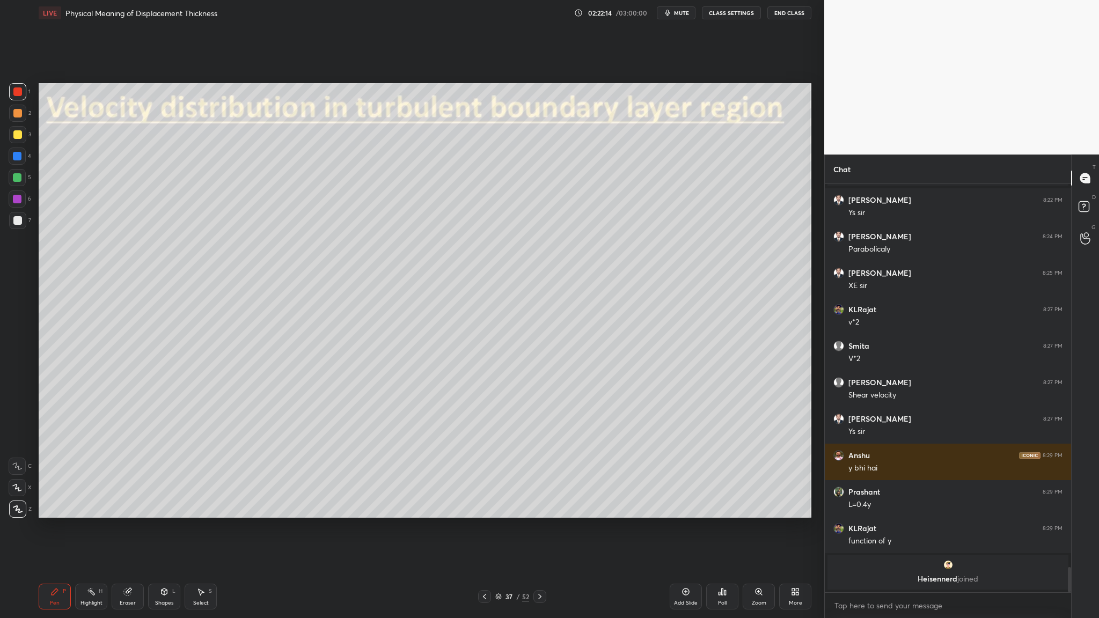
click at [472, 319] on icon at bounding box center [498, 597] width 6 height 6
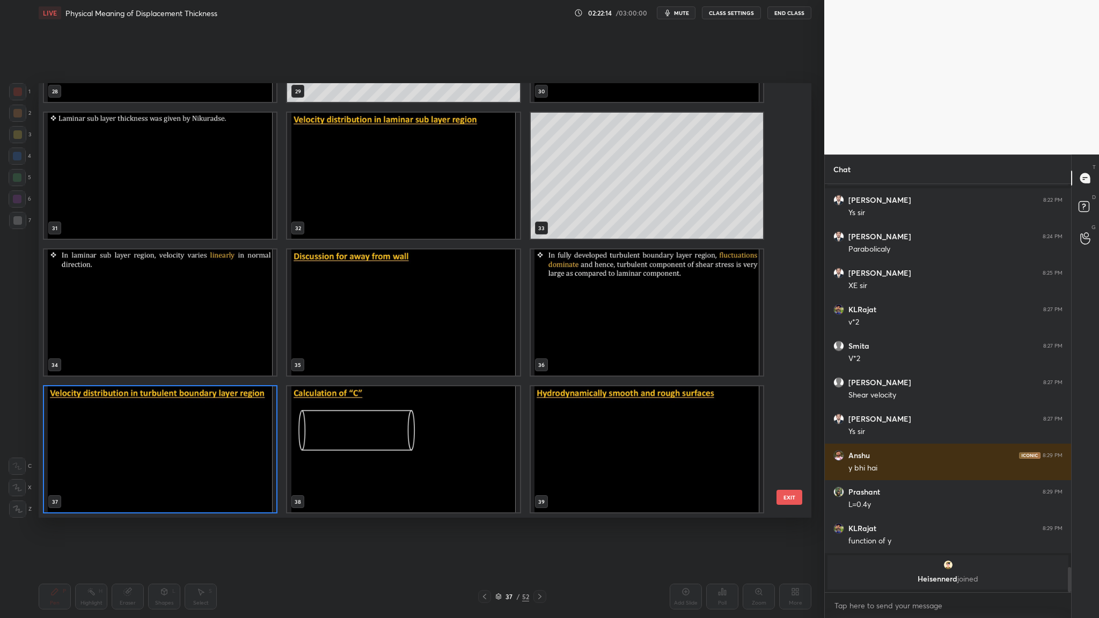
scroll to position [432, 768]
click at [241, 319] on img "grid" at bounding box center [160, 449] width 232 height 126
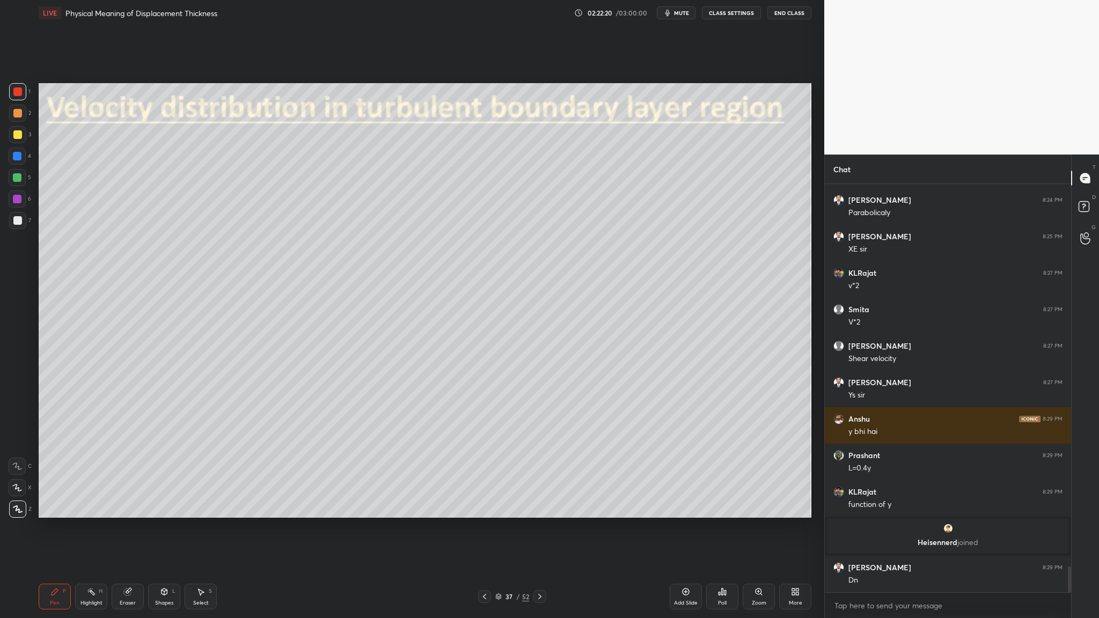
scroll to position [6136, 0]
click at [241, 319] on img "grid" at bounding box center [160, 449] width 232 height 126
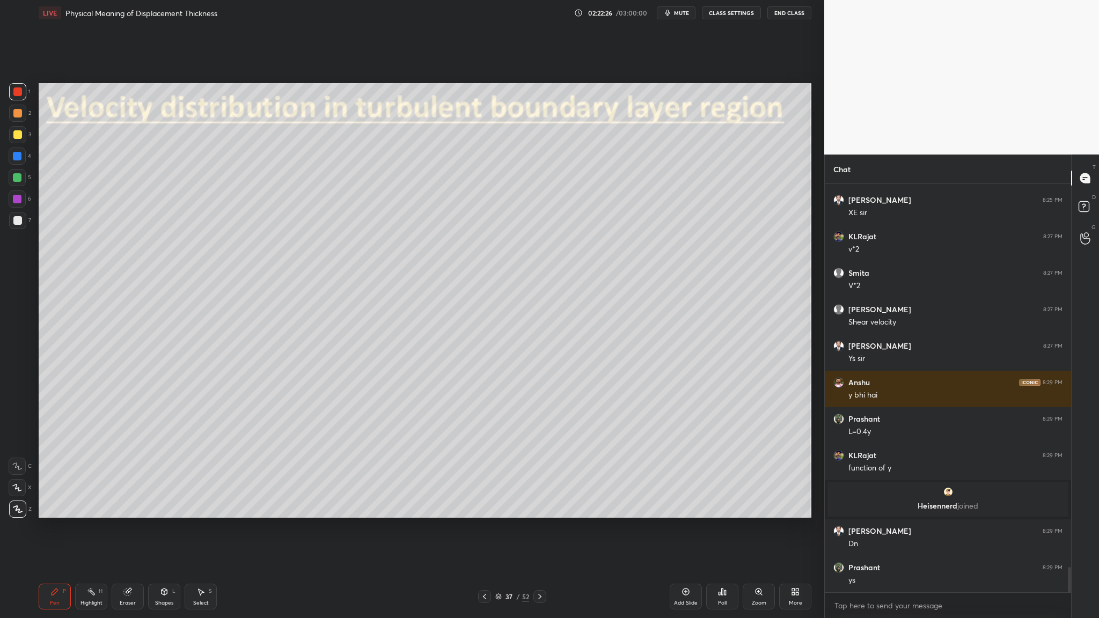
click at [18, 221] on div at bounding box center [17, 220] width 9 height 9
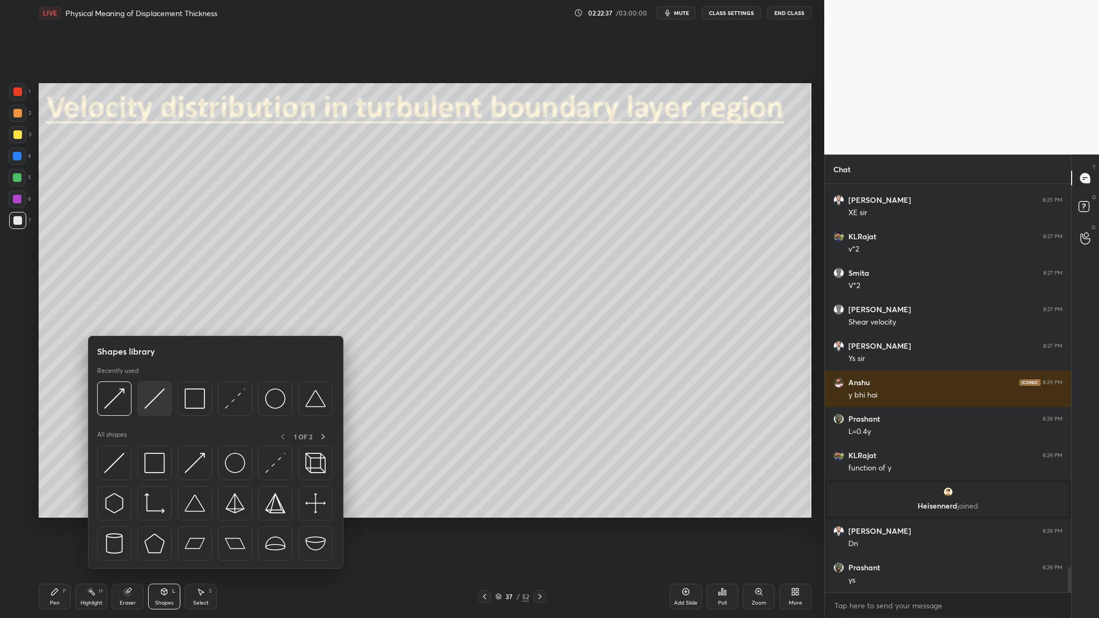
click at [154, 319] on div at bounding box center [154, 399] width 34 height 34
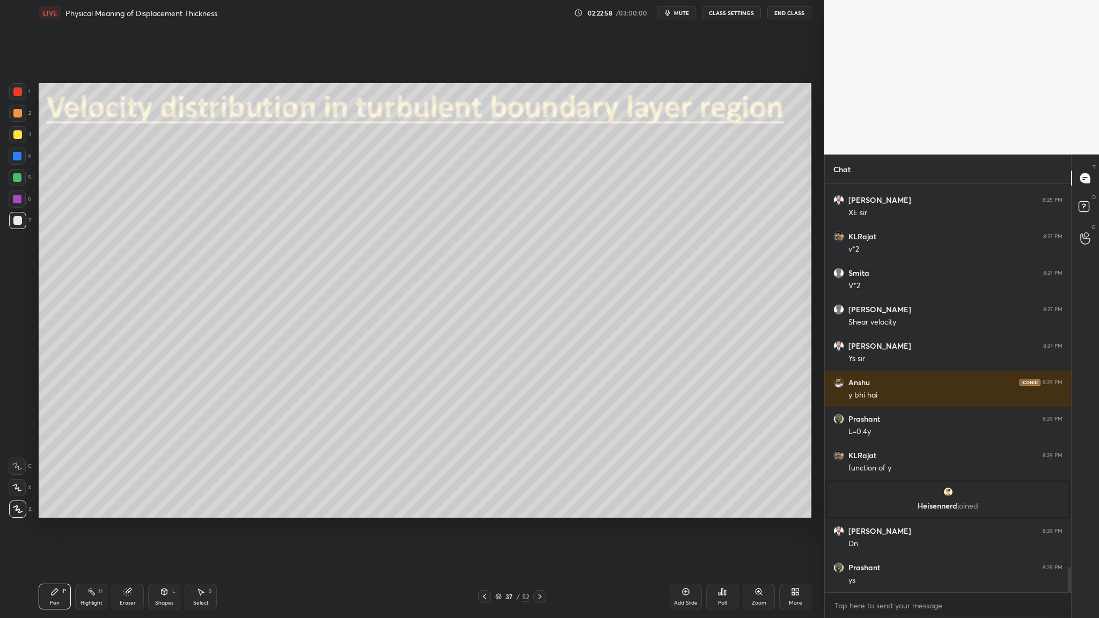
drag, startPoint x: 20, startPoint y: 200, endPoint x: 28, endPoint y: 198, distance: 8.3
click at [20, 200] on div at bounding box center [17, 199] width 9 height 9
click at [20, 221] on div at bounding box center [17, 220] width 9 height 9
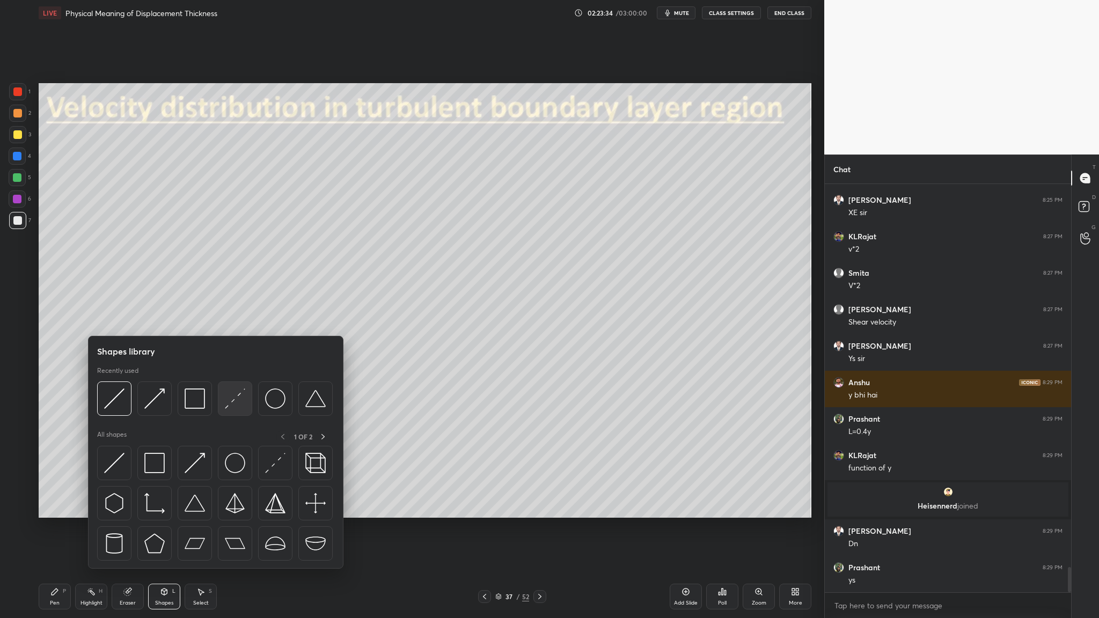
click at [244, 319] on div at bounding box center [235, 399] width 34 height 34
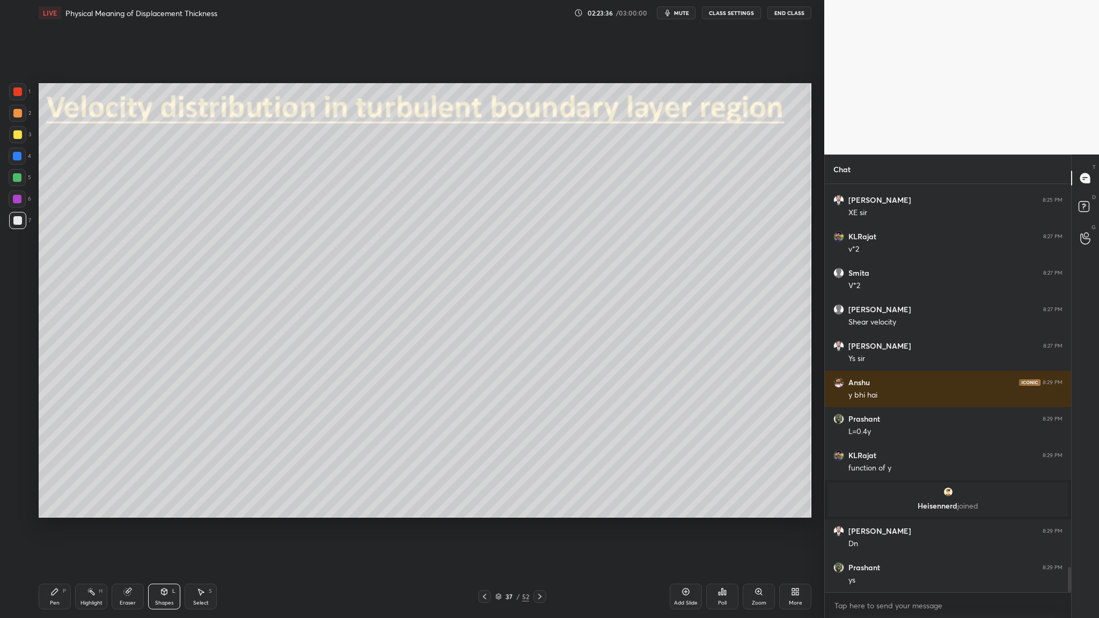
click at [17, 113] on div at bounding box center [17, 113] width 9 height 9
click at [23, 96] on div at bounding box center [17, 91] width 17 height 17
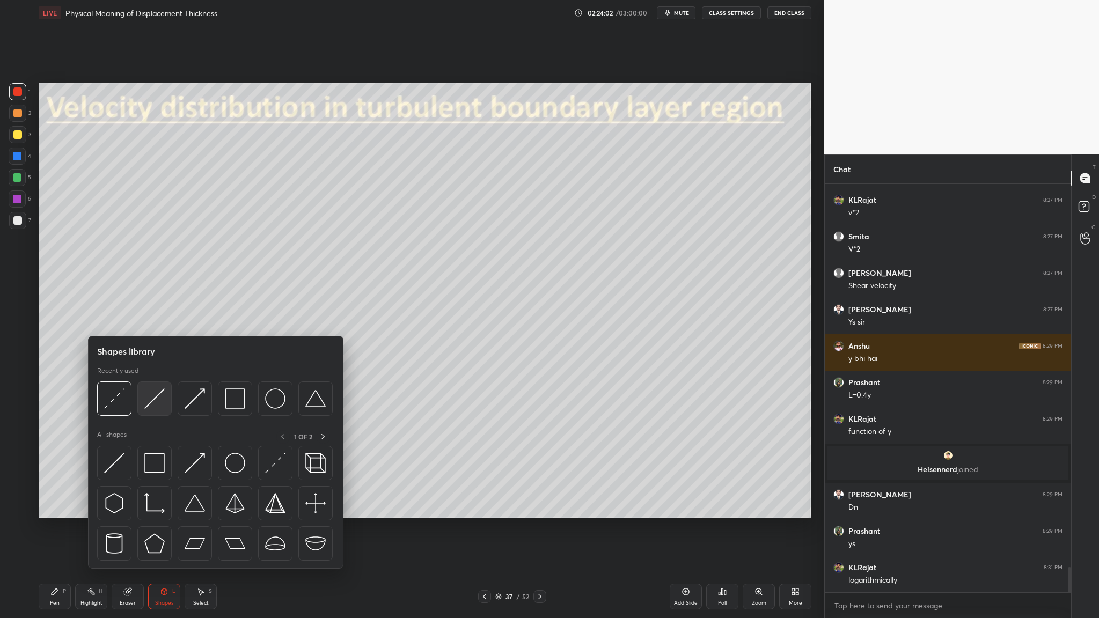
click at [160, 319] on div at bounding box center [154, 399] width 34 height 34
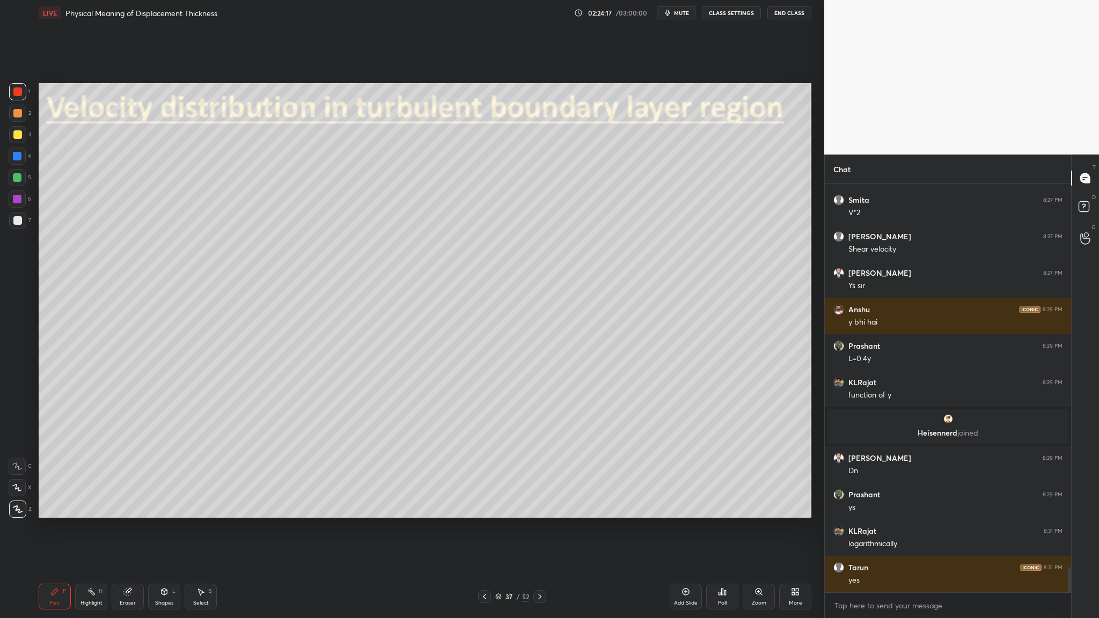
scroll to position [6282, 0]
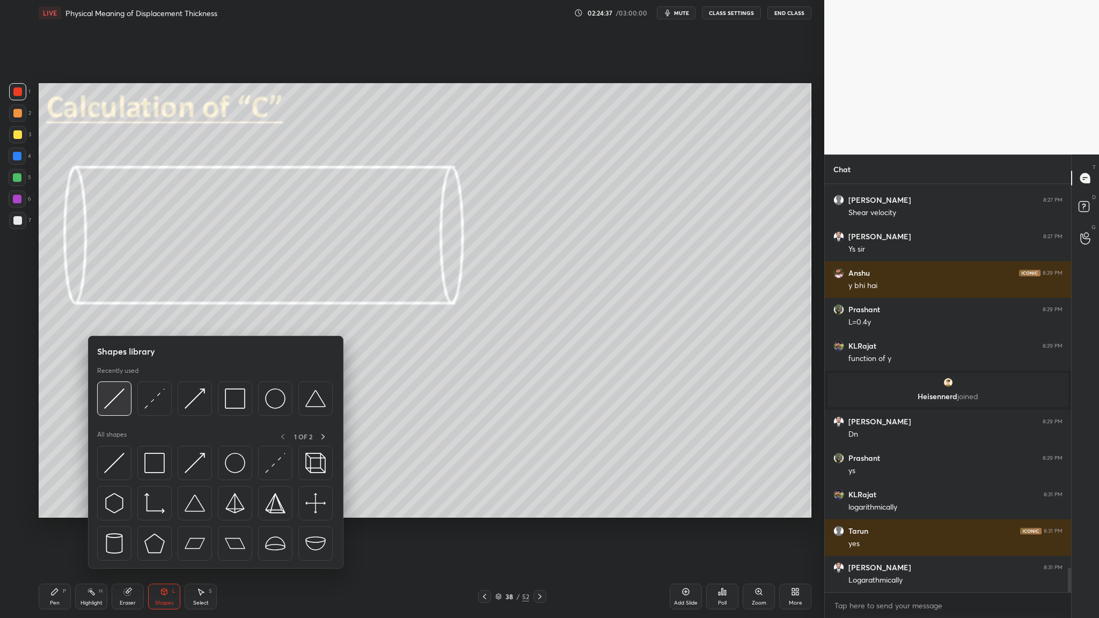
click at [111, 319] on img at bounding box center [114, 399] width 20 height 20
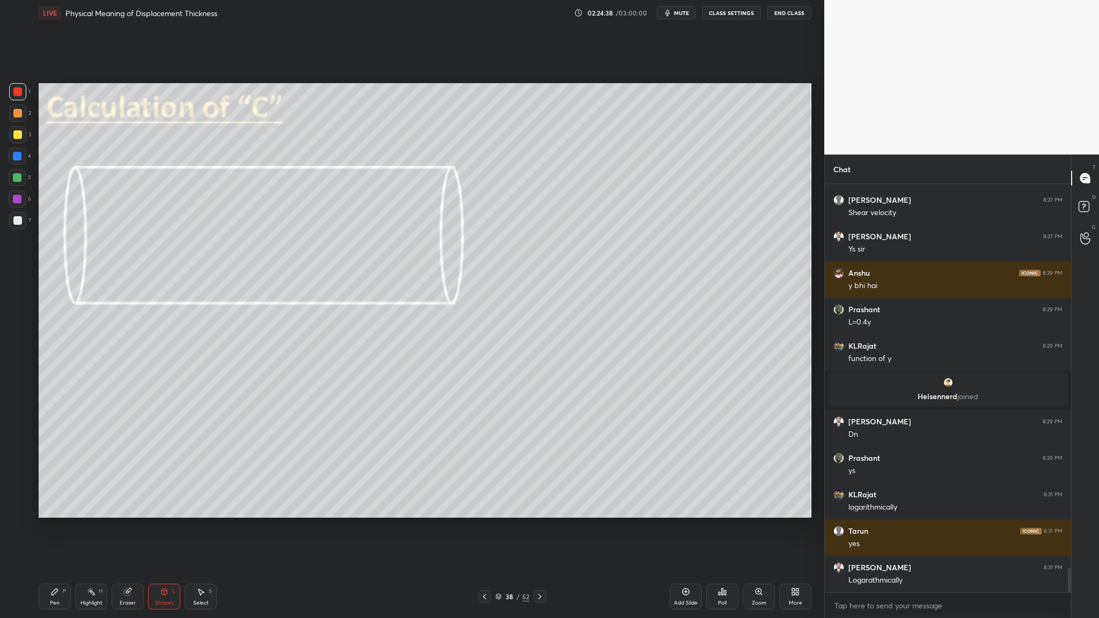
click at [18, 161] on div at bounding box center [17, 156] width 17 height 17
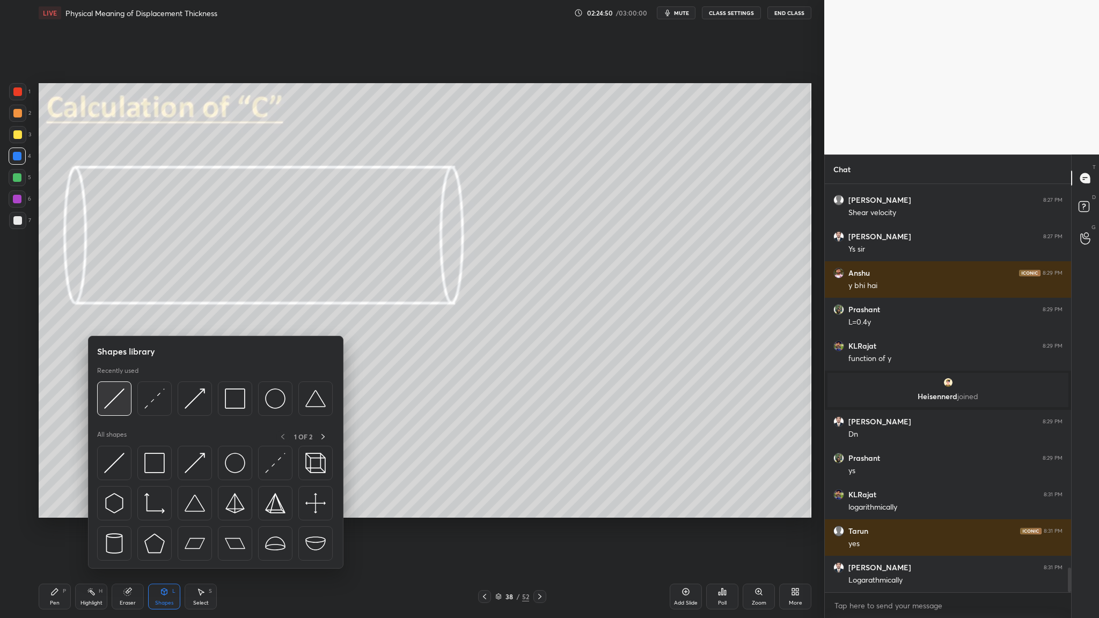
click at [115, 319] on img at bounding box center [114, 399] width 20 height 20
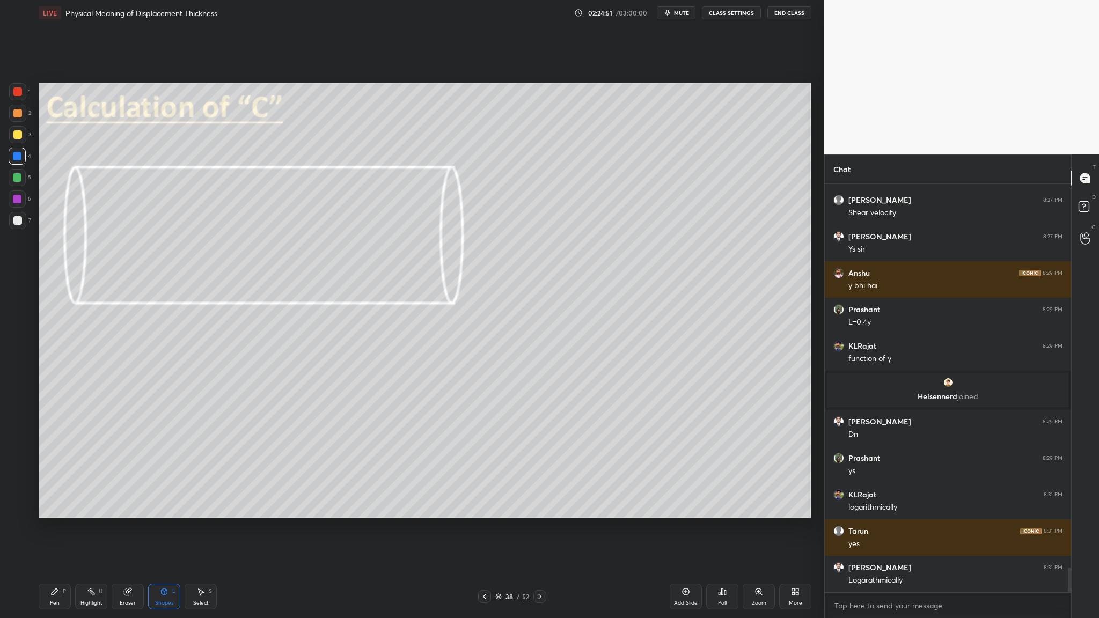
click at [14, 200] on div at bounding box center [17, 199] width 9 height 9
drag, startPoint x: 17, startPoint y: 179, endPoint x: 24, endPoint y: 183, distance: 7.7
click at [18, 179] on div at bounding box center [17, 177] width 9 height 9
click at [19, 179] on div at bounding box center [17, 177] width 9 height 9
click at [18, 180] on div at bounding box center [17, 177] width 9 height 9
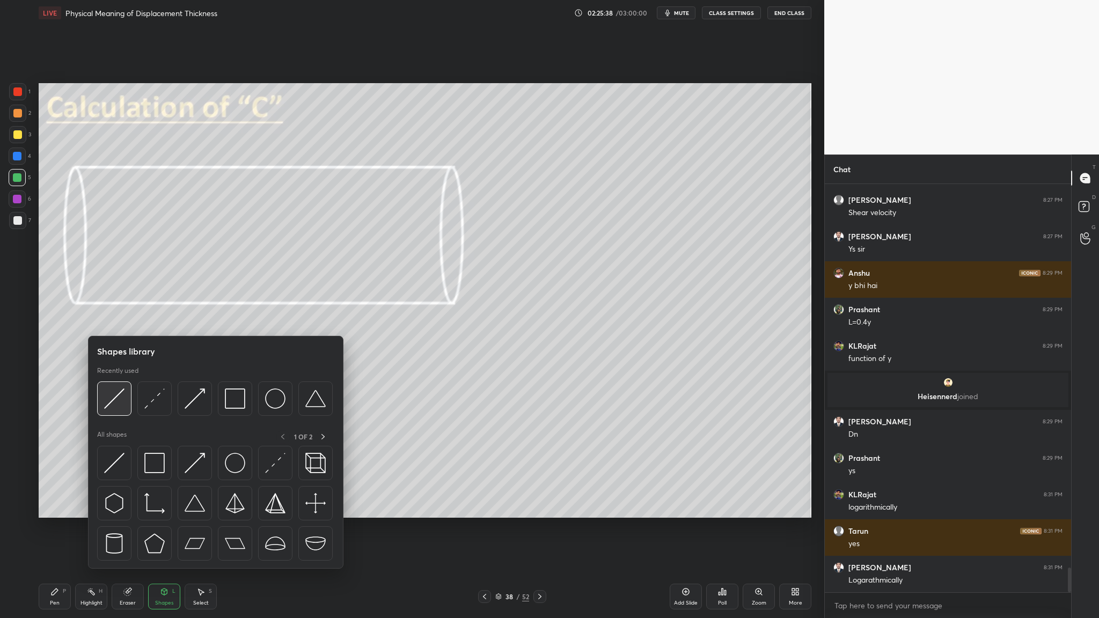
click at [113, 319] on div at bounding box center [114, 399] width 34 height 34
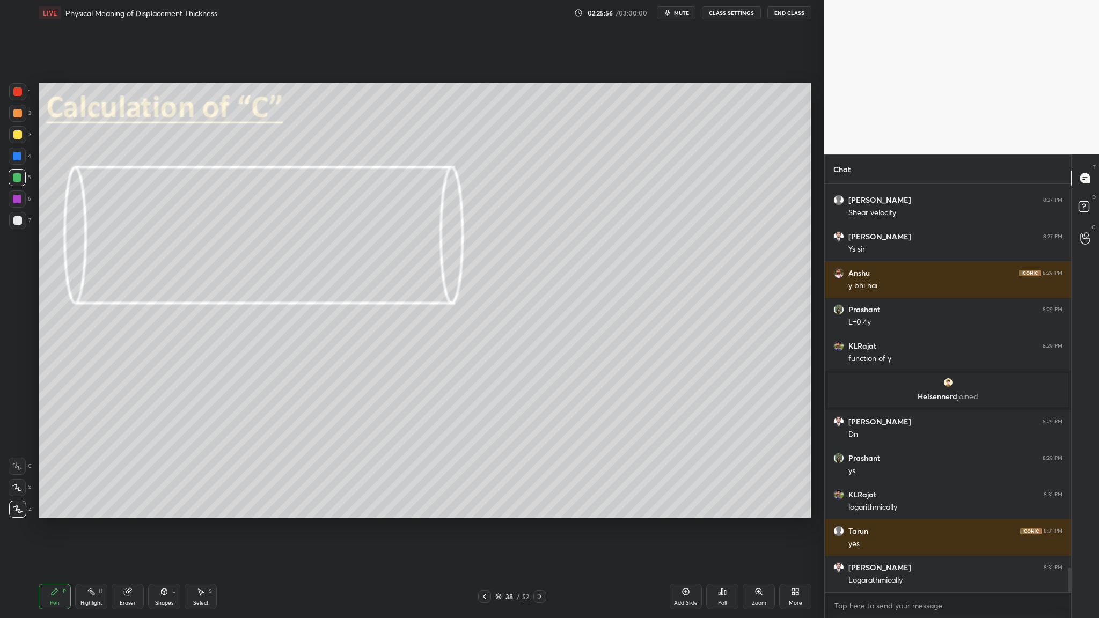
drag, startPoint x: 19, startPoint y: 220, endPoint x: 26, endPoint y: 238, distance: 19.5
click at [19, 223] on div at bounding box center [17, 220] width 9 height 9
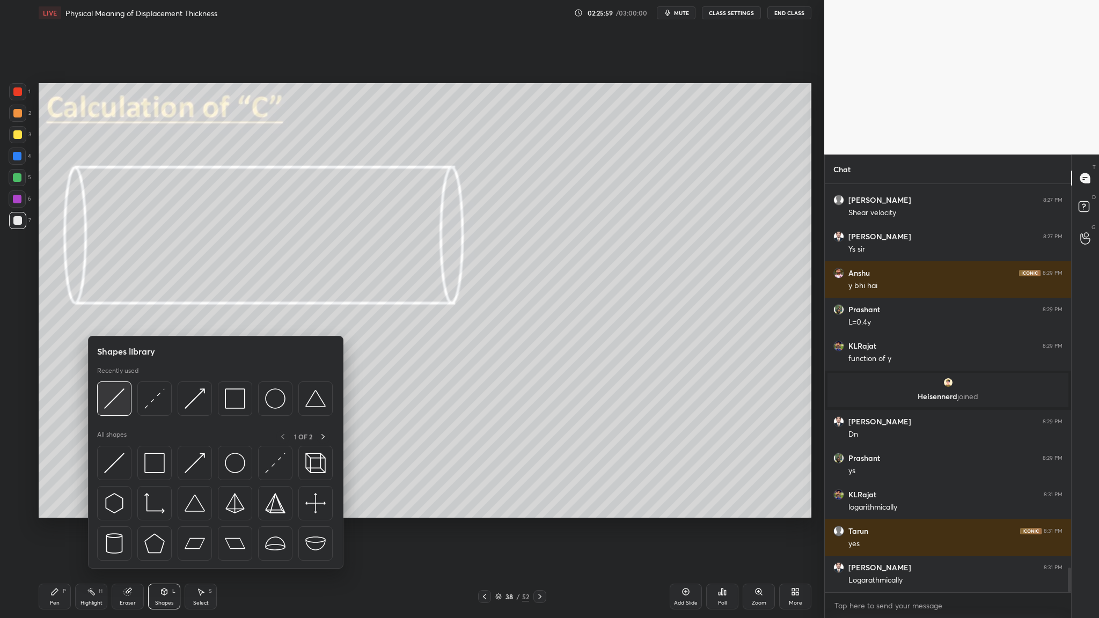
click at [125, 319] on div at bounding box center [114, 399] width 34 height 34
click at [116, 319] on div at bounding box center [215, 402] width 236 height 40
click at [118, 319] on img at bounding box center [114, 399] width 20 height 20
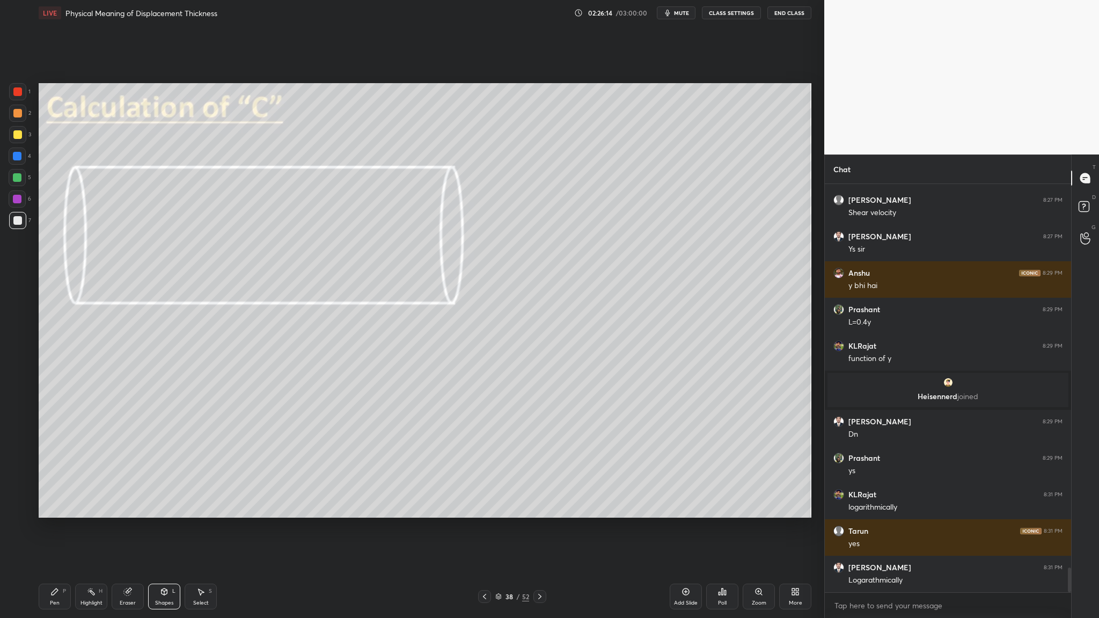
click at [18, 115] on div at bounding box center [17, 113] width 9 height 9
click at [19, 225] on div at bounding box center [17, 220] width 17 height 17
click at [205, 319] on div "Select S" at bounding box center [201, 597] width 32 height 26
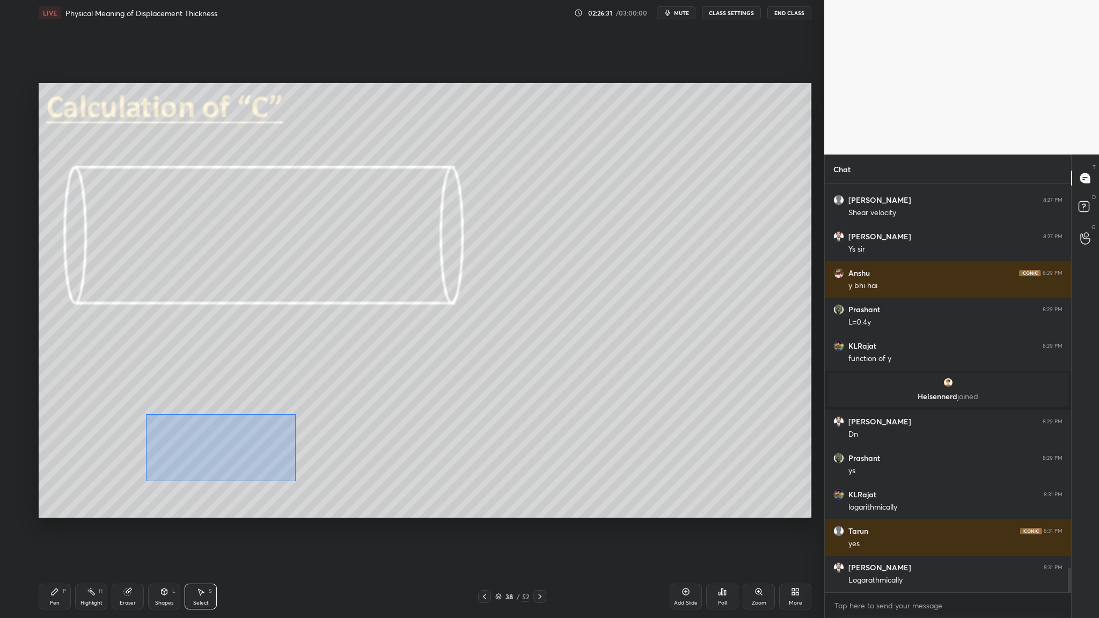
drag, startPoint x: 158, startPoint y: 421, endPoint x: 244, endPoint y: 456, distance: 93.4
click at [295, 319] on div "0 ° Undo Copy Duplicate Duplicate to new slide Delete" at bounding box center [425, 300] width 773 height 435
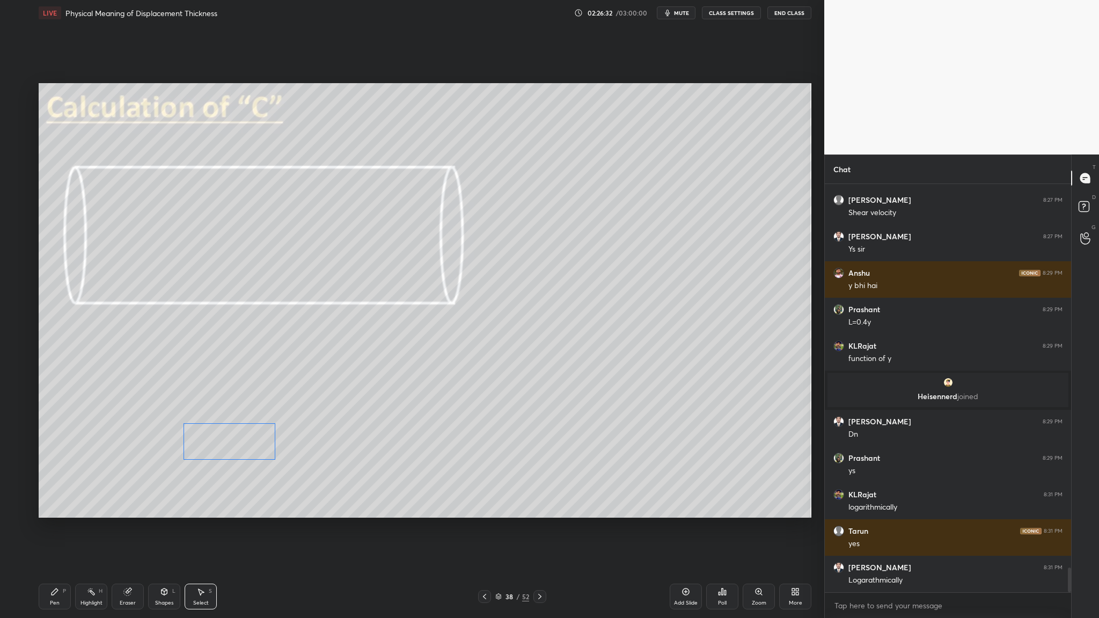
drag, startPoint x: 192, startPoint y: 442, endPoint x: 224, endPoint y: 445, distance: 31.8
click at [224, 319] on div "0 ° Undo Copy Duplicate Duplicate to new slide Delete" at bounding box center [425, 300] width 773 height 435
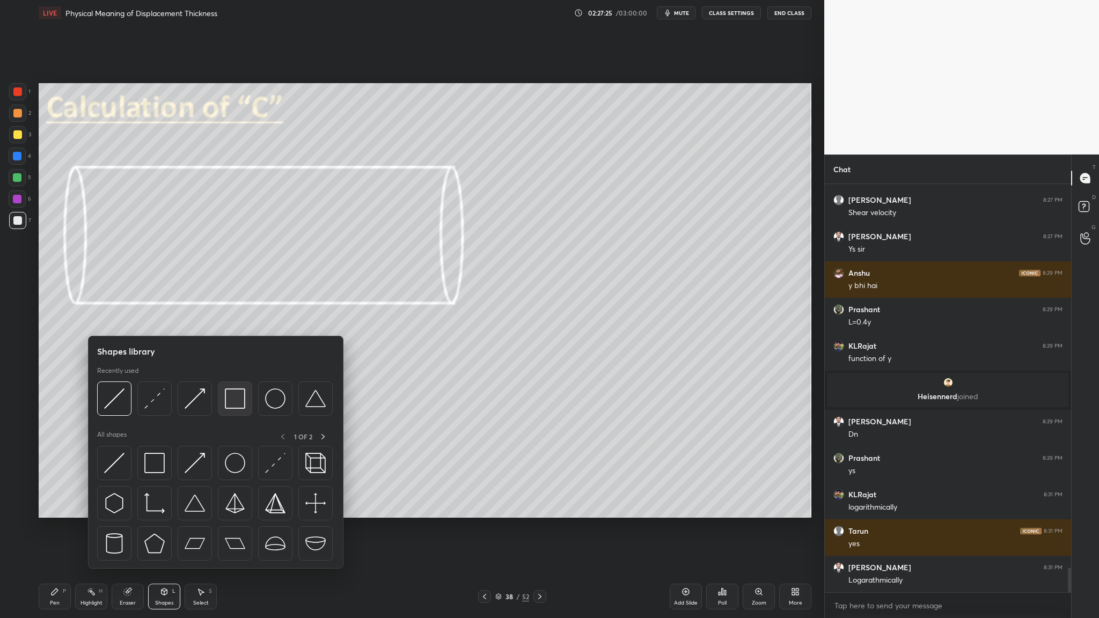
click at [237, 319] on div at bounding box center [235, 399] width 34 height 34
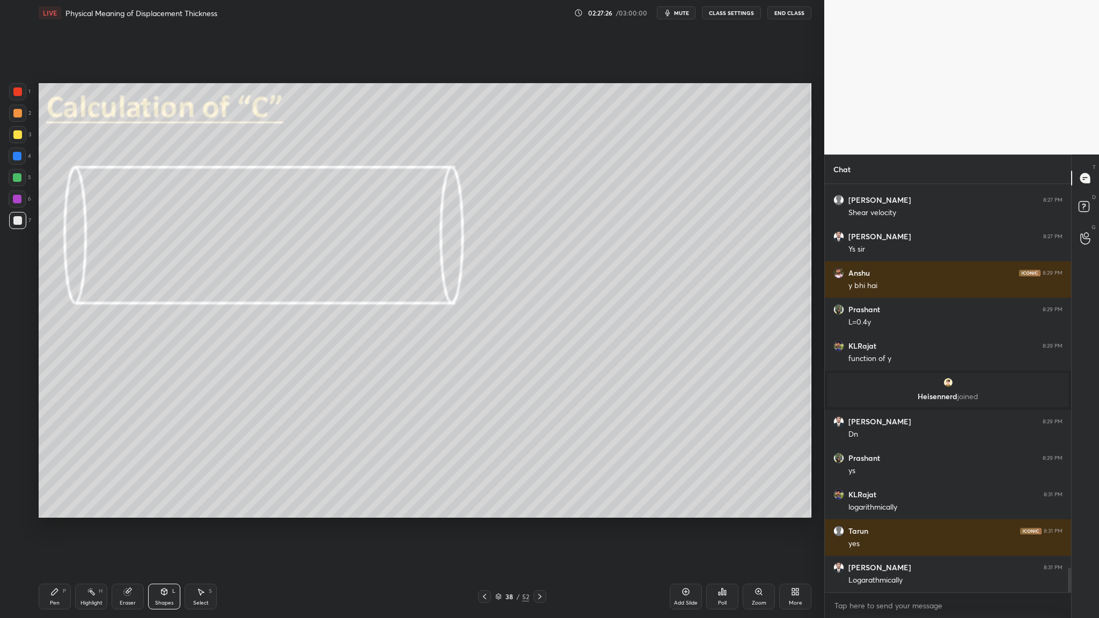
drag, startPoint x: 21, startPoint y: 120, endPoint x: 30, endPoint y: 124, distance: 9.4
click at [23, 122] on div "2" at bounding box center [20, 115] width 22 height 21
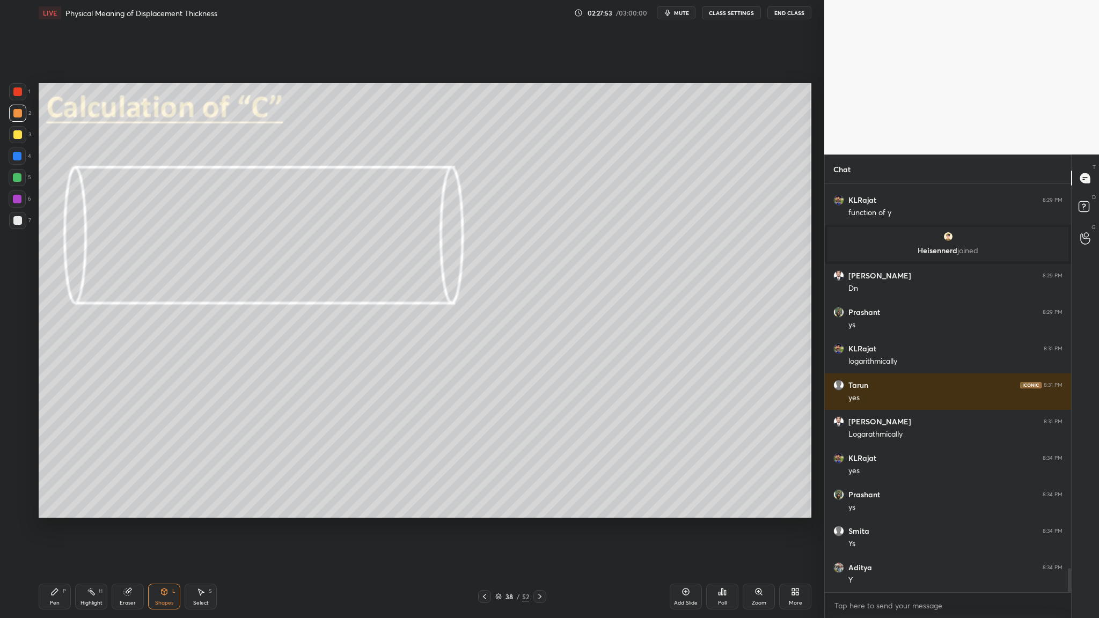
scroll to position [6464, 0]
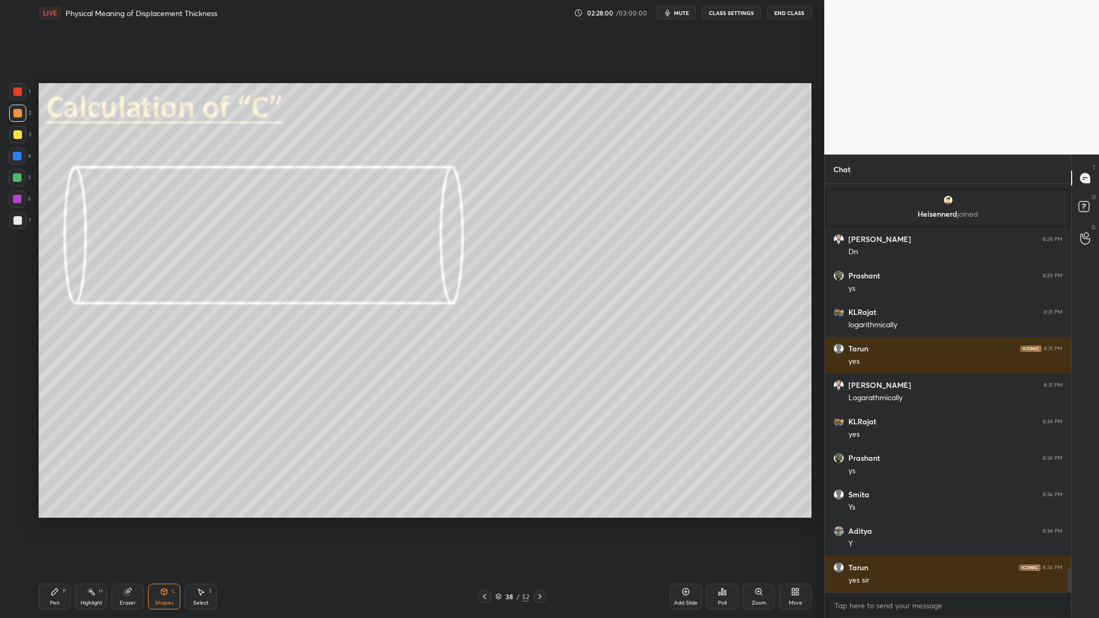
click at [472, 319] on icon at bounding box center [498, 595] width 5 height 3
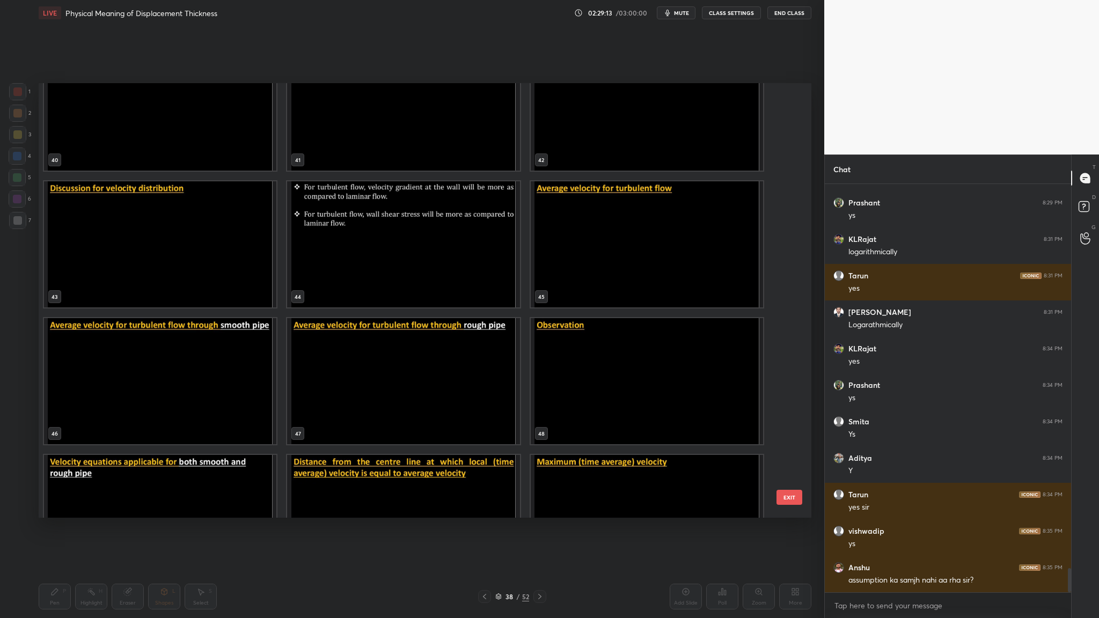
scroll to position [1815, 0]
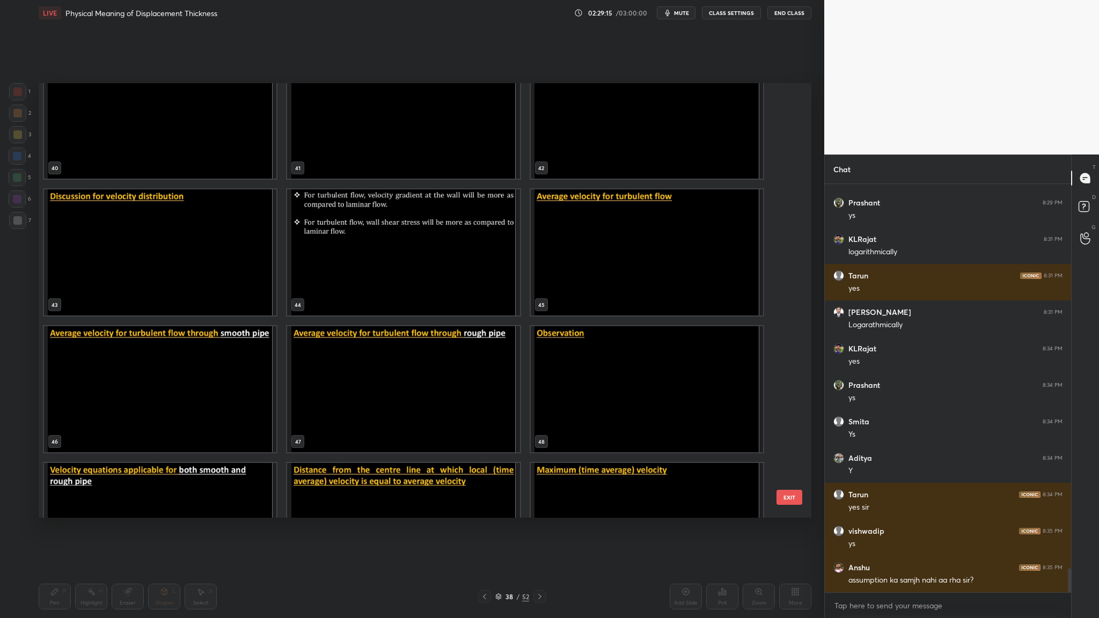
click at [134, 217] on img "grid" at bounding box center [160, 252] width 232 height 126
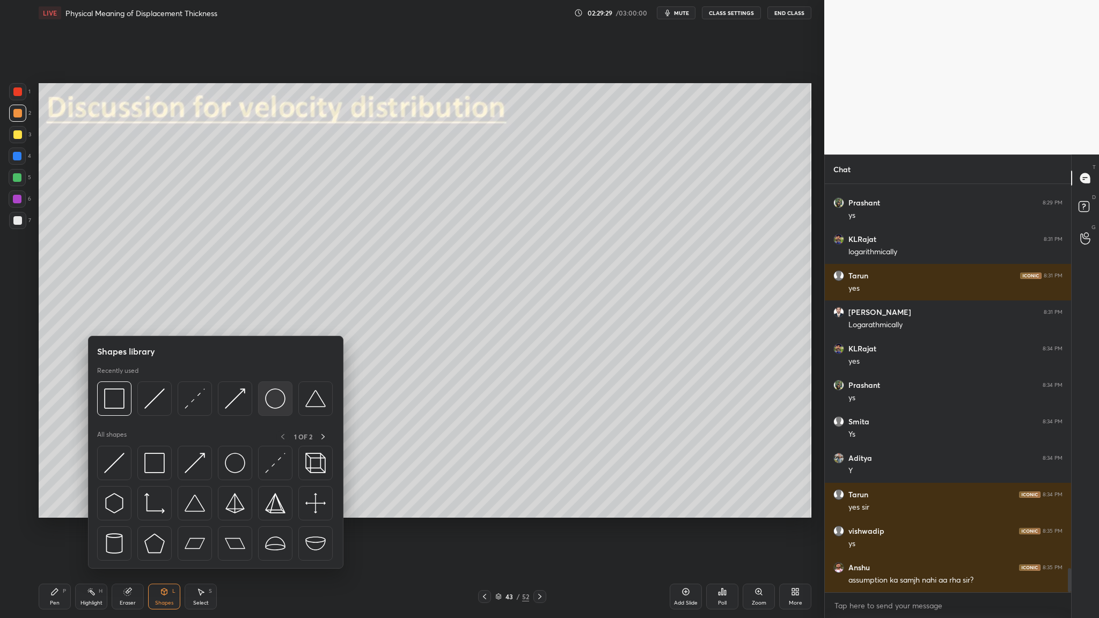
click at [274, 319] on div at bounding box center [275, 399] width 34 height 34
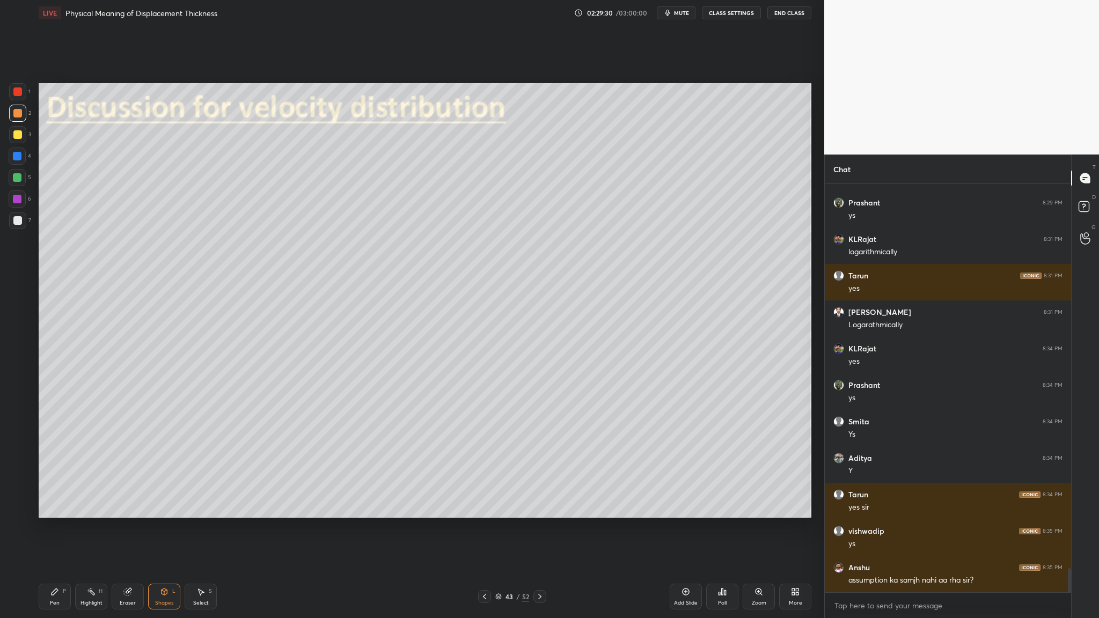
click at [16, 117] on div at bounding box center [17, 113] width 9 height 9
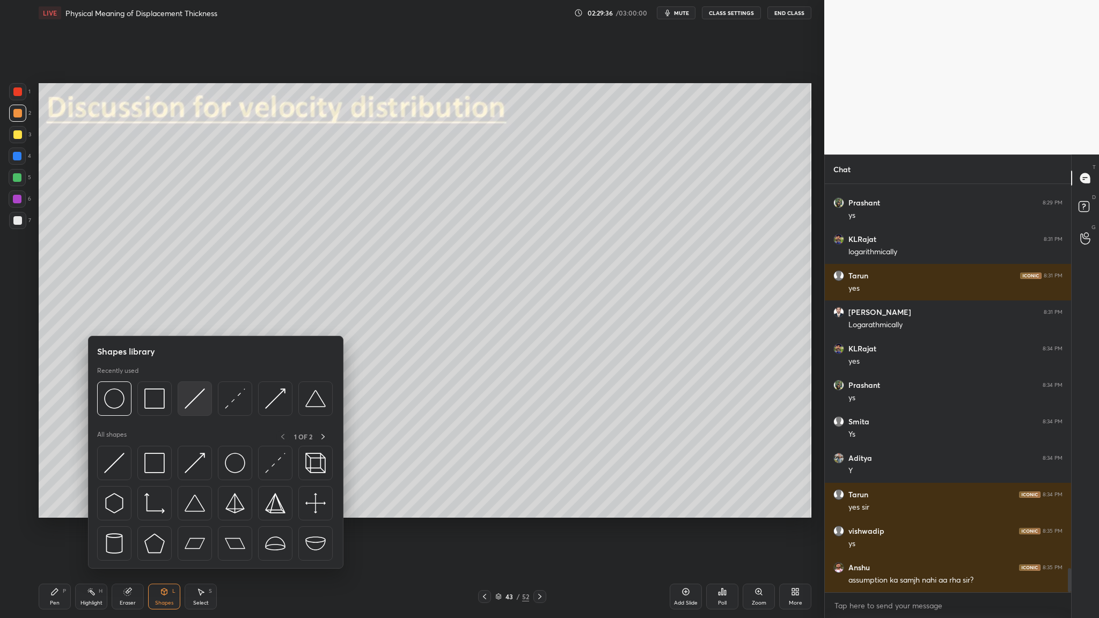
click at [194, 319] on div at bounding box center [195, 399] width 34 height 34
click at [152, 319] on div at bounding box center [154, 399] width 34 height 34
click at [238, 319] on div at bounding box center [235, 399] width 34 height 34
click at [283, 319] on div at bounding box center [275, 399] width 34 height 34
click at [271, 319] on div at bounding box center [275, 399] width 34 height 34
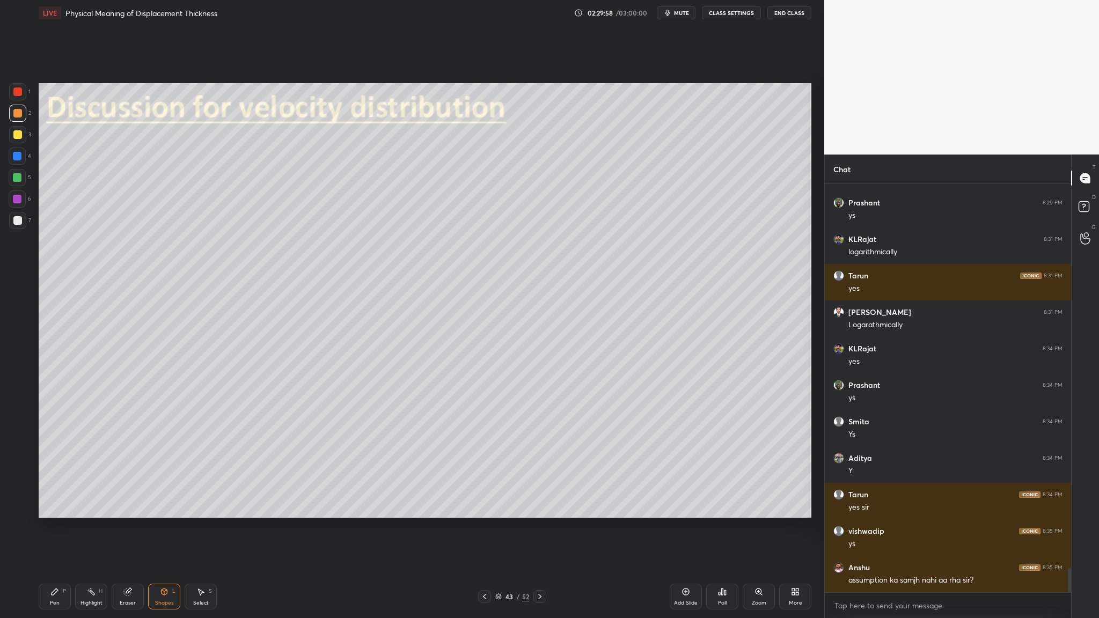
drag, startPoint x: 17, startPoint y: 157, endPoint x: 24, endPoint y: 168, distance: 13.3
click at [17, 158] on div at bounding box center [17, 156] width 9 height 9
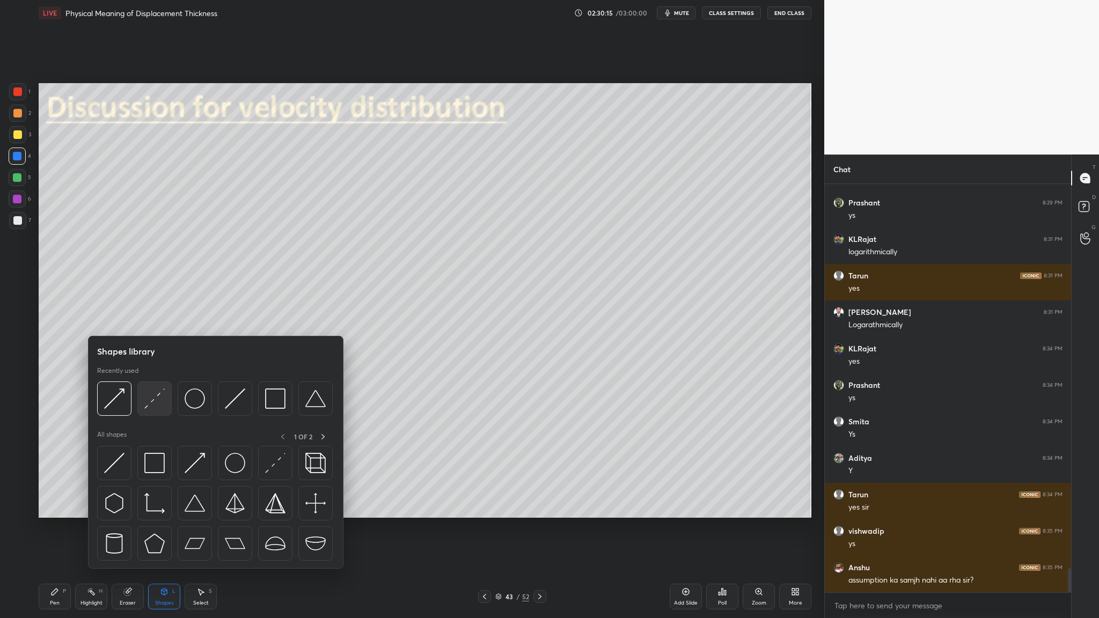
click at [157, 319] on div at bounding box center [154, 399] width 34 height 34
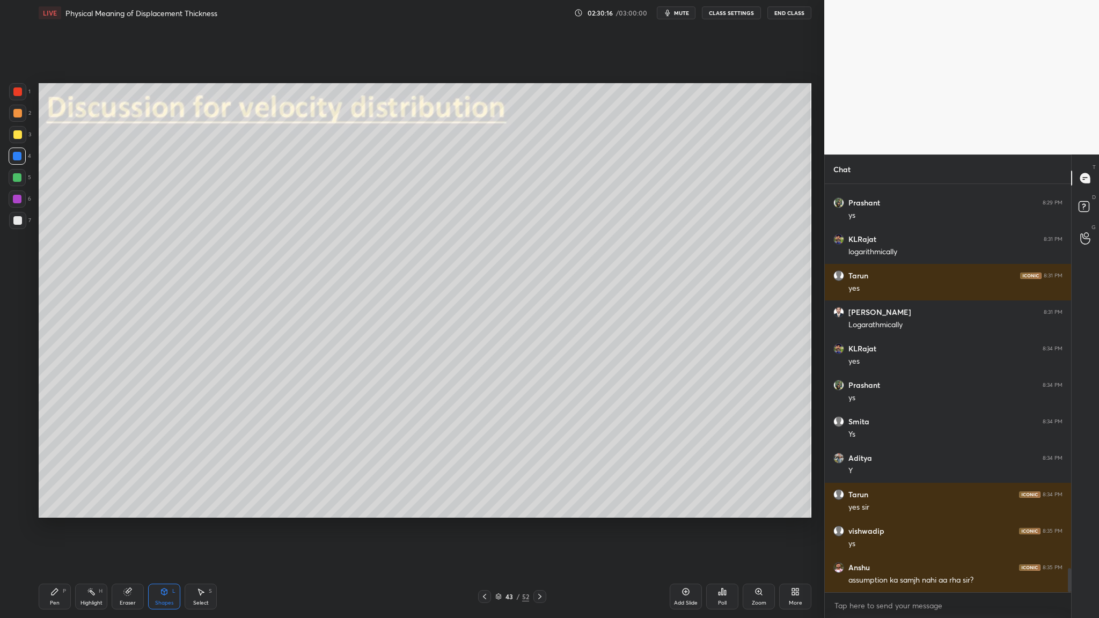
drag, startPoint x: 17, startPoint y: 136, endPoint x: 34, endPoint y: 139, distance: 17.9
click at [18, 138] on div at bounding box center [17, 134] width 9 height 9
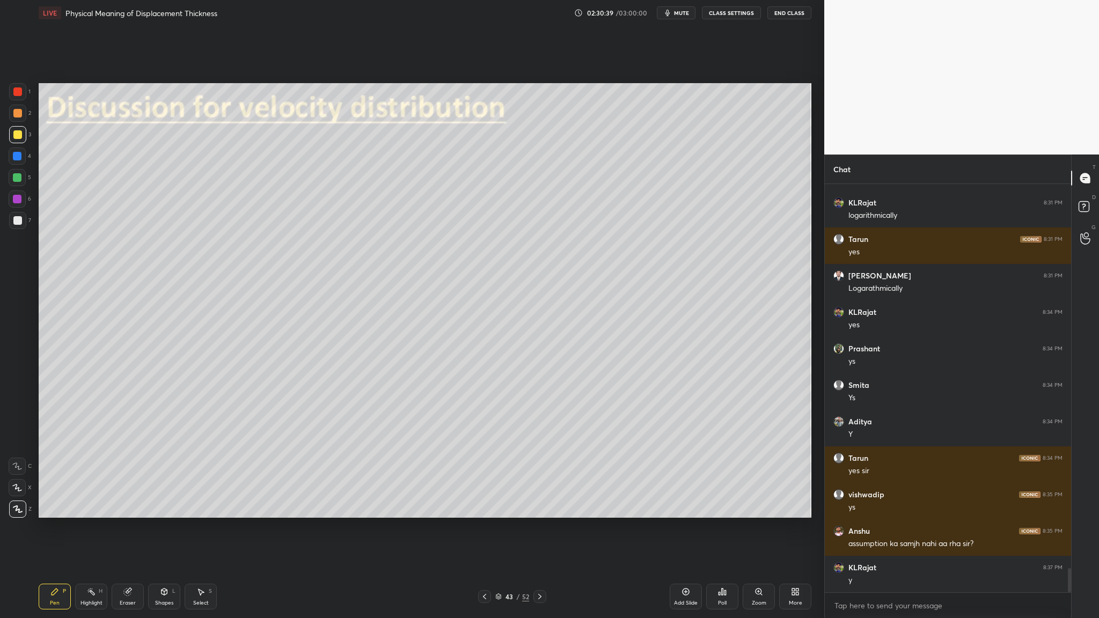
drag, startPoint x: 18, startPoint y: 156, endPoint x: 31, endPoint y: 159, distance: 13.2
click at [19, 157] on div at bounding box center [17, 156] width 9 height 9
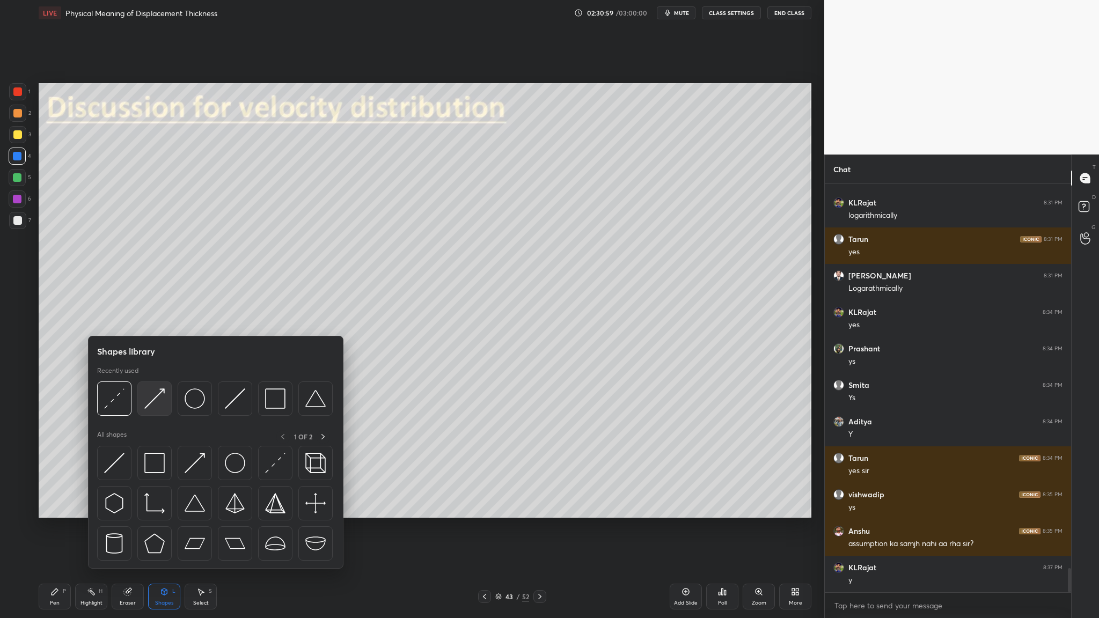
click at [153, 319] on img at bounding box center [154, 399] width 20 height 20
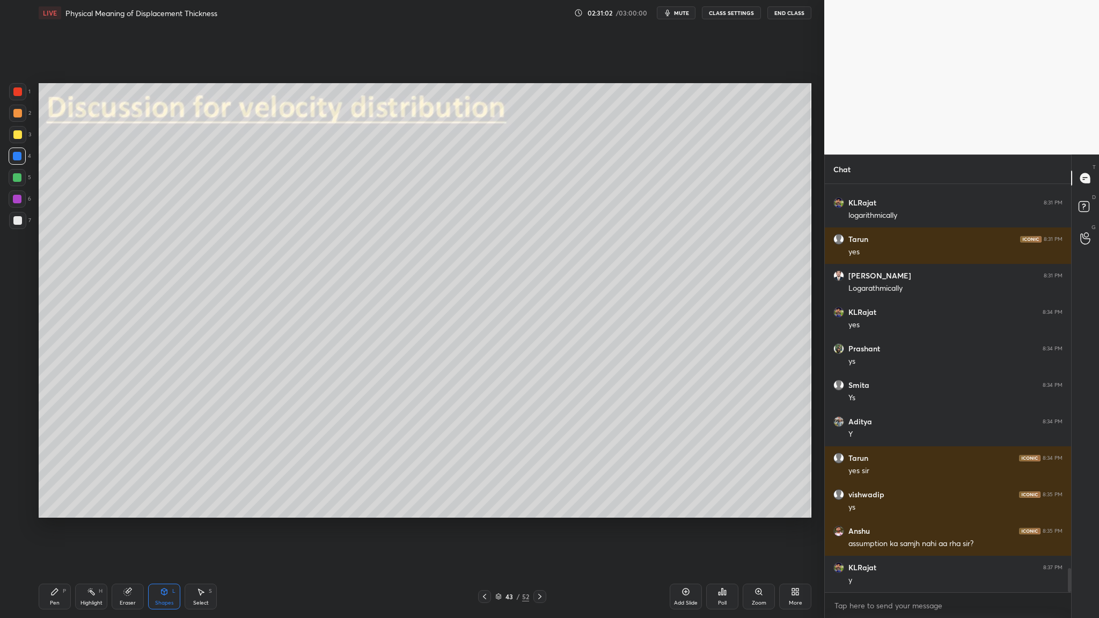
scroll to position [6610, 0]
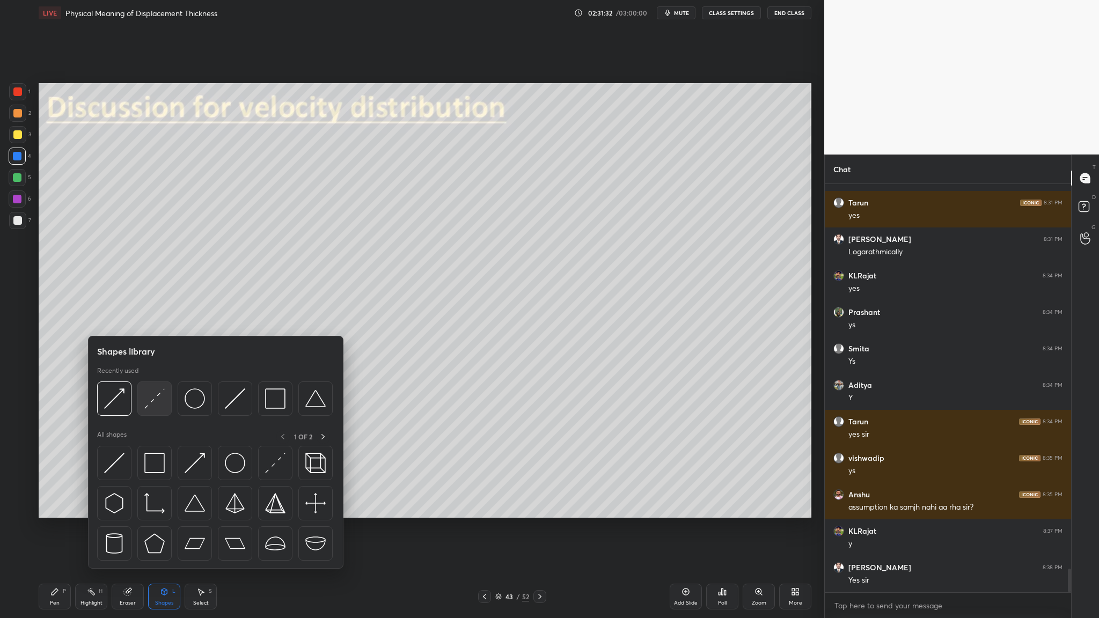
click at [162, 319] on div at bounding box center [154, 399] width 34 height 34
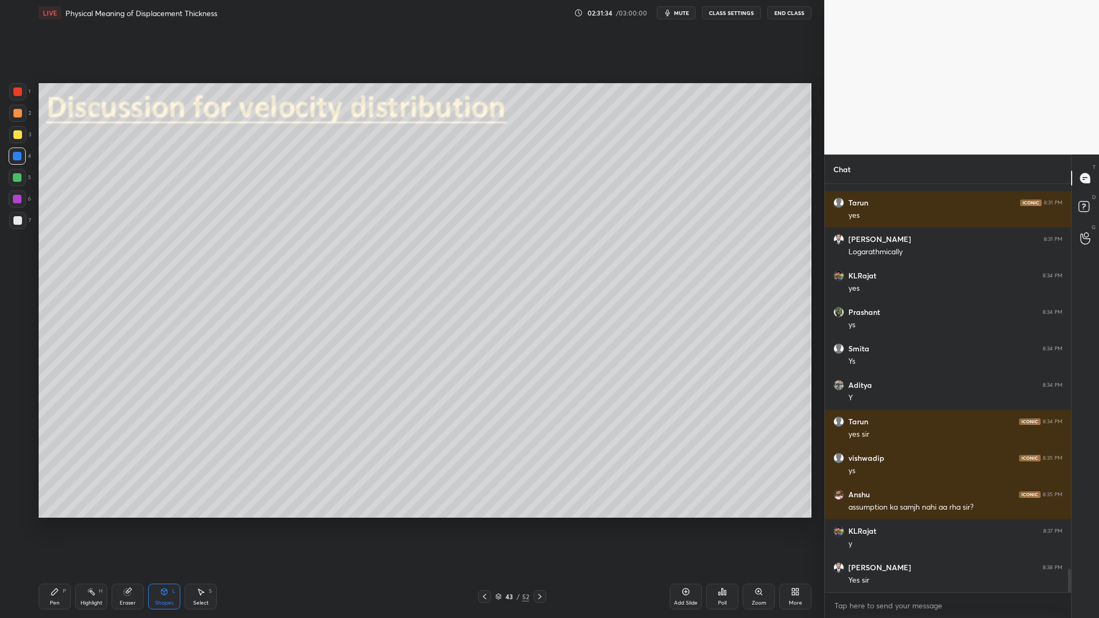
click at [13, 185] on div at bounding box center [17, 177] width 17 height 17
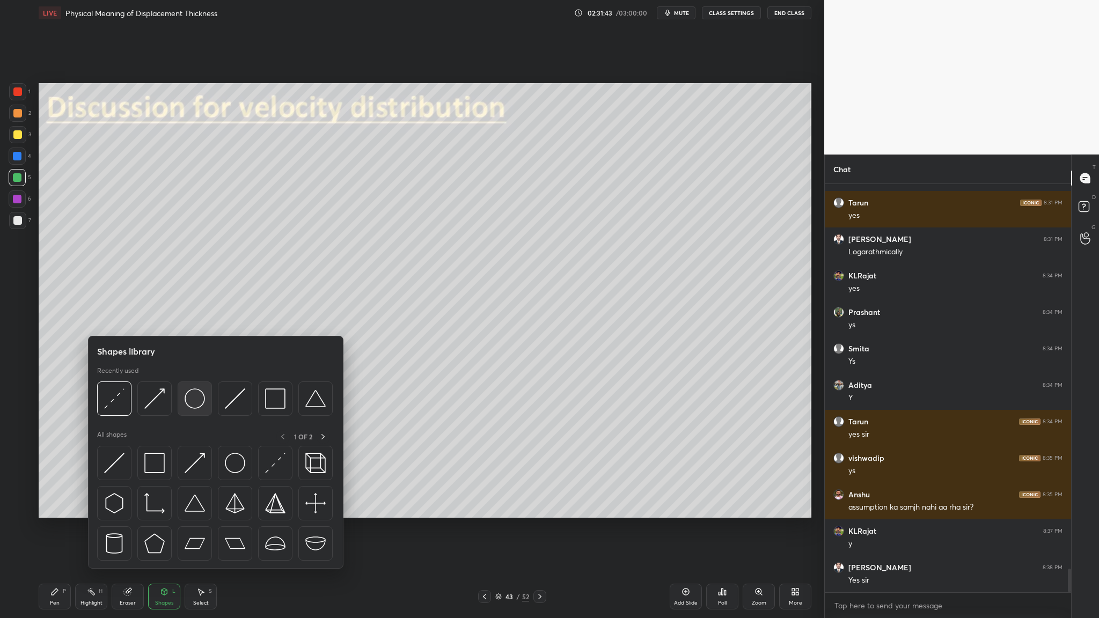
click at [190, 319] on img at bounding box center [195, 399] width 20 height 20
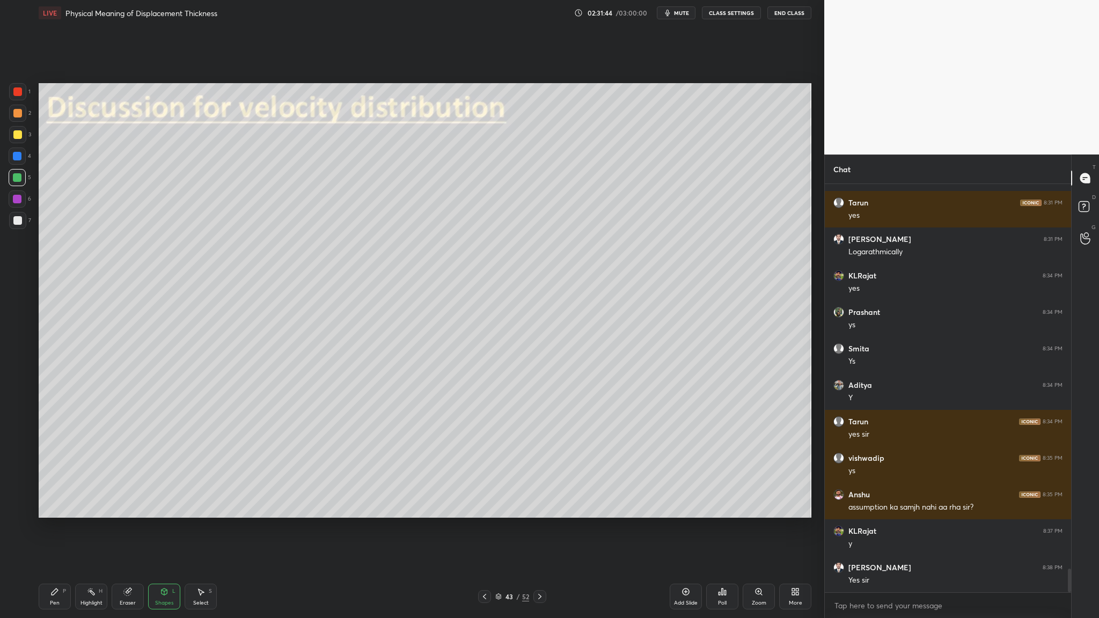
drag, startPoint x: 20, startPoint y: 113, endPoint x: 33, endPoint y: 157, distance: 45.7
click at [21, 116] on div at bounding box center [17, 113] width 17 height 17
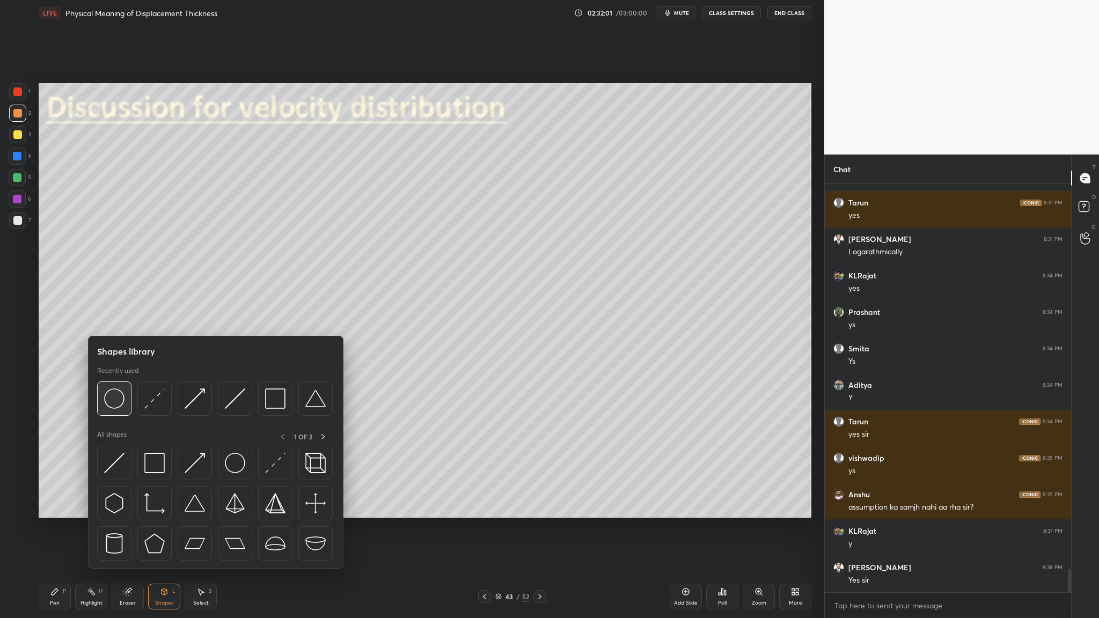
click at [123, 319] on div at bounding box center [114, 399] width 34 height 34
click at [206, 319] on div at bounding box center [195, 399] width 34 height 34
click at [235, 319] on div at bounding box center [235, 399] width 34 height 34
click at [152, 319] on img at bounding box center [154, 399] width 20 height 20
click at [201, 319] on div at bounding box center [195, 399] width 34 height 34
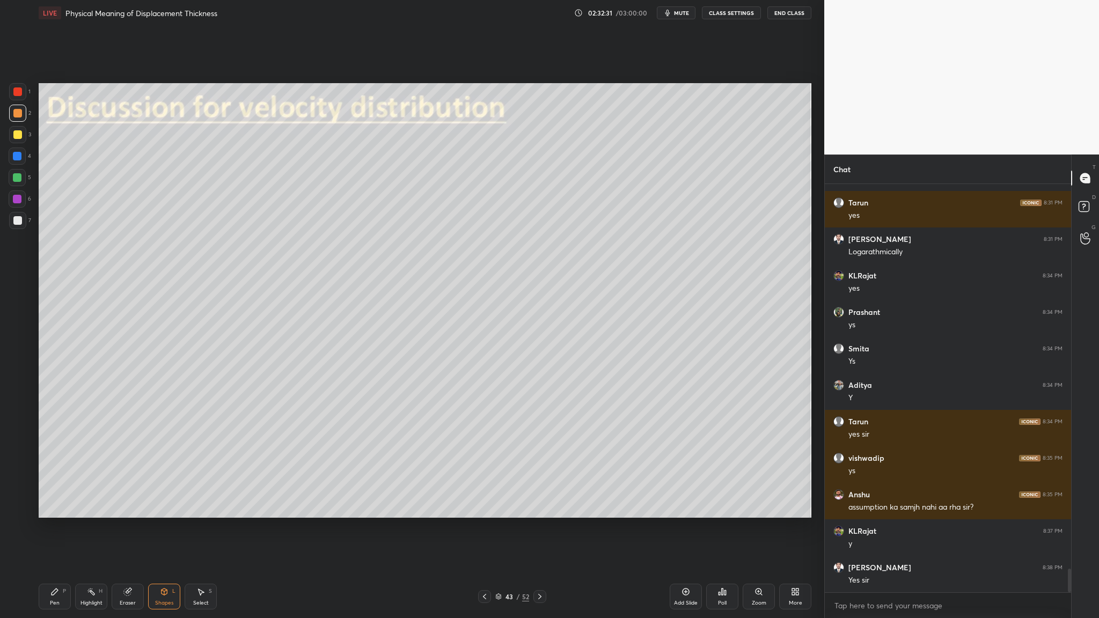
drag, startPoint x: 24, startPoint y: 121, endPoint x: 30, endPoint y: 142, distance: 21.7
click at [26, 122] on div "2" at bounding box center [20, 115] width 22 height 21
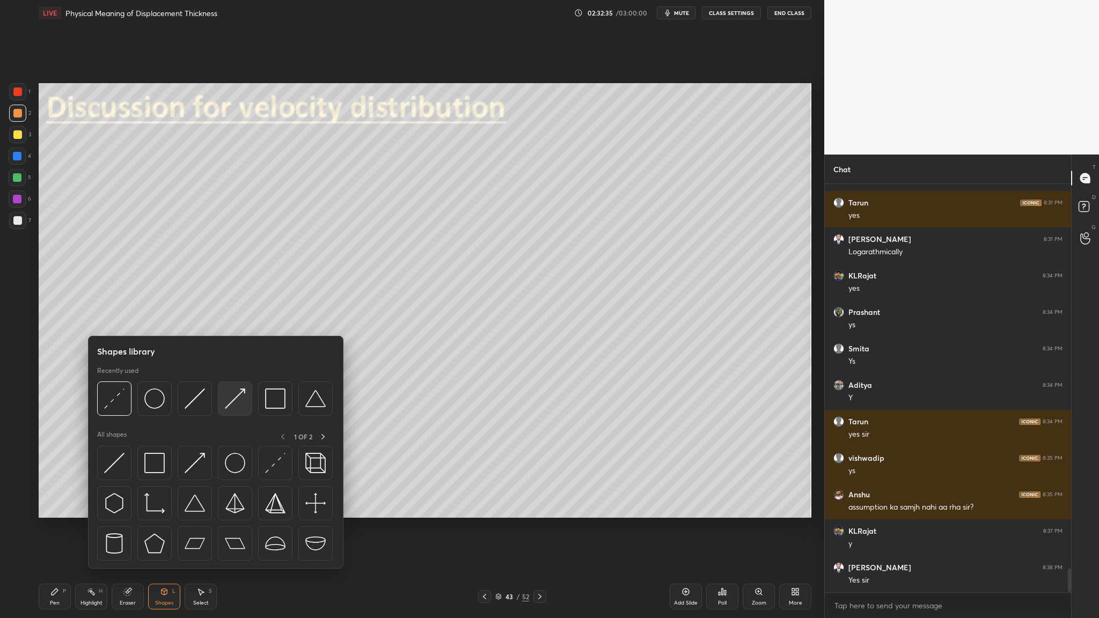
click at [241, 319] on div at bounding box center [235, 399] width 34 height 34
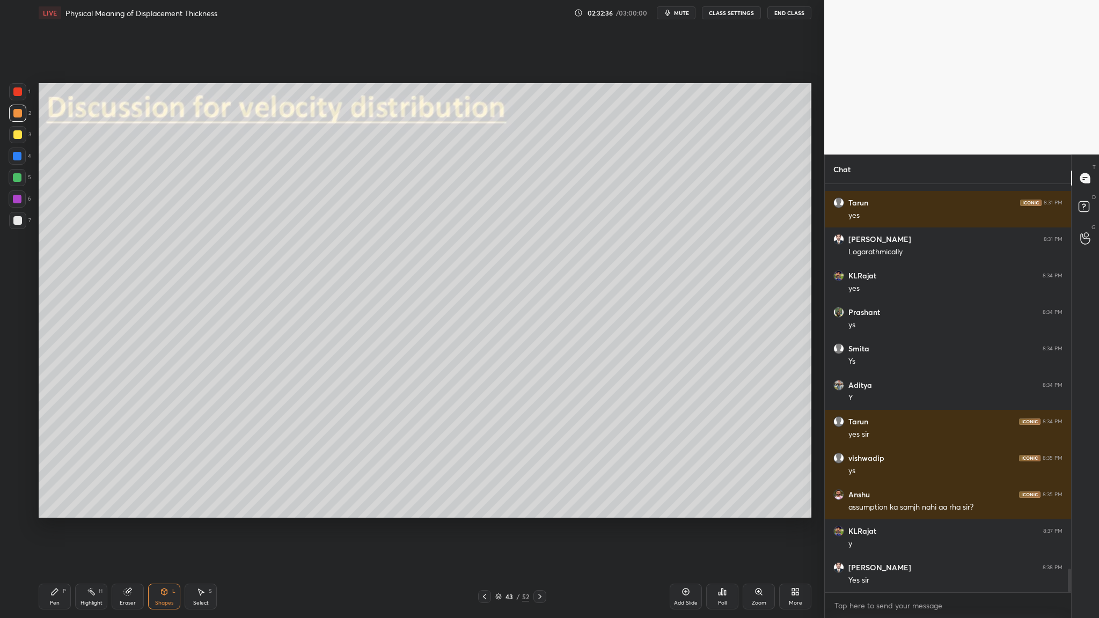
click at [12, 156] on div at bounding box center [17, 156] width 17 height 17
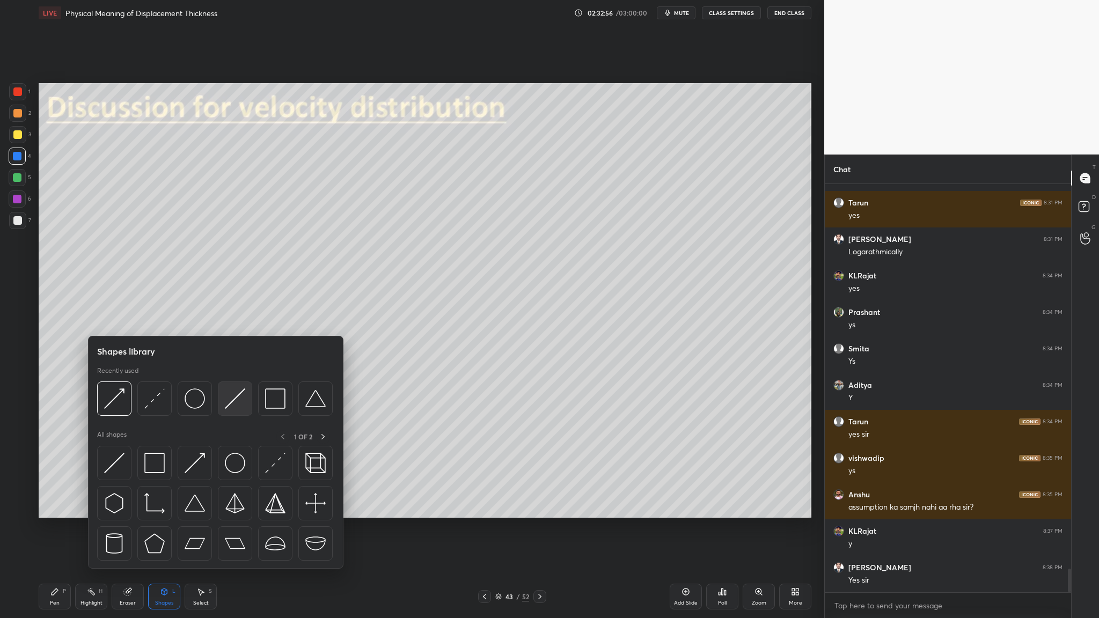
click at [236, 319] on div at bounding box center [235, 399] width 34 height 34
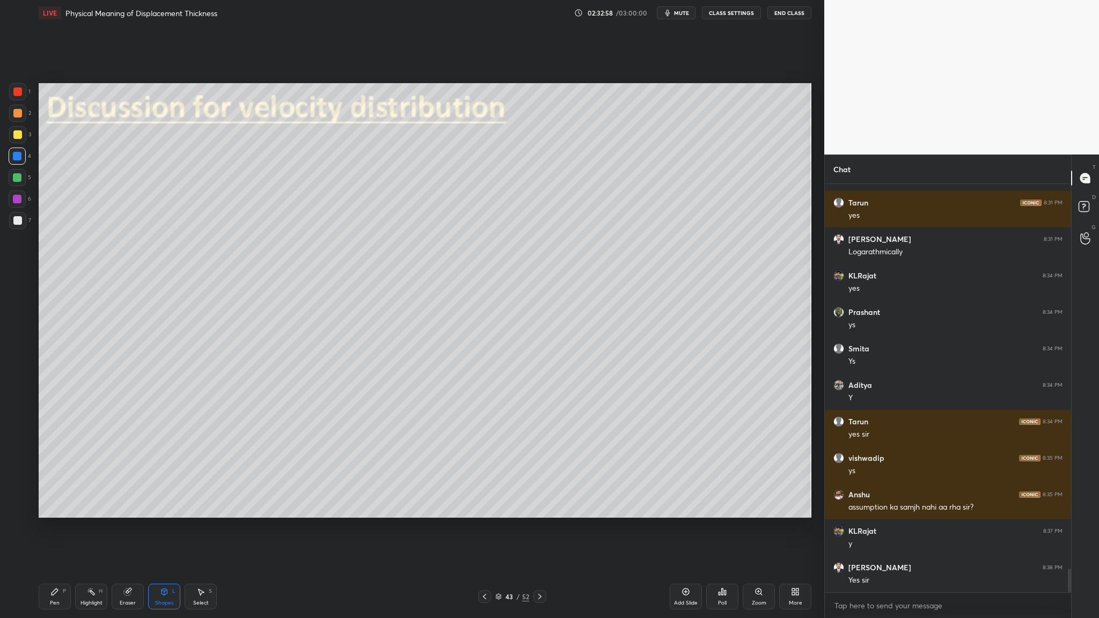
drag, startPoint x: 22, startPoint y: 94, endPoint x: 36, endPoint y: 102, distance: 16.3
click at [23, 95] on div at bounding box center [17, 91] width 17 height 17
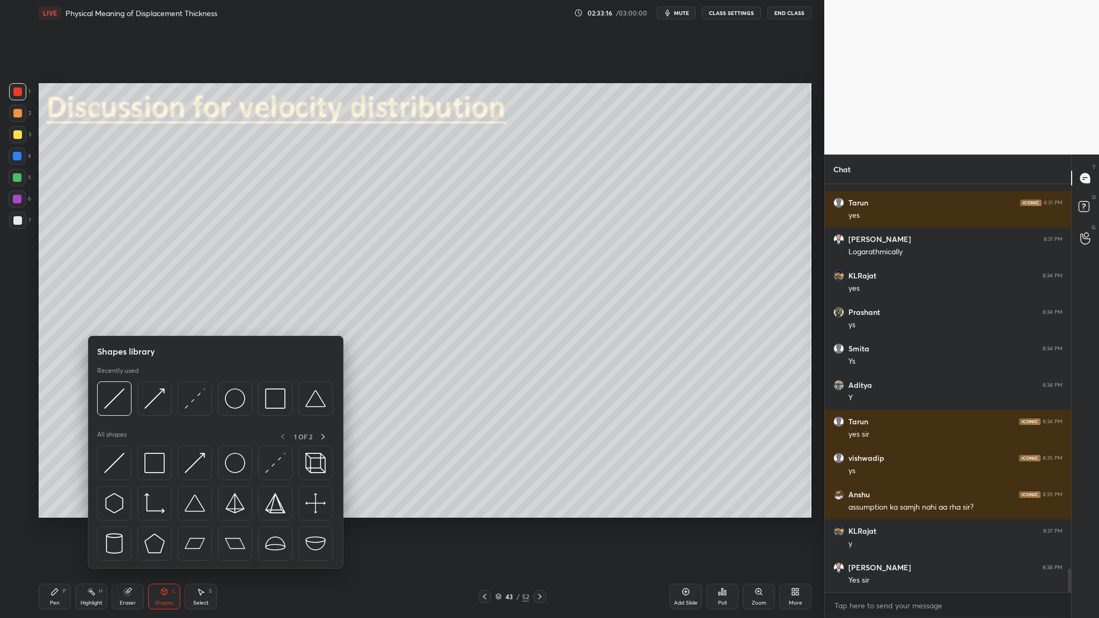
click at [18, 159] on div at bounding box center [17, 156] width 9 height 9
click at [159, 319] on img at bounding box center [154, 399] width 20 height 20
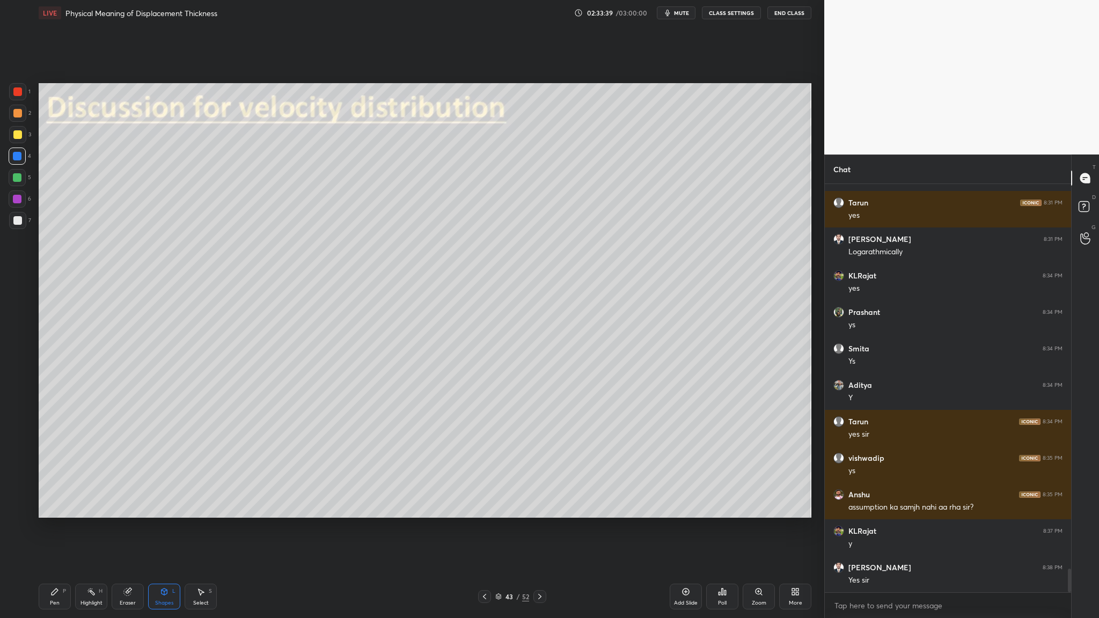
click at [20, 161] on div at bounding box center [17, 156] width 17 height 17
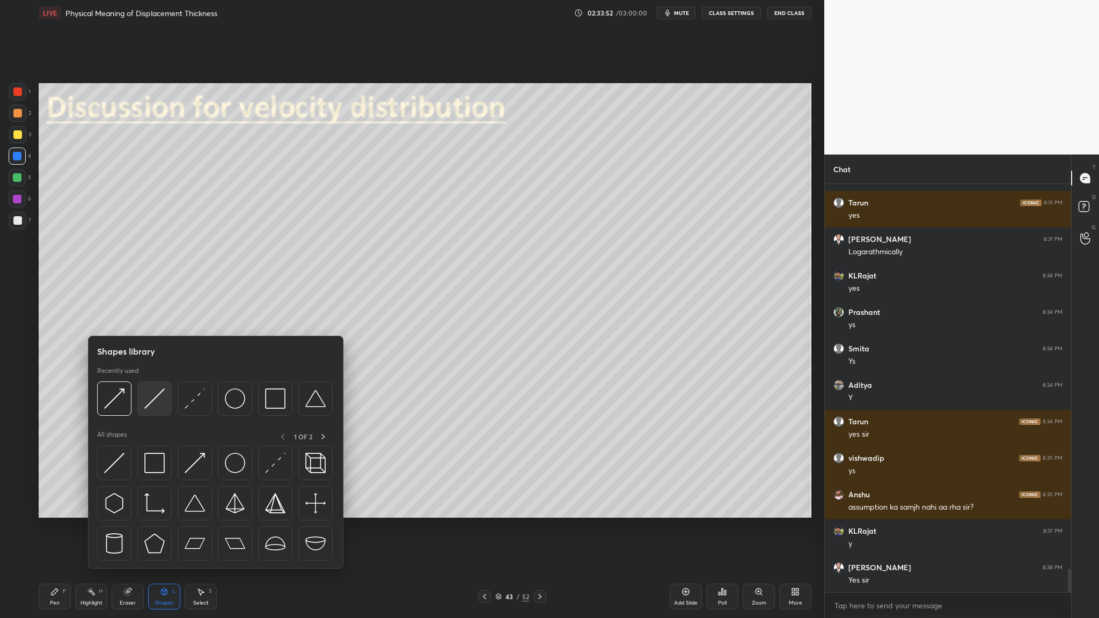
click at [152, 319] on img at bounding box center [154, 399] width 20 height 20
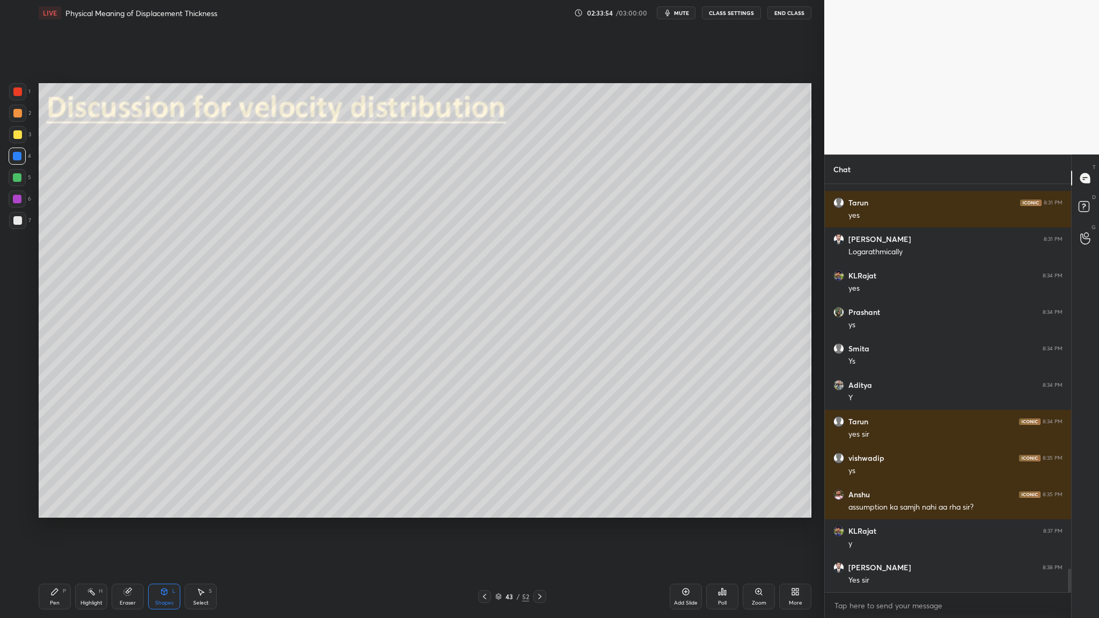
click at [19, 93] on div at bounding box center [17, 91] width 9 height 9
drag, startPoint x: 16, startPoint y: 93, endPoint x: 29, endPoint y: 115, distance: 25.8
click at [17, 99] on div at bounding box center [17, 91] width 17 height 17
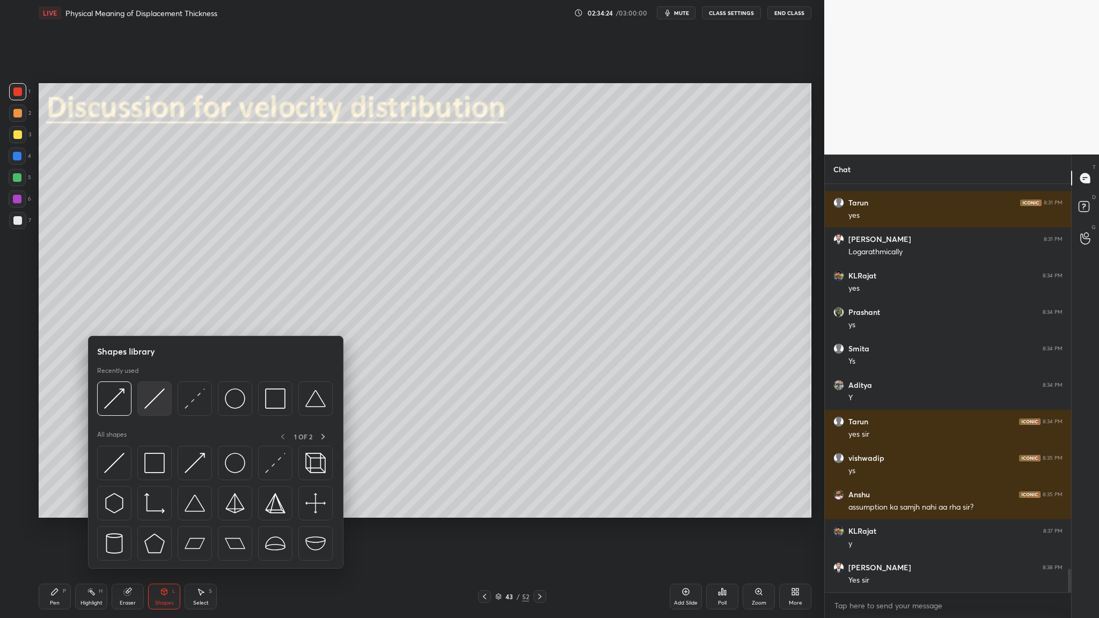
click at [157, 319] on div at bounding box center [154, 399] width 34 height 34
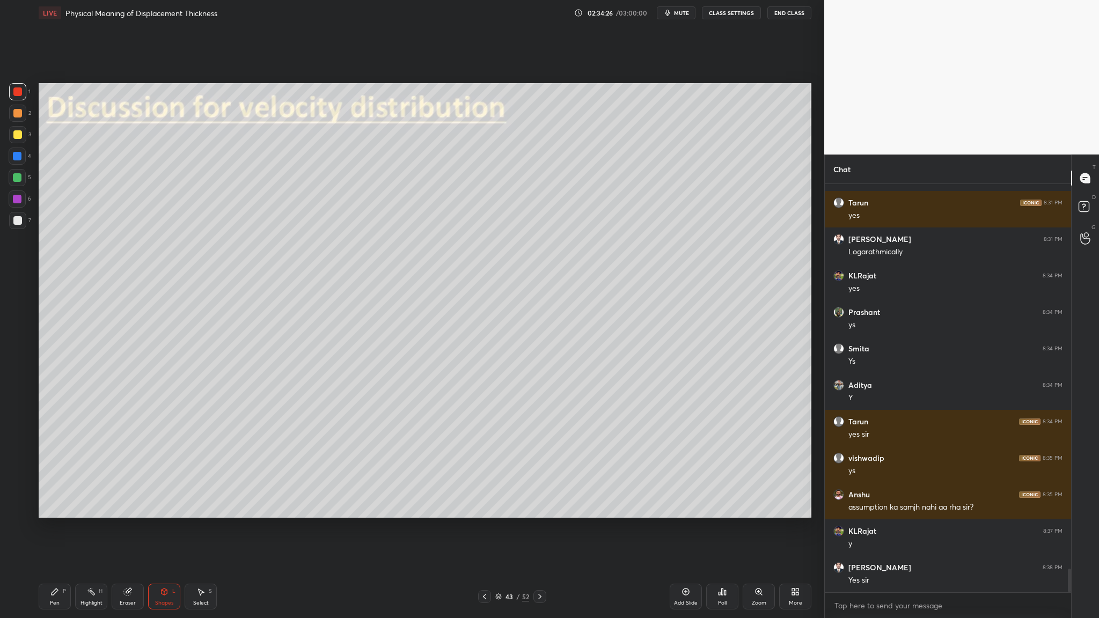
drag, startPoint x: 18, startPoint y: 96, endPoint x: 38, endPoint y: 100, distance: 20.3
click at [24, 98] on div at bounding box center [17, 91] width 17 height 17
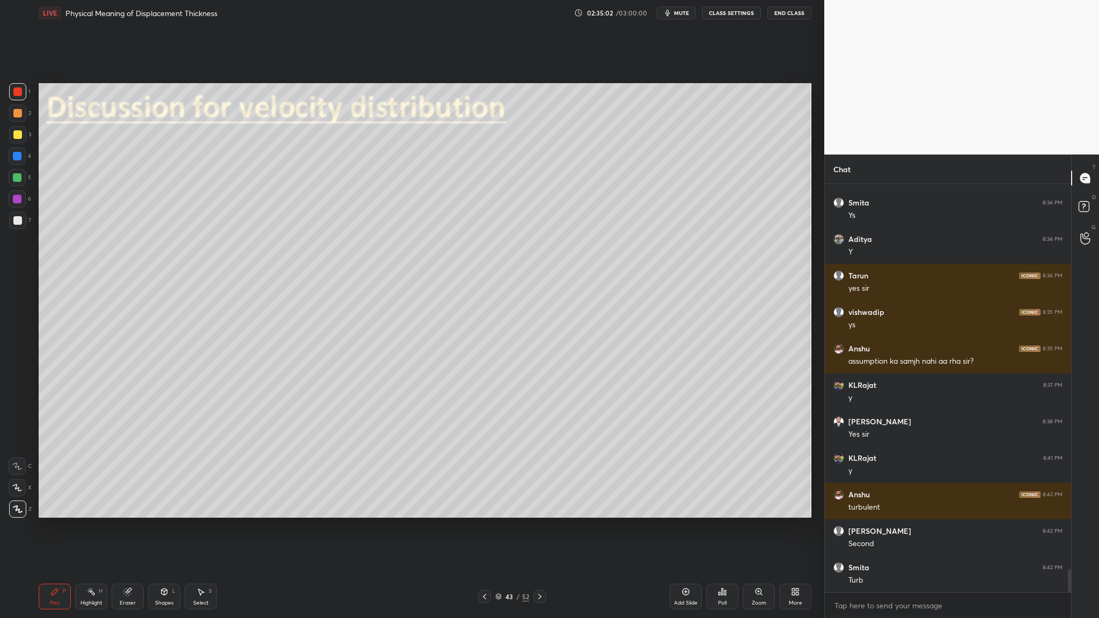
scroll to position [6793, 0]
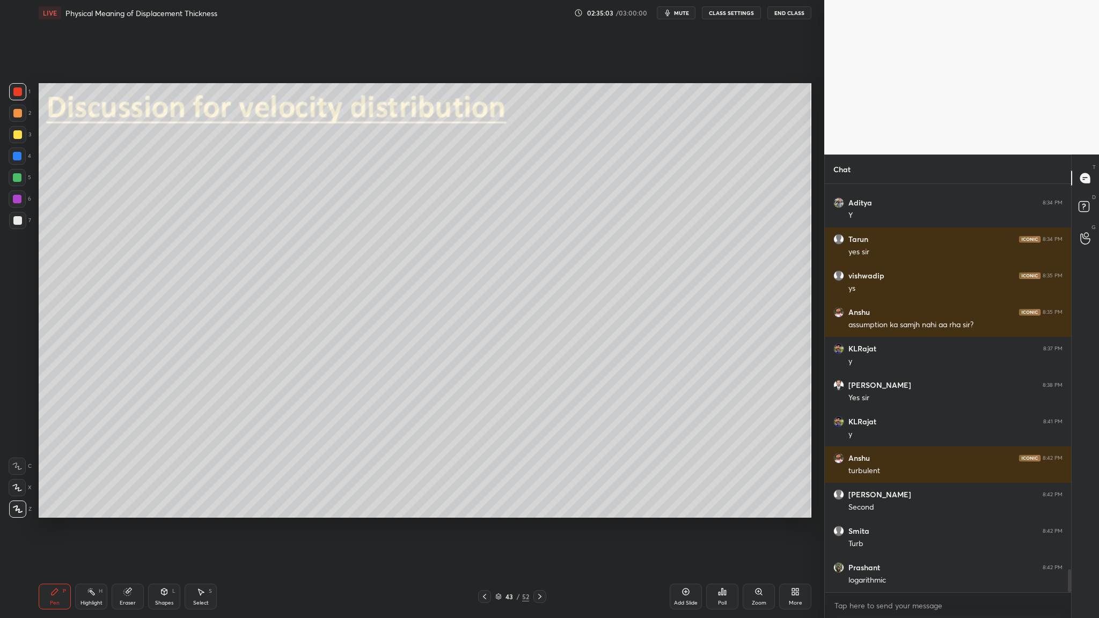
drag, startPoint x: 14, startPoint y: 155, endPoint x: 21, endPoint y: 156, distance: 6.5
click at [18, 155] on div at bounding box center [17, 156] width 9 height 9
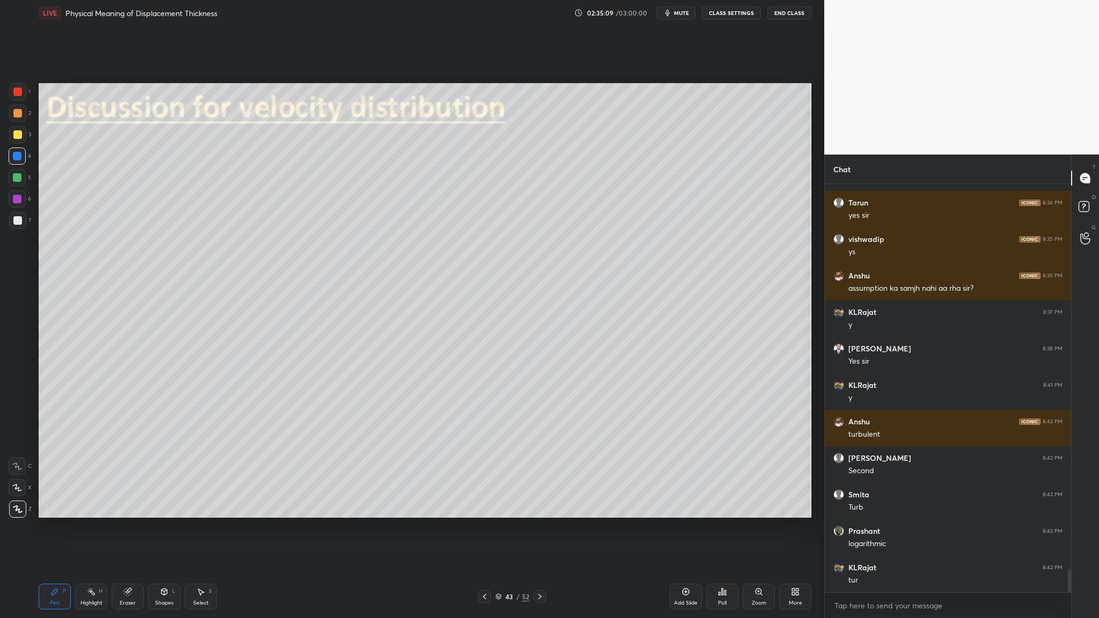
scroll to position [6866, 0]
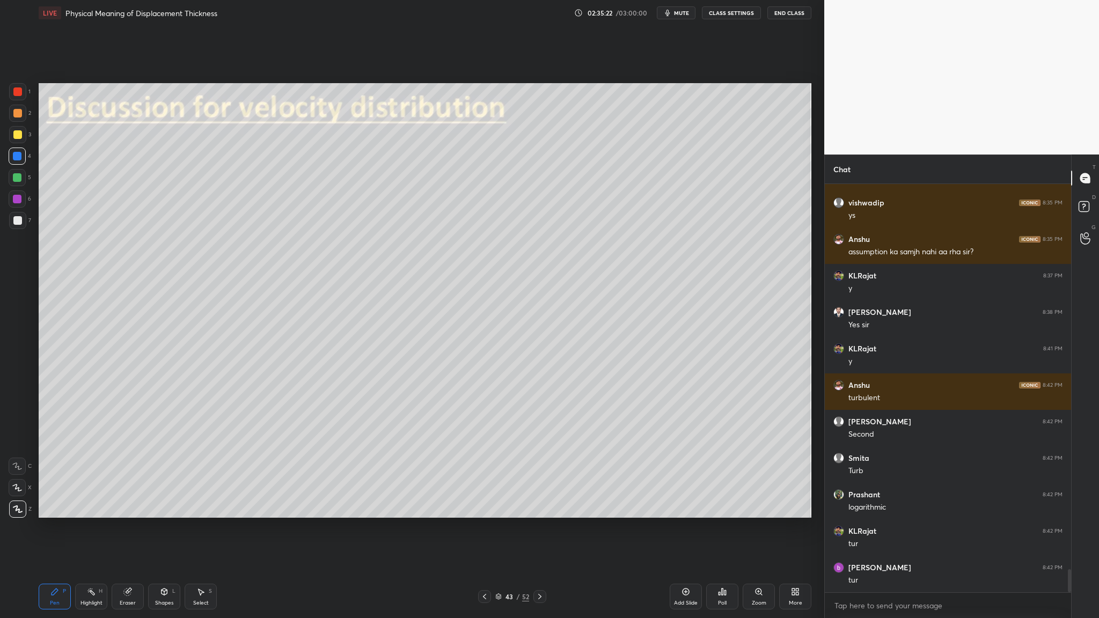
click at [24, 177] on div at bounding box center [17, 177] width 17 height 17
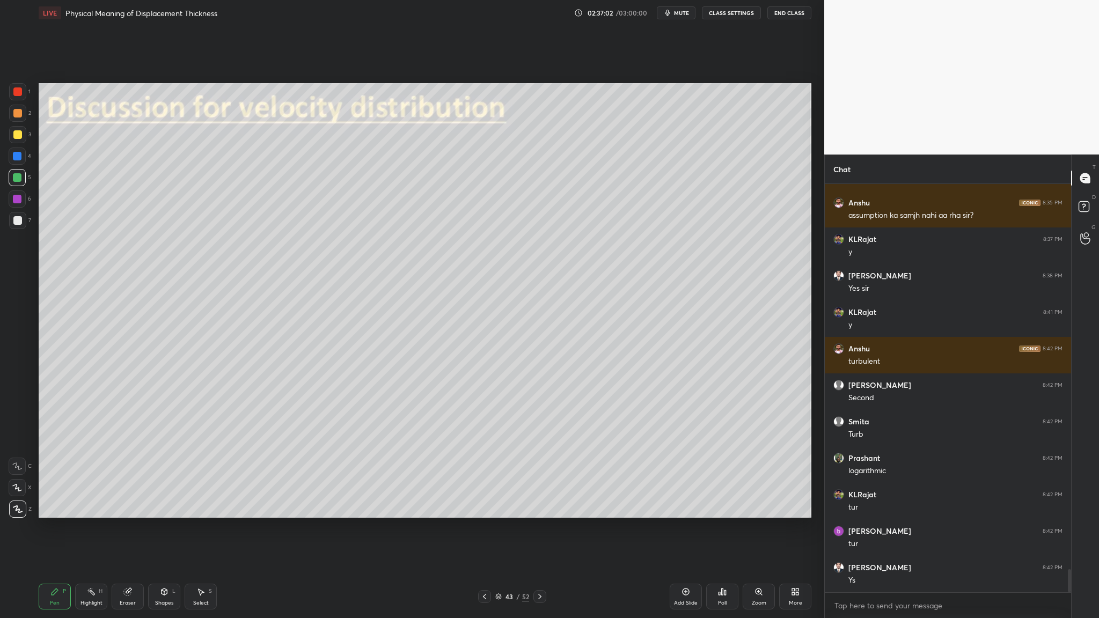
drag, startPoint x: 22, startPoint y: 160, endPoint x: 31, endPoint y: 162, distance: 8.7
click at [24, 162] on div at bounding box center [17, 156] width 17 height 17
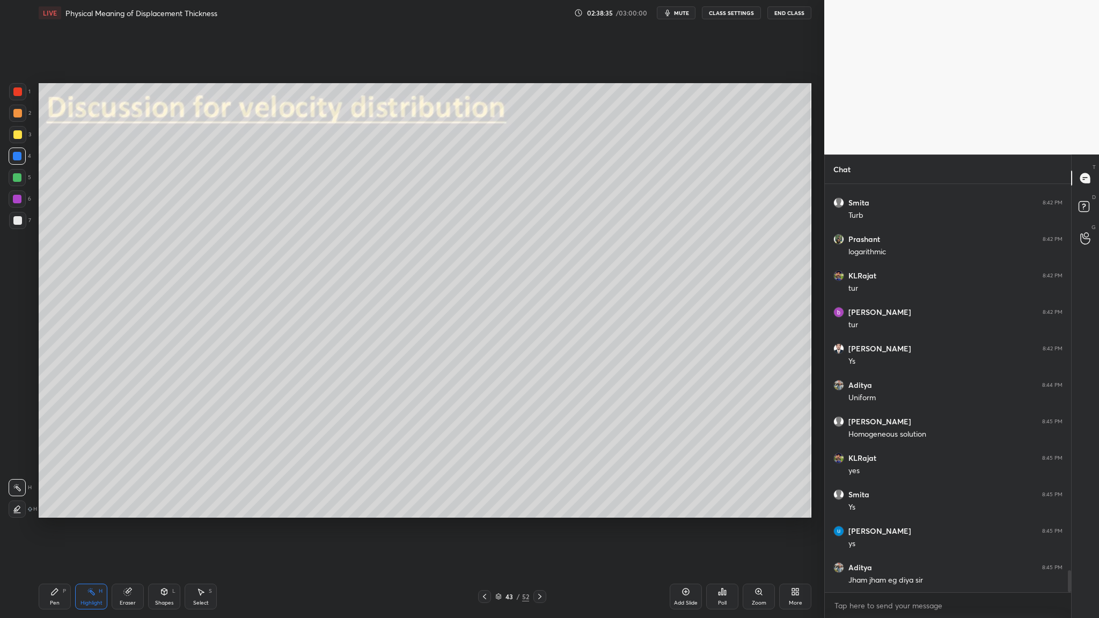
scroll to position [7158, 0]
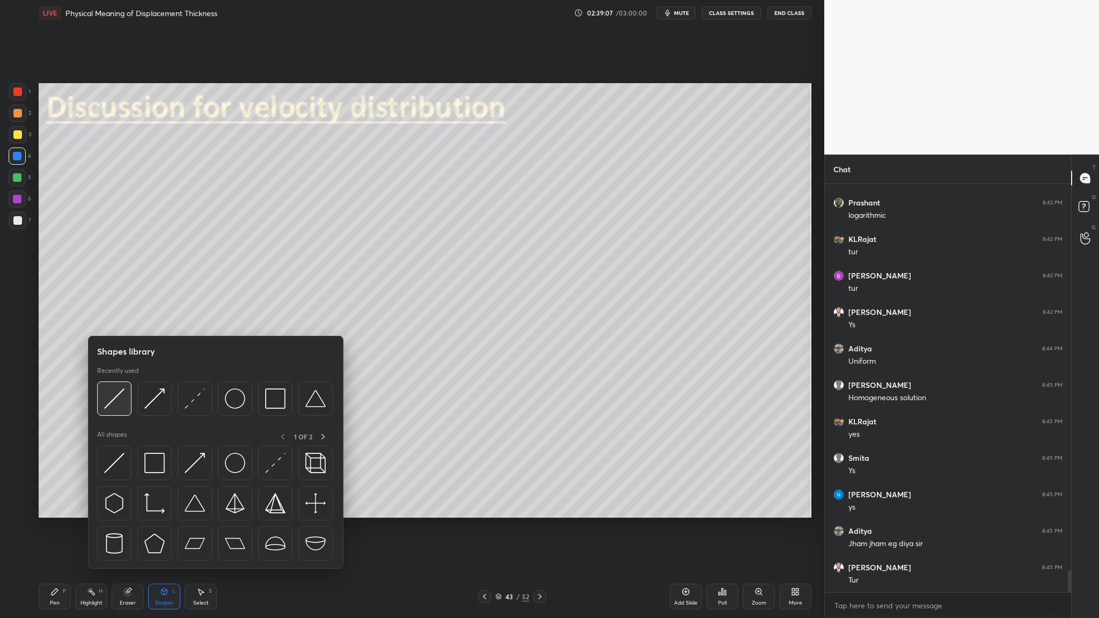
click at [116, 319] on div at bounding box center [114, 399] width 34 height 34
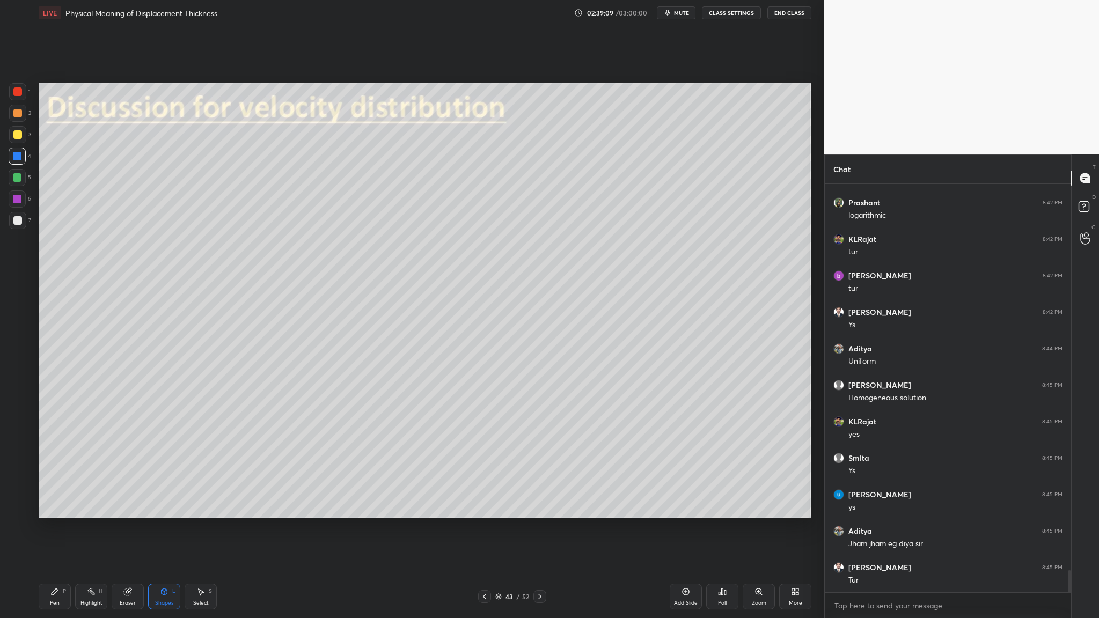
click at [14, 89] on div at bounding box center [17, 91] width 9 height 9
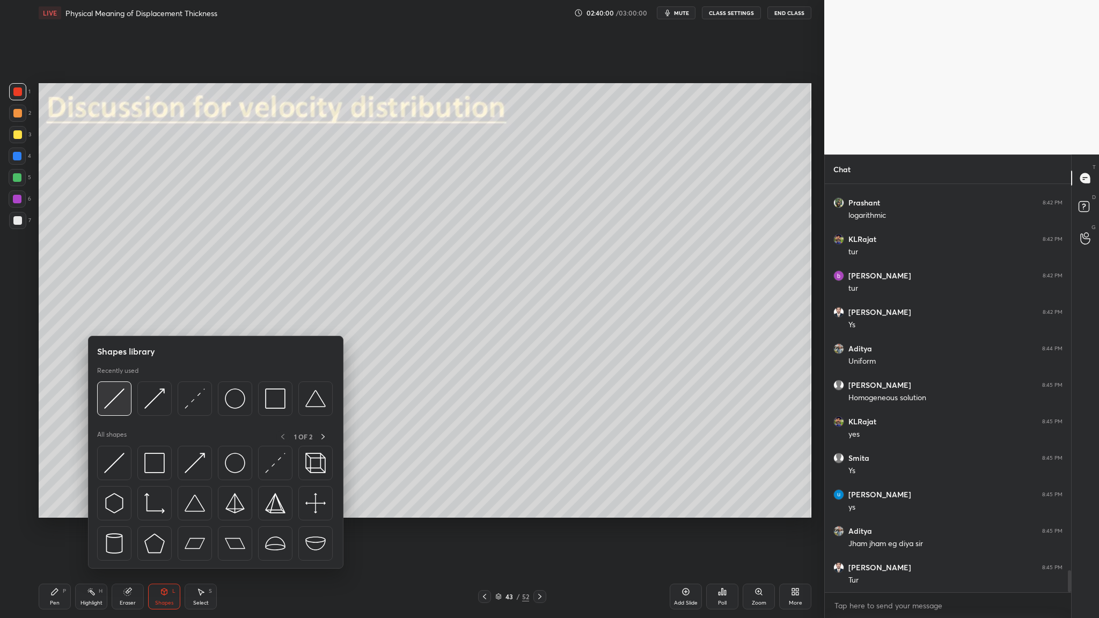
click at [111, 319] on div at bounding box center [114, 399] width 34 height 34
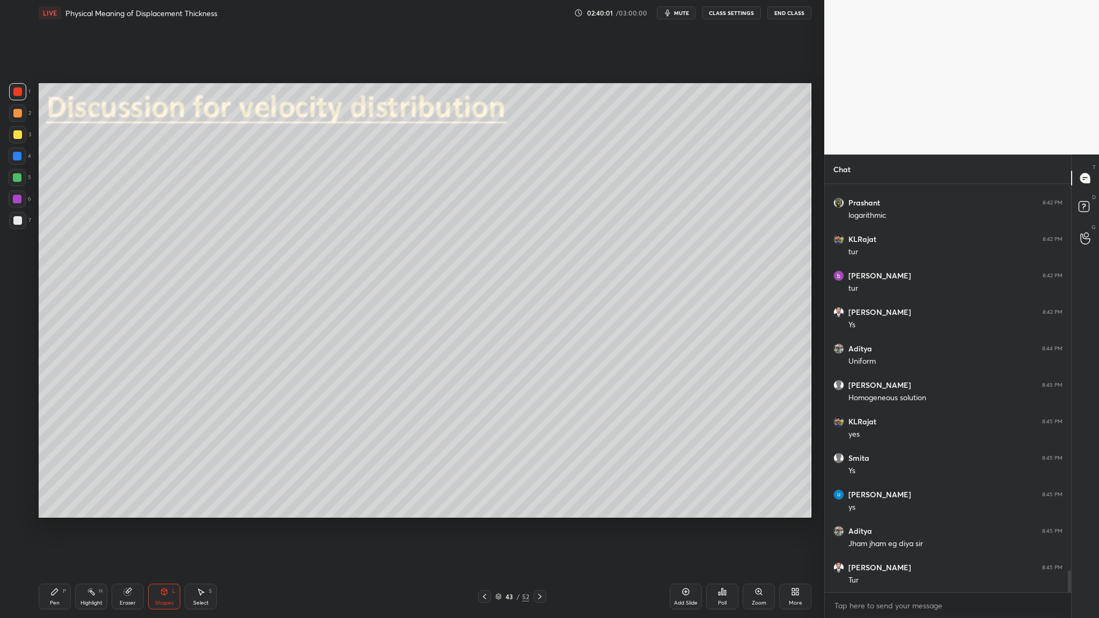
click at [13, 97] on div at bounding box center [17, 91] width 17 height 17
click at [16, 152] on div at bounding box center [17, 156] width 9 height 9
click at [20, 96] on div at bounding box center [17, 91] width 9 height 9
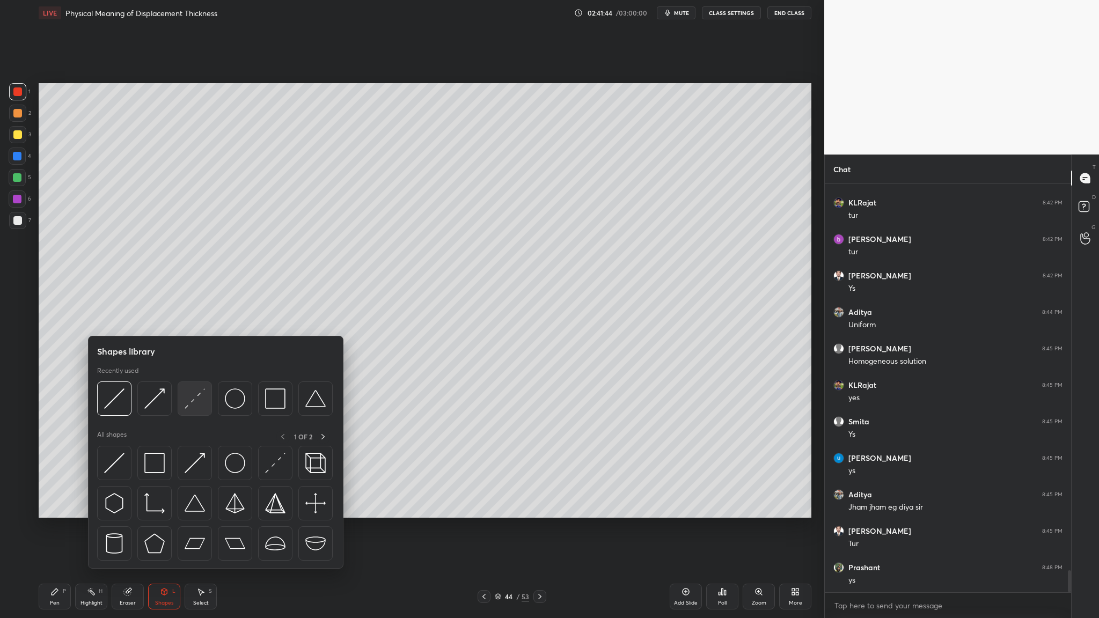
click at [196, 319] on div at bounding box center [195, 399] width 34 height 34
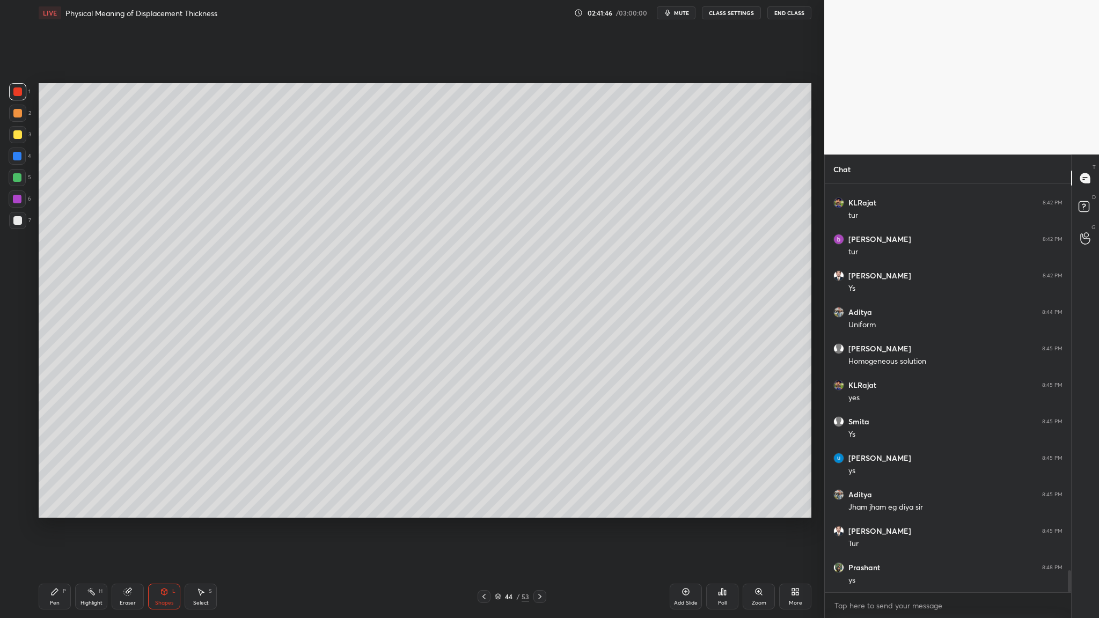
drag, startPoint x: 18, startPoint y: 135, endPoint x: 37, endPoint y: 138, distance: 19.1
click at [17, 135] on div at bounding box center [17, 134] width 9 height 9
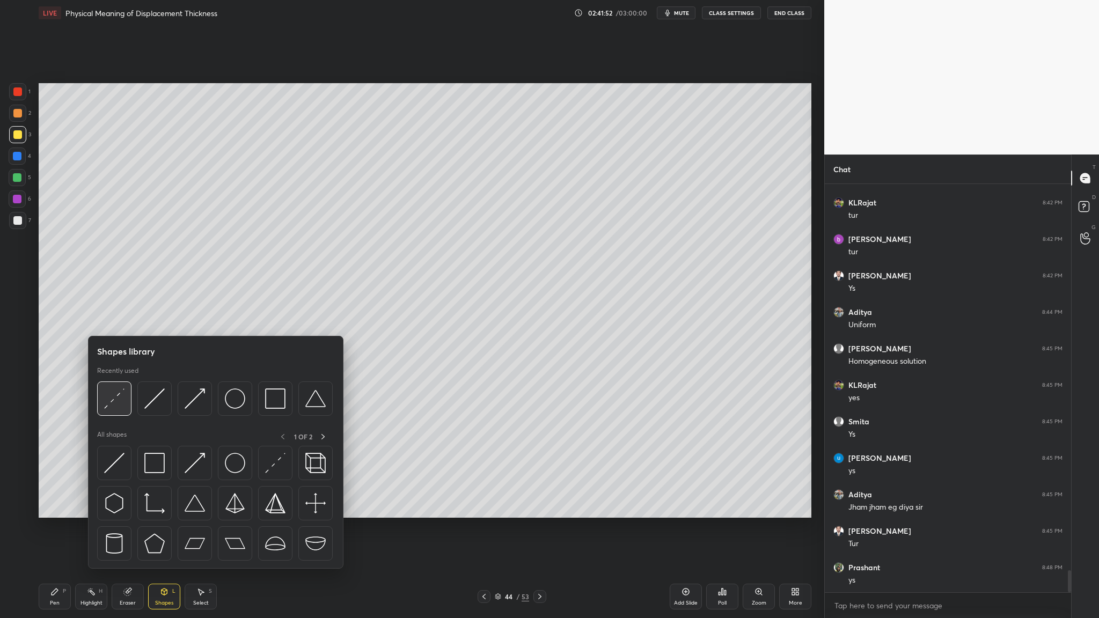
click at [120, 319] on img at bounding box center [114, 399] width 20 height 20
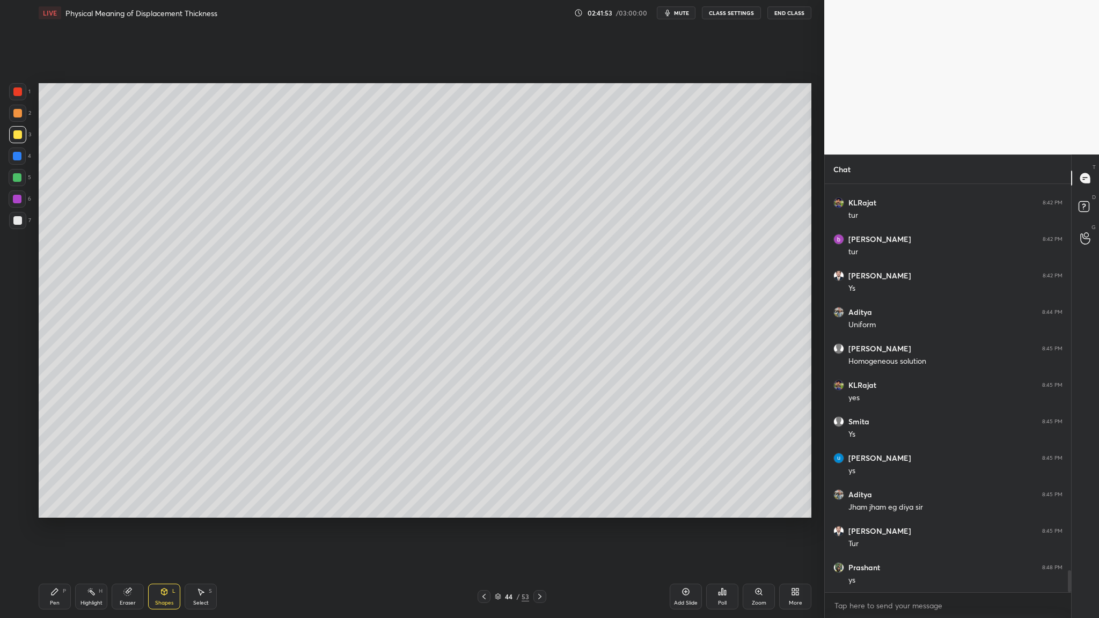
click at [25, 127] on div "1 2 3 4 5 6 7" at bounding box center [20, 158] width 23 height 150
drag, startPoint x: 23, startPoint y: 114, endPoint x: 34, endPoint y: 147, distance: 34.6
click at [22, 118] on div at bounding box center [17, 113] width 17 height 17
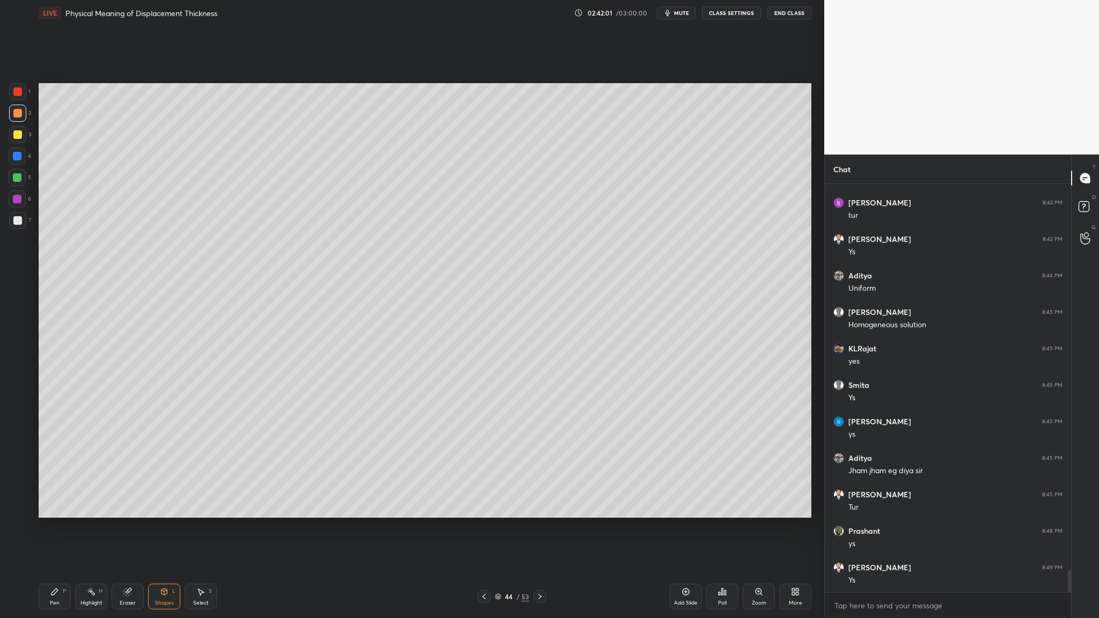
click at [16, 158] on div at bounding box center [17, 156] width 9 height 9
click at [21, 200] on div at bounding box center [17, 199] width 9 height 9
drag, startPoint x: 17, startPoint y: 94, endPoint x: 23, endPoint y: 105, distance: 12.3
click at [19, 100] on div at bounding box center [17, 91] width 17 height 17
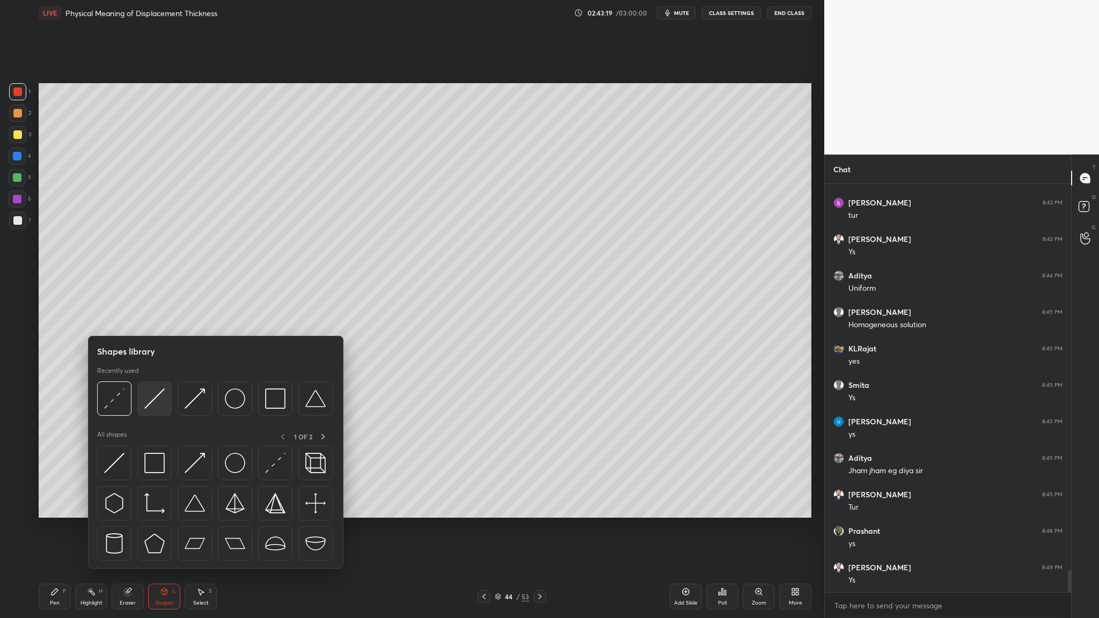
click at [160, 319] on div at bounding box center [154, 399] width 34 height 34
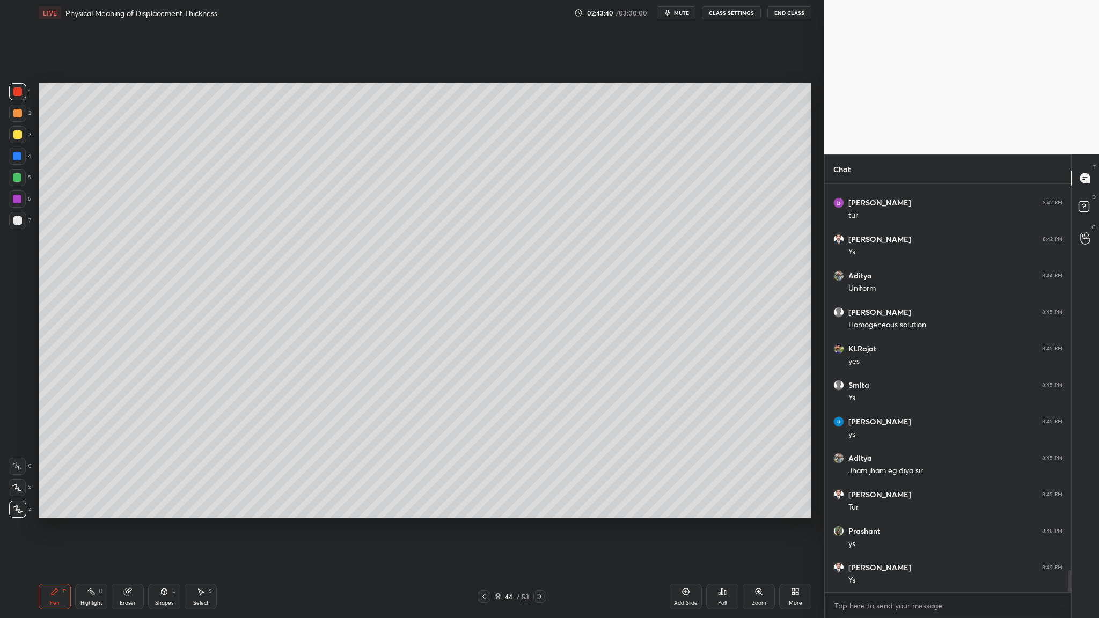
click at [13, 201] on div at bounding box center [17, 199] width 9 height 9
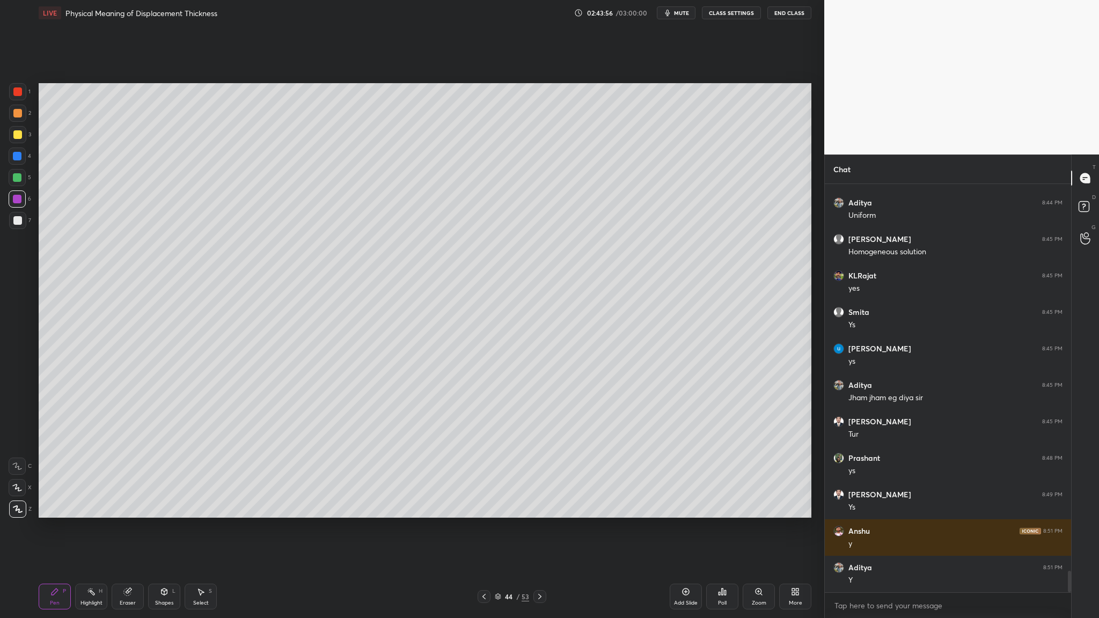
scroll to position [7340, 0]
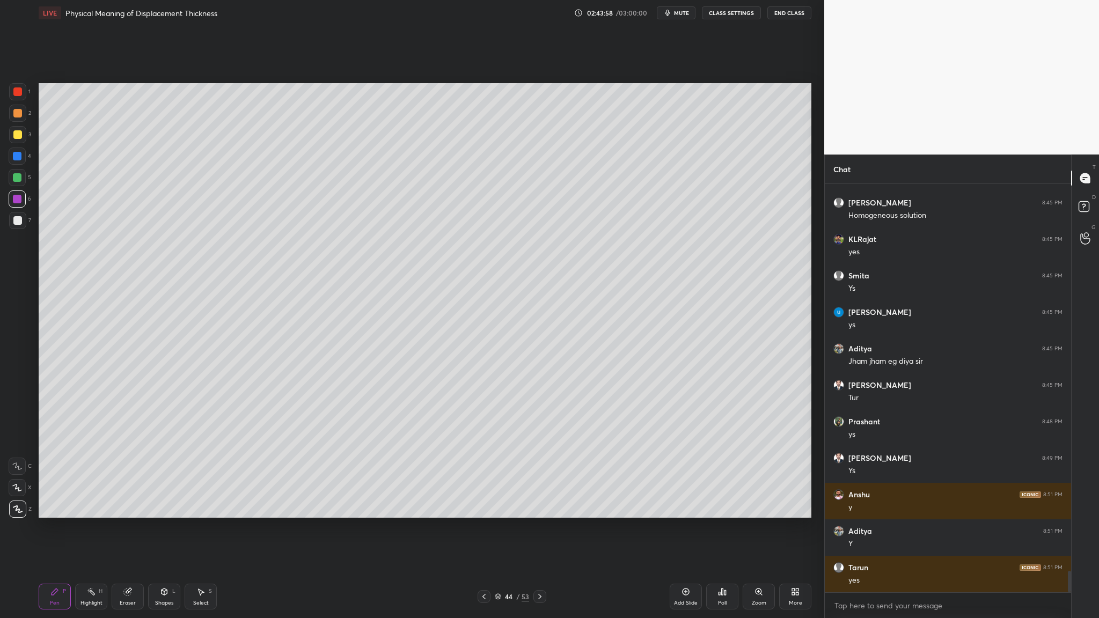
drag, startPoint x: 24, startPoint y: 94, endPoint x: 33, endPoint y: 96, distance: 9.4
click at [24, 94] on div at bounding box center [17, 91] width 17 height 17
drag, startPoint x: 19, startPoint y: 199, endPoint x: 30, endPoint y: 200, distance: 10.7
click at [19, 199] on div at bounding box center [17, 199] width 9 height 9
click at [20, 153] on div at bounding box center [17, 156] width 9 height 9
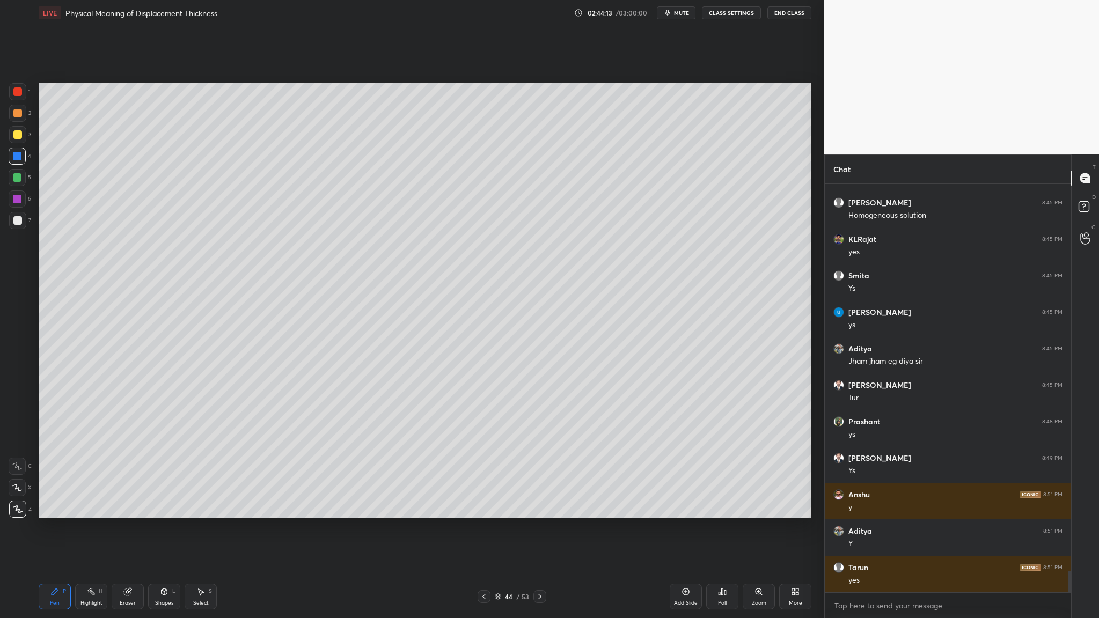
drag, startPoint x: 21, startPoint y: 205, endPoint x: 33, endPoint y: 202, distance: 12.0
click at [23, 204] on div at bounding box center [17, 199] width 17 height 17
click at [17, 217] on div at bounding box center [17, 220] width 9 height 9
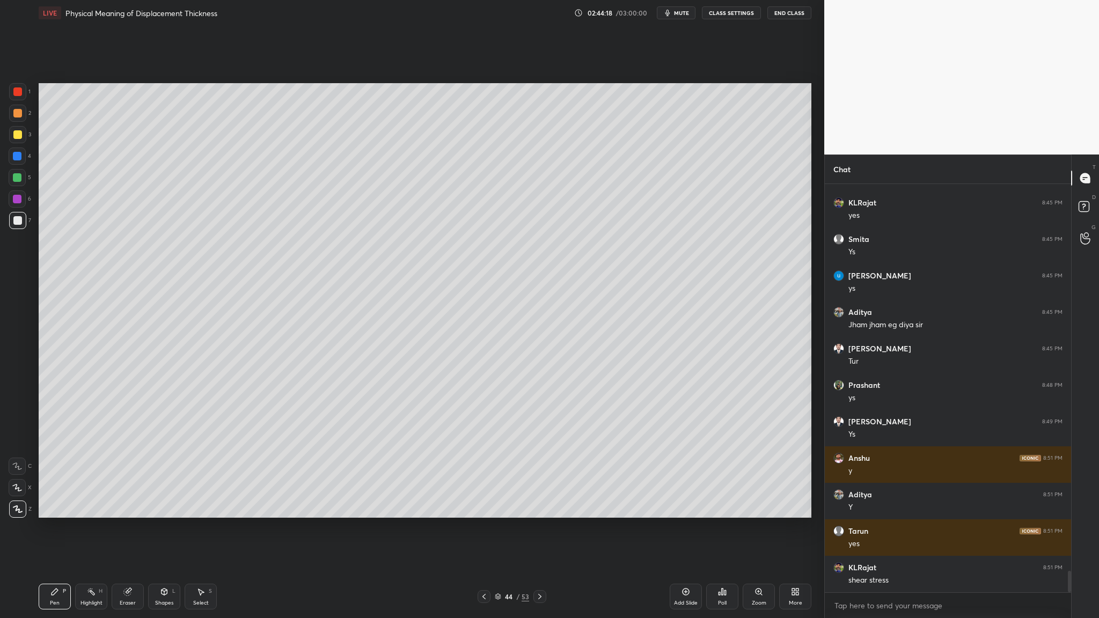
scroll to position [7413, 0]
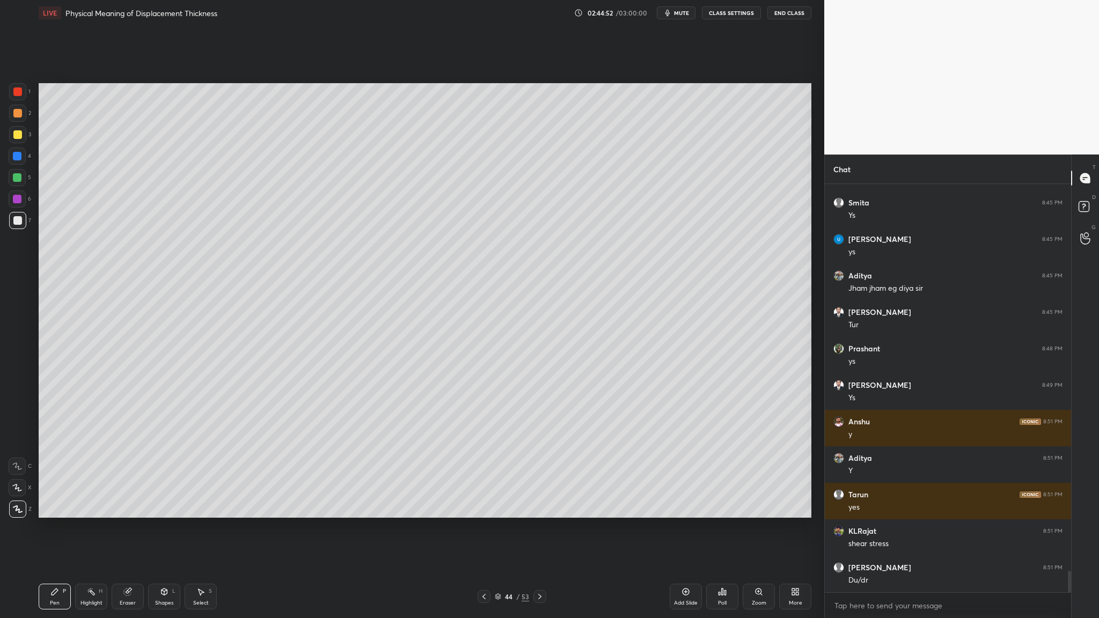
click at [18, 136] on div at bounding box center [17, 134] width 9 height 9
drag, startPoint x: 16, startPoint y: 112, endPoint x: 21, endPoint y: 116, distance: 6.9
click at [18, 113] on div at bounding box center [17, 113] width 9 height 9
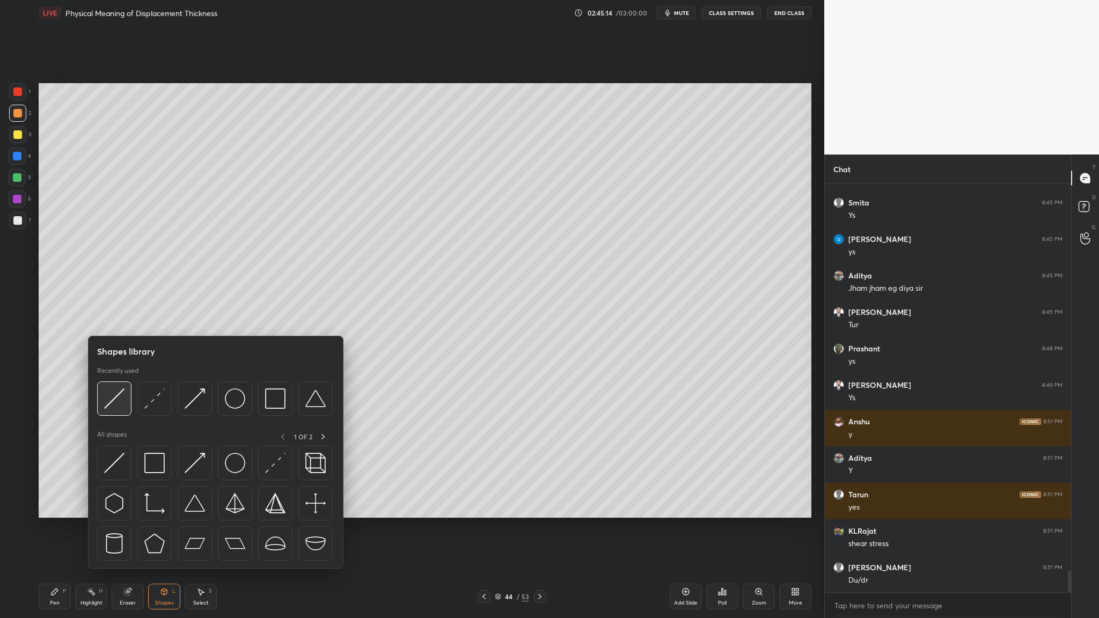
click at [113, 319] on div at bounding box center [114, 399] width 34 height 34
click at [116, 319] on div at bounding box center [114, 399] width 34 height 34
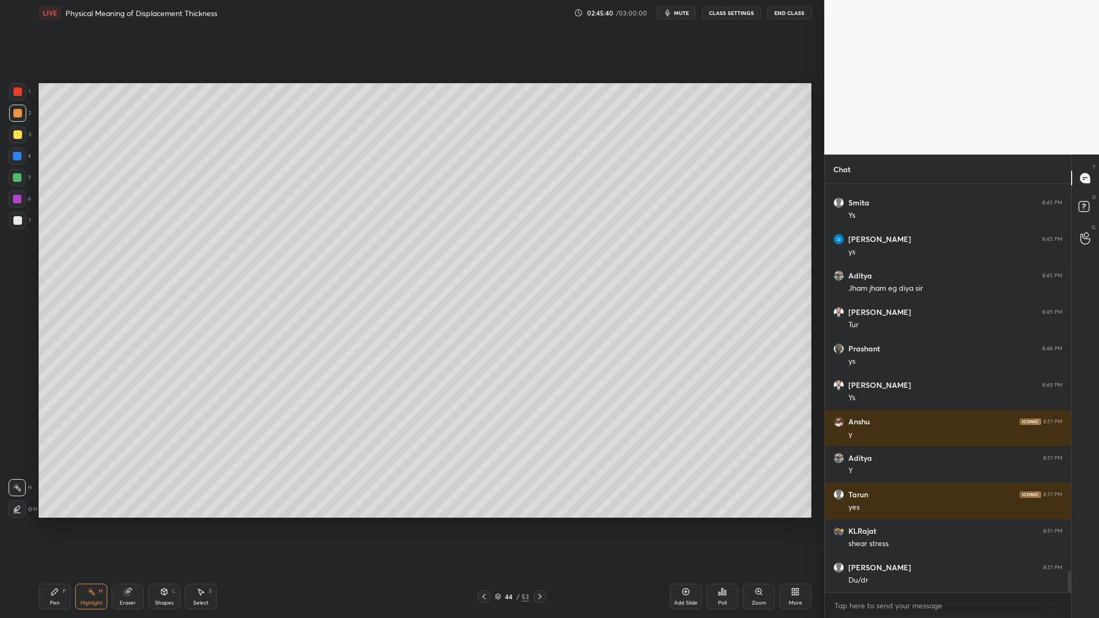
drag, startPoint x: 20, startPoint y: 223, endPoint x: 27, endPoint y: 225, distance: 7.2
click at [20, 224] on div at bounding box center [17, 220] width 9 height 9
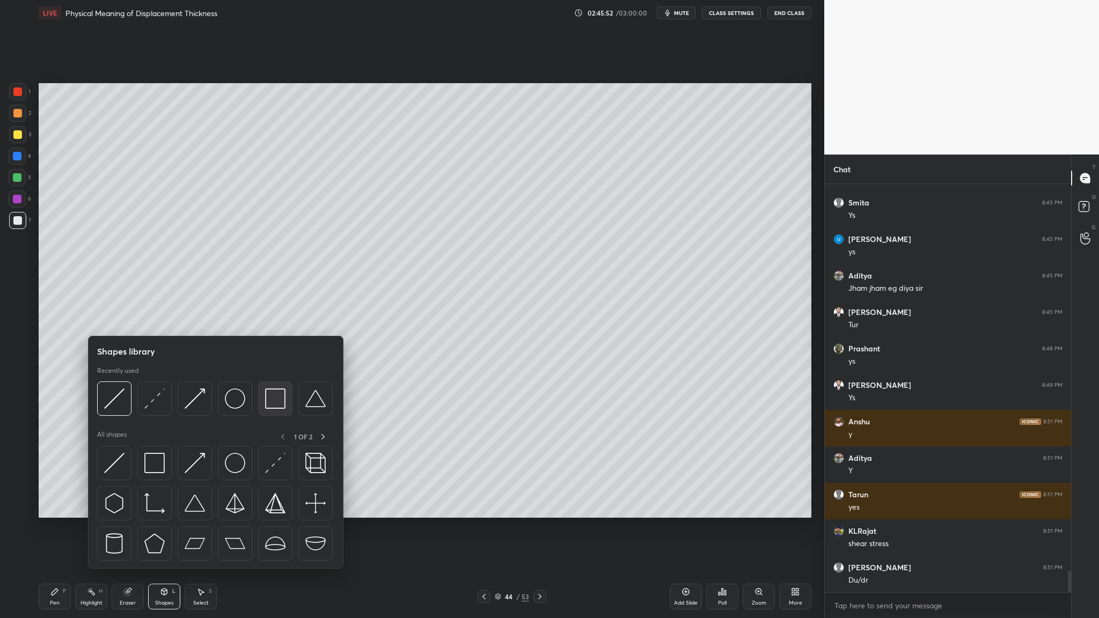
click at [272, 319] on div at bounding box center [275, 399] width 34 height 34
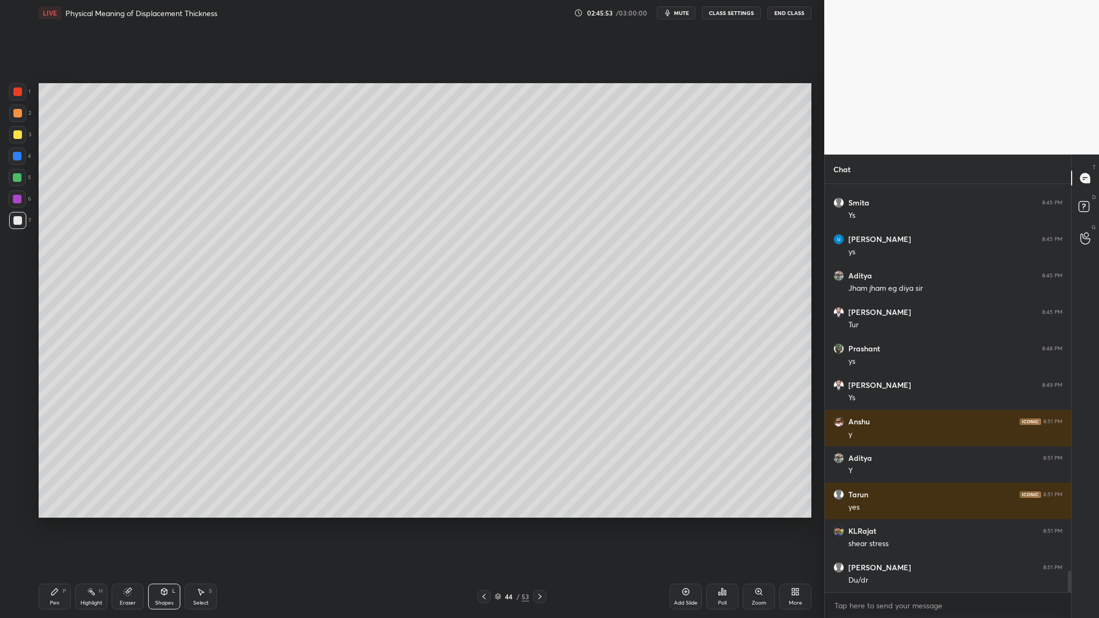
click at [24, 121] on div "2" at bounding box center [20, 113] width 22 height 17
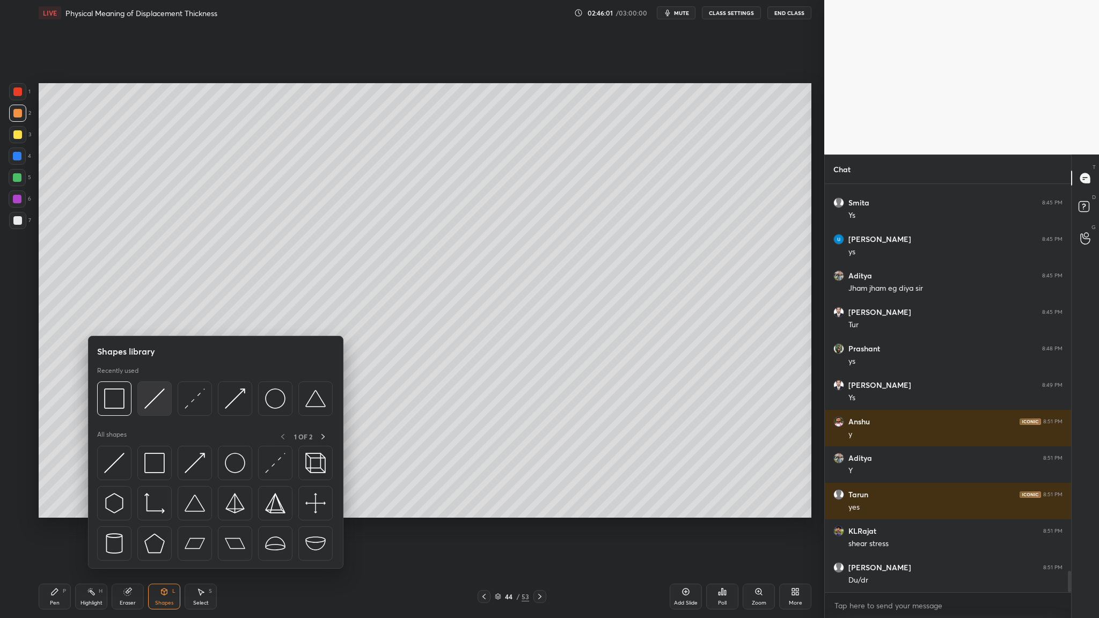
click at [157, 319] on div at bounding box center [154, 399] width 34 height 34
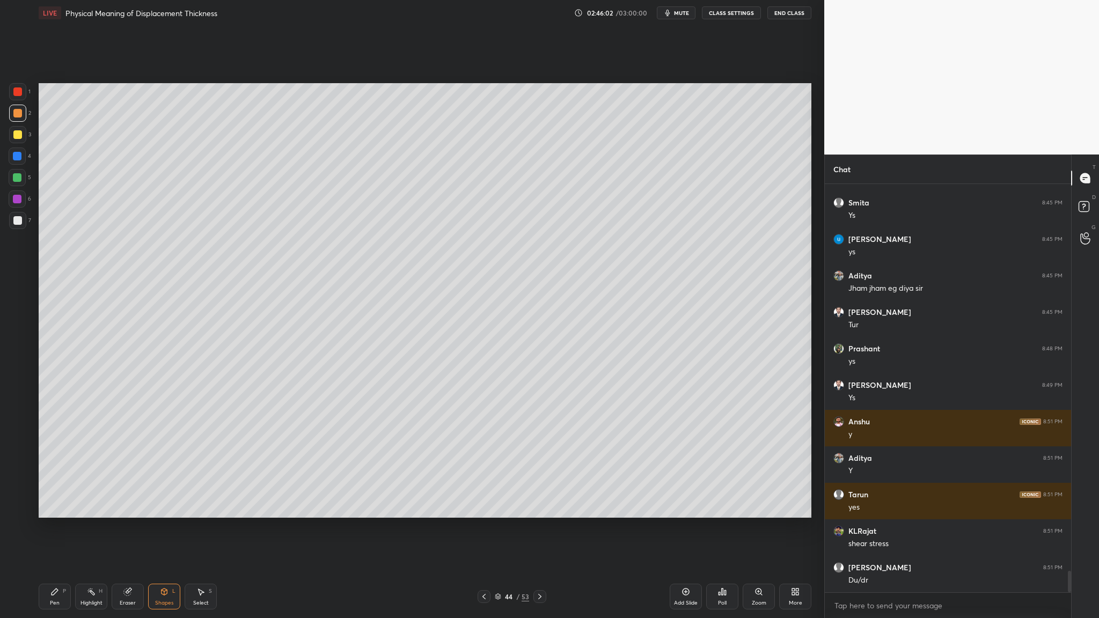
drag, startPoint x: 20, startPoint y: 119, endPoint x: 27, endPoint y: 122, distance: 7.7
click at [19, 122] on div "2" at bounding box center [20, 115] width 22 height 21
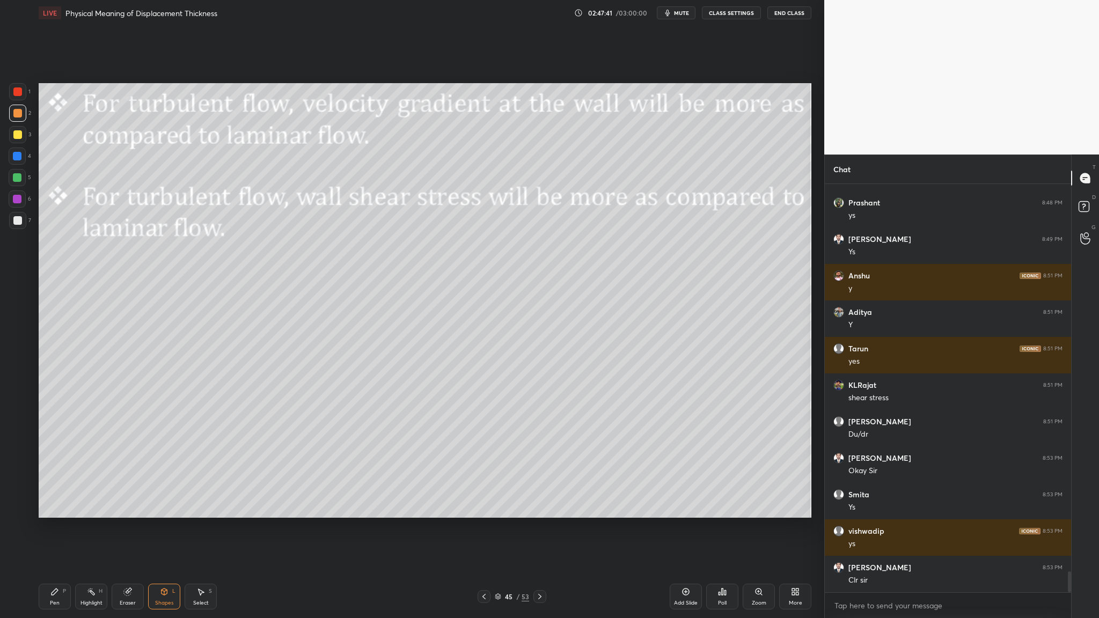
scroll to position [4, 4]
click at [472, 319] on icon at bounding box center [498, 597] width 6 height 6
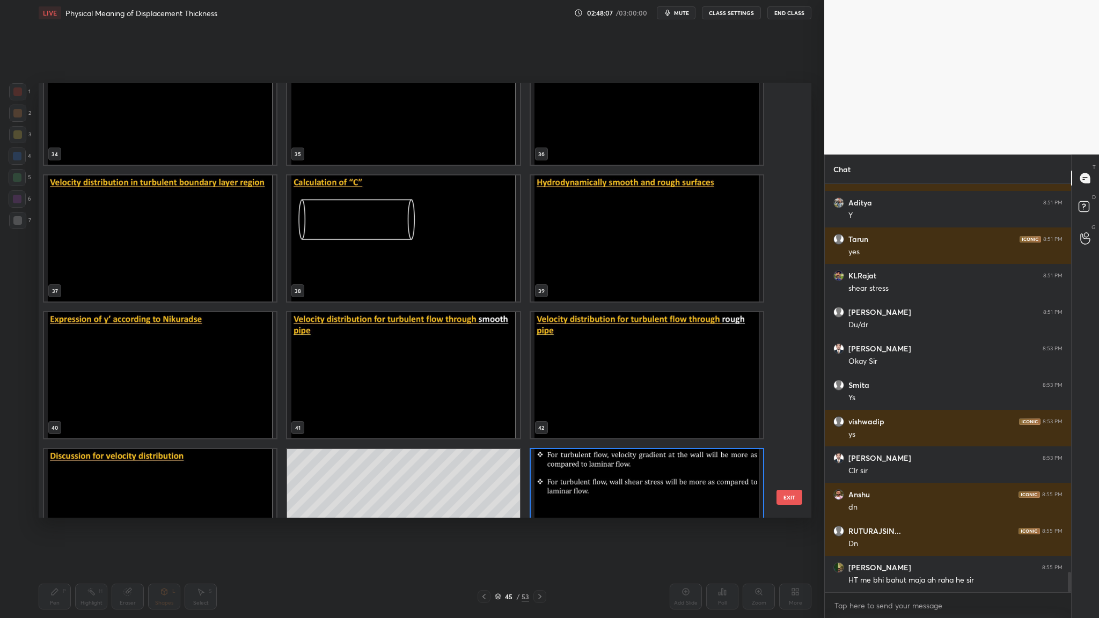
scroll to position [1566, 0]
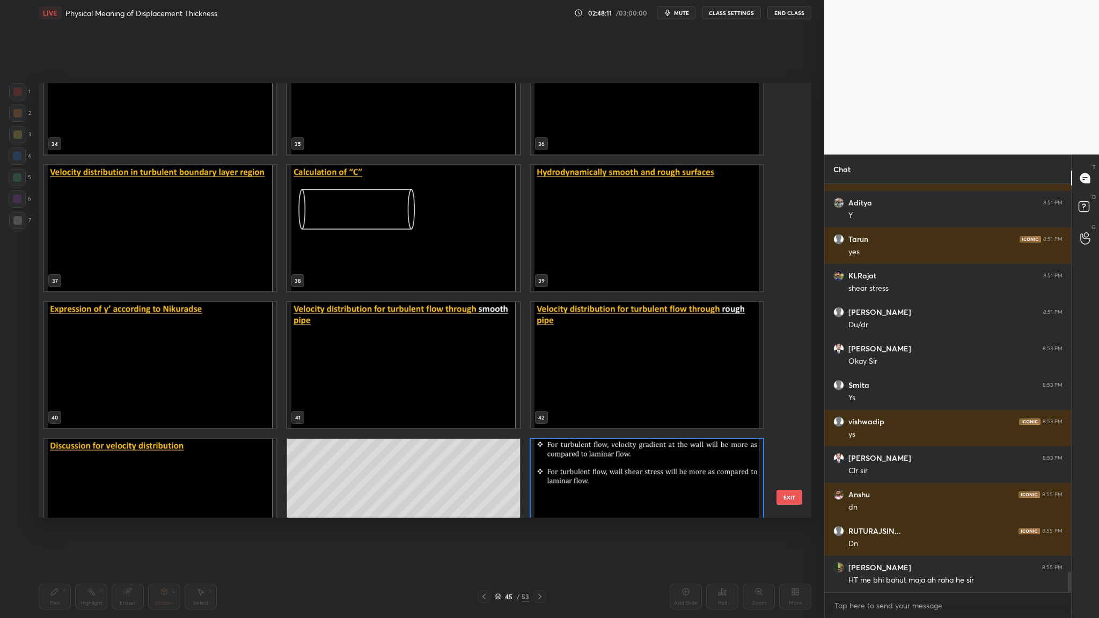
click at [472, 255] on img "grid" at bounding box center [647, 228] width 232 height 126
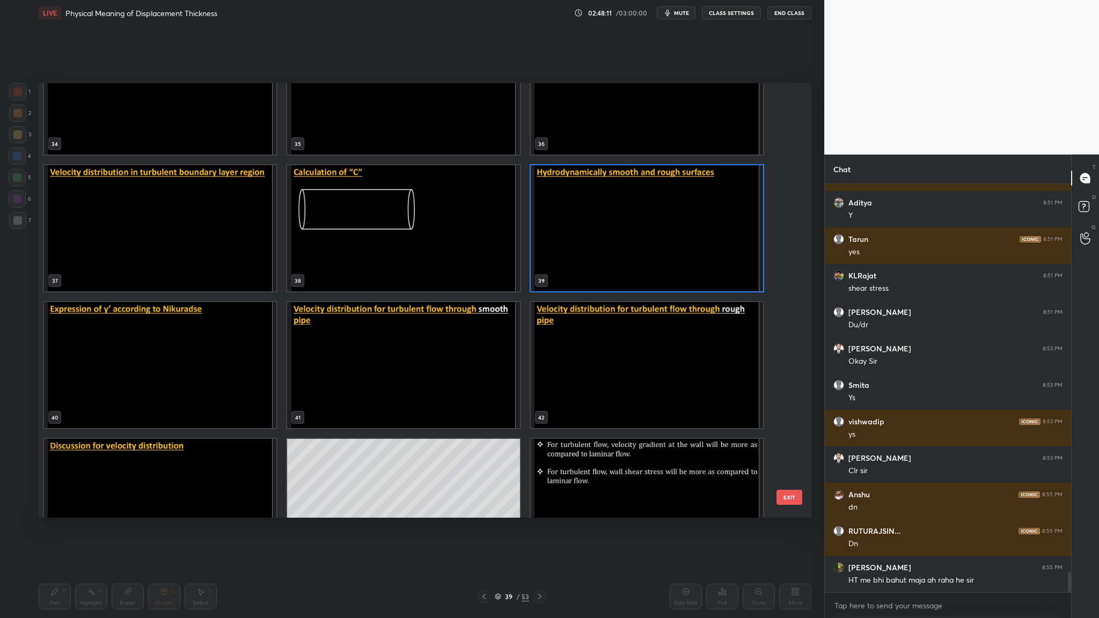
click at [472, 255] on img "grid" at bounding box center [647, 228] width 232 height 126
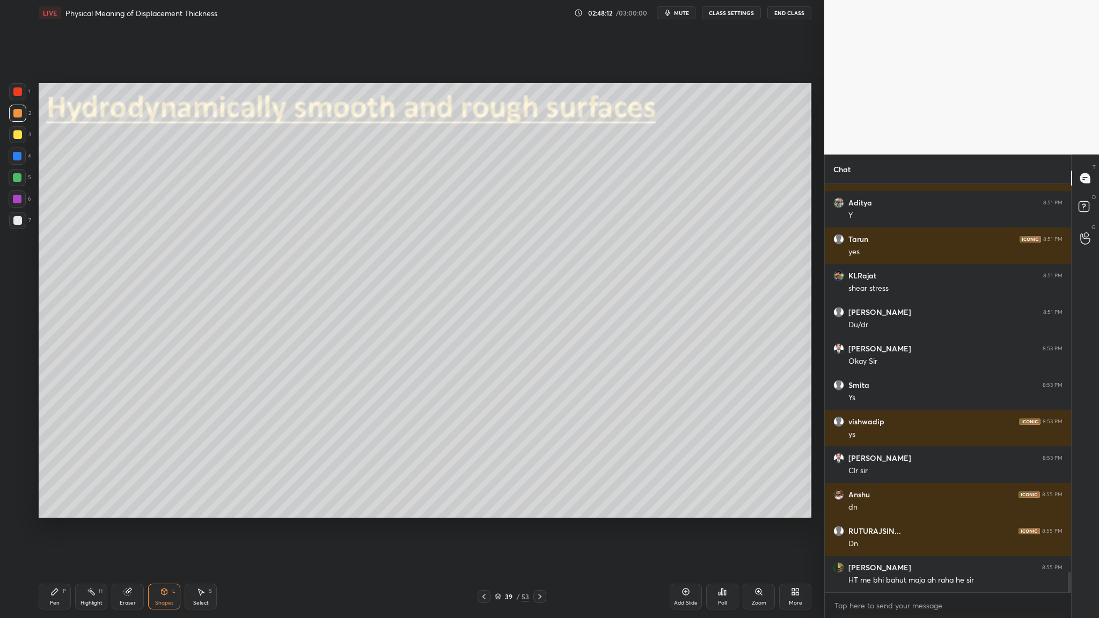
scroll to position [1564, 0]
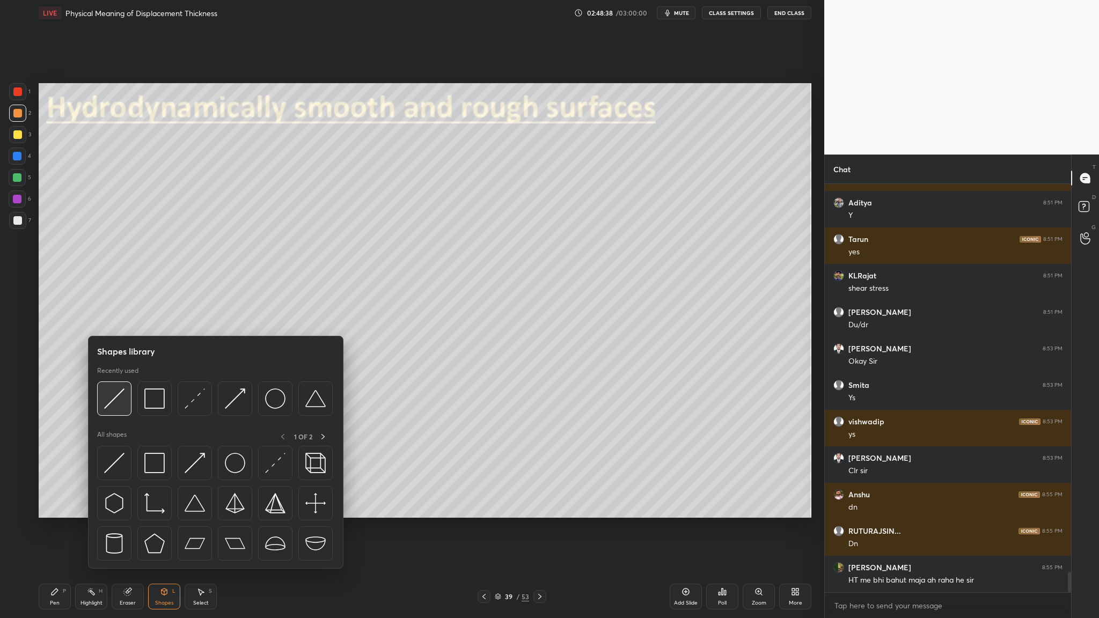
click at [119, 319] on img at bounding box center [114, 399] width 20 height 20
click at [111, 319] on div at bounding box center [114, 399] width 34 height 34
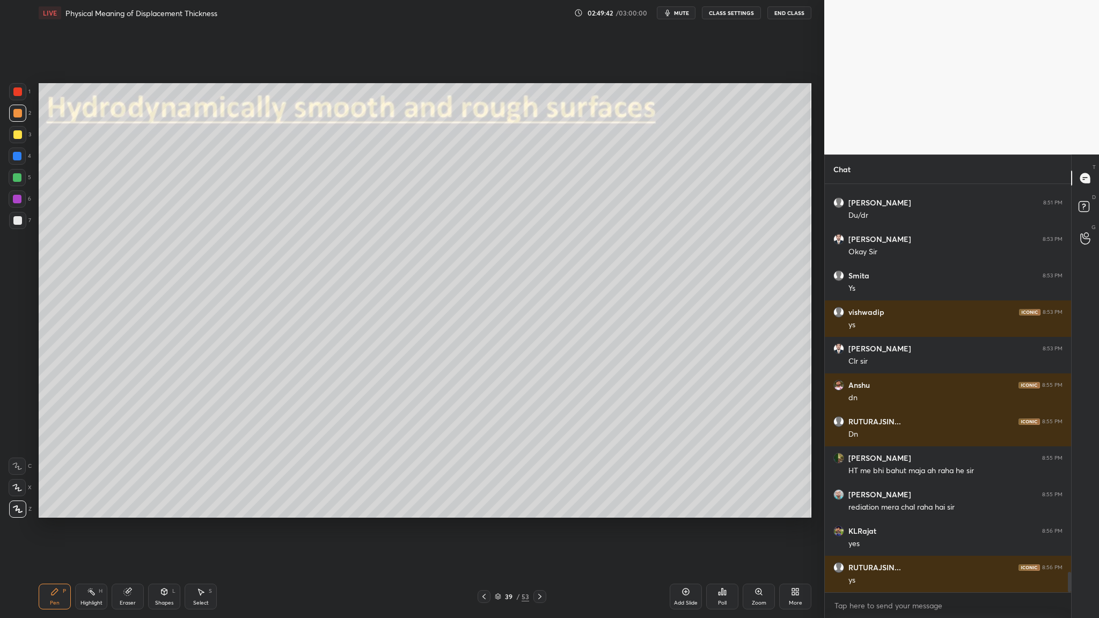
scroll to position [7815, 0]
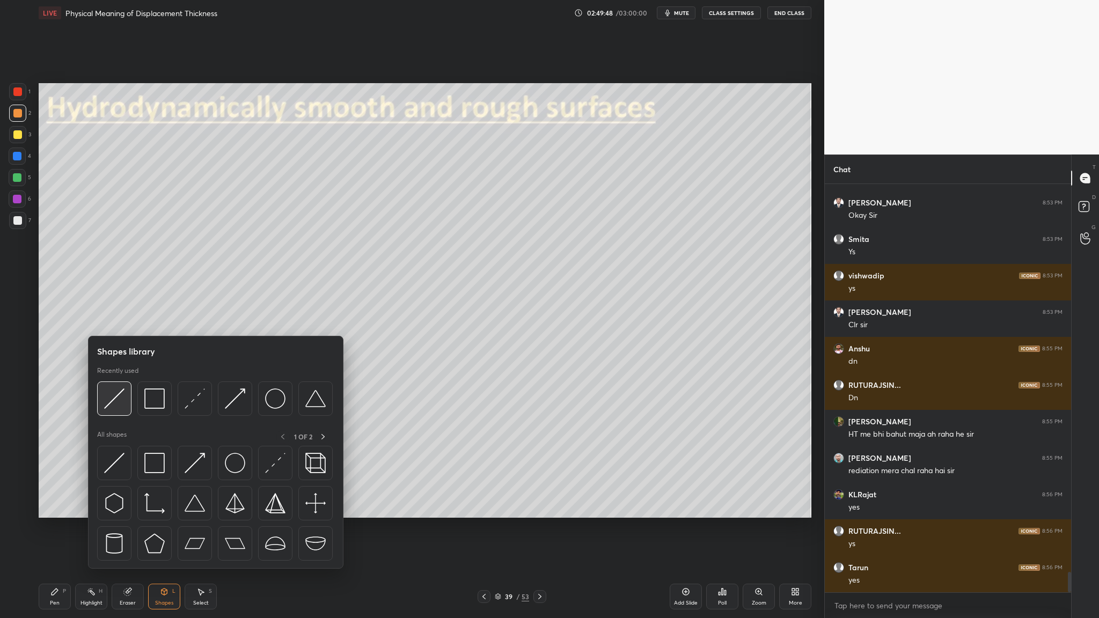
click at [116, 319] on div at bounding box center [114, 399] width 34 height 34
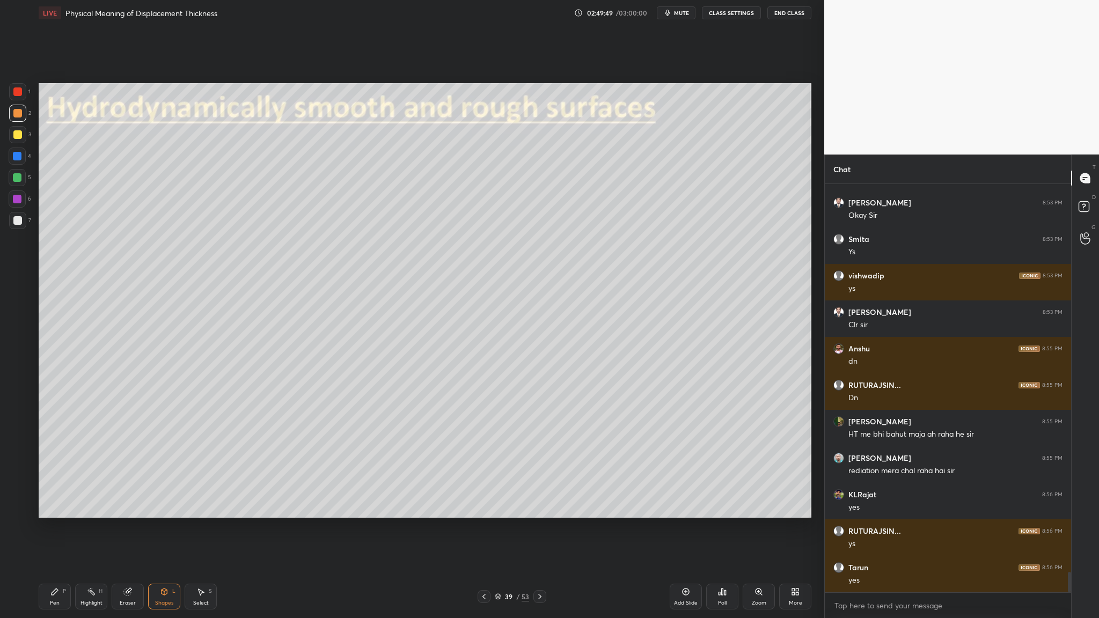
click at [18, 201] on div at bounding box center [17, 199] width 9 height 9
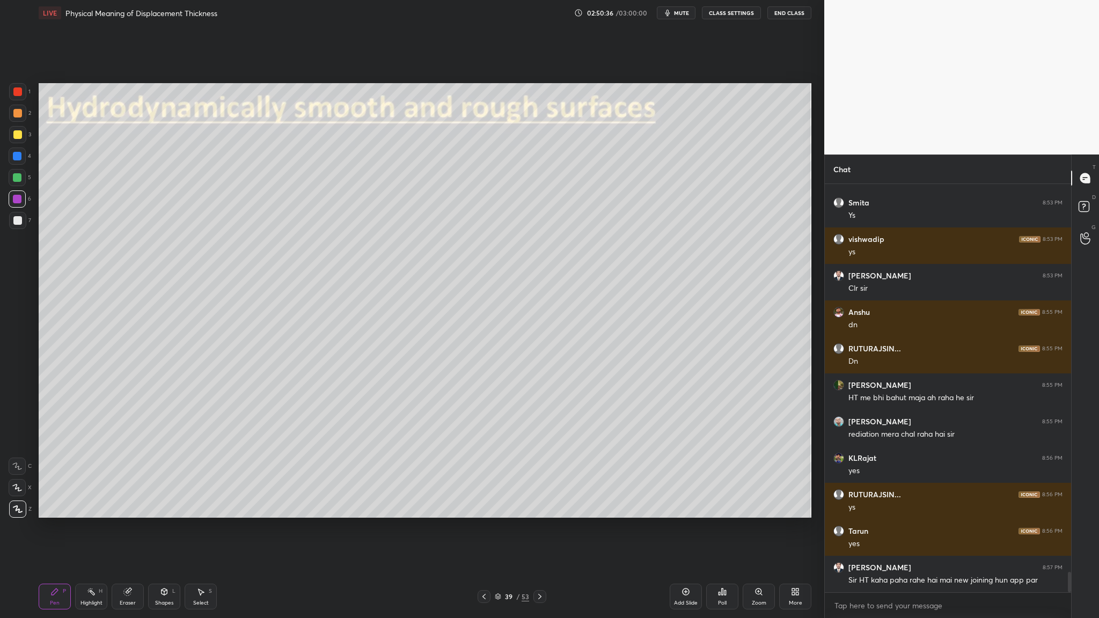
scroll to position [7890, 0]
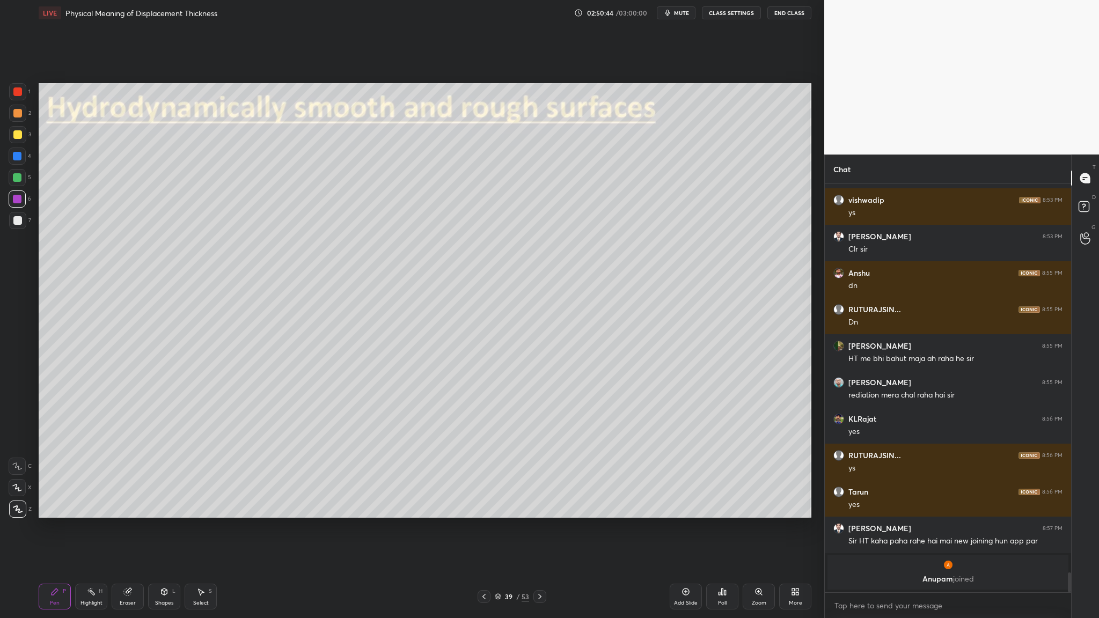
click at [18, 226] on div at bounding box center [17, 220] width 17 height 17
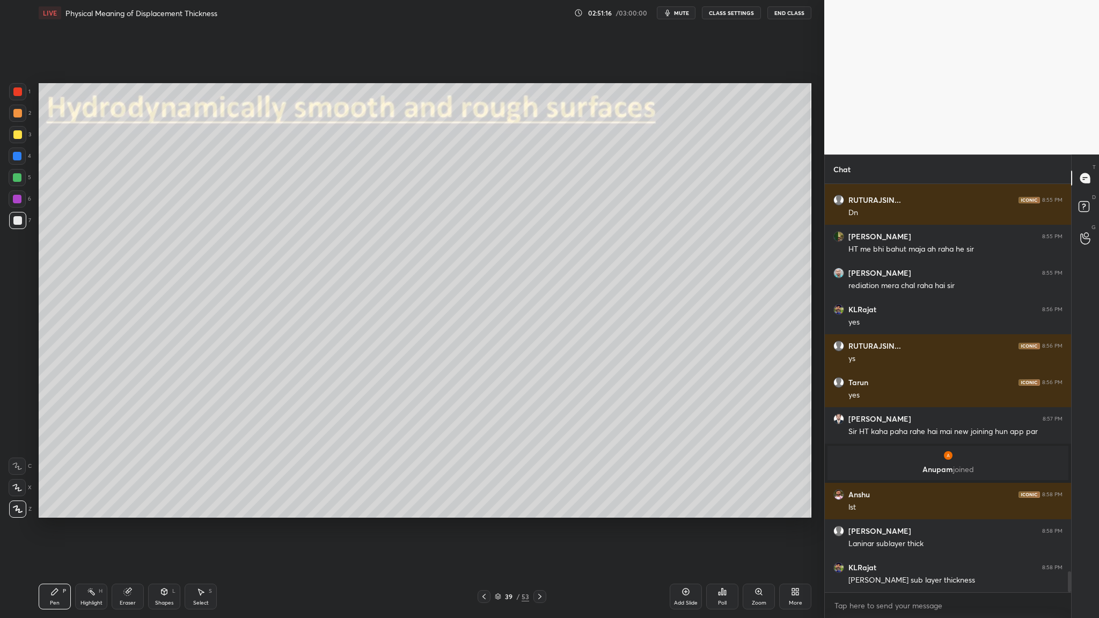
scroll to position [7557, 0]
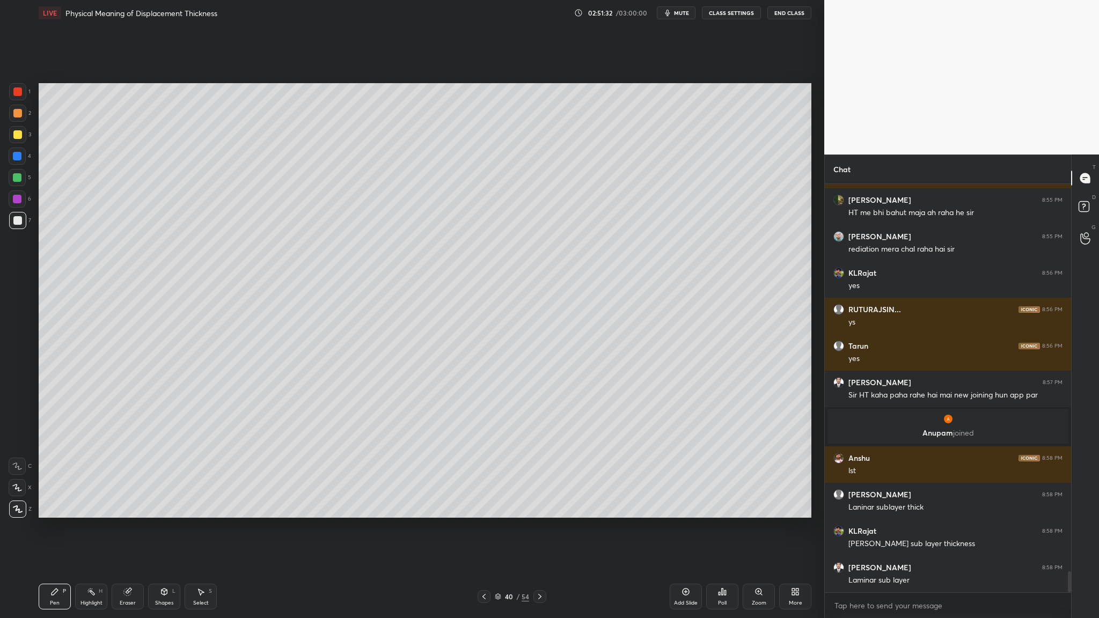
click at [16, 112] on div at bounding box center [17, 113] width 9 height 9
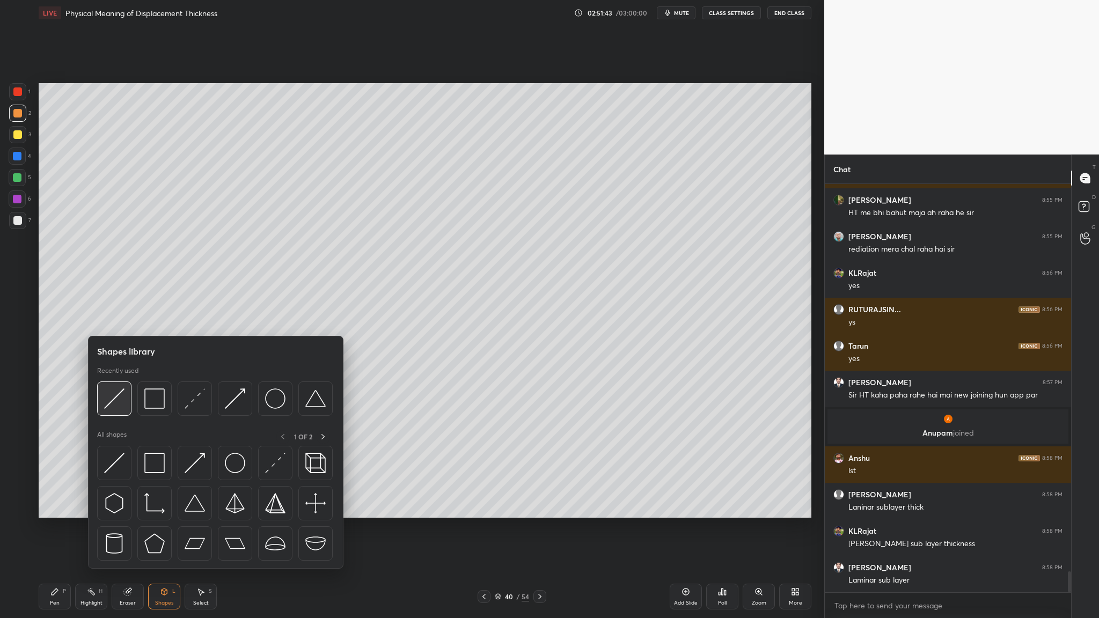
click at [119, 319] on img at bounding box center [114, 399] width 20 height 20
click at [118, 319] on div at bounding box center [114, 399] width 34 height 34
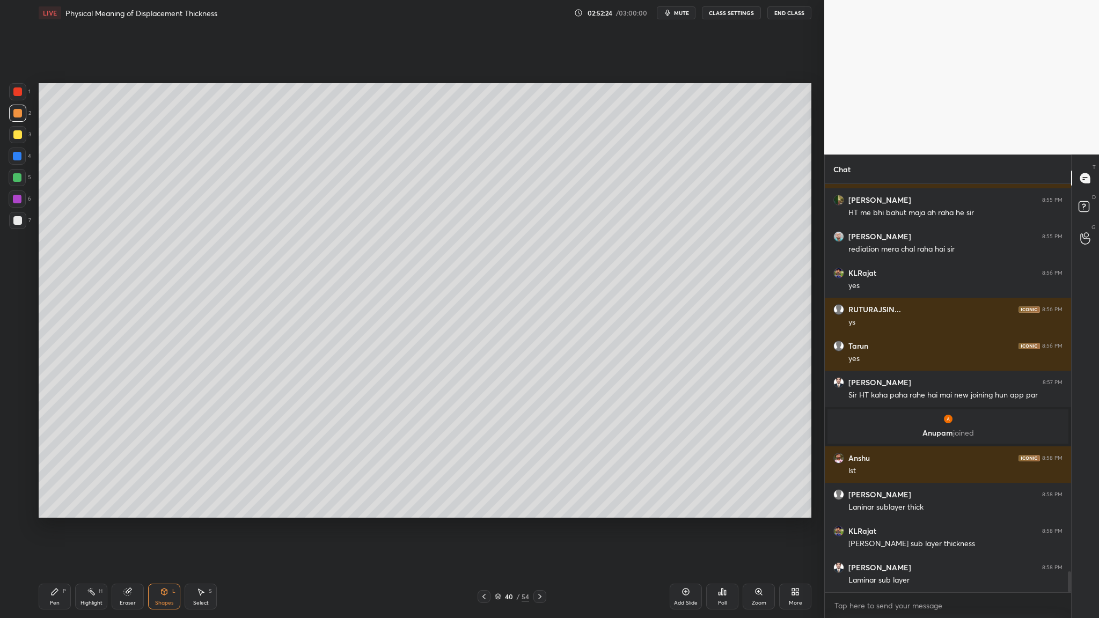
click at [18, 221] on div at bounding box center [17, 220] width 9 height 9
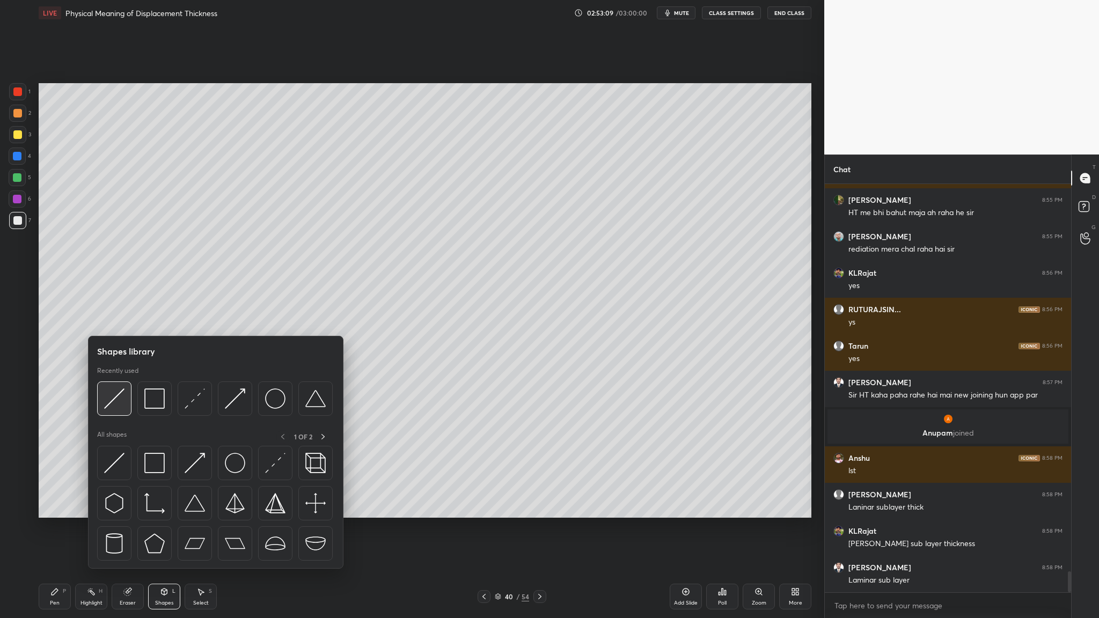
click at [112, 319] on img at bounding box center [114, 399] width 20 height 20
click at [121, 319] on img at bounding box center [114, 399] width 20 height 20
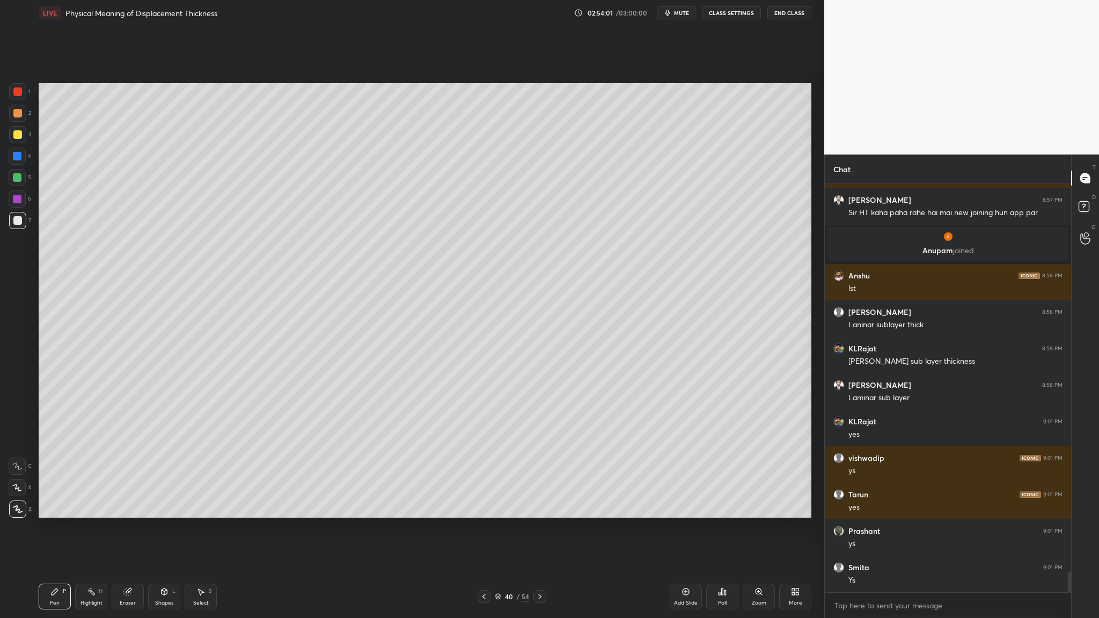
scroll to position [7776, 0]
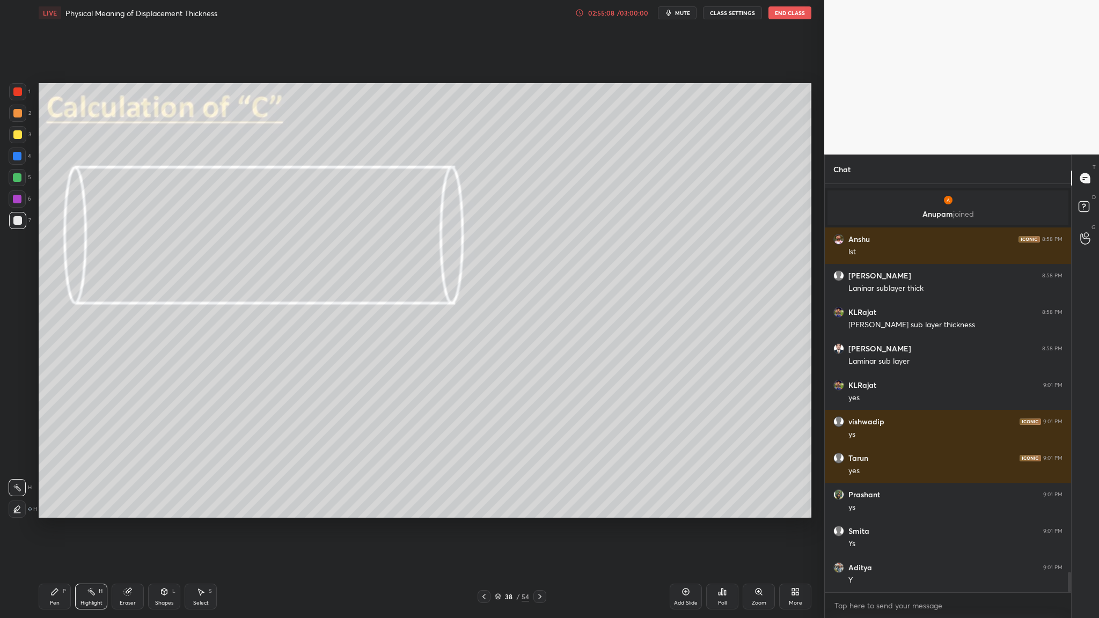
click at [472, 319] on icon at bounding box center [498, 597] width 6 height 6
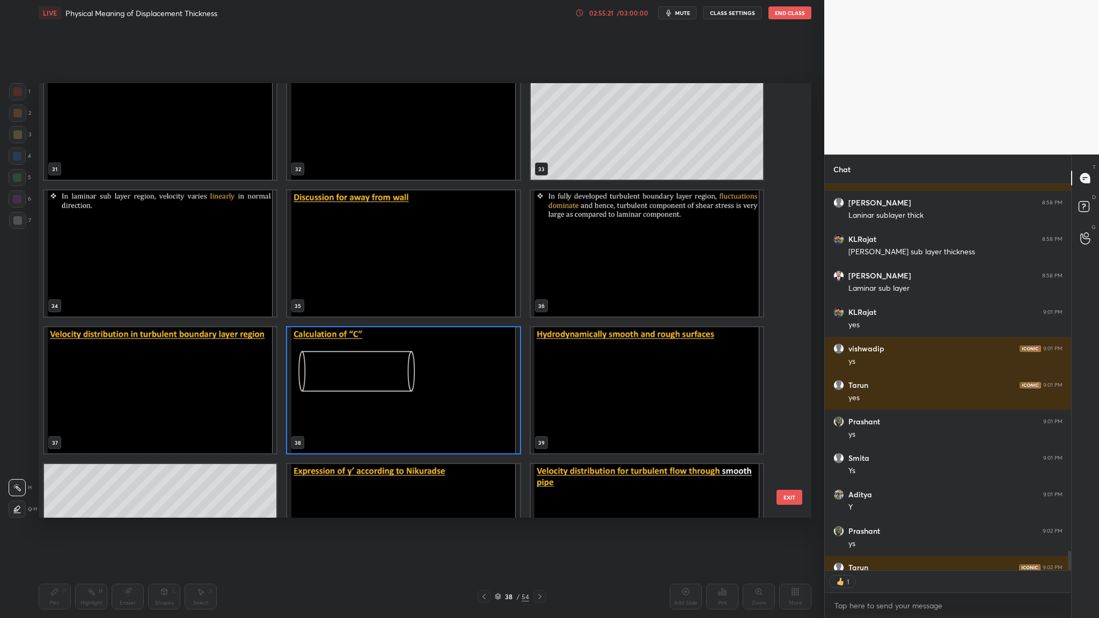
scroll to position [1405, 0]
click at [358, 319] on img "grid" at bounding box center [403, 389] width 232 height 126
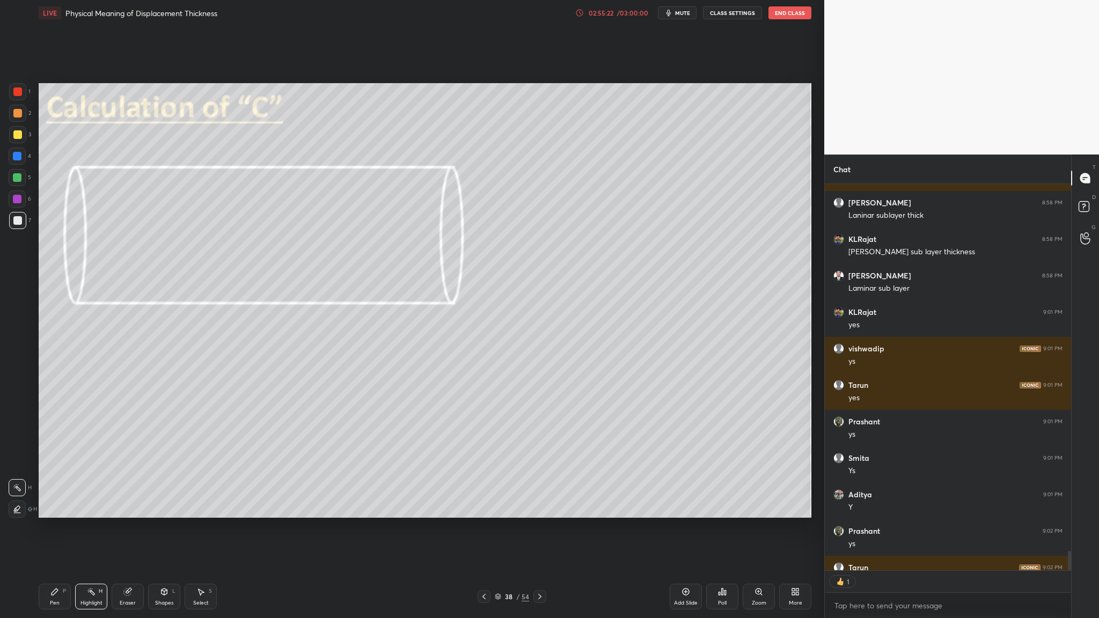
click at [358, 319] on img "grid" at bounding box center [403, 389] width 232 height 126
drag, startPoint x: 20, startPoint y: 142, endPoint x: 32, endPoint y: 147, distance: 13.0
click at [20, 142] on div at bounding box center [17, 134] width 17 height 17
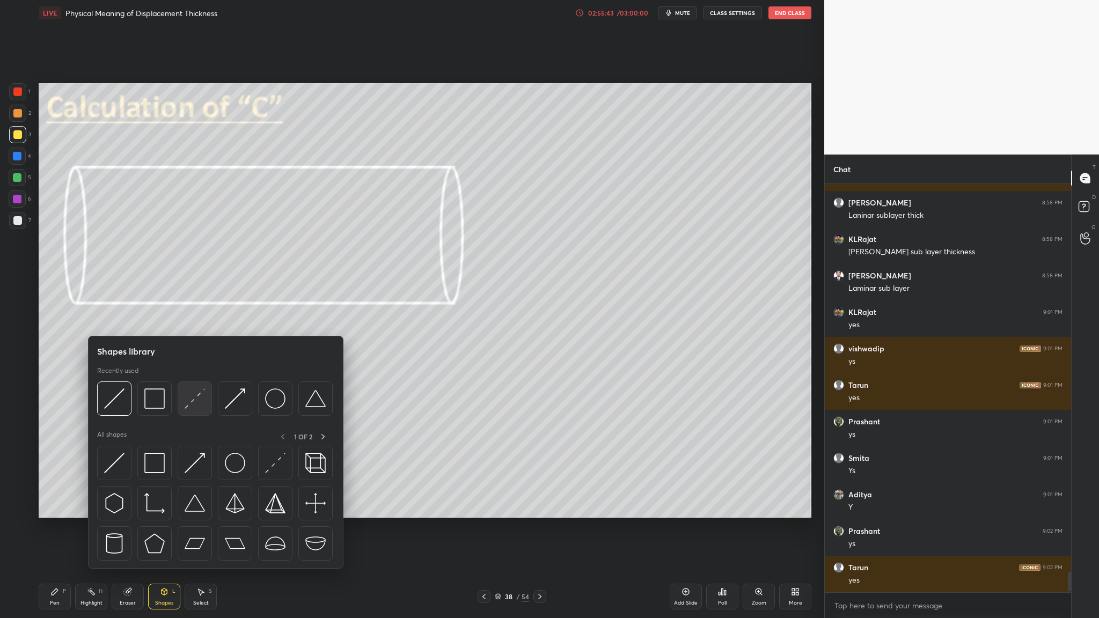
click at [186, 319] on img at bounding box center [195, 399] width 20 height 20
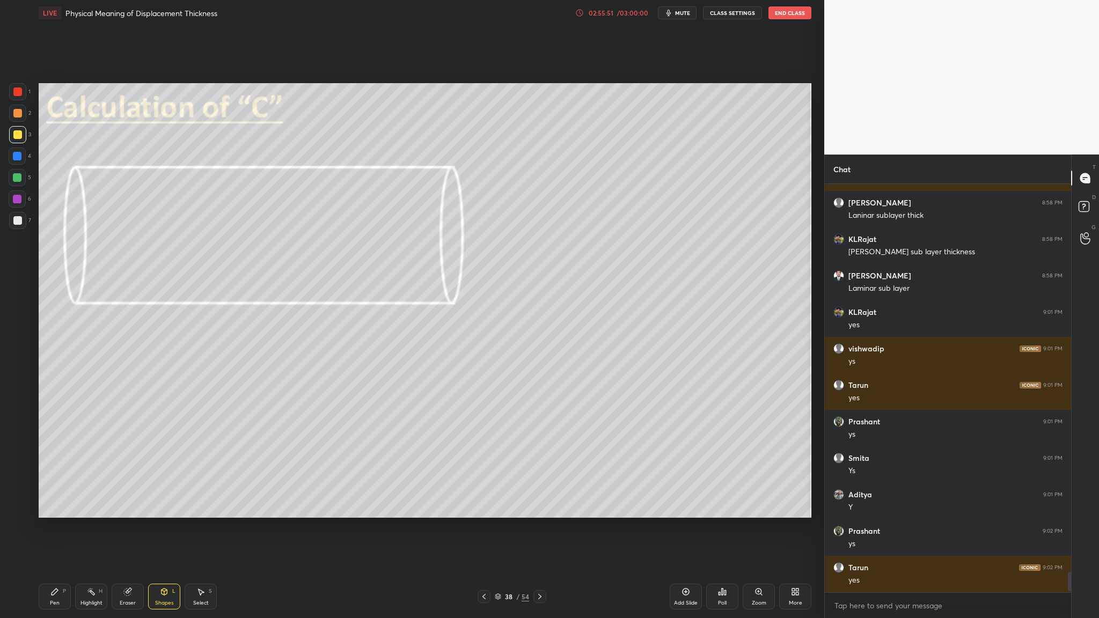
click at [472, 319] on icon at bounding box center [497, 595] width 5 height 3
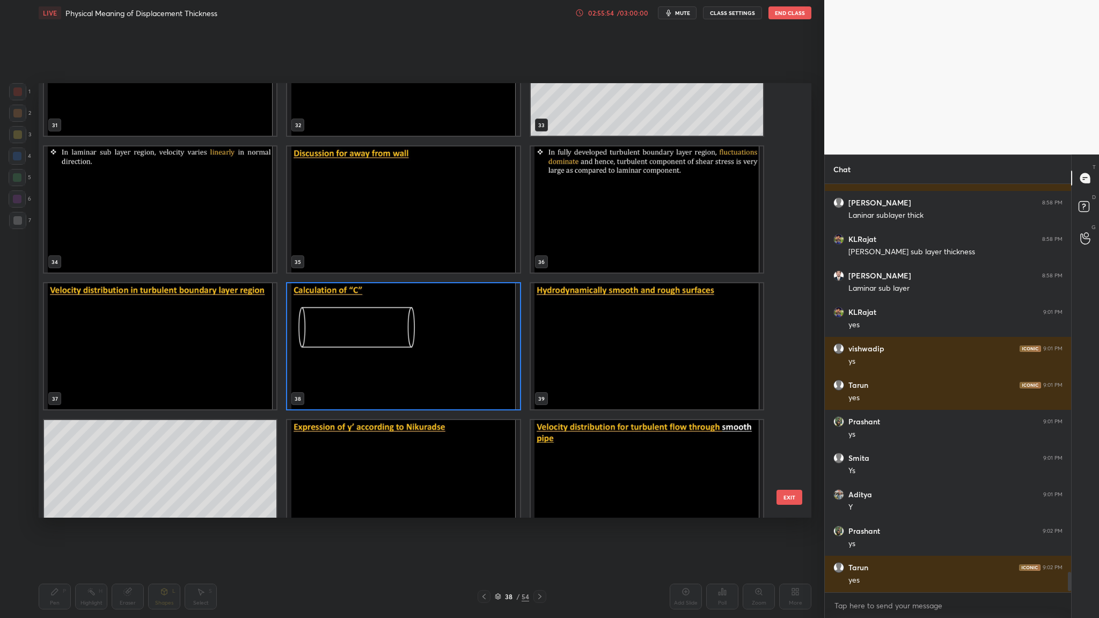
scroll to position [1481, 0]
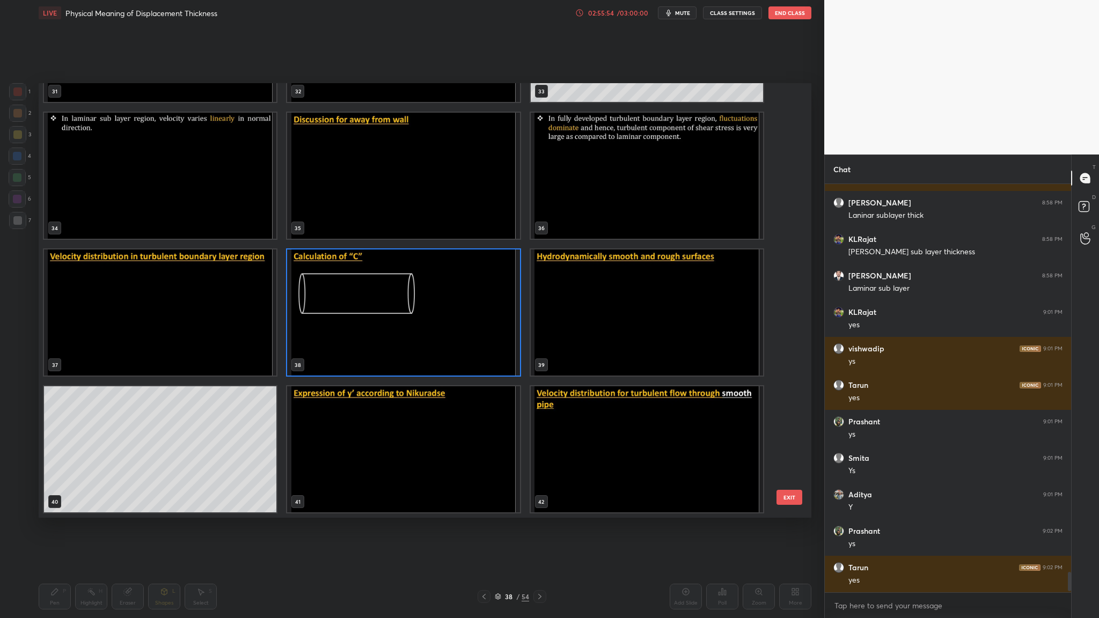
click at [441, 319] on img "grid" at bounding box center [403, 449] width 232 height 126
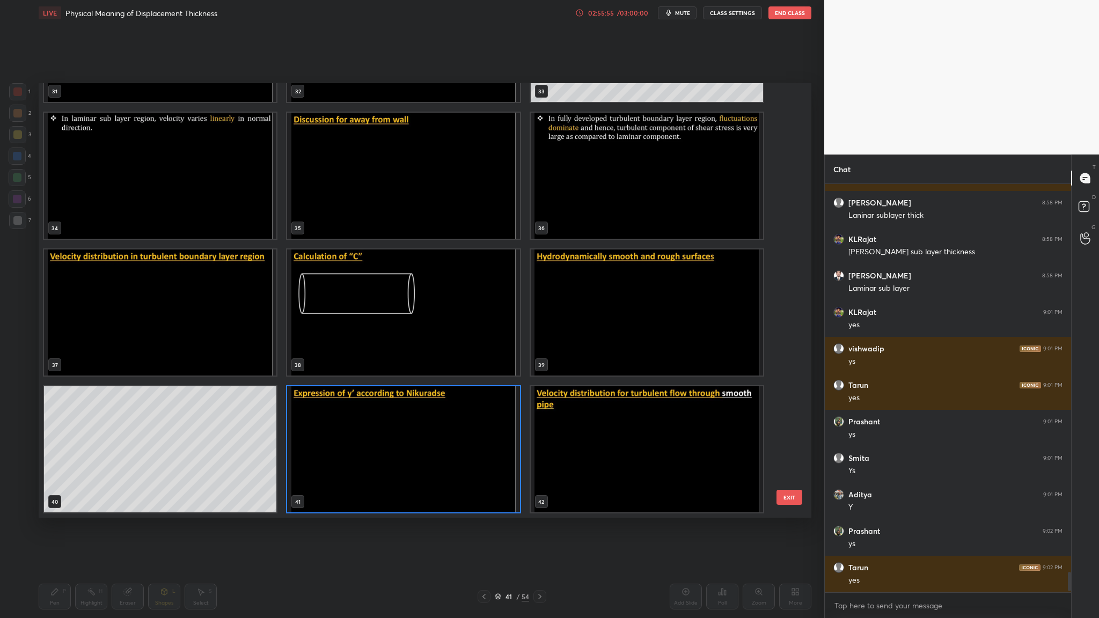
click at [441, 319] on img "grid" at bounding box center [403, 449] width 232 height 126
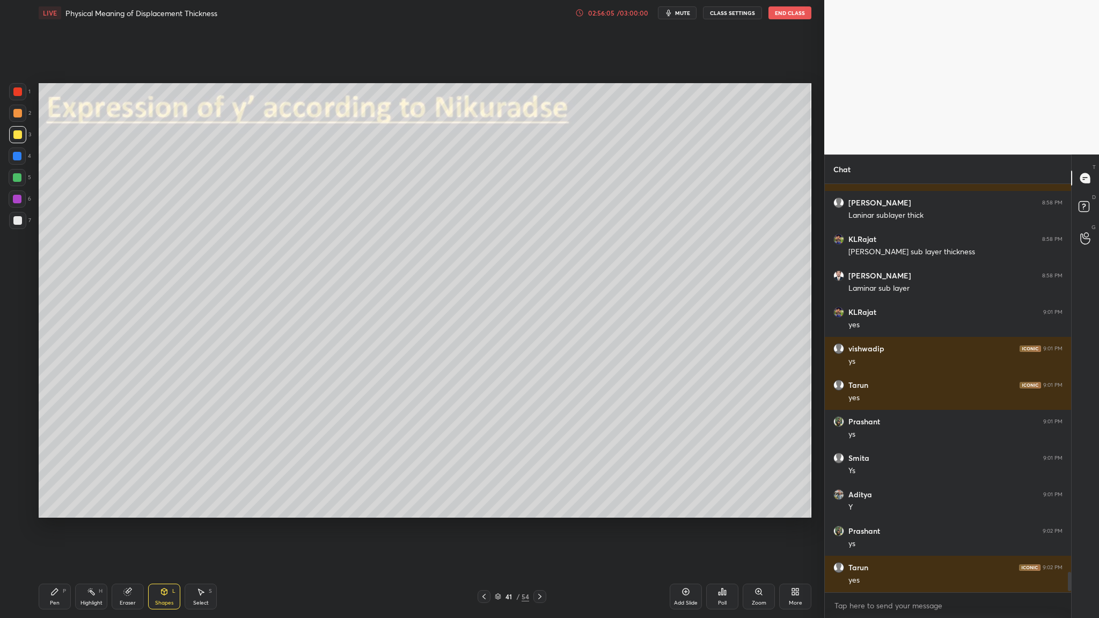
click at [18, 118] on div at bounding box center [17, 113] width 17 height 17
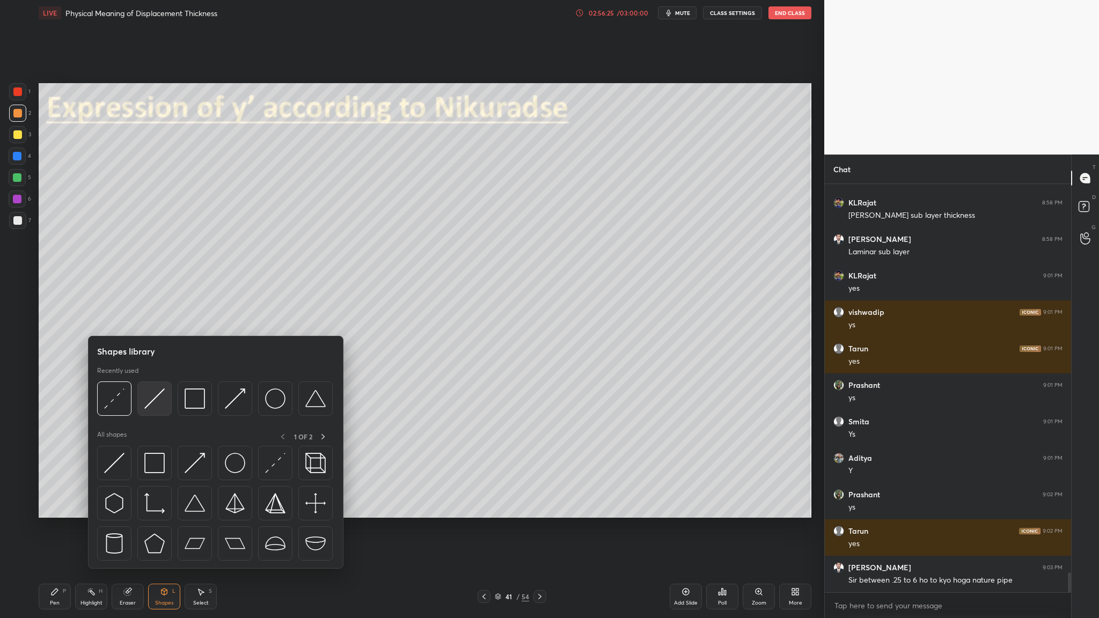
click at [156, 319] on img at bounding box center [154, 399] width 20 height 20
click at [116, 319] on div at bounding box center [215, 402] width 236 height 40
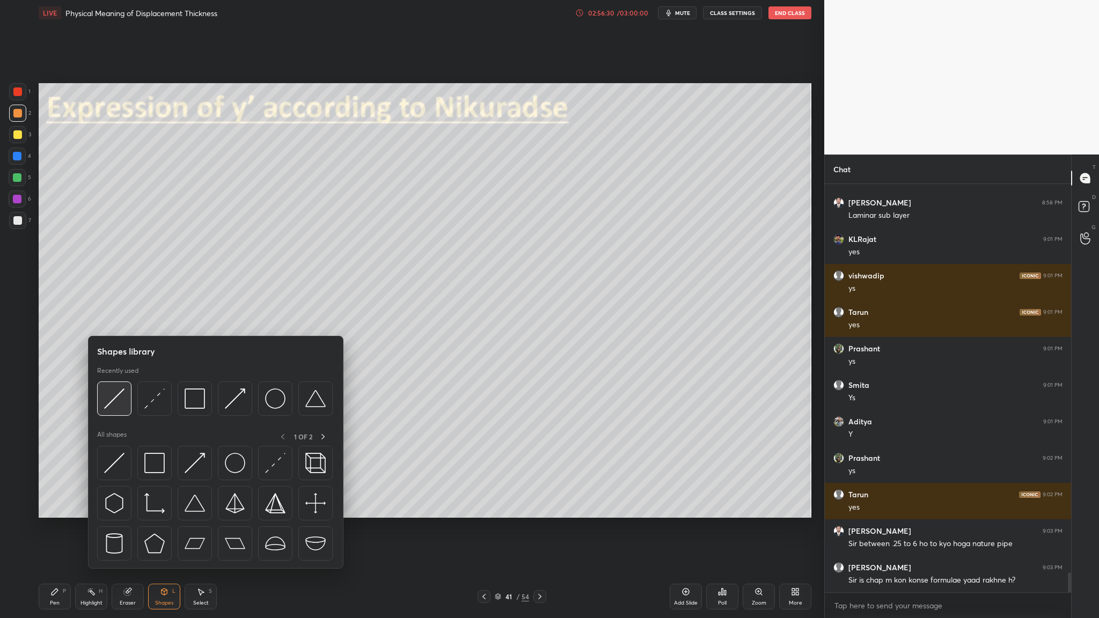
click at [114, 319] on img at bounding box center [114, 399] width 20 height 20
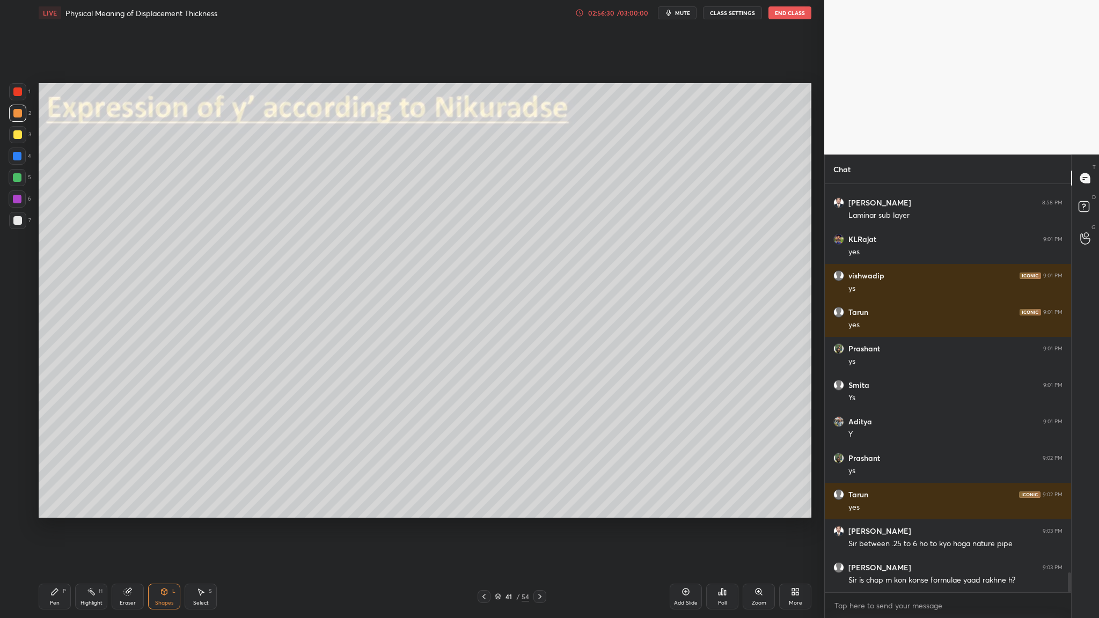
scroll to position [7959, 0]
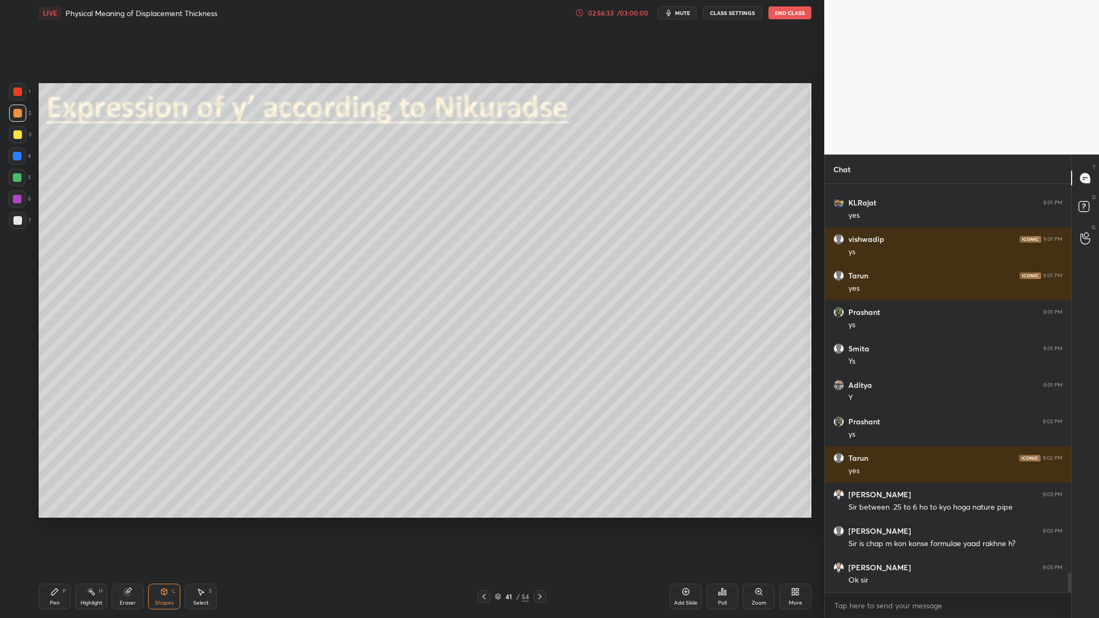
click at [19, 222] on div at bounding box center [17, 220] width 9 height 9
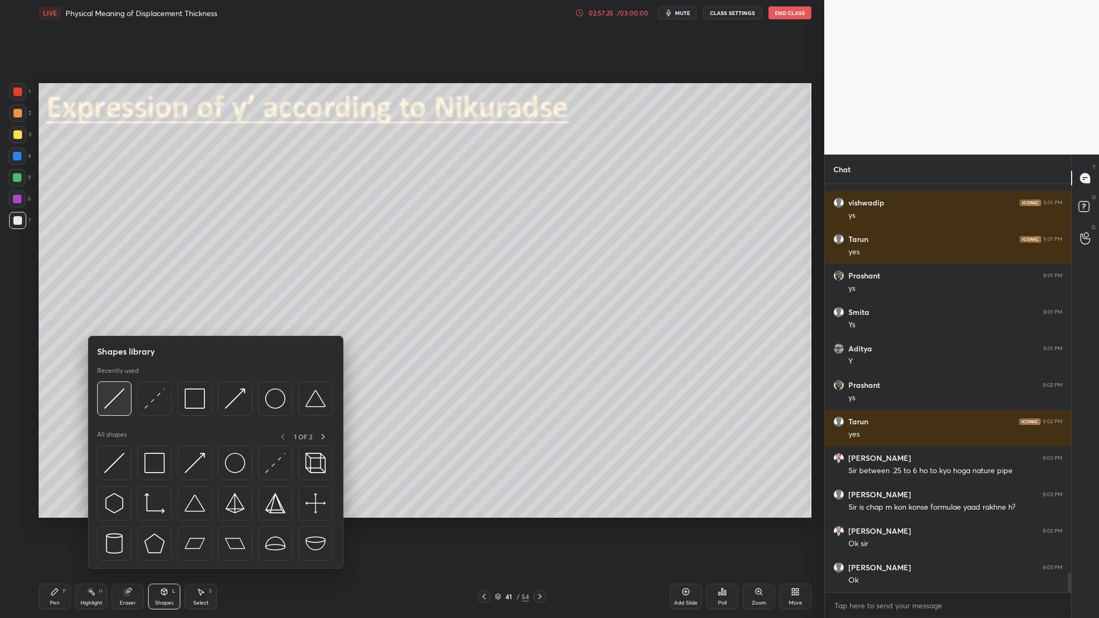
click at [121, 319] on img at bounding box center [114, 399] width 20 height 20
click at [167, 319] on div at bounding box center [154, 399] width 34 height 34
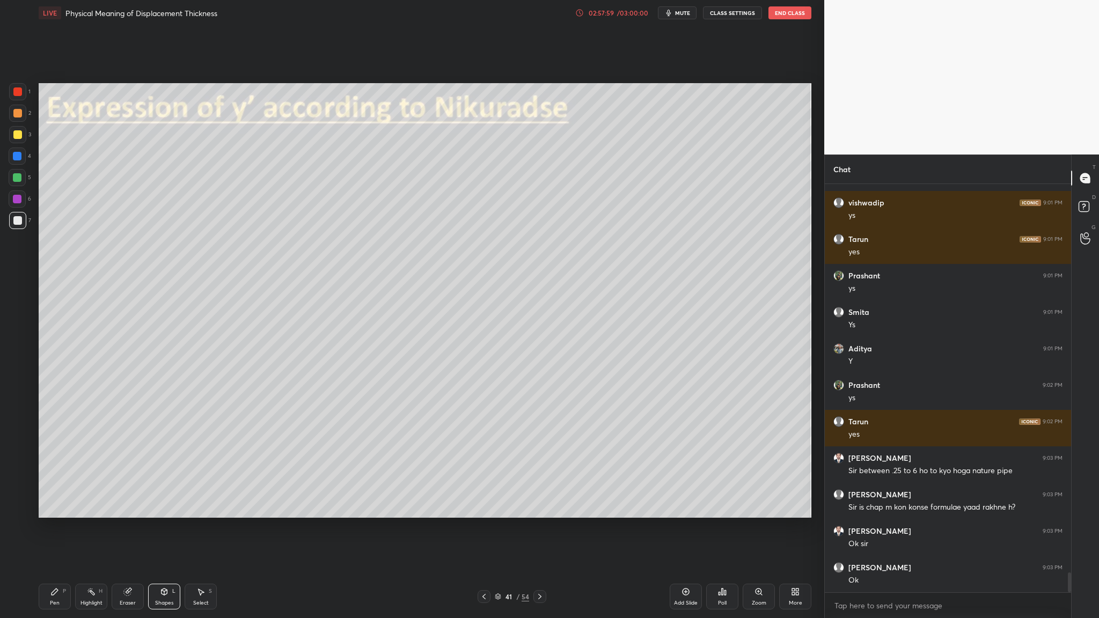
drag, startPoint x: 19, startPoint y: 106, endPoint x: 33, endPoint y: 107, distance: 14.0
click at [20, 107] on div at bounding box center [17, 113] width 17 height 17
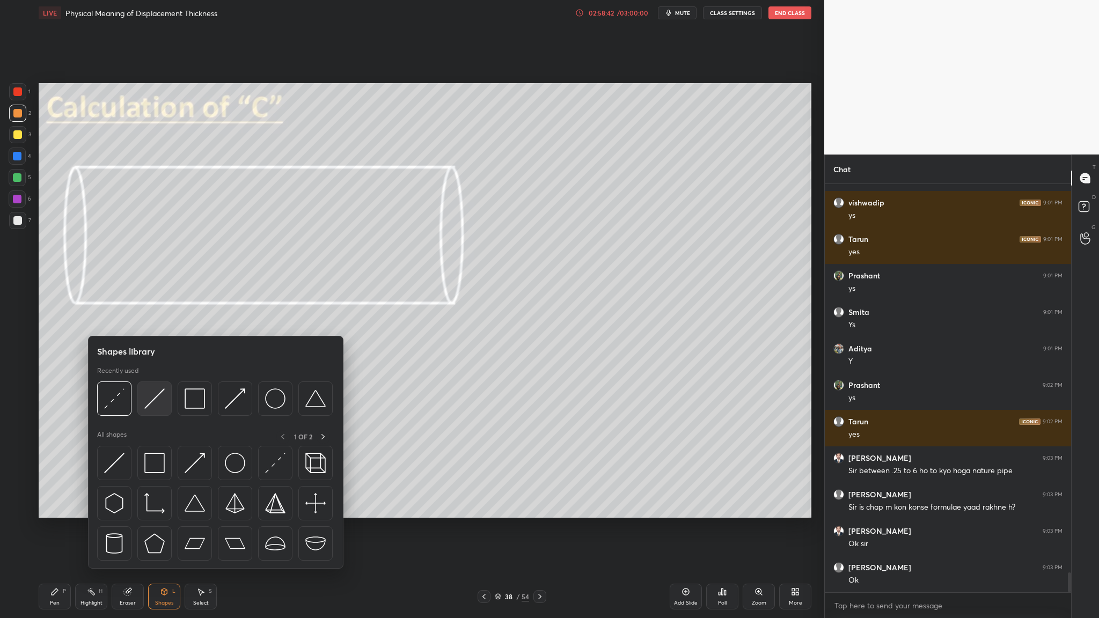
click at [156, 319] on div at bounding box center [154, 399] width 34 height 34
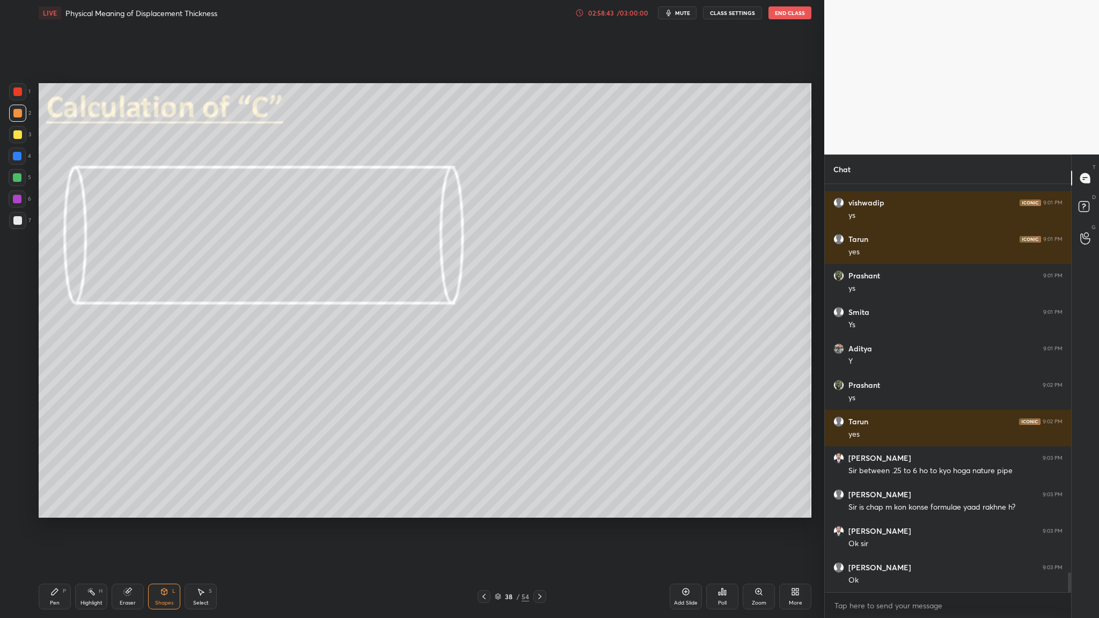
drag, startPoint x: 17, startPoint y: 119, endPoint x: 20, endPoint y: 124, distance: 6.3
click at [19, 121] on div at bounding box center [17, 113] width 17 height 17
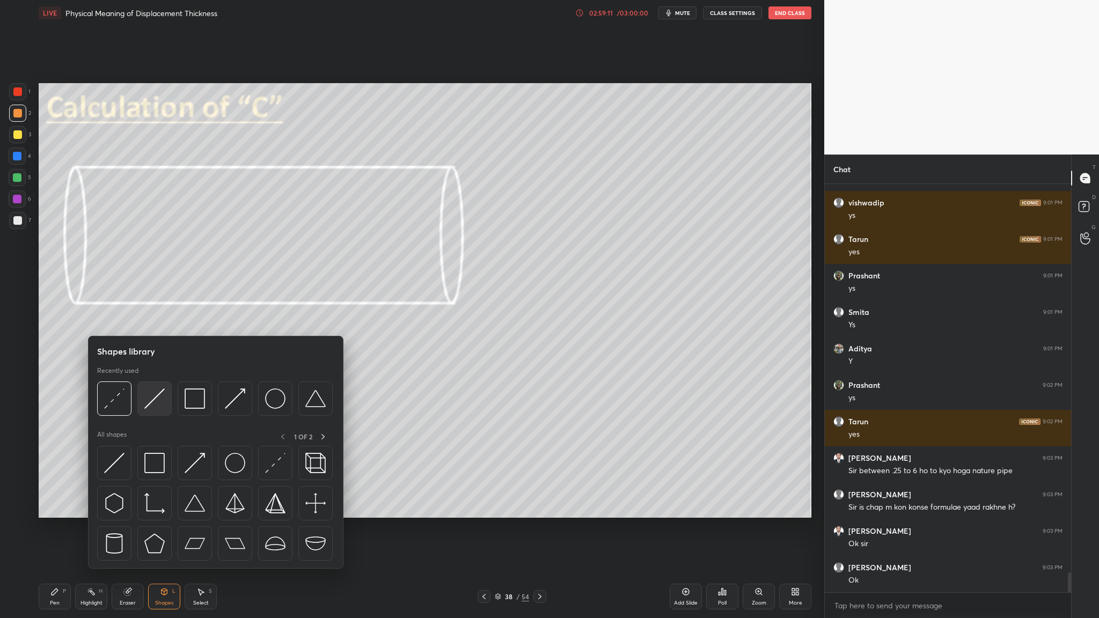
click at [160, 319] on div at bounding box center [154, 399] width 34 height 34
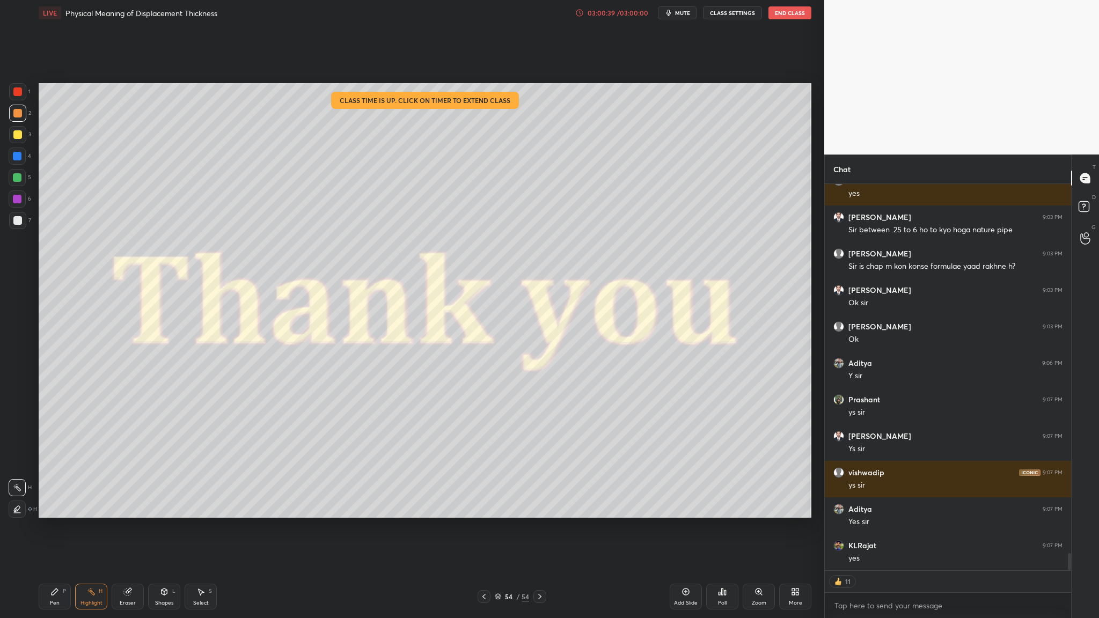
scroll to position [8273, 0]
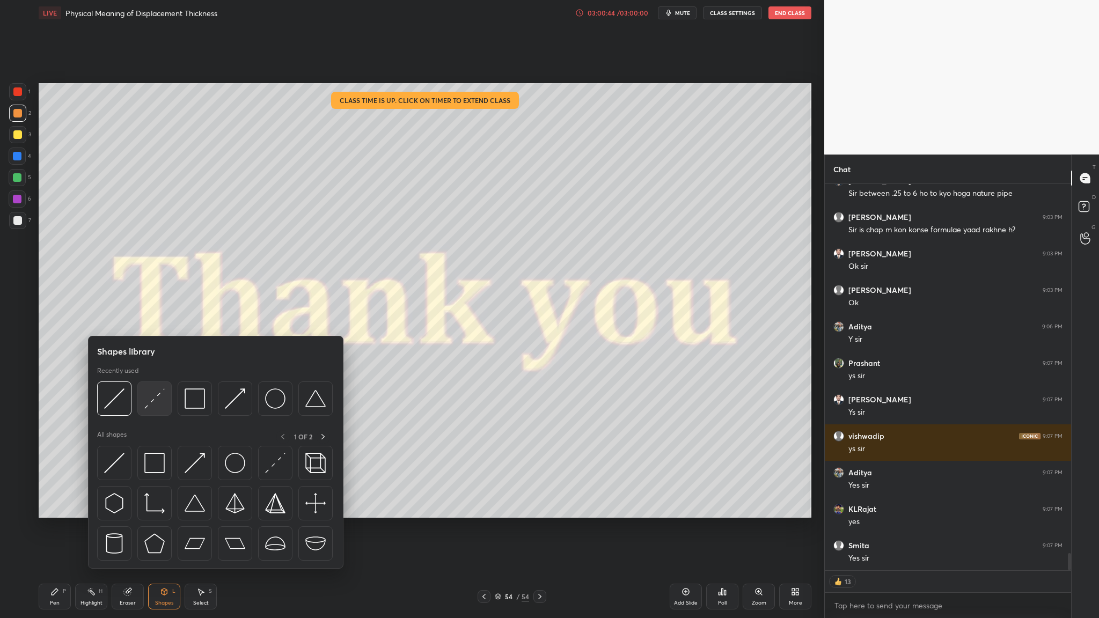
click at [151, 319] on div at bounding box center [154, 399] width 34 height 34
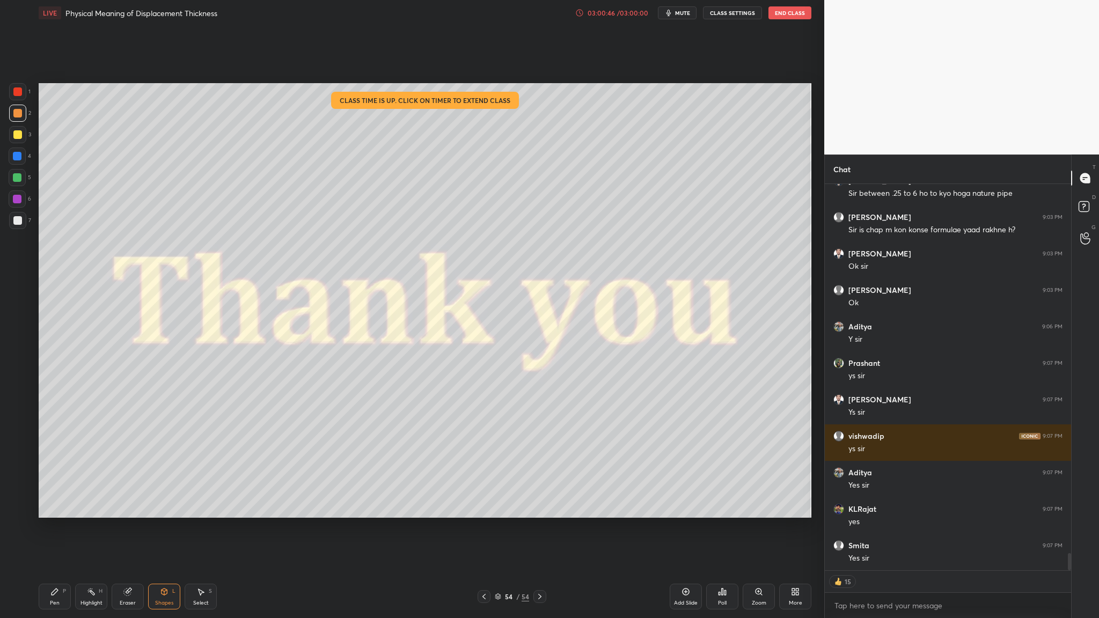
click at [24, 112] on div at bounding box center [17, 113] width 17 height 17
drag, startPoint x: 15, startPoint y: 181, endPoint x: 24, endPoint y: 179, distance: 8.9
click at [16, 179] on div at bounding box center [17, 177] width 9 height 9
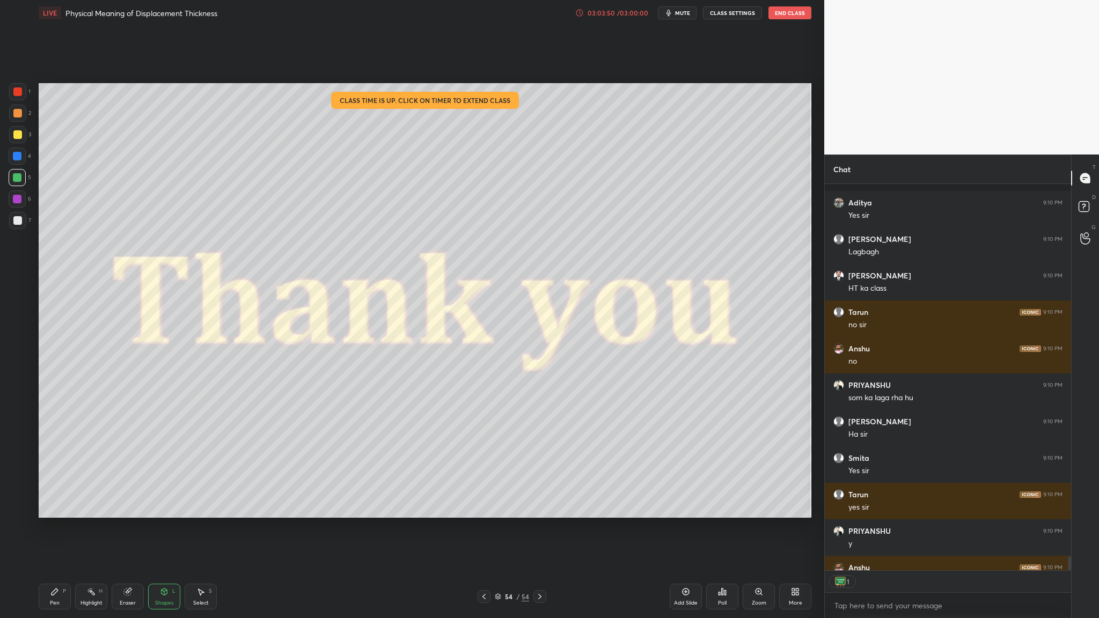
scroll to position [10134, 0]
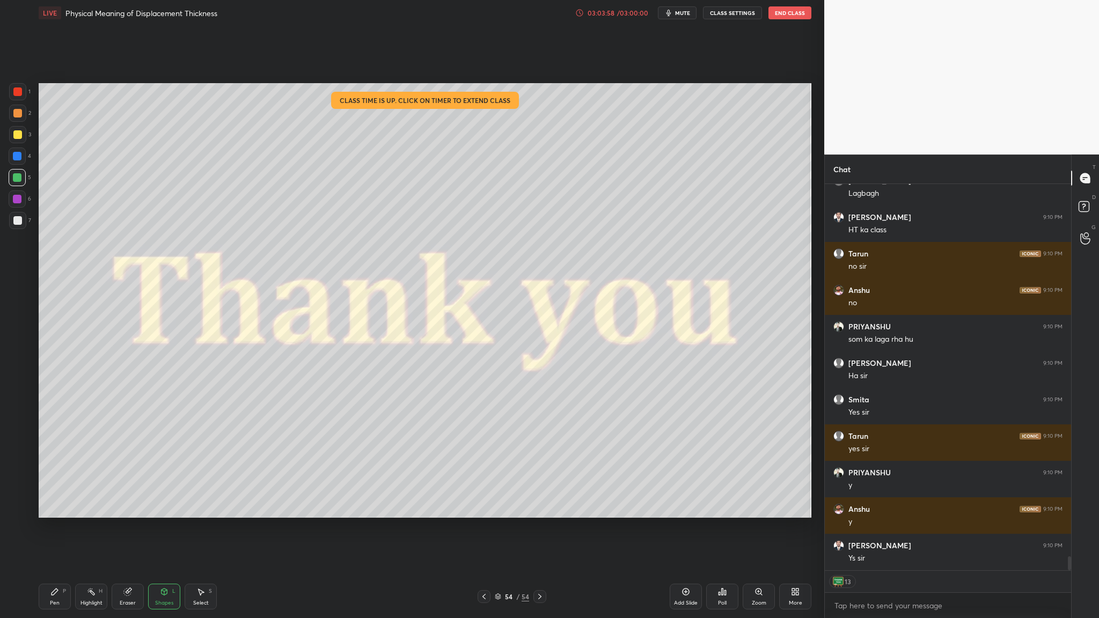
click at [472, 319] on icon at bounding box center [498, 597] width 6 height 6
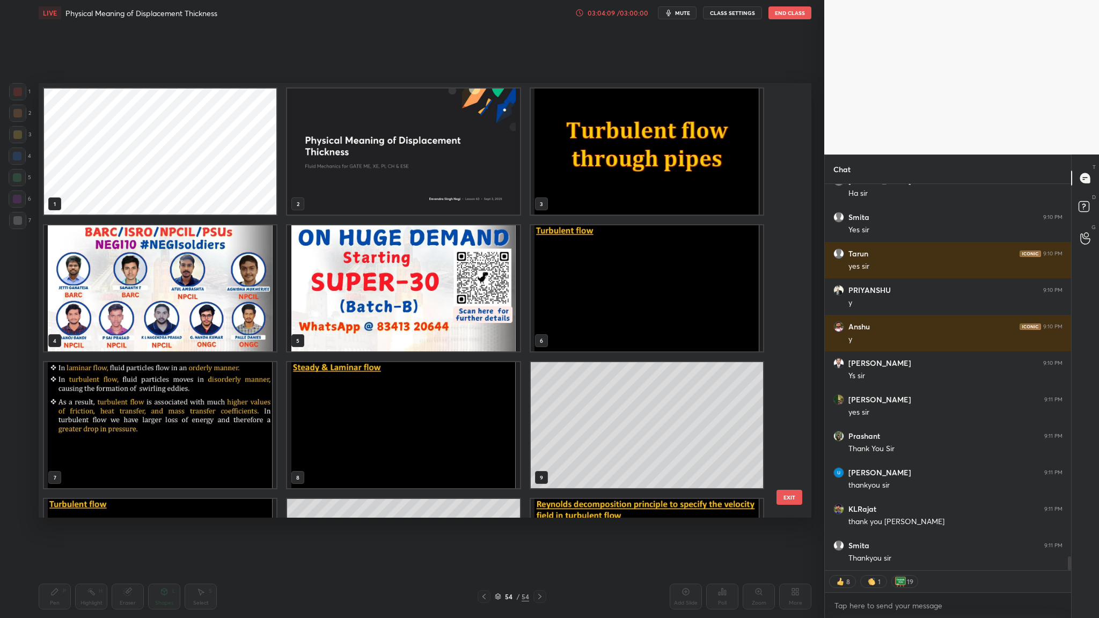
scroll to position [10353, 0]
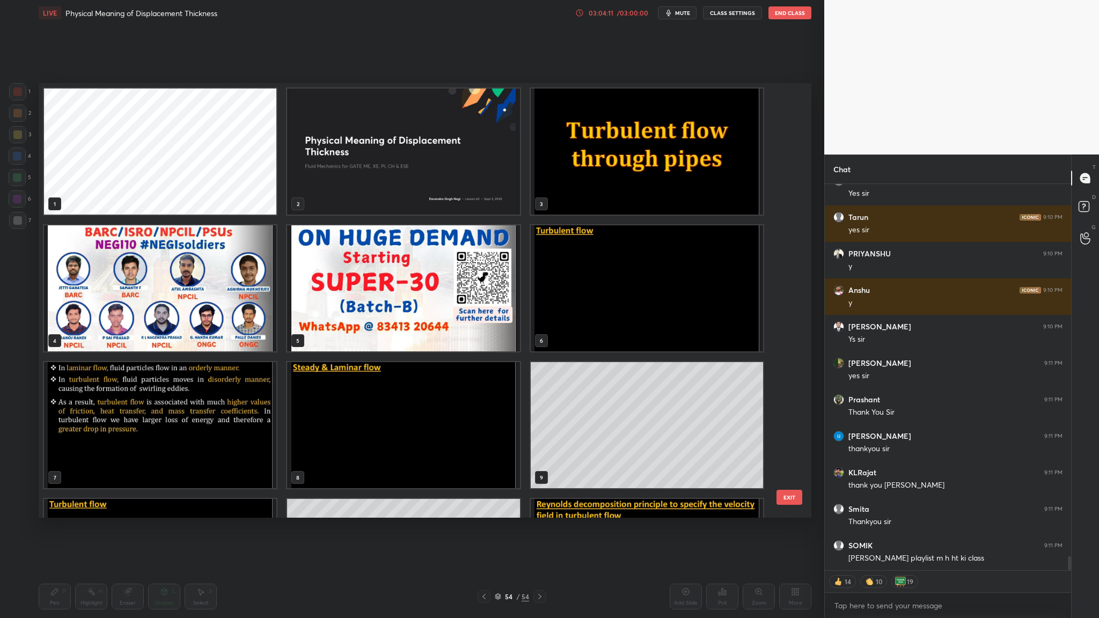
click at [472, 16] on button "End Class" at bounding box center [790, 12] width 43 height 13
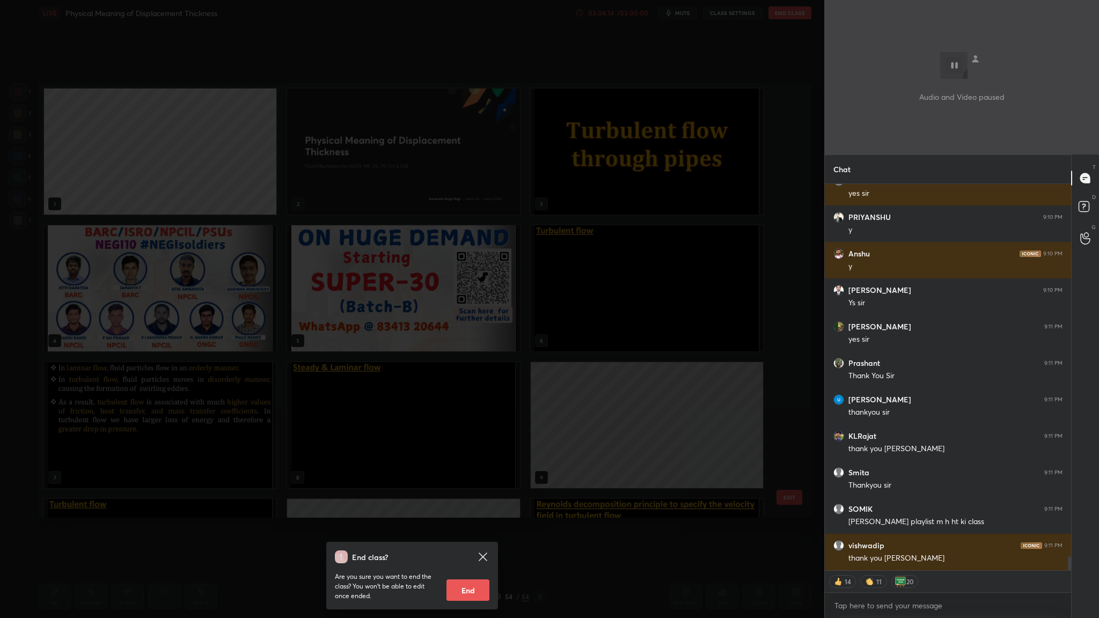
scroll to position [10426, 0]
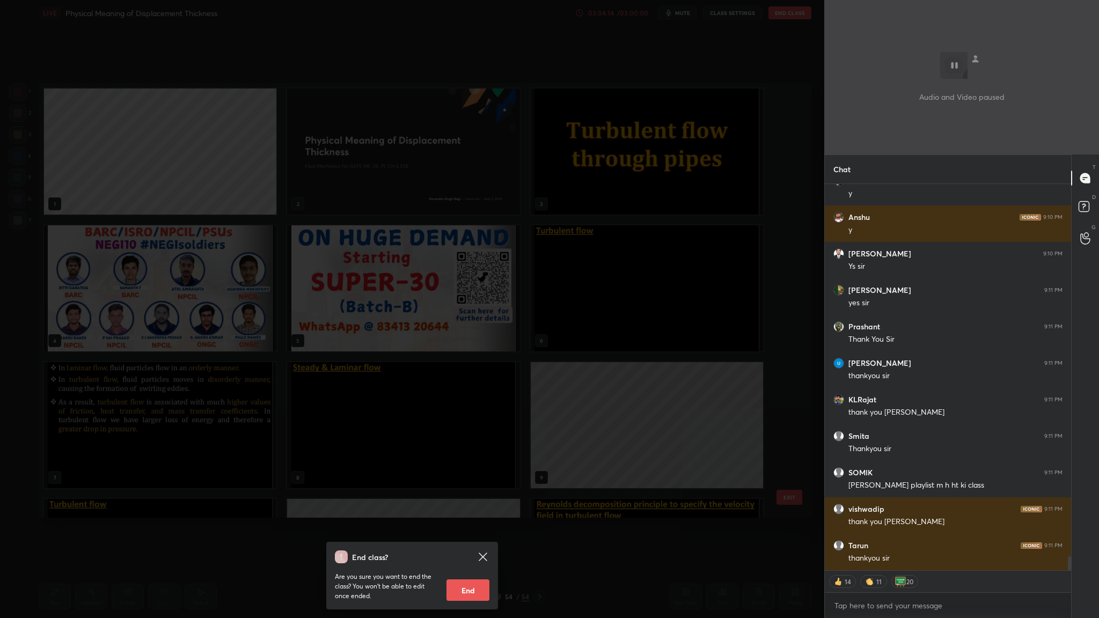
click at [466, 319] on button "End" at bounding box center [468, 590] width 43 height 21
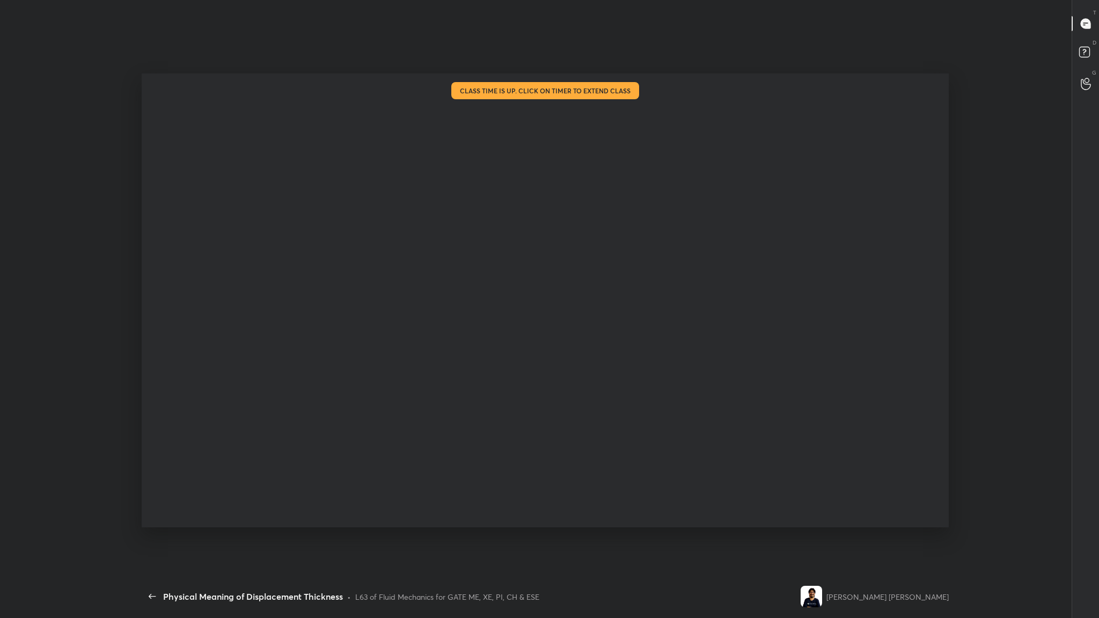
scroll to position [451, 802]
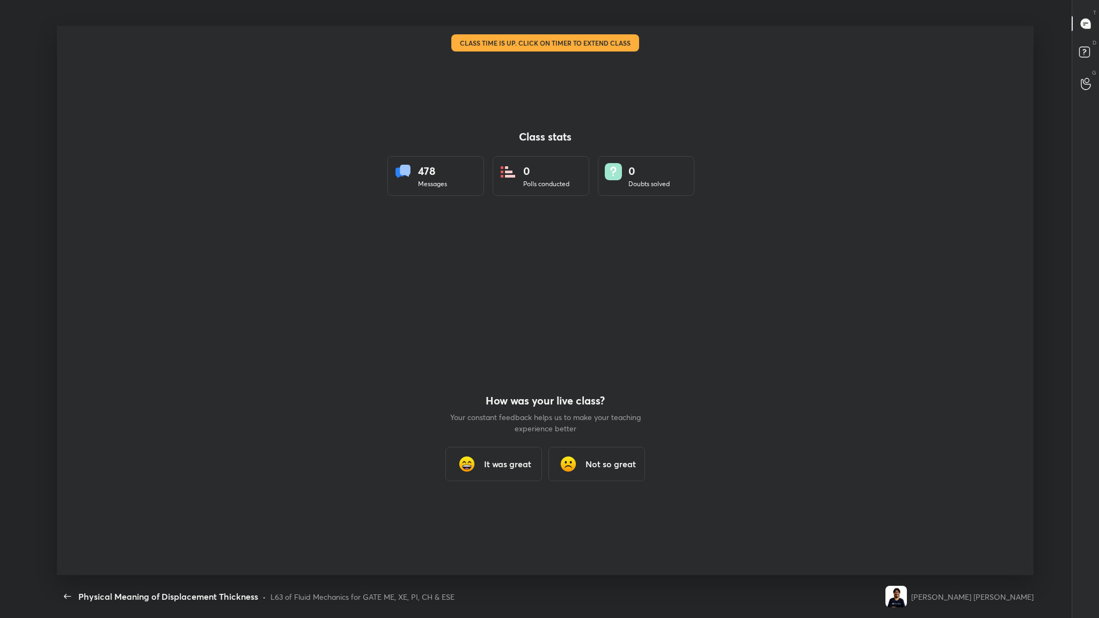
click at [472, 319] on div "It was great" at bounding box center [494, 464] width 97 height 34
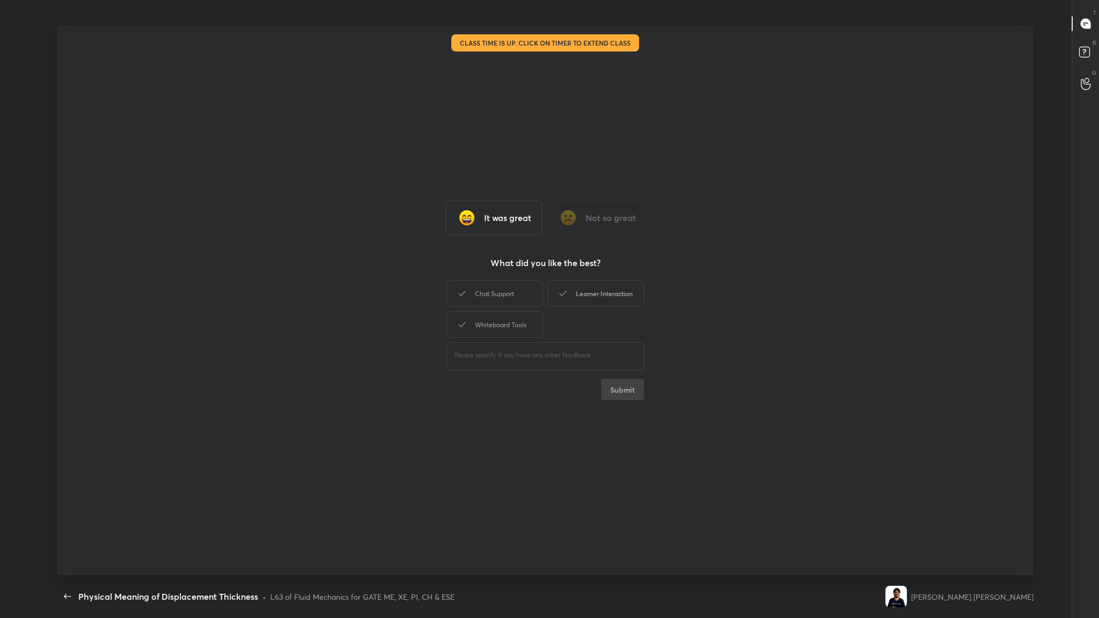
click at [472, 297] on div "Learner Interaction" at bounding box center [595, 293] width 97 height 27
click at [472, 319] on button "Submit" at bounding box center [622, 389] width 43 height 21
